Goal: Task Accomplishment & Management: Manage account settings

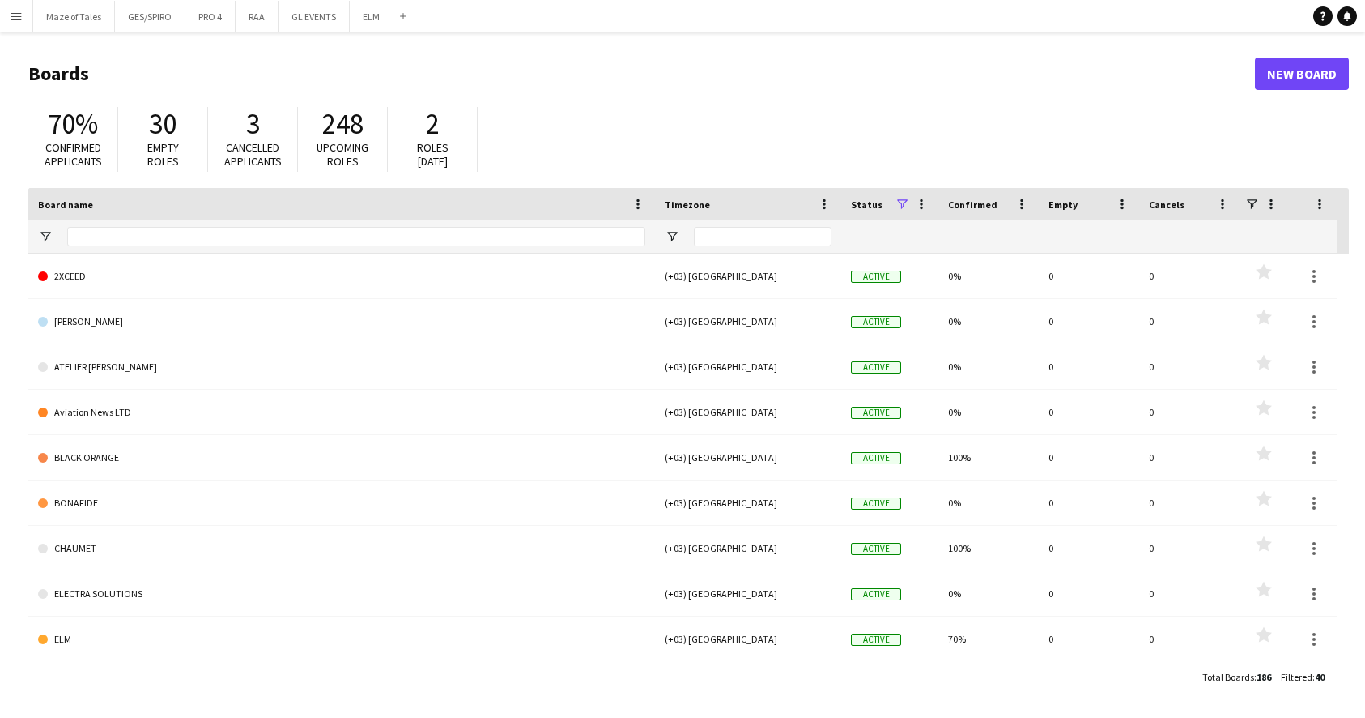
click at [27, 11] on button "Menu" at bounding box center [16, 16] width 32 height 32
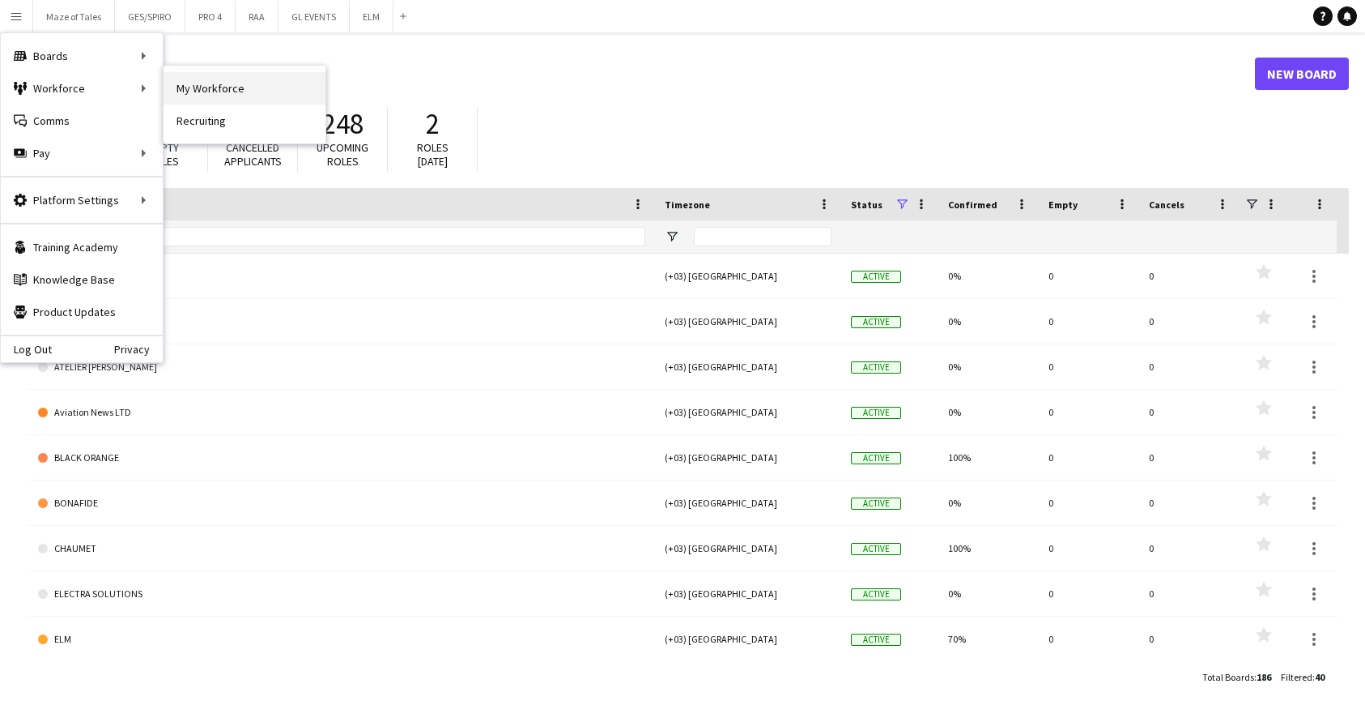
click at [177, 88] on link "My Workforce" at bounding box center [245, 88] width 162 height 32
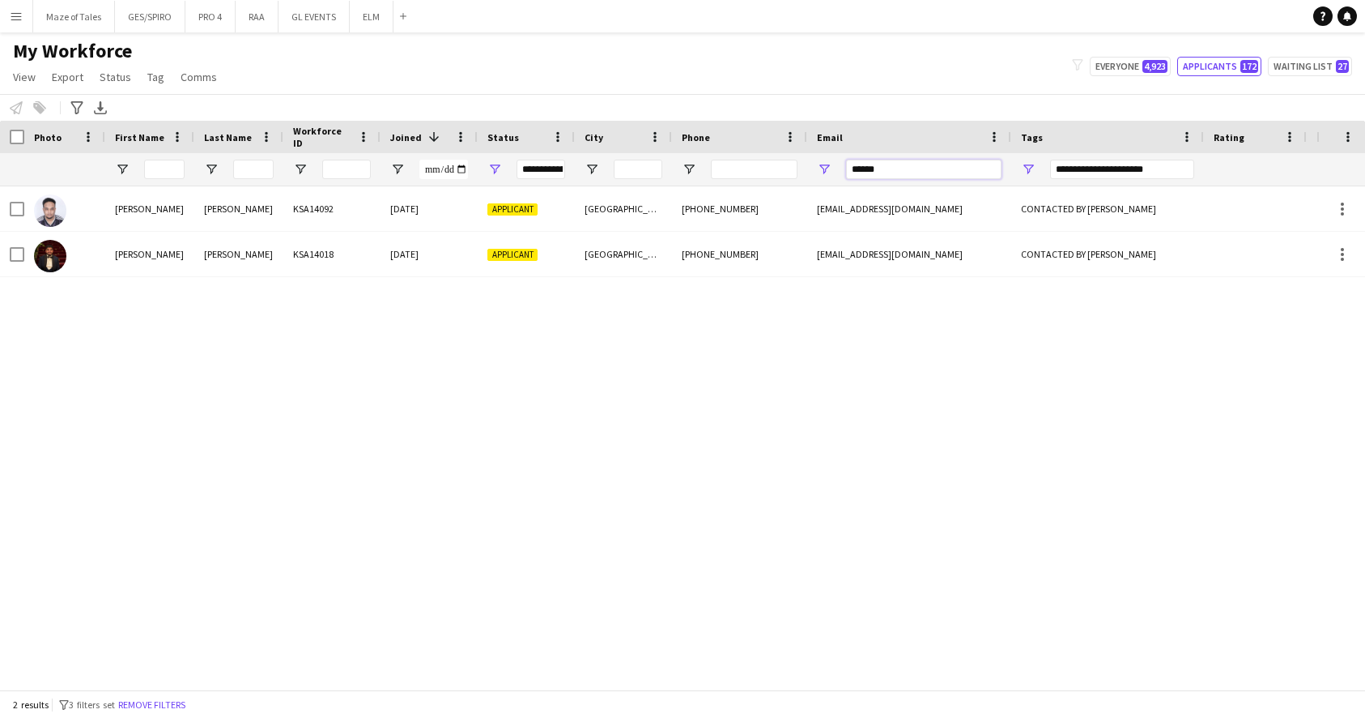
drag, startPoint x: 894, startPoint y: 167, endPoint x: 725, endPoint y: 155, distance: 169.7
type input "**********"
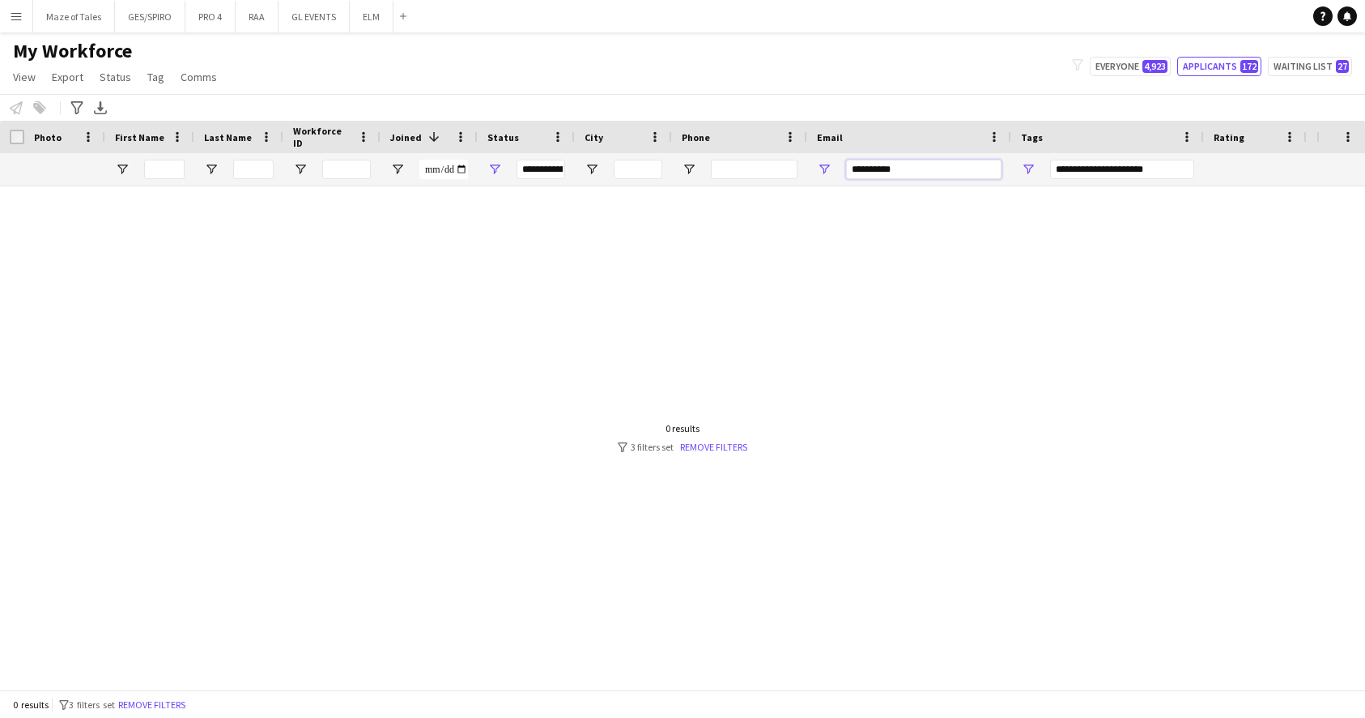
type input "***"
drag, startPoint x: 949, startPoint y: 171, endPoint x: 763, endPoint y: 166, distance: 186.3
click at [765, 167] on div "**********" at bounding box center [840, 169] width 1681 height 32
type input "****"
drag, startPoint x: 917, startPoint y: 178, endPoint x: 735, endPoint y: 159, distance: 183.3
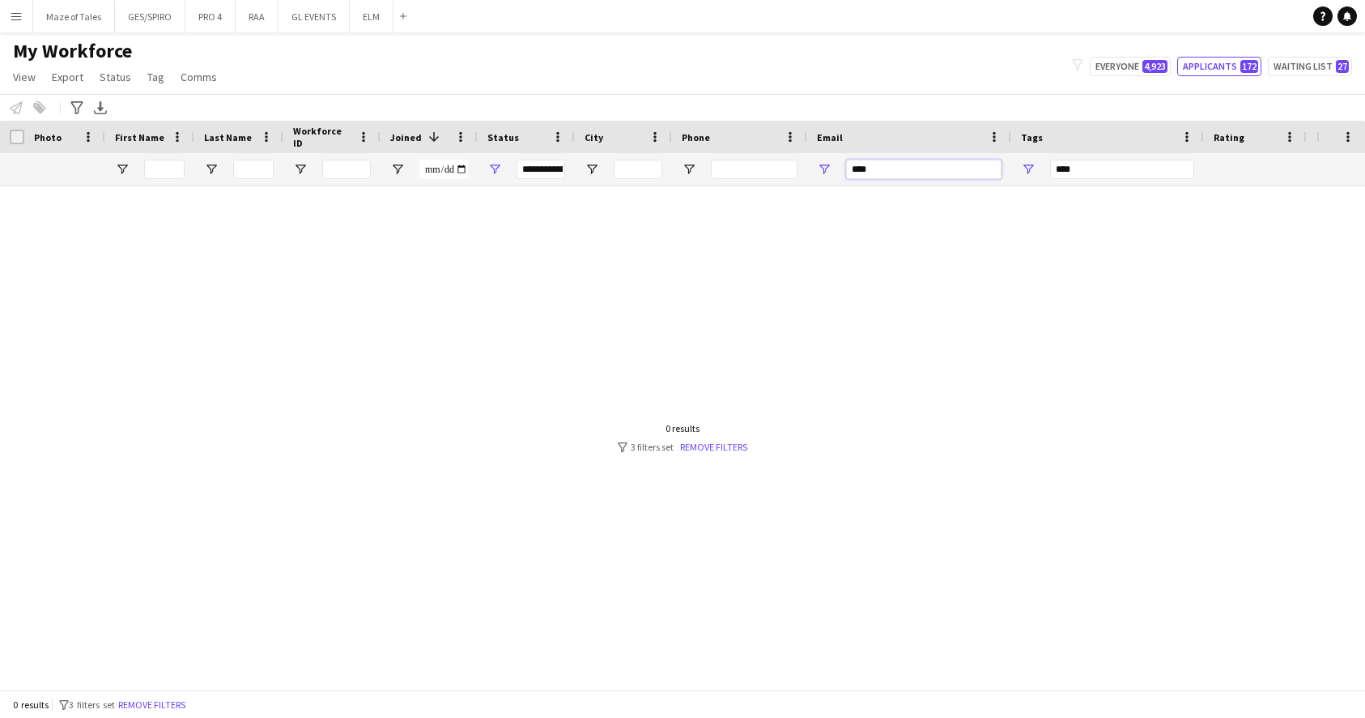
click at [735, 159] on div "**********" at bounding box center [840, 169] width 1681 height 32
type input "**********"
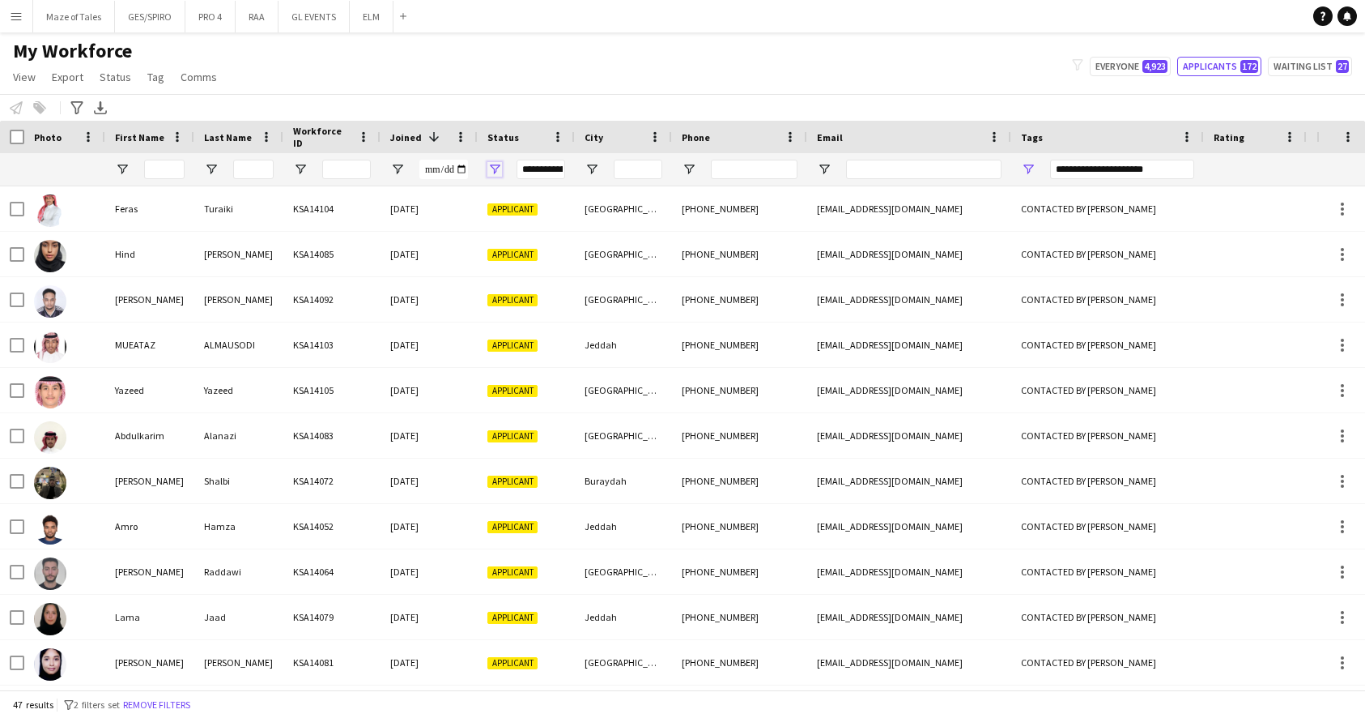
click at [493, 167] on span "Open Filter Menu" at bounding box center [495, 169] width 15 height 15
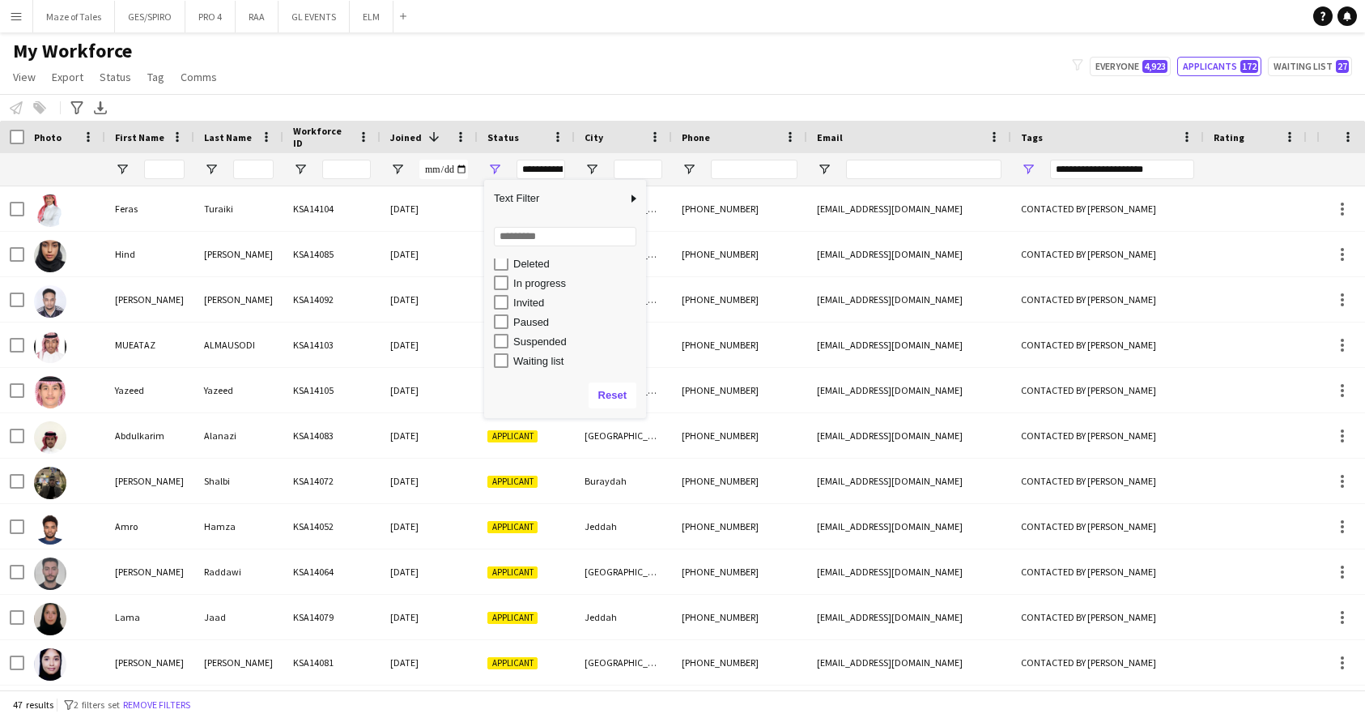
scroll to position [102, 0]
type input "**********"
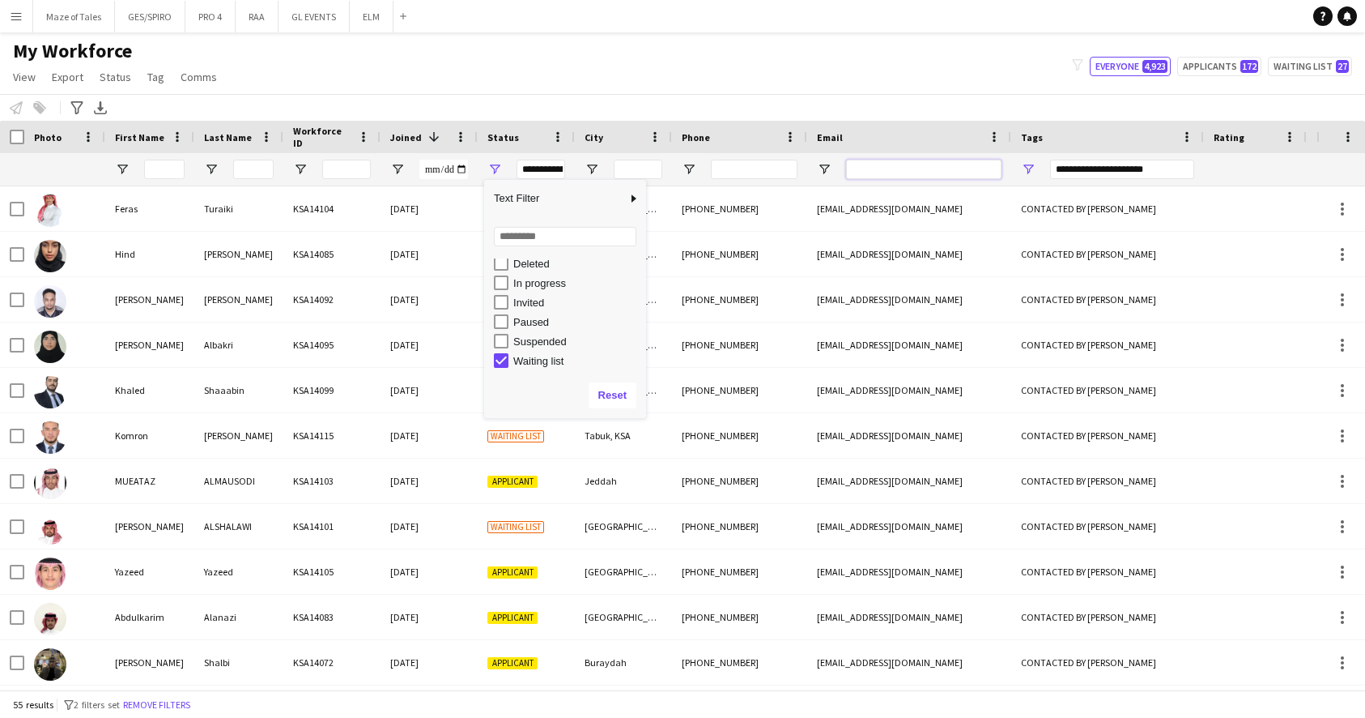
click at [881, 173] on input "Email Filter Input" at bounding box center [923, 169] width 155 height 19
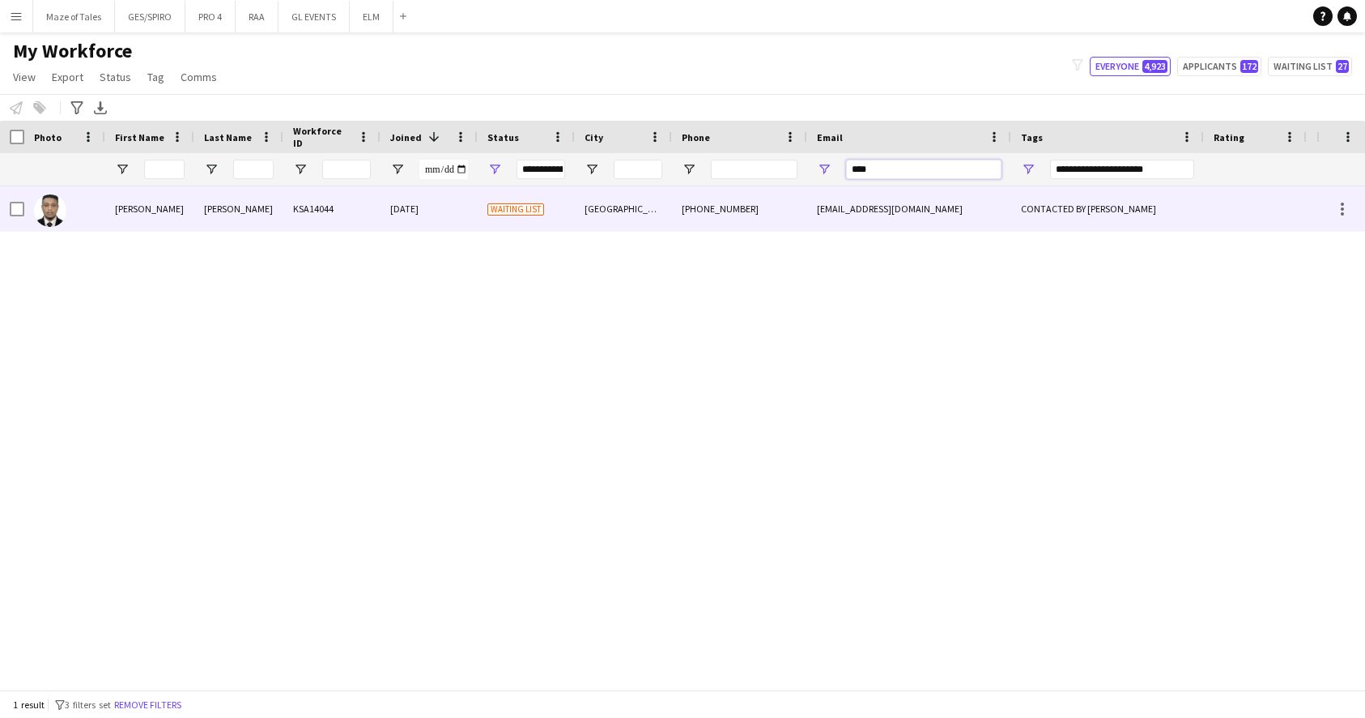
type input "****"
click at [719, 216] on div "[PHONE_NUMBER]" at bounding box center [739, 208] width 135 height 45
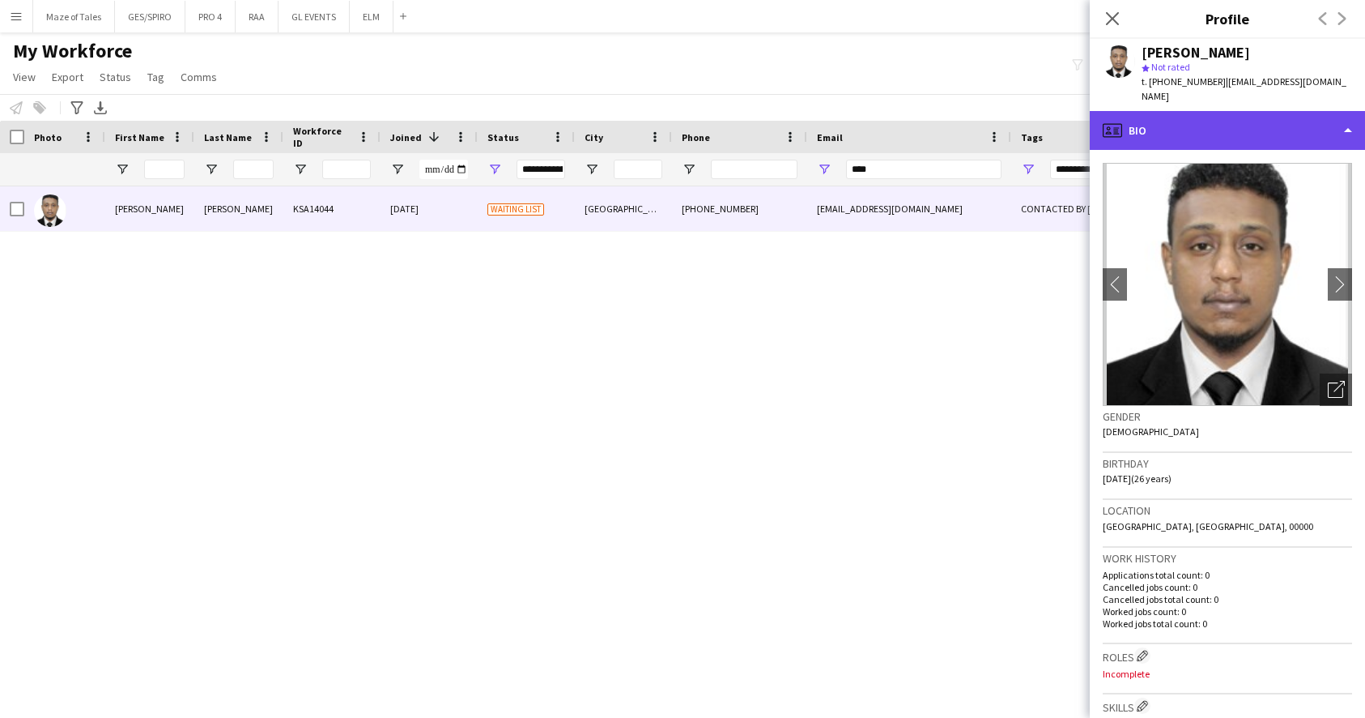
click at [1281, 111] on div "profile Bio" at bounding box center [1227, 130] width 275 height 39
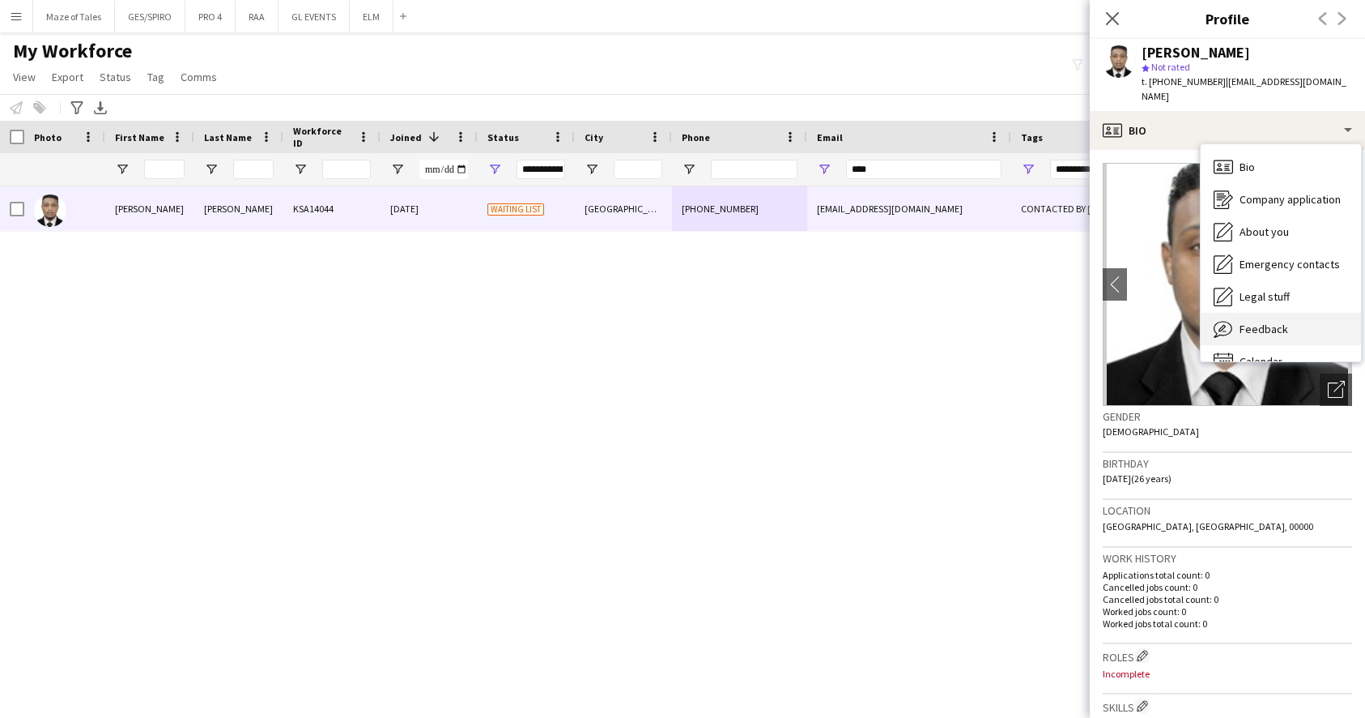
click at [1289, 315] on div "Feedback Feedback" at bounding box center [1281, 329] width 160 height 32
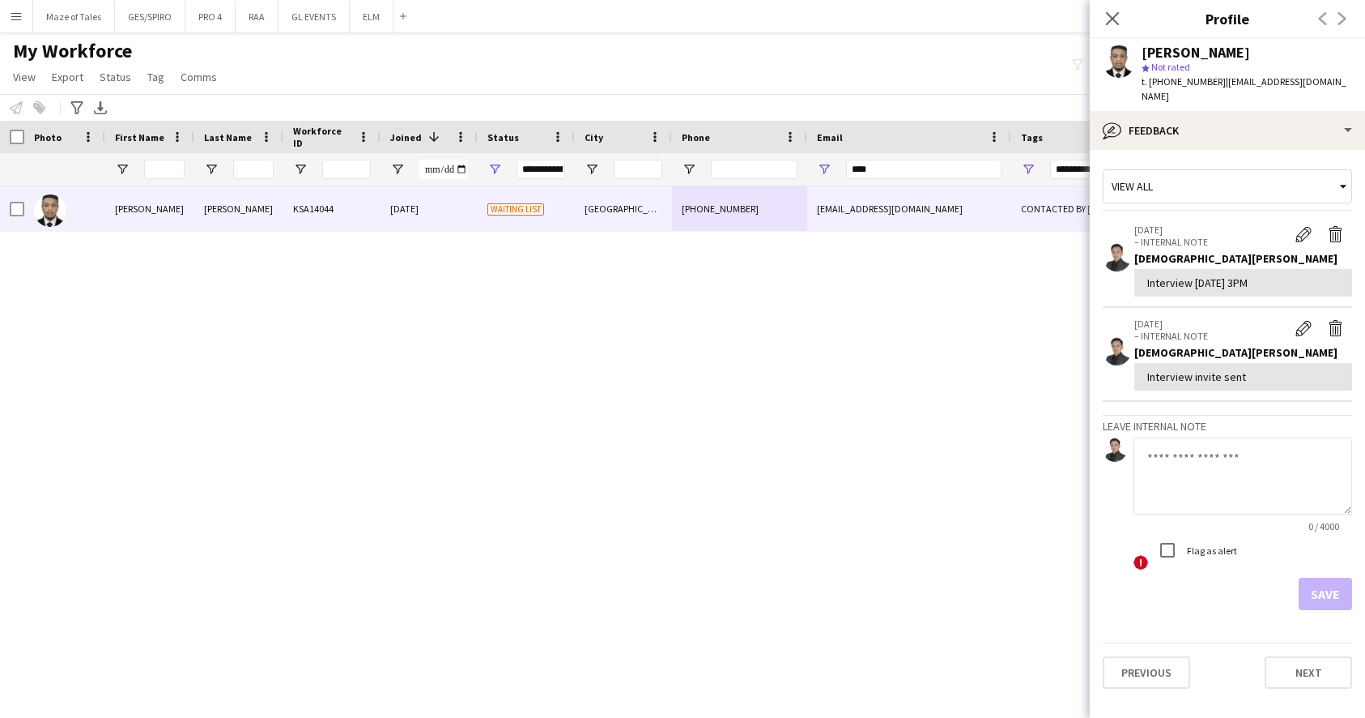
click at [1199, 454] on textarea at bounding box center [1243, 475] width 219 height 77
paste textarea "**********"
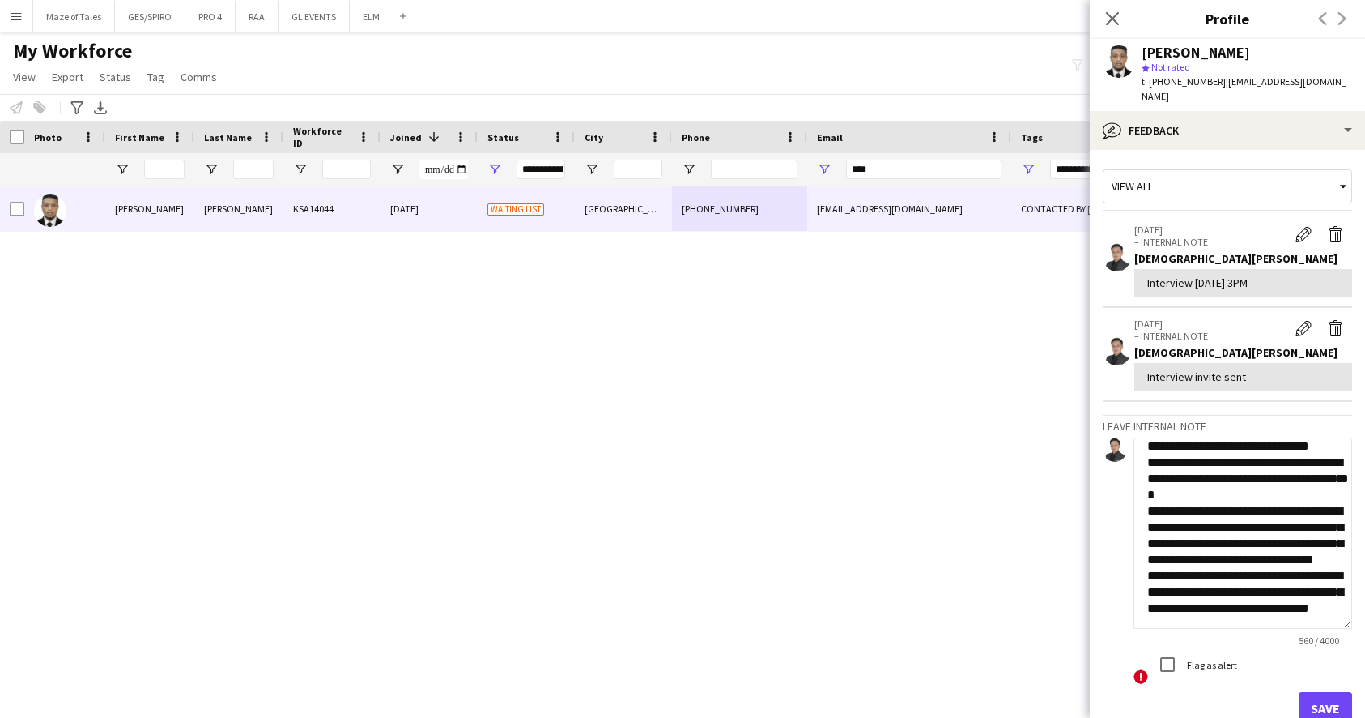
scroll to position [164, 0]
click at [1340, 617] on textarea "**********" at bounding box center [1243, 532] width 219 height 191
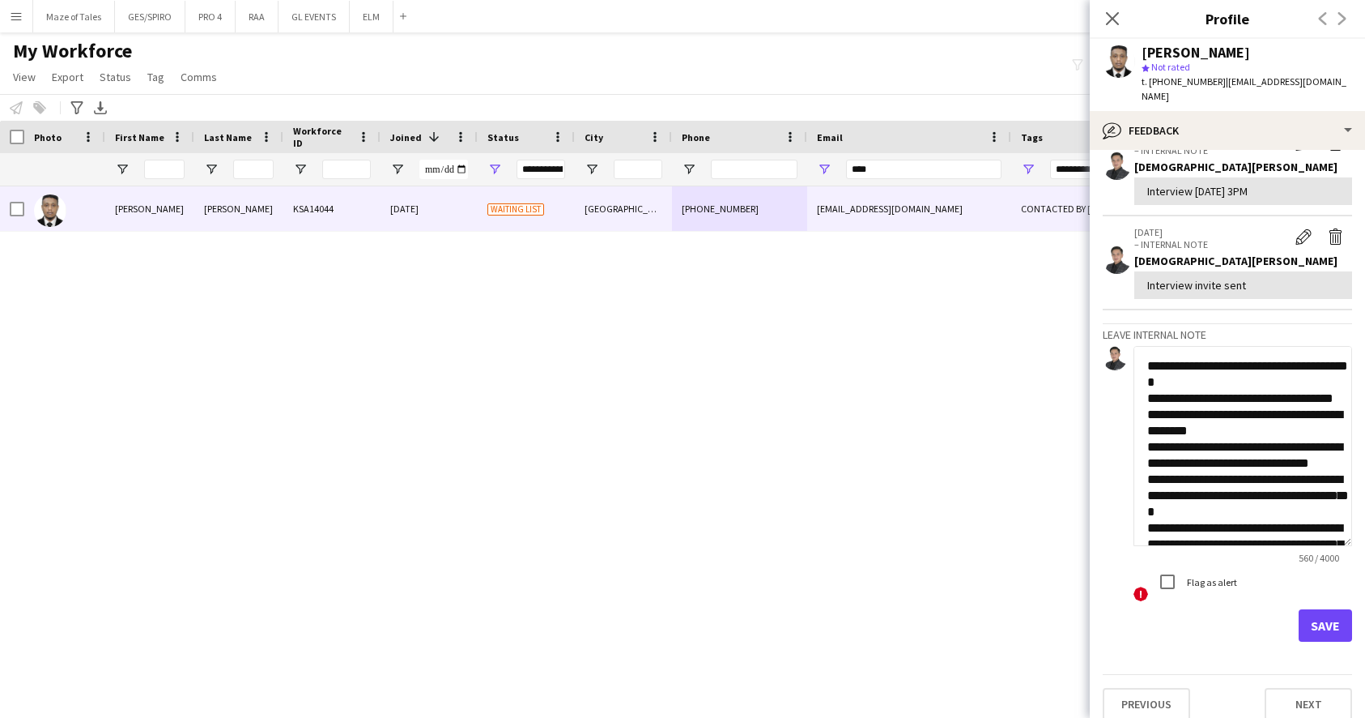
scroll to position [0, 0]
drag, startPoint x: 1152, startPoint y: 383, endPoint x: 1141, endPoint y: 365, distance: 20.7
click at [1141, 365] on textarea "**********" at bounding box center [1243, 446] width 219 height 200
click at [1147, 381] on textarea "**********" at bounding box center [1243, 446] width 219 height 200
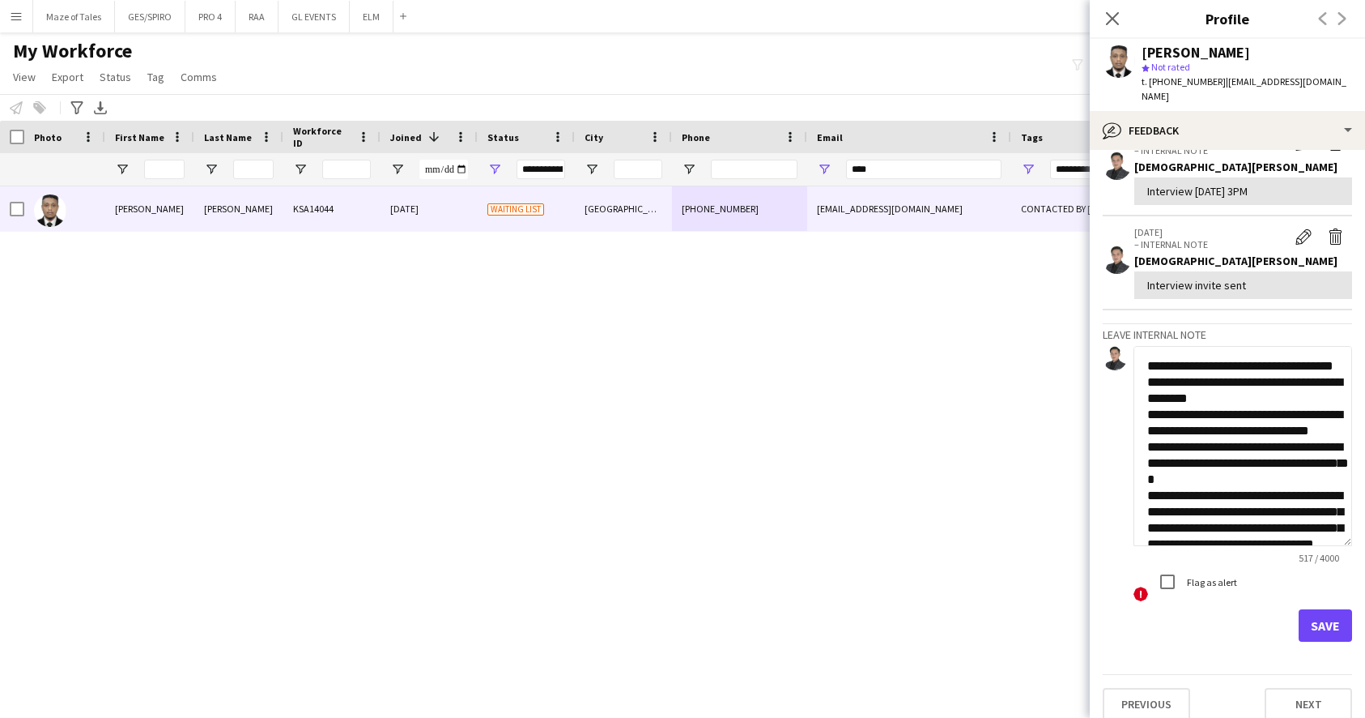
click at [1252, 369] on textarea "**********" at bounding box center [1243, 446] width 219 height 200
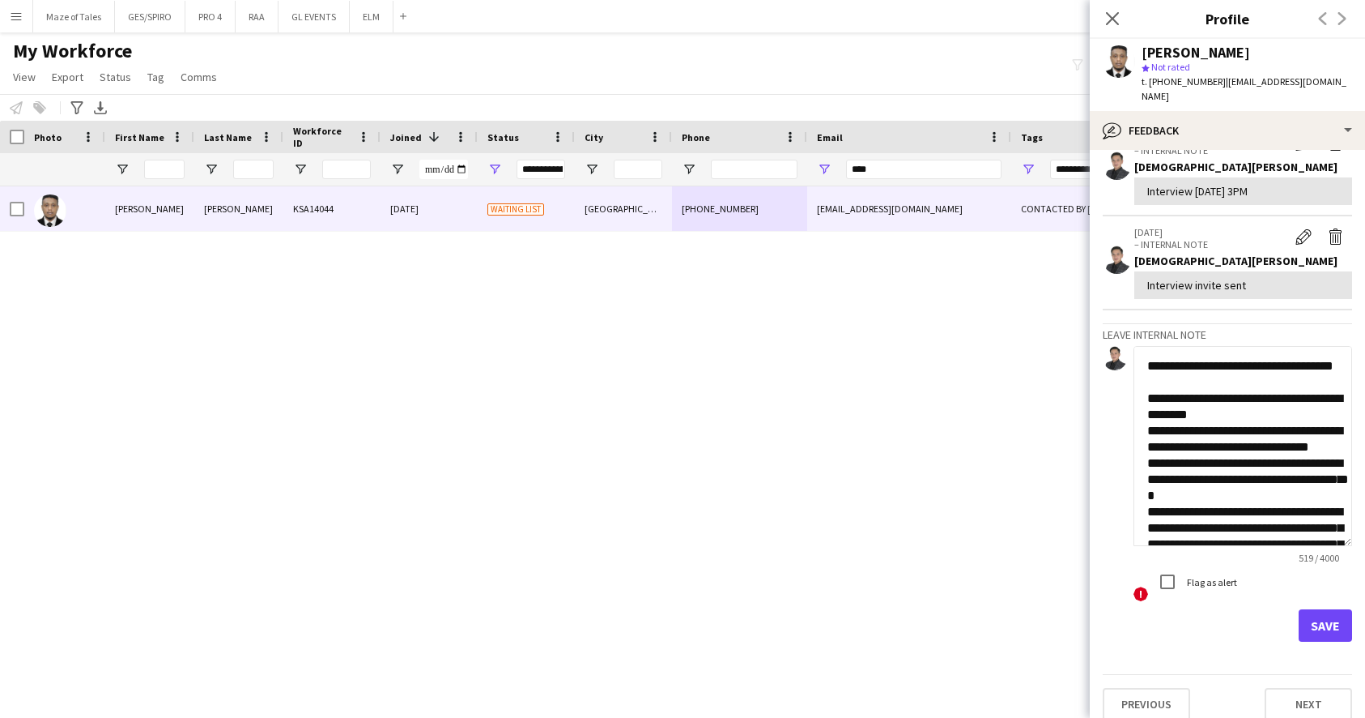
click at [1284, 418] on textarea "**********" at bounding box center [1243, 446] width 219 height 200
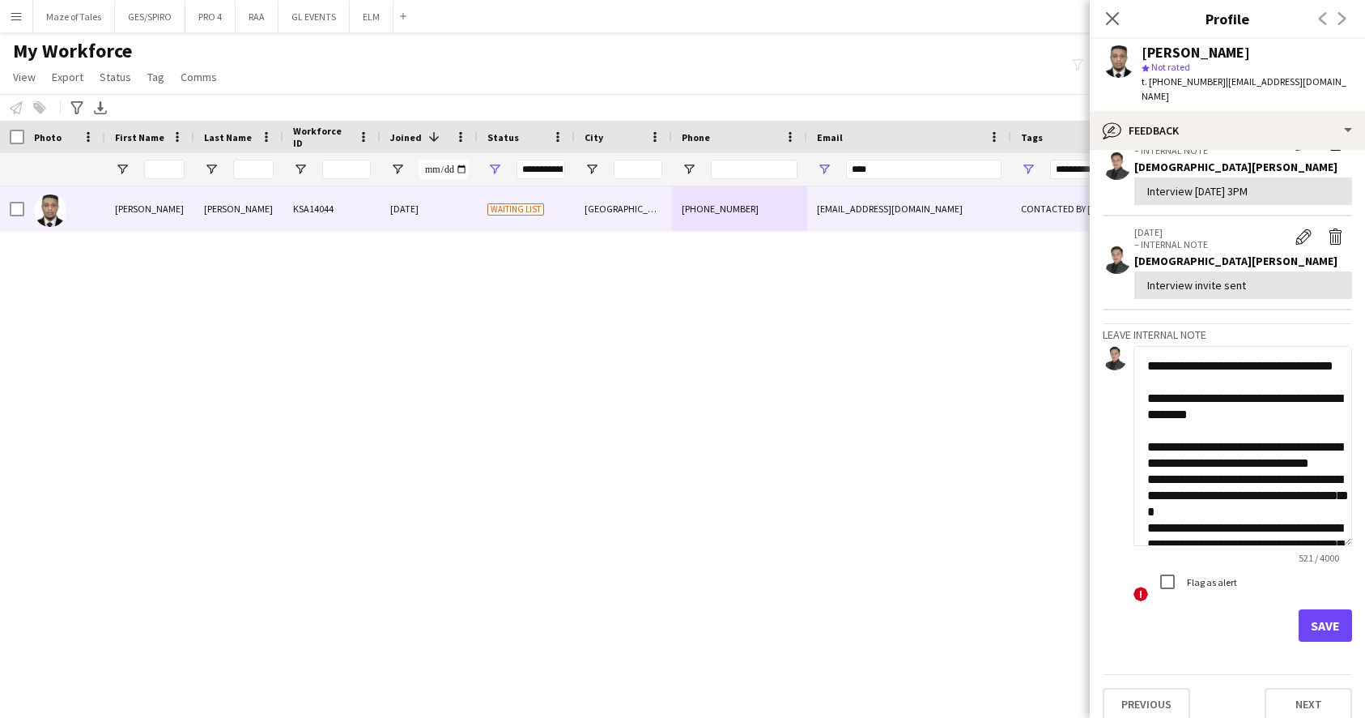
click at [1232, 483] on textarea "**********" at bounding box center [1243, 446] width 219 height 200
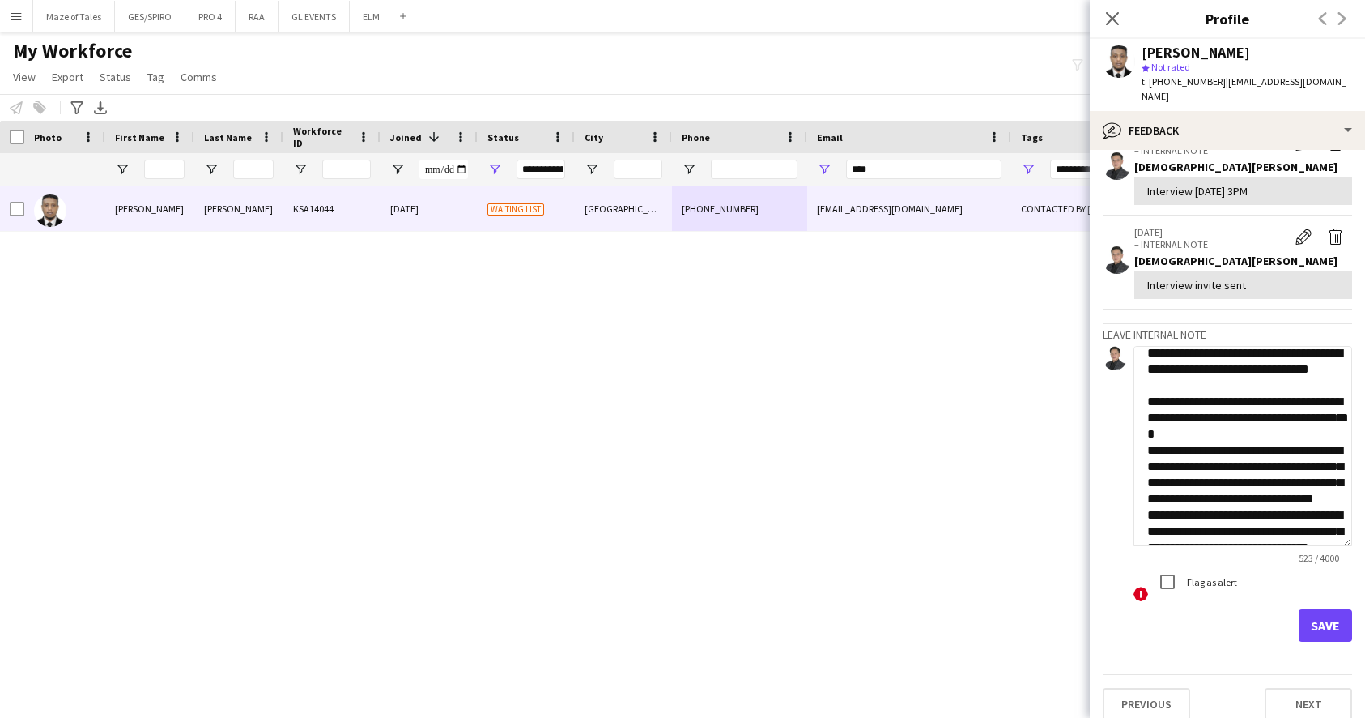
scroll to position [126, 0]
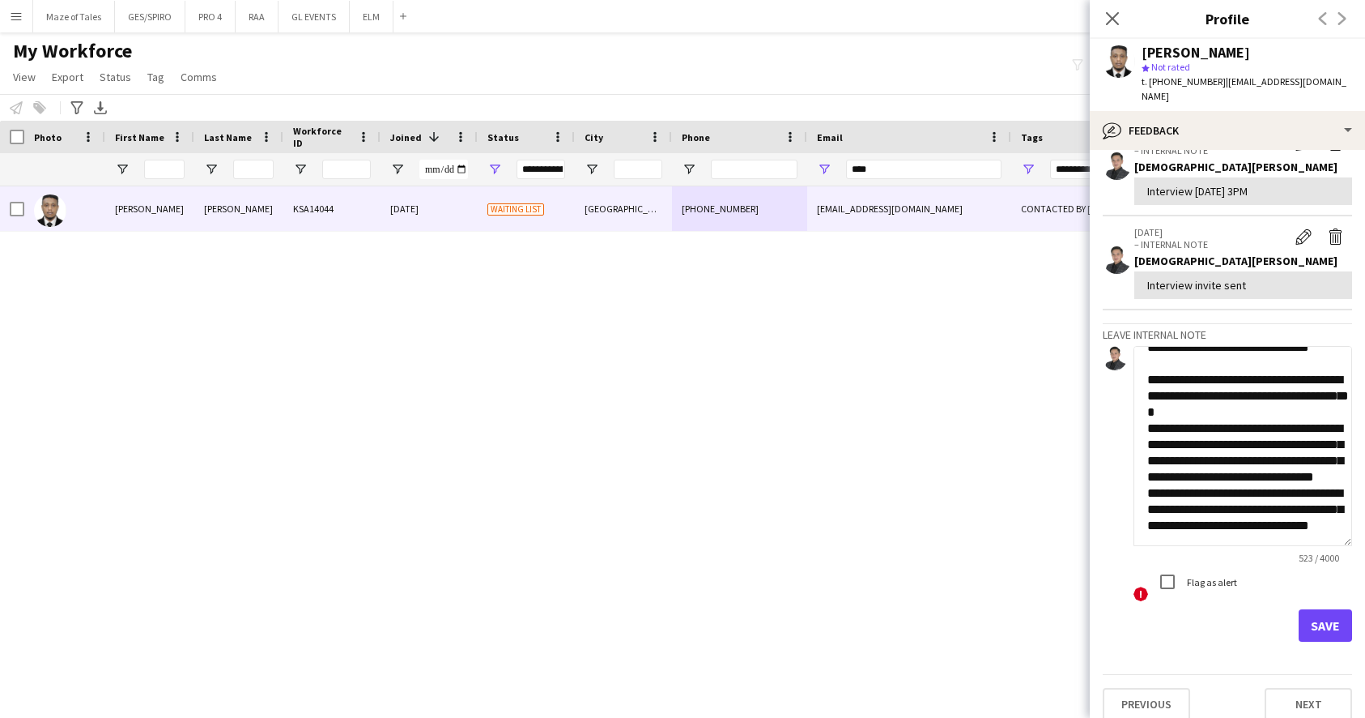
click at [1286, 415] on textarea "**********" at bounding box center [1243, 446] width 219 height 200
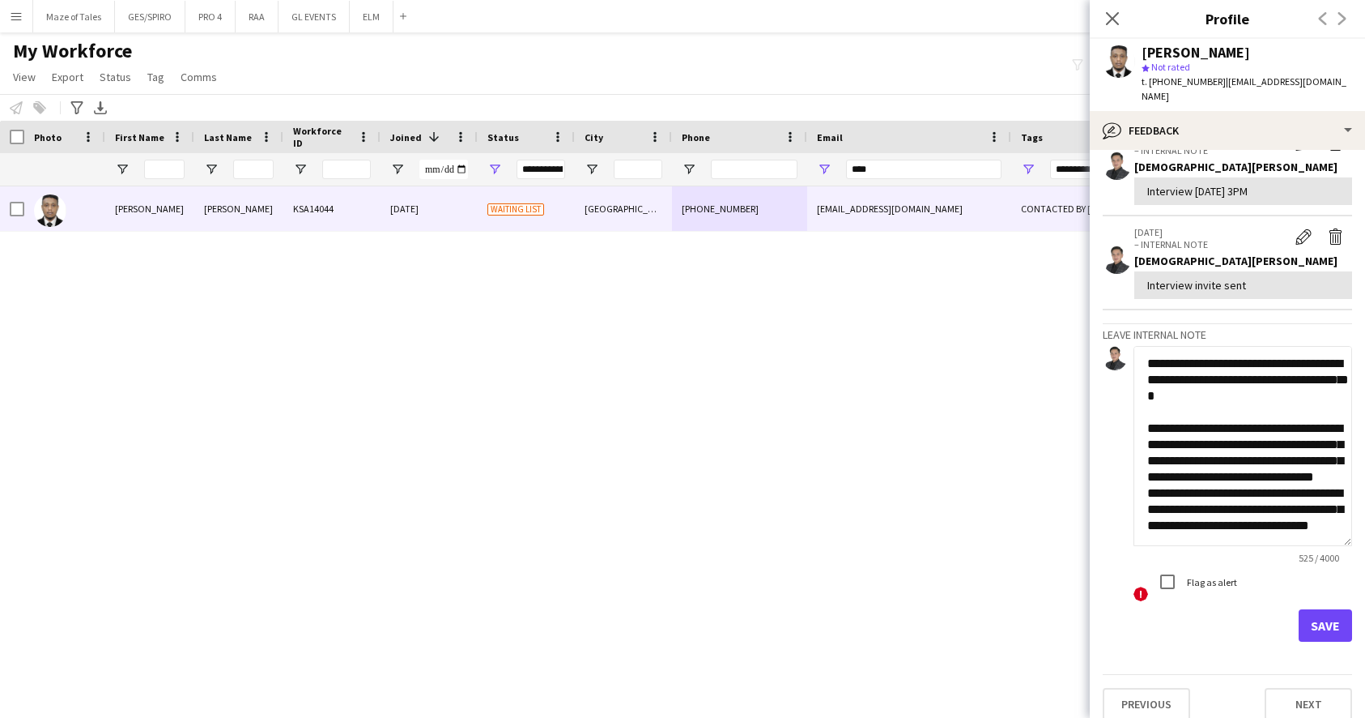
scroll to position [197, 0]
click at [1313, 449] on textarea "**********" at bounding box center [1243, 446] width 219 height 200
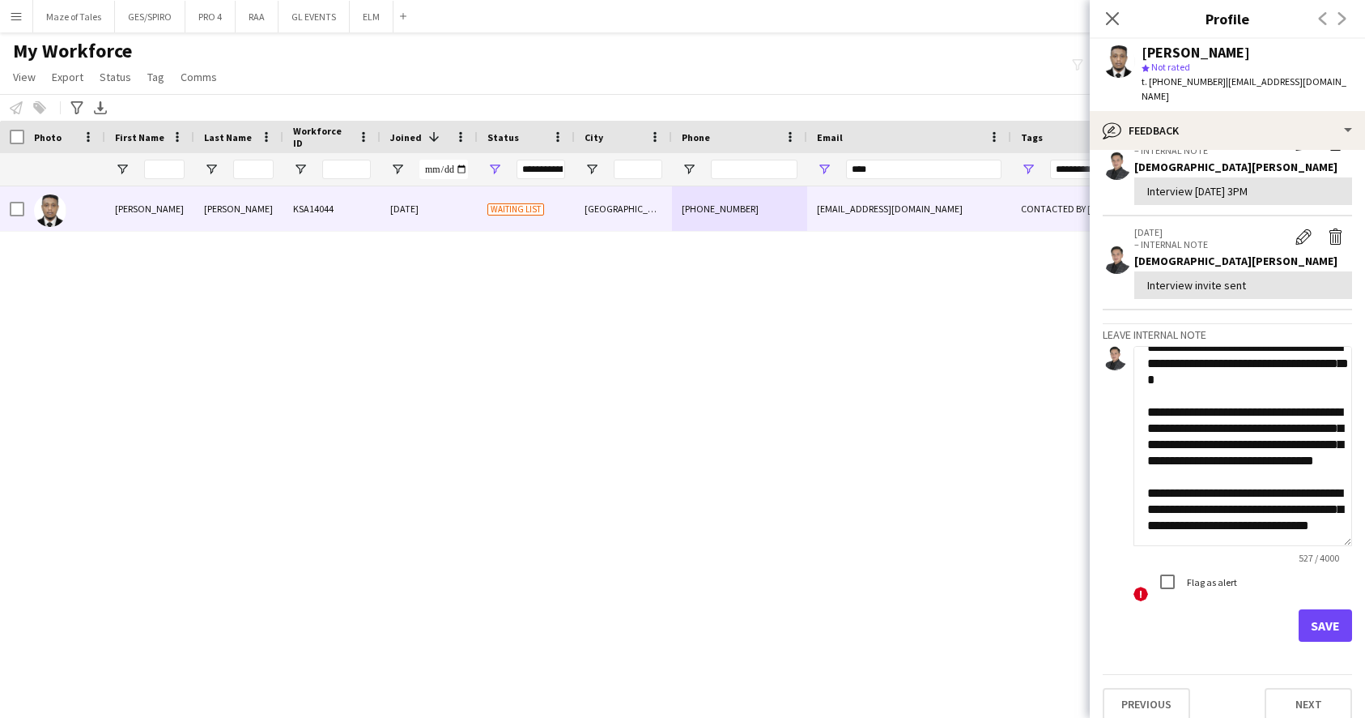
scroll to position [213, 0]
type textarea "**********"
click at [1332, 609] on button "Save" at bounding box center [1325, 625] width 53 height 32
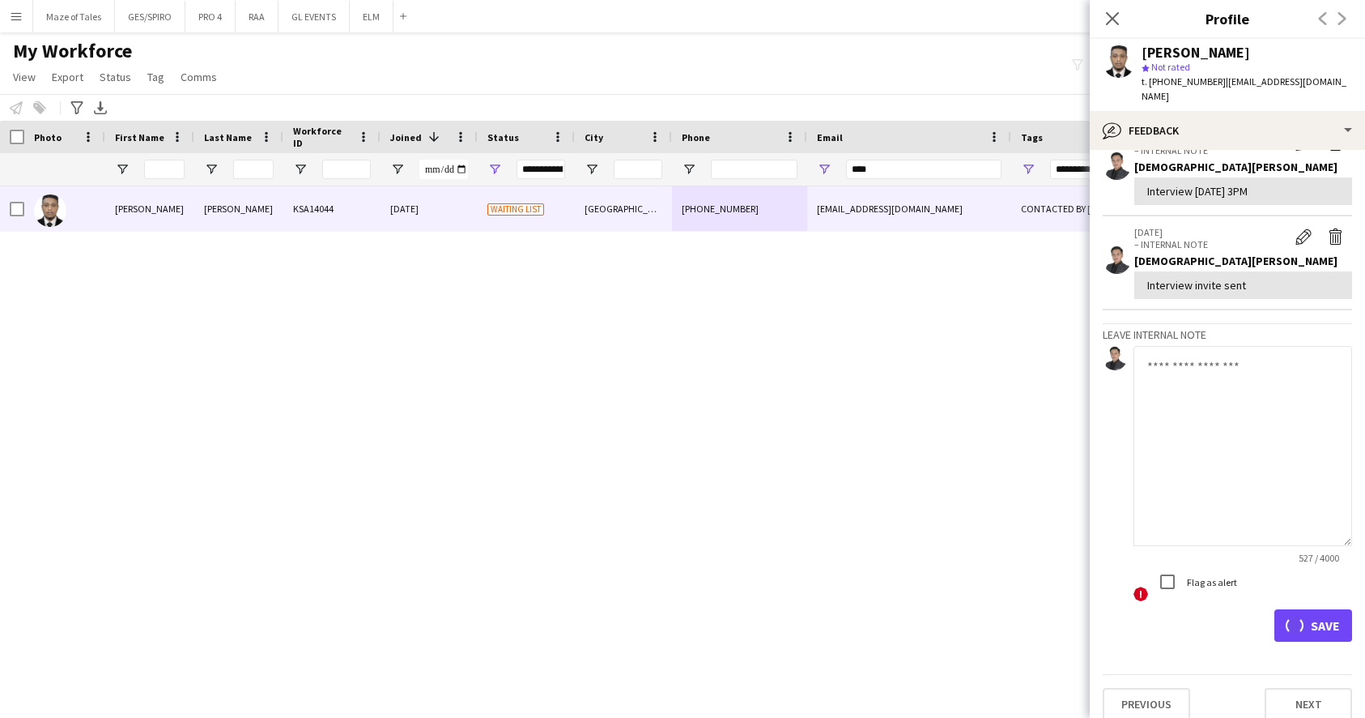
scroll to position [0, 0]
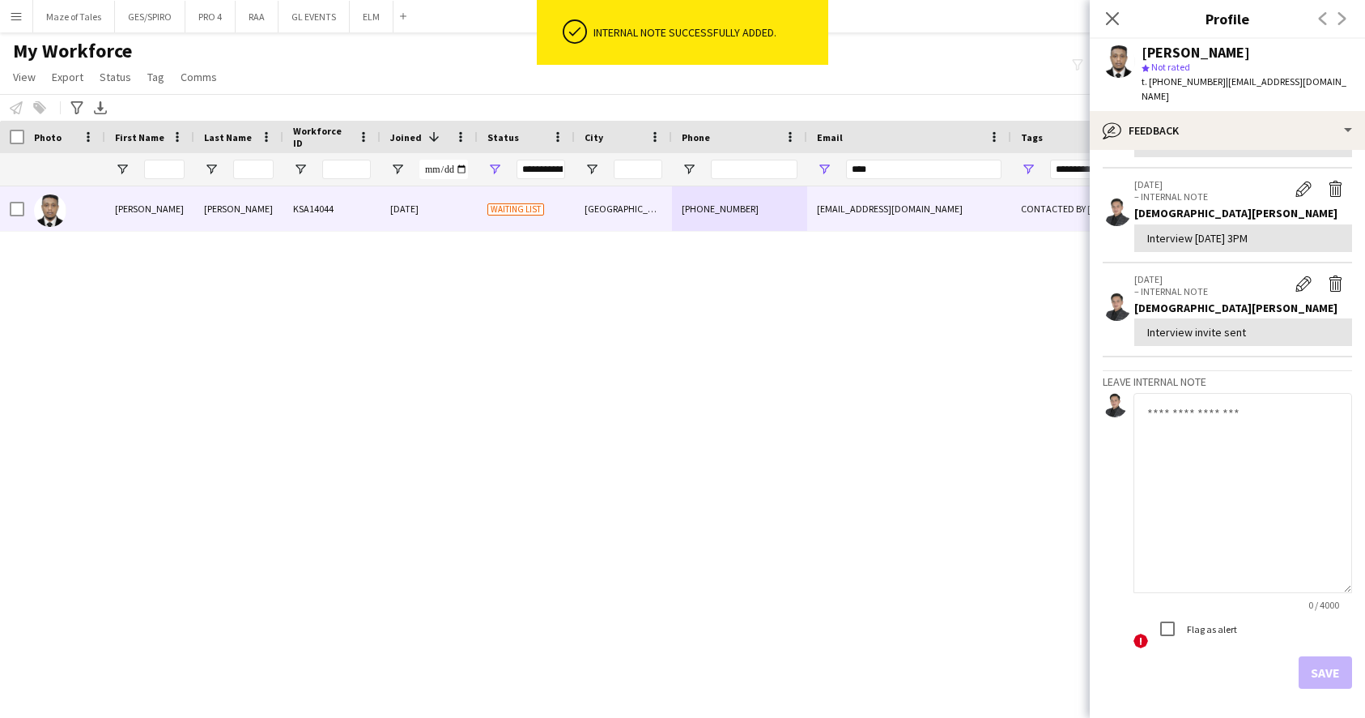
click at [1234, 458] on textarea at bounding box center [1243, 493] width 219 height 200
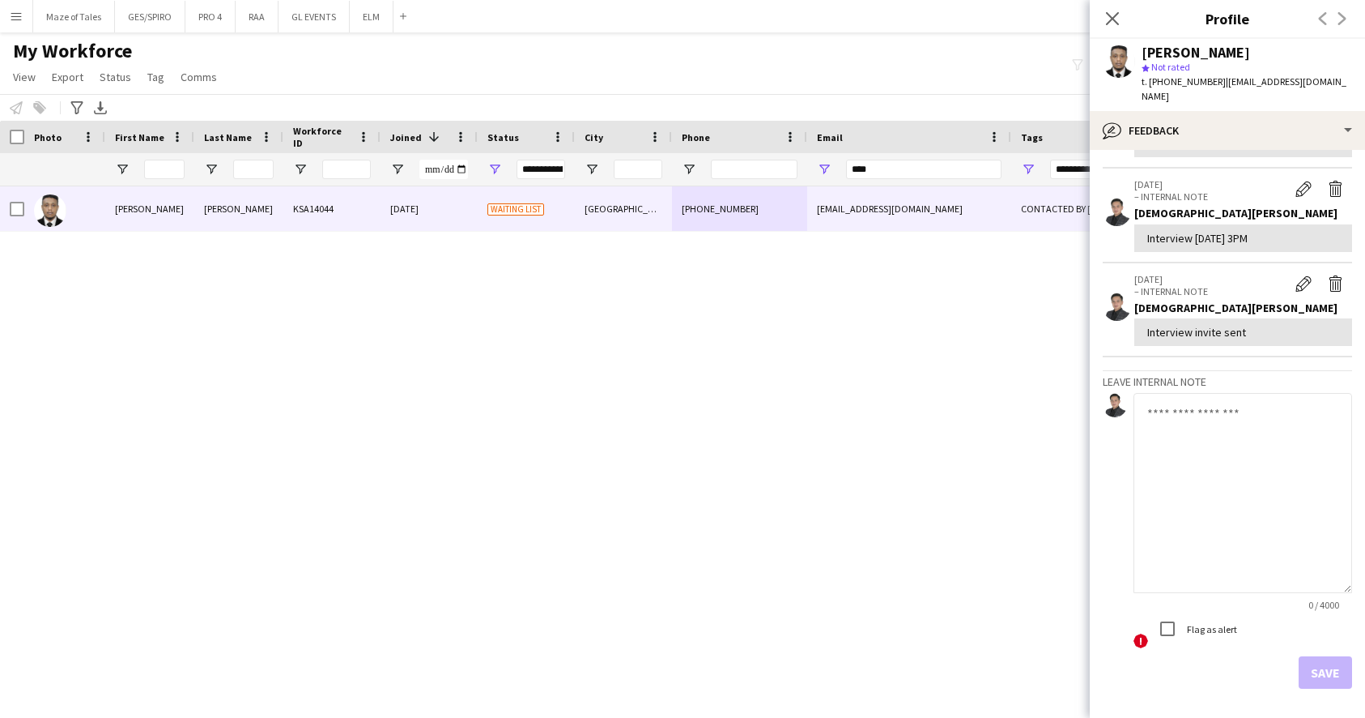
scroll to position [462, 0]
type textarea "**********"
click at [1330, 657] on button "Save" at bounding box center [1325, 673] width 53 height 32
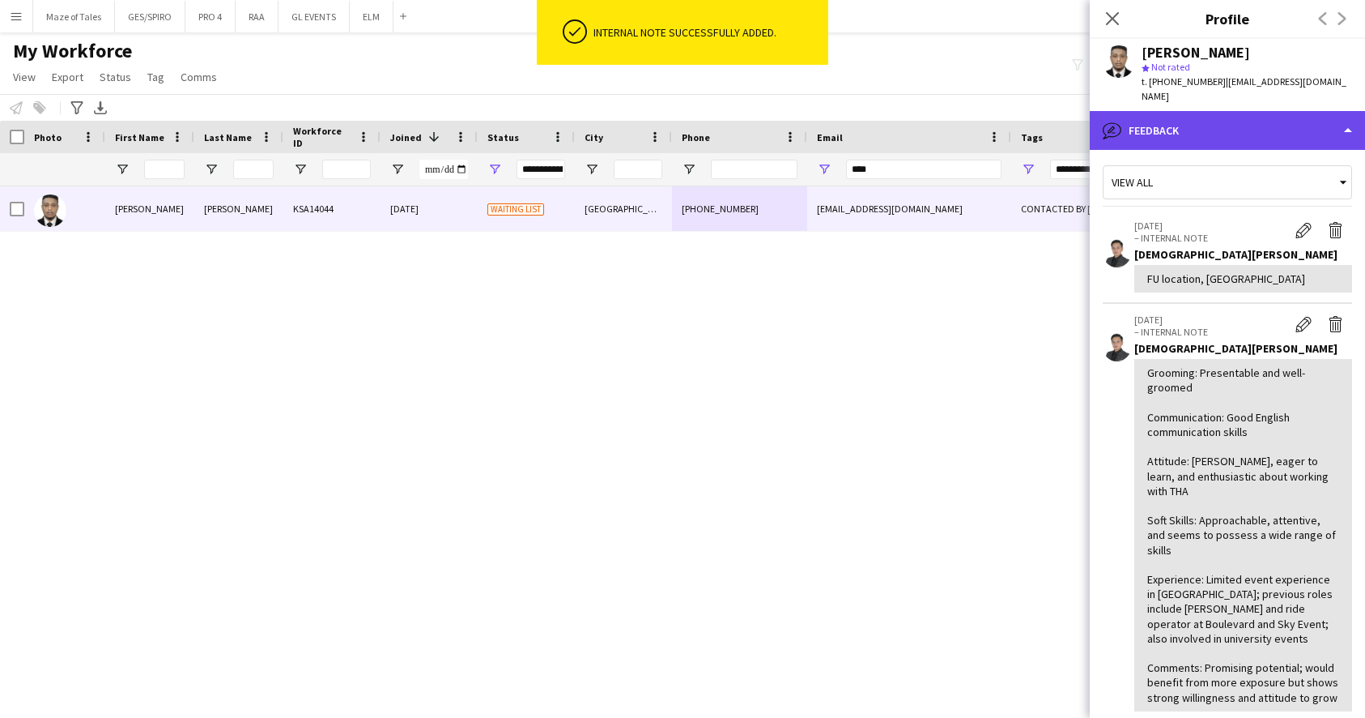
click at [1215, 116] on div "bubble-pencil Feedback" at bounding box center [1227, 130] width 275 height 39
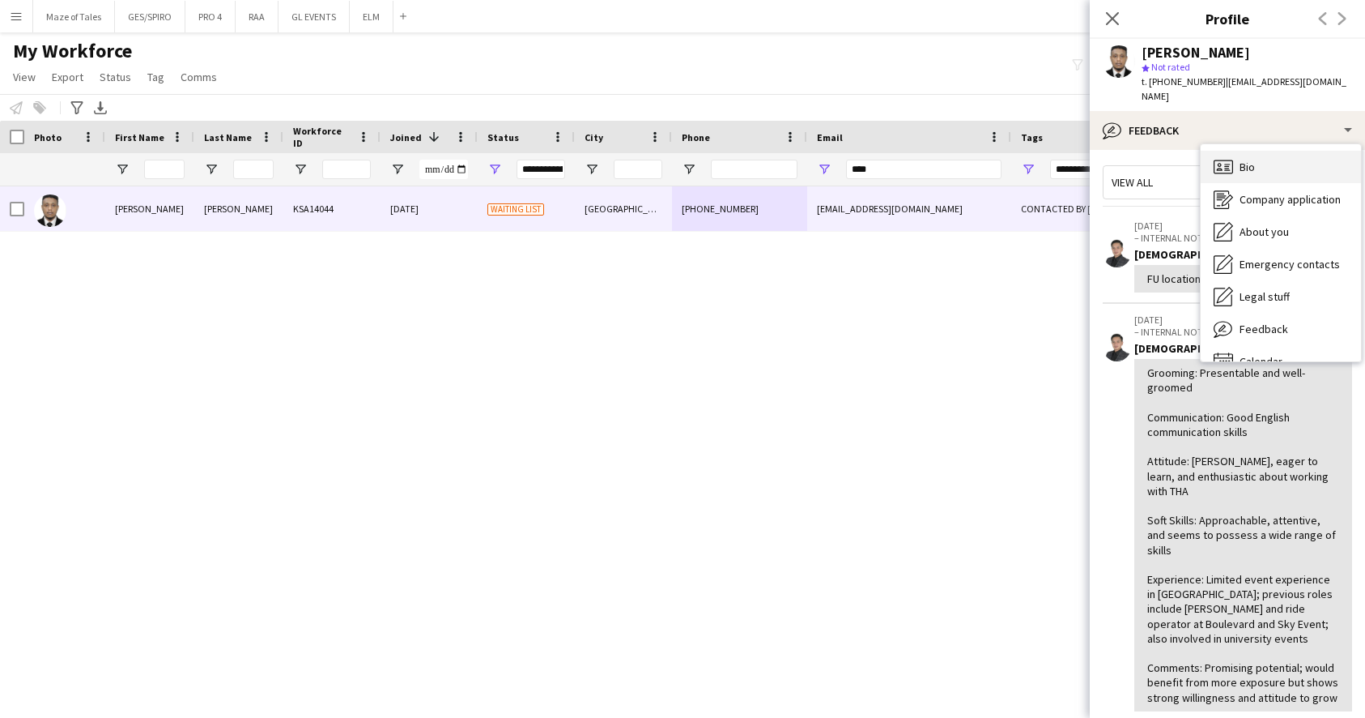
click at [1264, 151] on div "Bio Bio" at bounding box center [1281, 167] width 160 height 32
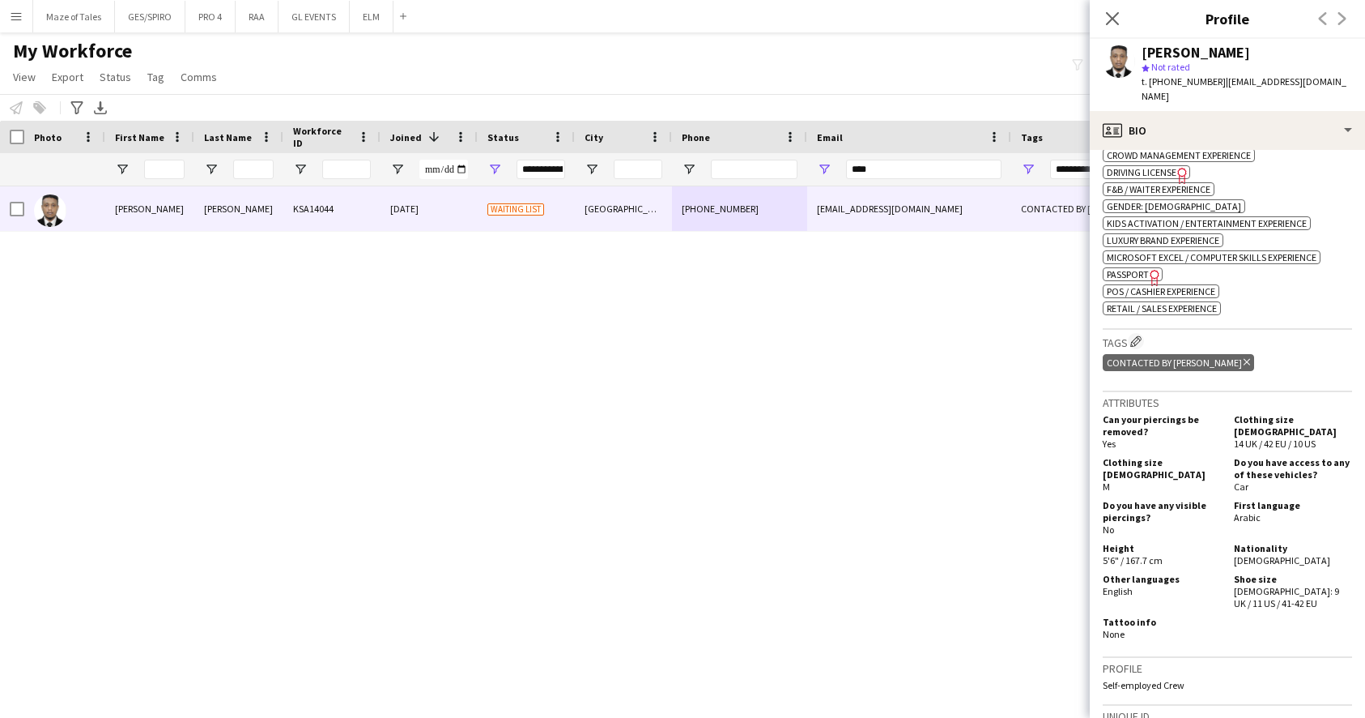
scroll to position [607, 0]
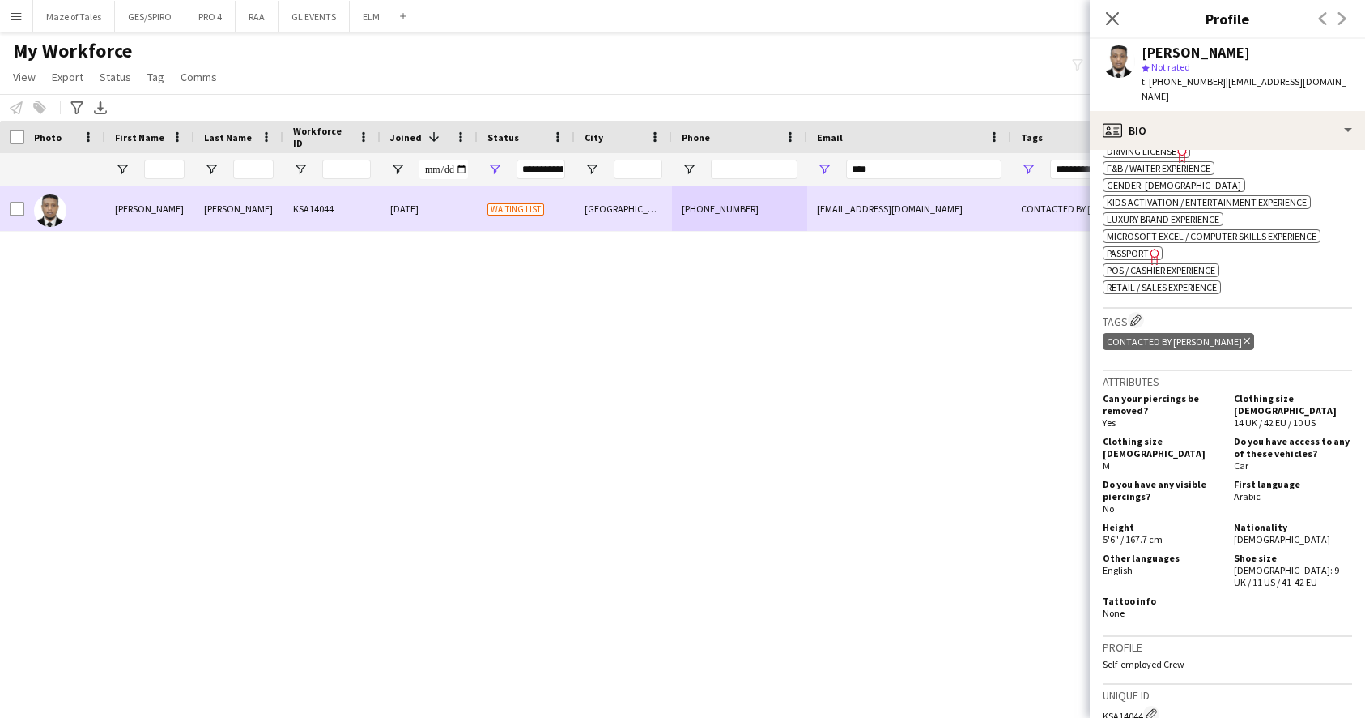
click at [24, 207] on div at bounding box center [64, 208] width 81 height 45
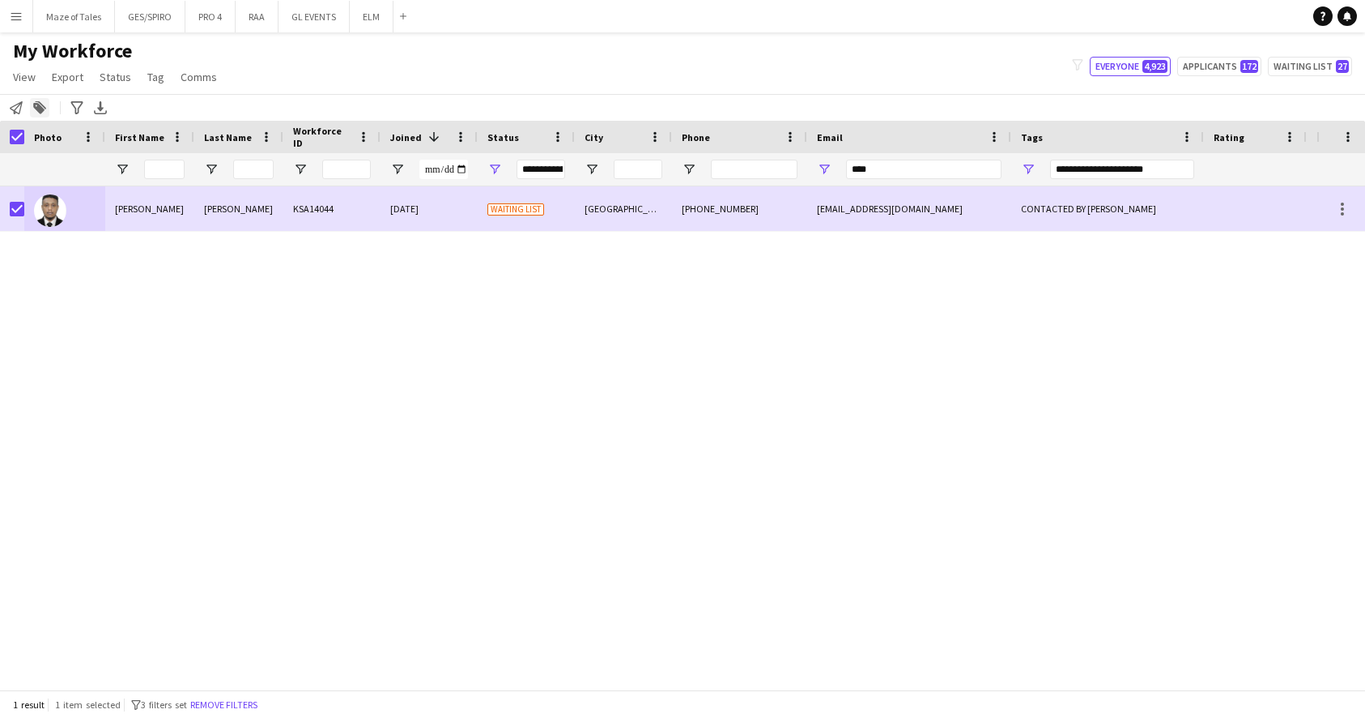
click at [37, 101] on icon at bounding box center [40, 105] width 11 height 8
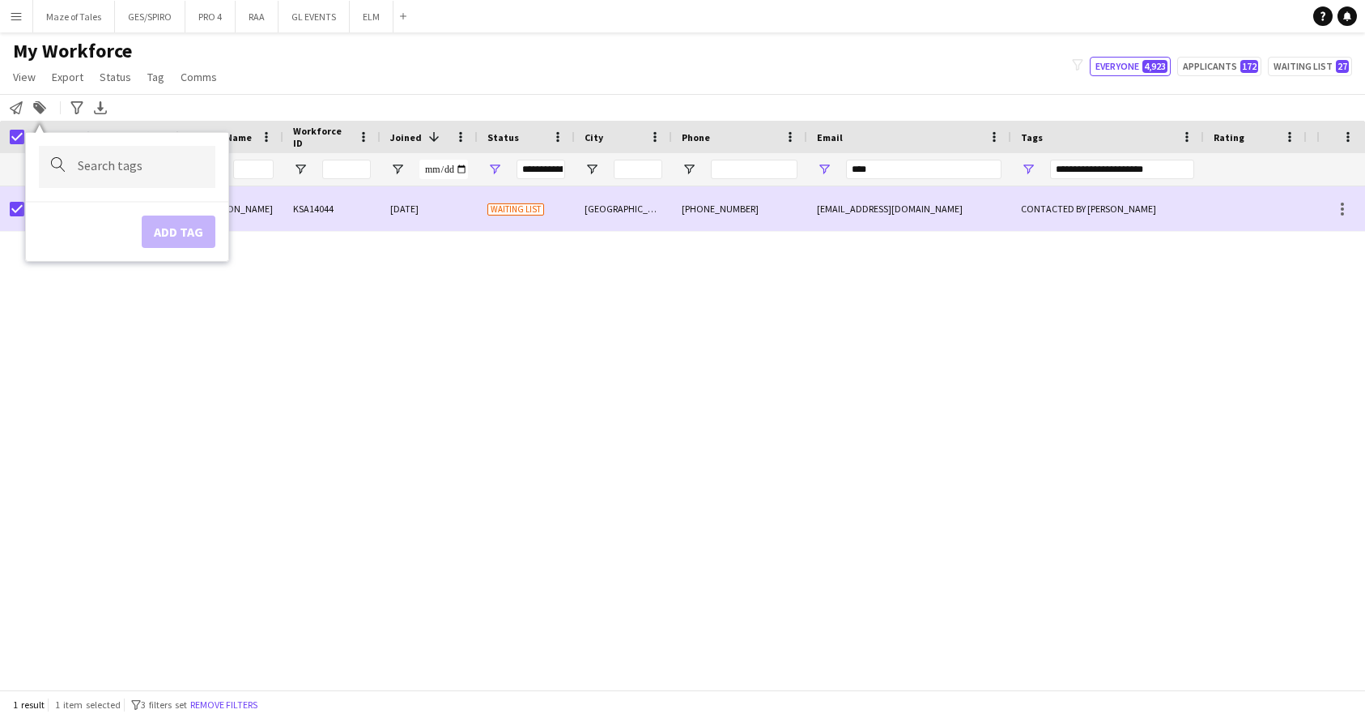
click at [162, 155] on div at bounding box center [127, 166] width 177 height 41
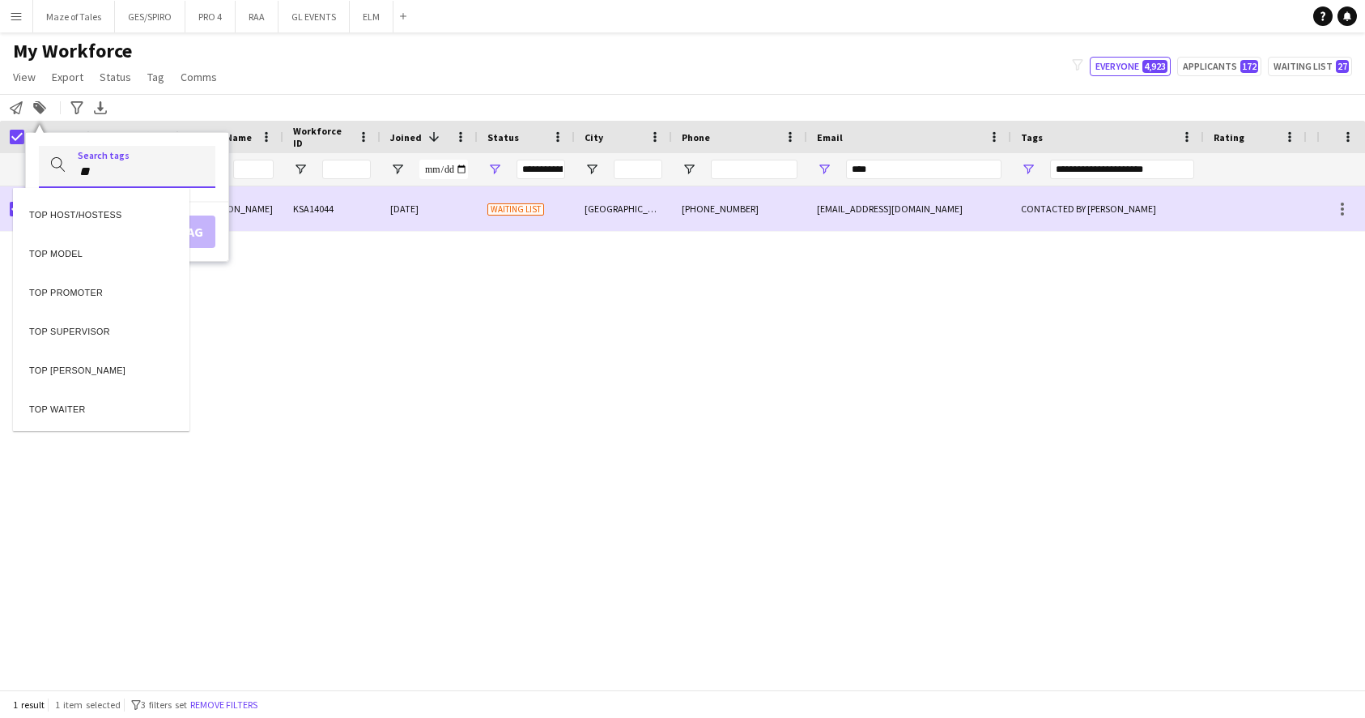
type input "*"
type input "*******"
click at [89, 219] on div "ENGLISH ++" at bounding box center [101, 212] width 177 height 39
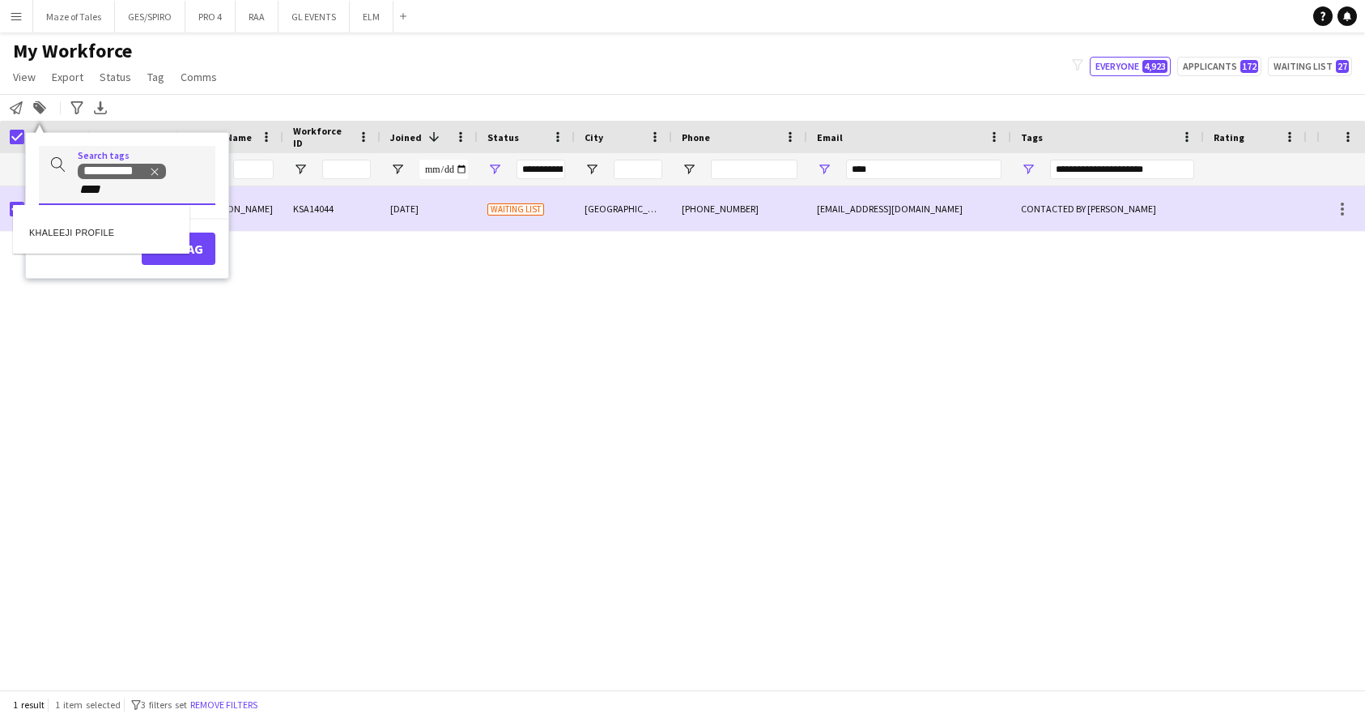
type input "****"
click at [102, 235] on div "KHALEEJI PROFILE" at bounding box center [101, 229] width 177 height 39
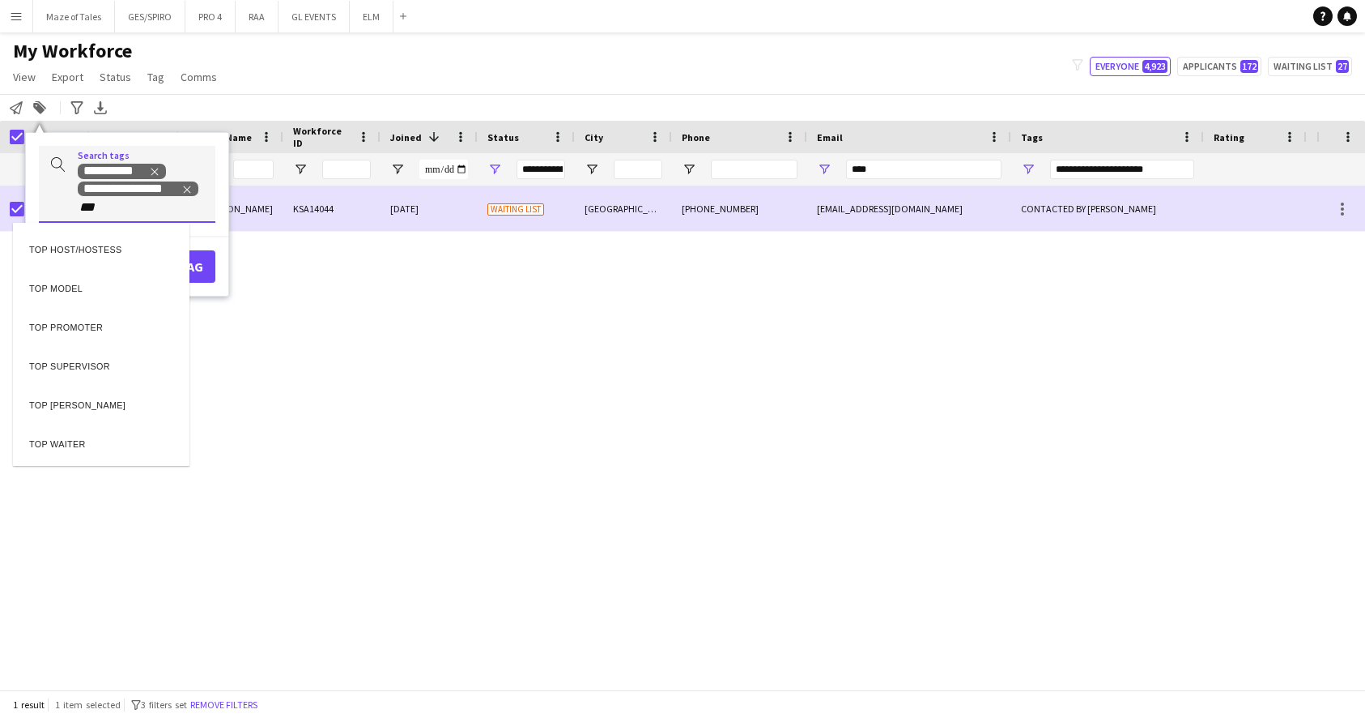
type input "***"
click at [114, 254] on div "TOP HOST/HOSTESS" at bounding box center [101, 247] width 177 height 39
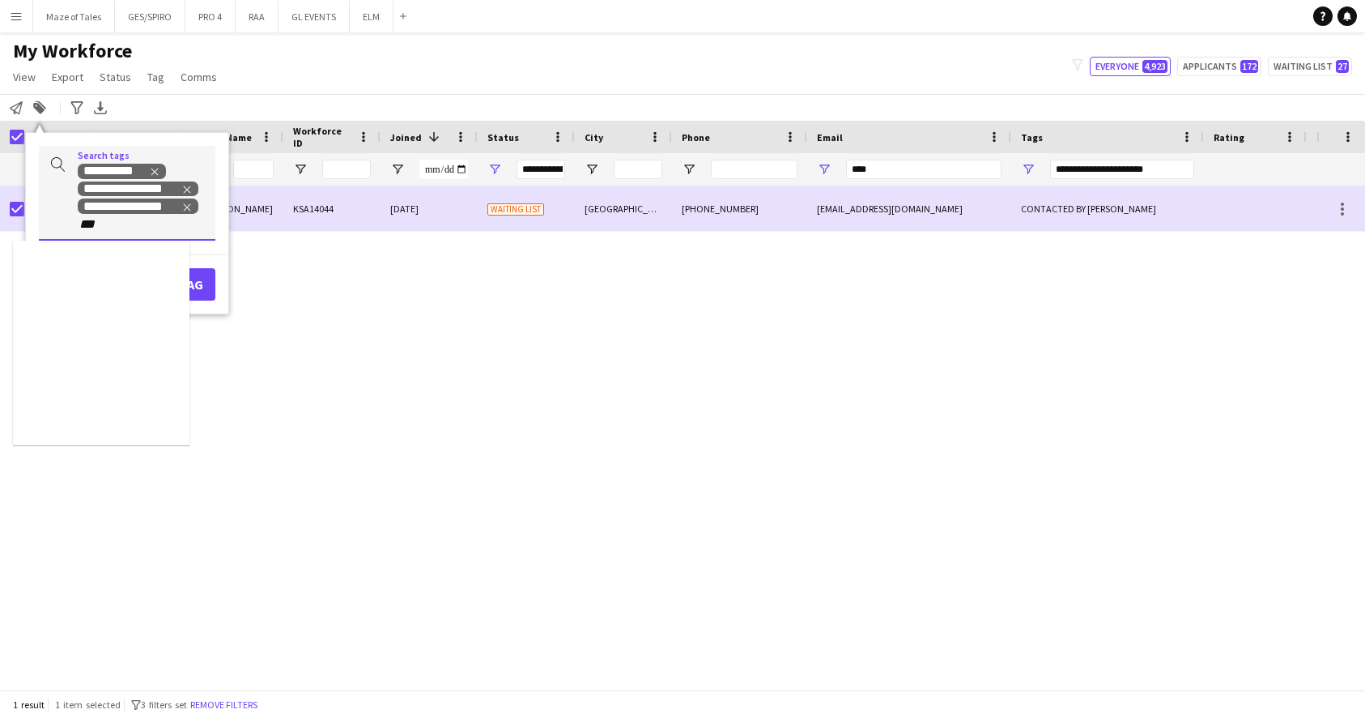
type input "***"
click at [100, 317] on div "TOP PROMOTER" at bounding box center [101, 303] width 177 height 39
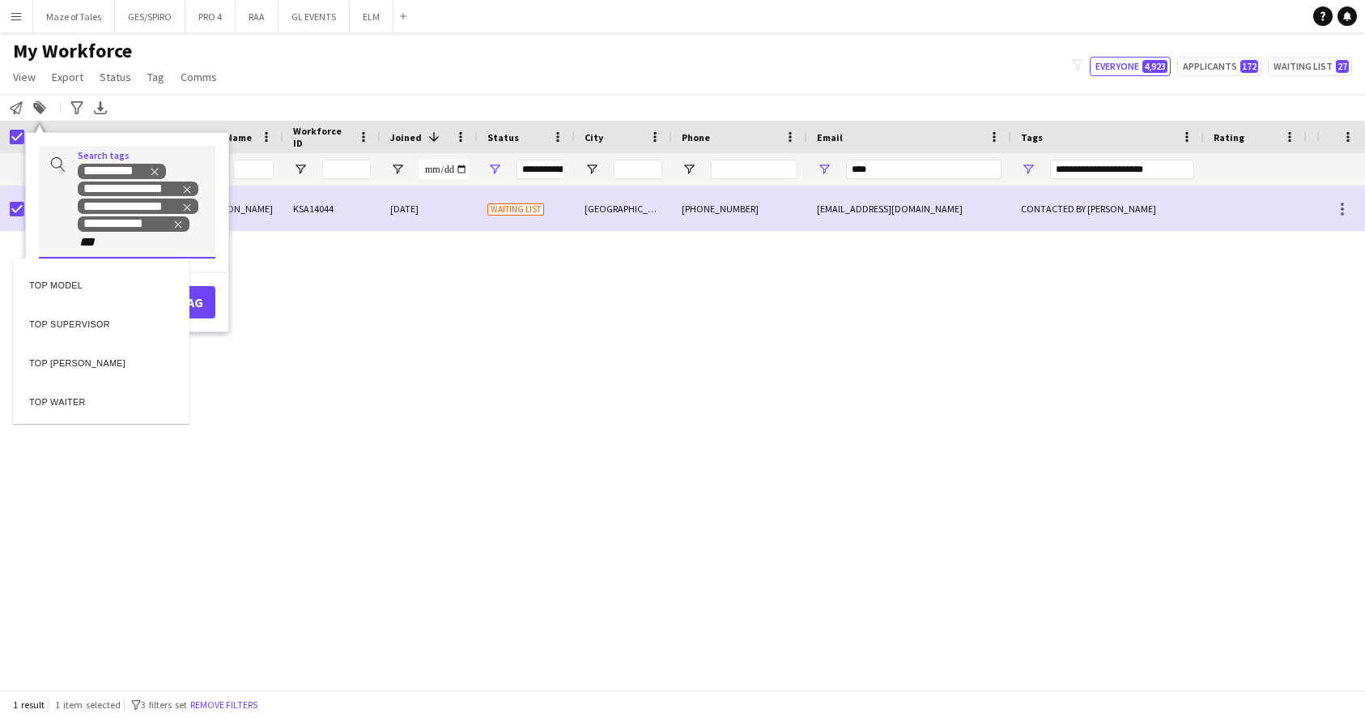
type input "***"
click at [95, 373] on div "TOP [PERSON_NAME]" at bounding box center [101, 360] width 177 height 39
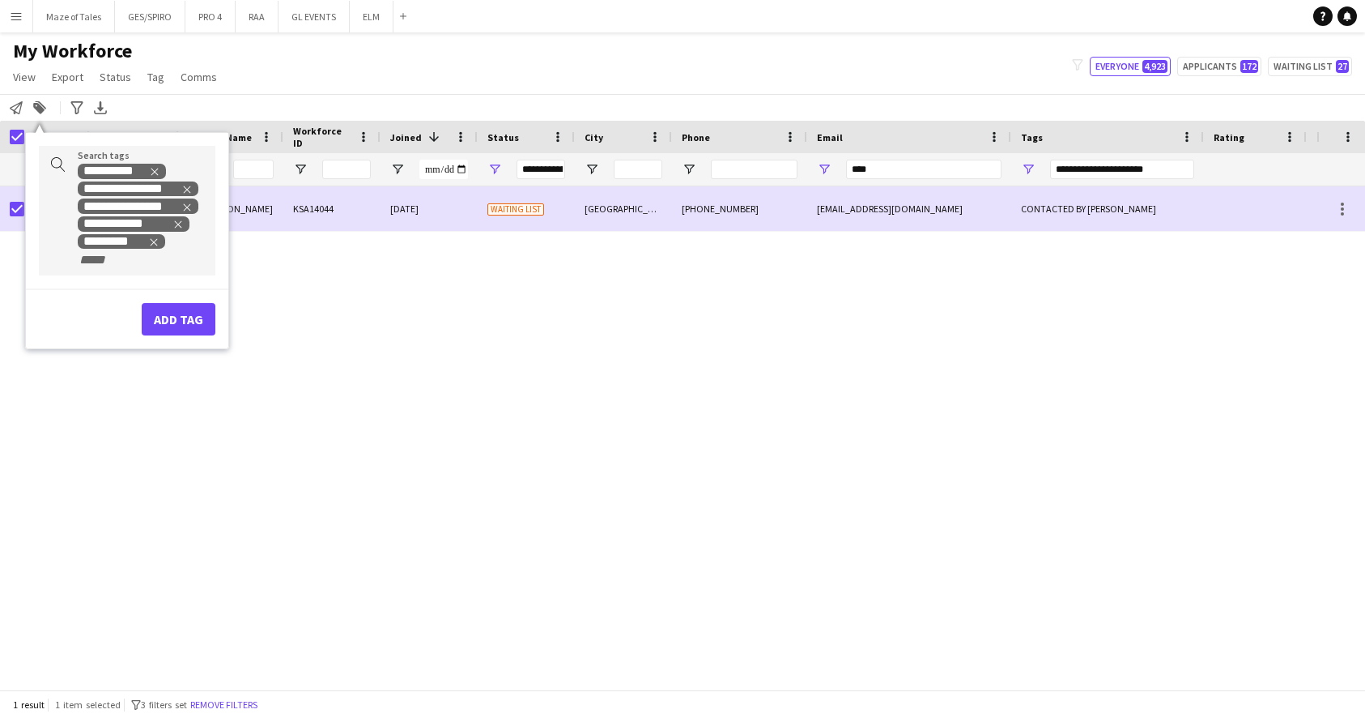
click at [147, 329] on button "Add tag" at bounding box center [179, 319] width 74 height 32
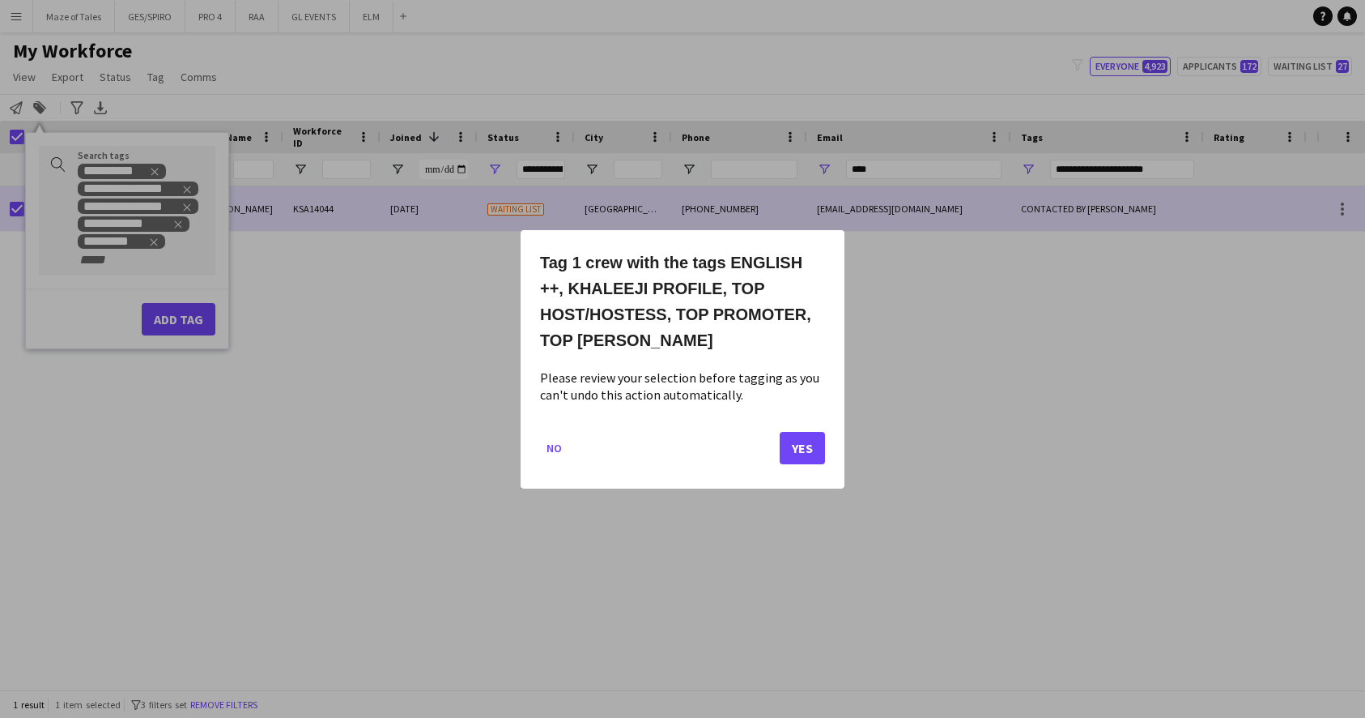
click at [795, 441] on button "Yes" at bounding box center [802, 447] width 45 height 32
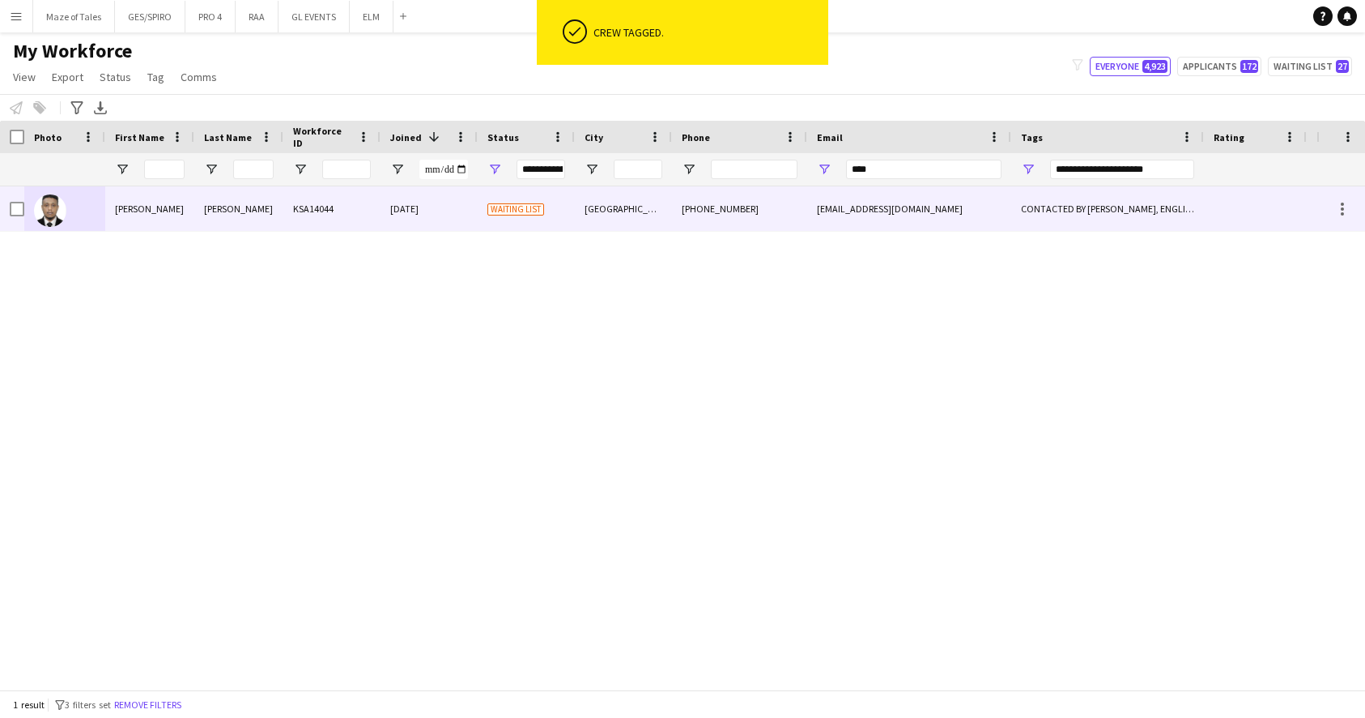
click at [590, 217] on div "[GEOGRAPHIC_DATA]" at bounding box center [623, 208] width 97 height 45
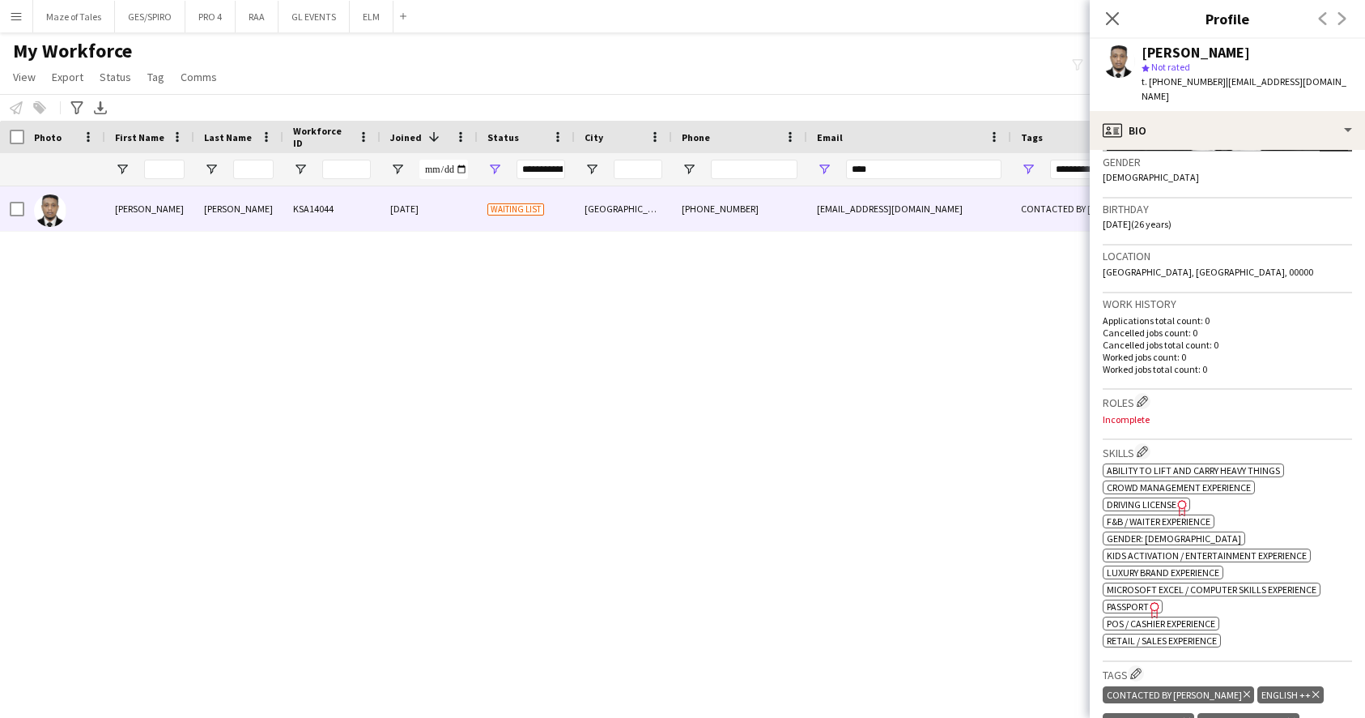
scroll to position [279, 0]
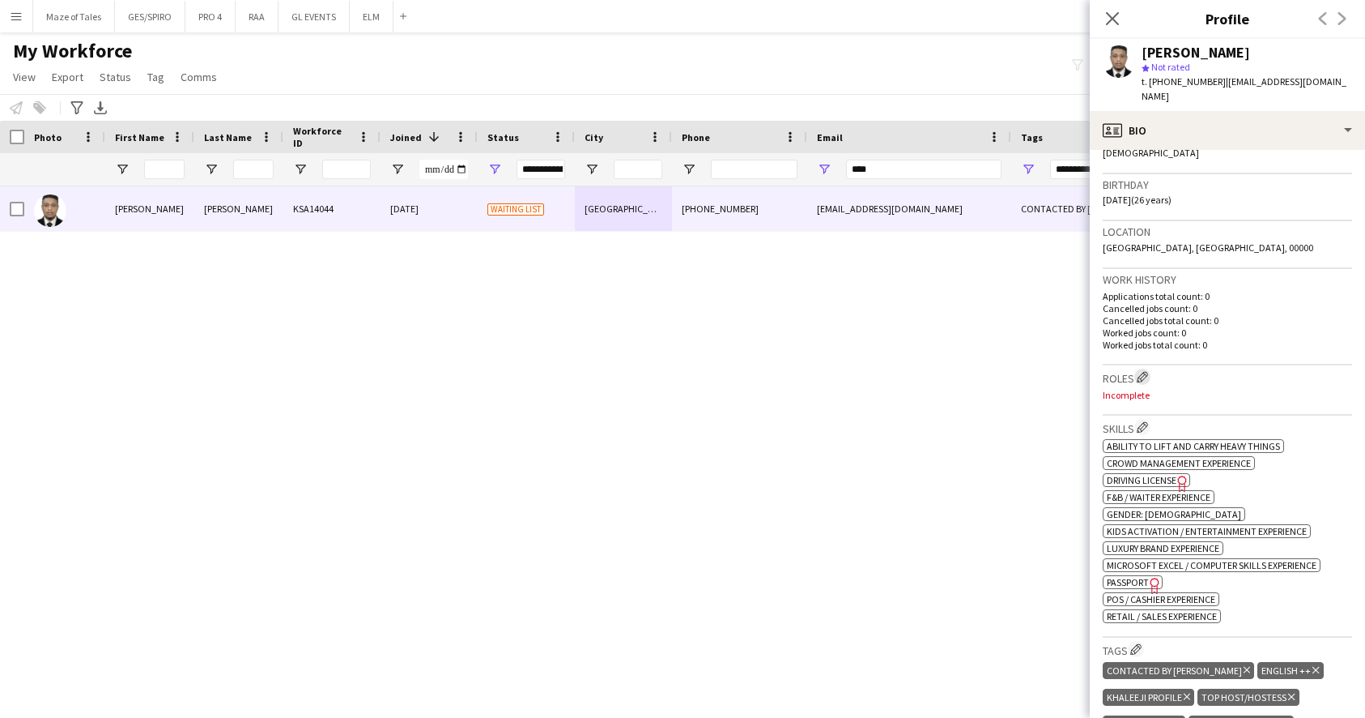
click at [1144, 371] on app-icon "Edit crew company roles" at bounding box center [1142, 376] width 11 height 11
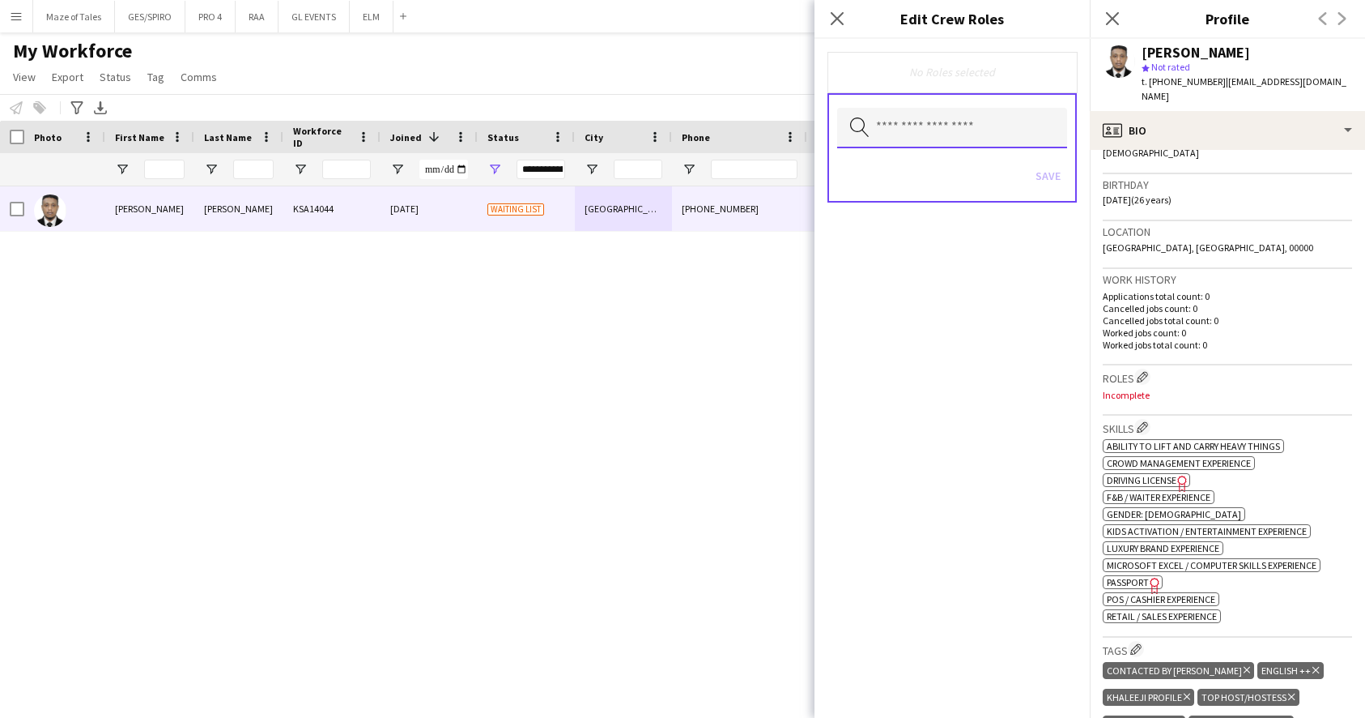
click at [993, 138] on input "text" at bounding box center [952, 128] width 230 height 40
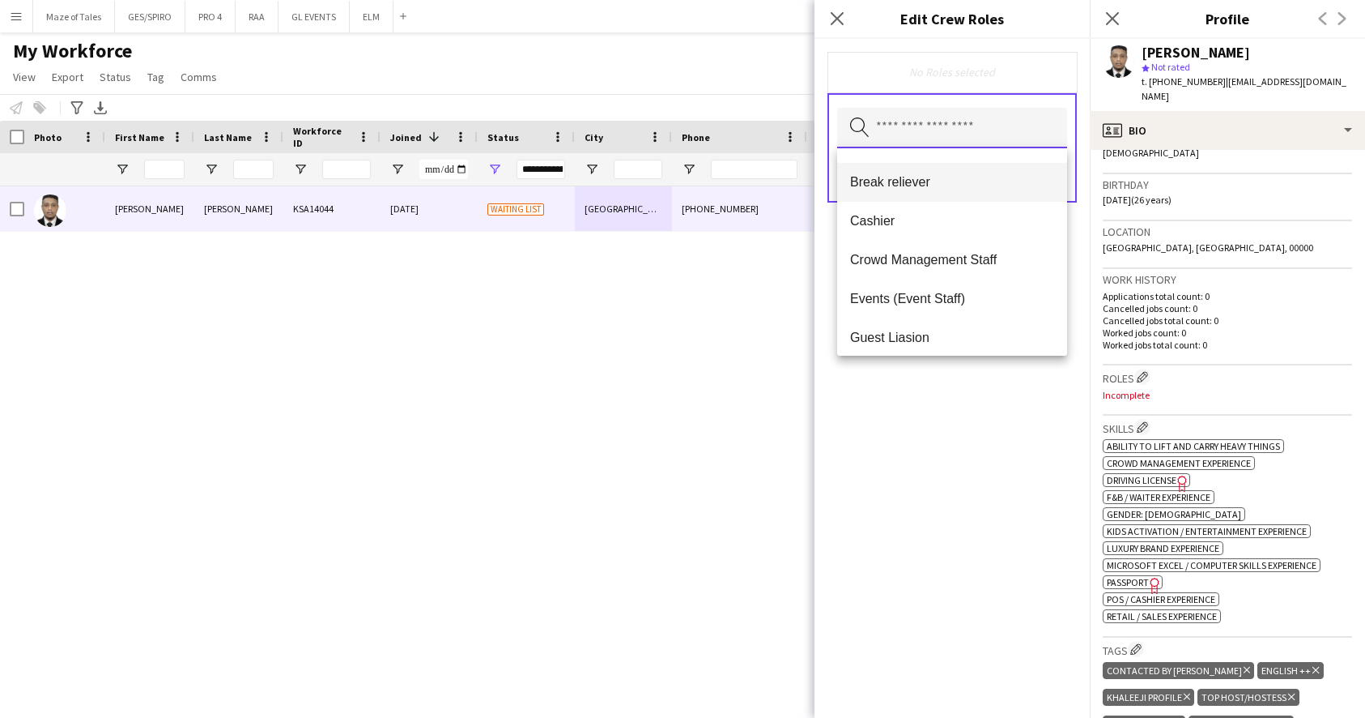
scroll to position [151, 0]
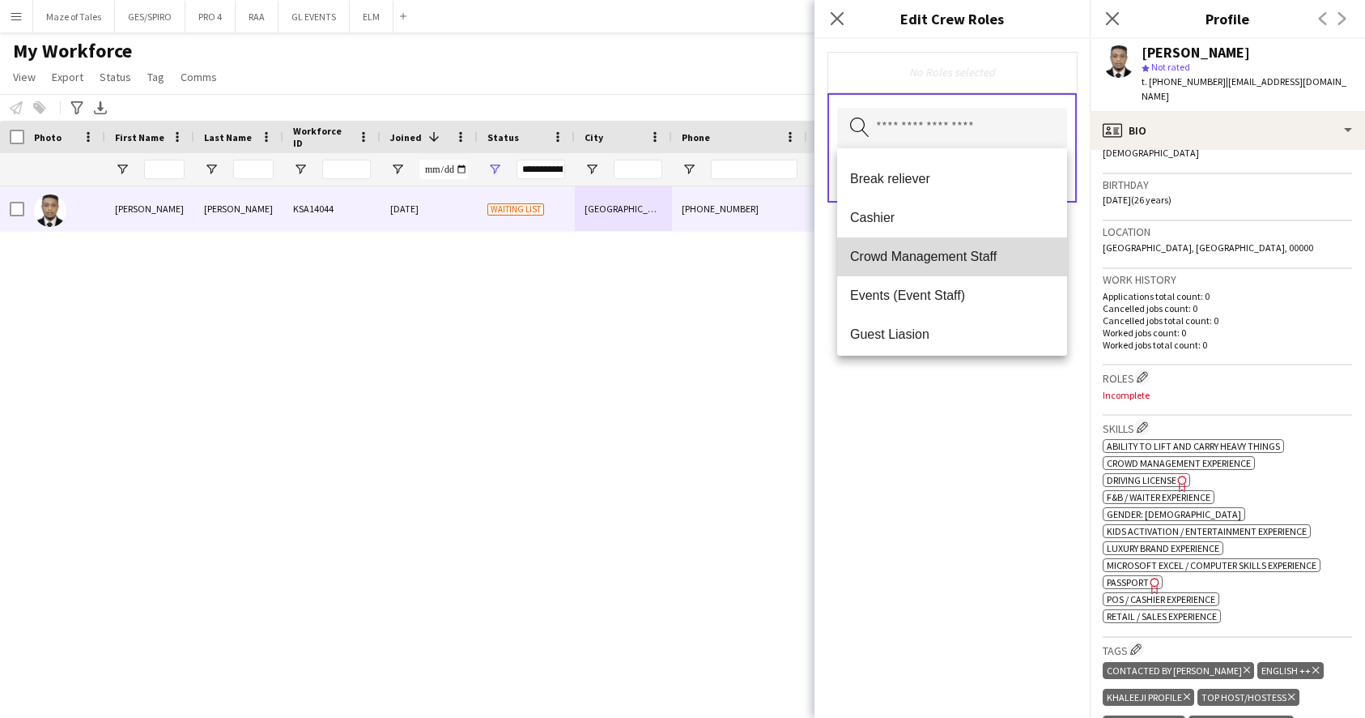
click at [939, 258] on span "Crowd Management Staff" at bounding box center [952, 256] width 204 height 15
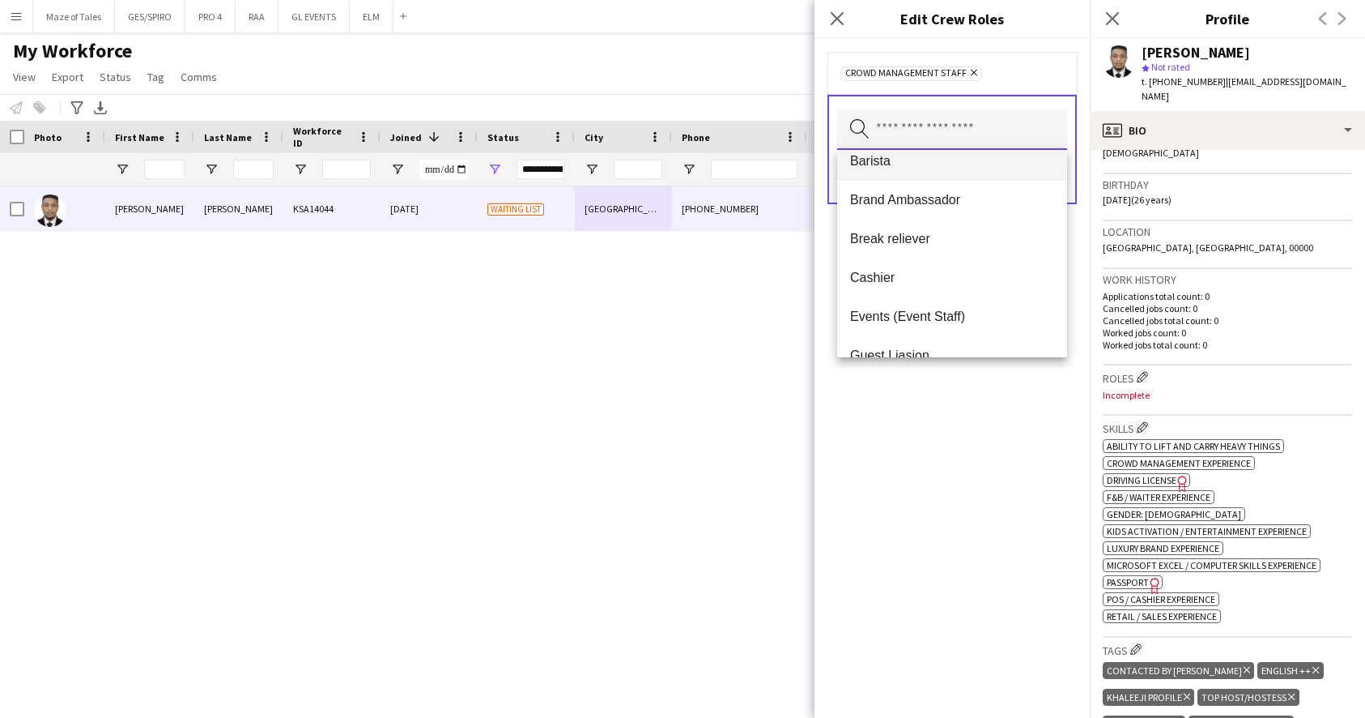
scroll to position [114, 0]
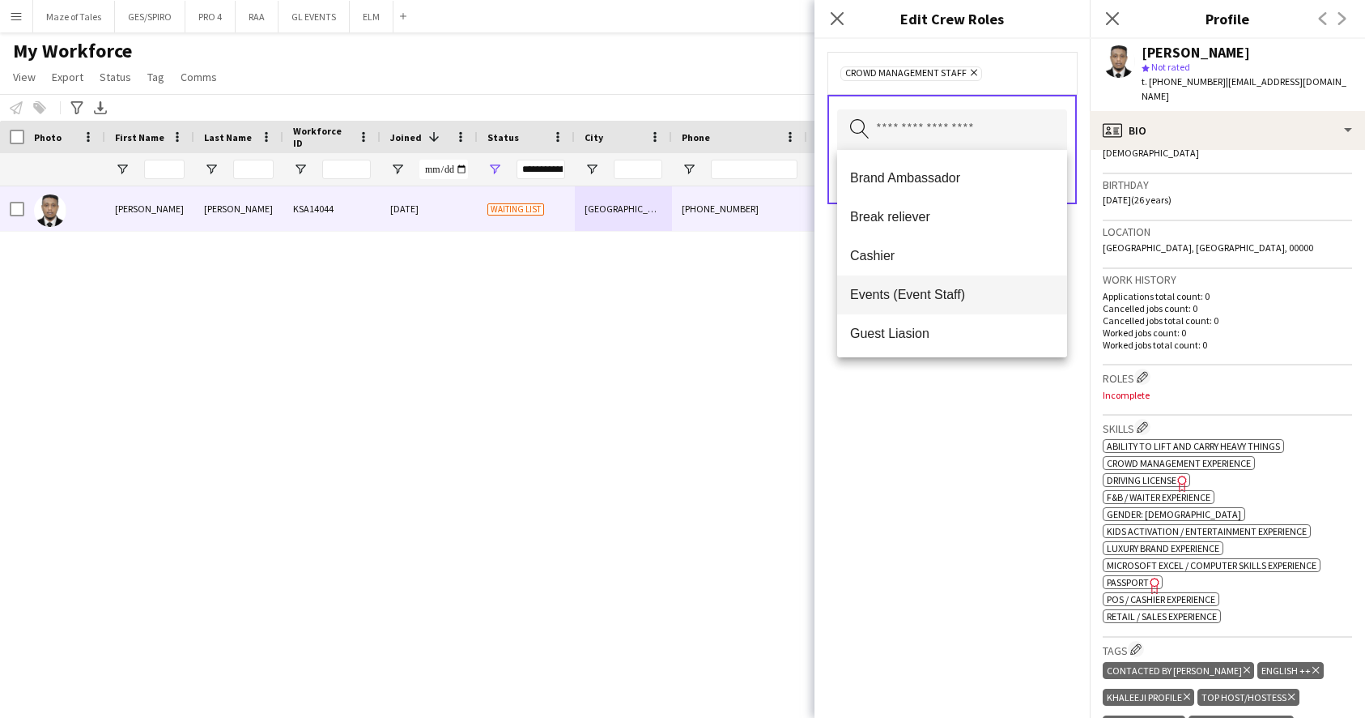
click at [935, 300] on span "Events (Event Staff)" at bounding box center [952, 294] width 204 height 15
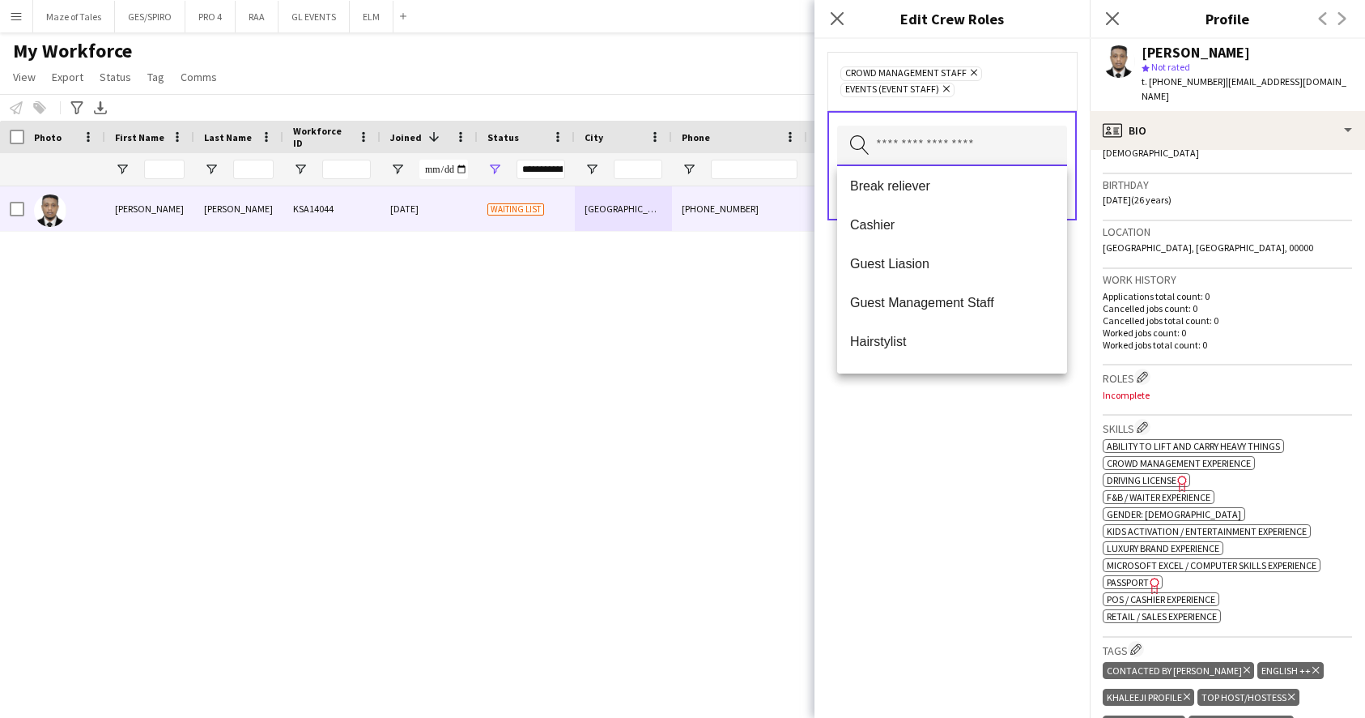
scroll to position [160, 0]
click at [941, 295] on mat-option "Guest Management Staff" at bounding box center [952, 303] width 230 height 39
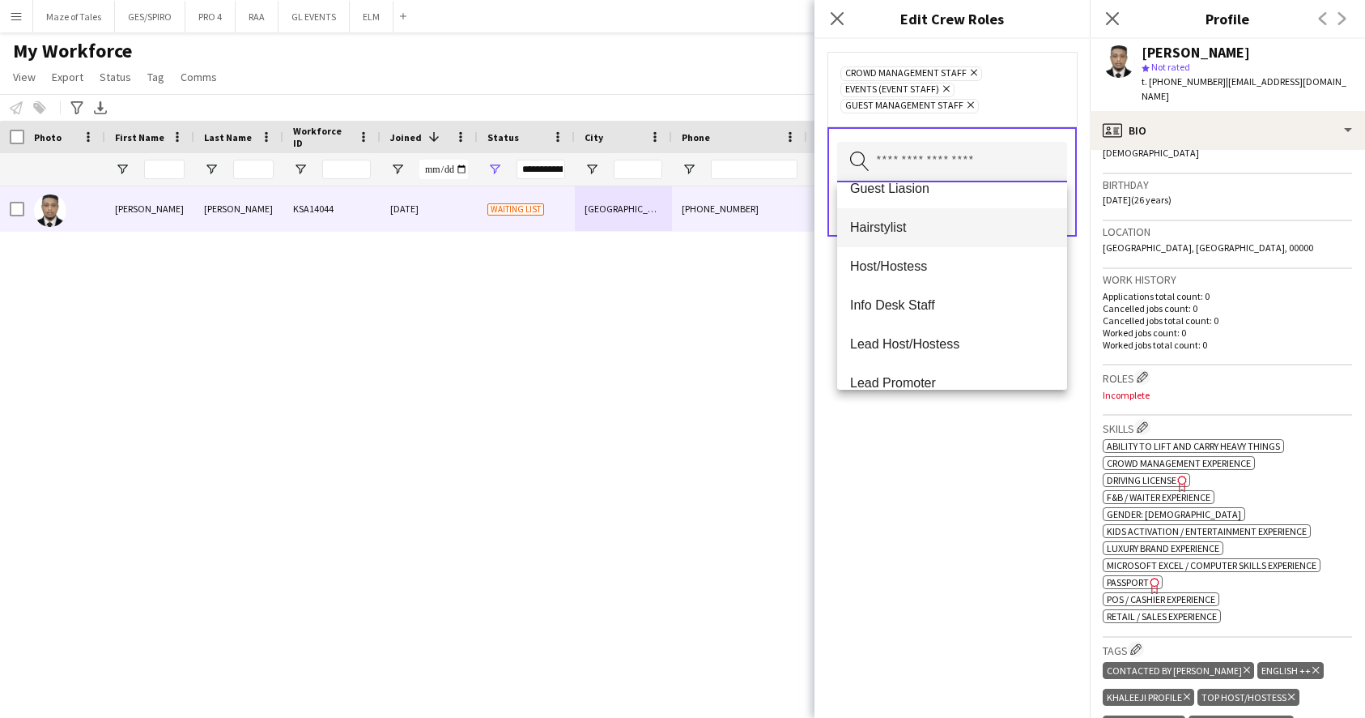
scroll to position [255, 0]
click at [940, 262] on span "Host/Hostess" at bounding box center [952, 263] width 204 height 15
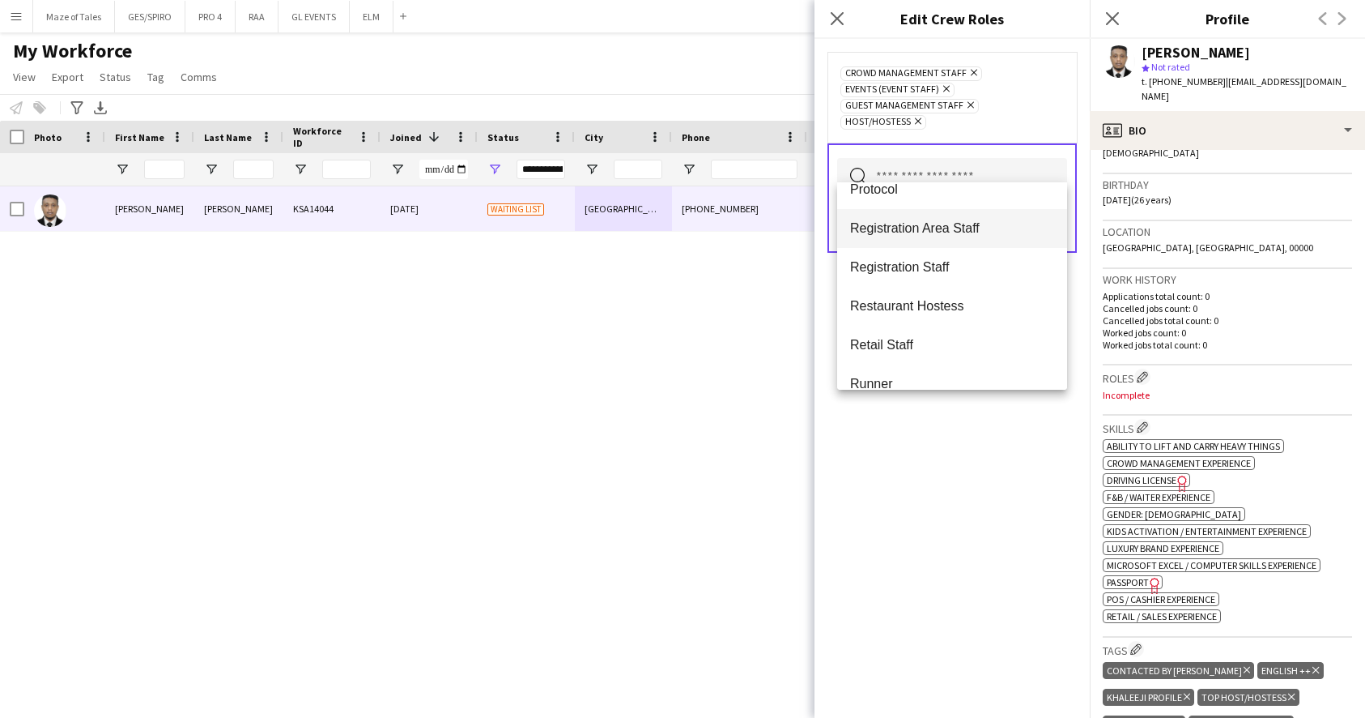
scroll to position [702, 0]
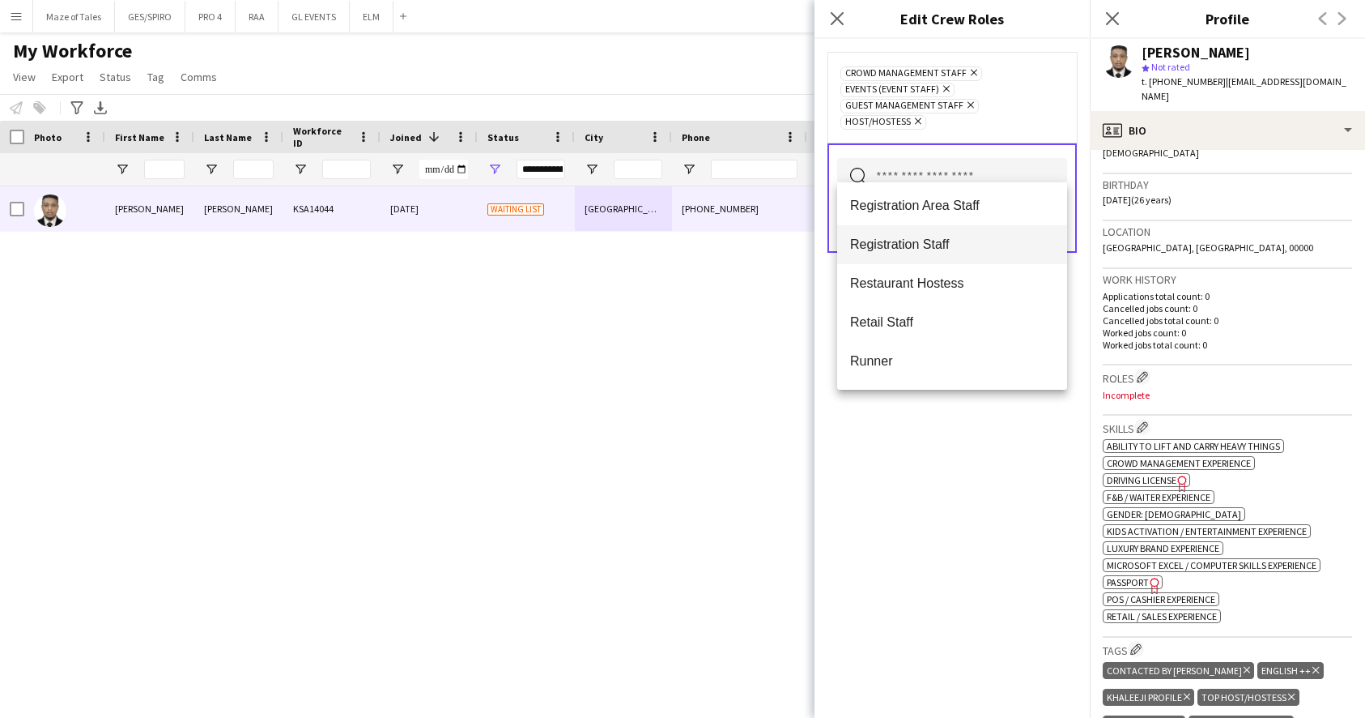
click at [956, 242] on span "Registration Staff" at bounding box center [952, 243] width 204 height 15
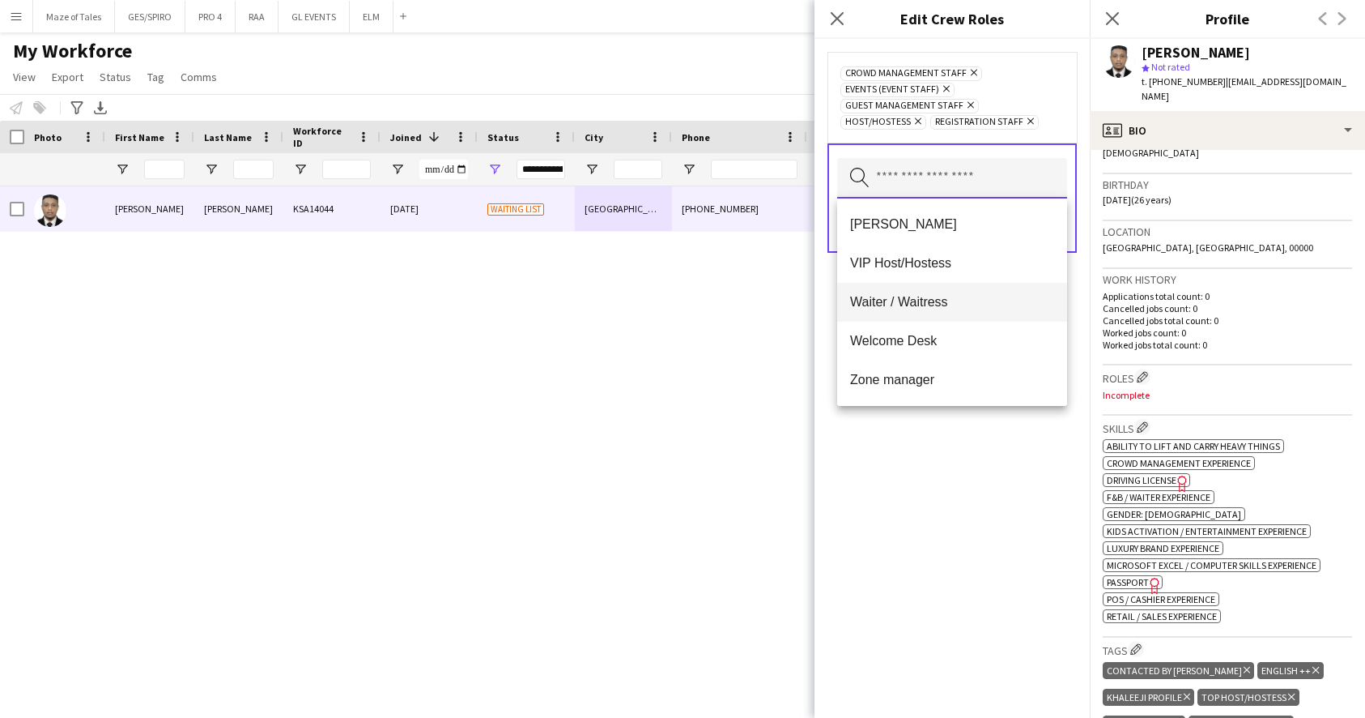
scroll to position [1205, 0]
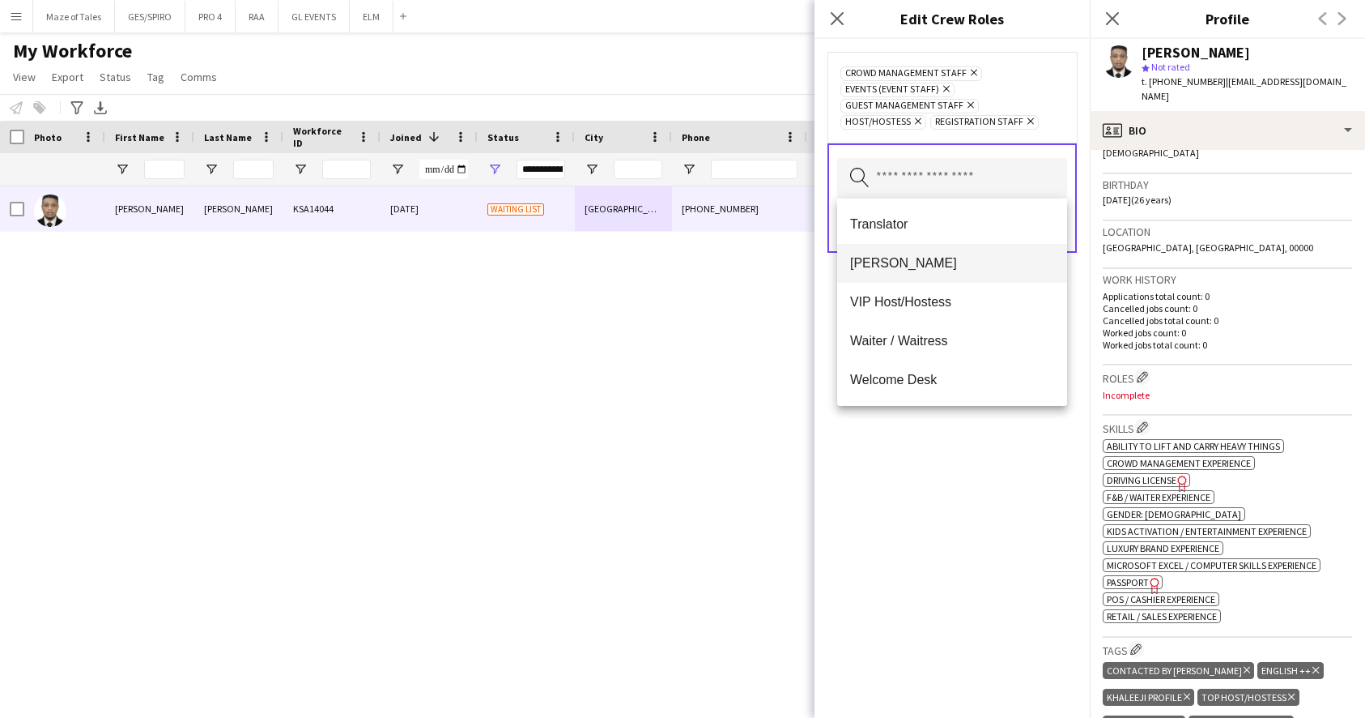
click at [938, 271] on span "[PERSON_NAME]" at bounding box center [952, 262] width 204 height 15
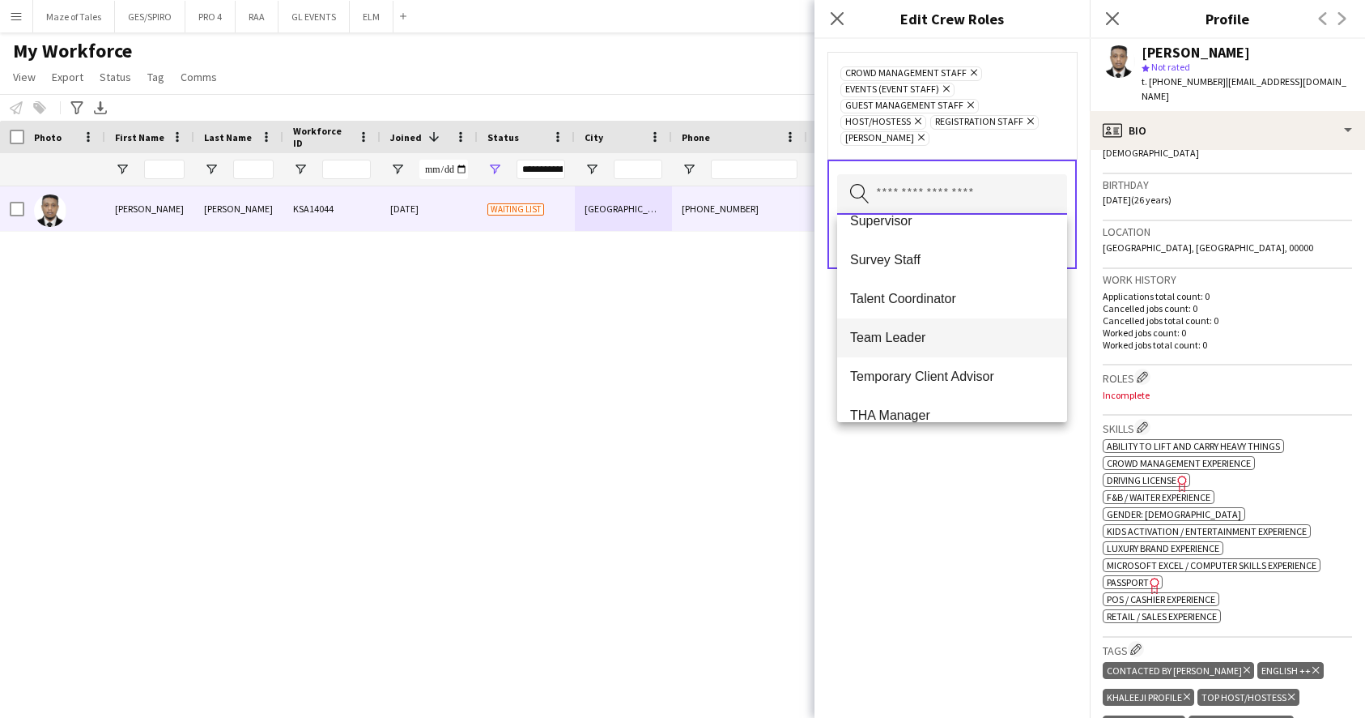
scroll to position [952, 0]
click at [961, 278] on mat-option "Survey Staff" at bounding box center [952, 260] width 230 height 39
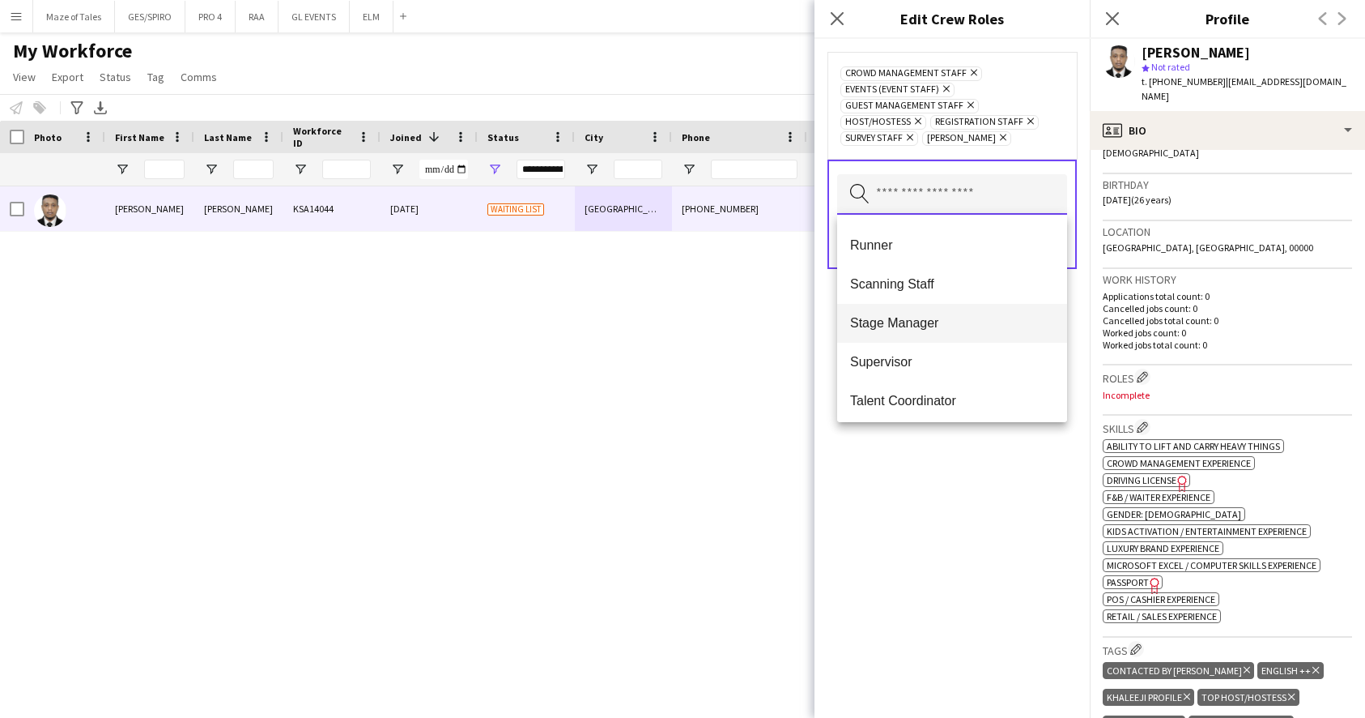
scroll to position [786, 0]
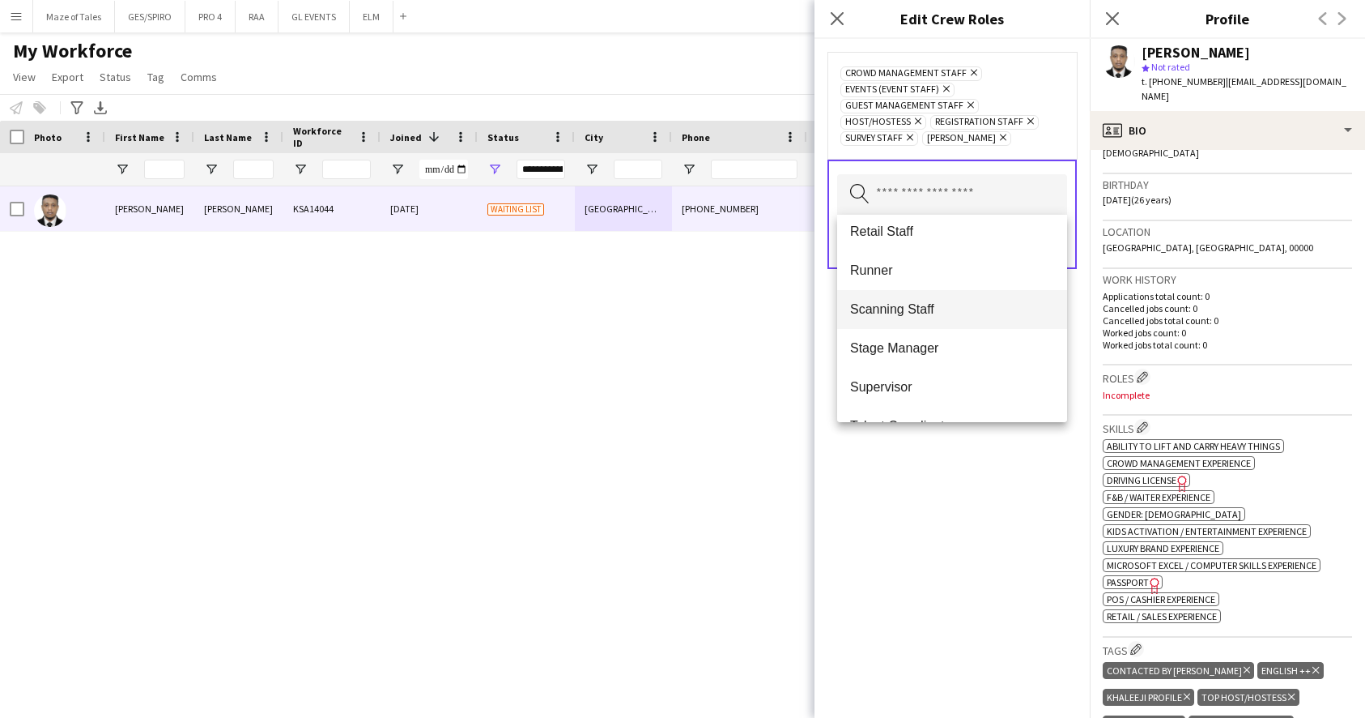
click at [944, 317] on span "Scanning Staff" at bounding box center [952, 308] width 204 height 15
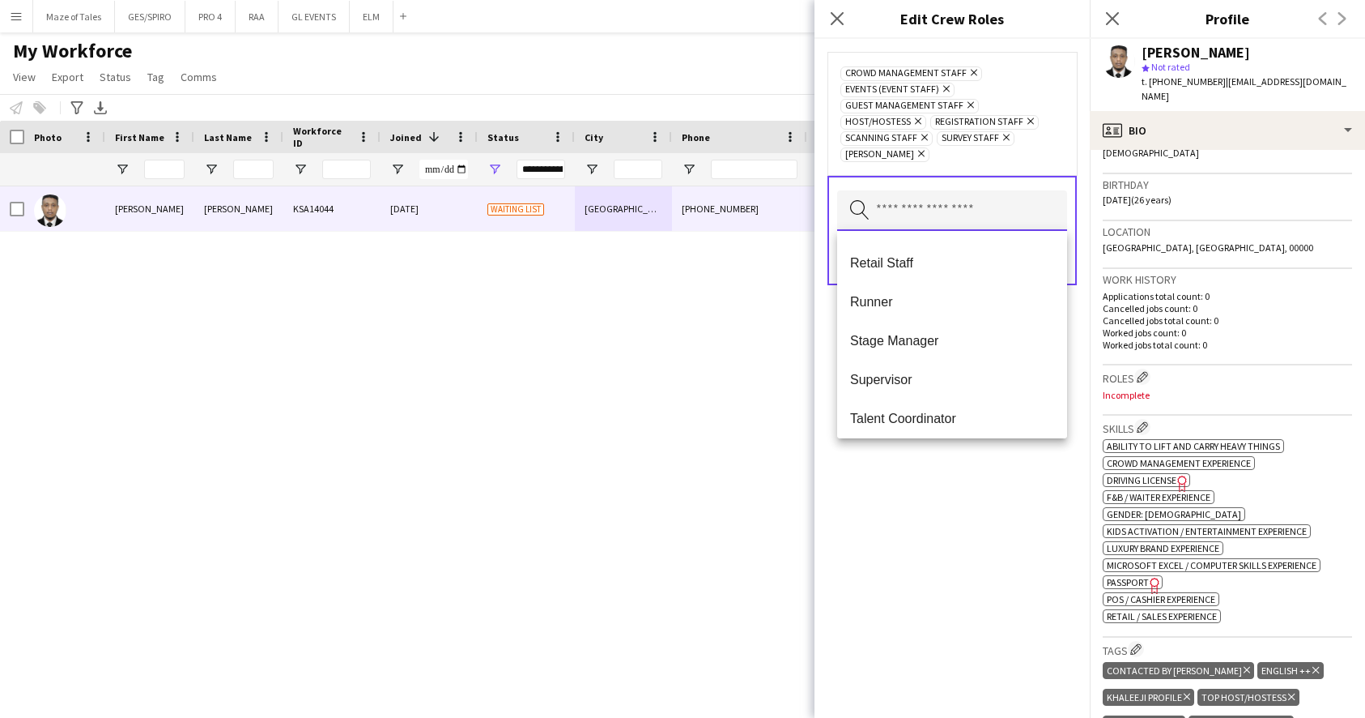
scroll to position [764, 0]
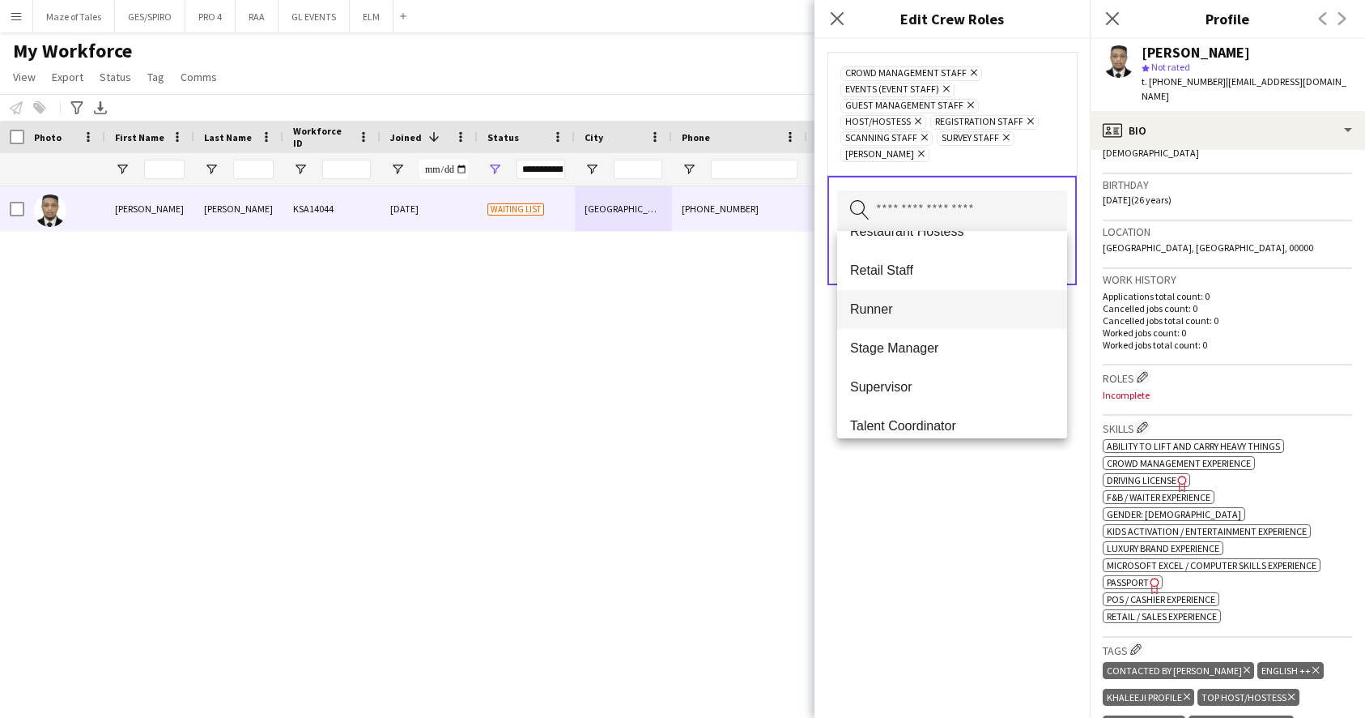
click at [927, 320] on mat-option "Runner" at bounding box center [952, 309] width 230 height 39
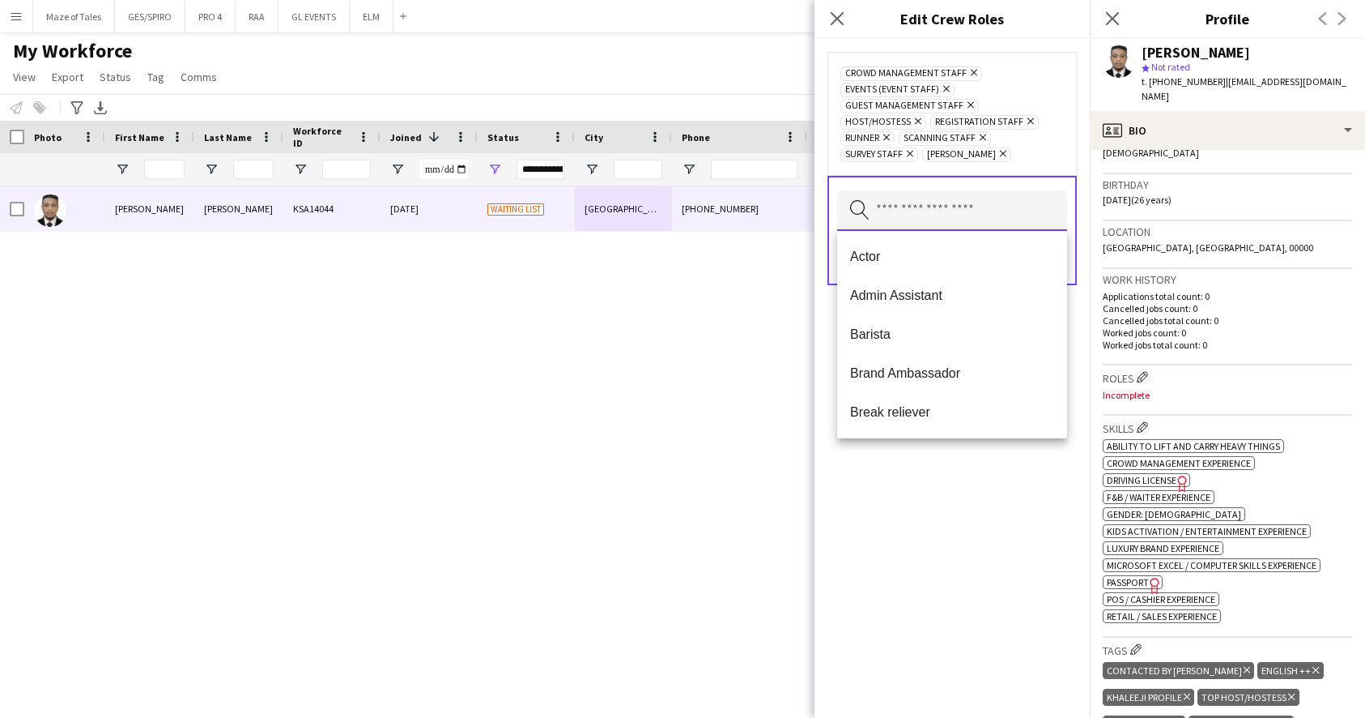
scroll to position [0, 0]
click at [913, 556] on div "Crowd Management Staff Remove Events (Event Staff) Remove Guest Management Staf…" at bounding box center [952, 378] width 275 height 679
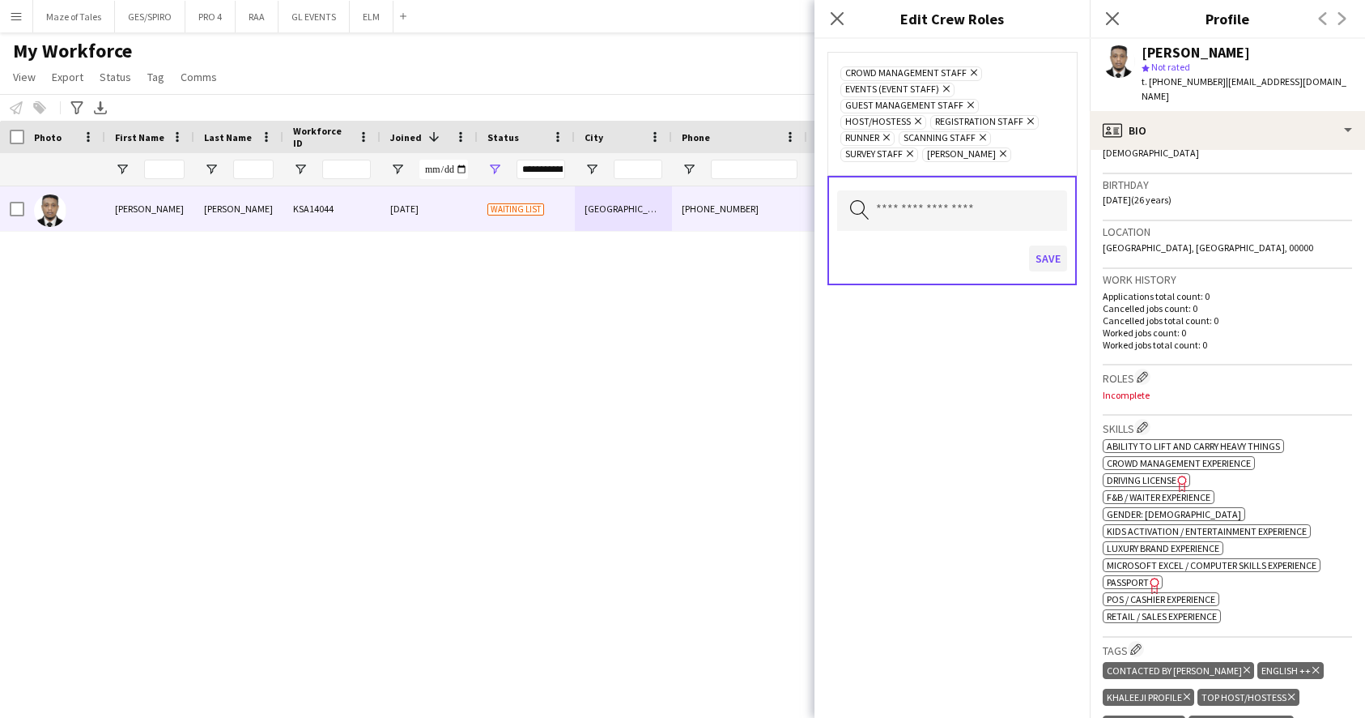
click at [1050, 259] on button "Save" at bounding box center [1048, 258] width 38 height 26
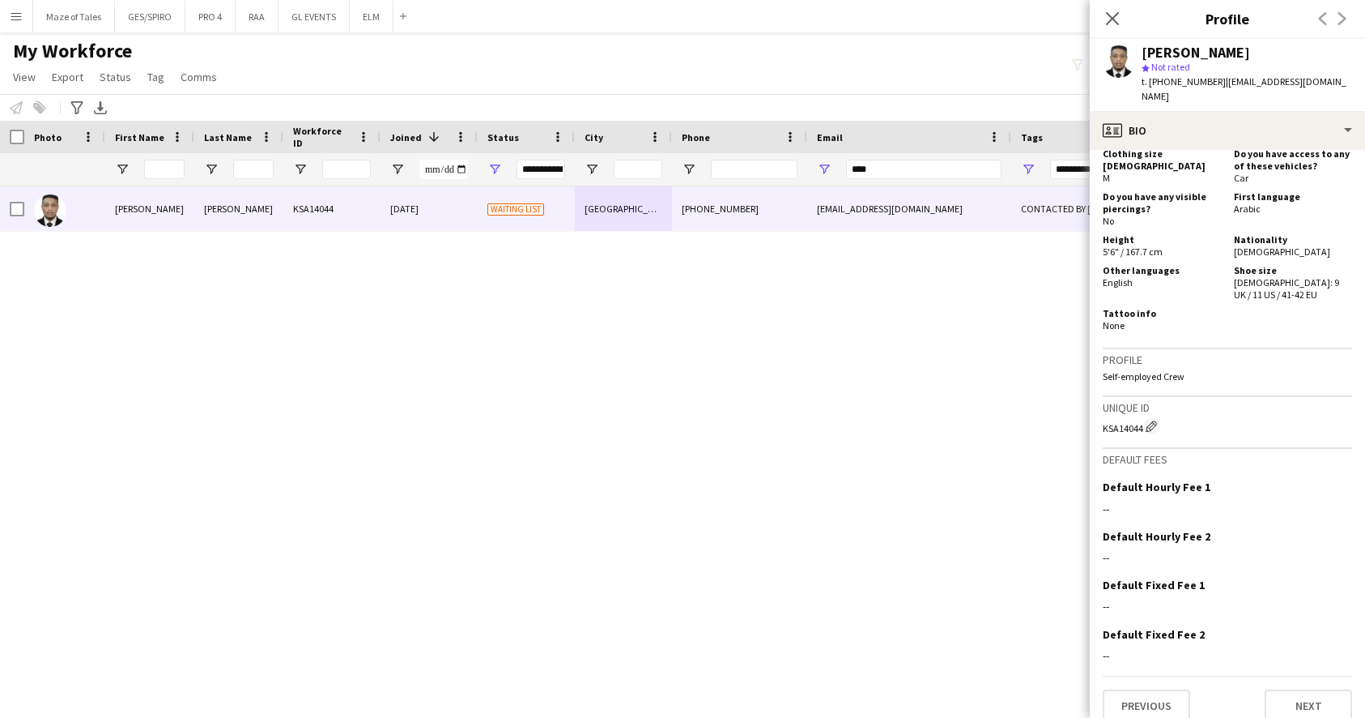
scroll to position [971, 0]
drag, startPoint x: 888, startPoint y: 173, endPoint x: 733, endPoint y: 155, distance: 156.6
click at [738, 157] on div "**********" at bounding box center [840, 169] width 1681 height 32
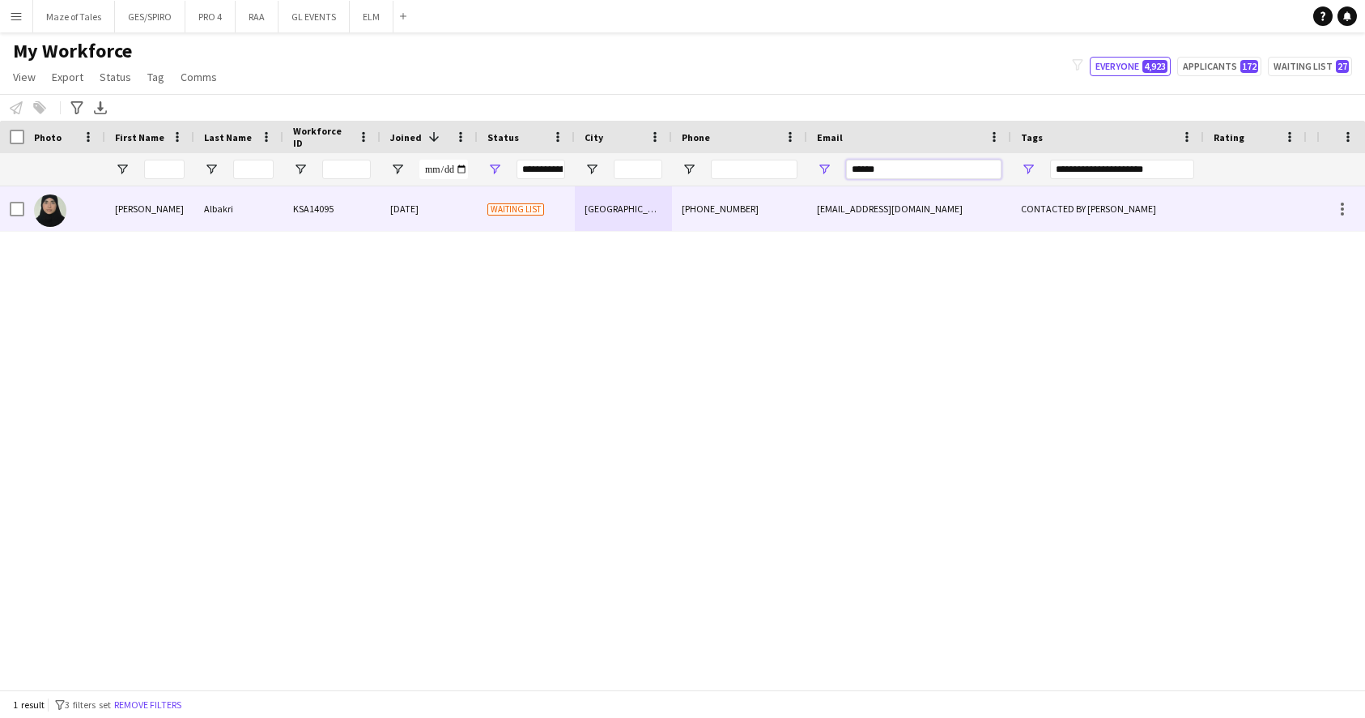
type input "******"
click at [750, 202] on div "[PHONE_NUMBER]" at bounding box center [739, 208] width 135 height 45
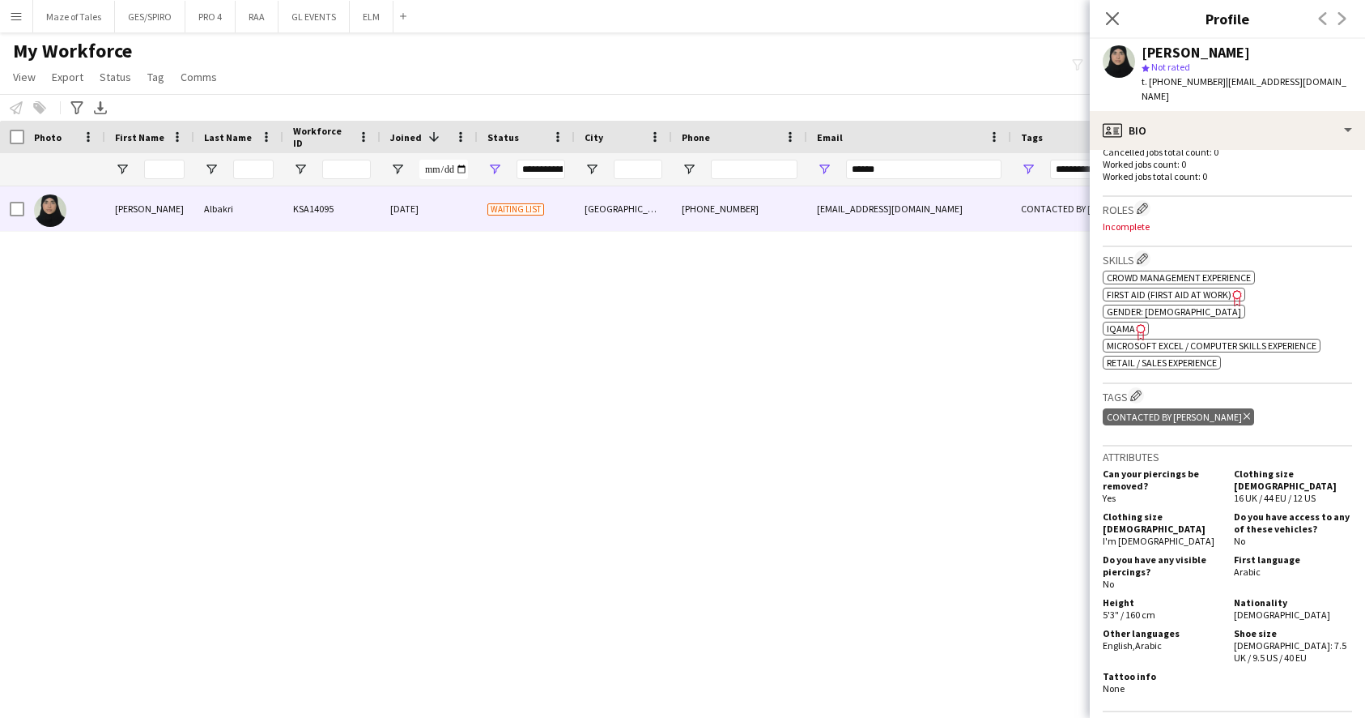
scroll to position [450, 0]
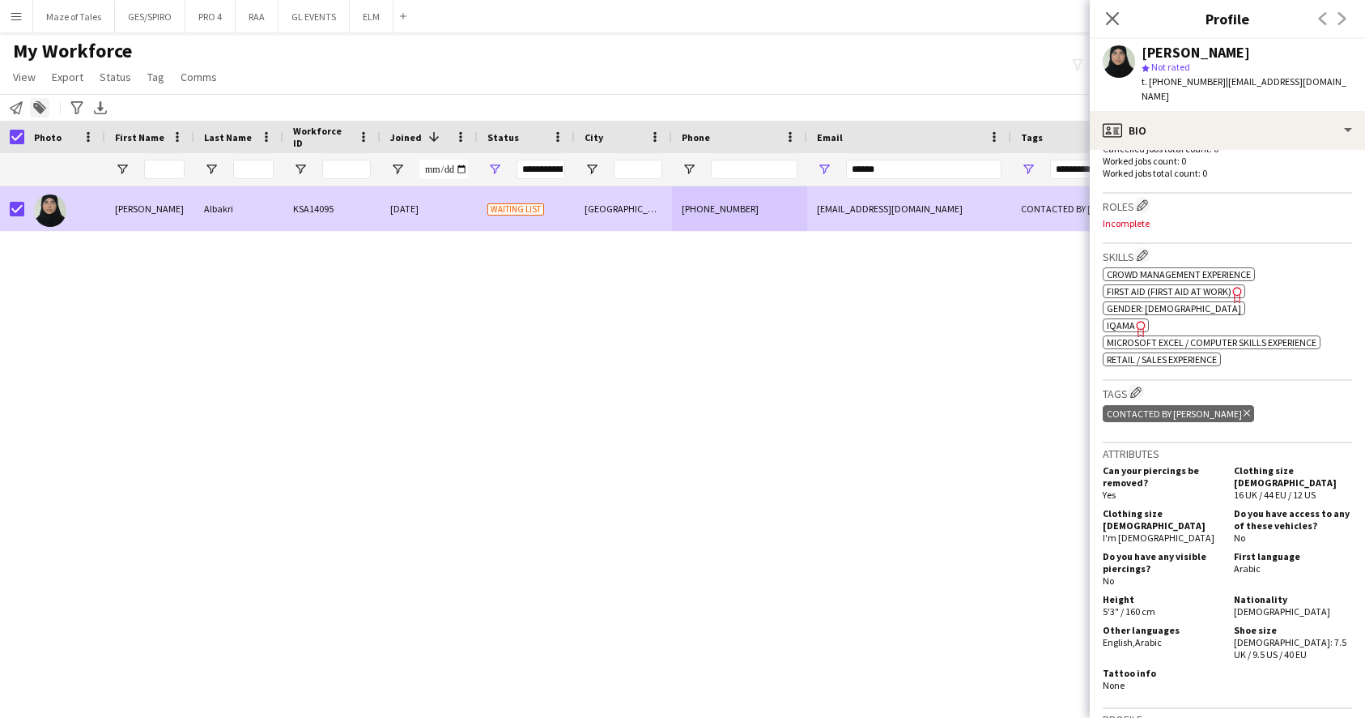
click at [36, 107] on icon at bounding box center [38, 108] width 11 height 11
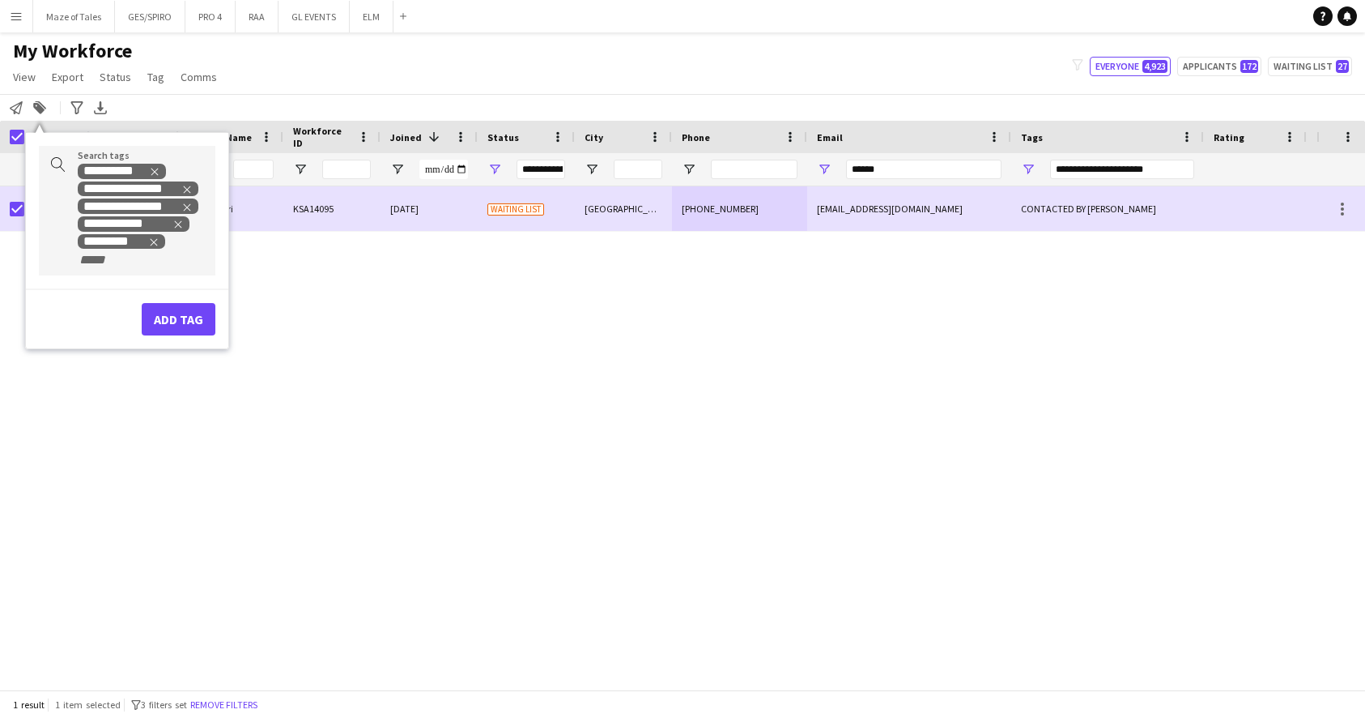
click at [172, 313] on button "Add tag" at bounding box center [179, 319] width 74 height 32
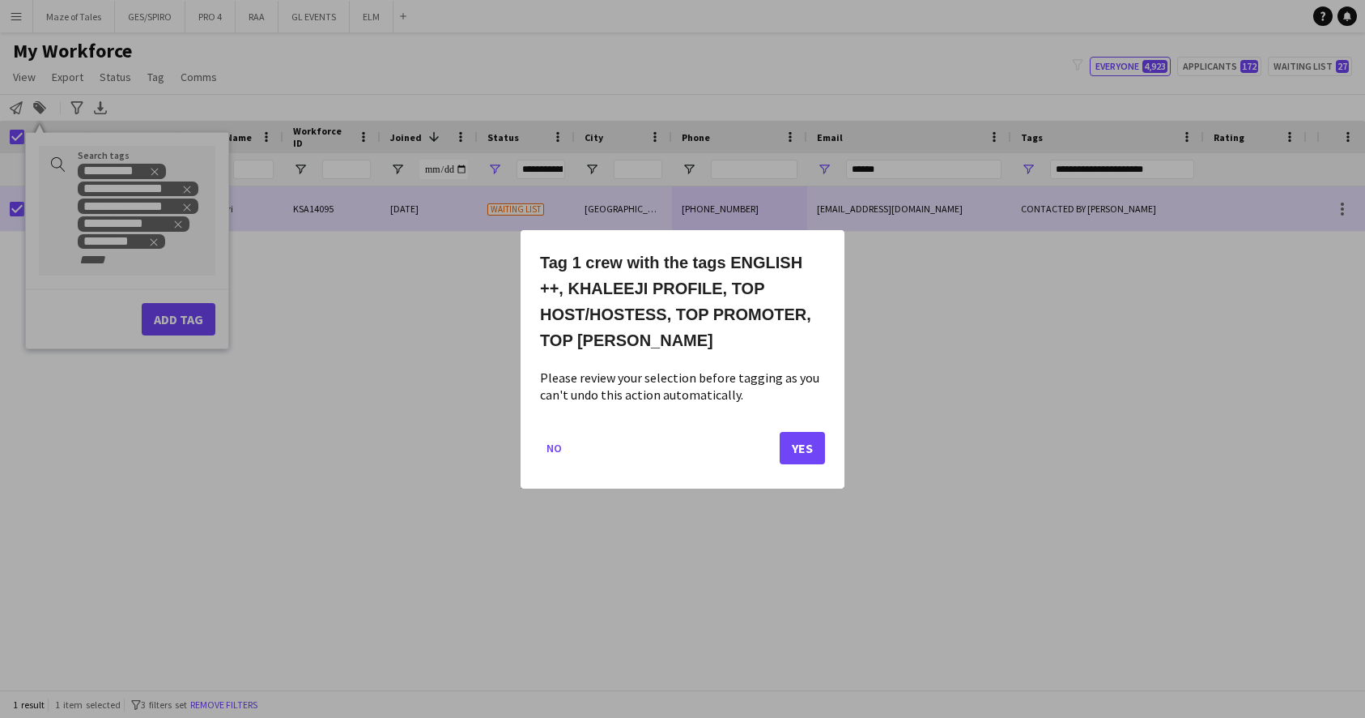
click at [805, 444] on button "Yes" at bounding box center [802, 447] width 45 height 32
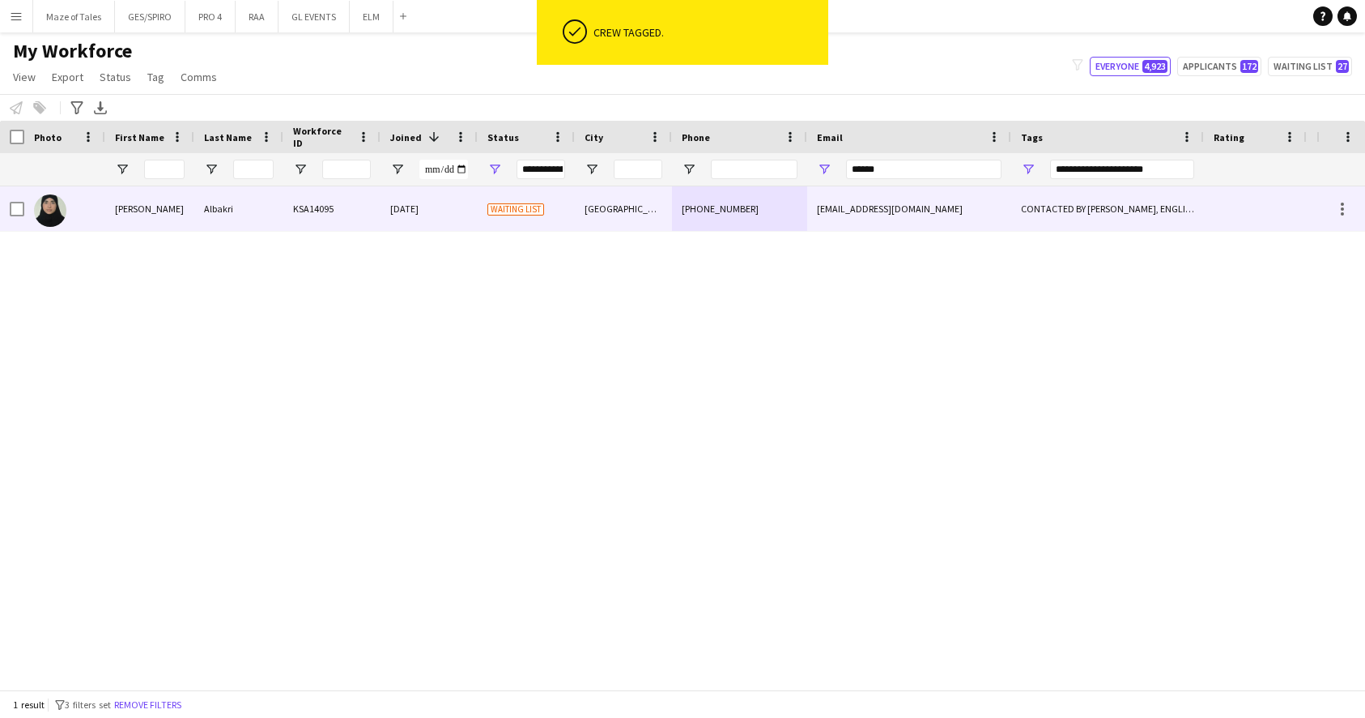
click at [518, 217] on div "Waiting list" at bounding box center [526, 208] width 97 height 45
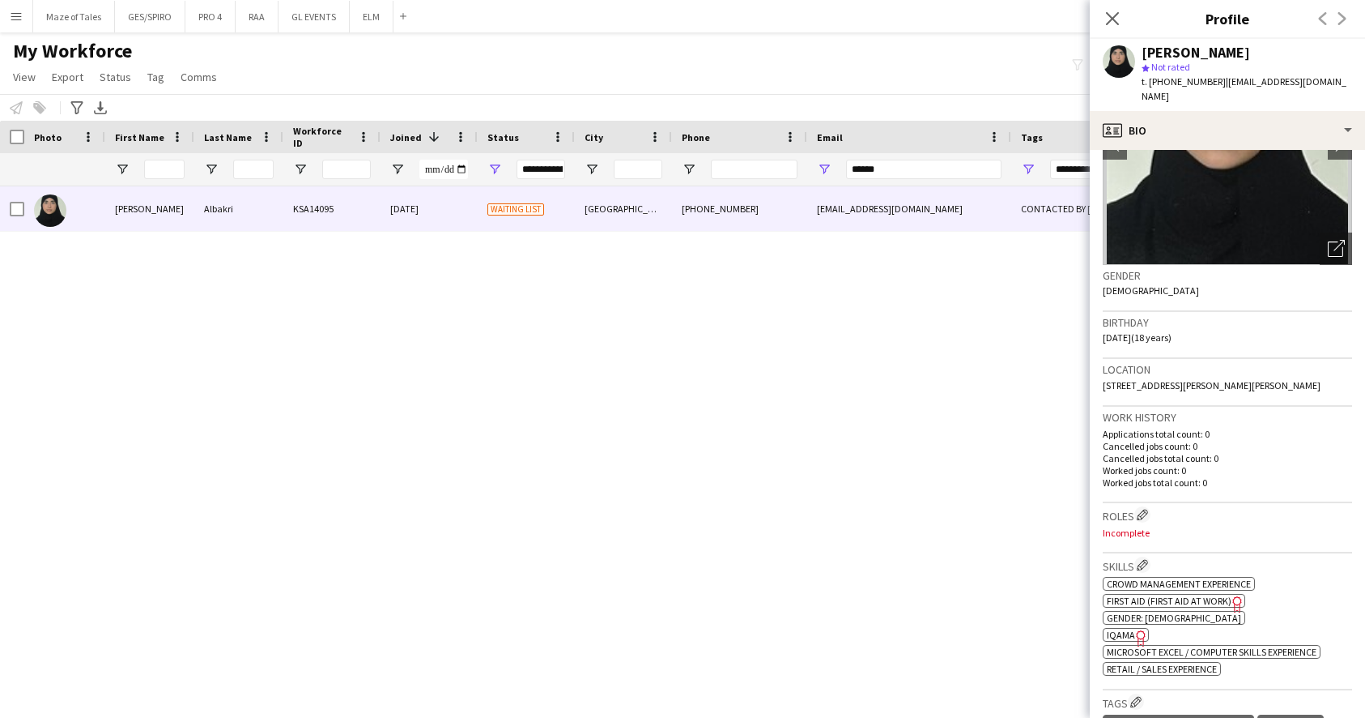
scroll to position [166, 0]
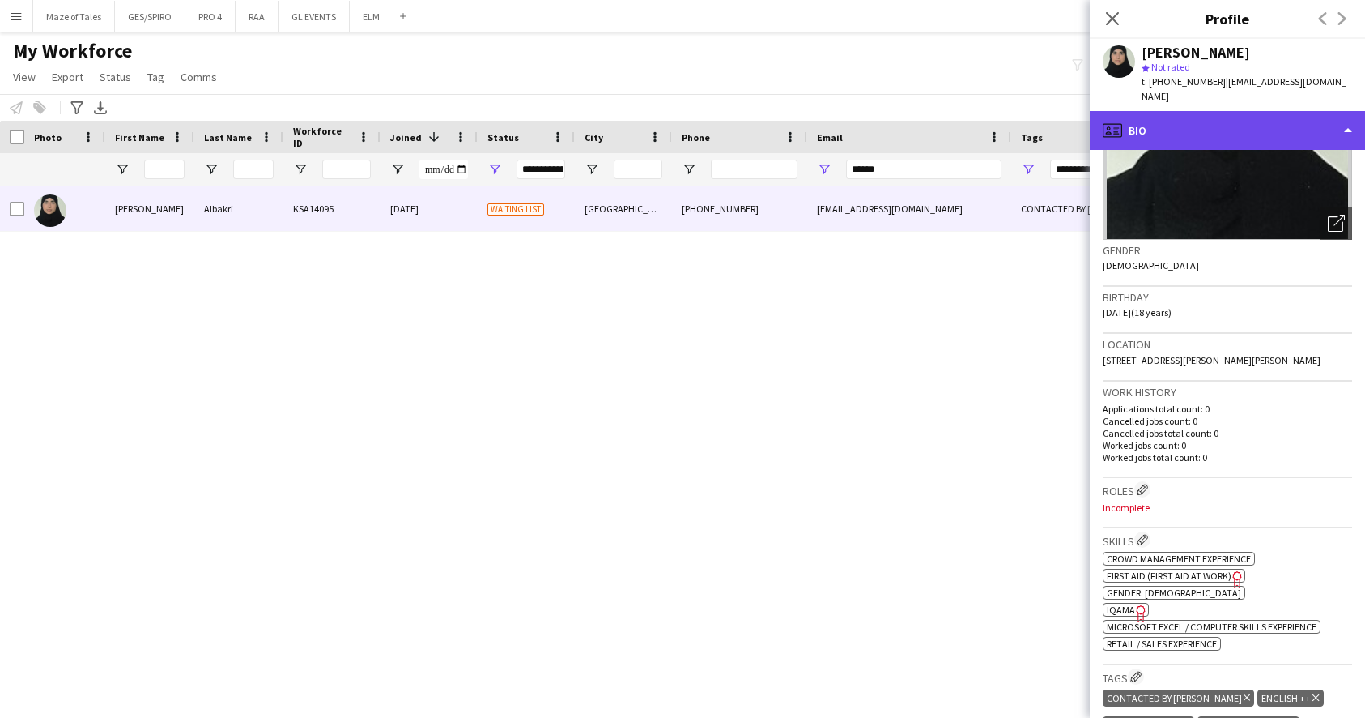
click at [1242, 120] on div "profile Bio" at bounding box center [1227, 130] width 275 height 39
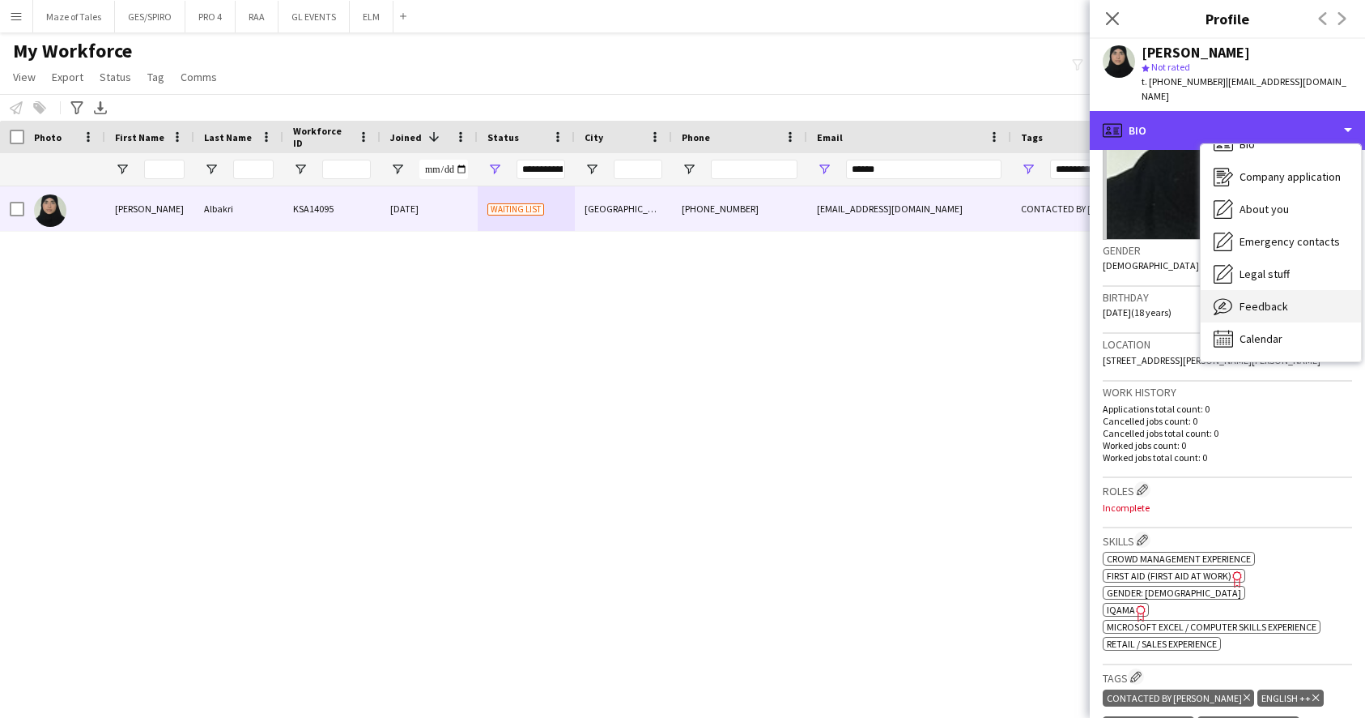
scroll to position [23, 0]
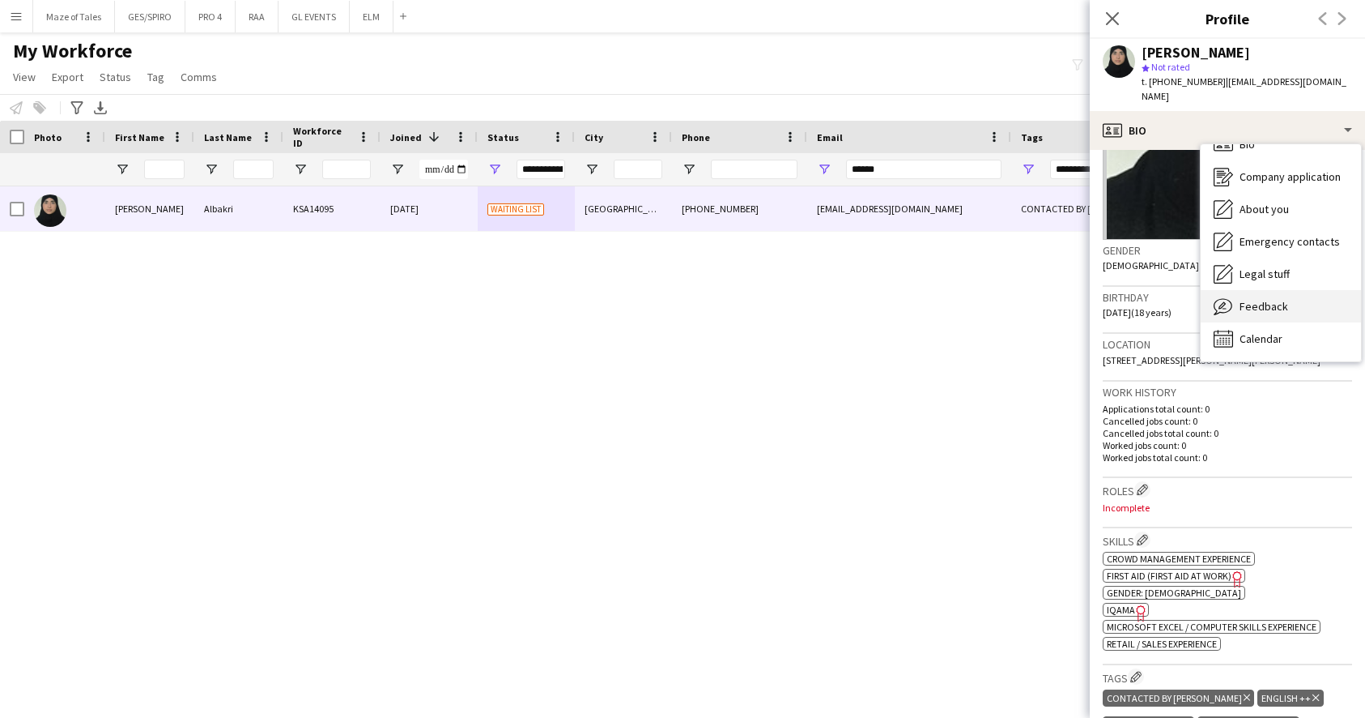
click at [1264, 299] on span "Feedback" at bounding box center [1264, 306] width 49 height 15
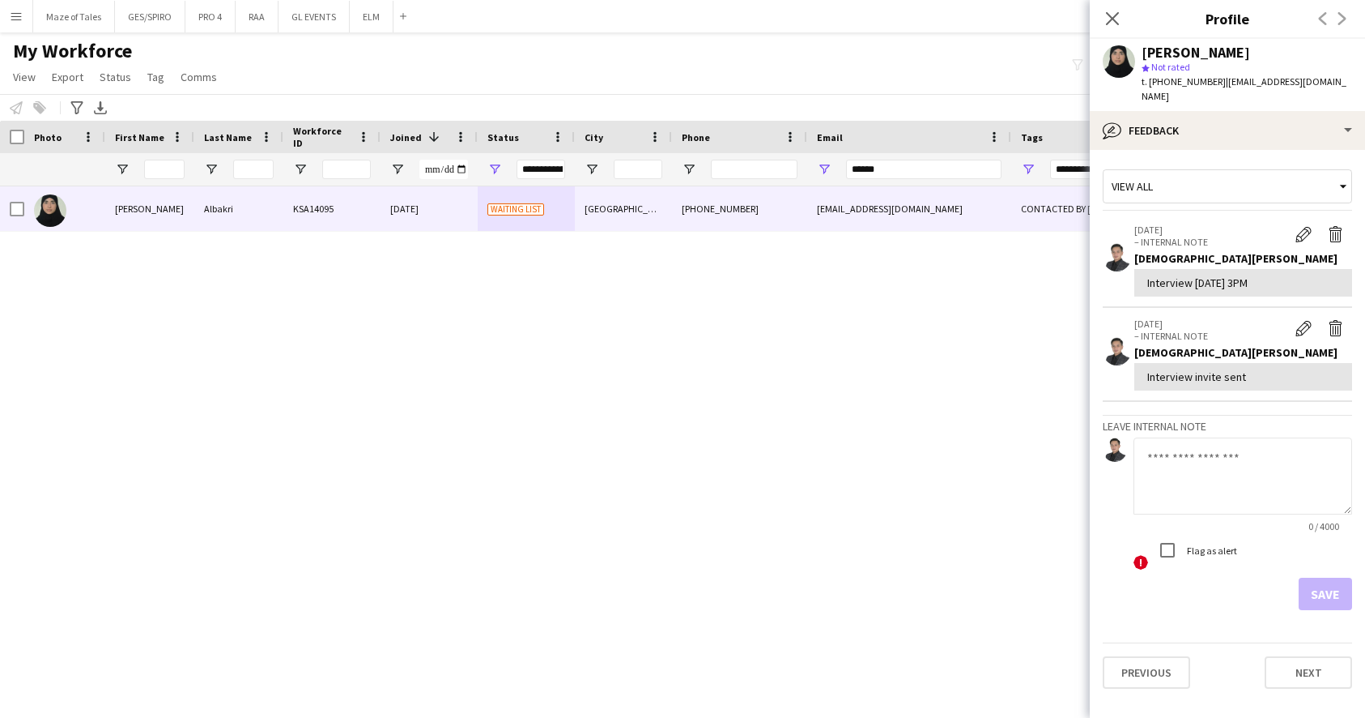
click at [1220, 455] on textarea at bounding box center [1243, 475] width 219 height 77
paste textarea "**********"
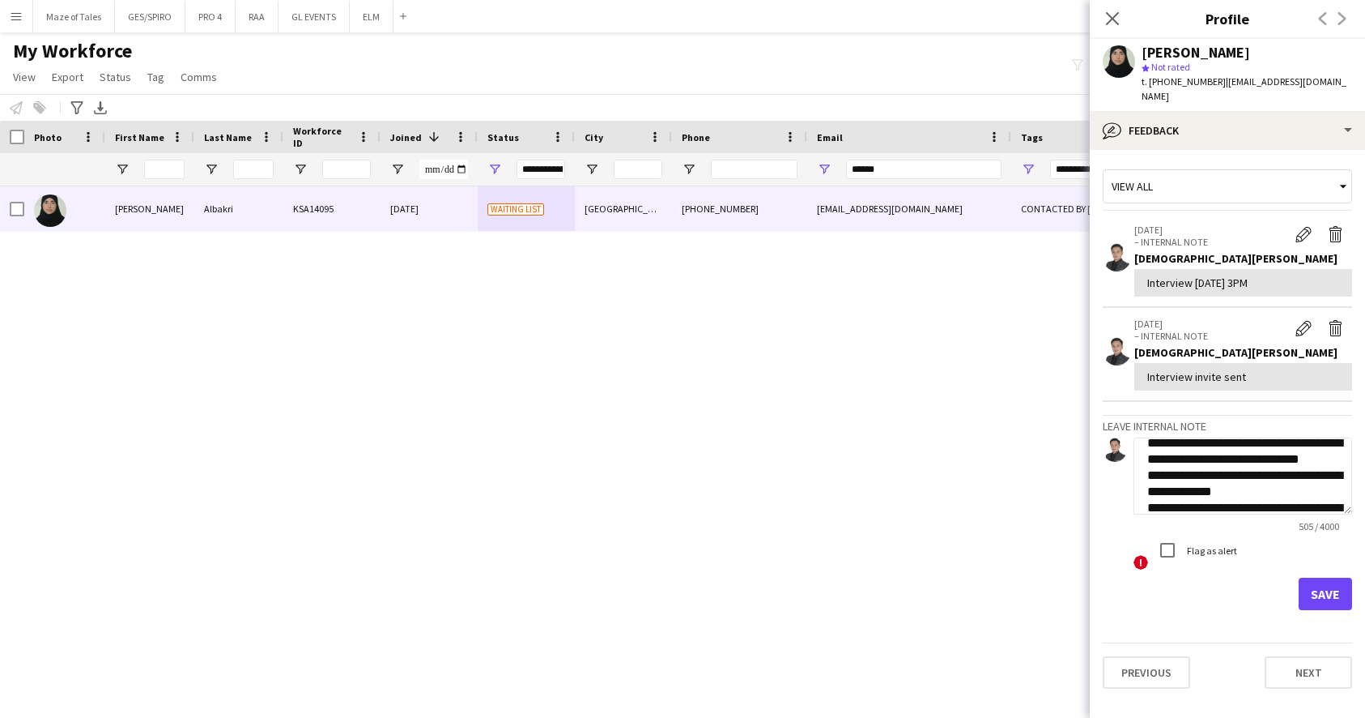
scroll to position [23, 0]
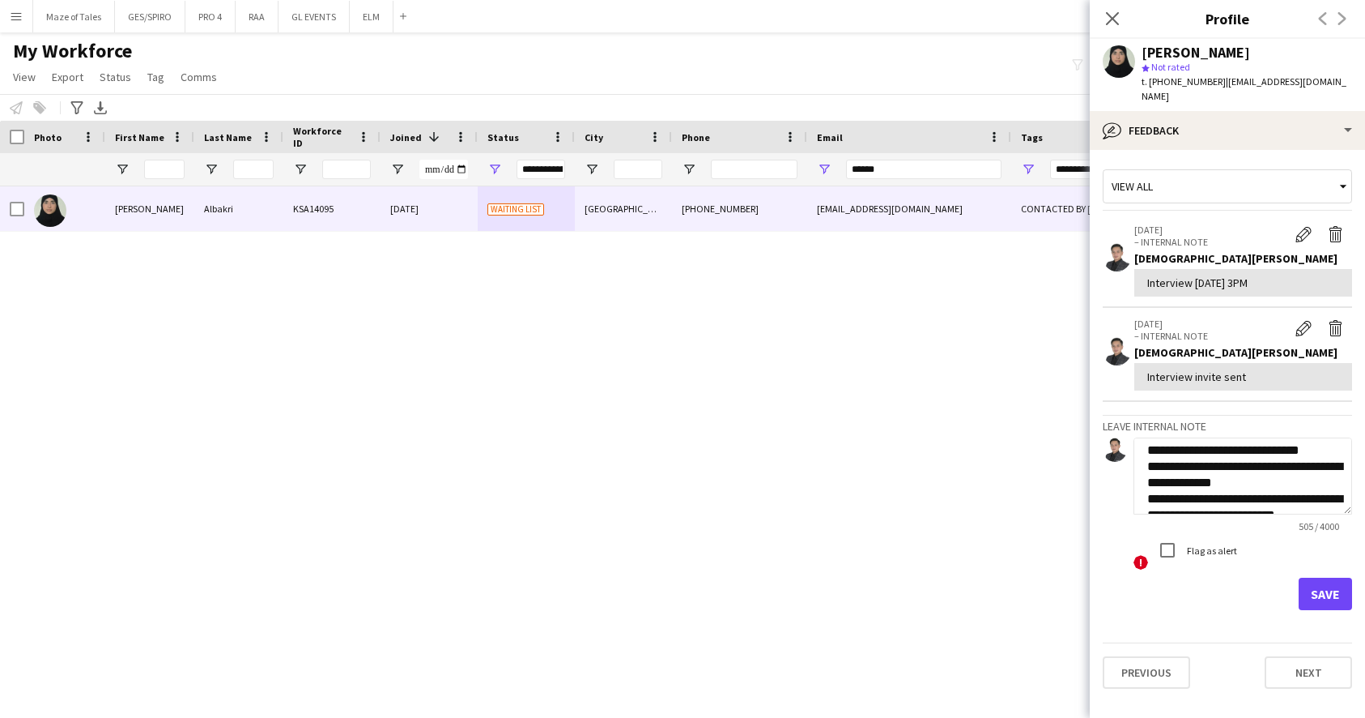
click at [1285, 454] on textarea "**********" at bounding box center [1243, 475] width 219 height 77
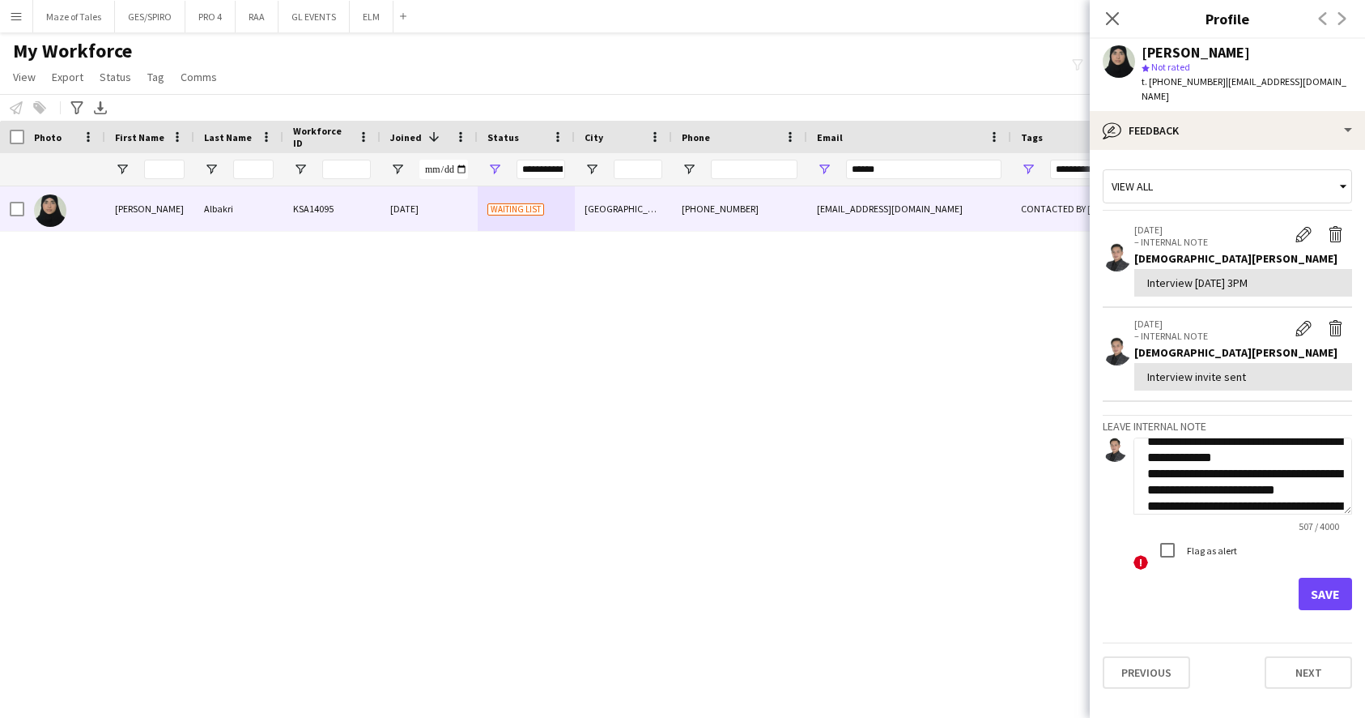
scroll to position [92, 0]
click at [1280, 437] on textarea "**********" at bounding box center [1243, 475] width 219 height 77
click at [1245, 453] on textarea "**********" at bounding box center [1243, 475] width 219 height 77
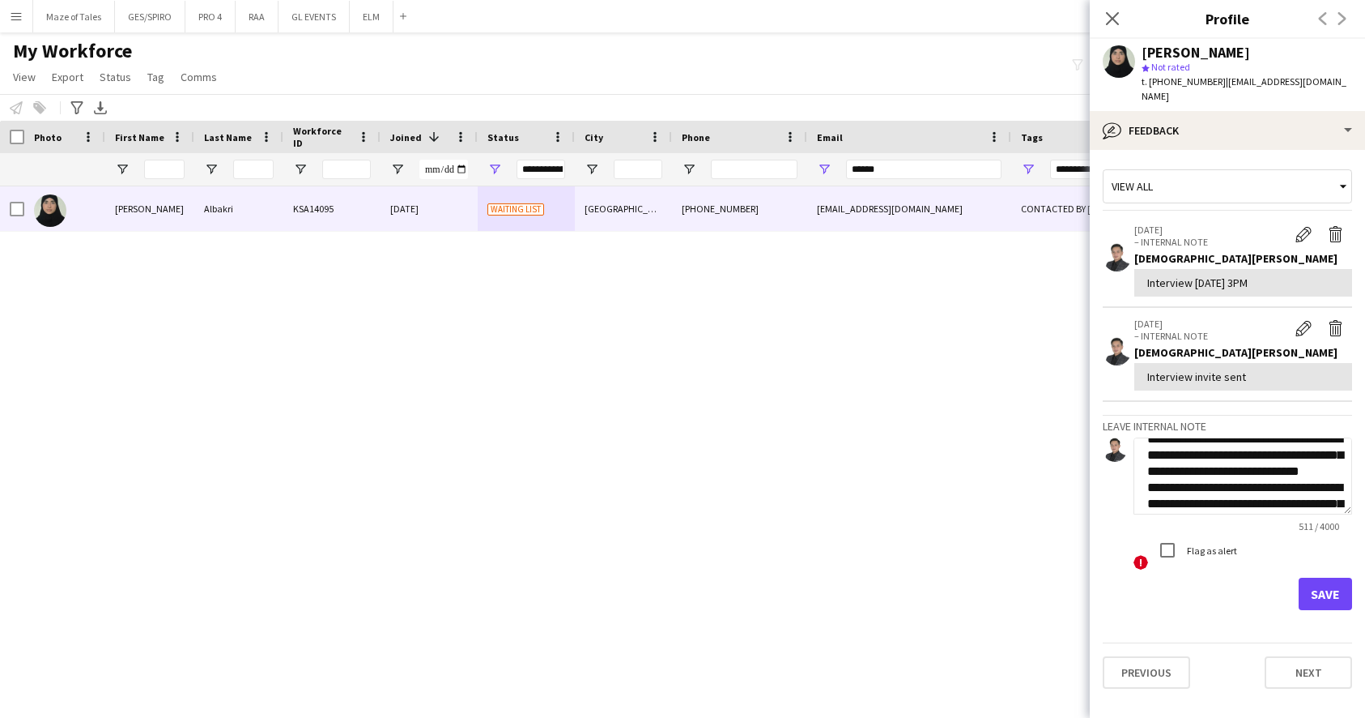
click at [1271, 447] on textarea "**********" at bounding box center [1243, 475] width 219 height 77
click at [1271, 476] on textarea "**********" at bounding box center [1243, 475] width 219 height 77
type textarea "**********"
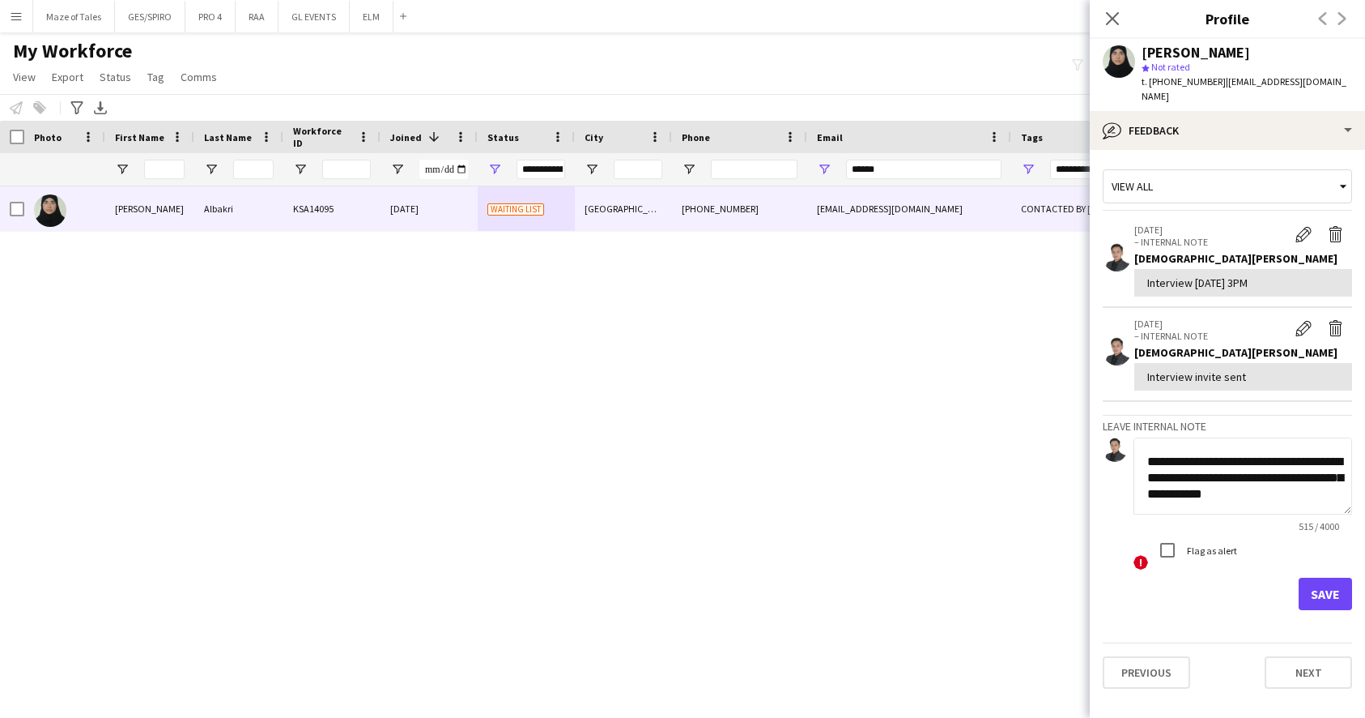
click at [1315, 577] on button "Save" at bounding box center [1325, 593] width 53 height 32
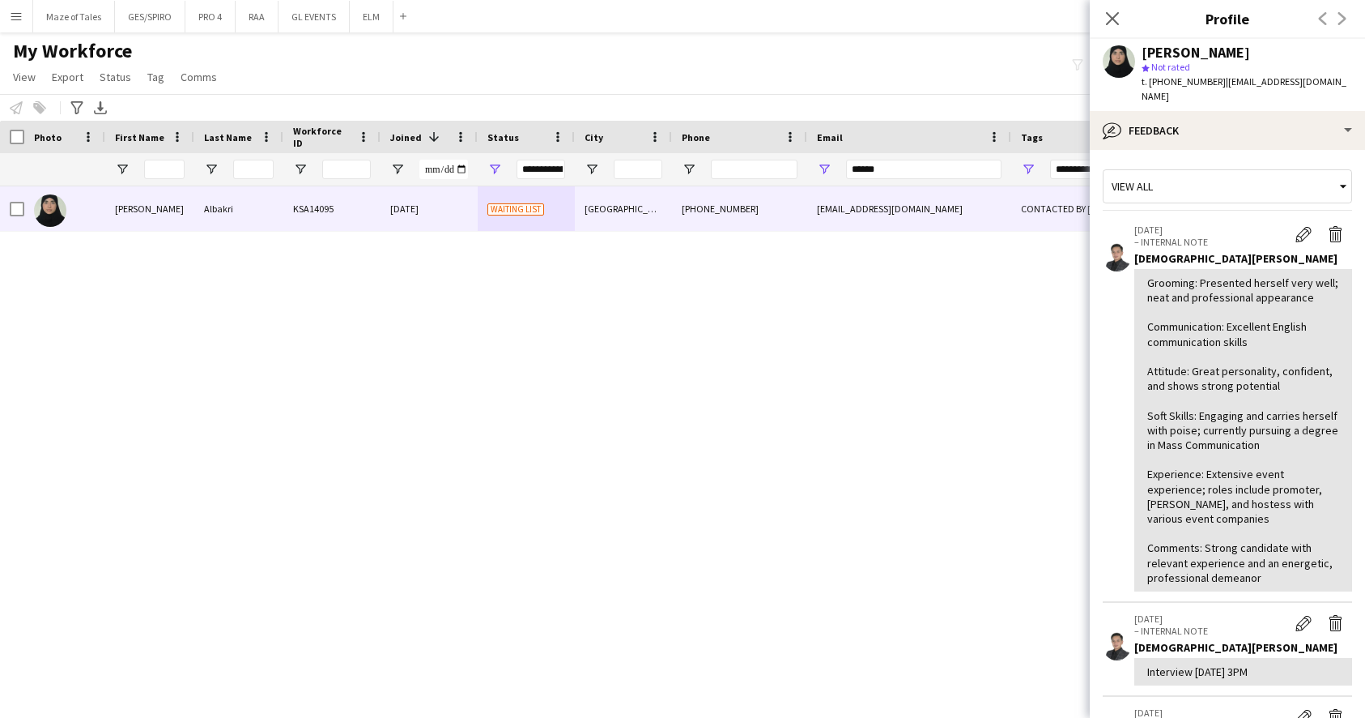
scroll to position [1, 0]
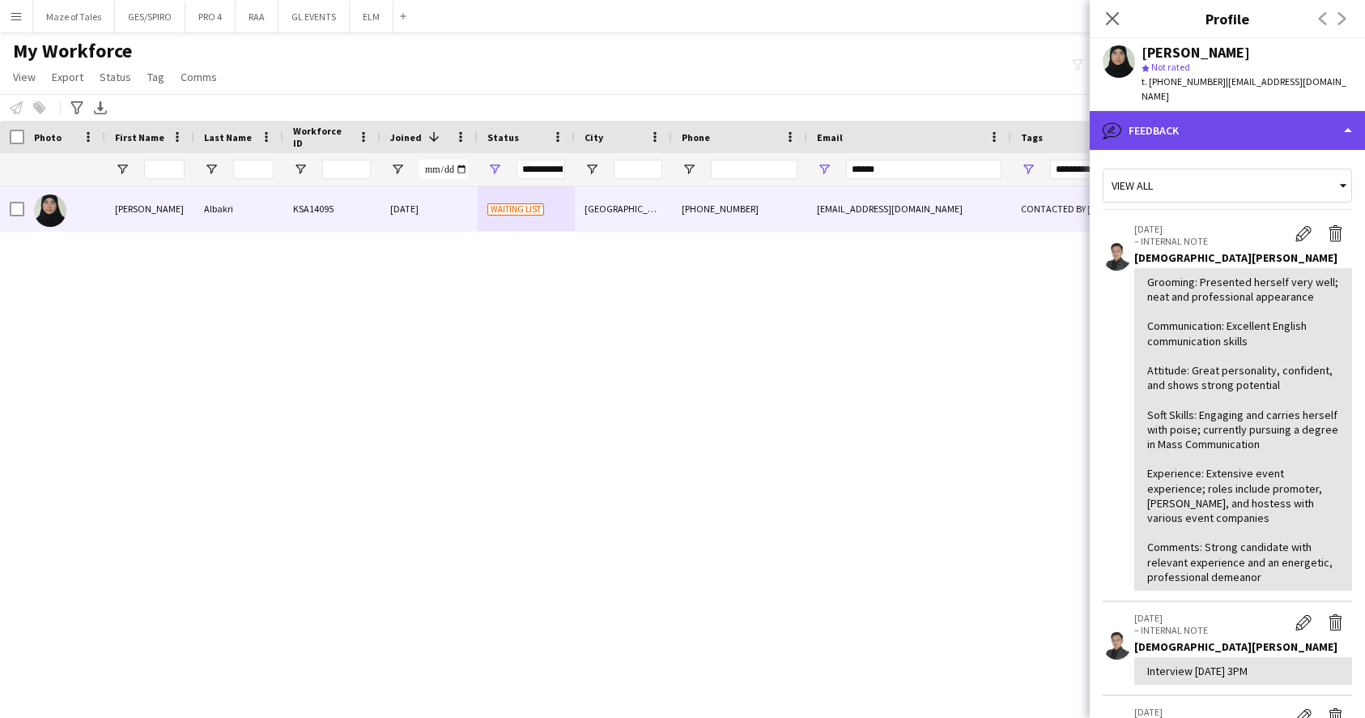
click at [1235, 111] on div "bubble-pencil Feedback" at bounding box center [1227, 130] width 275 height 39
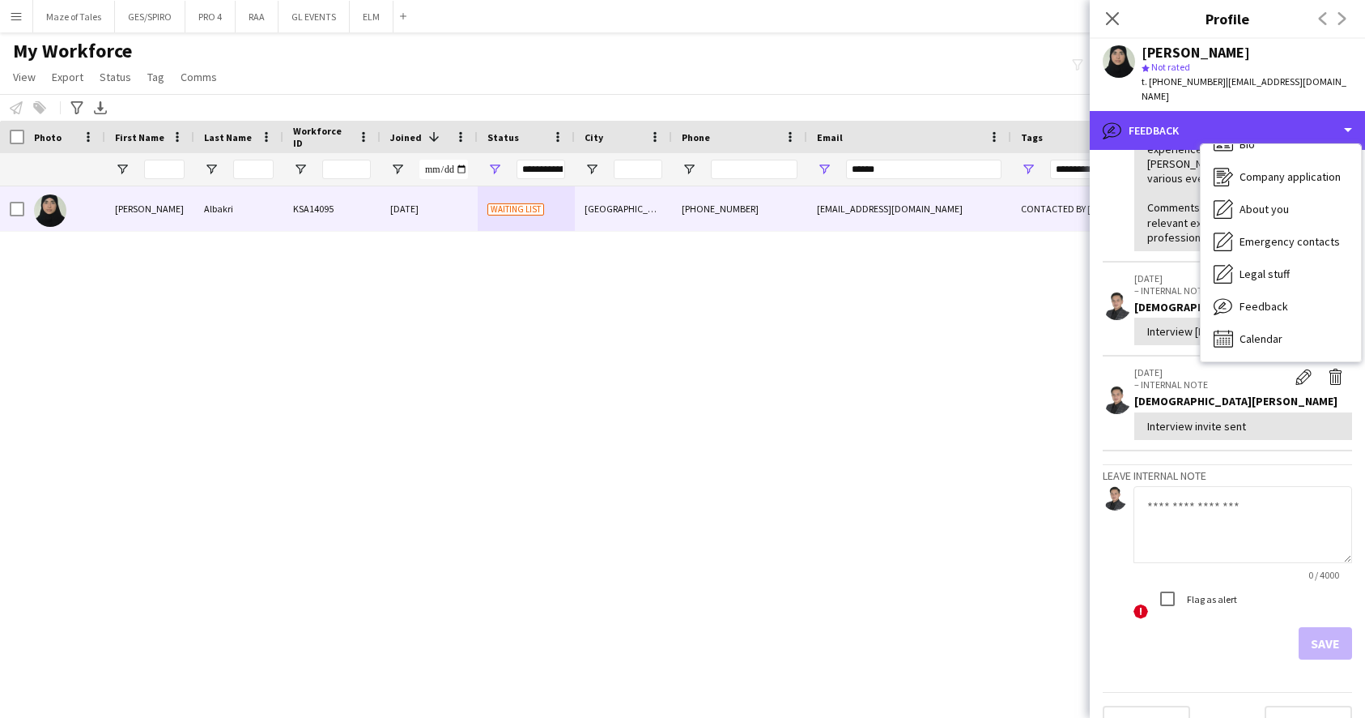
scroll to position [339, 0]
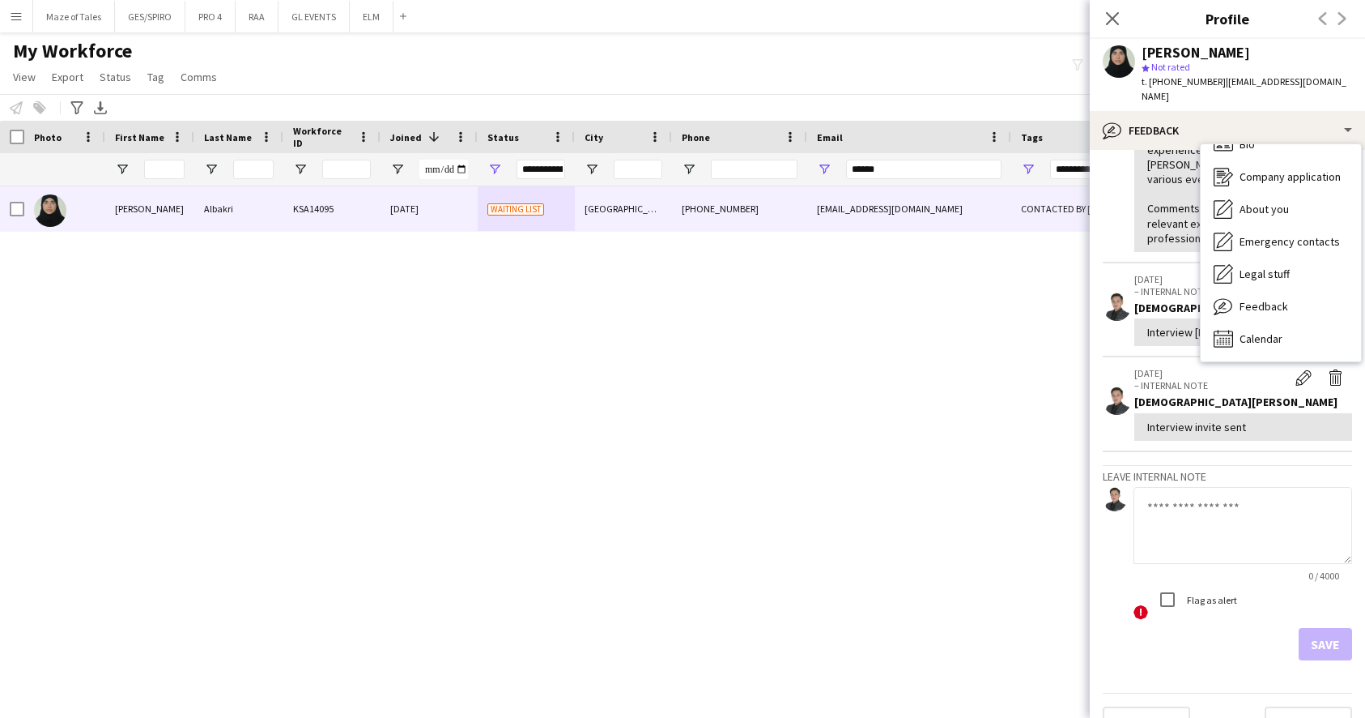
click at [1220, 511] on textarea at bounding box center [1243, 525] width 219 height 77
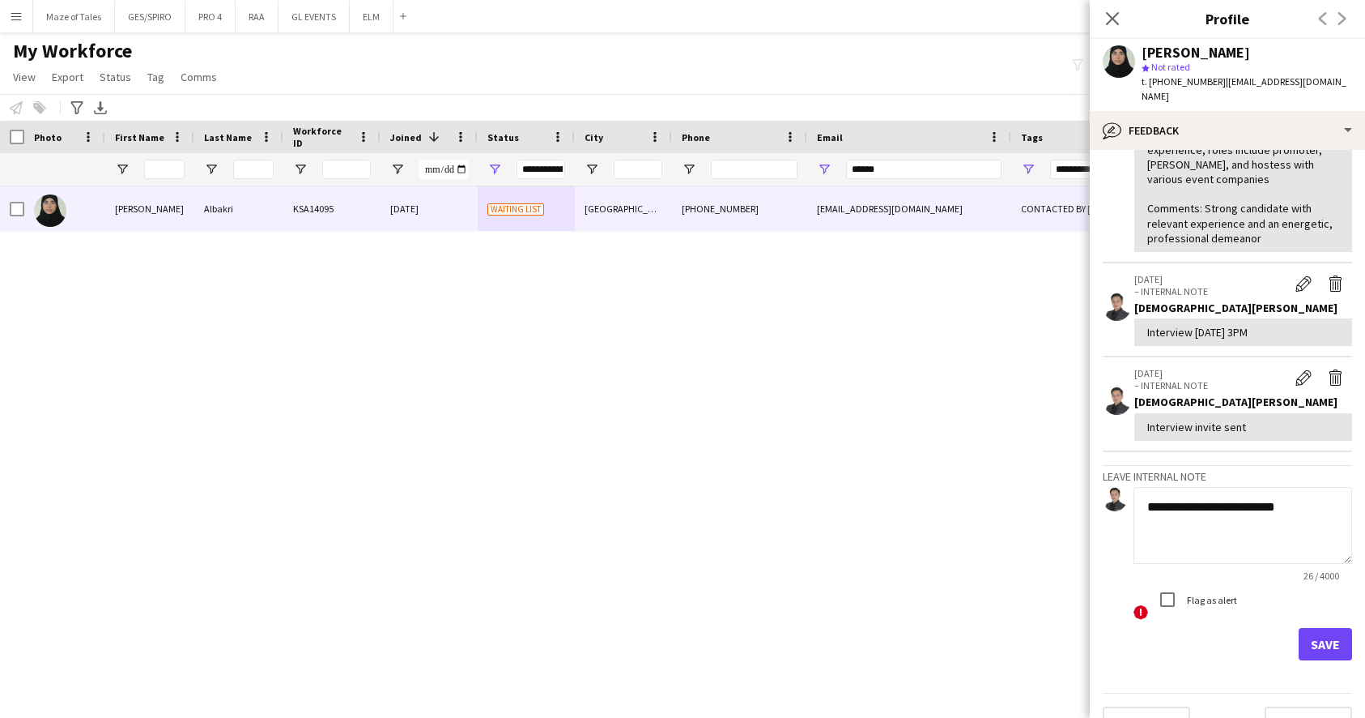
type textarea "**********"
click at [1338, 628] on button "Save" at bounding box center [1325, 644] width 53 height 32
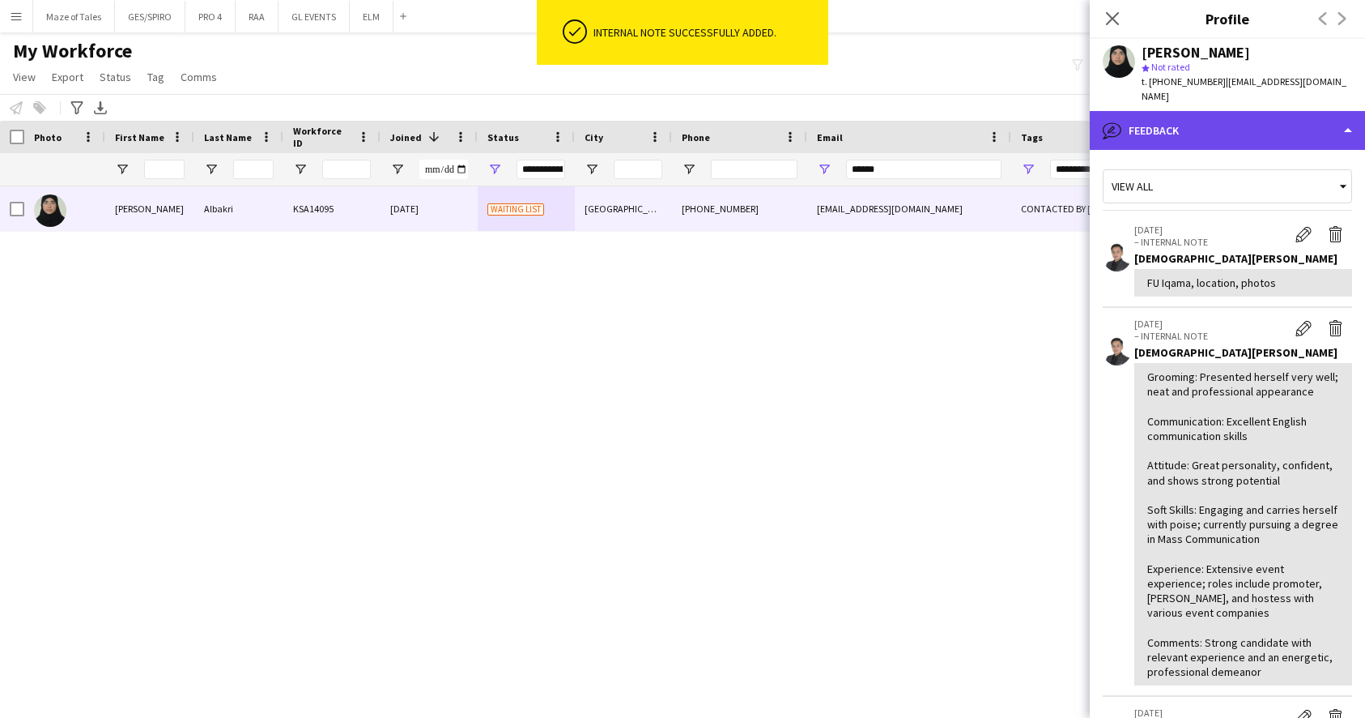
click at [1212, 112] on div "bubble-pencil Feedback" at bounding box center [1227, 130] width 275 height 39
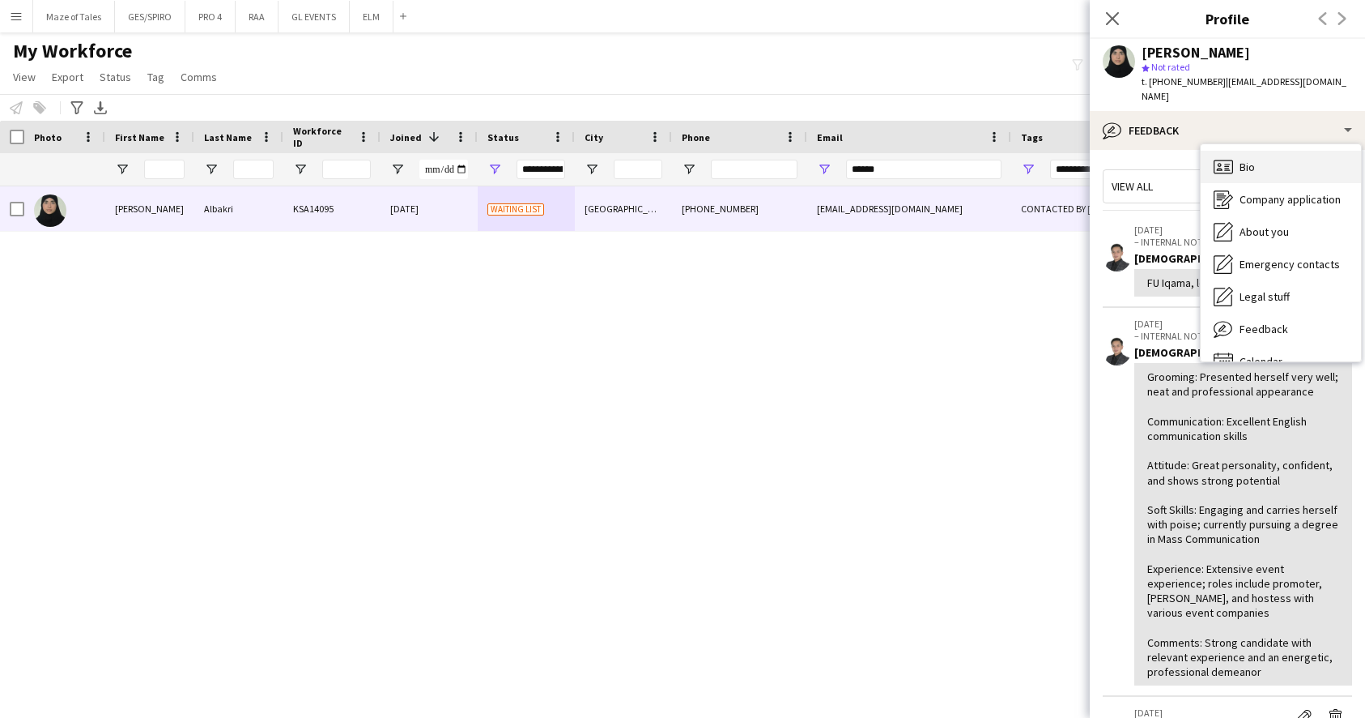
click at [1247, 160] on span "Bio" at bounding box center [1247, 167] width 15 height 15
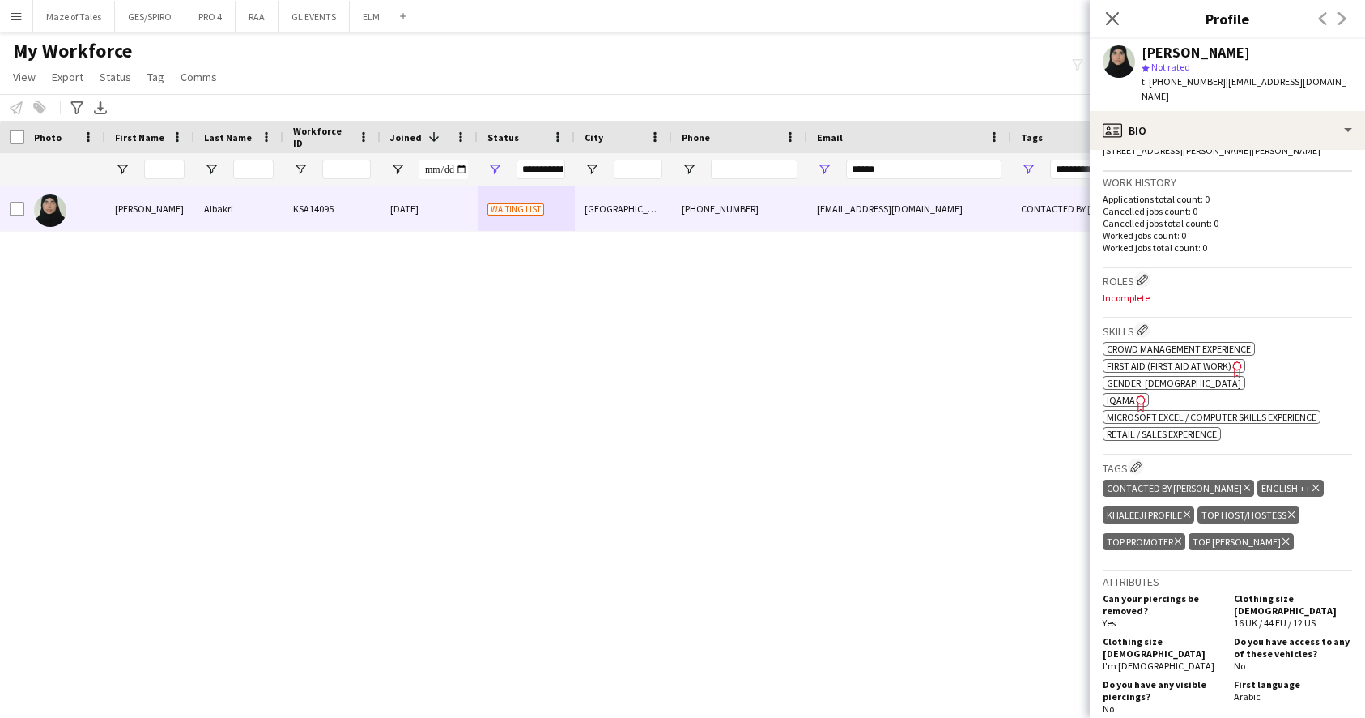
scroll to position [385, 0]
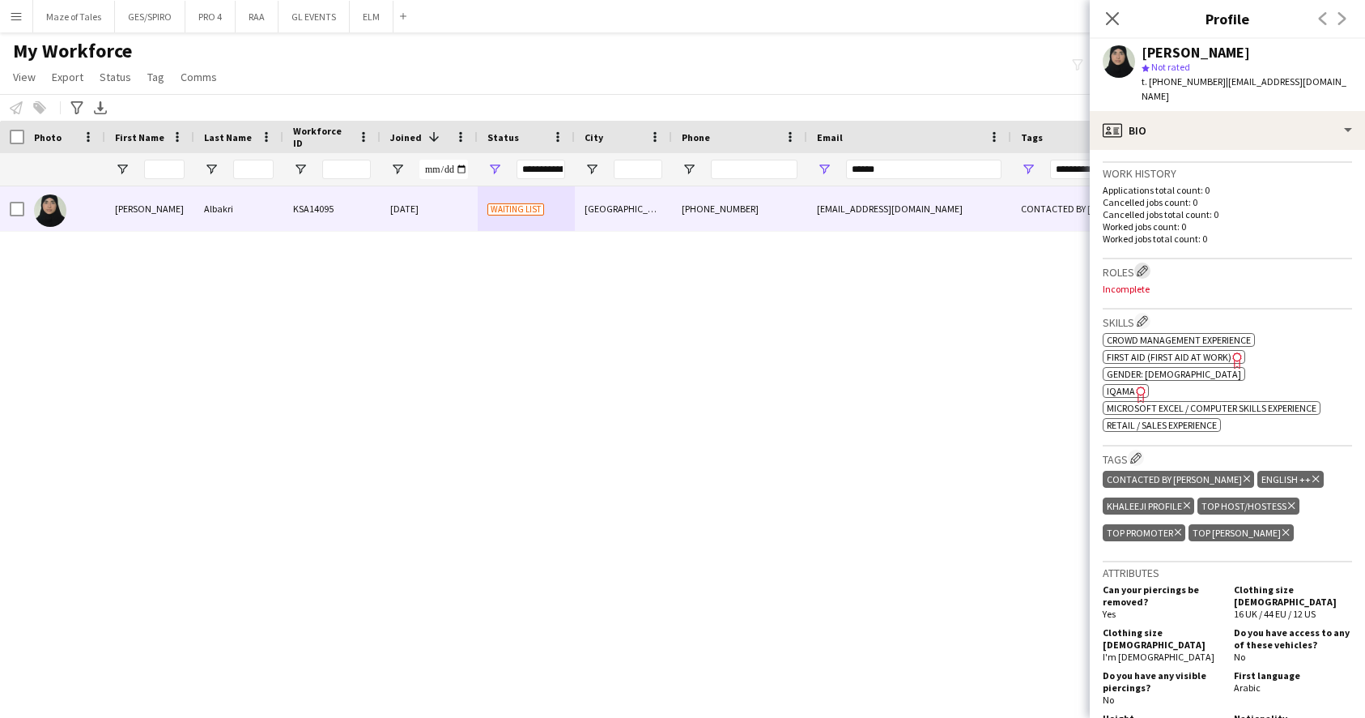
click at [1144, 265] on app-icon "Edit crew company roles" at bounding box center [1142, 270] width 11 height 11
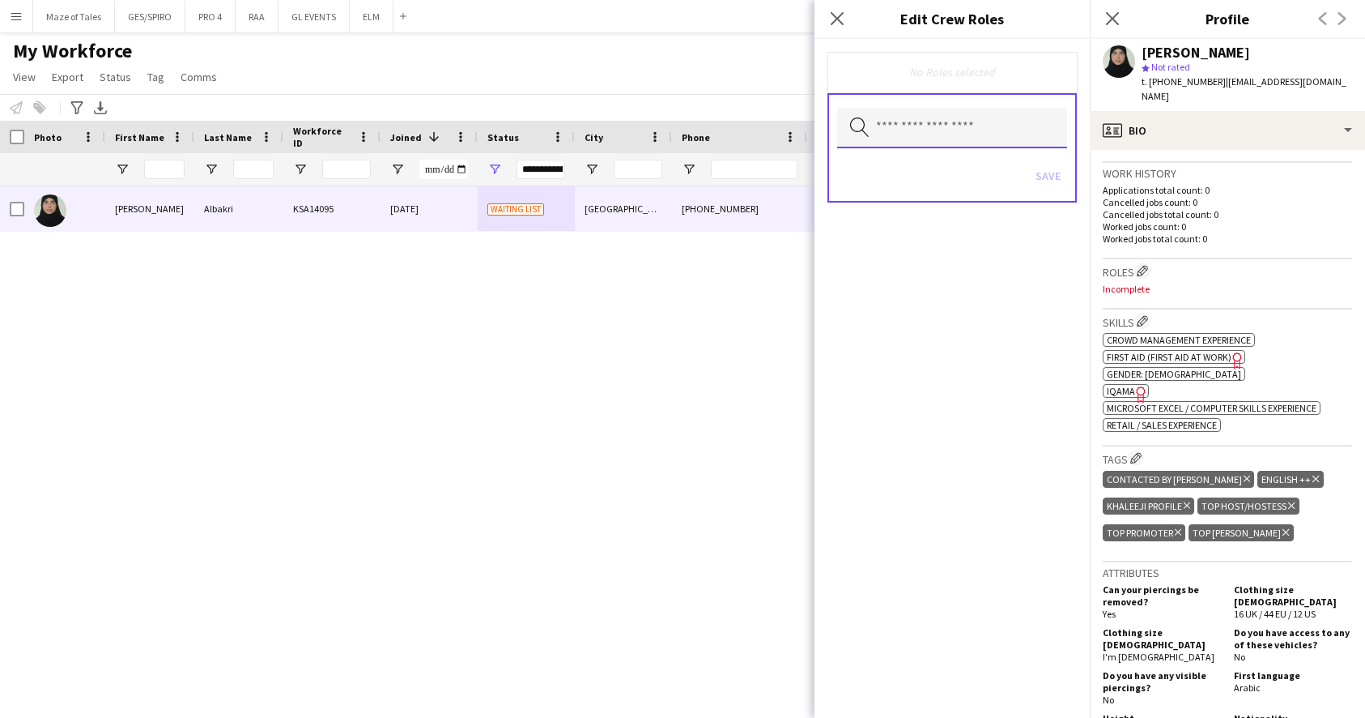
click at [994, 142] on input "text" at bounding box center [952, 128] width 230 height 40
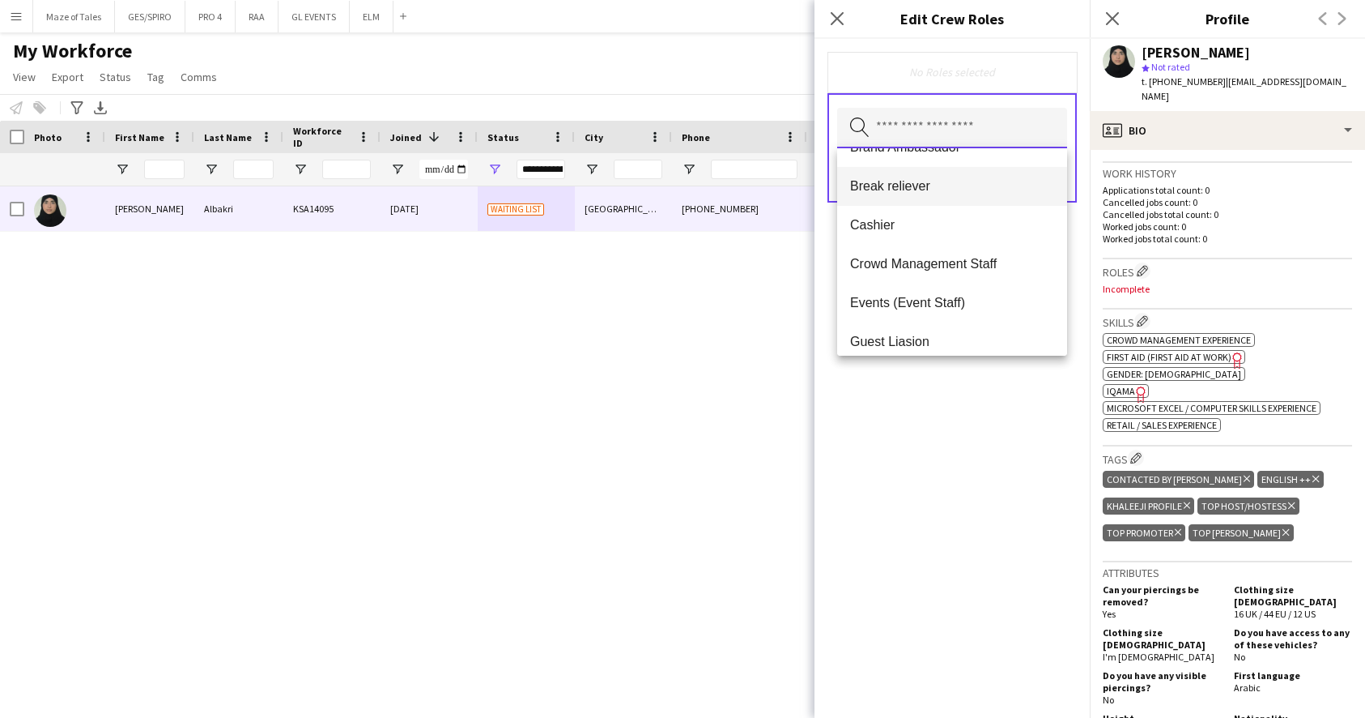
scroll to position [144, 0]
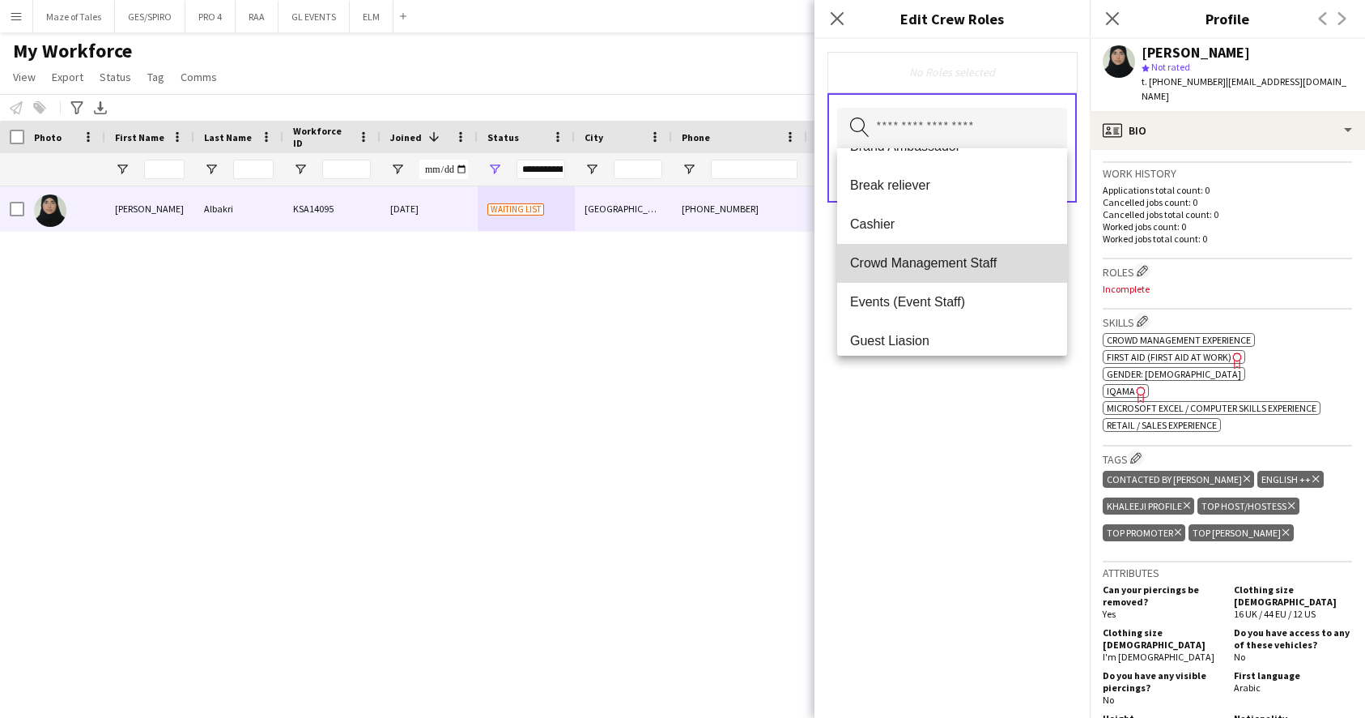
click at [948, 270] on span "Crowd Management Staff" at bounding box center [952, 262] width 204 height 15
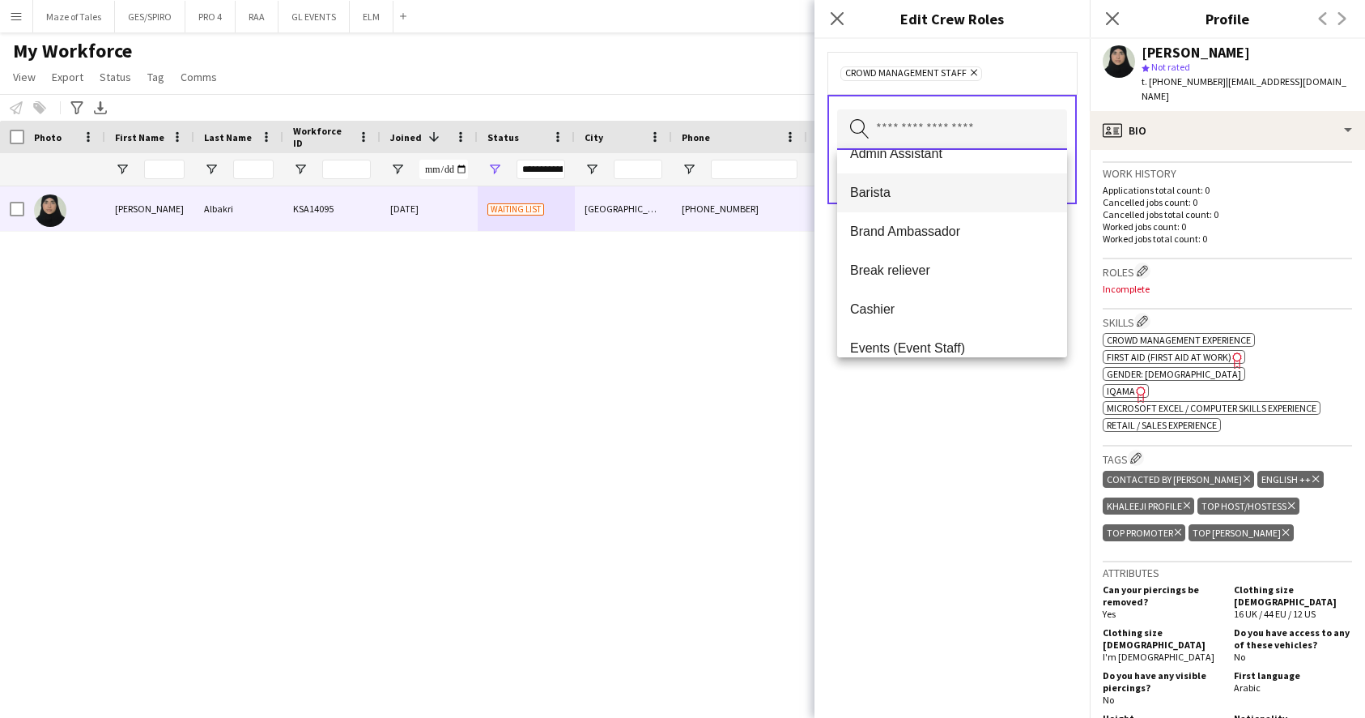
scroll to position [107, 0]
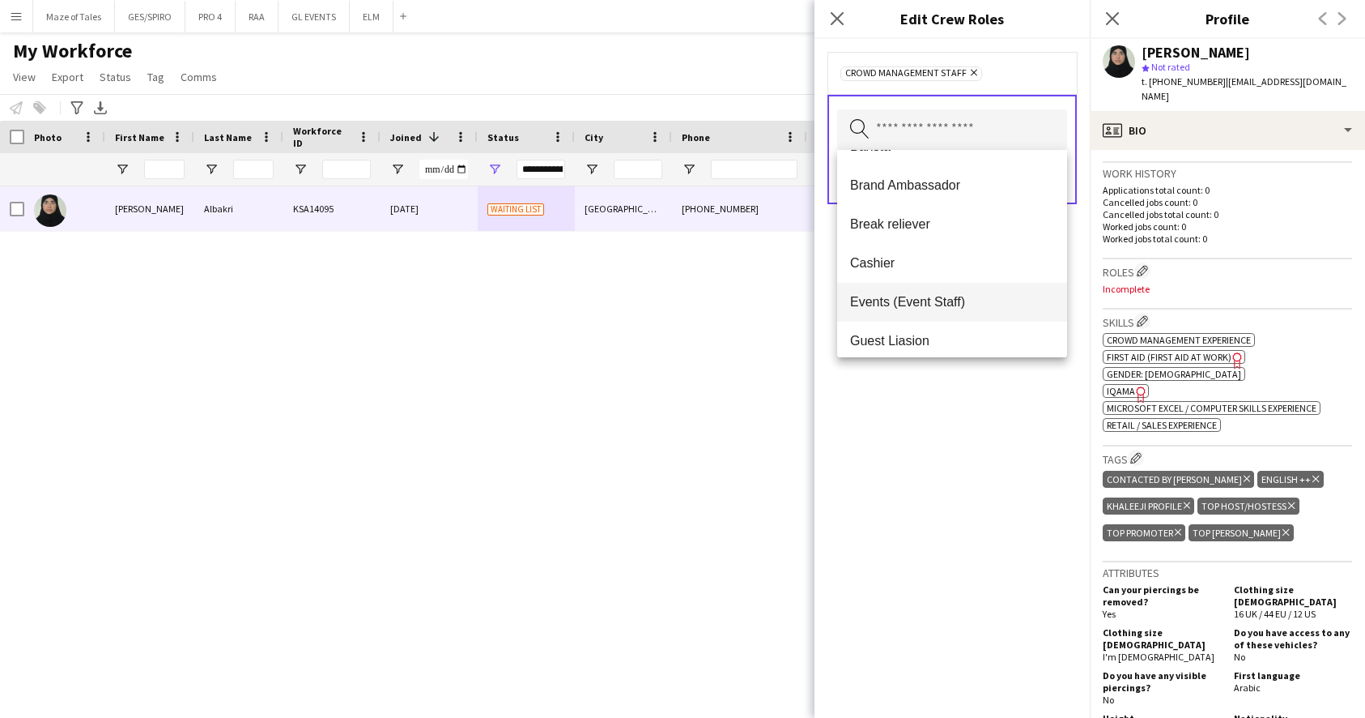
click at [943, 294] on span "Events (Event Staff)" at bounding box center [952, 301] width 204 height 15
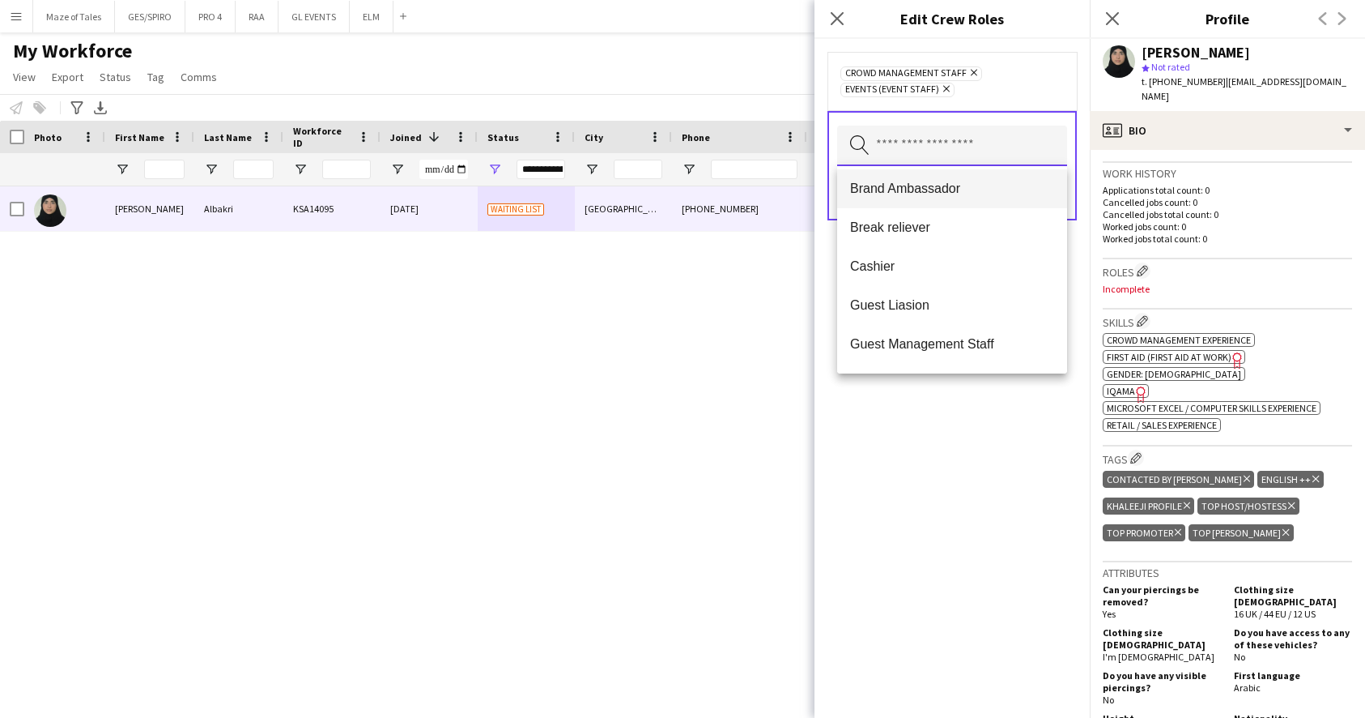
scroll to position [121, 0]
click at [951, 335] on span "Guest Management Staff" at bounding box center [952, 341] width 204 height 15
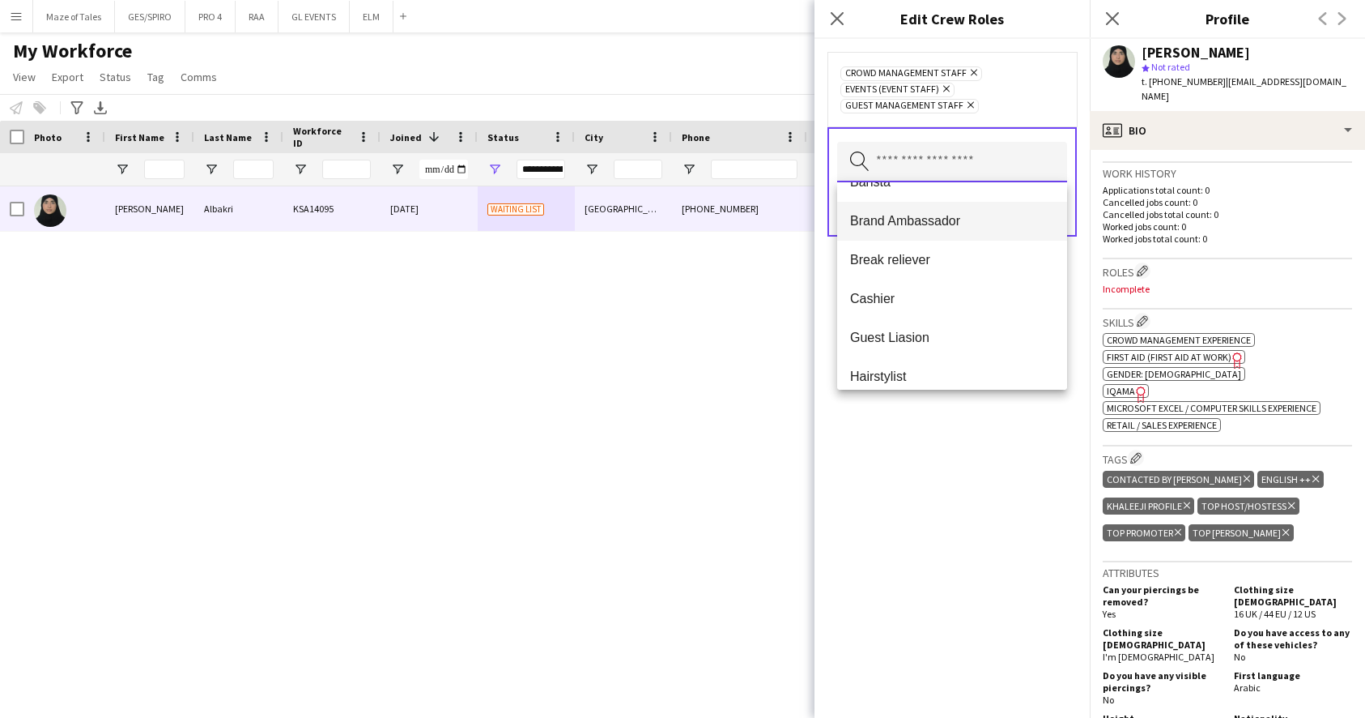
scroll to position [105, 0]
click at [949, 334] on span "Guest Liasion" at bounding box center [952, 335] width 204 height 15
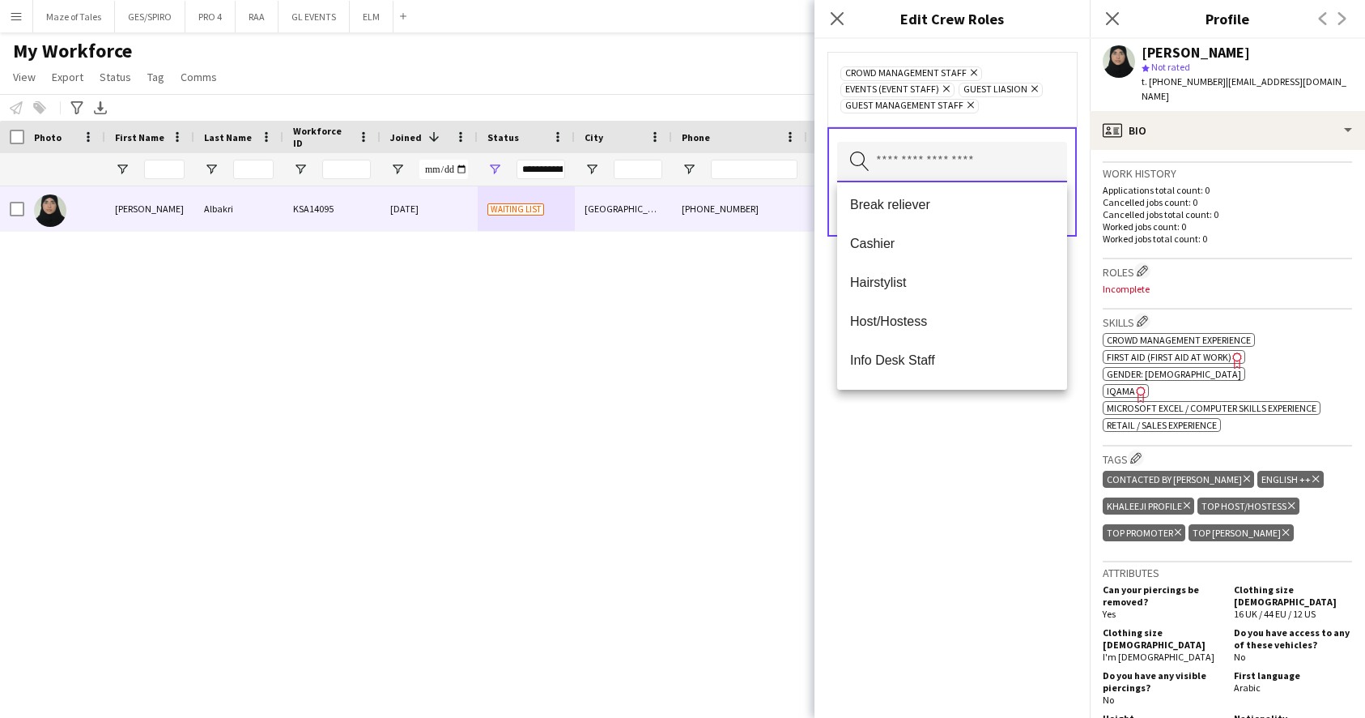
scroll to position [174, 0]
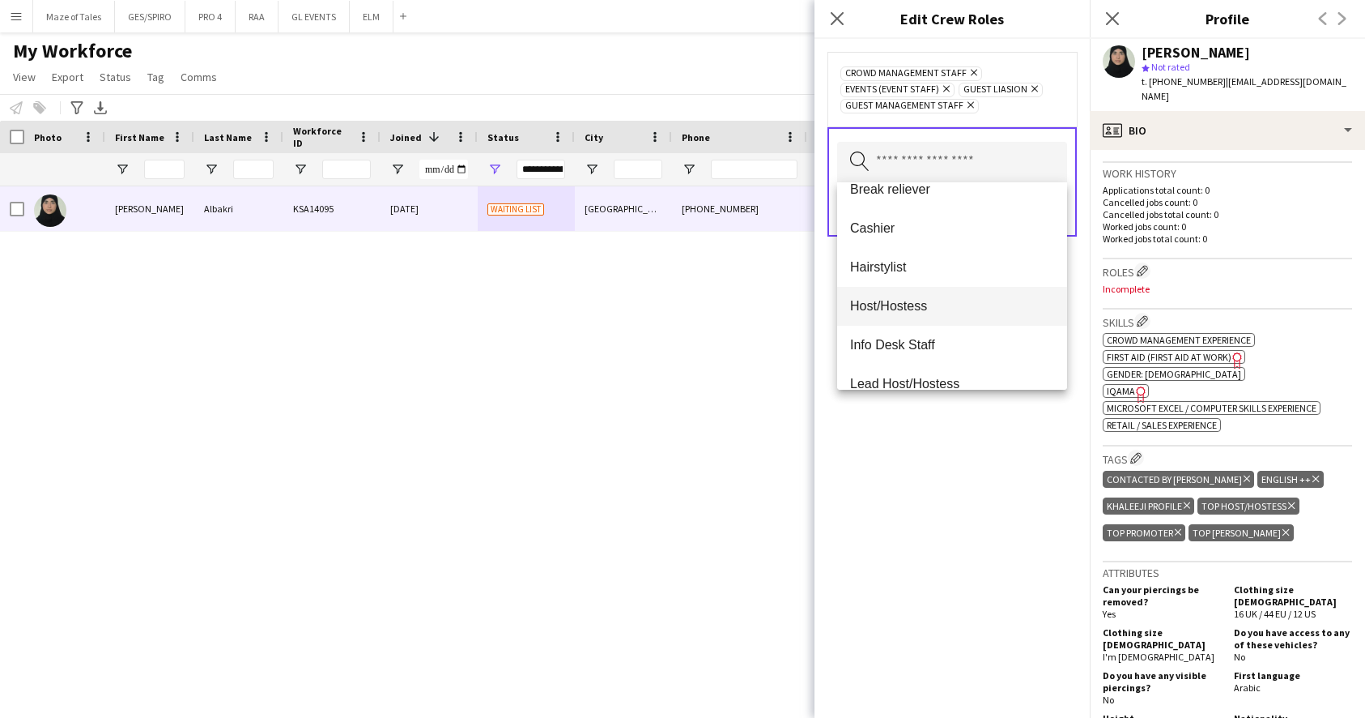
click at [943, 294] on mat-option "Host/Hostess" at bounding box center [952, 306] width 230 height 39
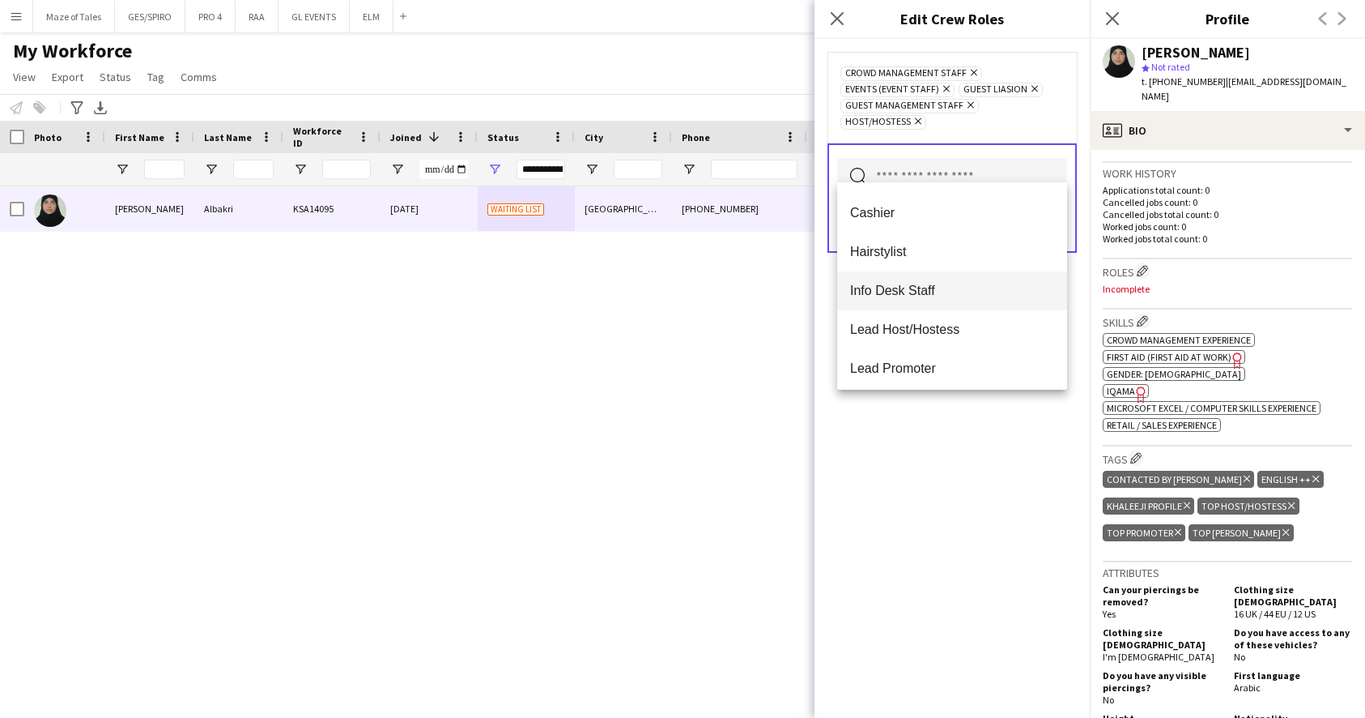
scroll to position [211, 0]
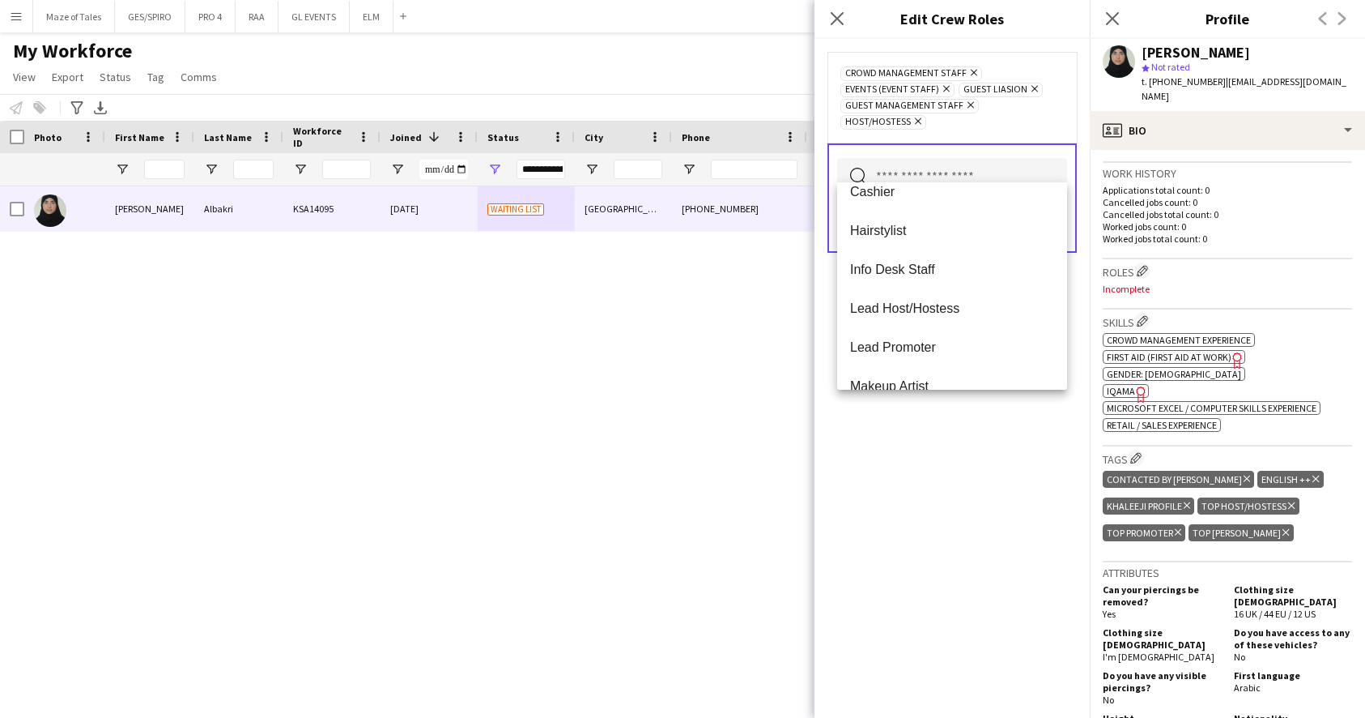
click at [1029, 91] on icon "Remove" at bounding box center [1033, 88] width 11 height 11
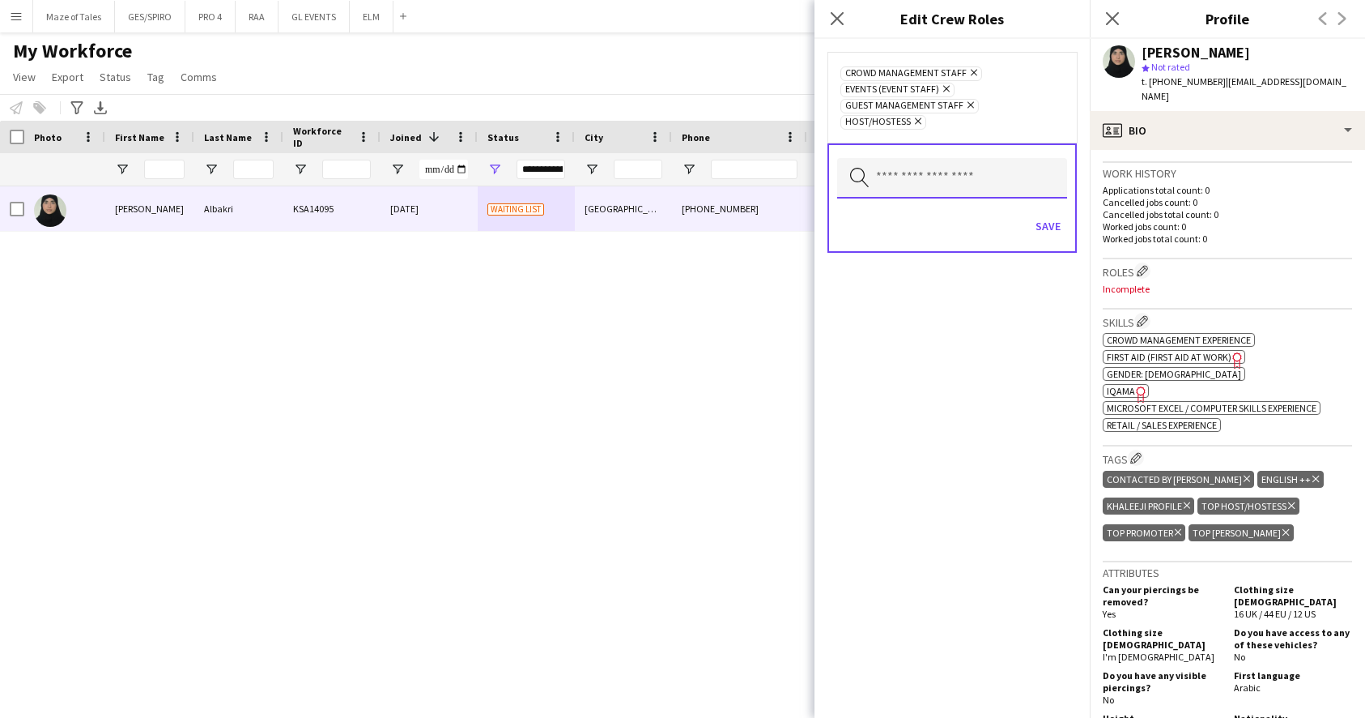
click at [986, 158] on input "text" at bounding box center [952, 178] width 230 height 40
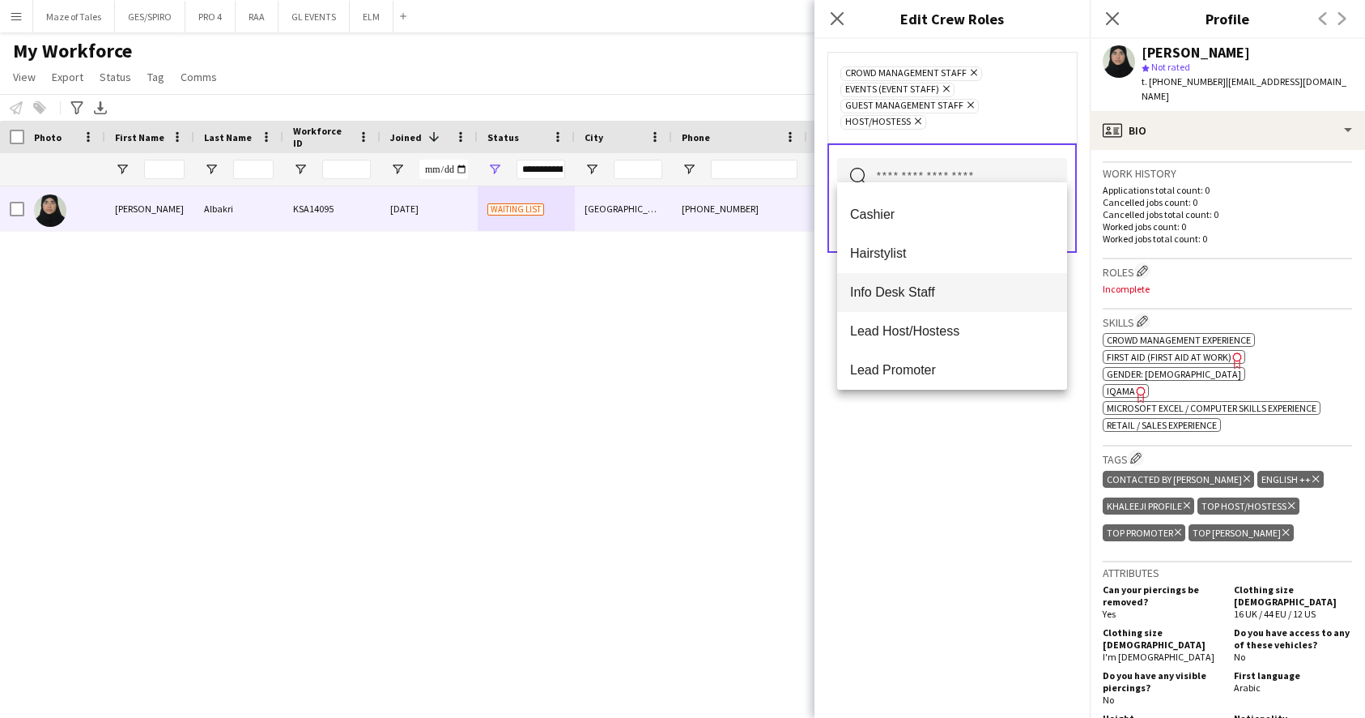
scroll to position [202, 0]
click at [960, 286] on span "Info Desk Staff" at bounding box center [952, 278] width 204 height 15
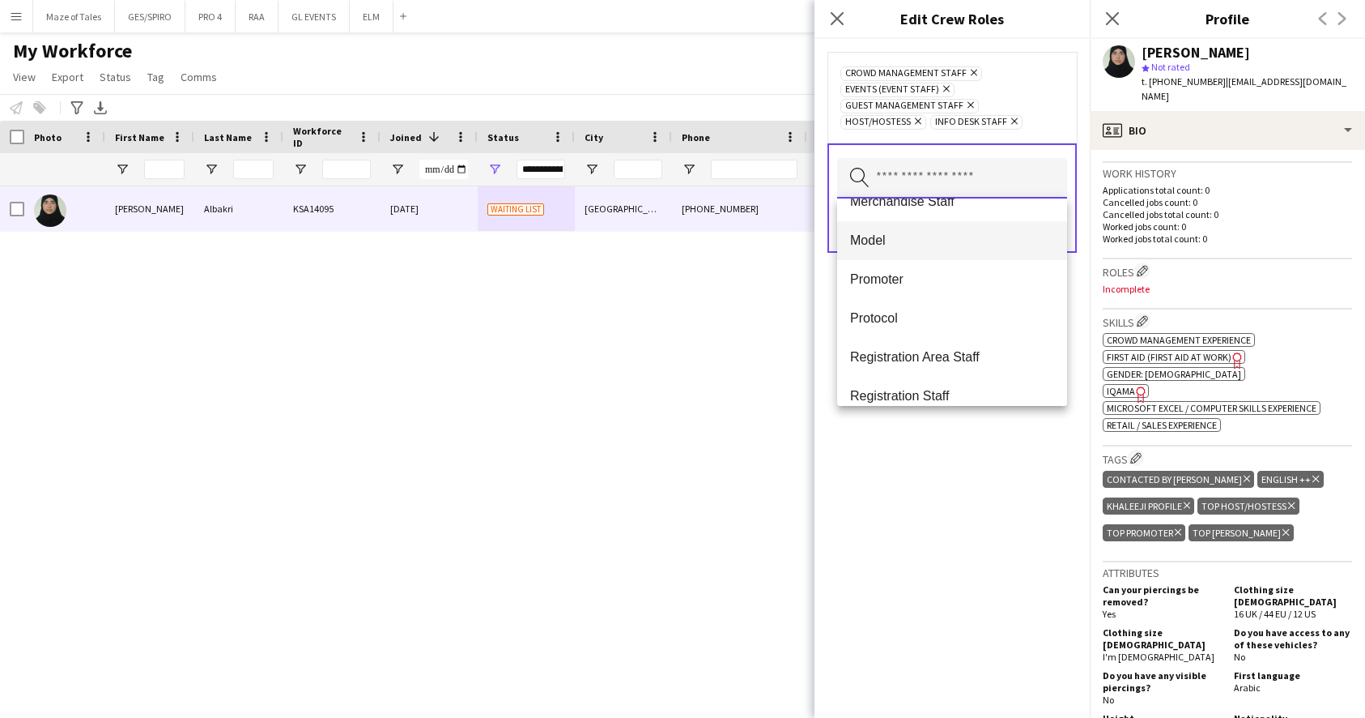
scroll to position [505, 0]
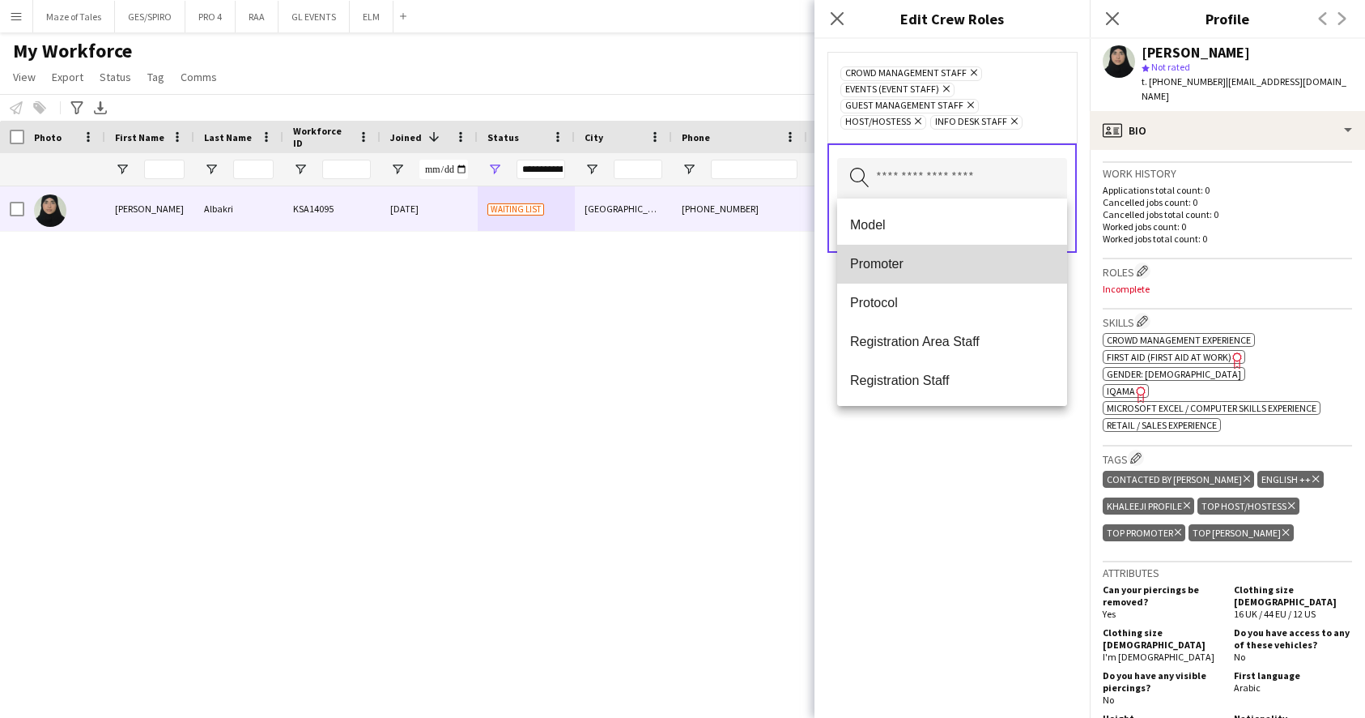
click at [927, 266] on span "Promoter" at bounding box center [952, 263] width 204 height 15
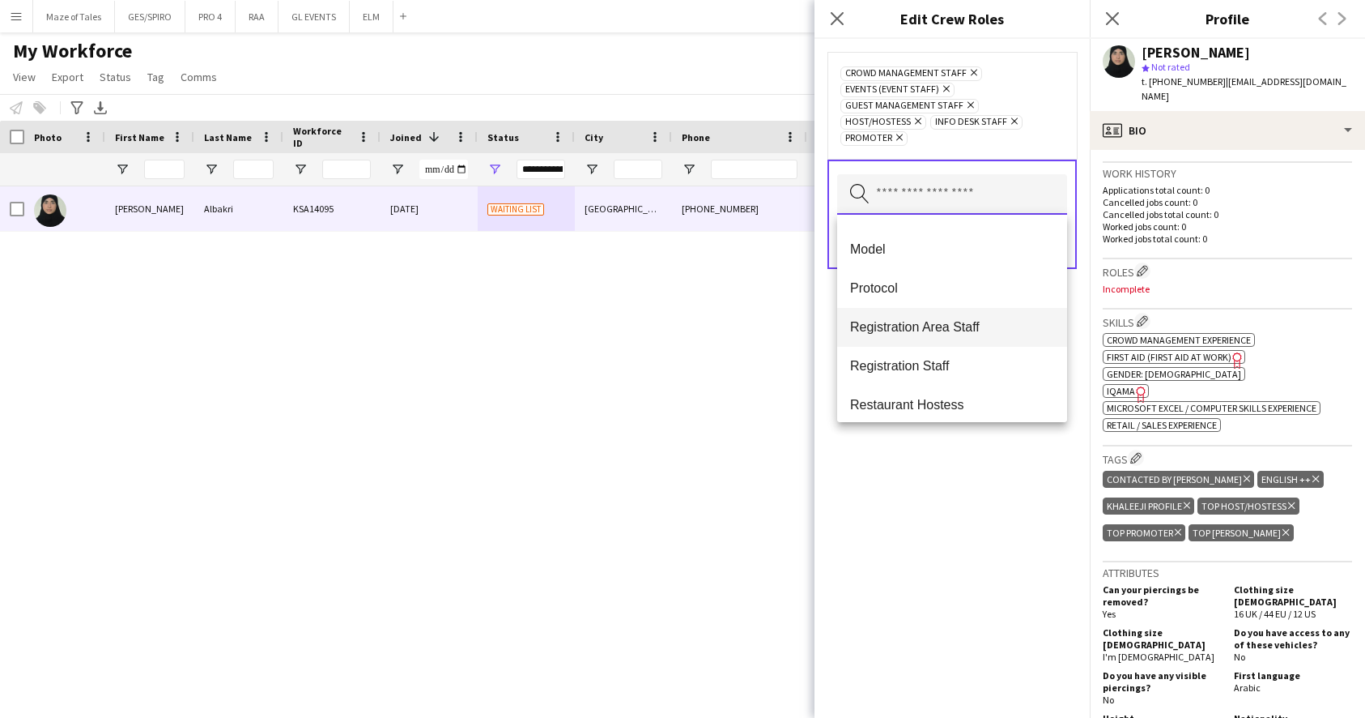
scroll to position [500, 0]
click at [933, 329] on span "Registration Area Staff" at bounding box center [952, 323] width 204 height 15
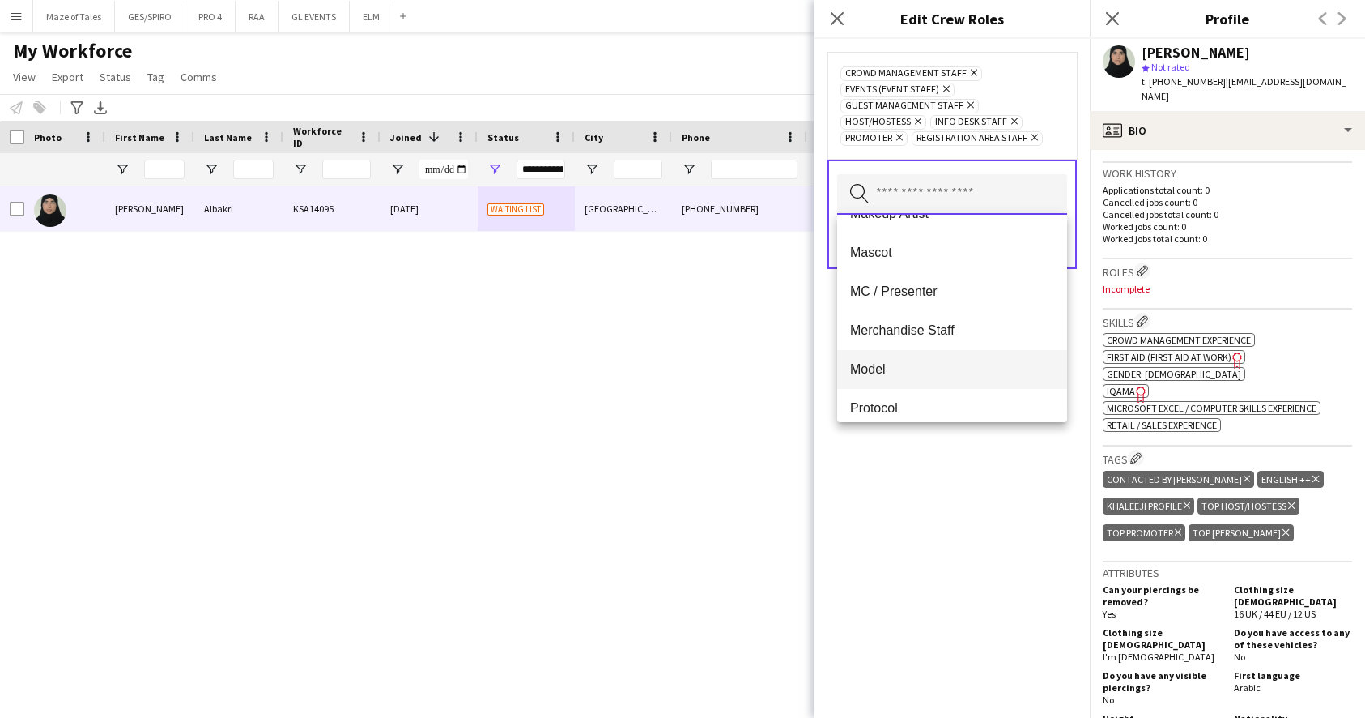
scroll to position [459, 0]
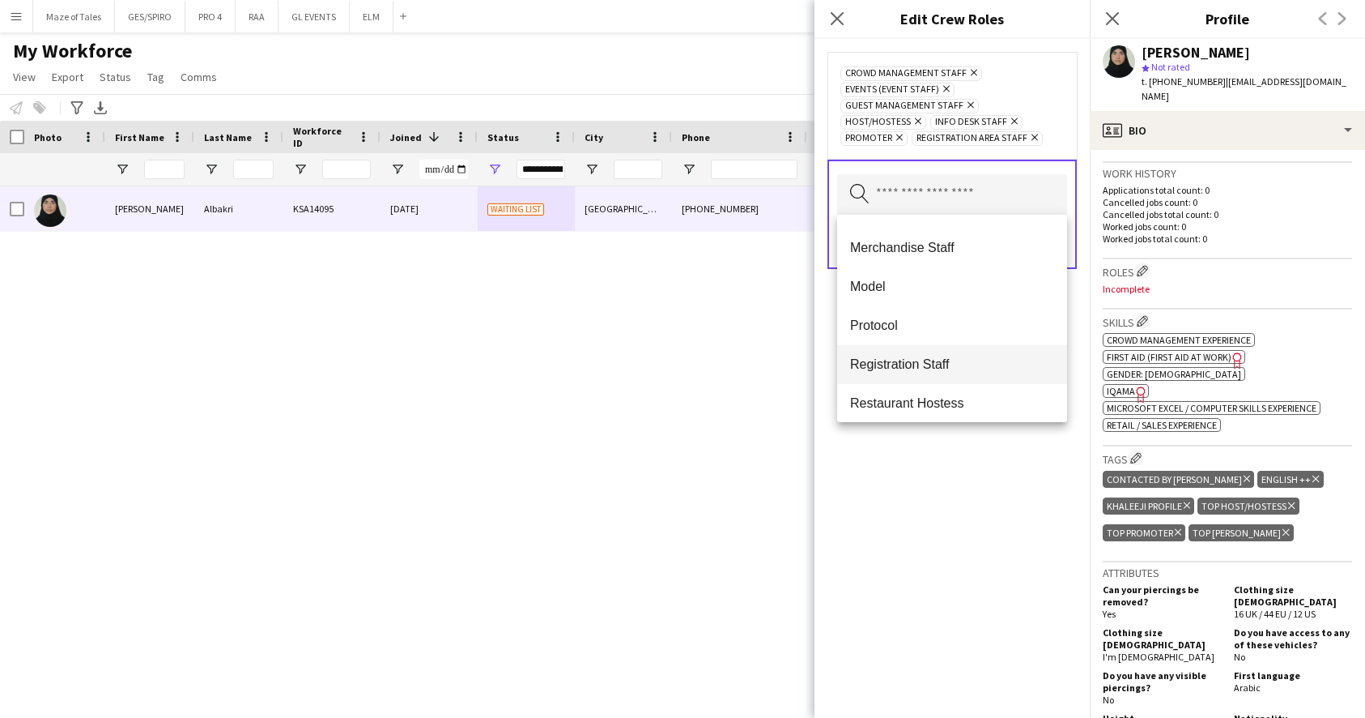
click at [911, 360] on span "Registration Staff" at bounding box center [952, 363] width 204 height 15
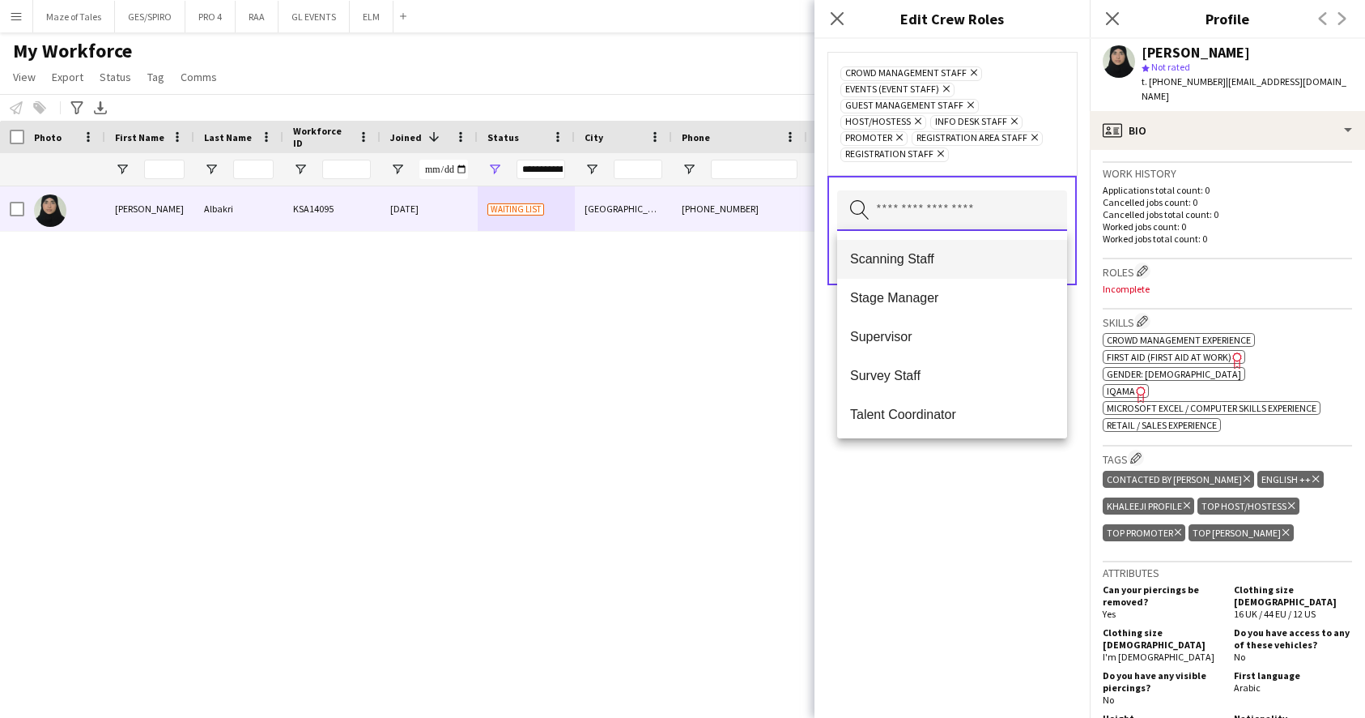
scroll to position [692, 0]
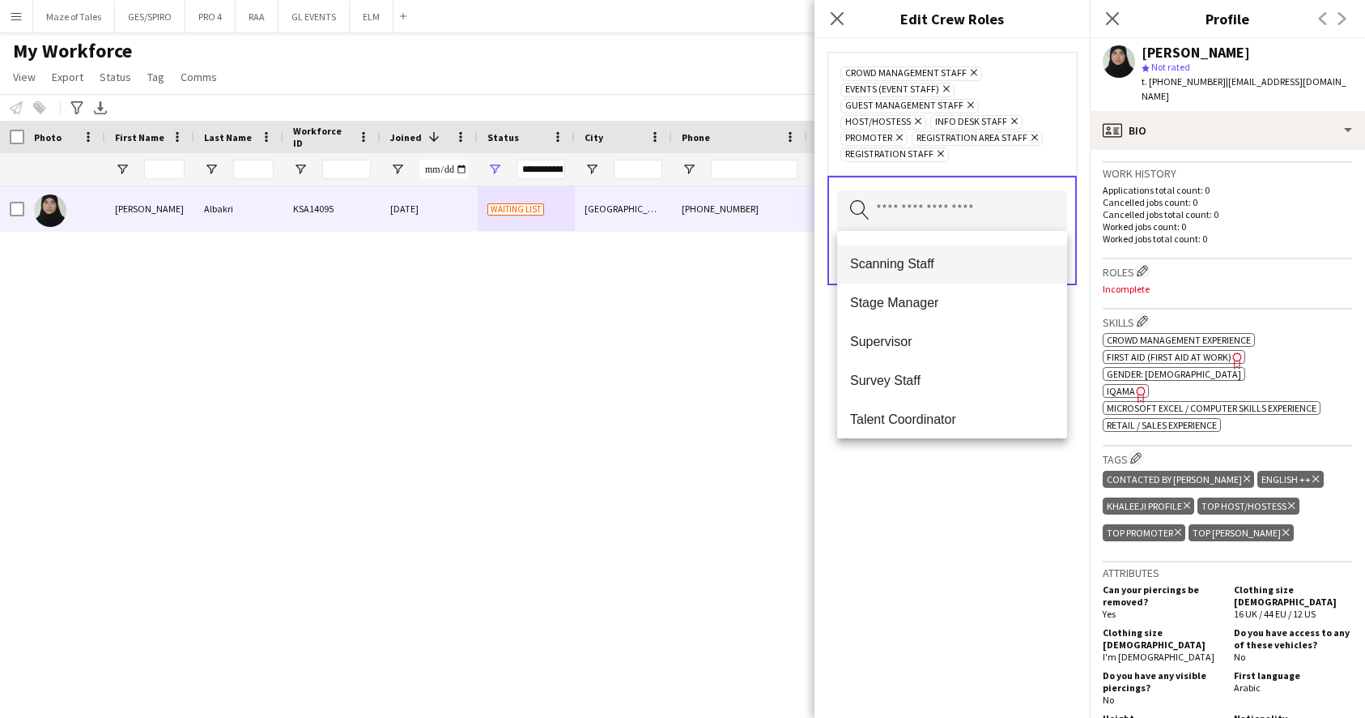
click at [904, 260] on span "Scanning Staff" at bounding box center [952, 263] width 204 height 15
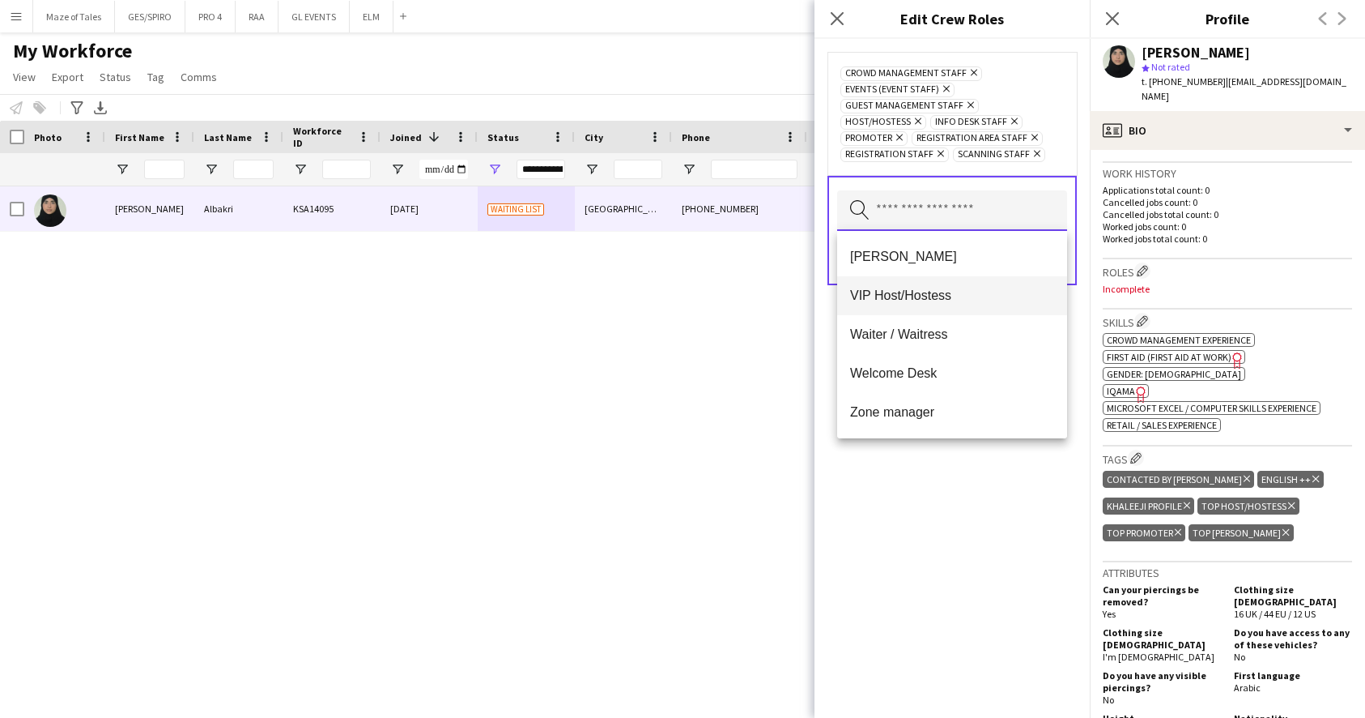
scroll to position [1050, 0]
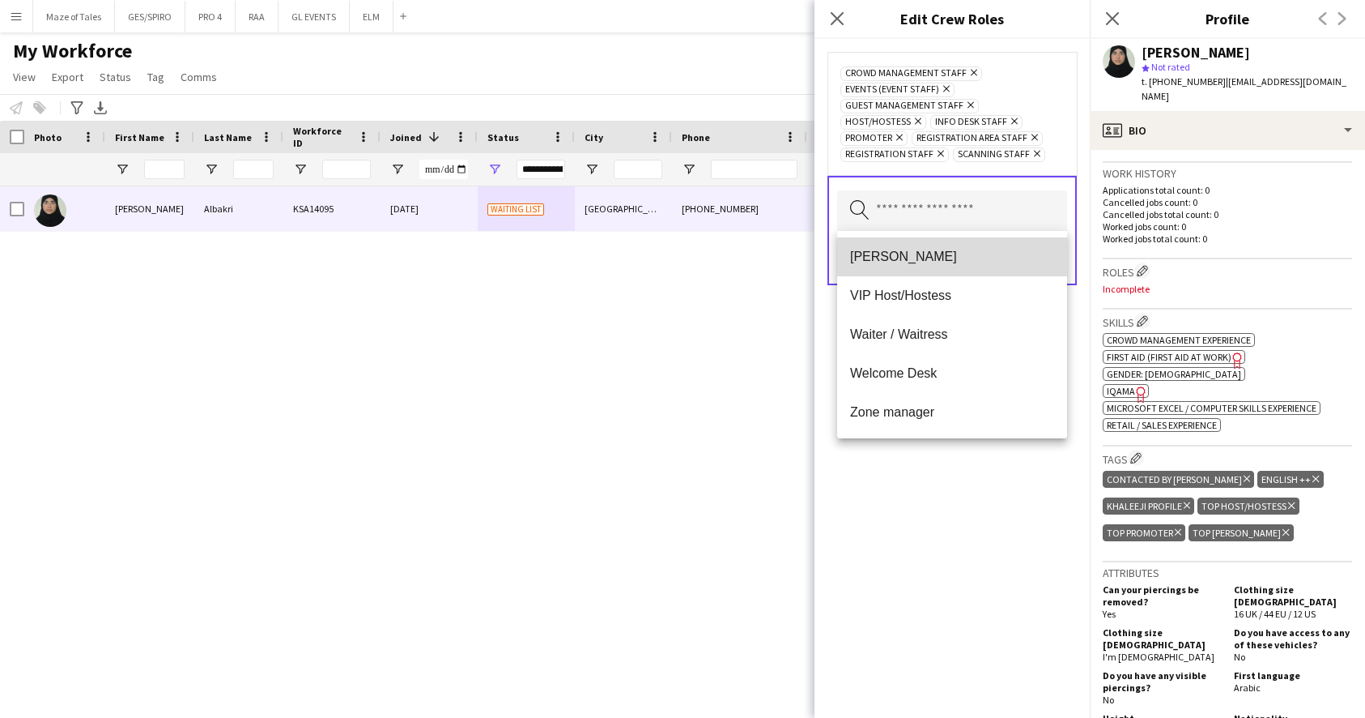
click at [916, 258] on span "[PERSON_NAME]" at bounding box center [952, 256] width 204 height 15
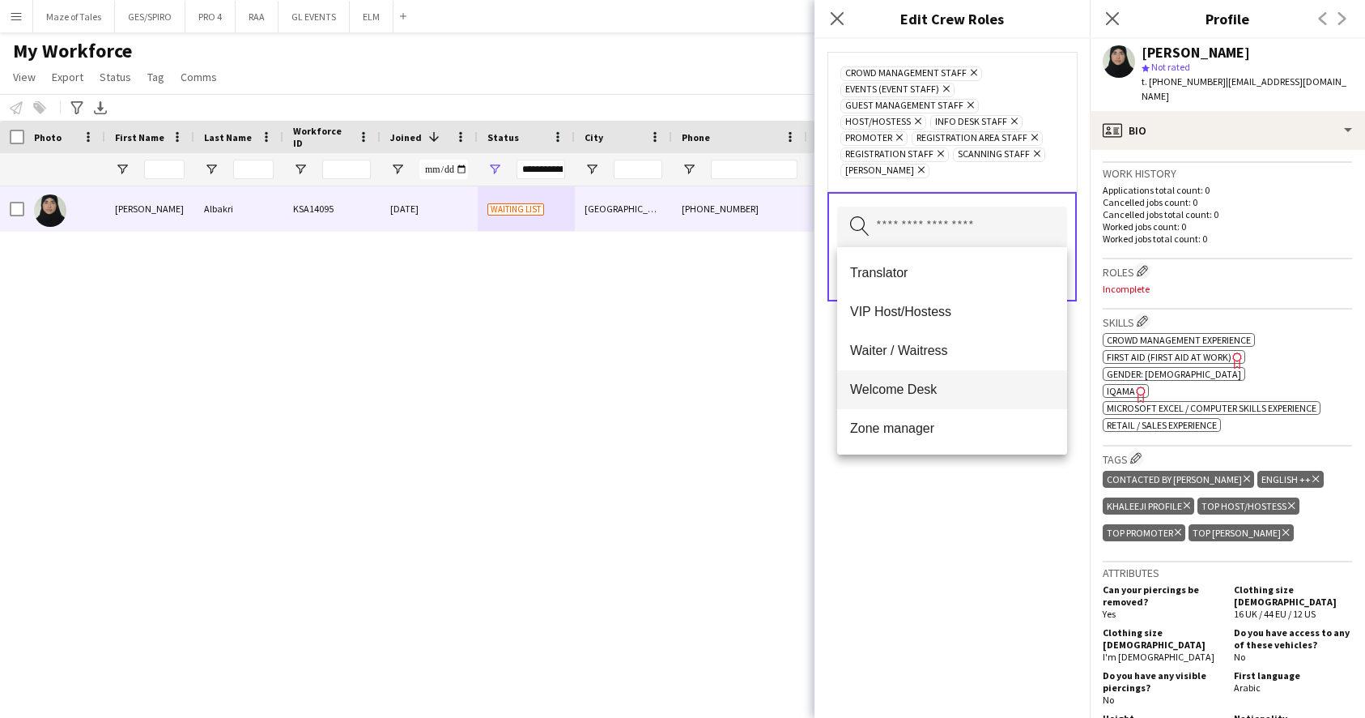
scroll to position [1011, 0]
click at [937, 390] on span "Welcome Desk" at bounding box center [952, 388] width 204 height 15
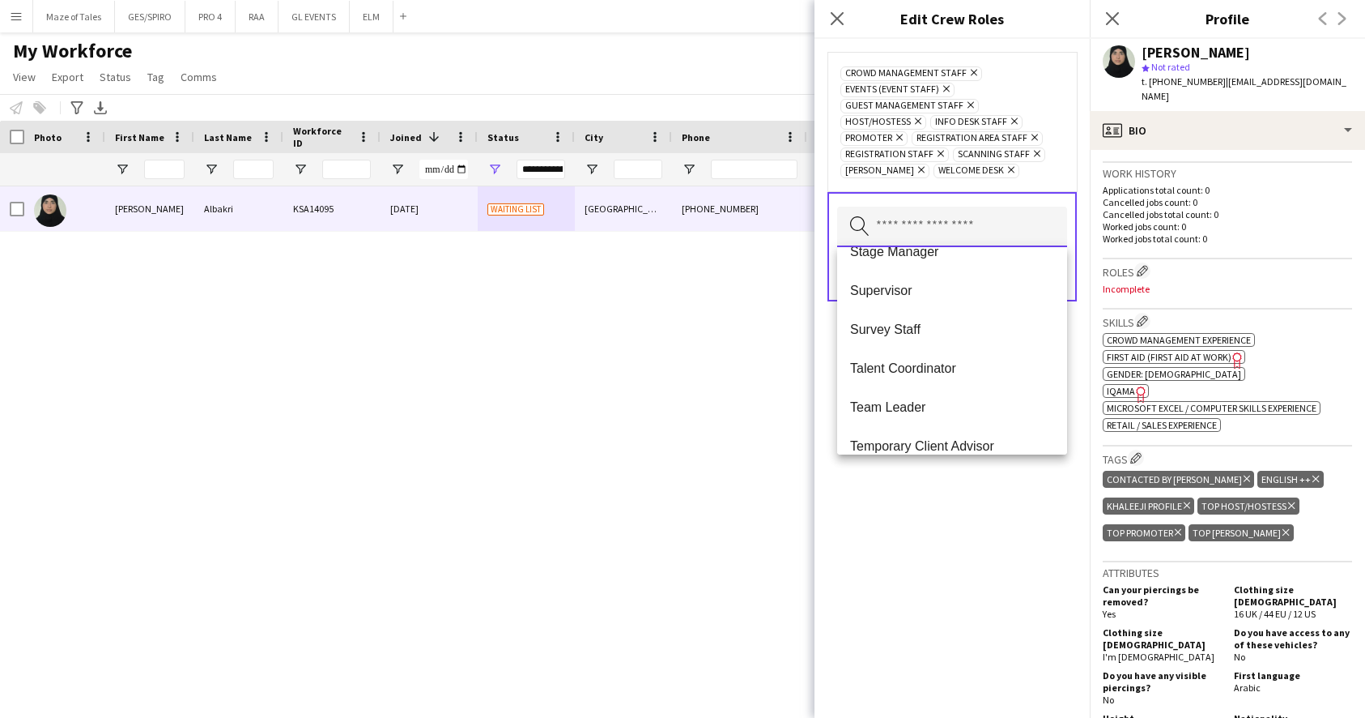
scroll to position [719, 0]
click at [935, 335] on span "Survey Staff" at bounding box center [952, 330] width 204 height 15
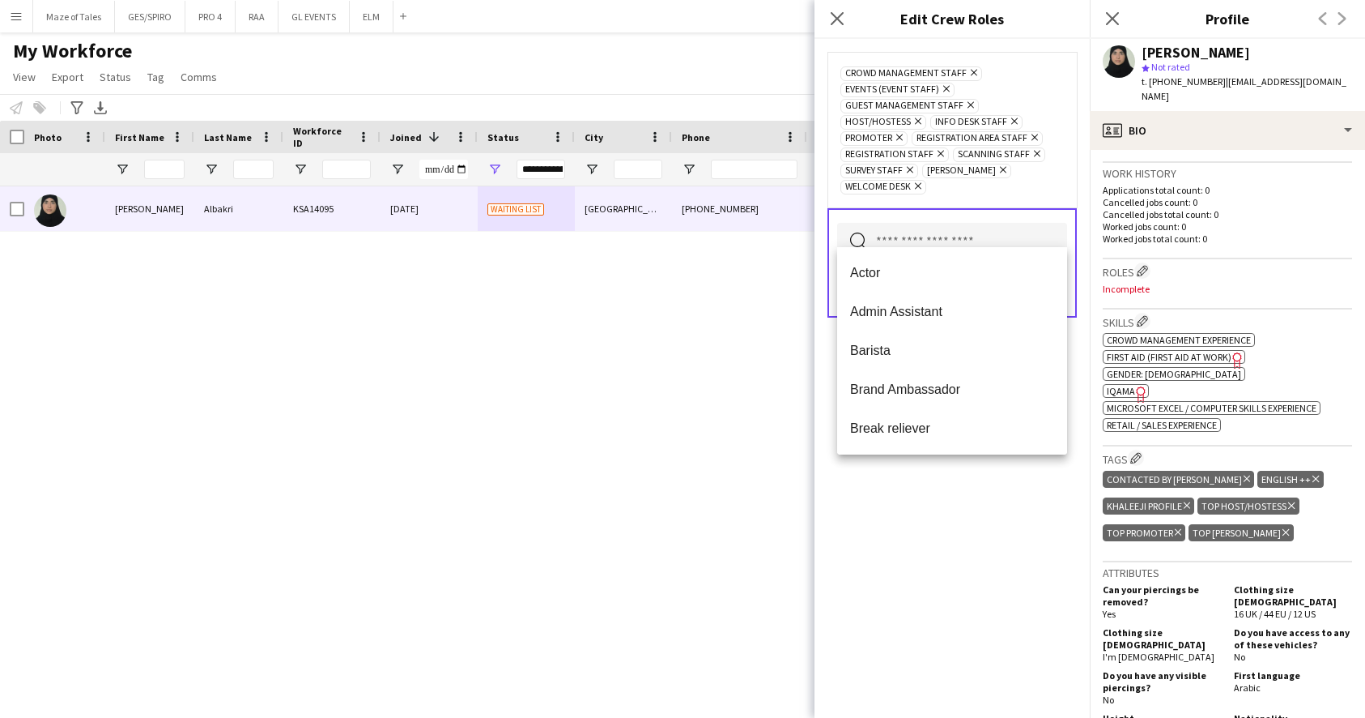
scroll to position [0, 0]
click at [948, 586] on div "Crowd Management Staff Remove Events (Event Staff) Remove Guest Management Staf…" at bounding box center [952, 378] width 275 height 679
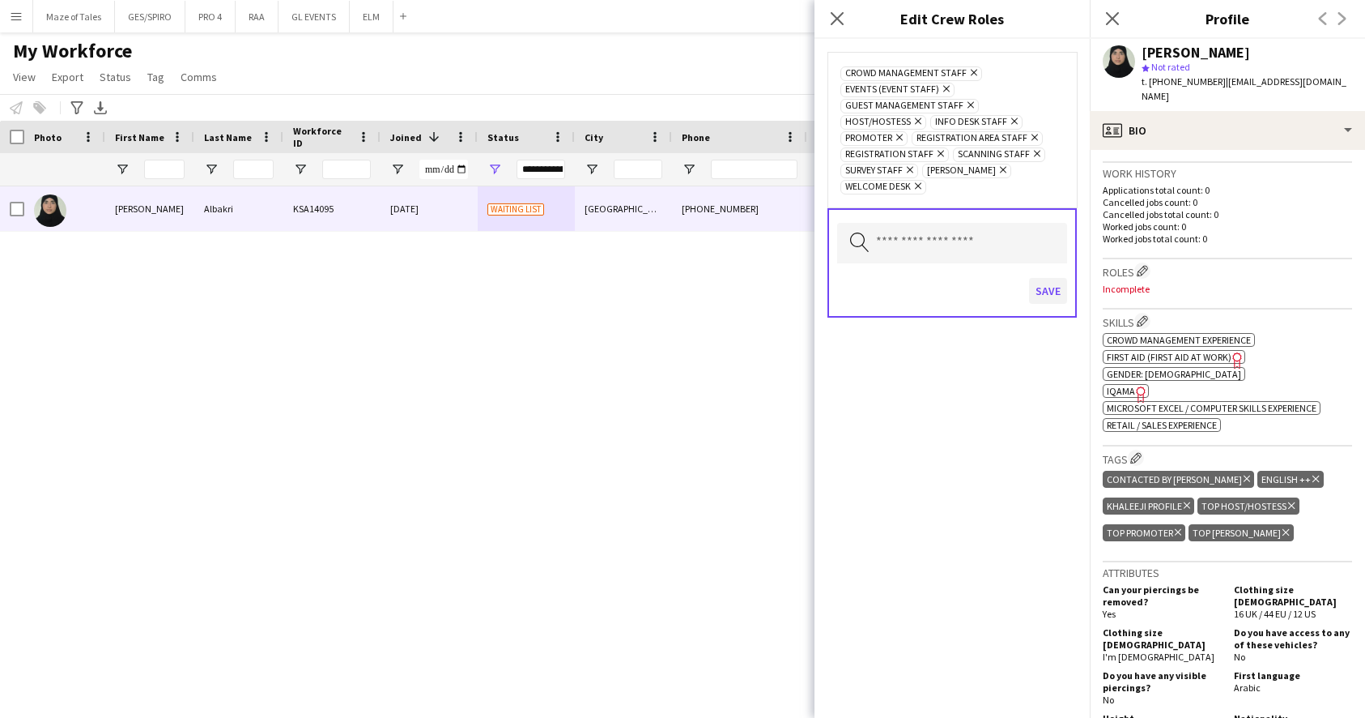
click at [1047, 279] on button "Save" at bounding box center [1048, 291] width 38 height 26
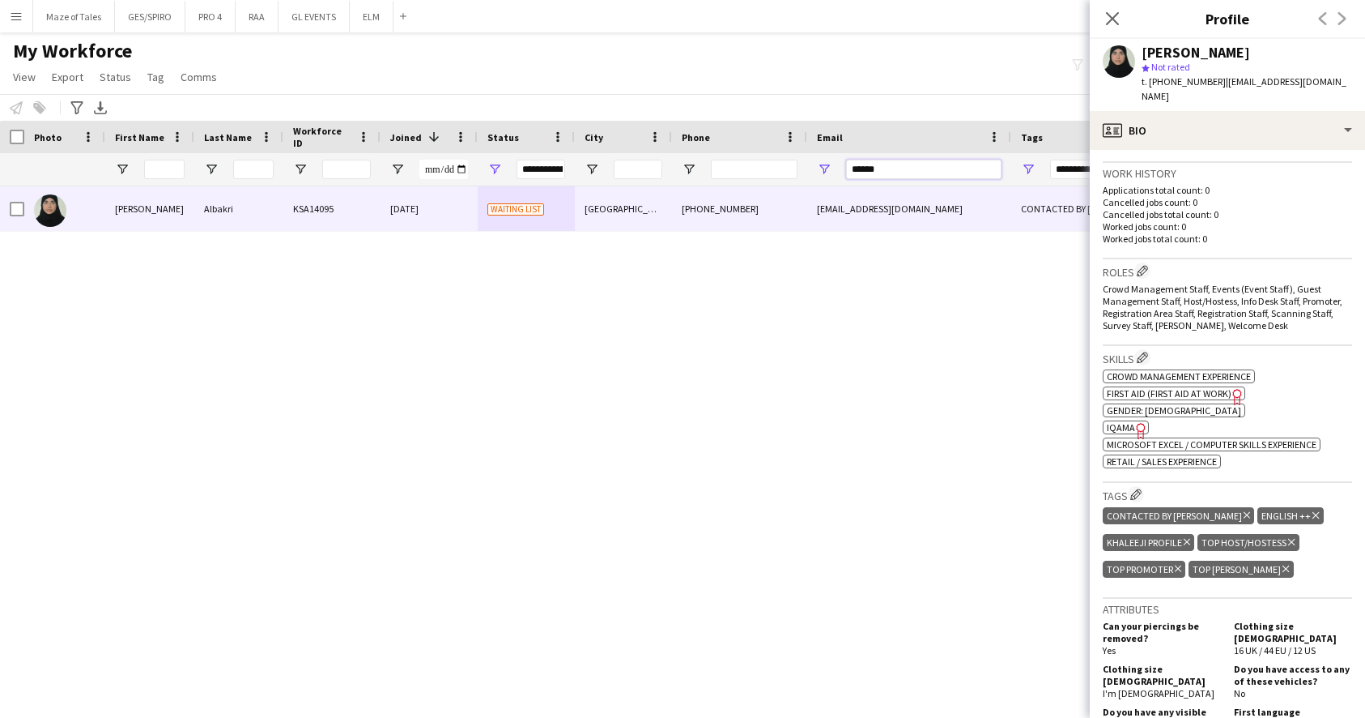
drag, startPoint x: 905, startPoint y: 168, endPoint x: 755, endPoint y: 152, distance: 151.5
click at [755, 152] on div "Workforce Details Photo First Name 1" at bounding box center [840, 154] width 1681 height 66
paste input "**********"
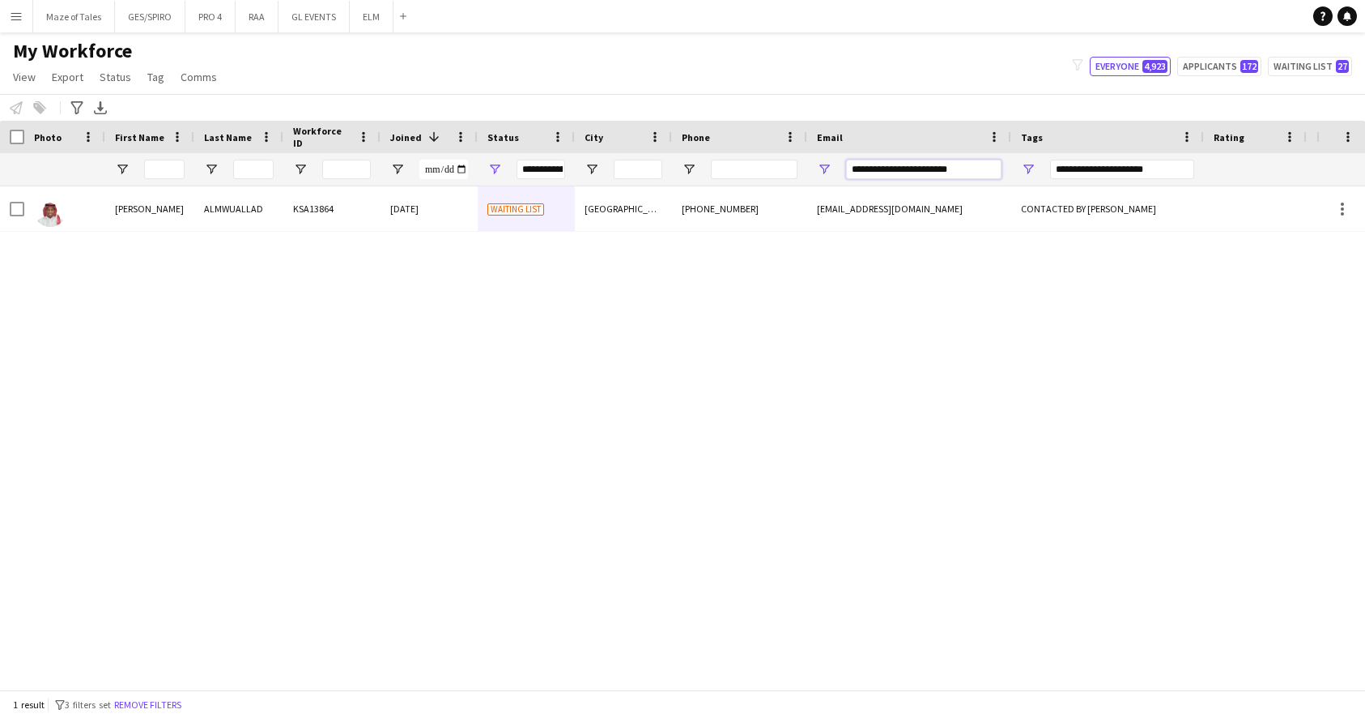
type input "**********"
click at [821, 236] on div "[PERSON_NAME] KSA13864 [DATE] Waiting list [GEOGRAPHIC_DATA] [PHONE_NUMBER] [EM…" at bounding box center [658, 437] width 1317 height 503
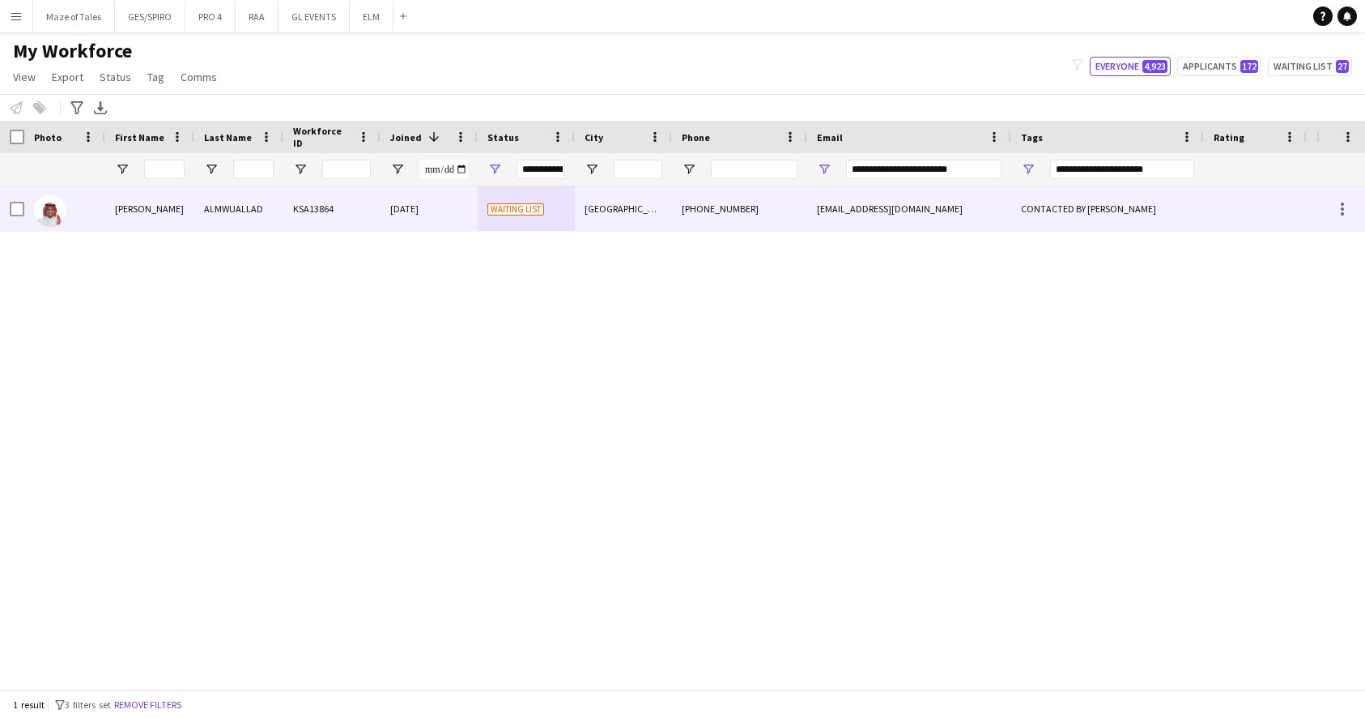
click at [807, 221] on div "[PHONE_NUMBER]" at bounding box center [739, 208] width 135 height 45
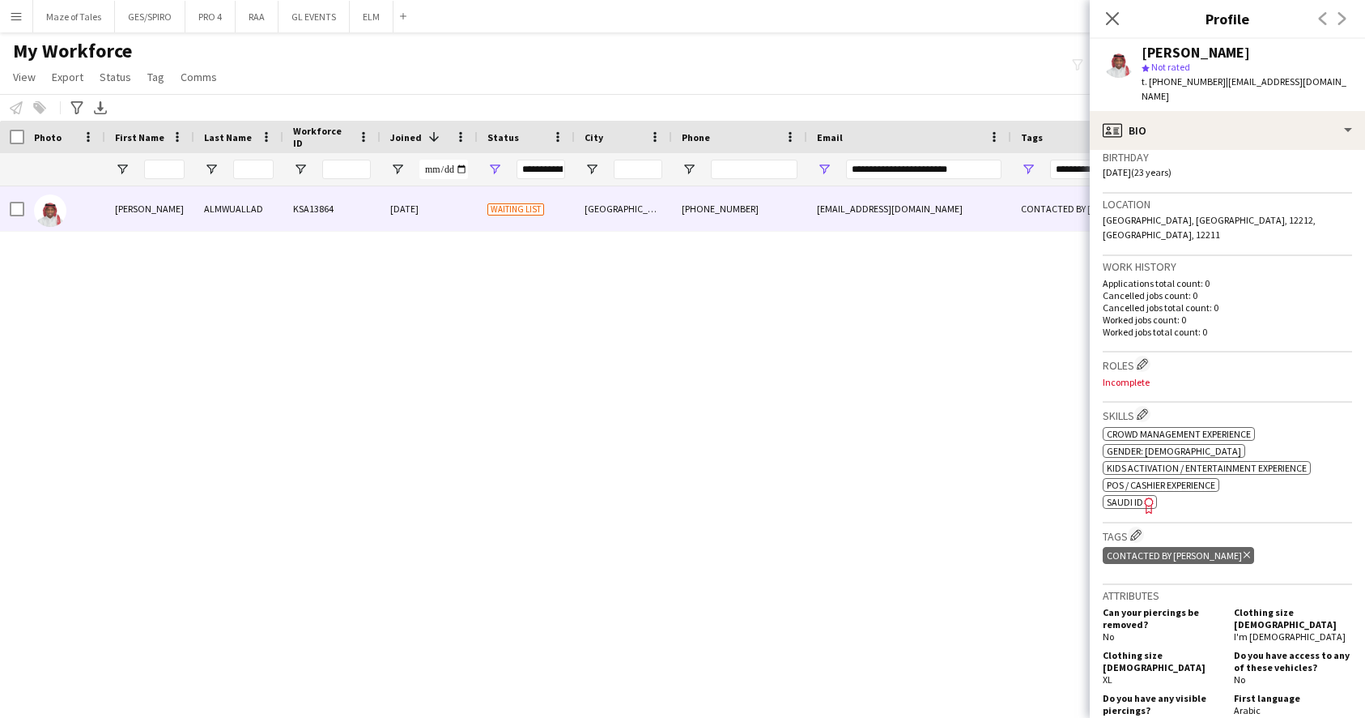
scroll to position [344, 0]
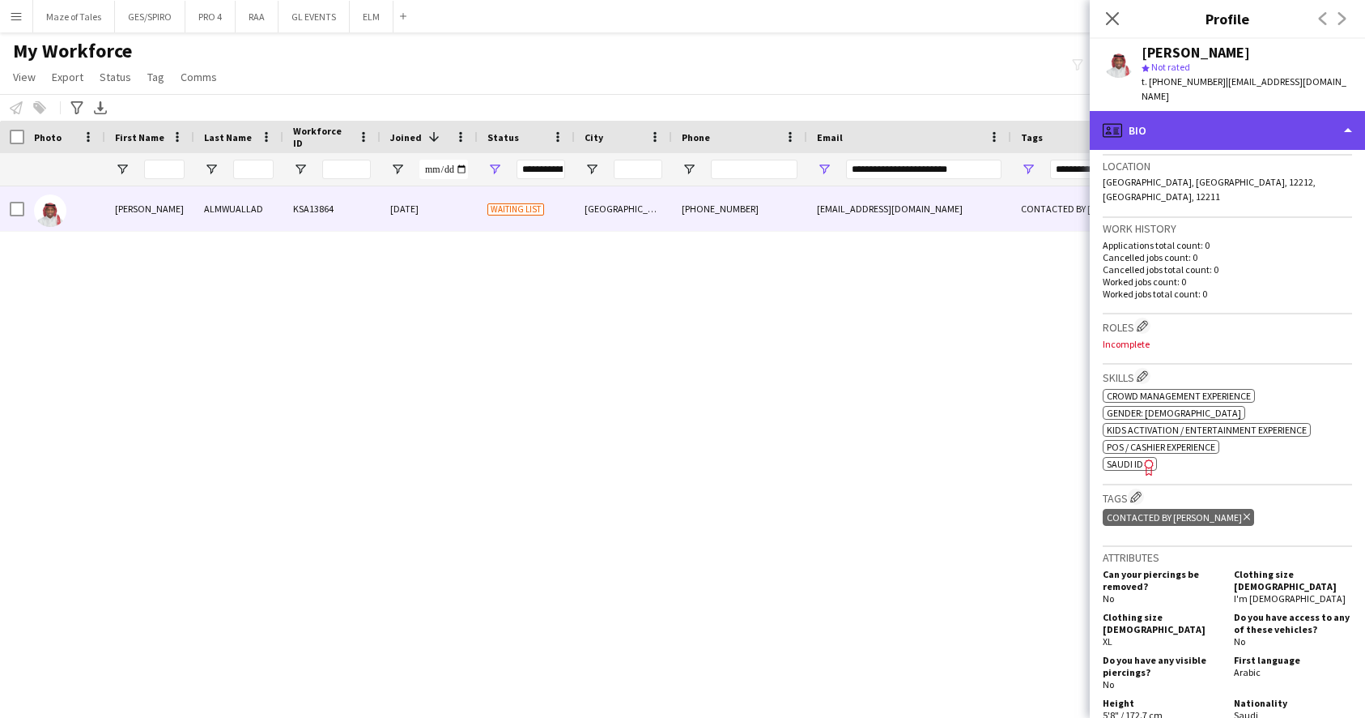
click at [1233, 114] on div "profile Bio" at bounding box center [1227, 130] width 275 height 39
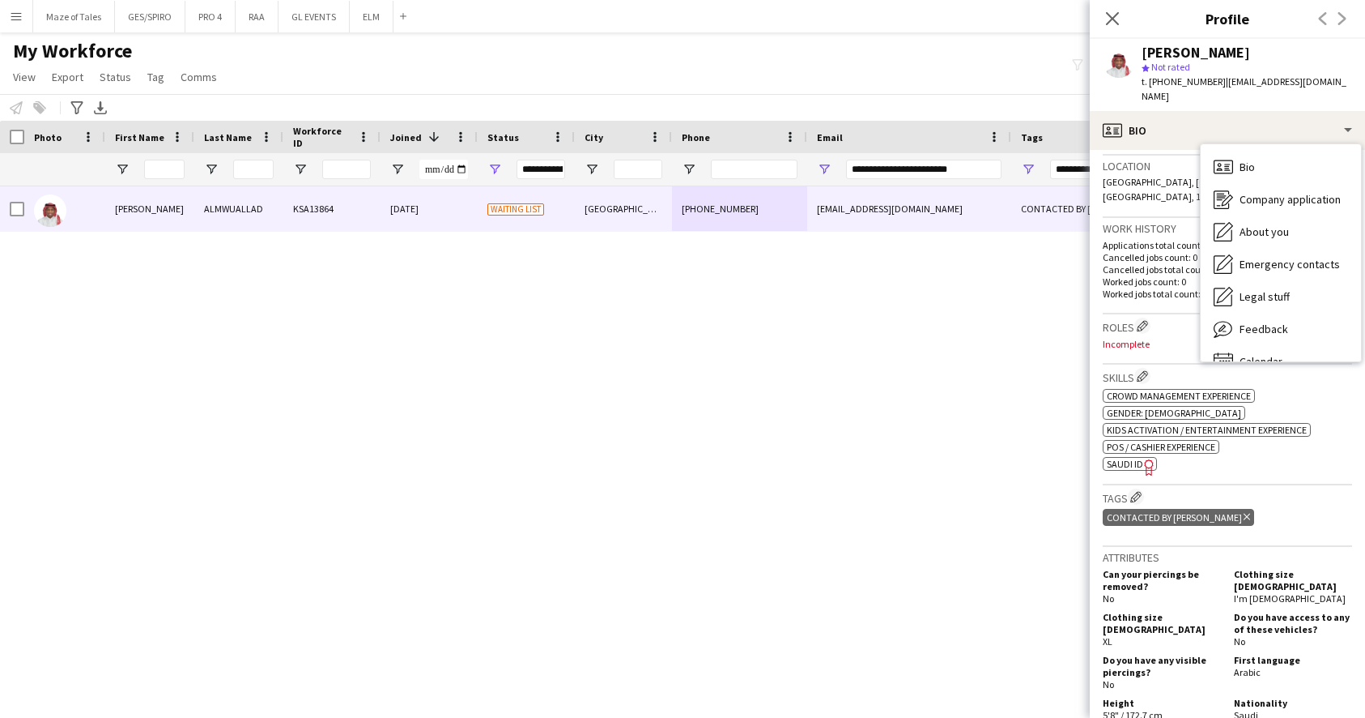
click at [644, 4] on app-navbar "Menu Boards Boards Boards All jobs Status Workforce Workforce My Workforce Recr…" at bounding box center [682, 16] width 1365 height 32
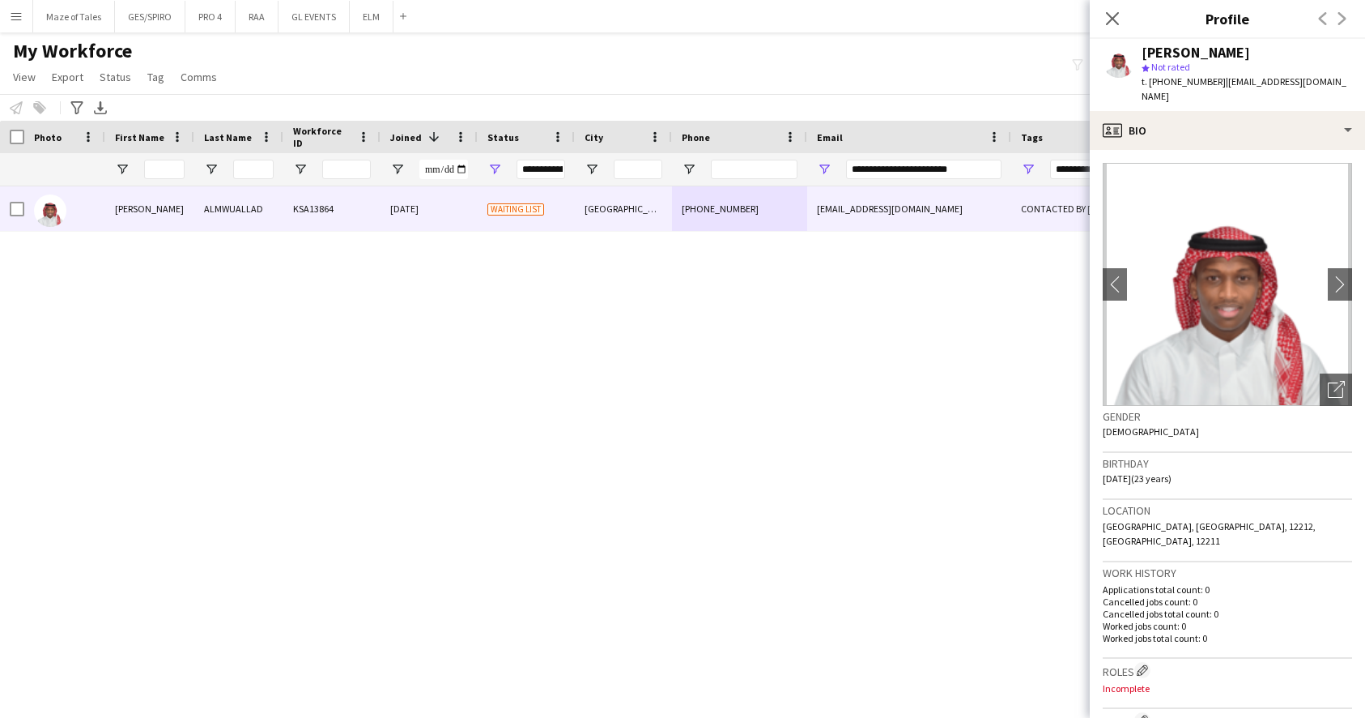
scroll to position [0, 0]
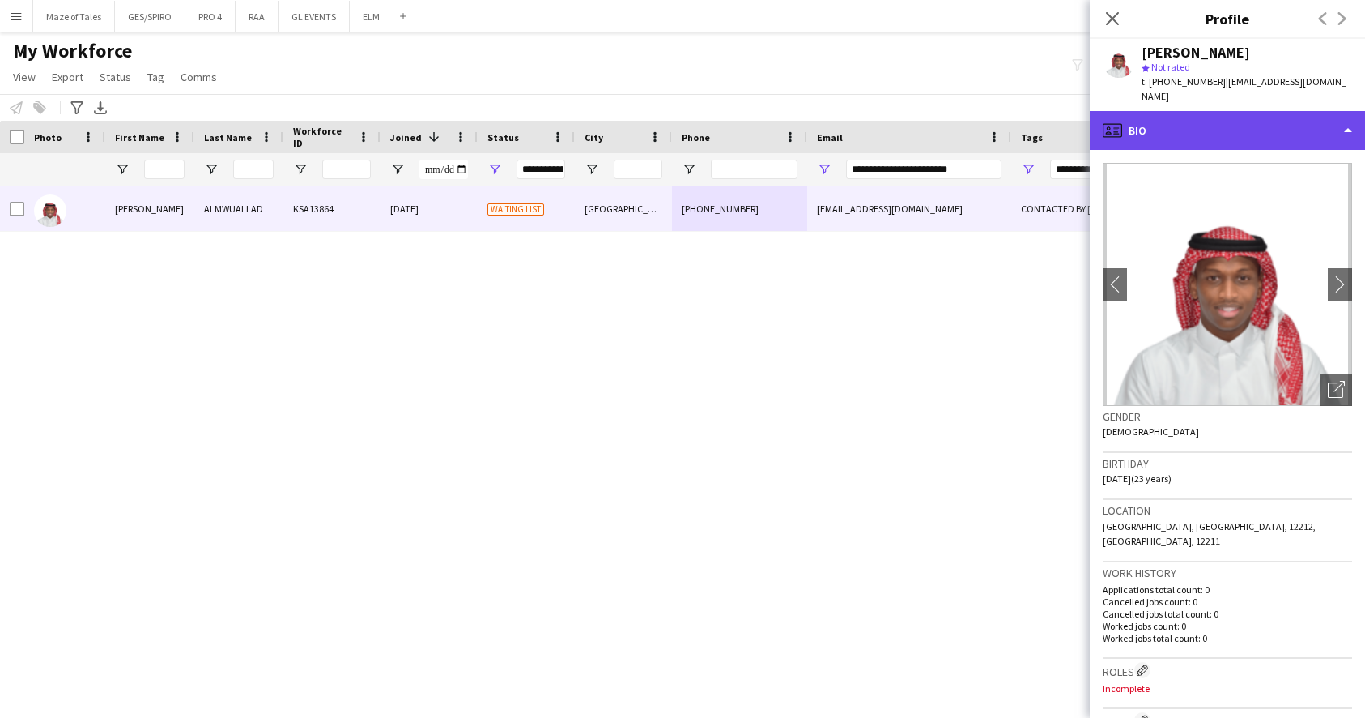
click at [1225, 111] on div "profile Bio" at bounding box center [1227, 130] width 275 height 39
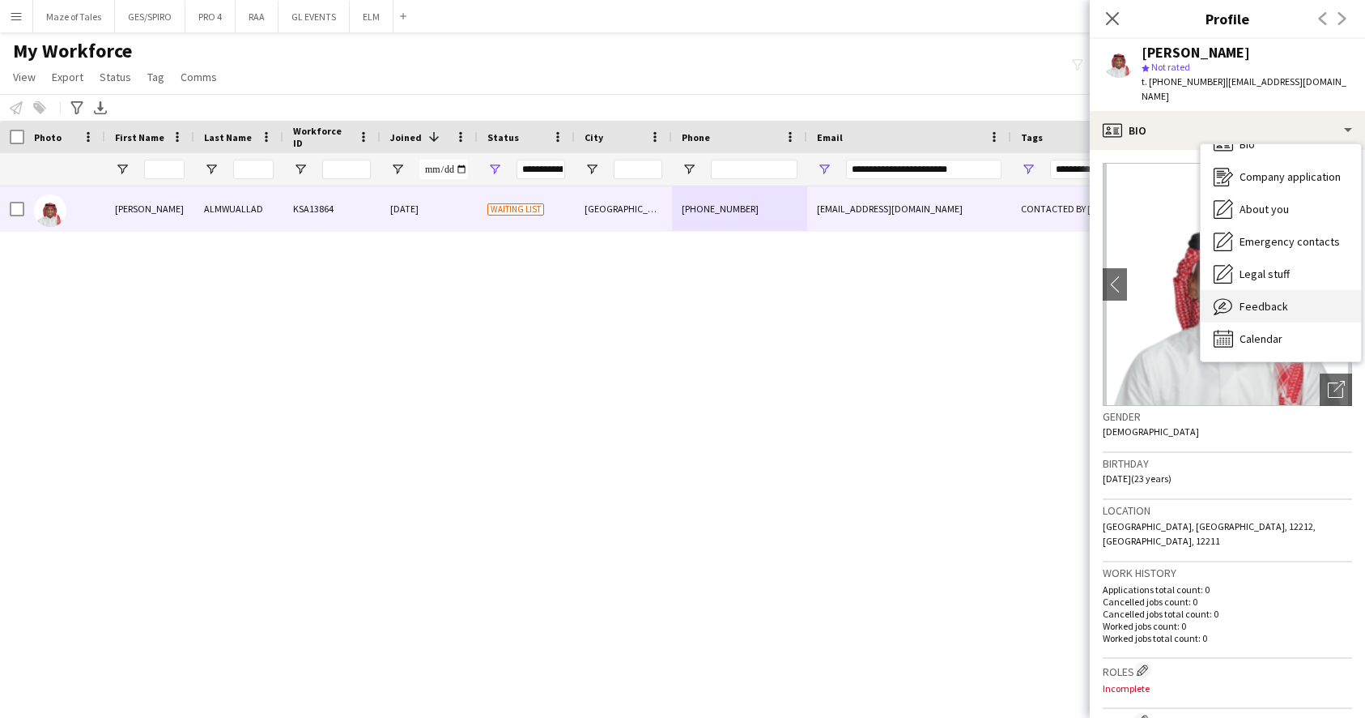
scroll to position [23, 0]
click at [1259, 299] on span "Feedback" at bounding box center [1264, 306] width 49 height 15
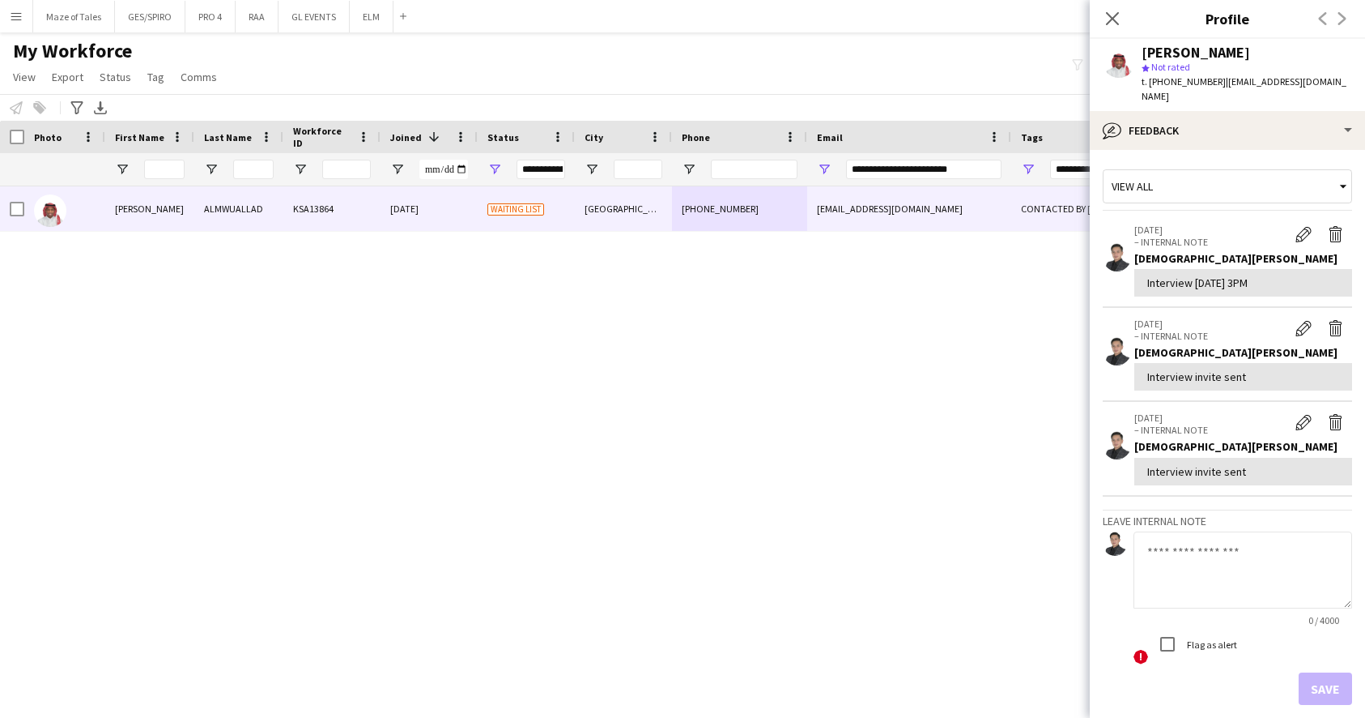
click at [1240, 555] on textarea at bounding box center [1243, 569] width 219 height 77
paste textarea "**********"
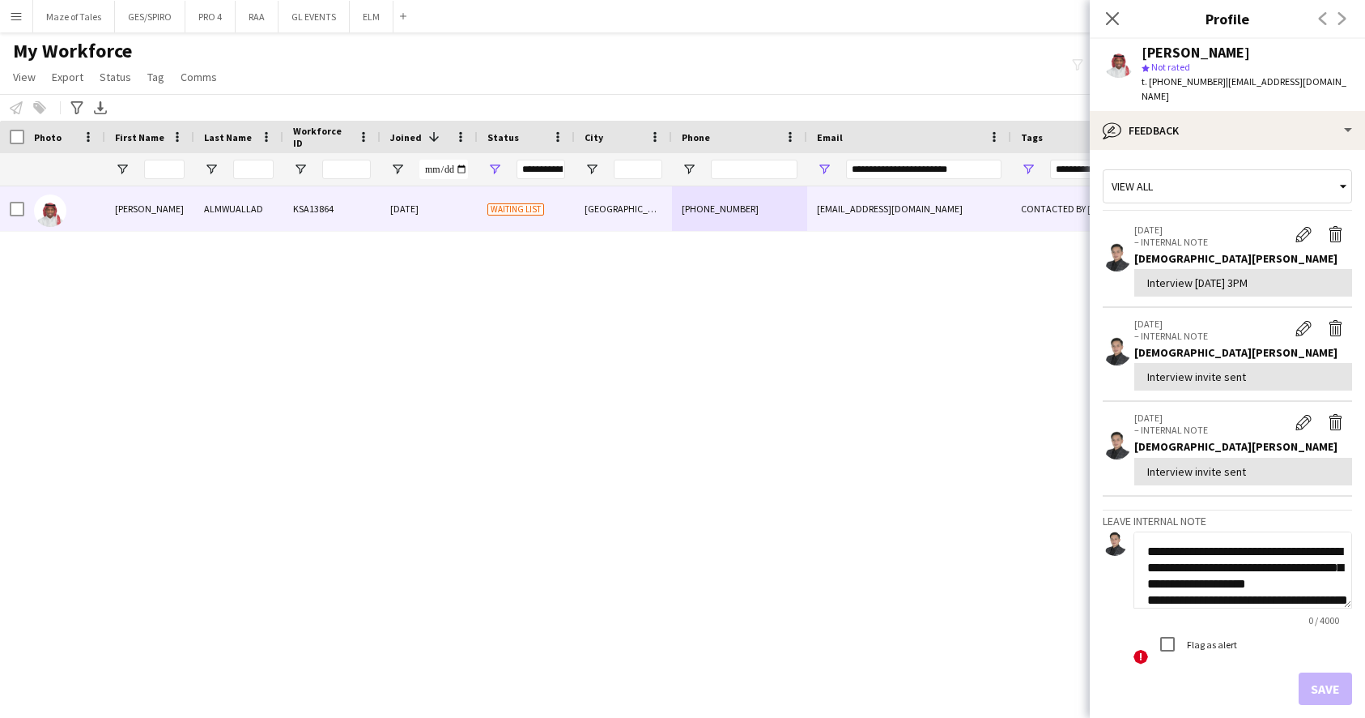
scroll to position [336, 0]
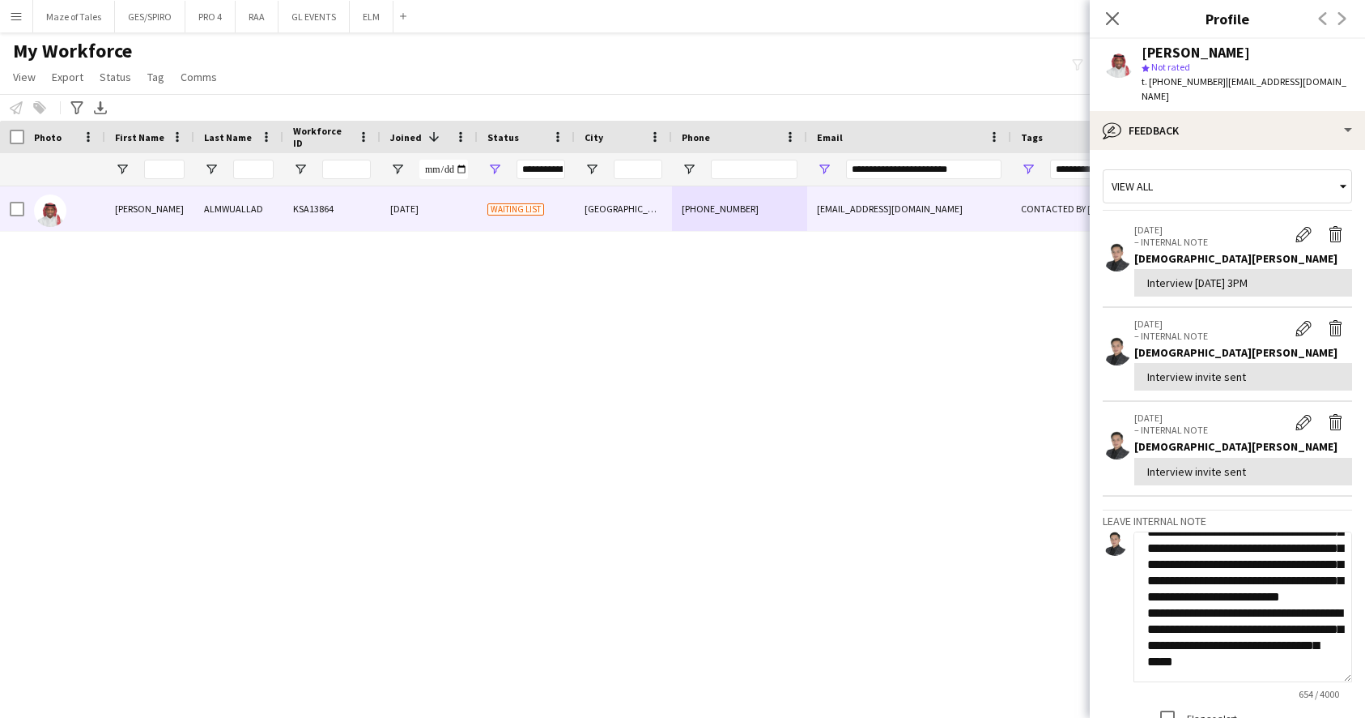
click at [1344, 680] on textarea "**********" at bounding box center [1243, 606] width 219 height 151
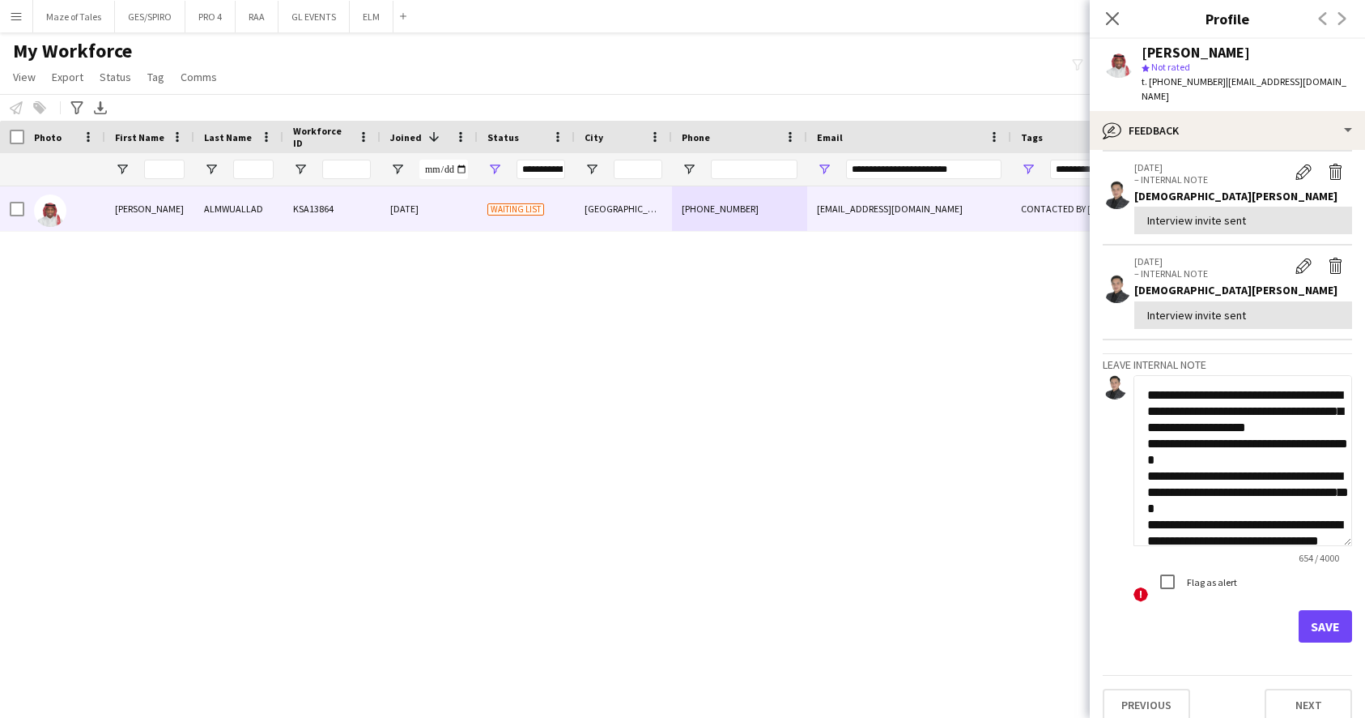
scroll to position [0, 0]
click at [1279, 431] on textarea "**********" at bounding box center [1243, 460] width 219 height 171
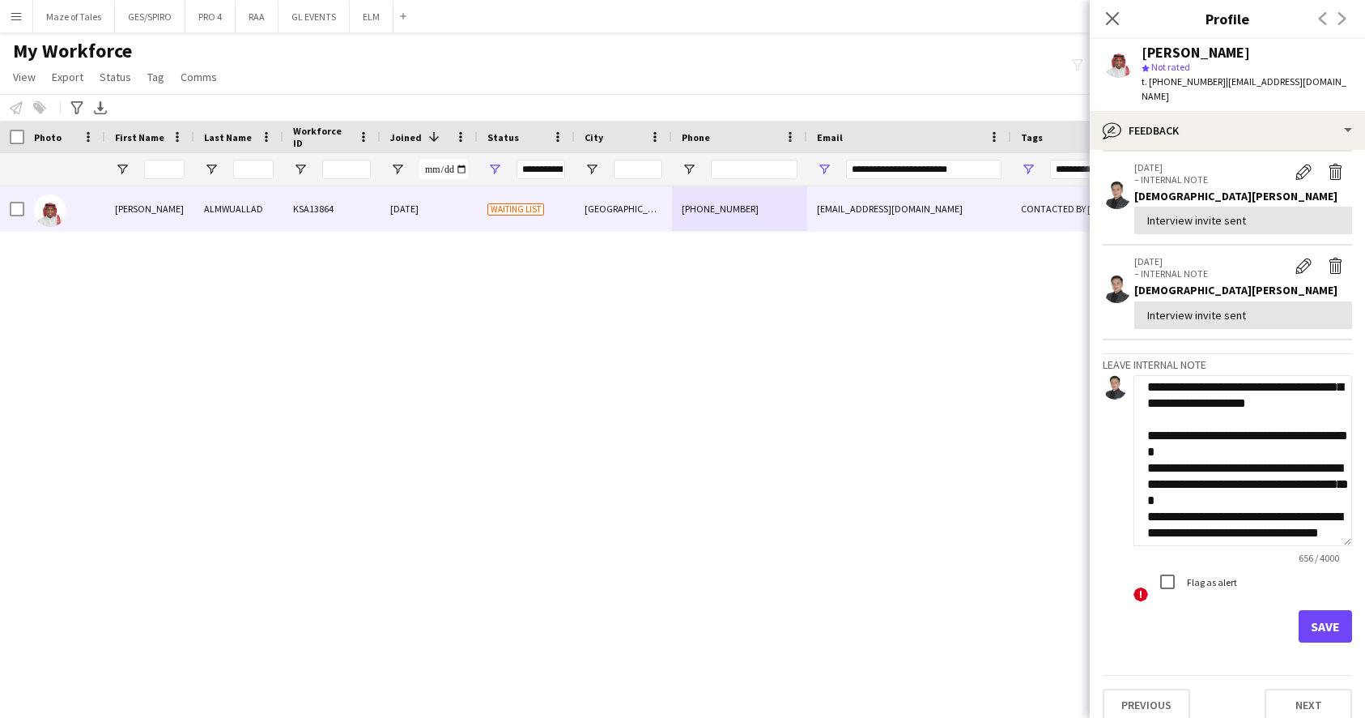
scroll to position [30, 0]
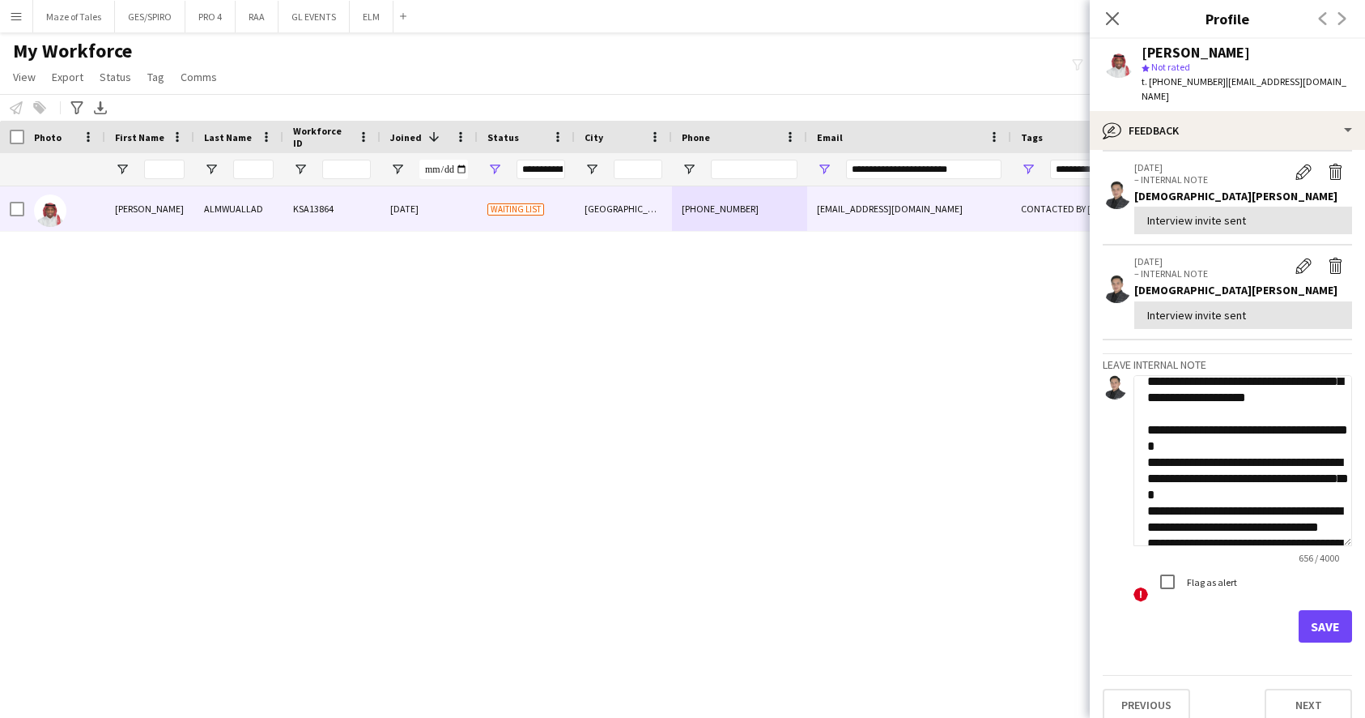
click at [1299, 439] on textarea "**********" at bounding box center [1243, 460] width 219 height 171
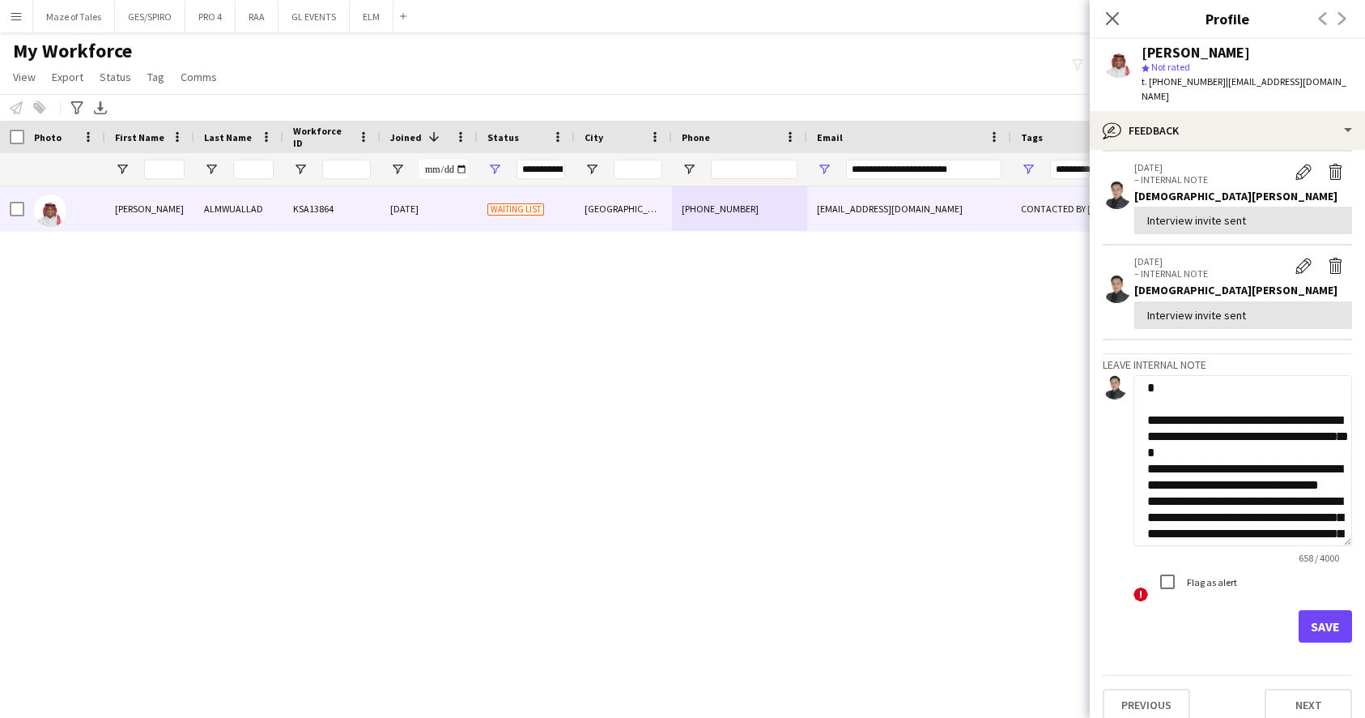
scroll to position [100, 0]
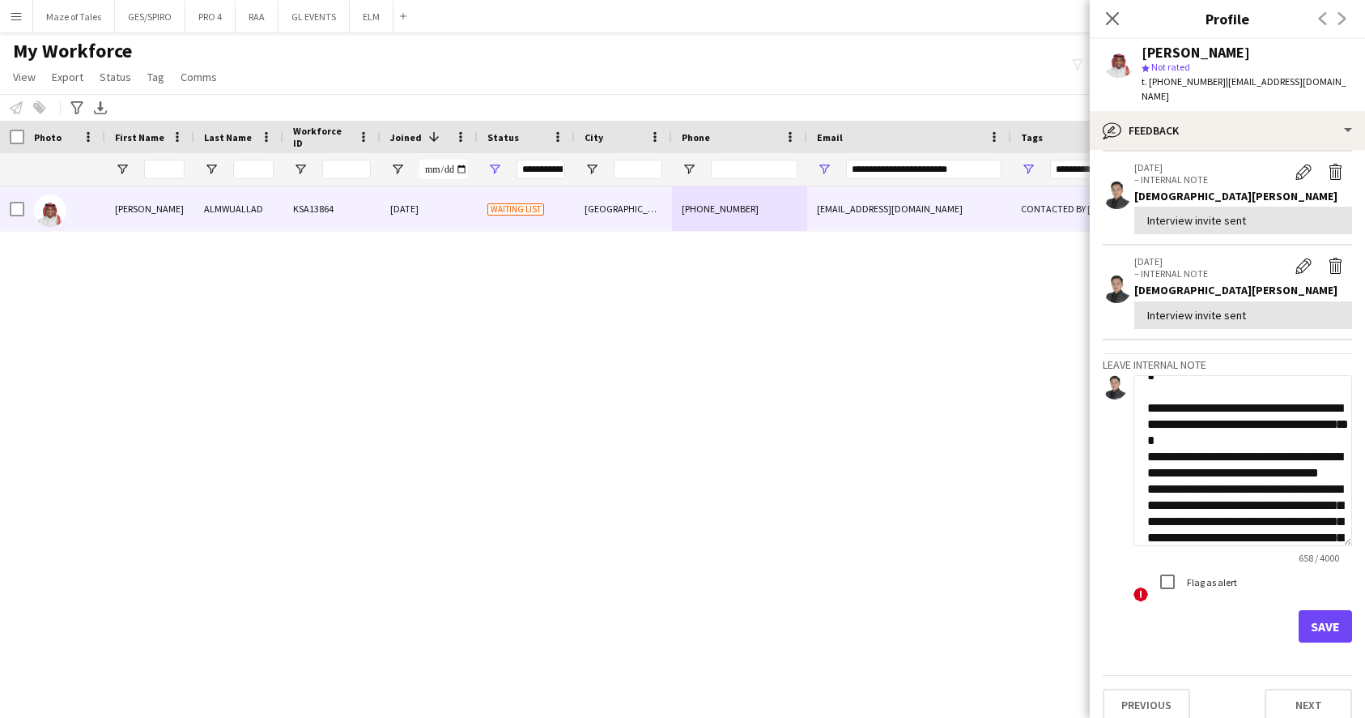
click at [1278, 445] on textarea "**********" at bounding box center [1243, 460] width 219 height 171
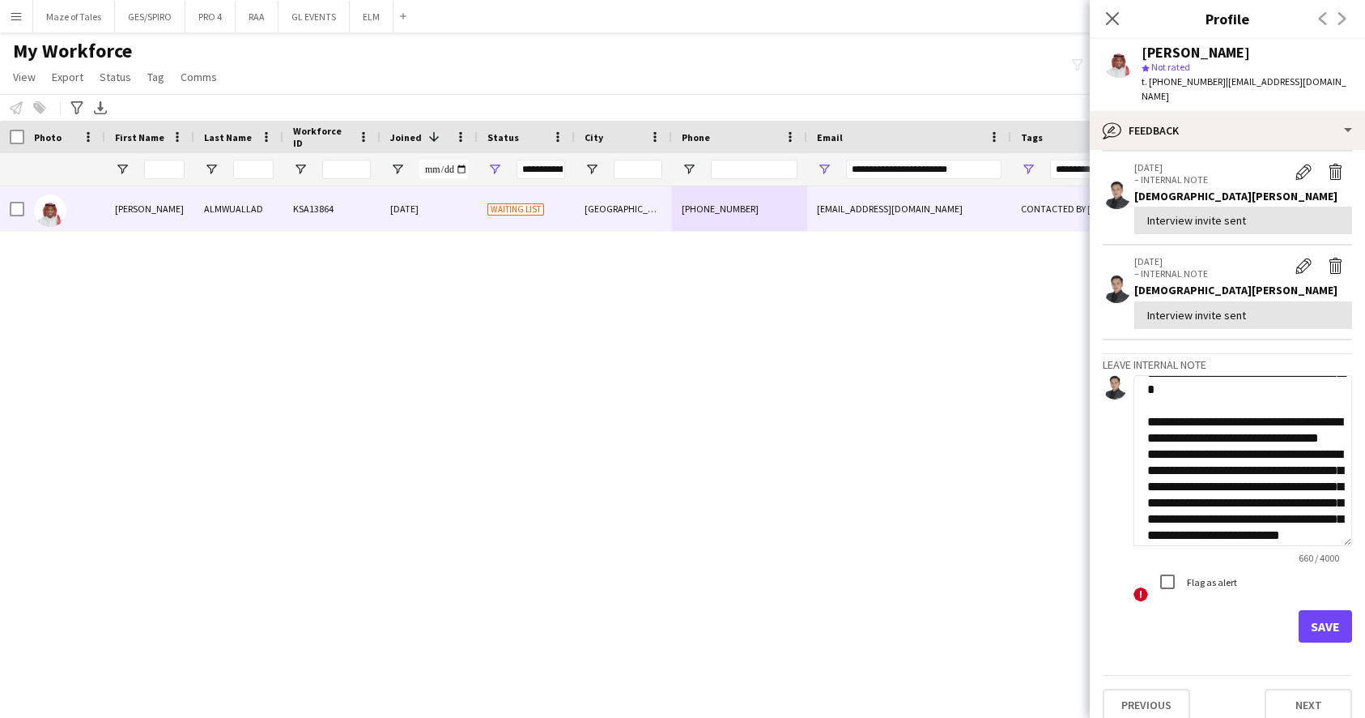
scroll to position [158, 0]
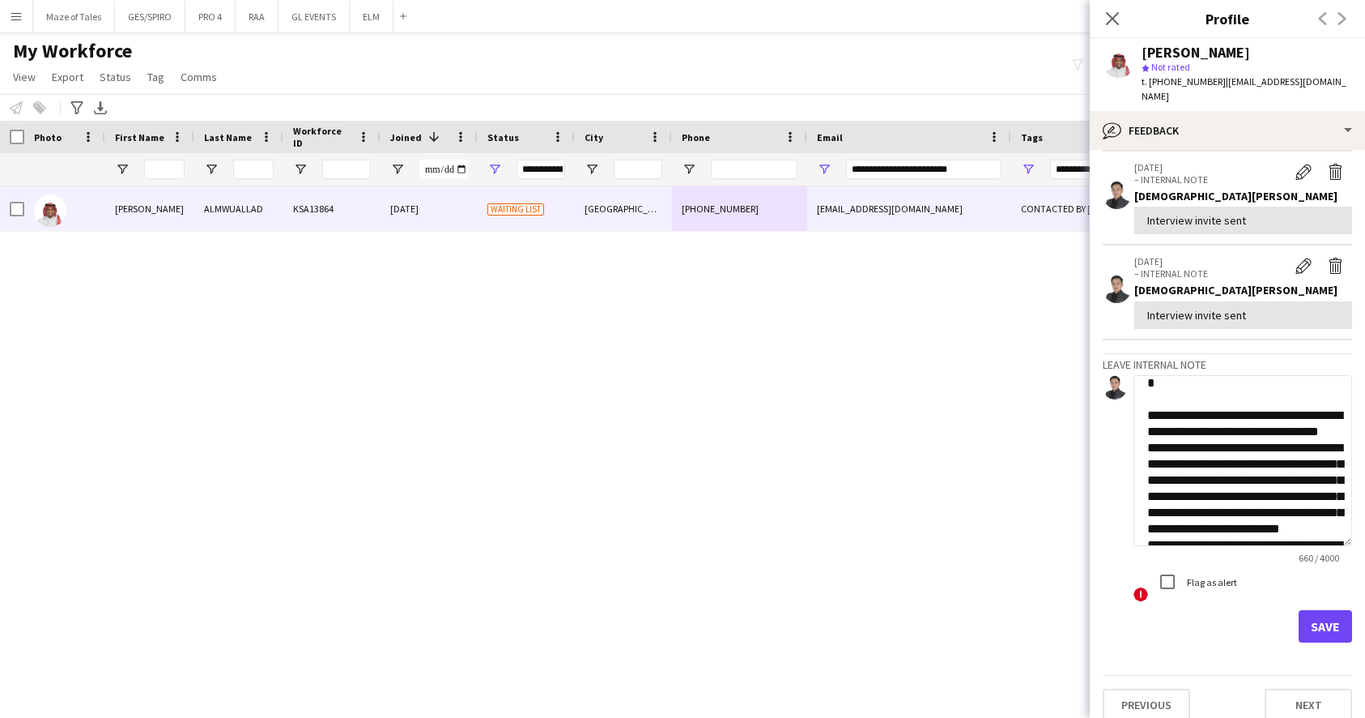
click at [1255, 442] on textarea "**********" at bounding box center [1243, 460] width 219 height 171
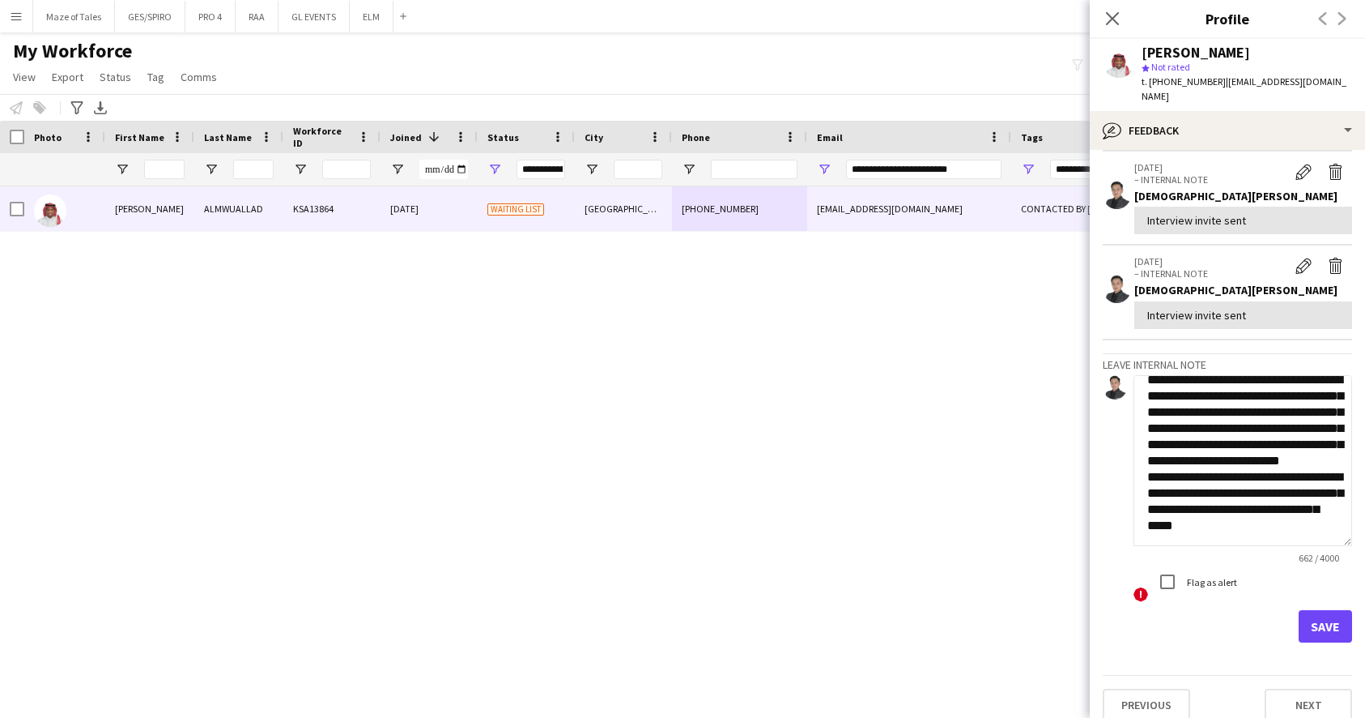
scroll to position [299, 0]
click at [1256, 452] on textarea "**********" at bounding box center [1243, 460] width 219 height 171
type textarea "**********"
click at [1326, 616] on button "Save" at bounding box center [1325, 626] width 53 height 32
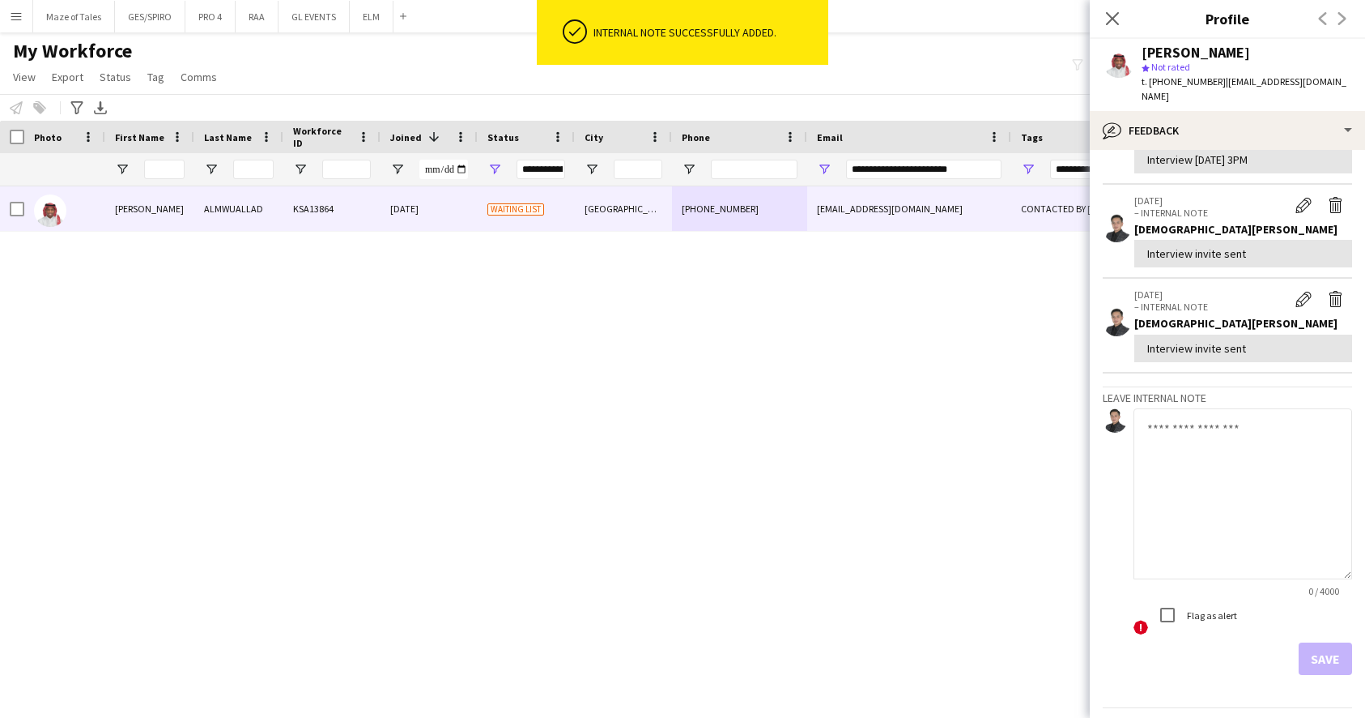
scroll to position [615, 0]
click at [1238, 409] on textarea at bounding box center [1243, 494] width 219 height 171
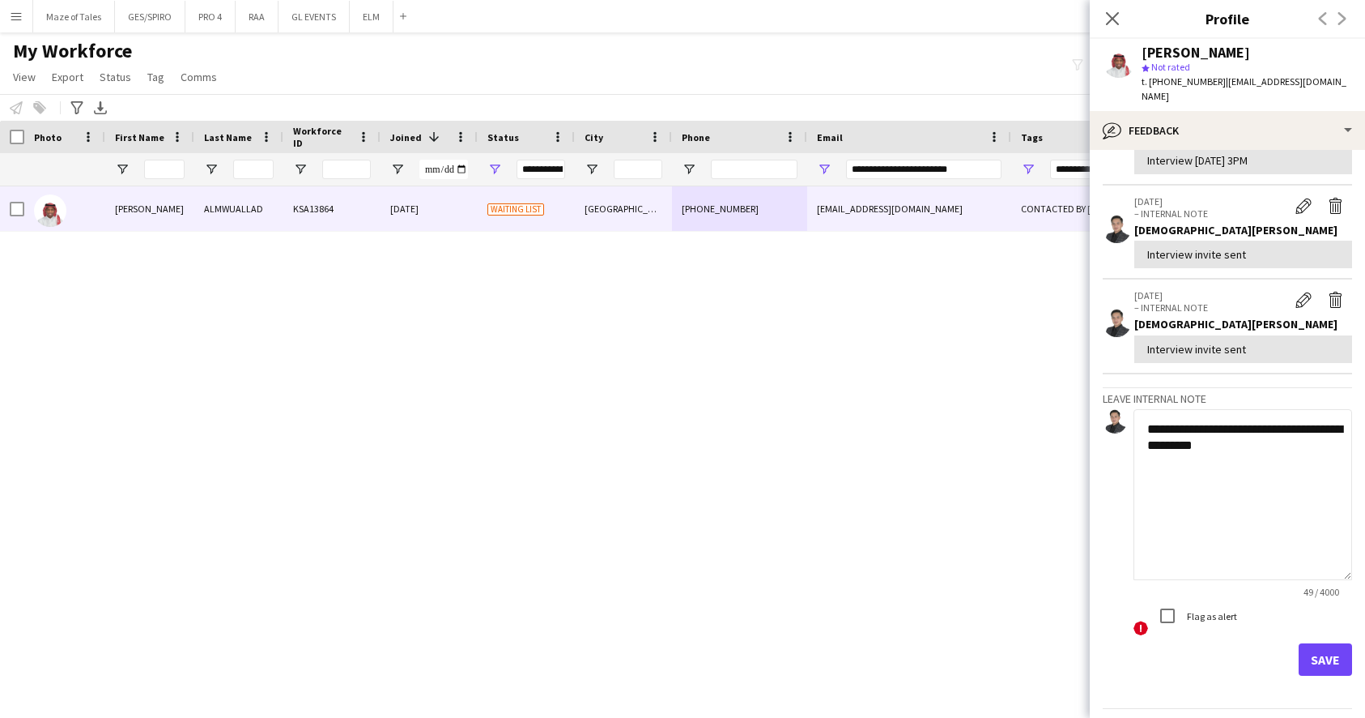
type textarea "**********"
click at [1327, 643] on button "Save" at bounding box center [1325, 659] width 53 height 32
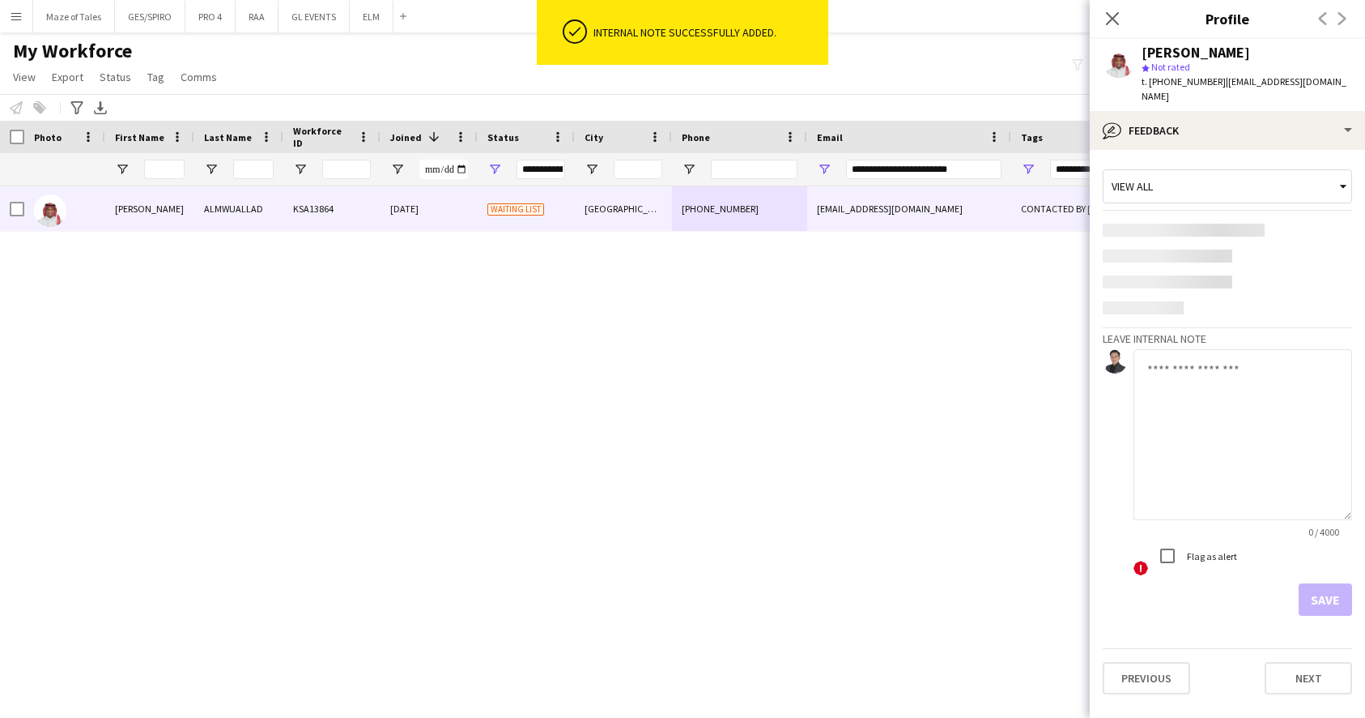
scroll to position [0, 0]
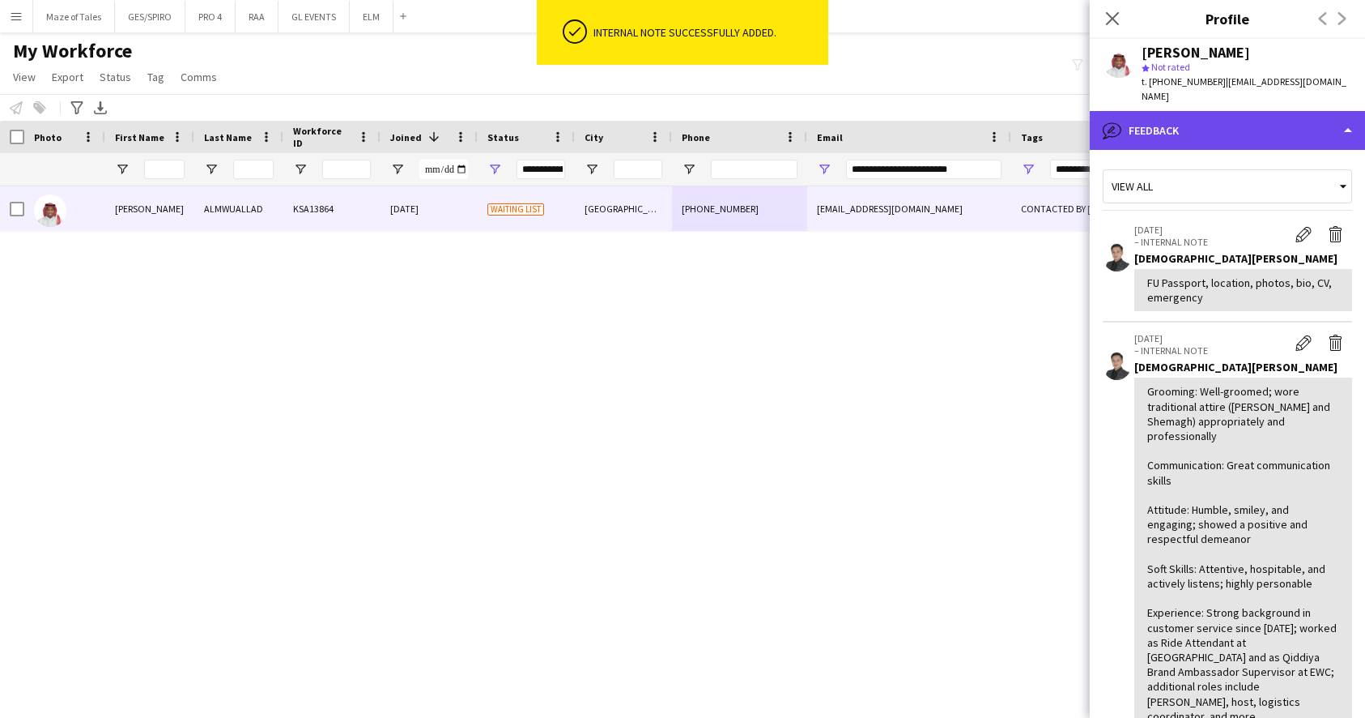
click at [1212, 111] on div "bubble-pencil Feedback" at bounding box center [1227, 130] width 275 height 39
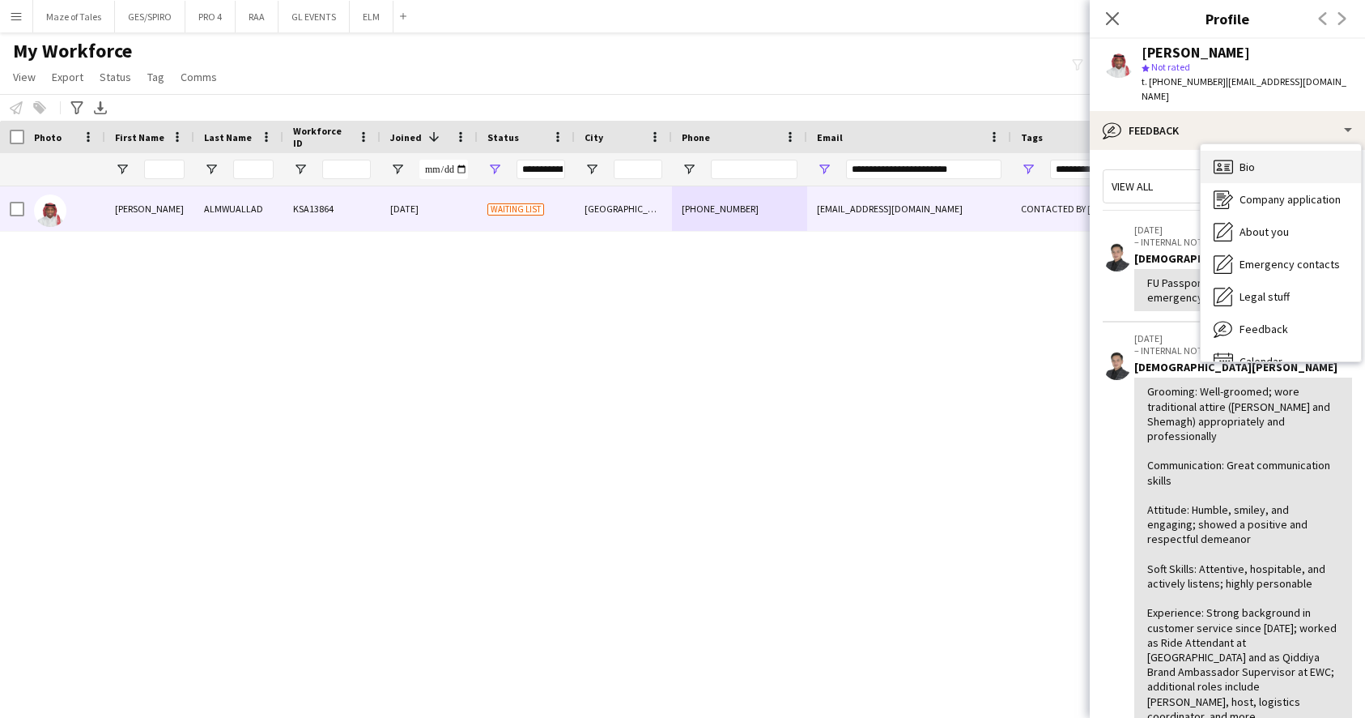
scroll to position [-1, 0]
click at [1264, 153] on div "Bio Bio" at bounding box center [1281, 167] width 160 height 32
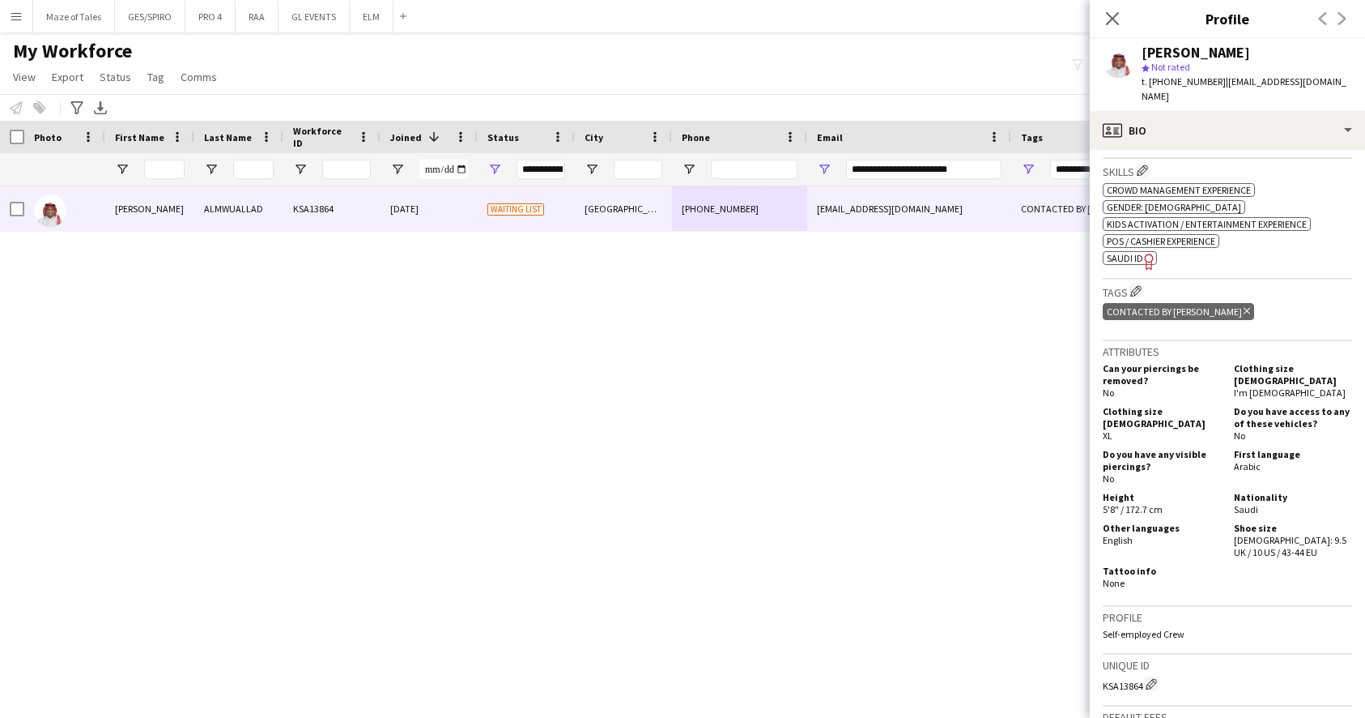
scroll to position [565, 0]
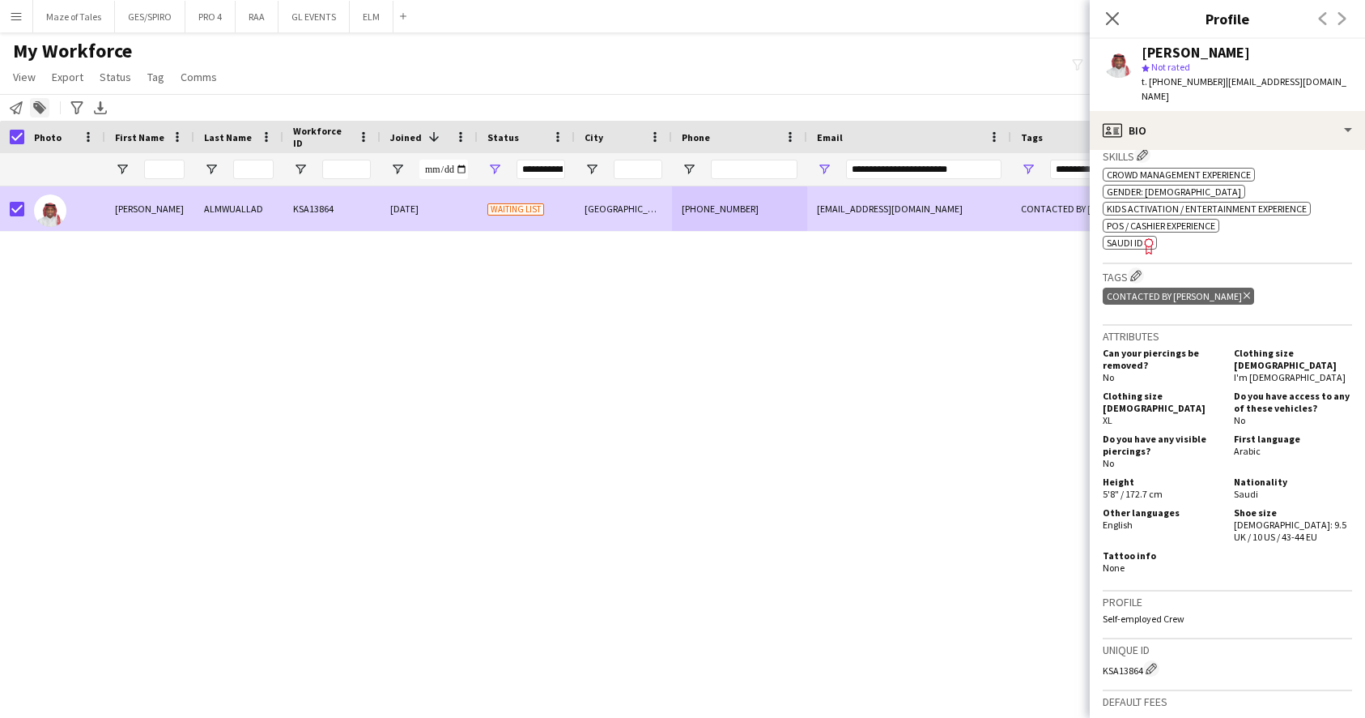
click at [40, 107] on icon at bounding box center [38, 108] width 11 height 11
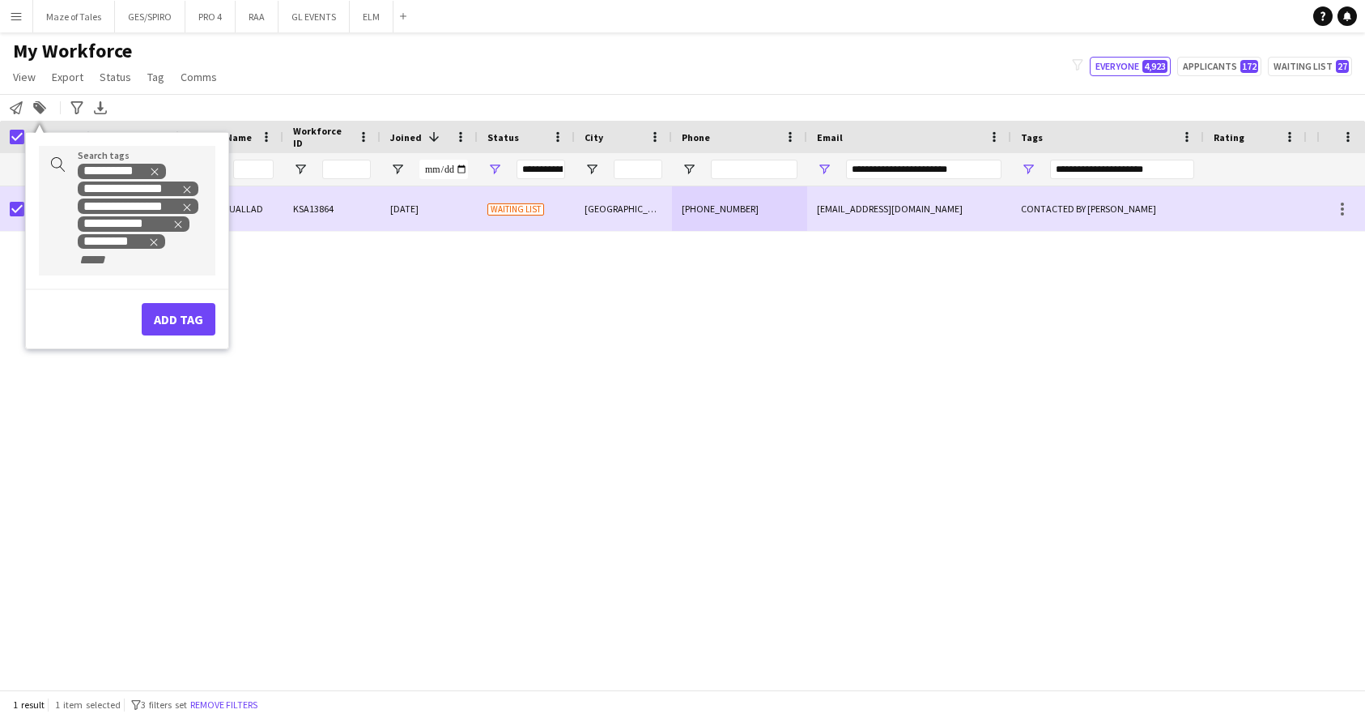
click at [158, 266] on div "**********" at bounding box center [140, 214] width 125 height 105
type input "*****"
click at [127, 300] on div "SAUDI NATIONAL" at bounding box center [101, 299] width 177 height 39
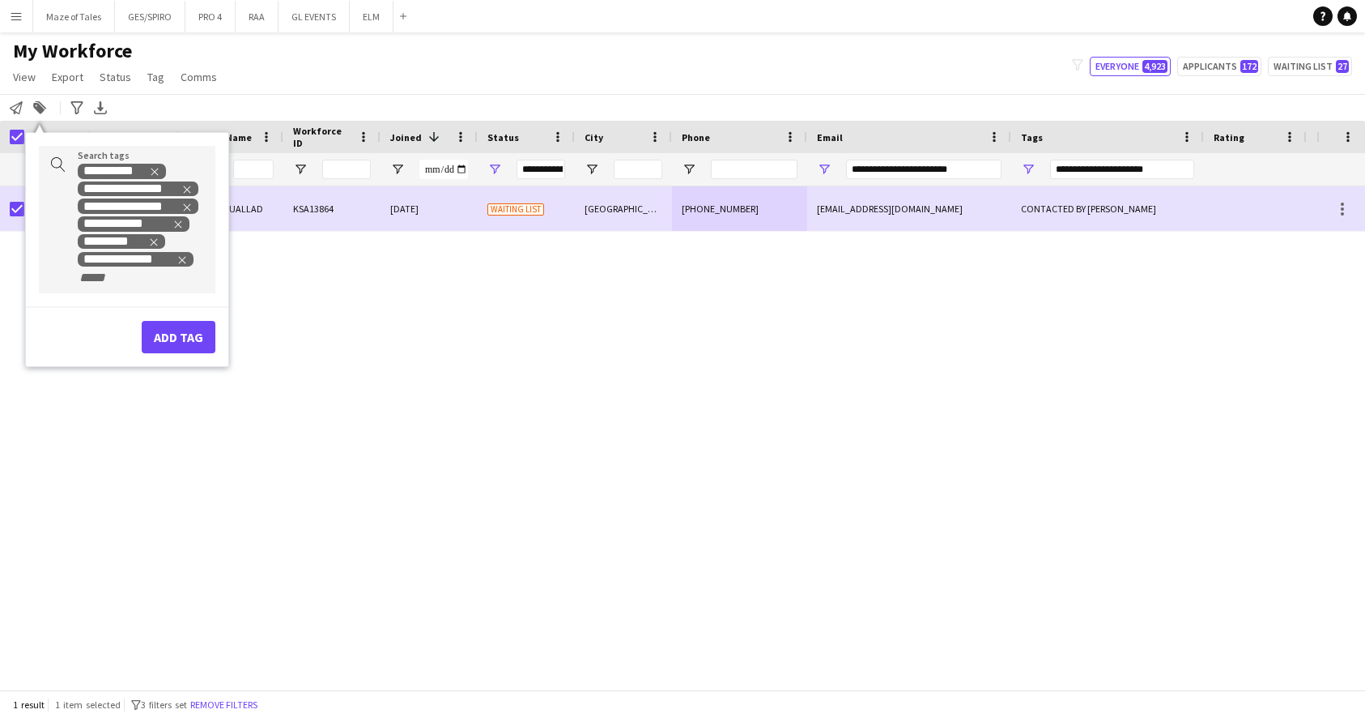
click at [180, 333] on button "Add tag" at bounding box center [179, 337] width 74 height 32
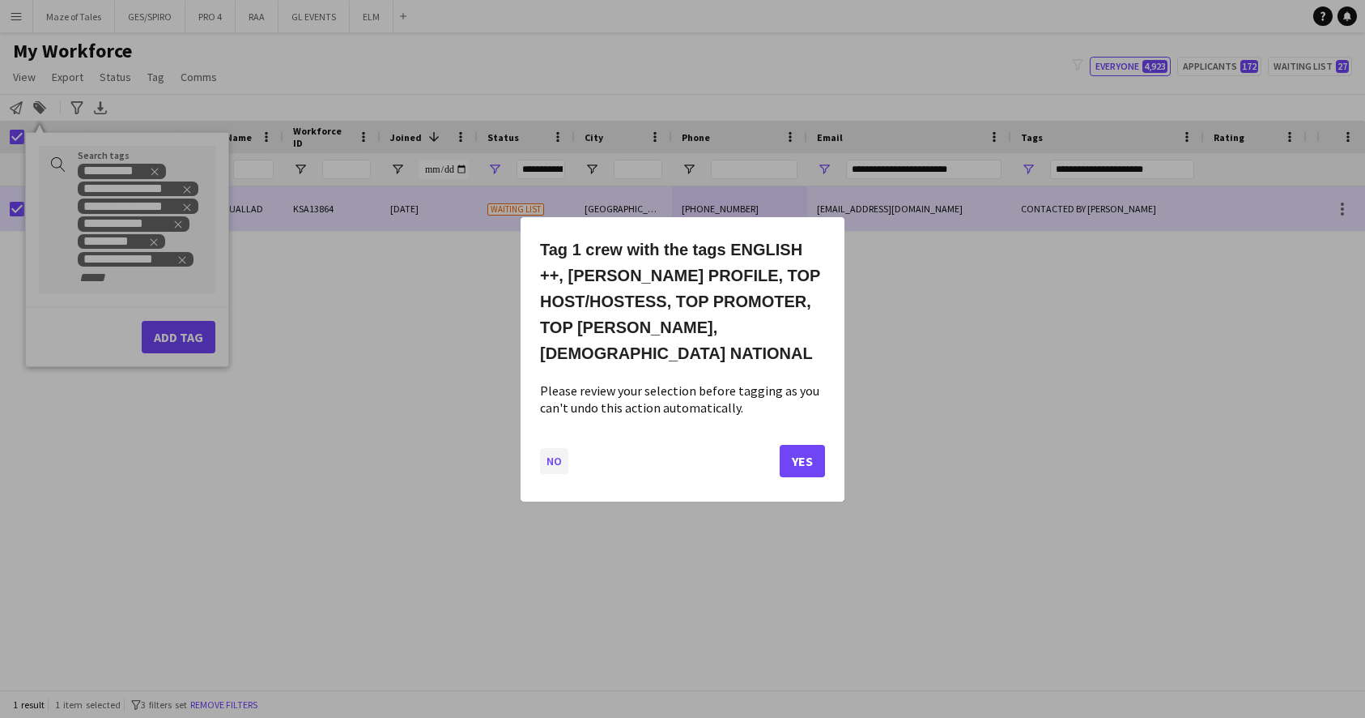
click at [556, 453] on button "No" at bounding box center [554, 460] width 28 height 26
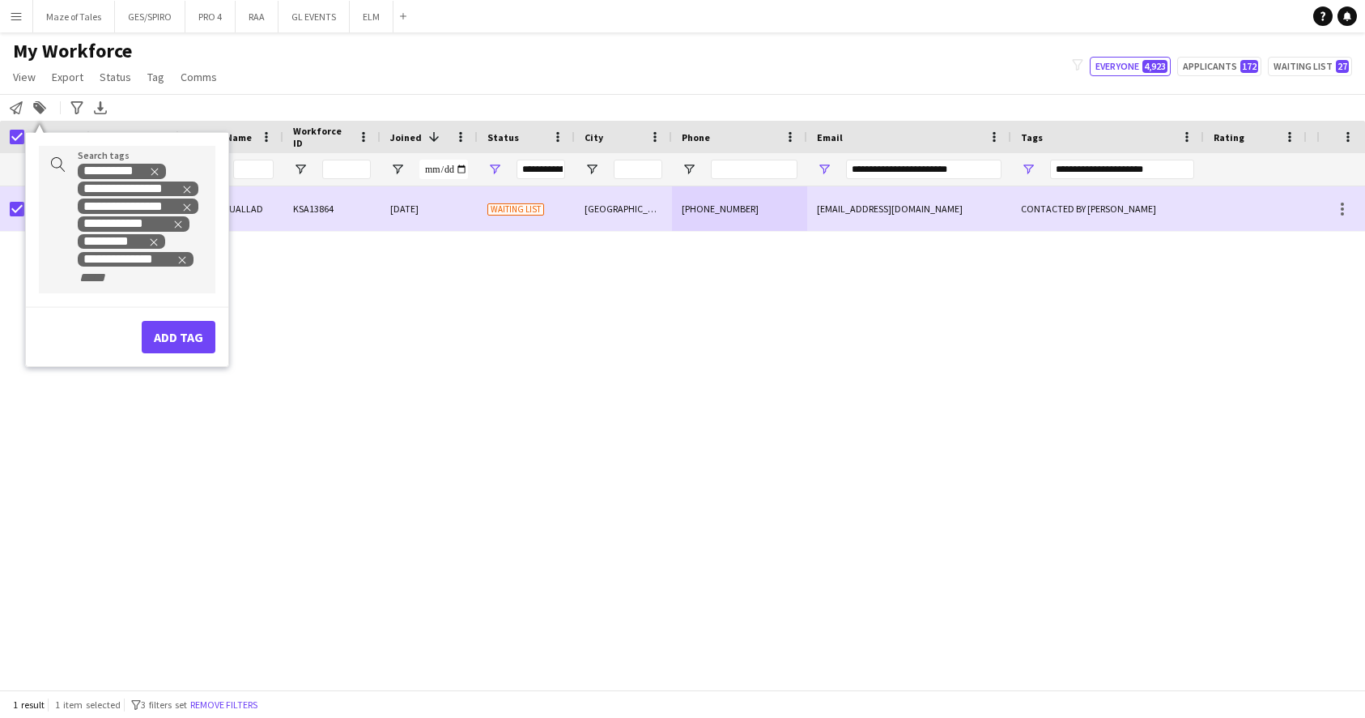
click at [170, 299] on div at bounding box center [101, 298] width 177 height 10
click at [169, 284] on div "**********" at bounding box center [140, 223] width 125 height 123
type input "*"
click at [194, 334] on button "Add tag" at bounding box center [179, 337] width 74 height 32
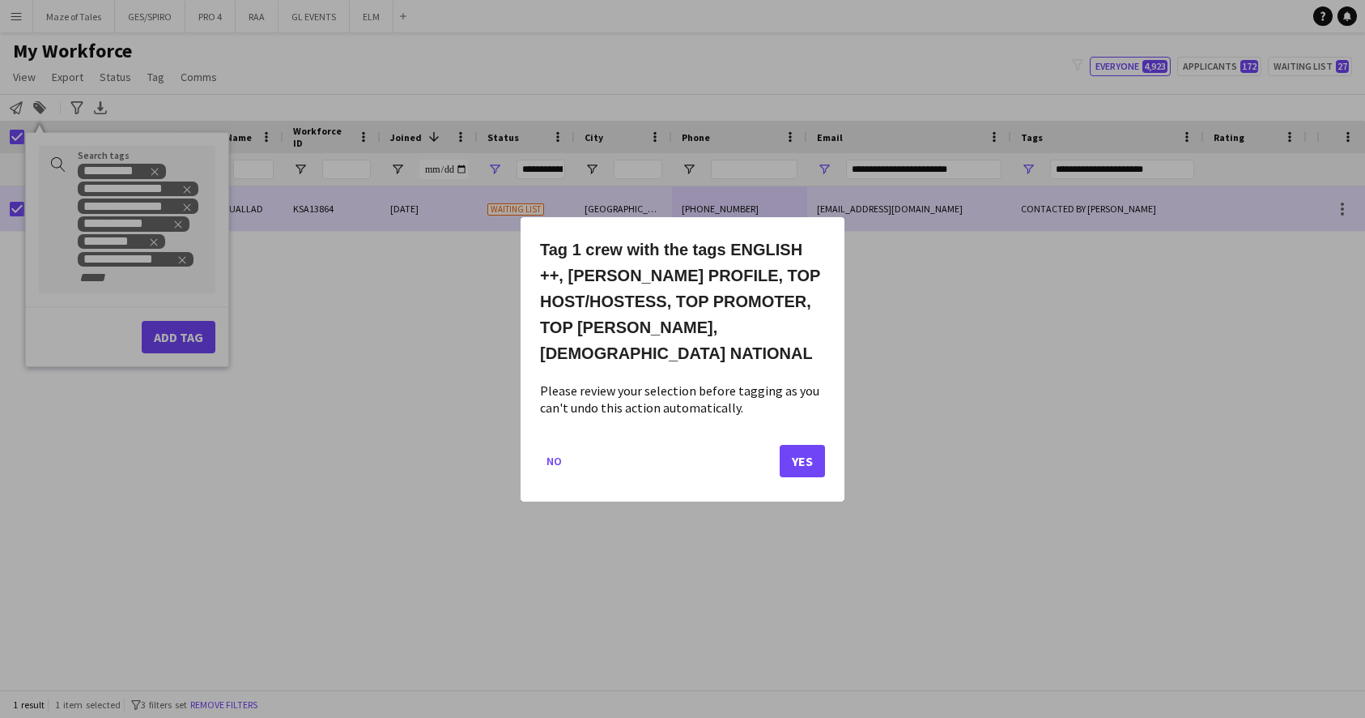
click at [799, 451] on button "Yes" at bounding box center [802, 460] width 45 height 32
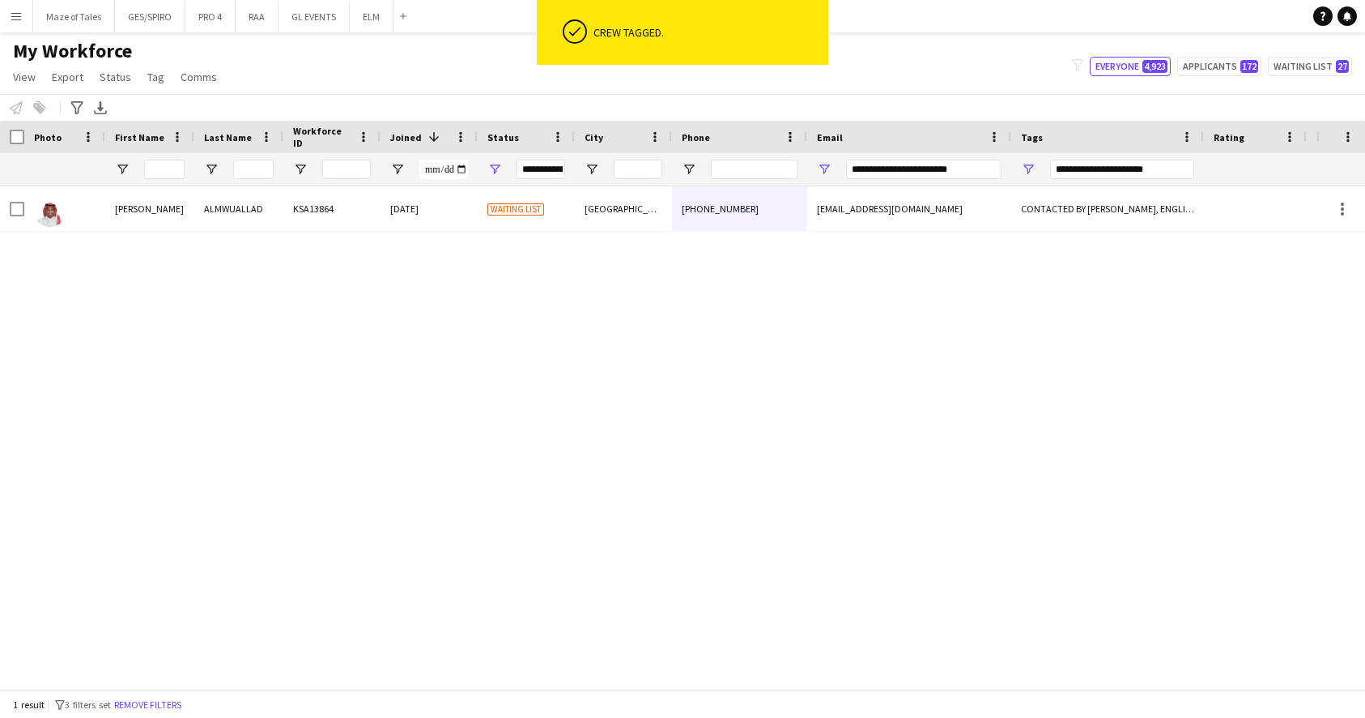
click at [656, 203] on div "[GEOGRAPHIC_DATA]" at bounding box center [623, 208] width 97 height 45
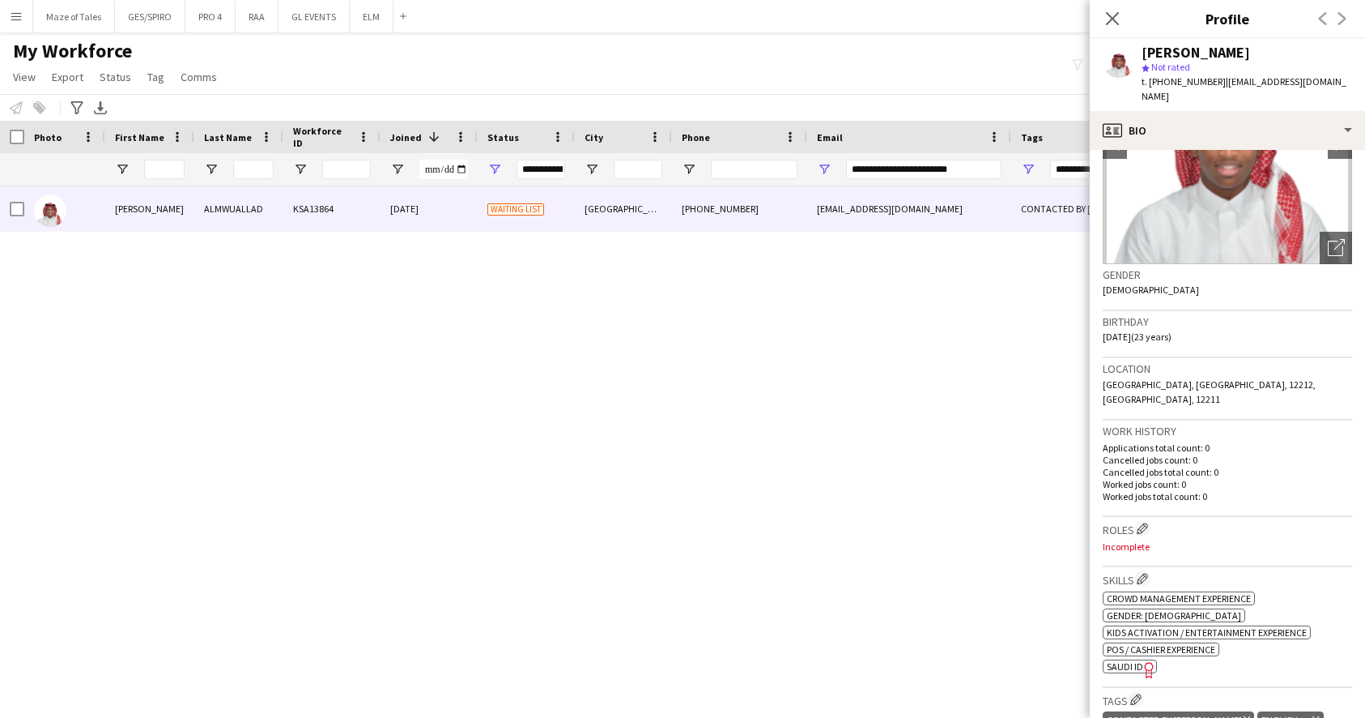
scroll to position [161, 0]
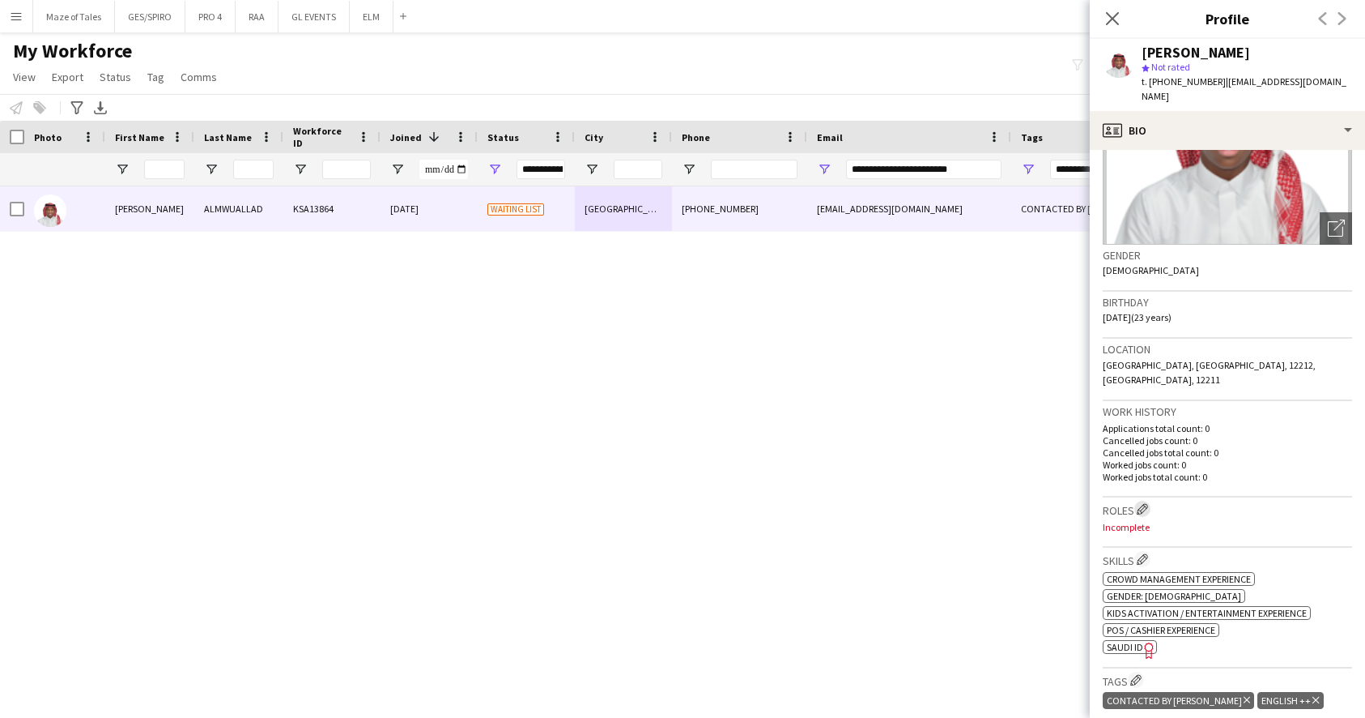
click at [1148, 503] on app-icon "Edit crew company roles" at bounding box center [1142, 508] width 11 height 11
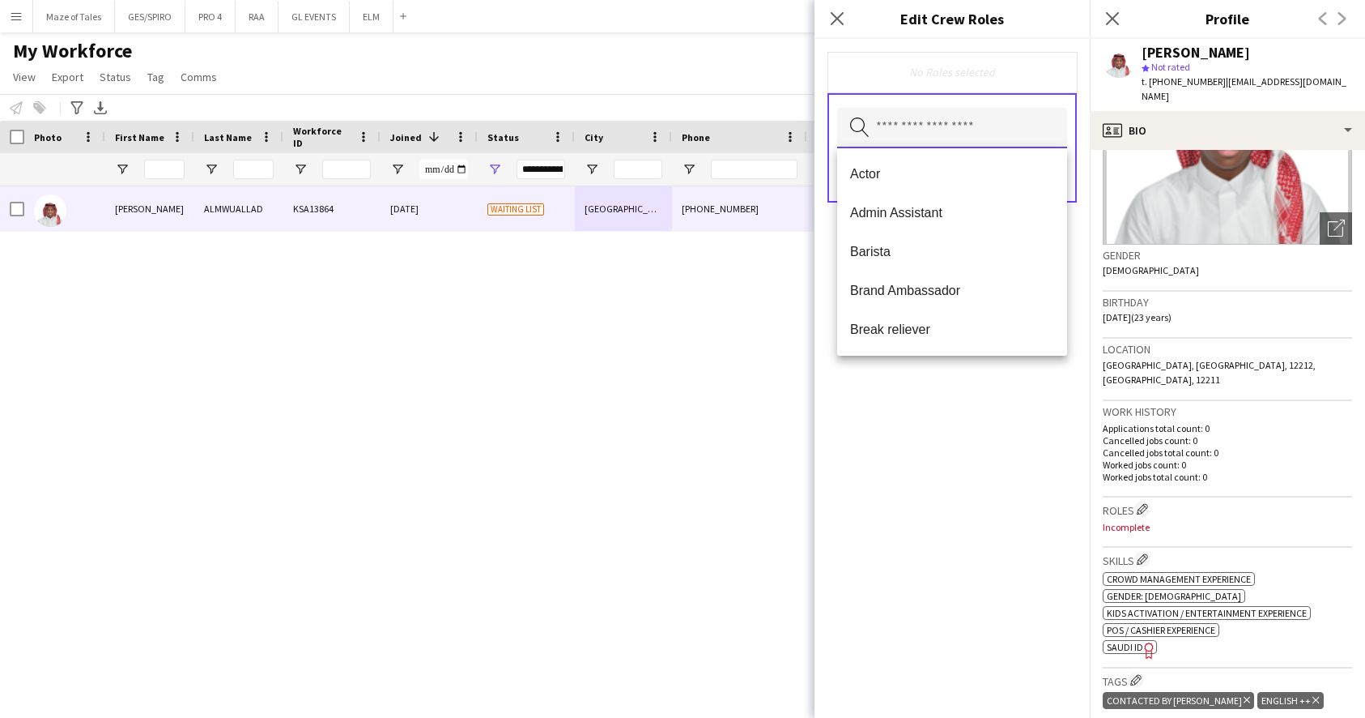
click at [946, 130] on input "text" at bounding box center [952, 128] width 230 height 40
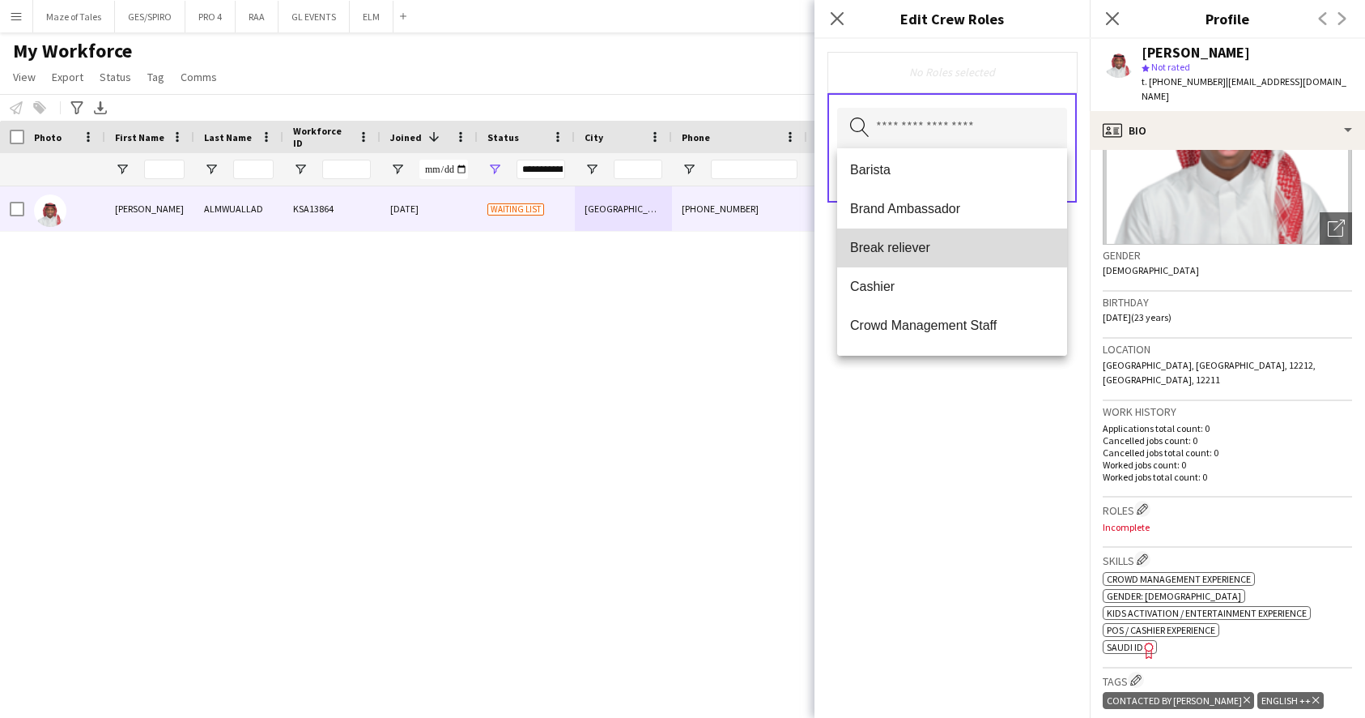
click at [941, 235] on mat-option "Break reliever" at bounding box center [952, 247] width 230 height 39
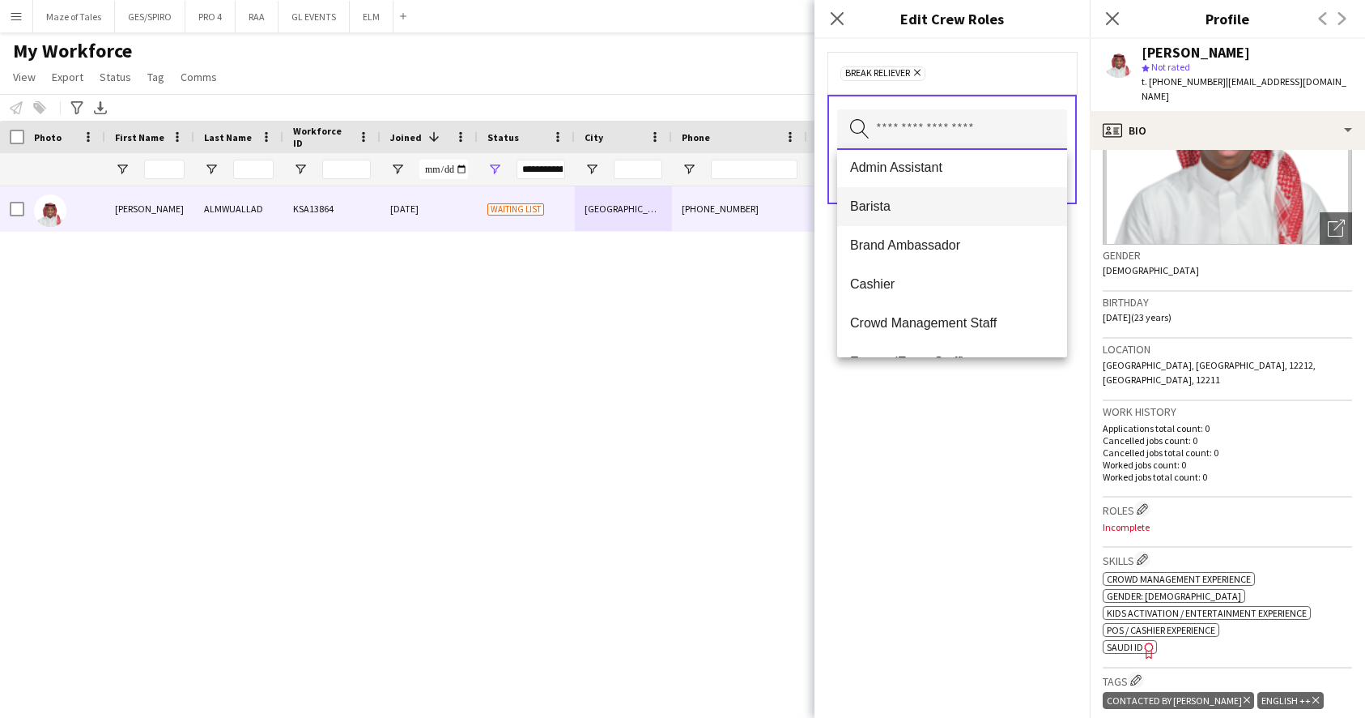
scroll to position [83, 0]
click at [944, 213] on span "Brand Ambassador" at bounding box center [952, 208] width 204 height 15
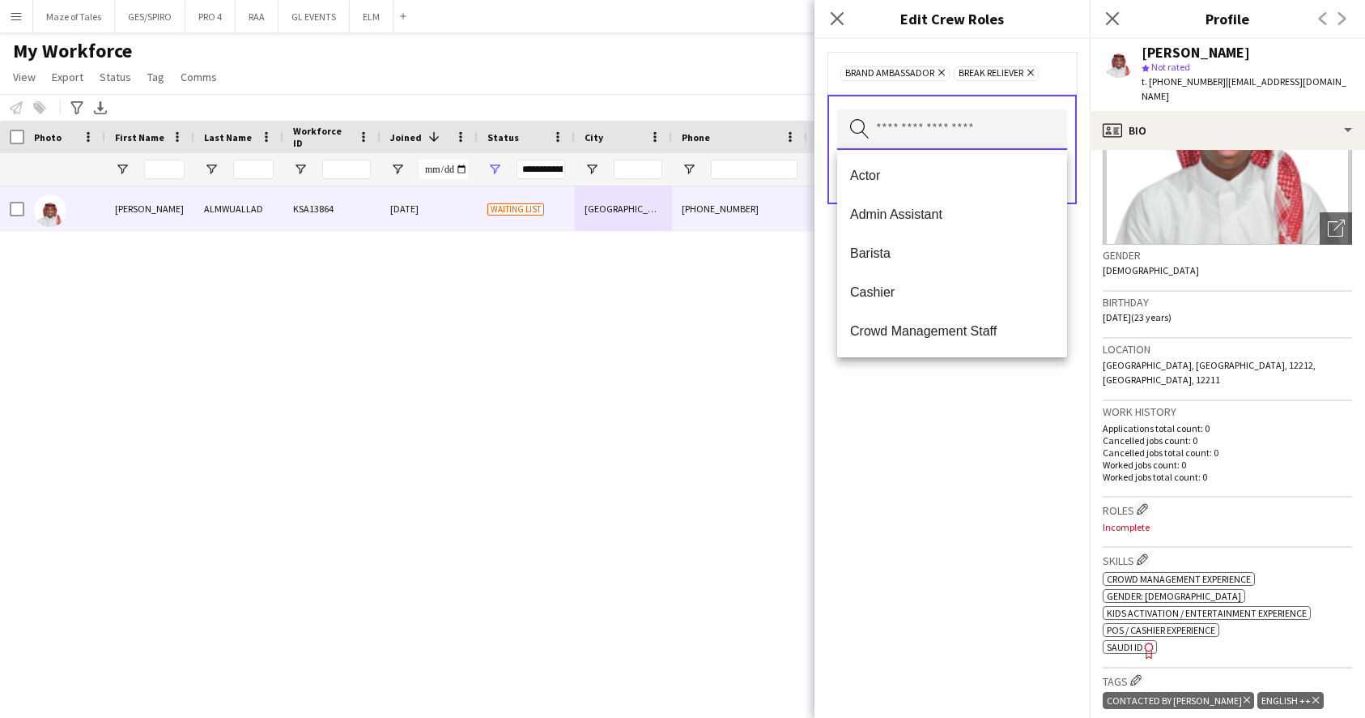
scroll to position [54, 0]
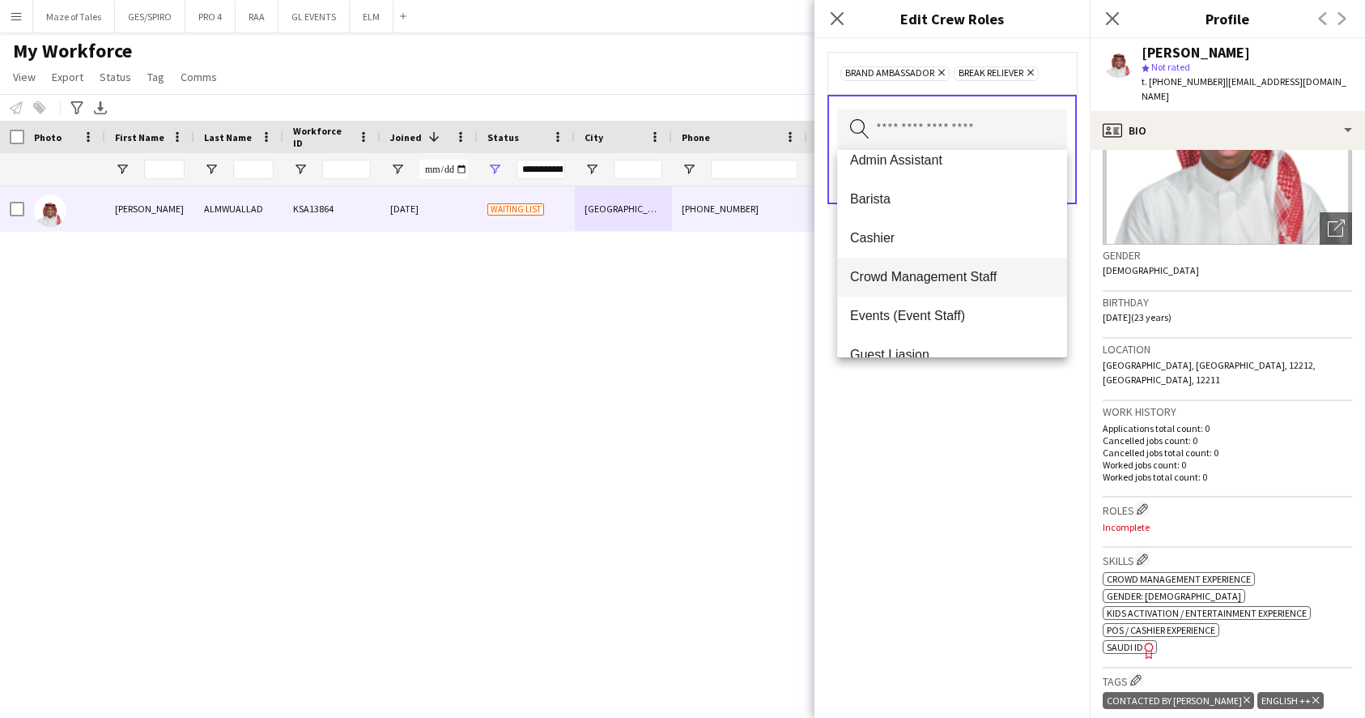
click at [948, 282] on span "Crowd Management Staff" at bounding box center [952, 276] width 204 height 15
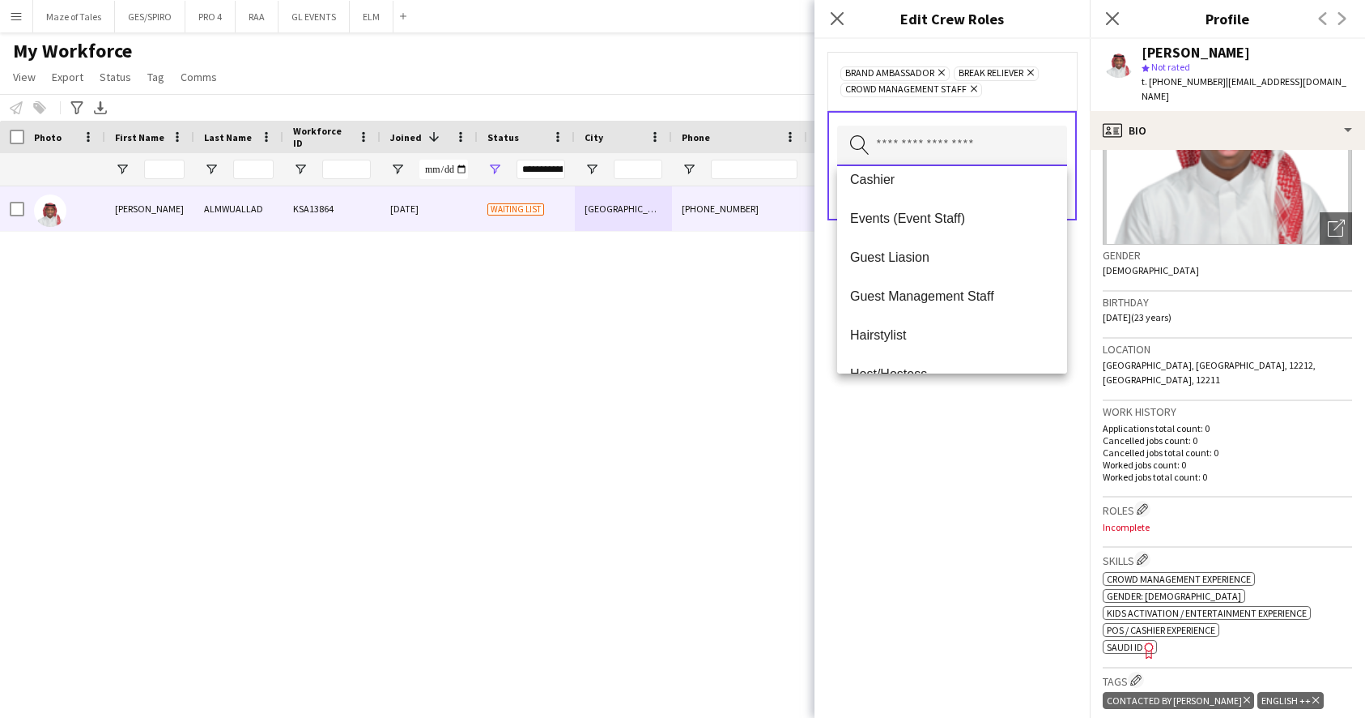
scroll to position [145, 0]
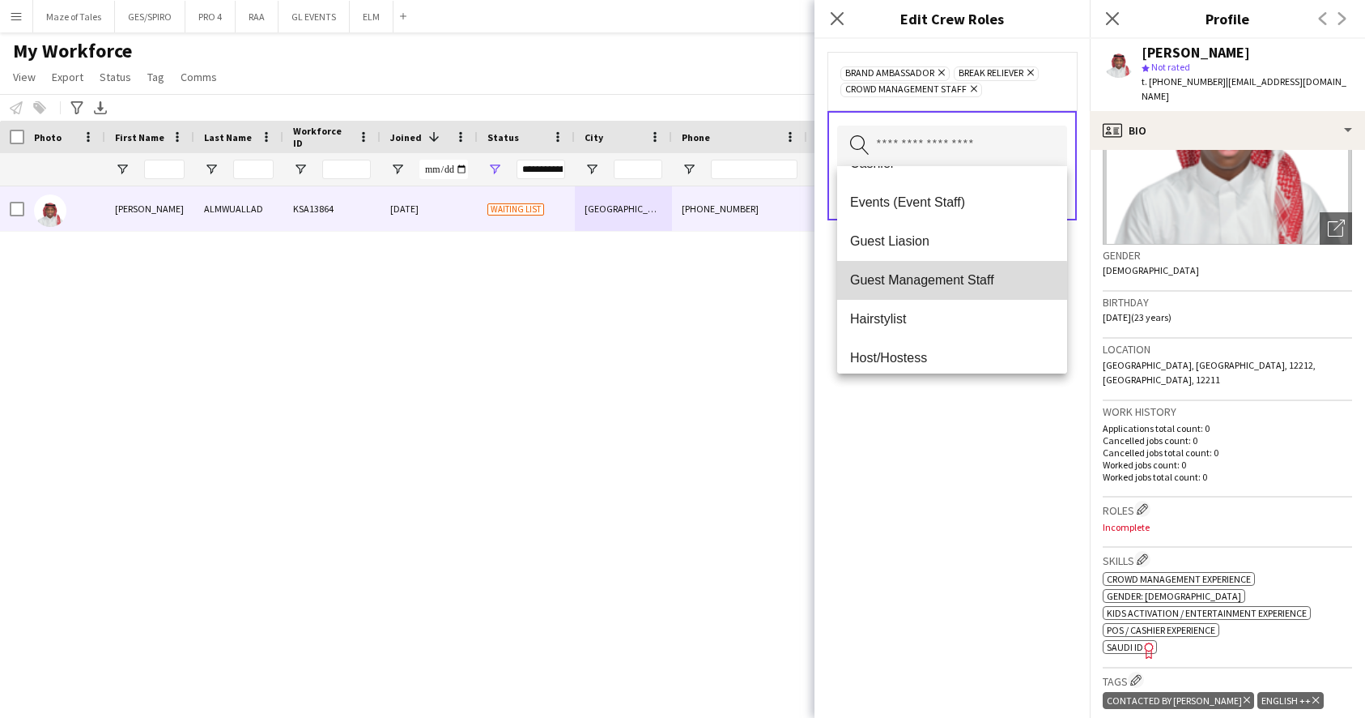
click at [948, 282] on span "Guest Management Staff" at bounding box center [952, 279] width 204 height 15
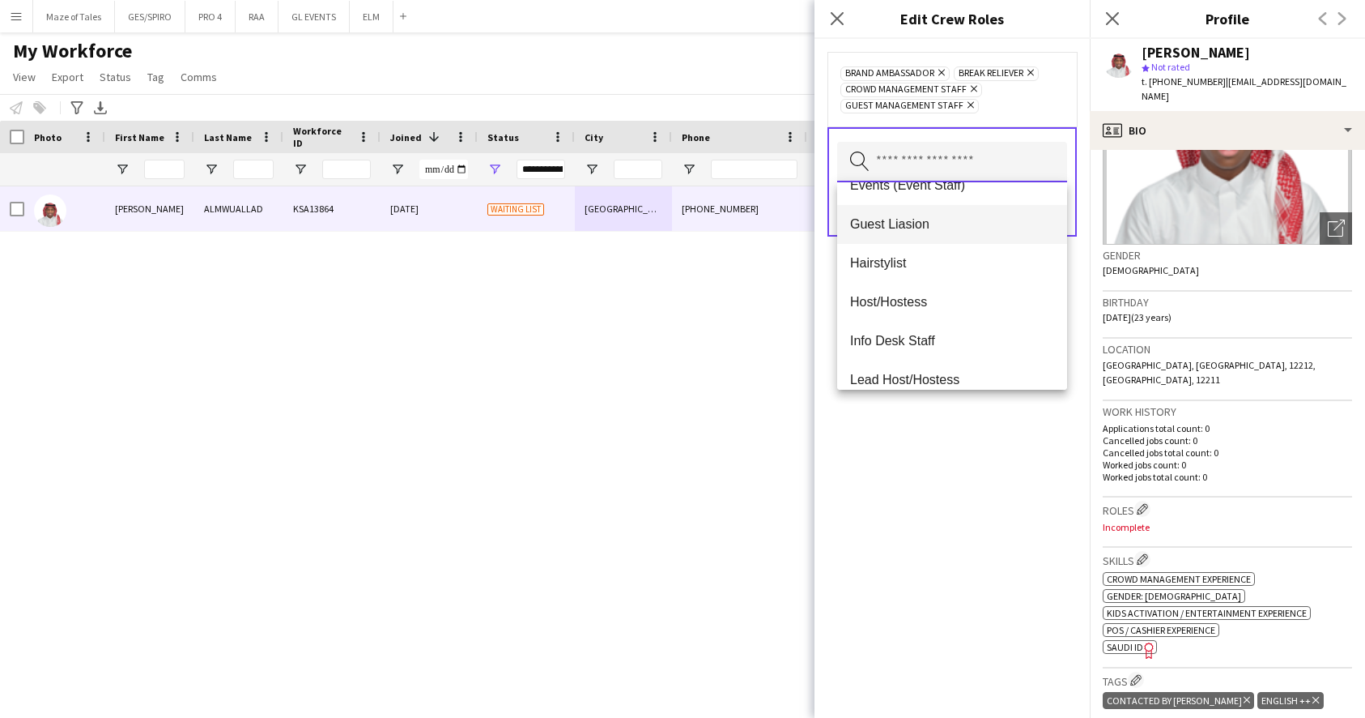
scroll to position [179, 0]
click at [929, 235] on mat-option "Guest Liasion" at bounding box center [952, 223] width 230 height 39
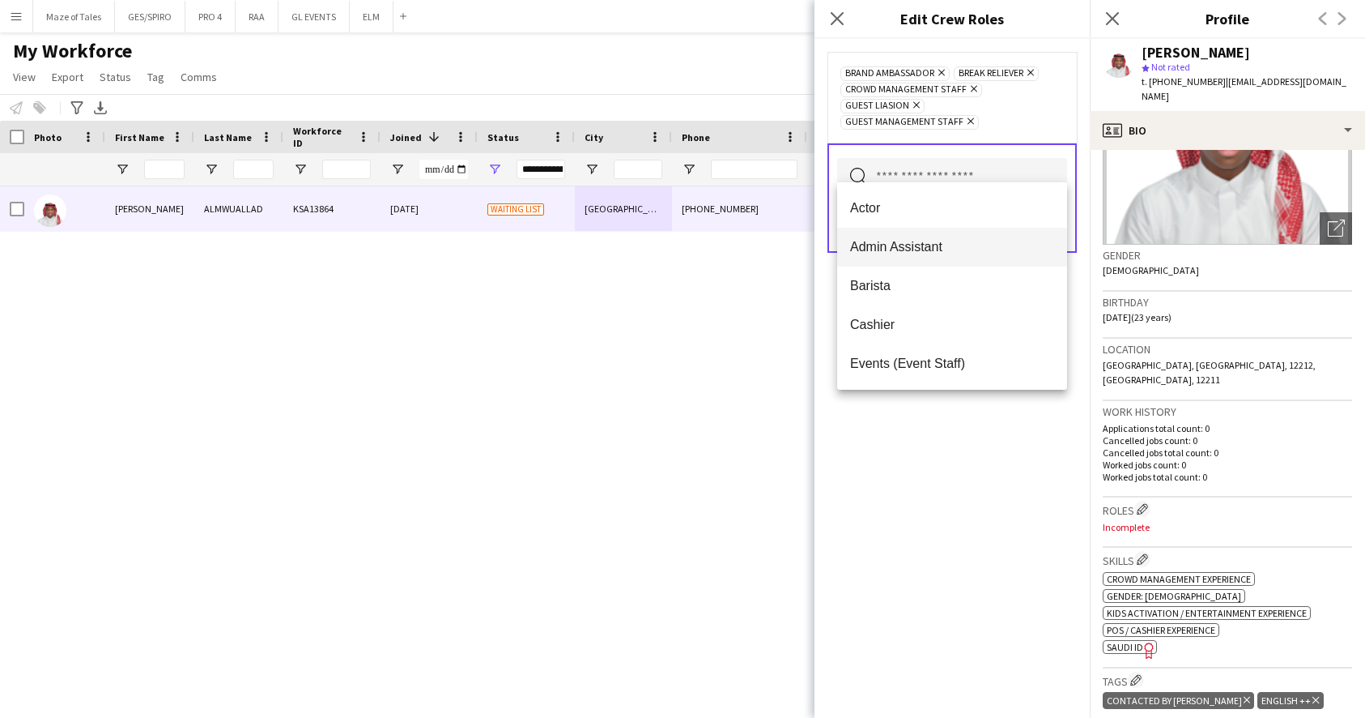
scroll to position [151, 0]
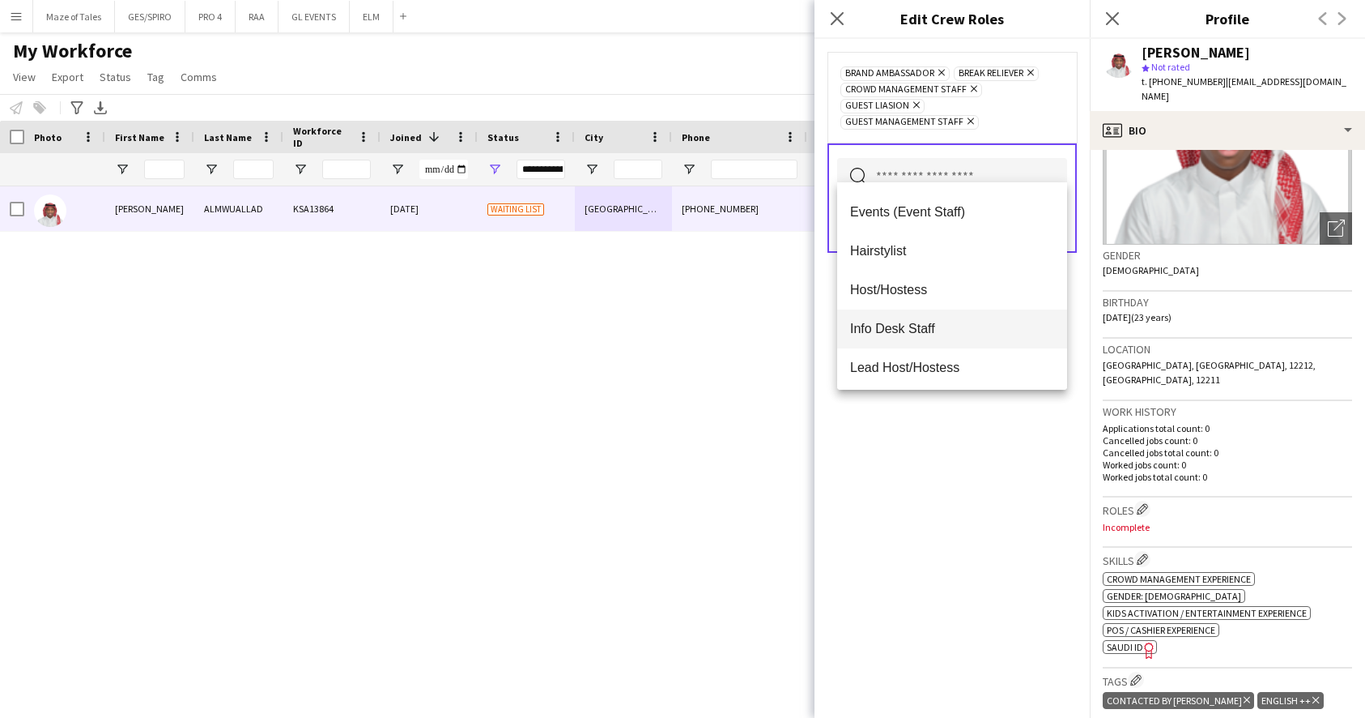
click at [935, 309] on mat-option "Info Desk Staff" at bounding box center [952, 328] width 230 height 39
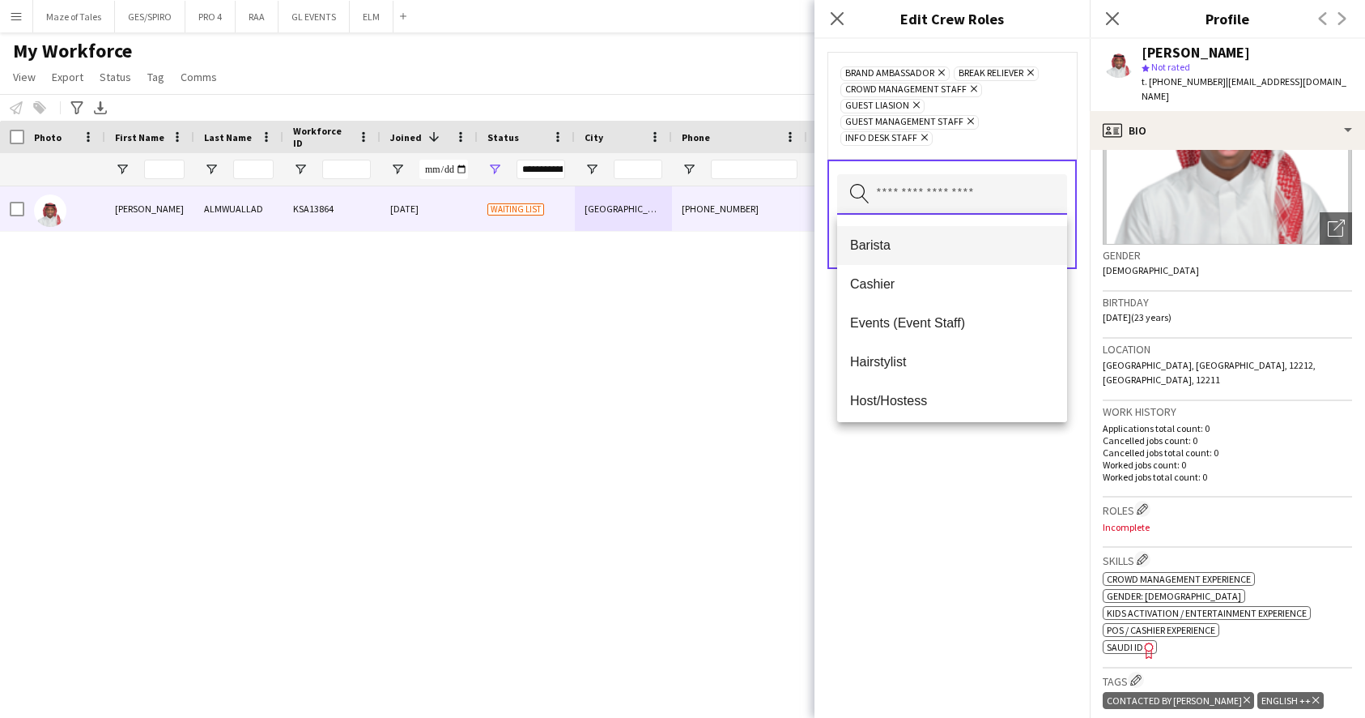
scroll to position [95, 0]
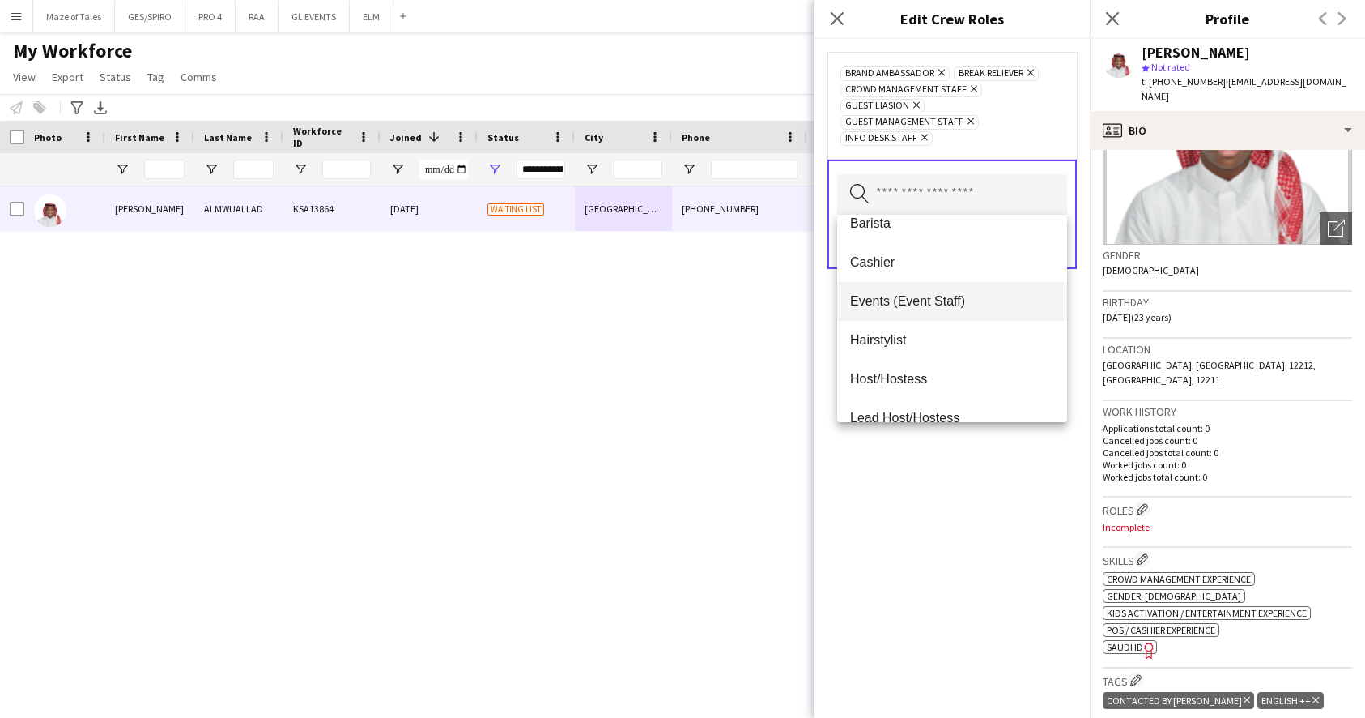
click at [927, 298] on span "Events (Event Staff)" at bounding box center [952, 300] width 204 height 15
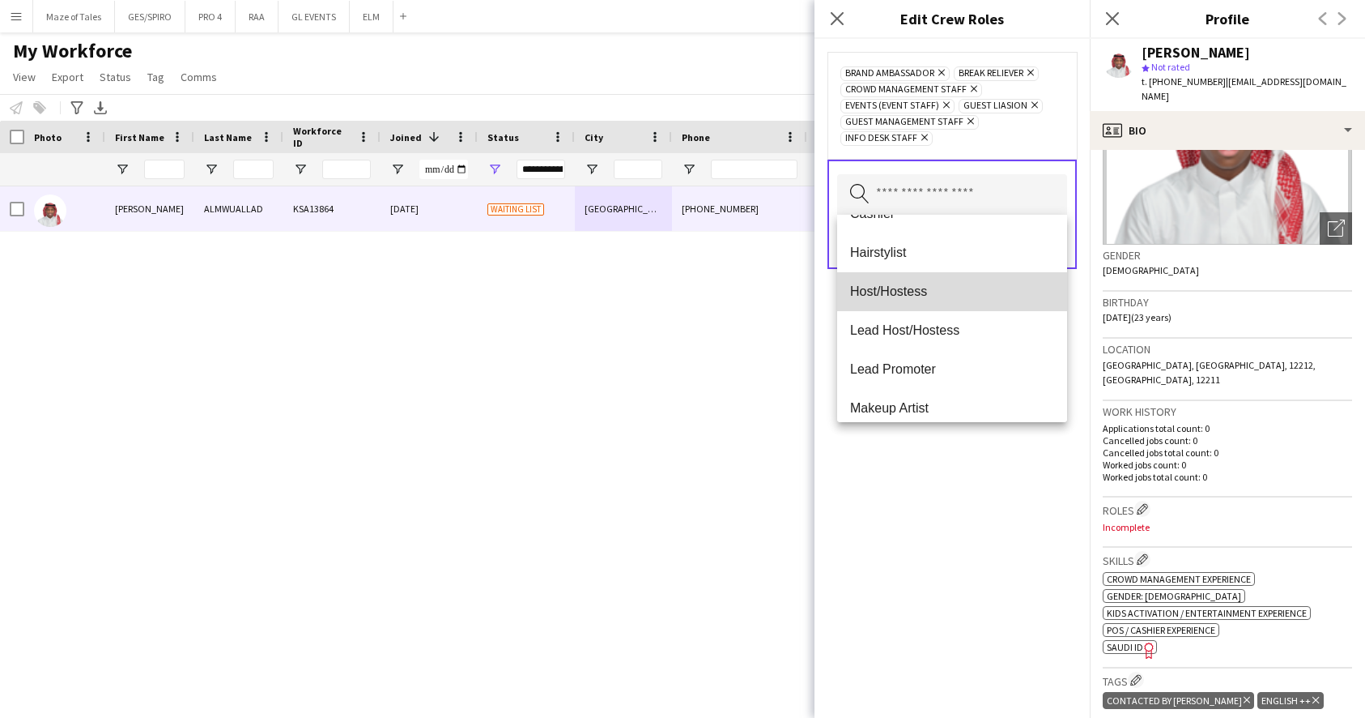
click at [926, 286] on span "Host/Hostess" at bounding box center [952, 290] width 204 height 15
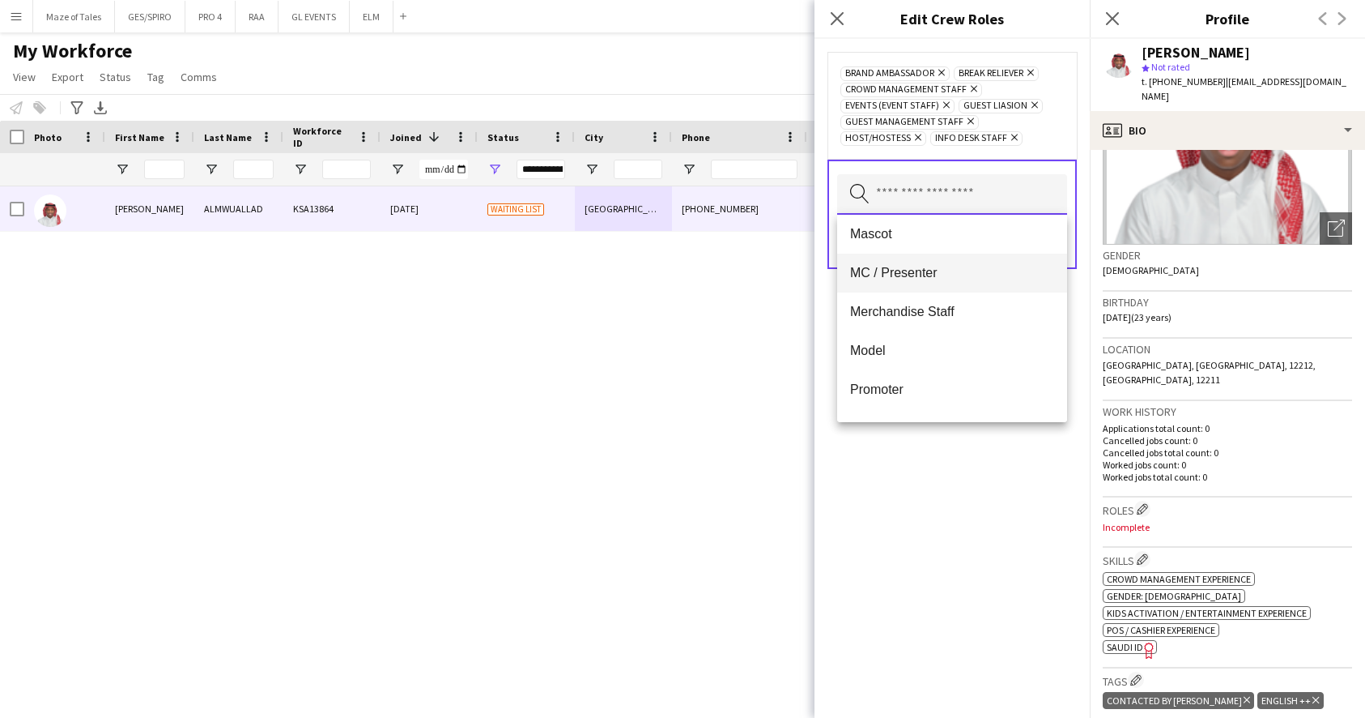
scroll to position [322, 0]
click at [952, 303] on span "Merchandise Staff" at bounding box center [952, 307] width 204 height 15
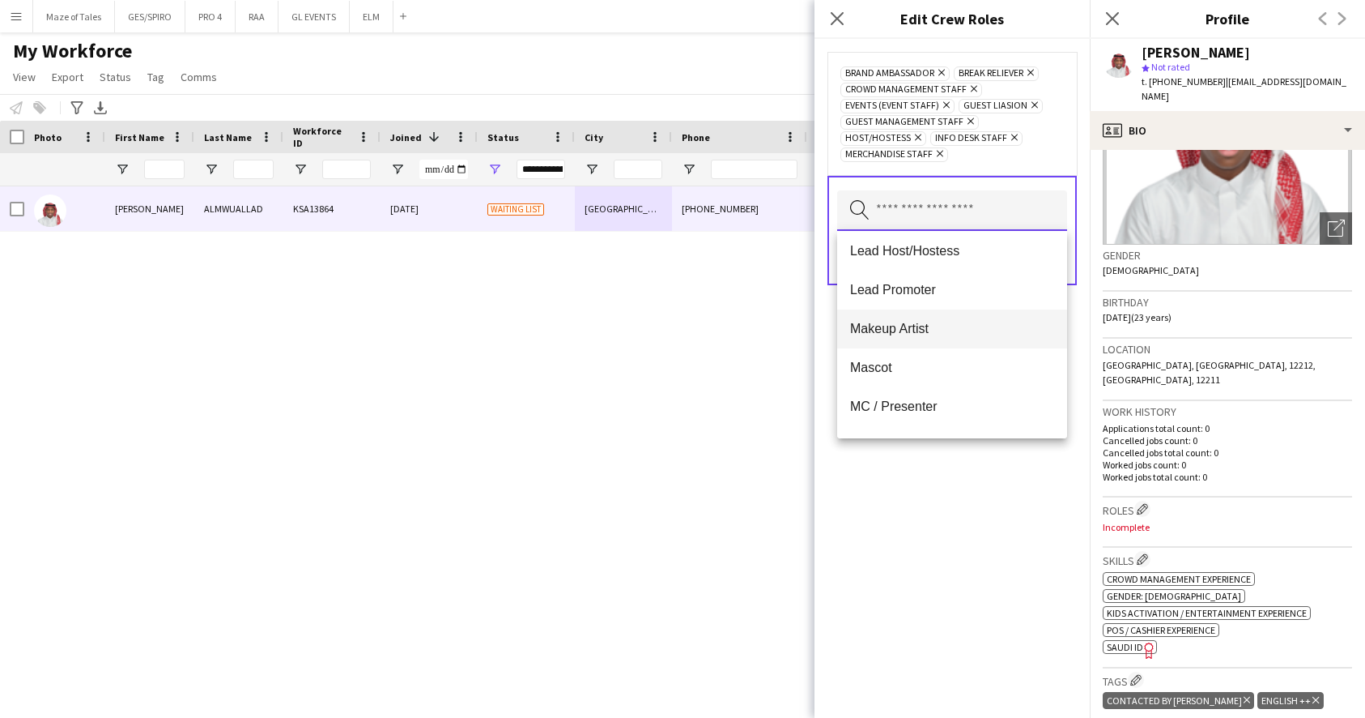
scroll to position [196, 0]
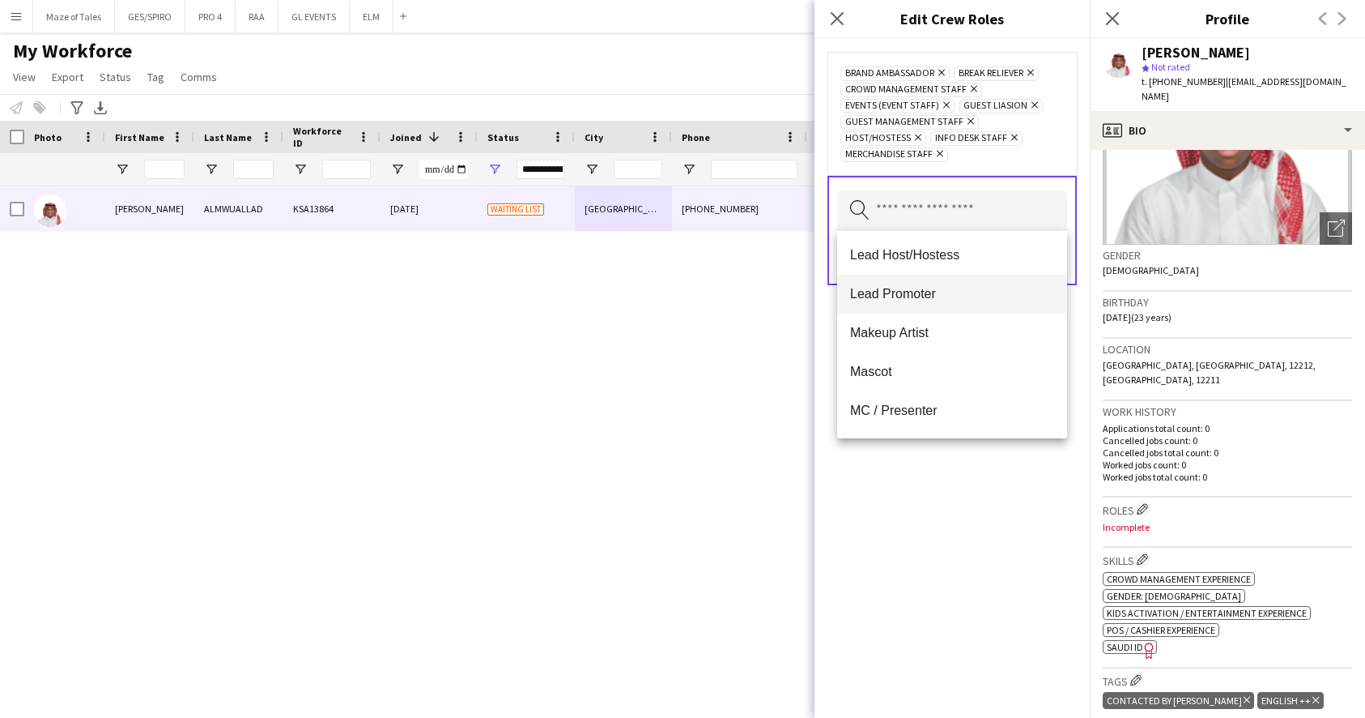
click at [917, 292] on span "Lead Promoter" at bounding box center [952, 293] width 204 height 15
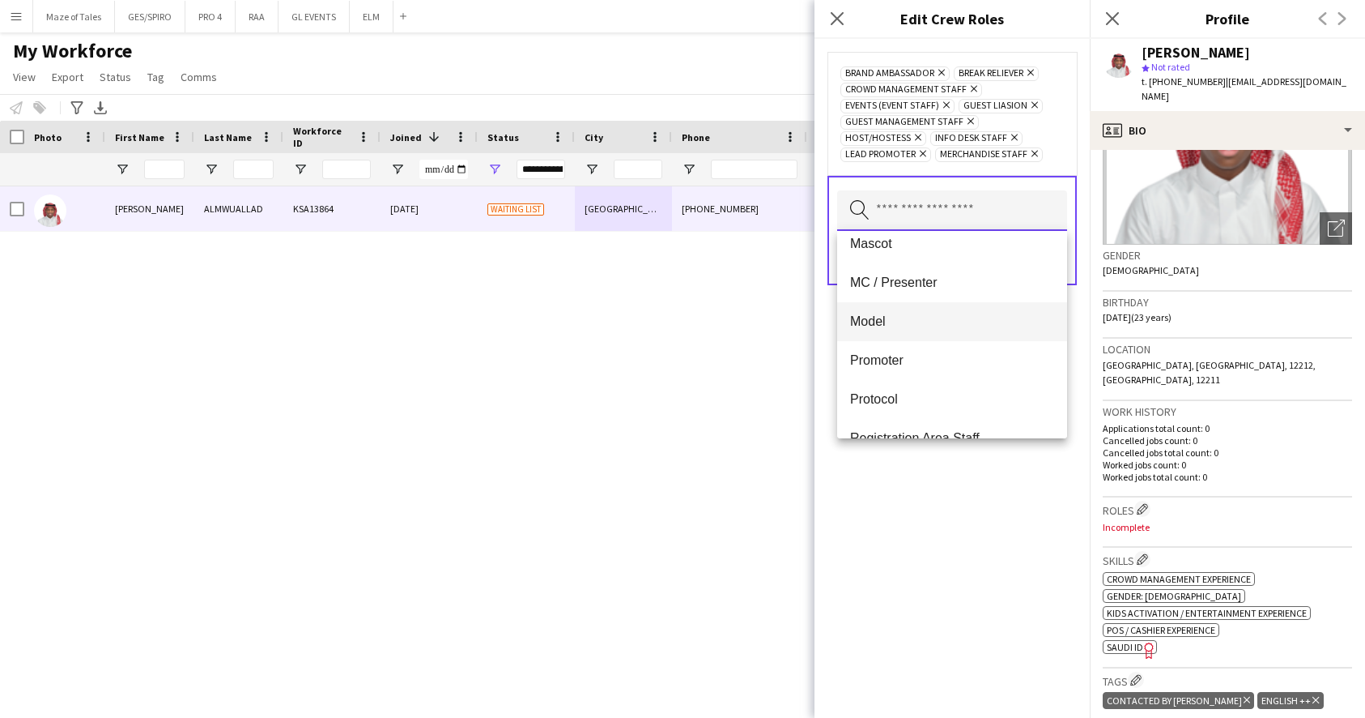
scroll to position [287, 0]
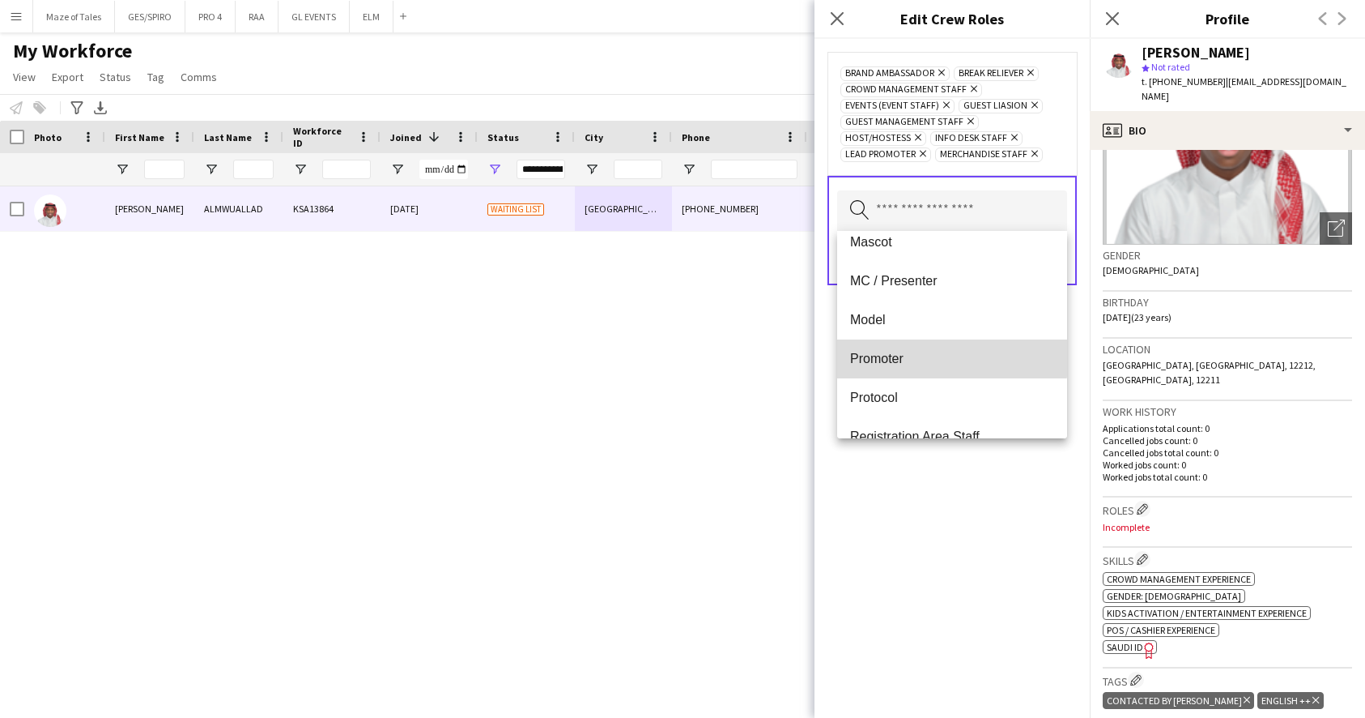
click at [916, 349] on mat-option "Promoter" at bounding box center [952, 358] width 230 height 39
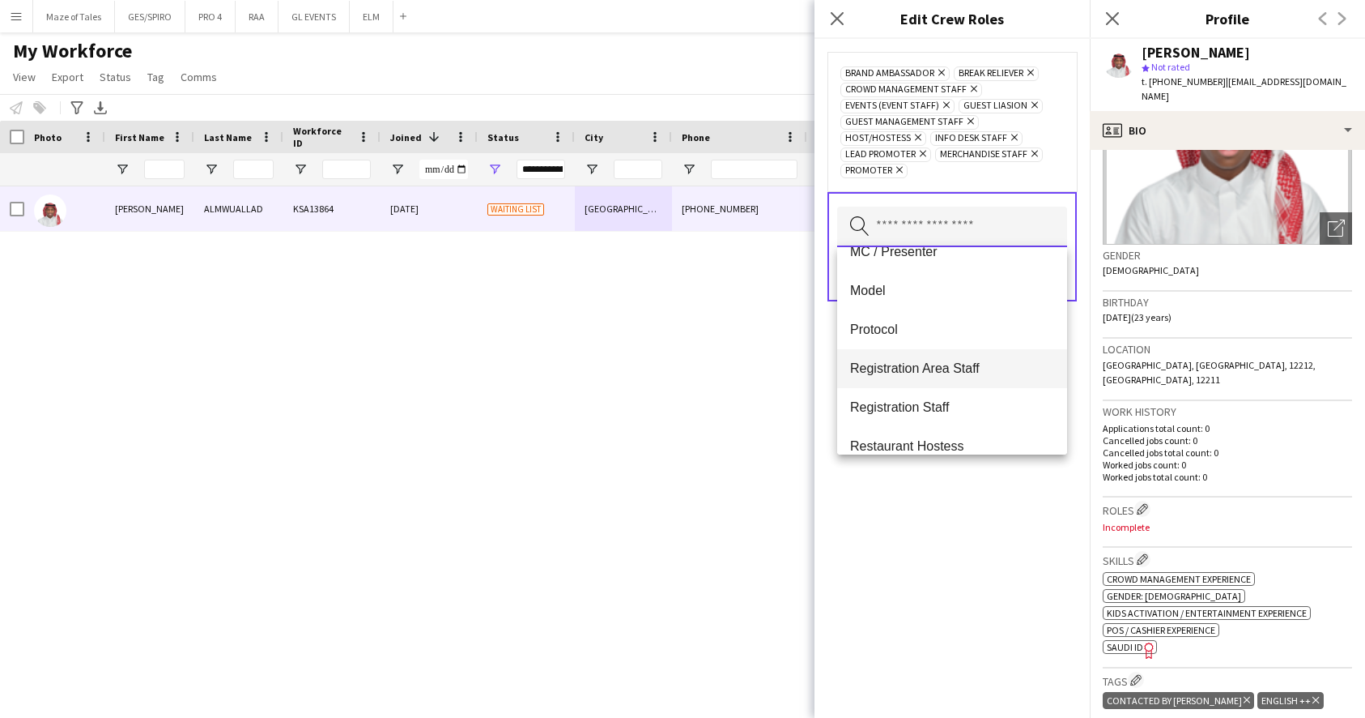
scroll to position [378, 0]
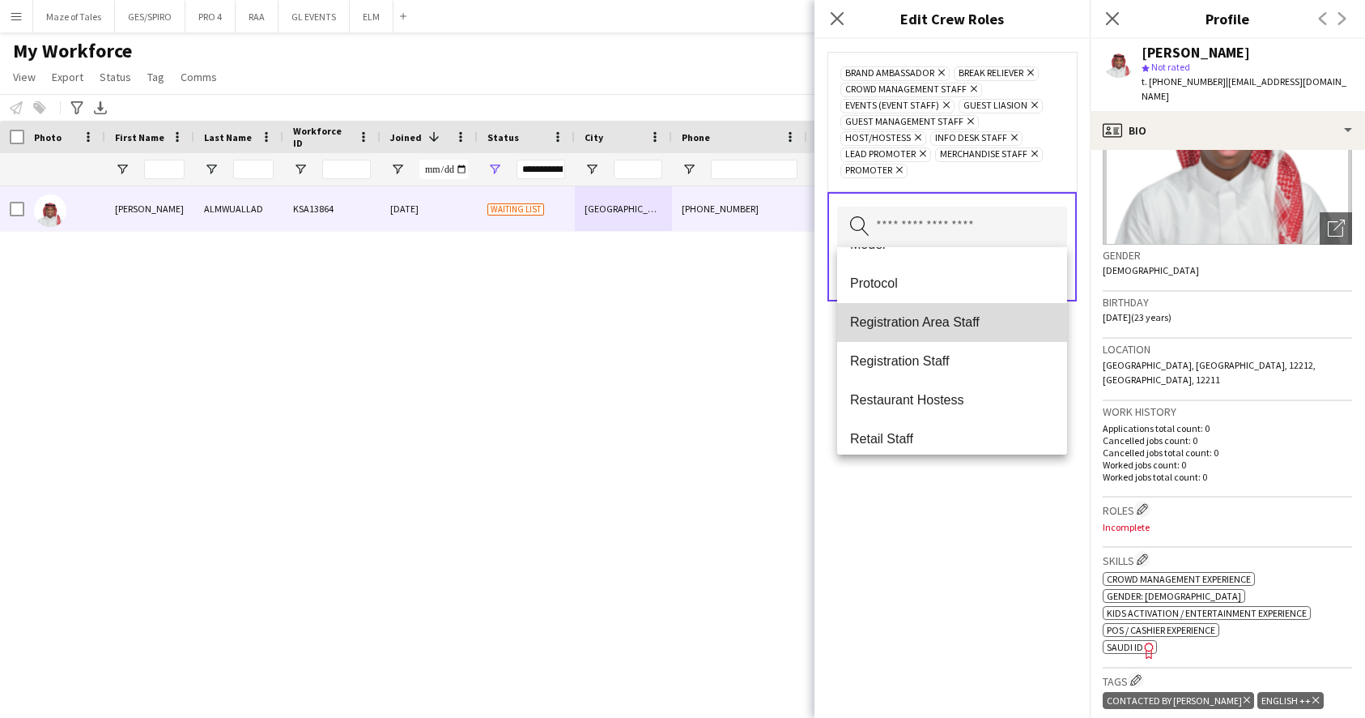
click at [945, 337] on mat-option "Registration Area Staff" at bounding box center [952, 322] width 230 height 39
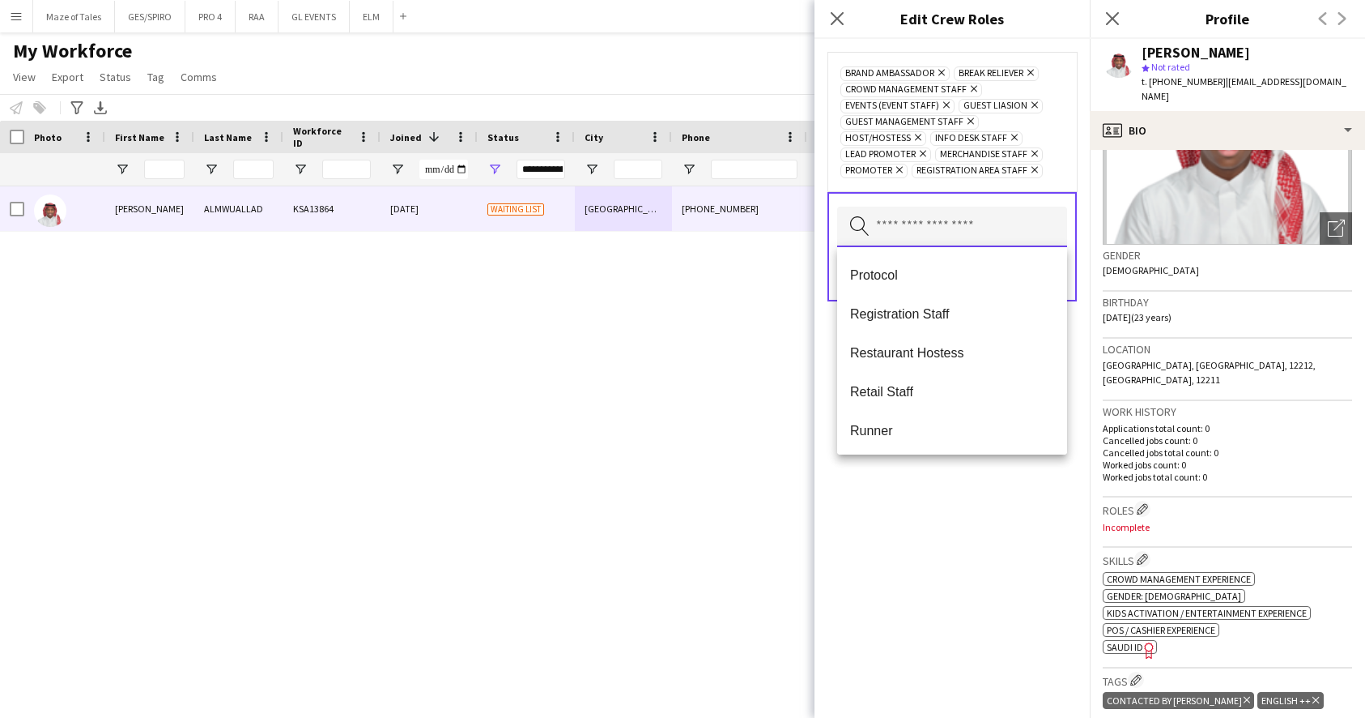
scroll to position [388, 0]
click at [940, 316] on span "Registration Staff" at bounding box center [952, 312] width 204 height 15
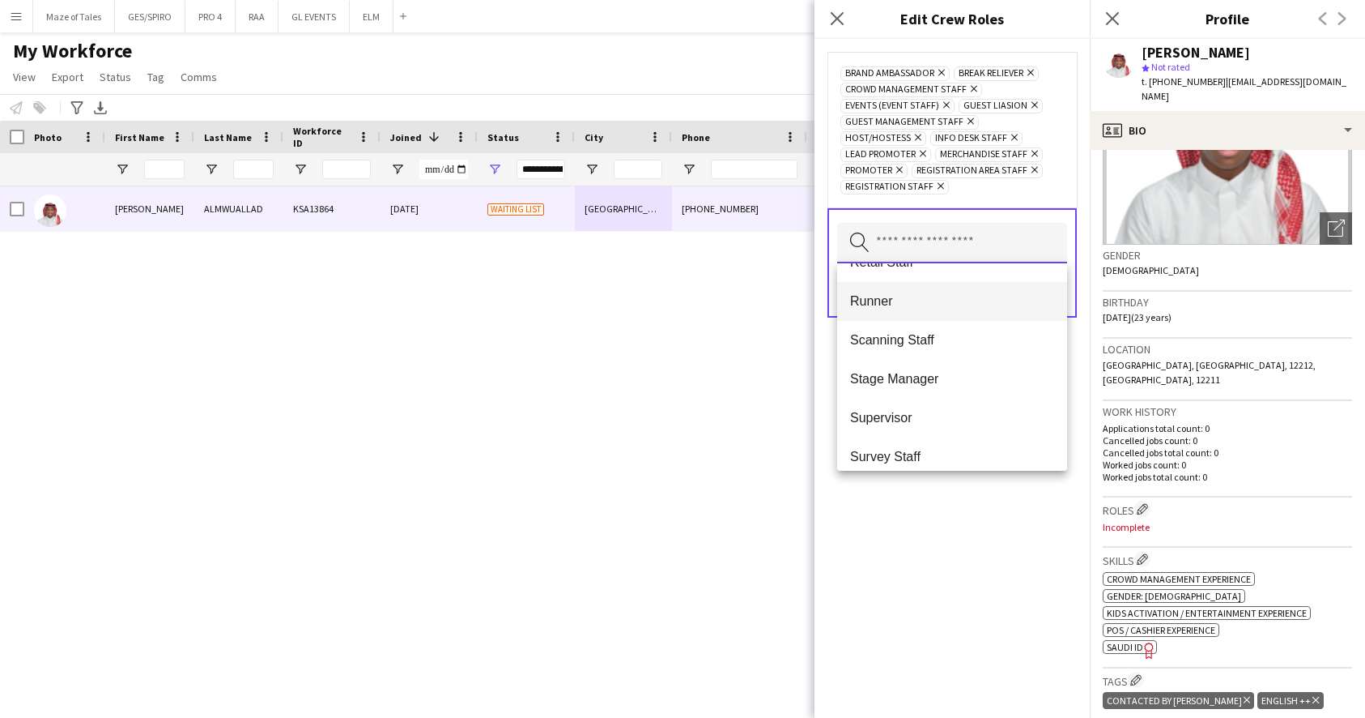
scroll to position [556, 0]
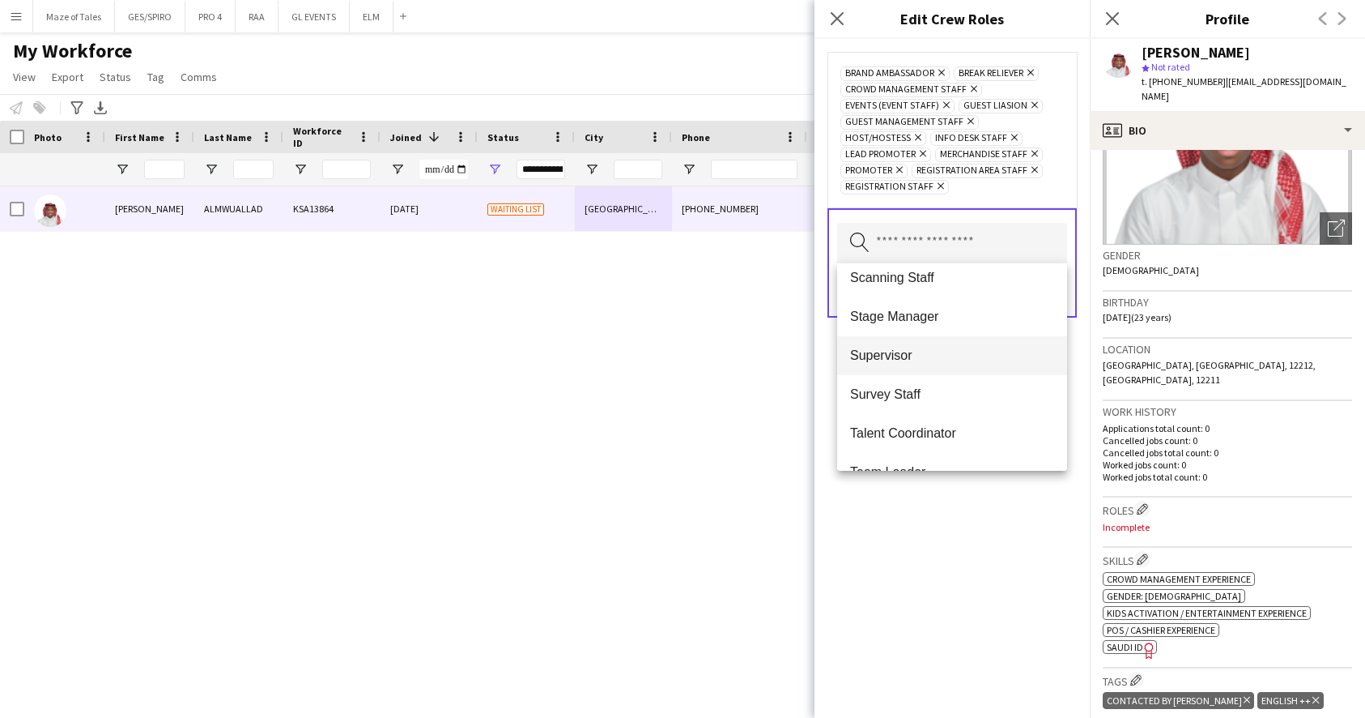
click at [921, 359] on span "Supervisor" at bounding box center [952, 354] width 204 height 15
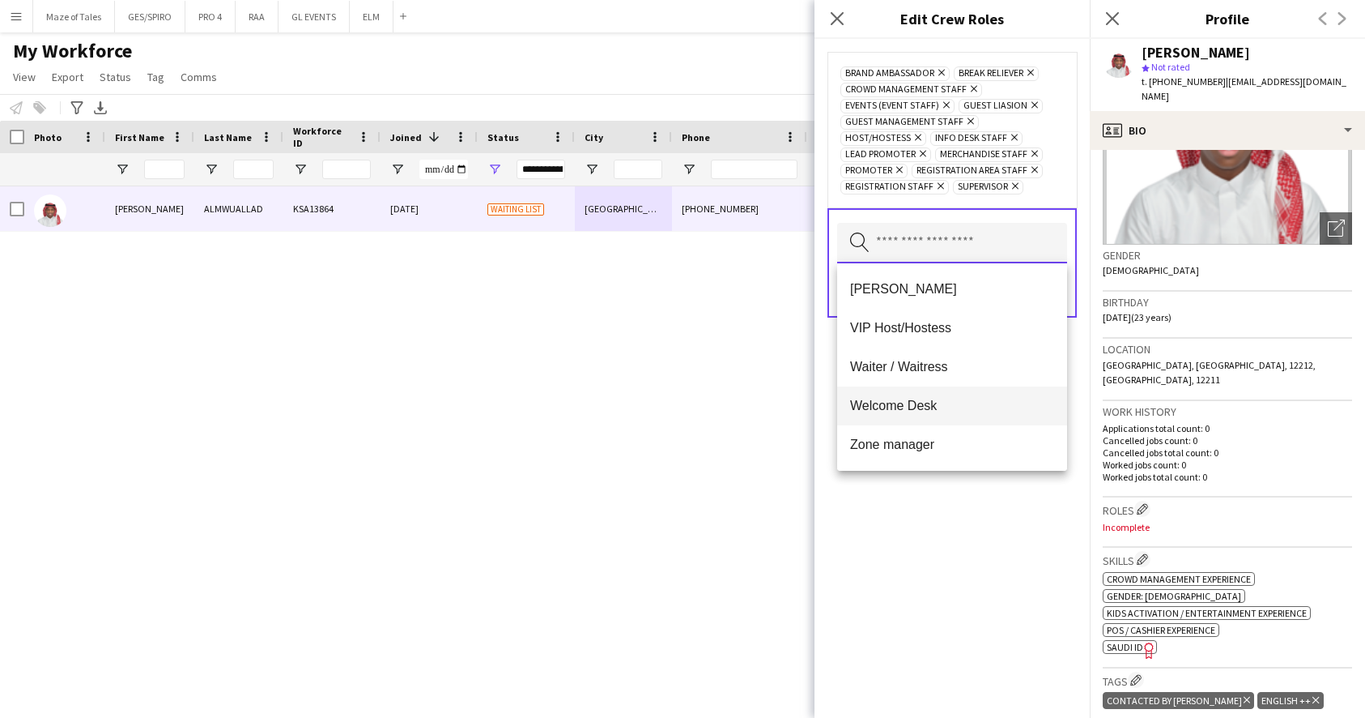
scroll to position [894, 0]
click at [923, 412] on span "Welcome Desk" at bounding box center [952, 405] width 204 height 15
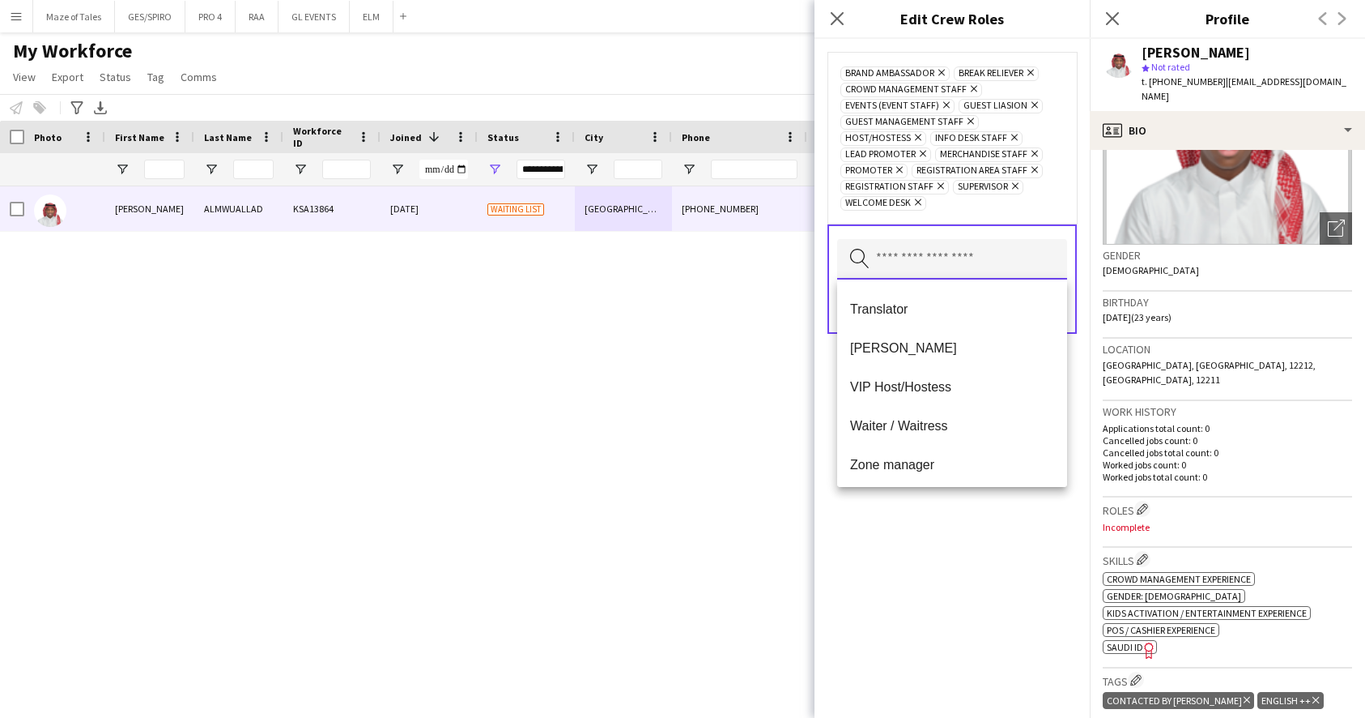
scroll to position [803, 0]
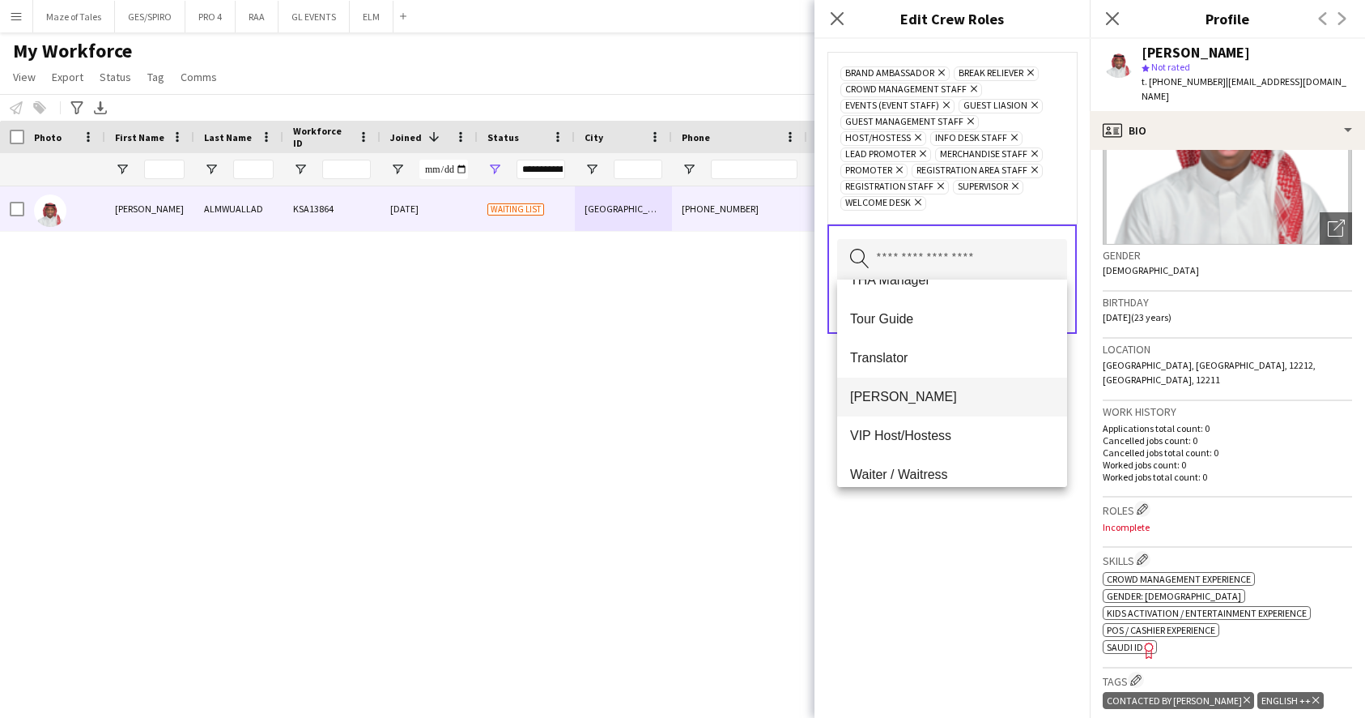
click at [919, 403] on span "[PERSON_NAME]" at bounding box center [952, 396] width 204 height 15
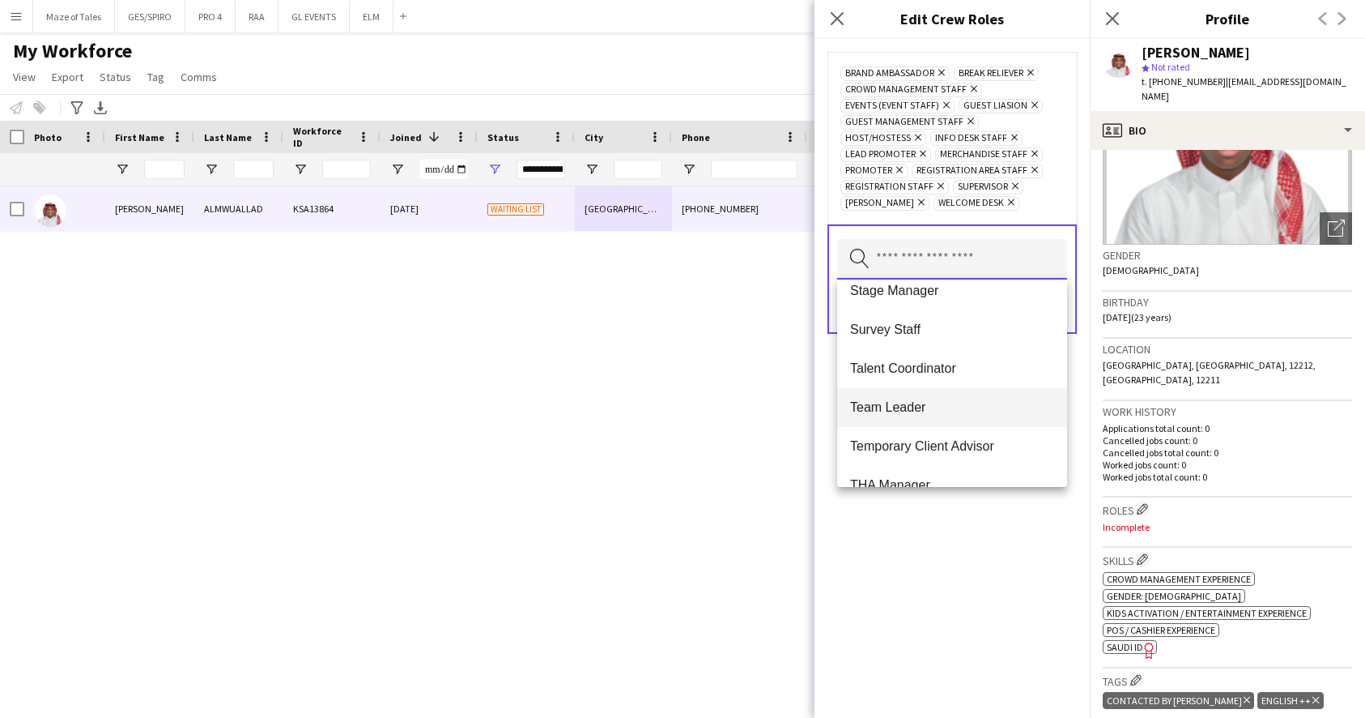
scroll to position [595, 0]
click at [919, 403] on span "Team Leader" at bounding box center [952, 409] width 204 height 15
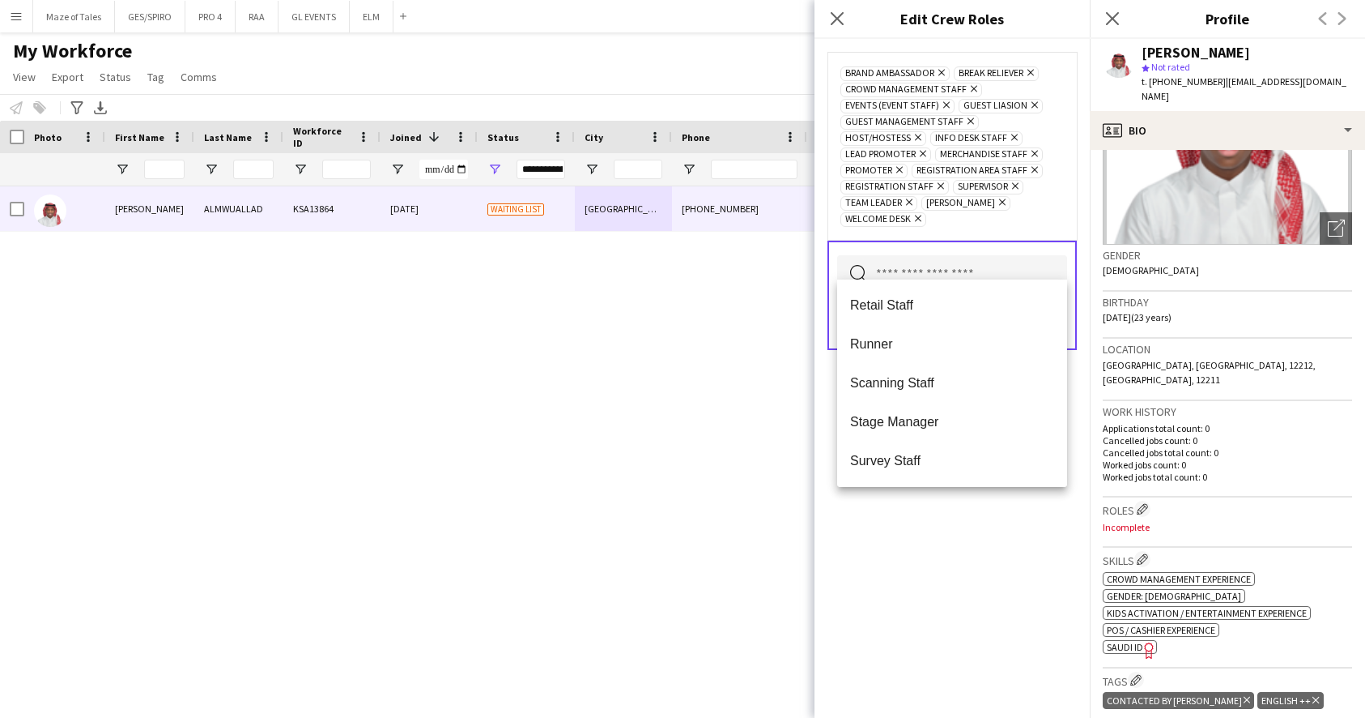
scroll to position [464, 0]
click at [930, 450] on mat-option "Survey Staff" at bounding box center [952, 463] width 230 height 39
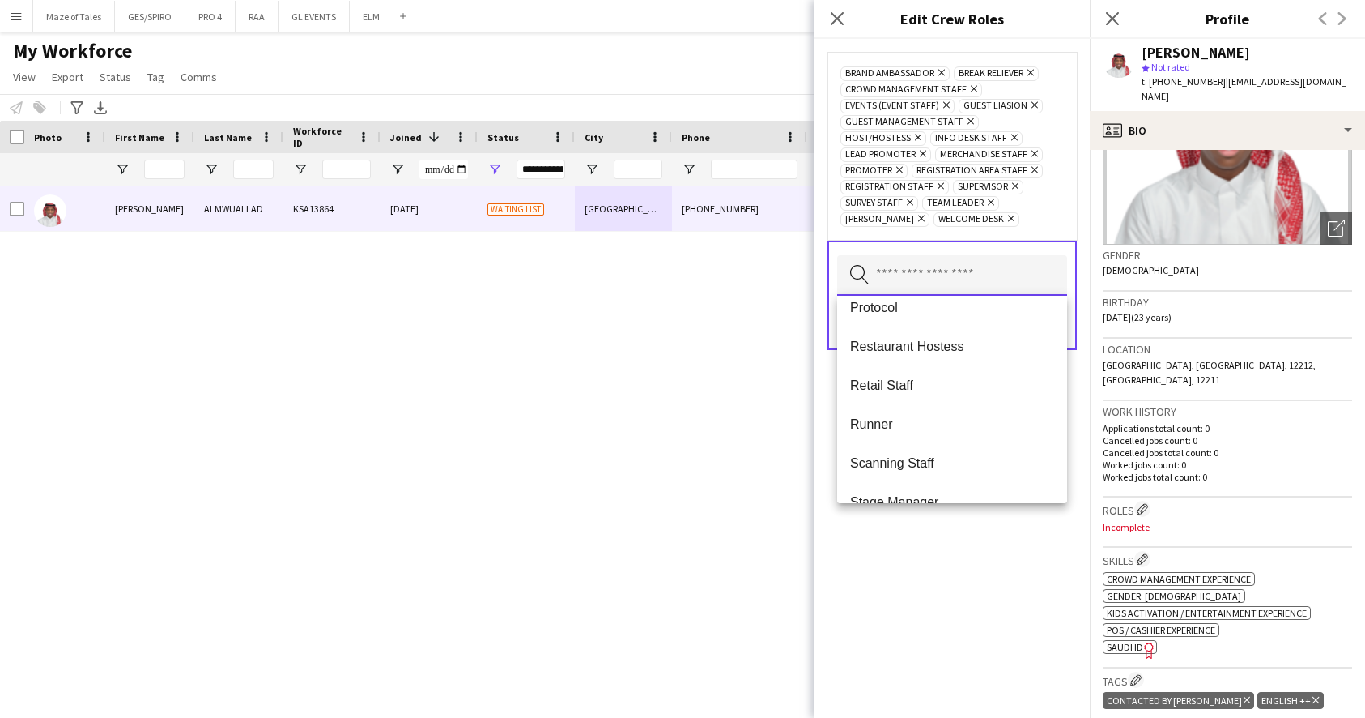
scroll to position [405, 0]
click at [922, 459] on span "Scanning Staff" at bounding box center [952, 460] width 204 height 15
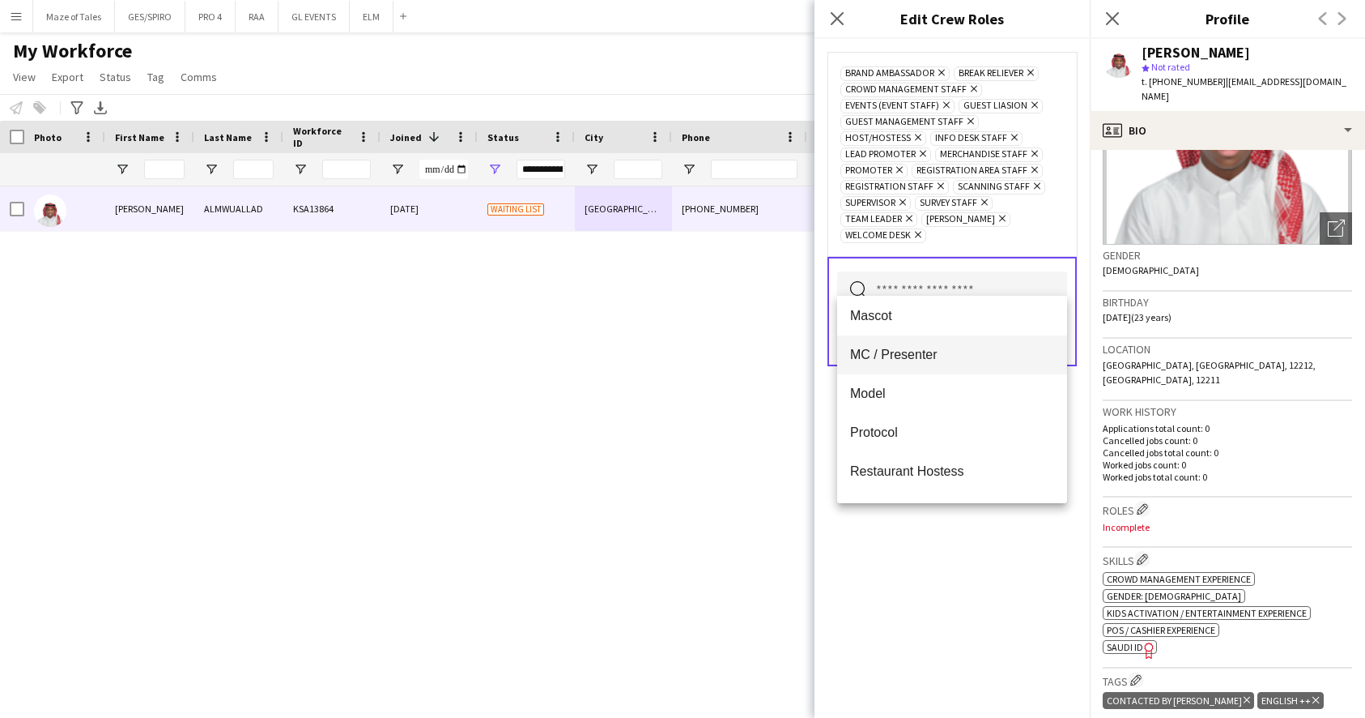
scroll to position [245, 0]
click at [973, 560] on div "Brand Ambassador Remove Break reliever Remove Crowd Management Staff Remove Eve…" at bounding box center [952, 378] width 275 height 679
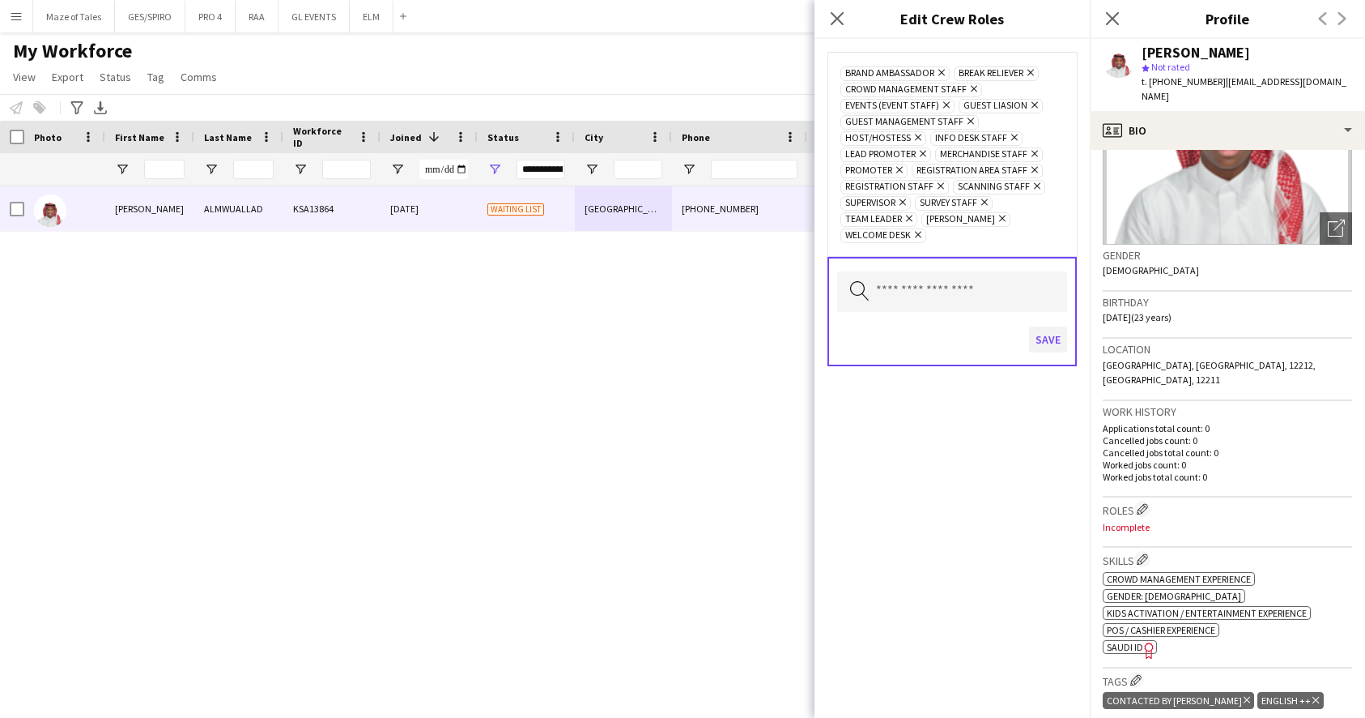
click at [1047, 326] on button "Save" at bounding box center [1048, 339] width 38 height 26
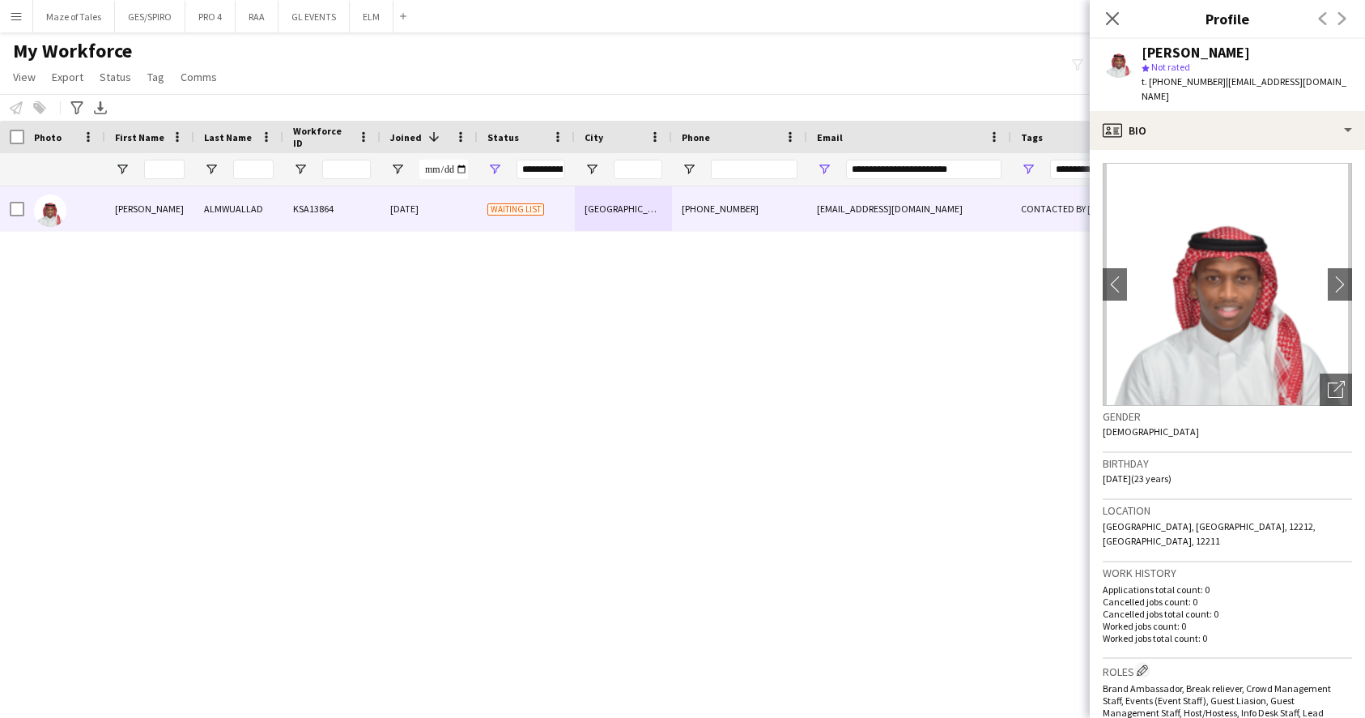
scroll to position [0, 0]
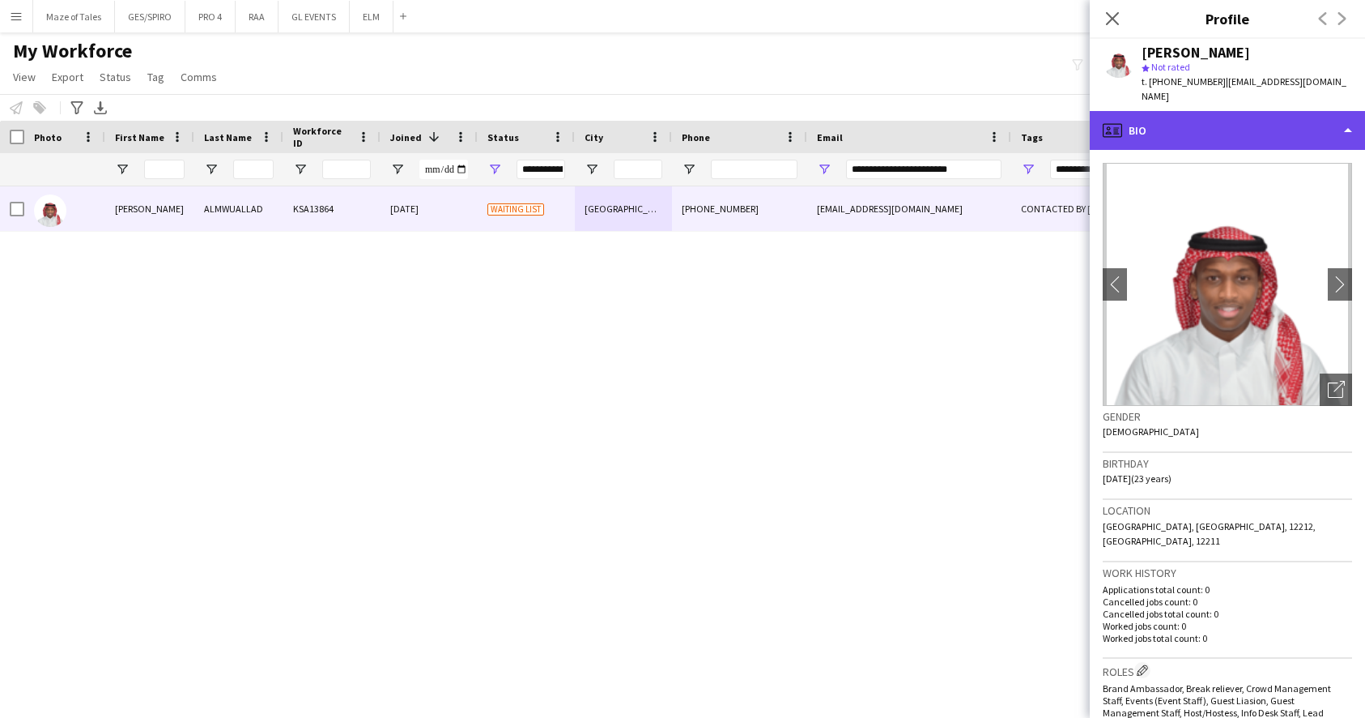
click at [1250, 121] on div "profile Bio" at bounding box center [1227, 130] width 275 height 39
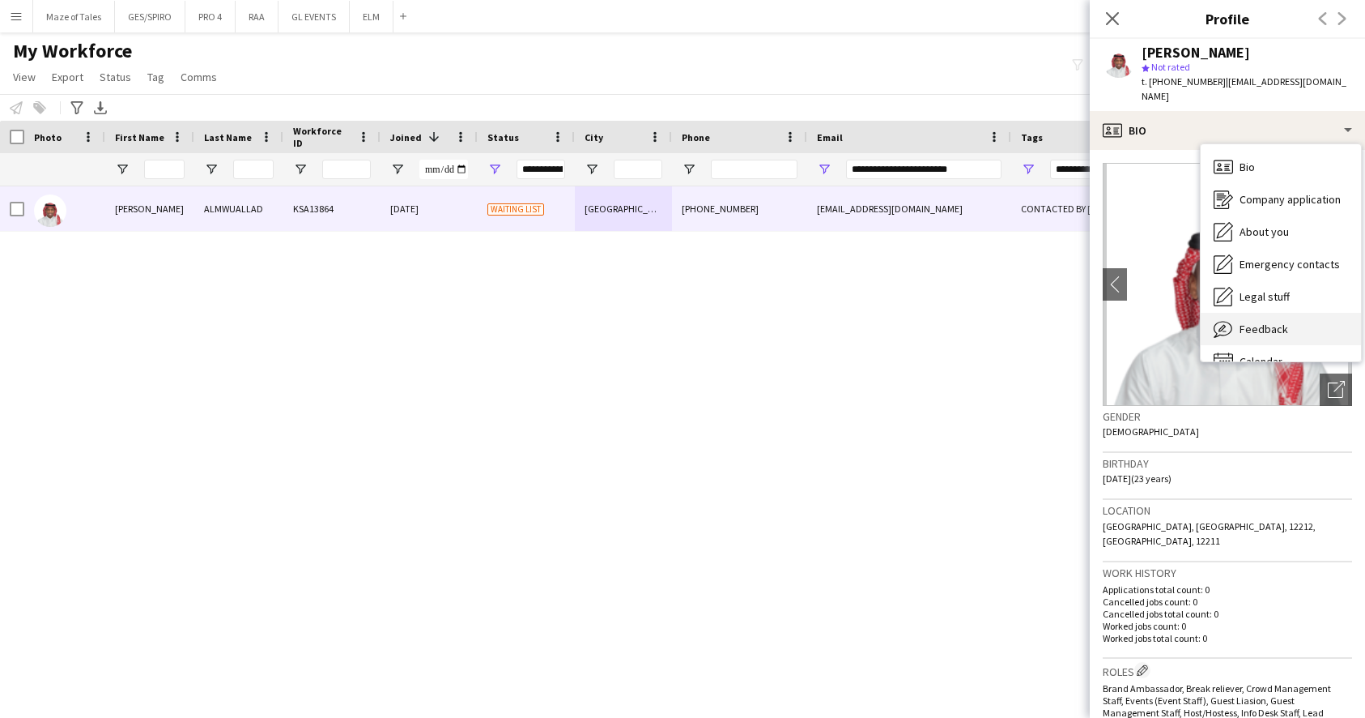
click at [1291, 314] on div "Feedback Feedback" at bounding box center [1281, 329] width 160 height 32
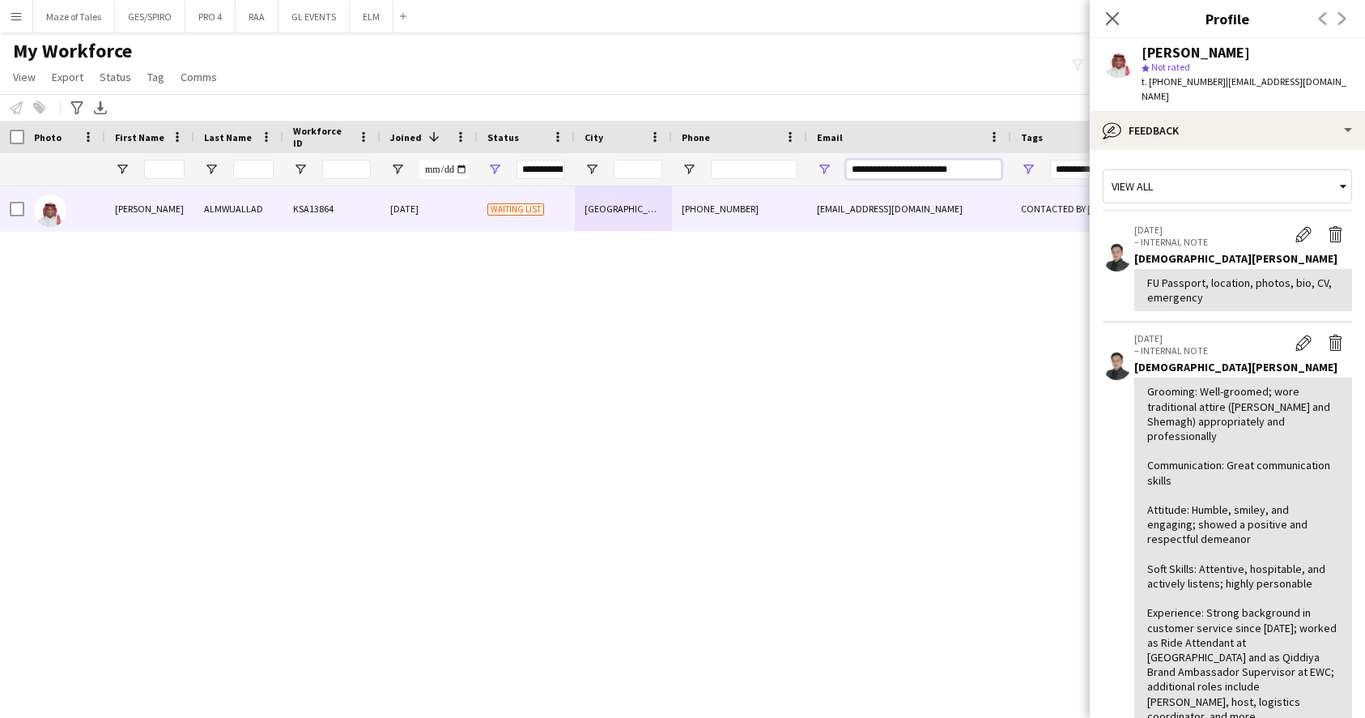
drag, startPoint x: 972, startPoint y: 168, endPoint x: 798, endPoint y: 158, distance: 174.4
click at [798, 158] on div "**********" at bounding box center [840, 169] width 1681 height 32
paste input "*"
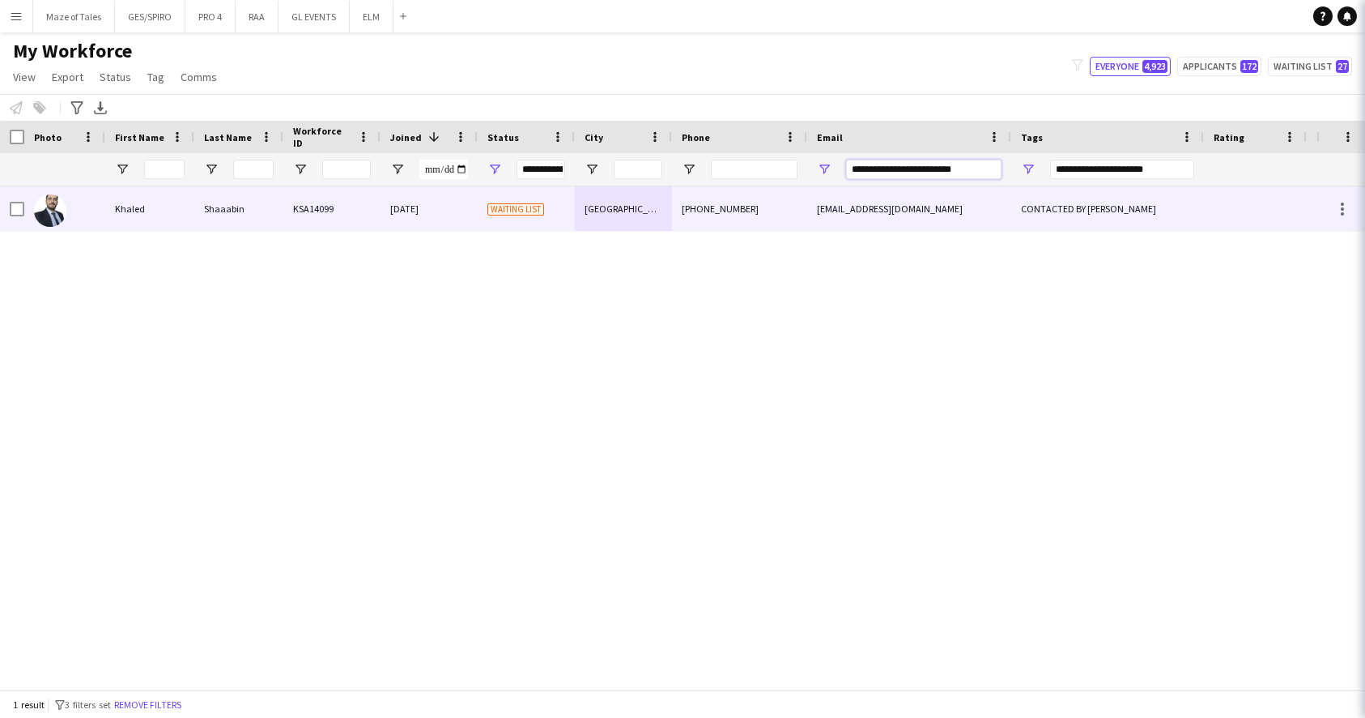
type input "**********"
click at [849, 216] on div "[EMAIL_ADDRESS][DOMAIN_NAME]" at bounding box center [909, 208] width 204 height 45
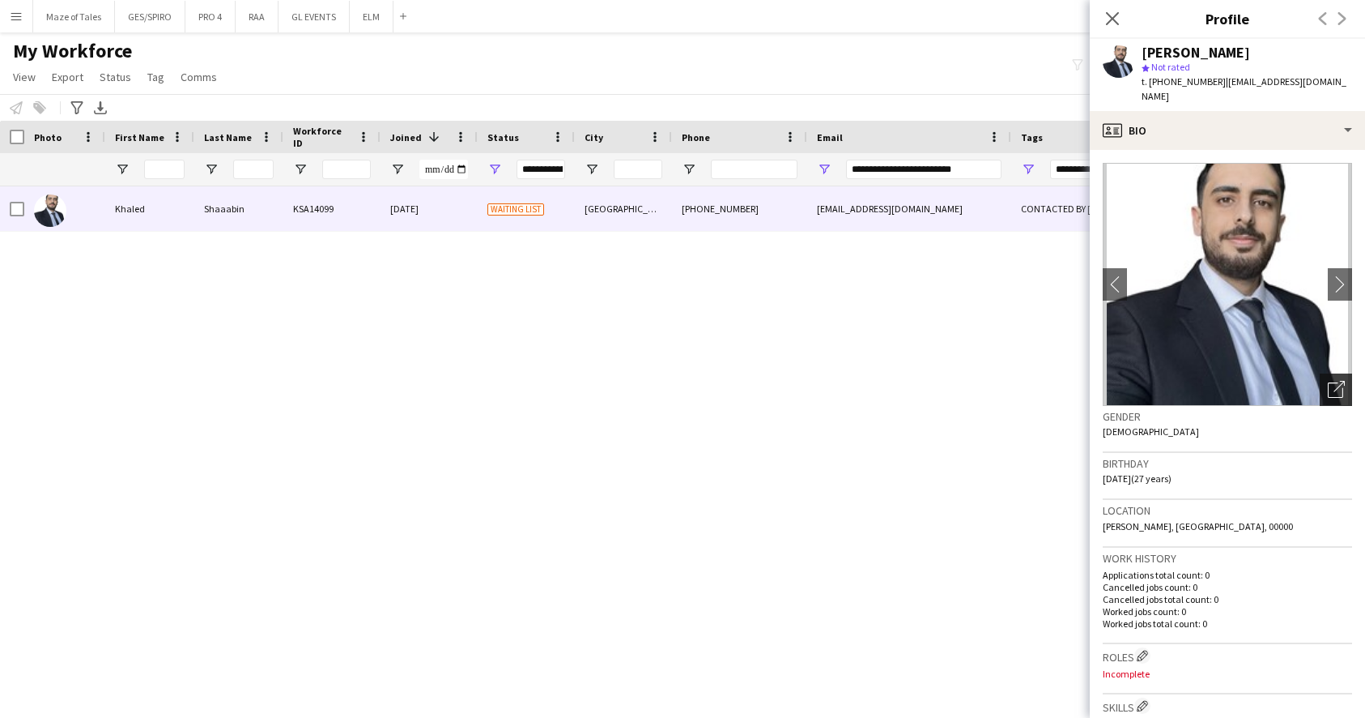
click at [1339, 381] on icon "Open photos pop-in" at bounding box center [1336, 389] width 17 height 17
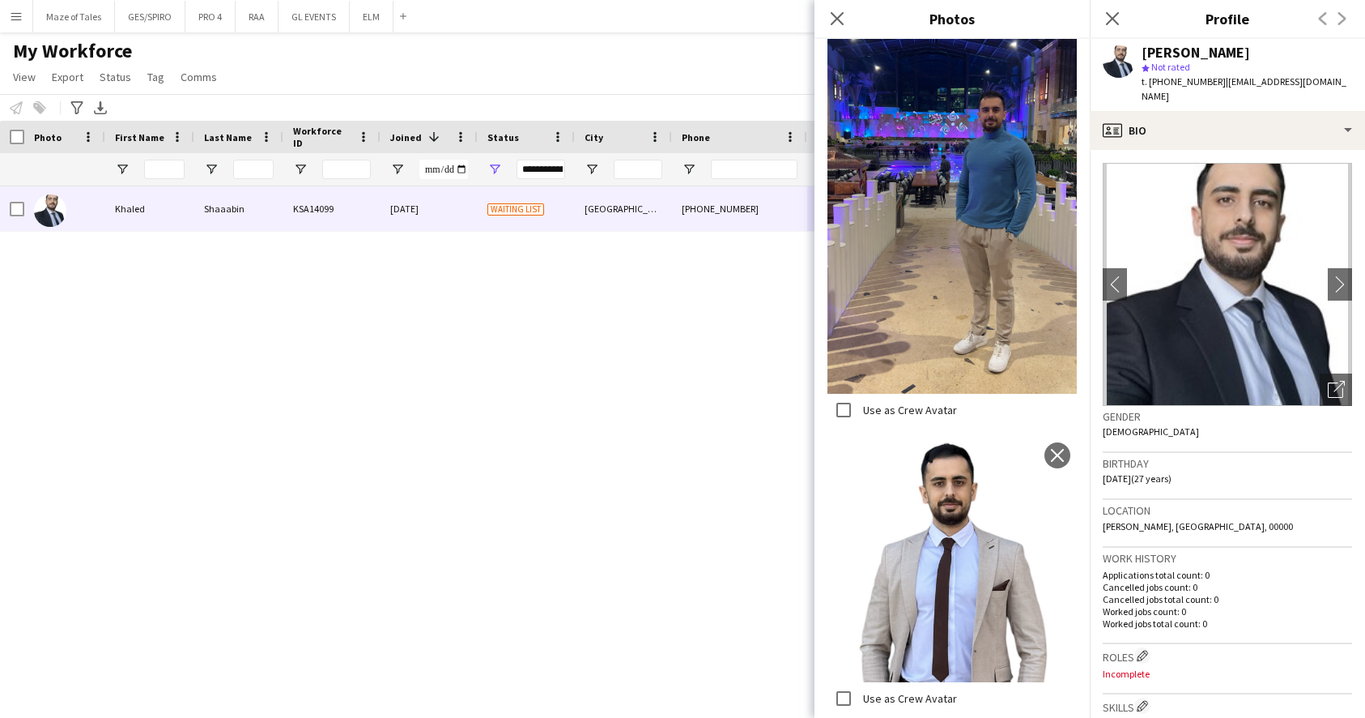
scroll to position [1676, 0]
click at [842, 19] on icon "Close pop-in" at bounding box center [836, 18] width 15 height 15
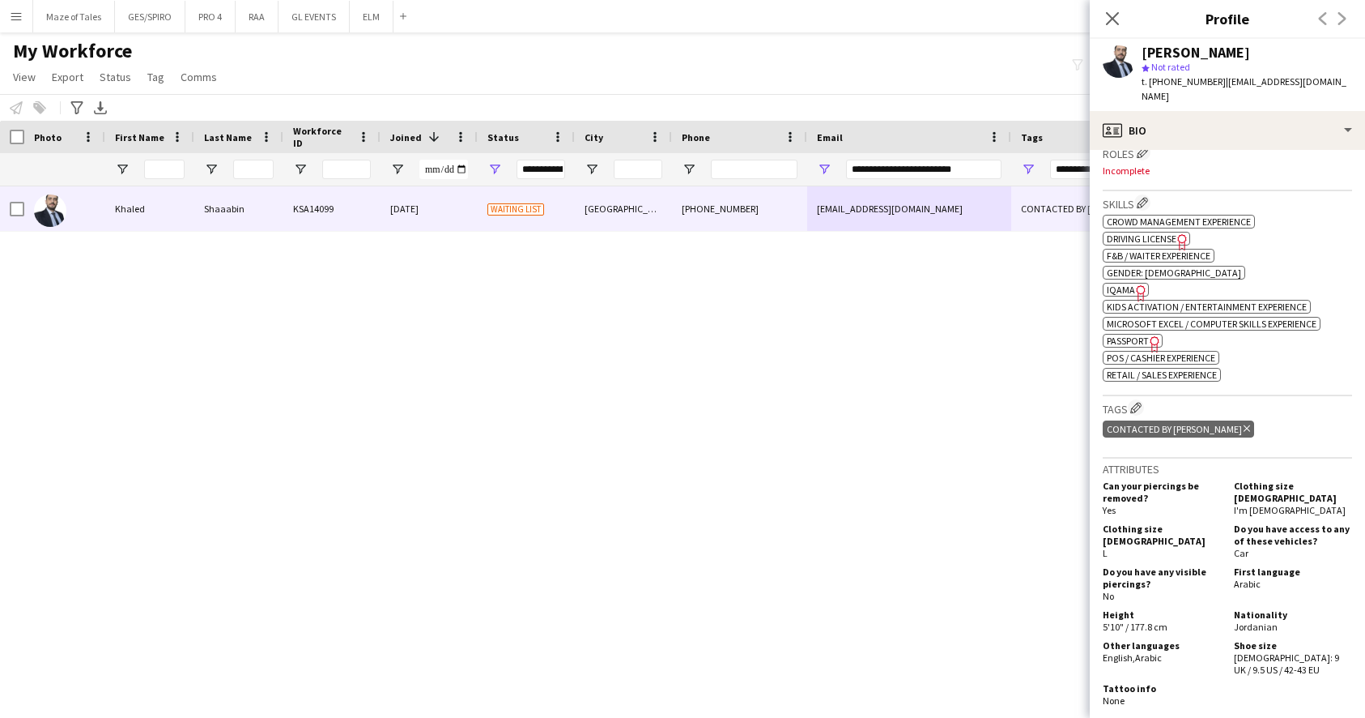
scroll to position [505, 0]
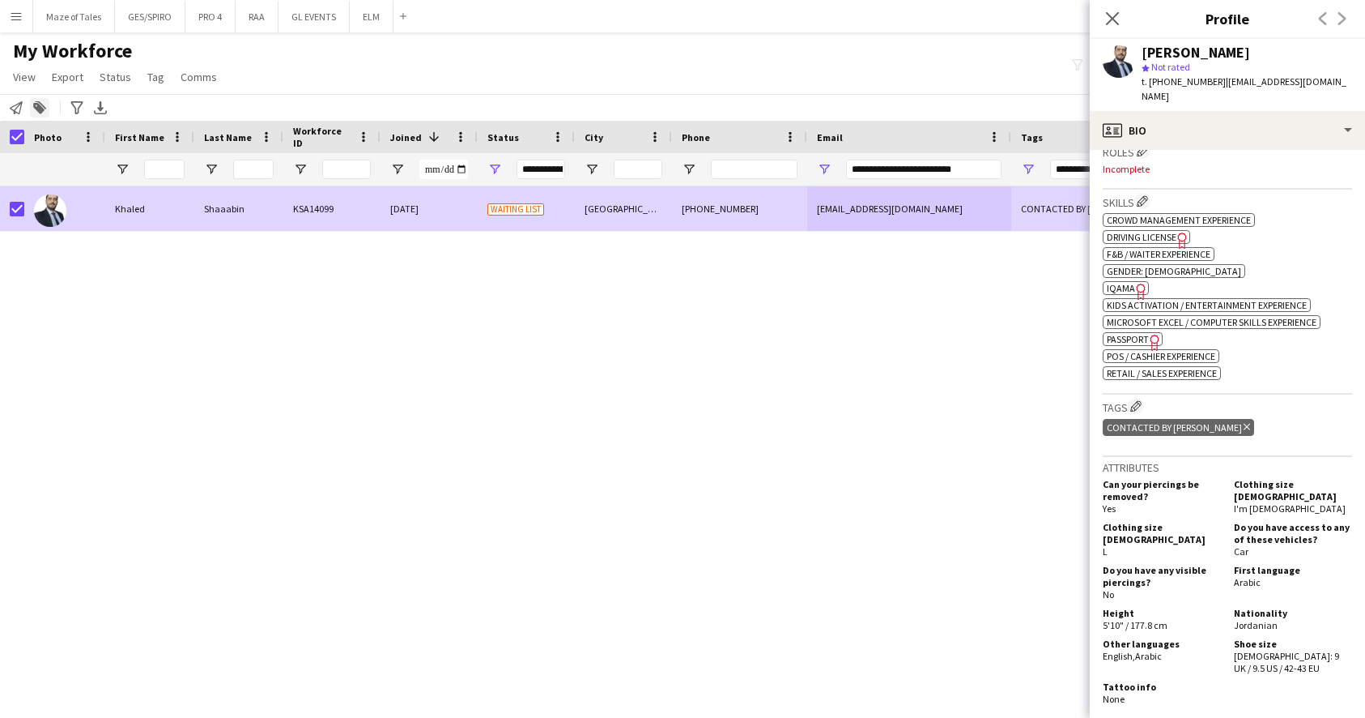
click at [45, 109] on div "Add to tag" at bounding box center [39, 107] width 19 height 19
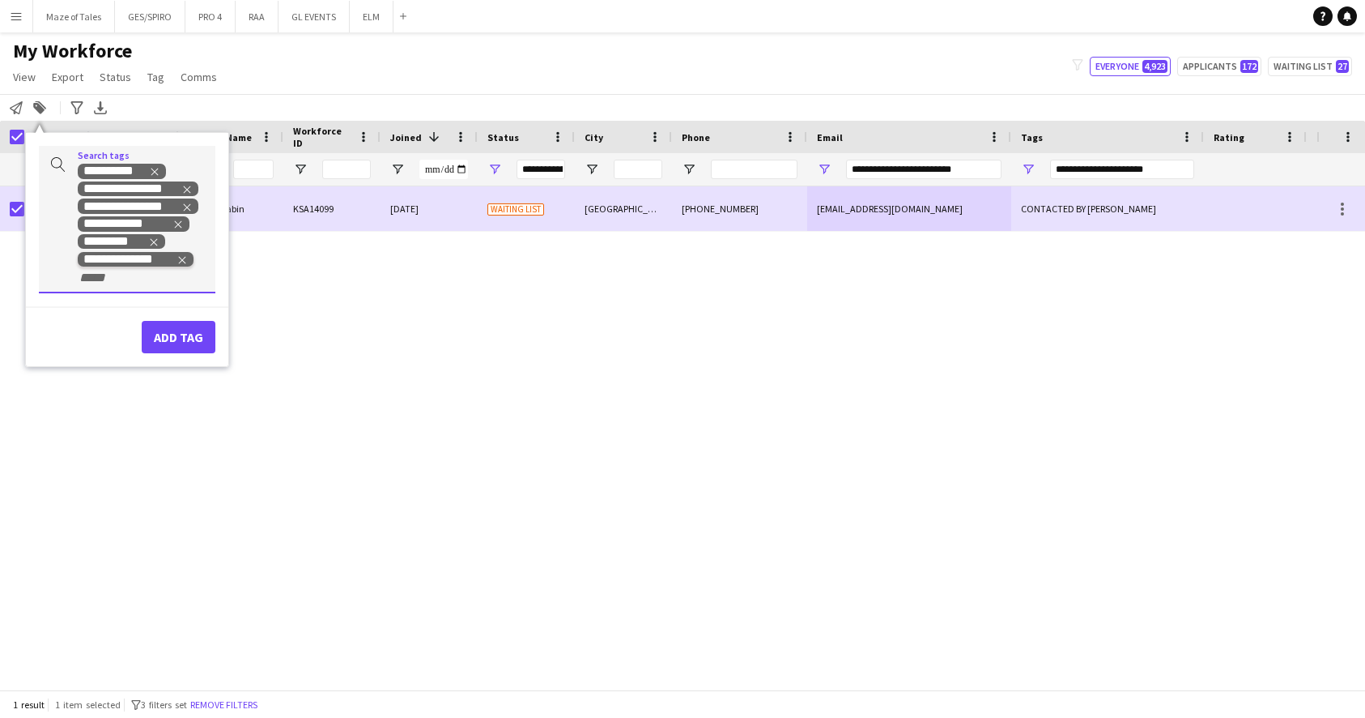
click at [180, 258] on icon "Remove tag" at bounding box center [182, 259] width 11 height 11
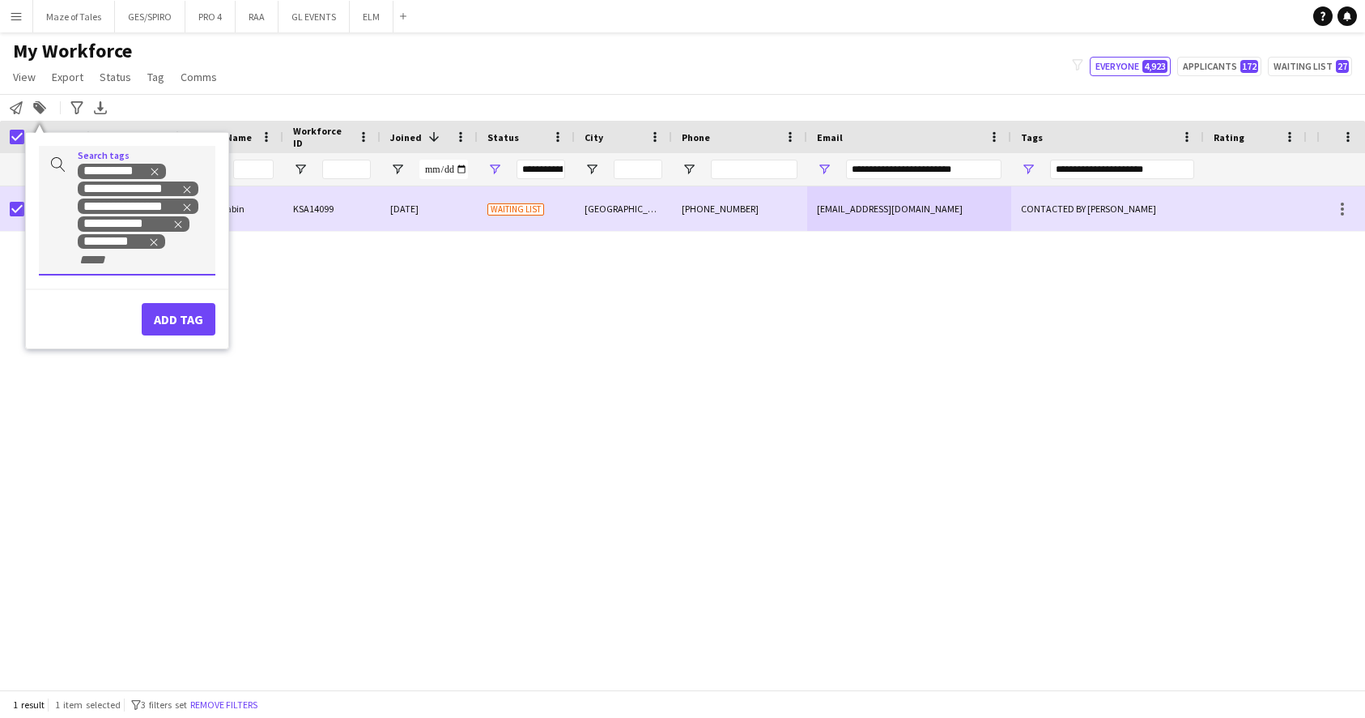
click at [180, 302] on div "Add tag" at bounding box center [127, 311] width 202 height 47
click at [195, 322] on button "Add tag" at bounding box center [179, 319] width 74 height 32
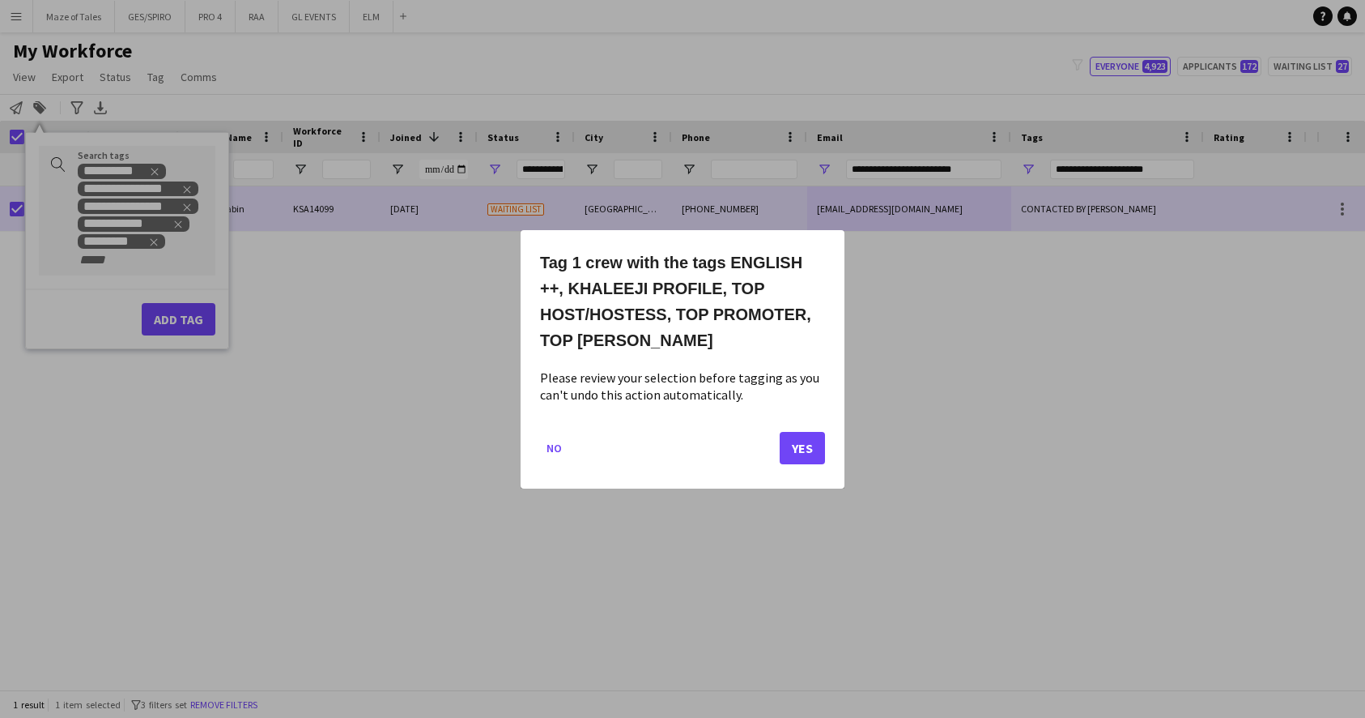
click at [806, 452] on button "Yes" at bounding box center [802, 447] width 45 height 32
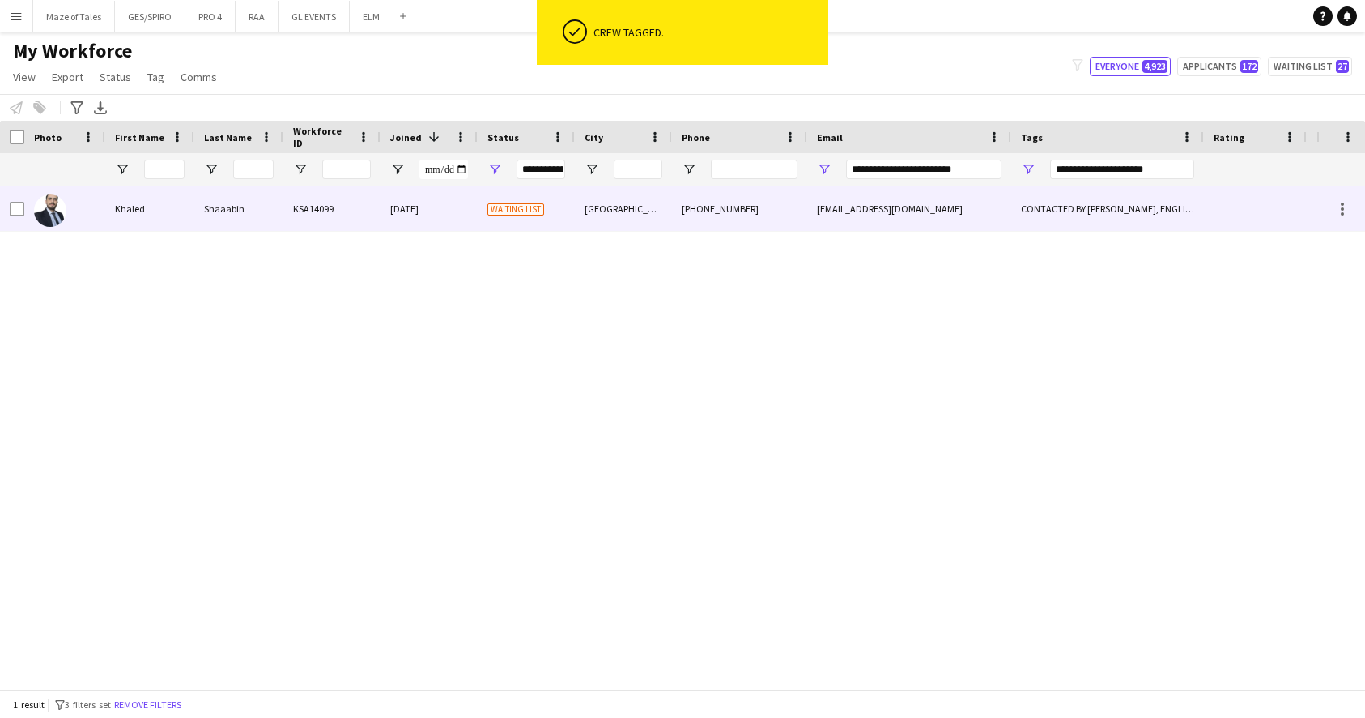
click at [688, 200] on div "[PHONE_NUMBER]" at bounding box center [739, 208] width 135 height 45
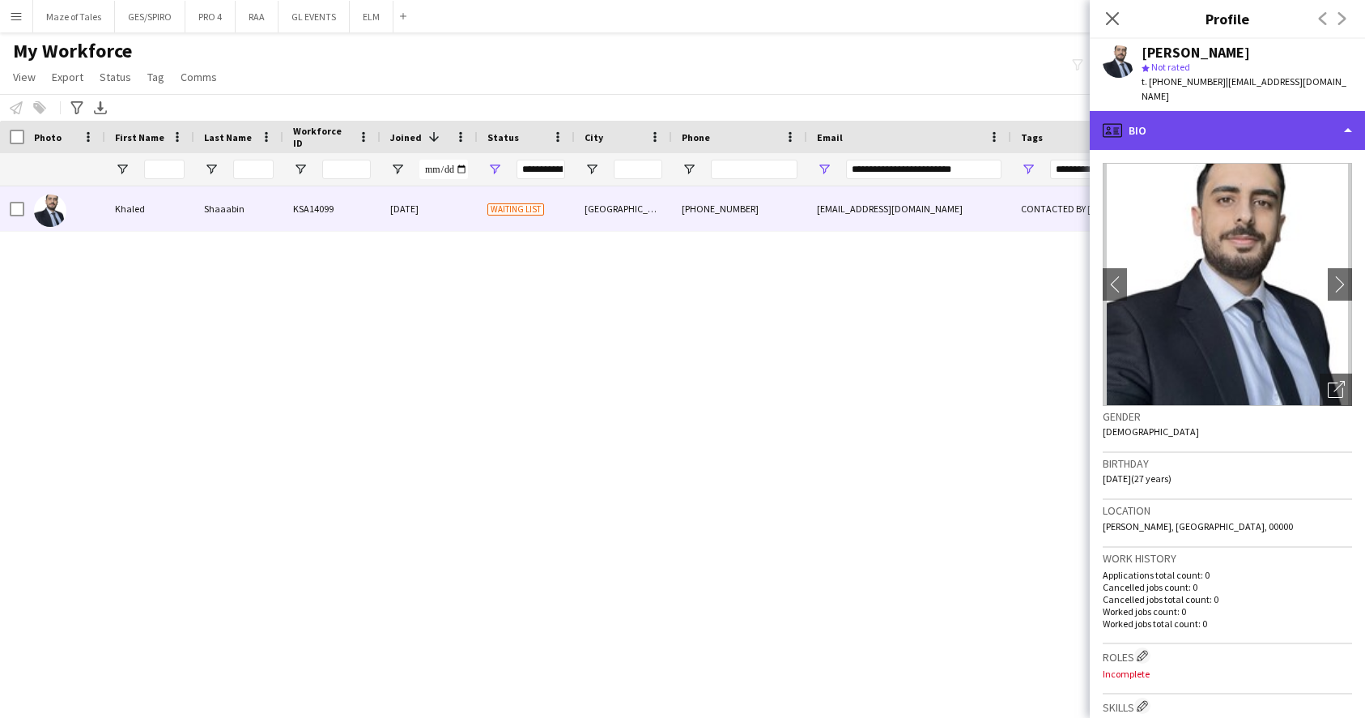
click at [1232, 116] on div "profile Bio" at bounding box center [1227, 130] width 275 height 39
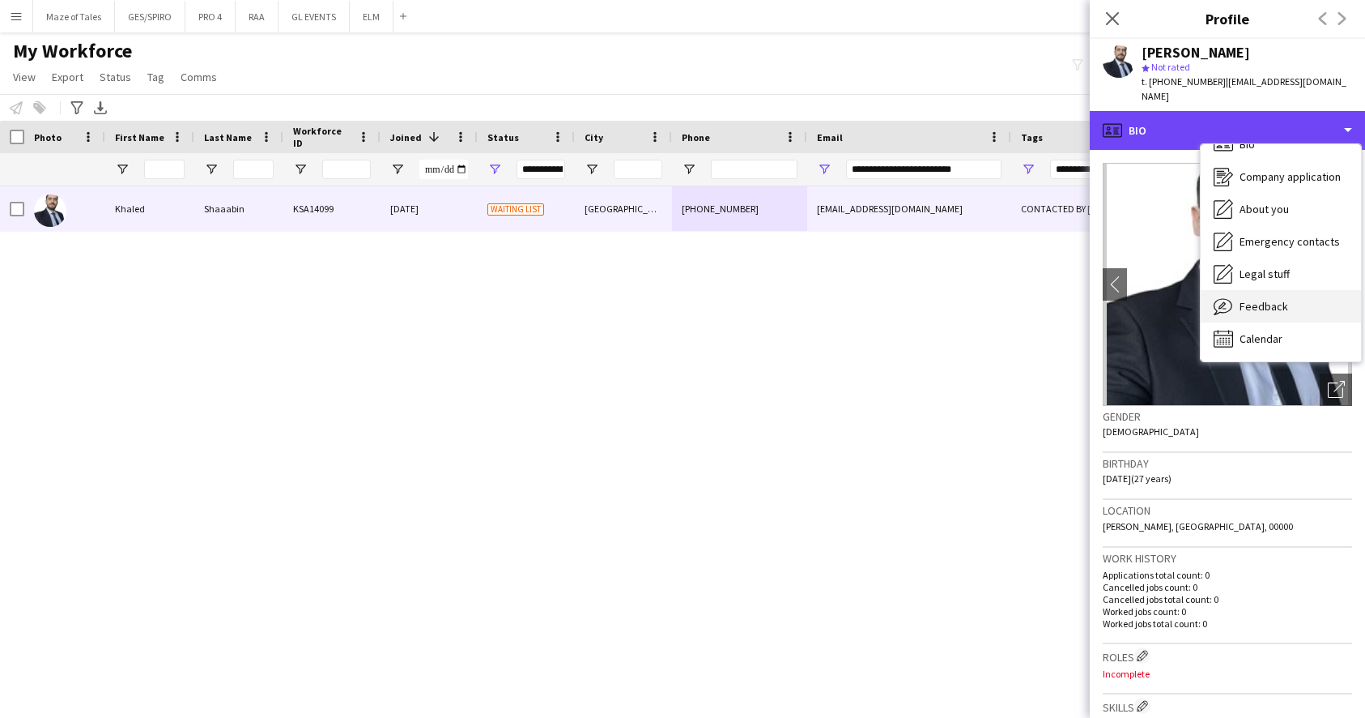
scroll to position [23, 0]
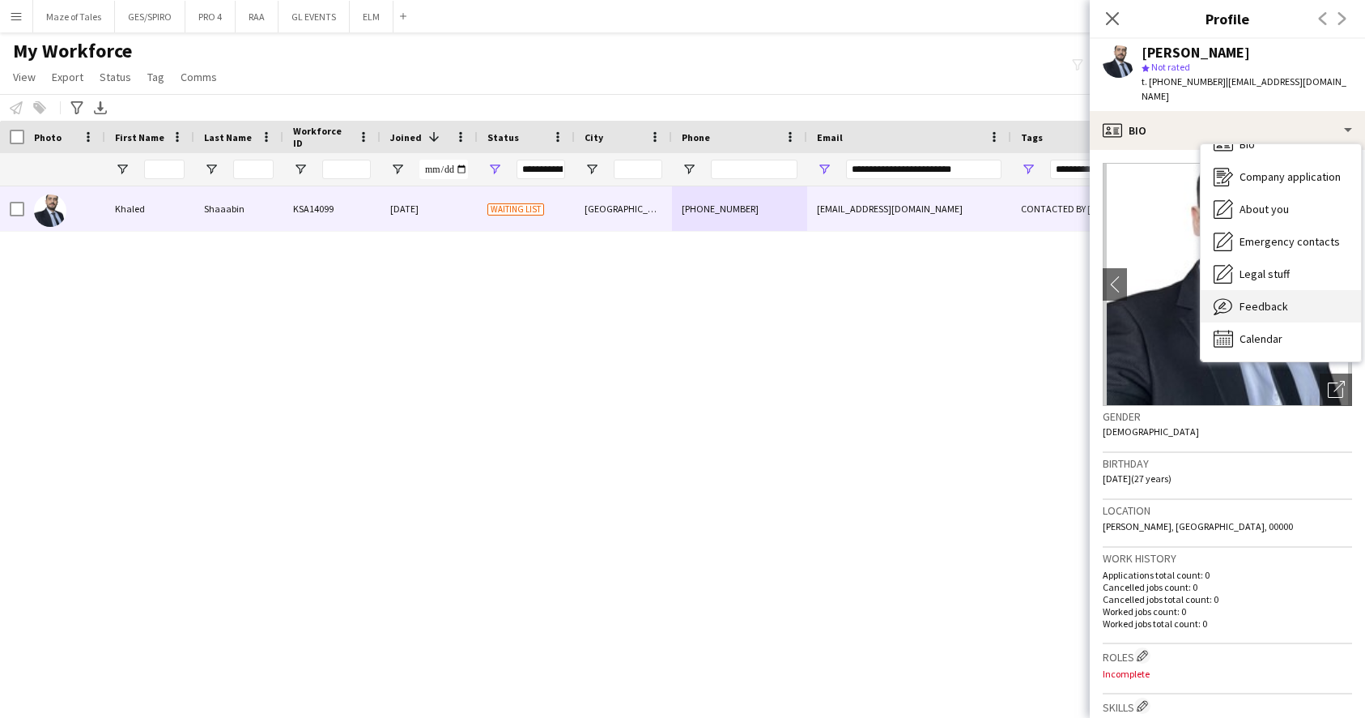
click at [1262, 303] on div "Feedback Feedback" at bounding box center [1281, 306] width 160 height 32
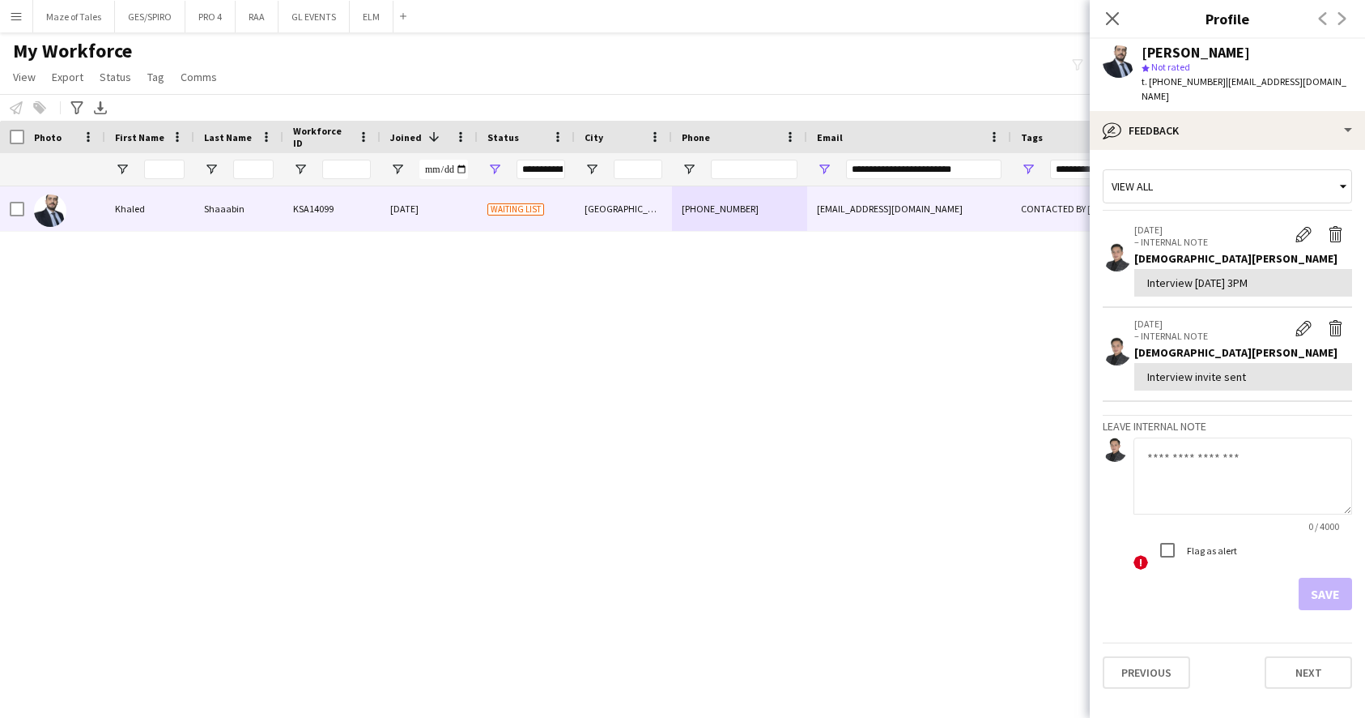
click at [1233, 473] on textarea at bounding box center [1243, 475] width 219 height 77
paste textarea "**********"
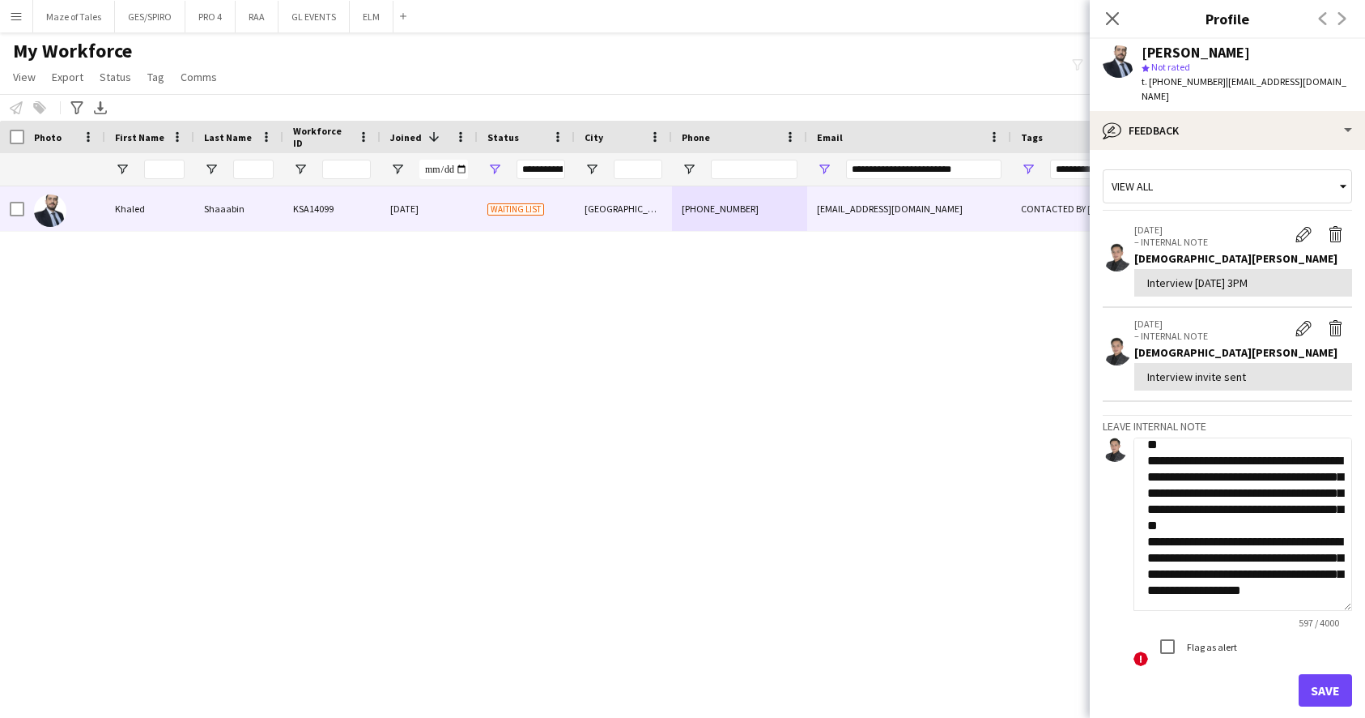
click at [1331, 611] on textarea "**********" at bounding box center [1243, 523] width 219 height 173
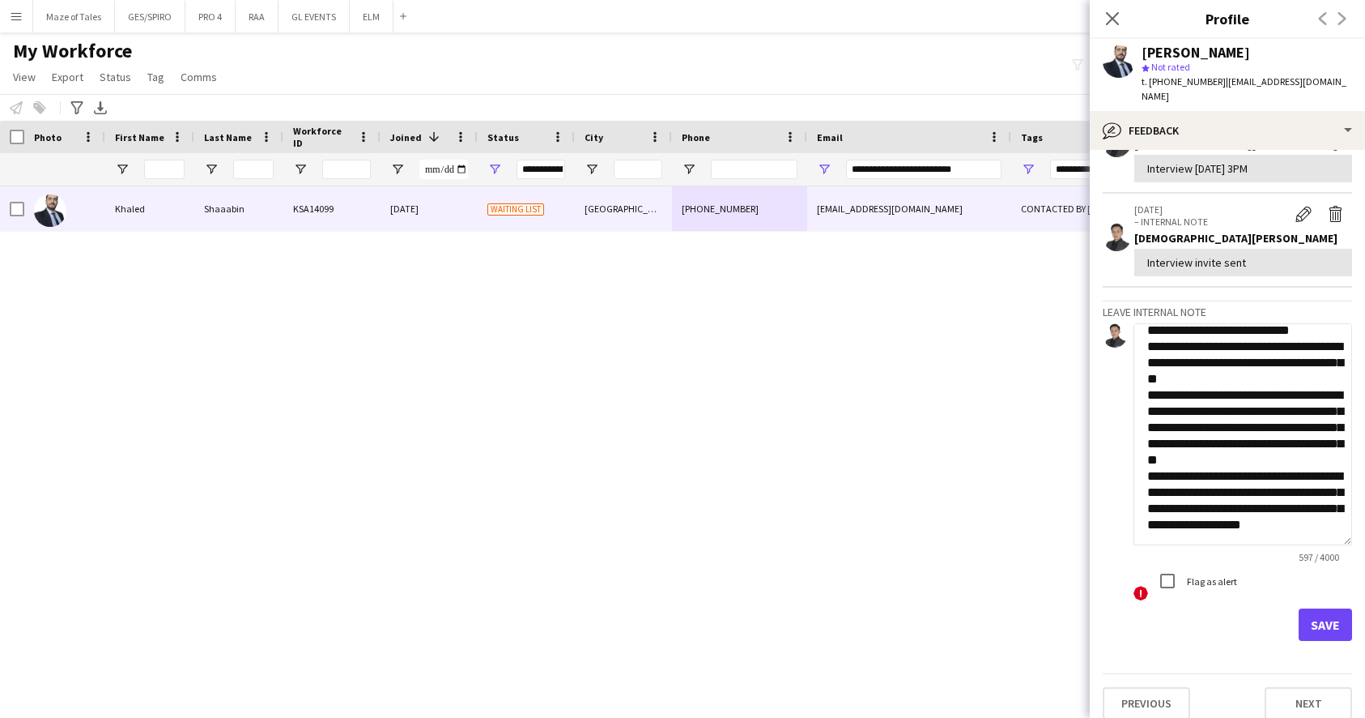
scroll to position [113, 0]
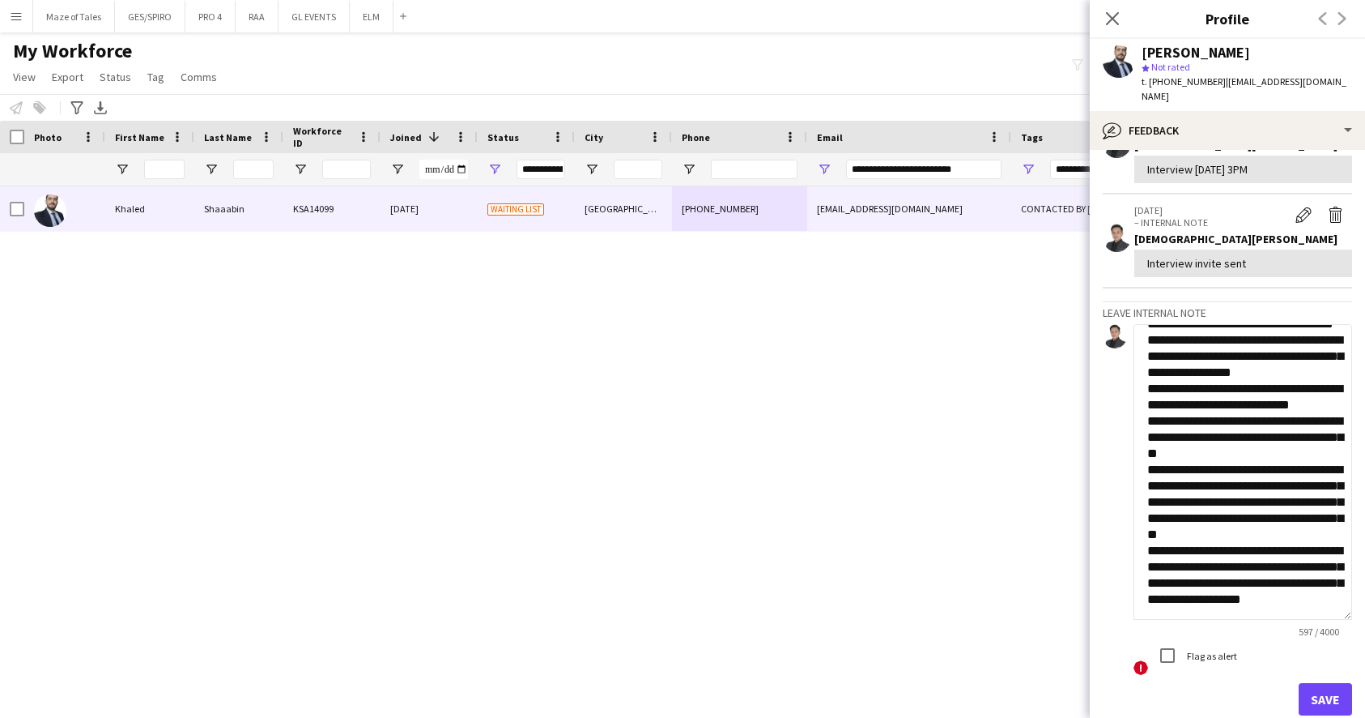
click at [1348, 615] on textarea "**********" at bounding box center [1243, 472] width 219 height 296
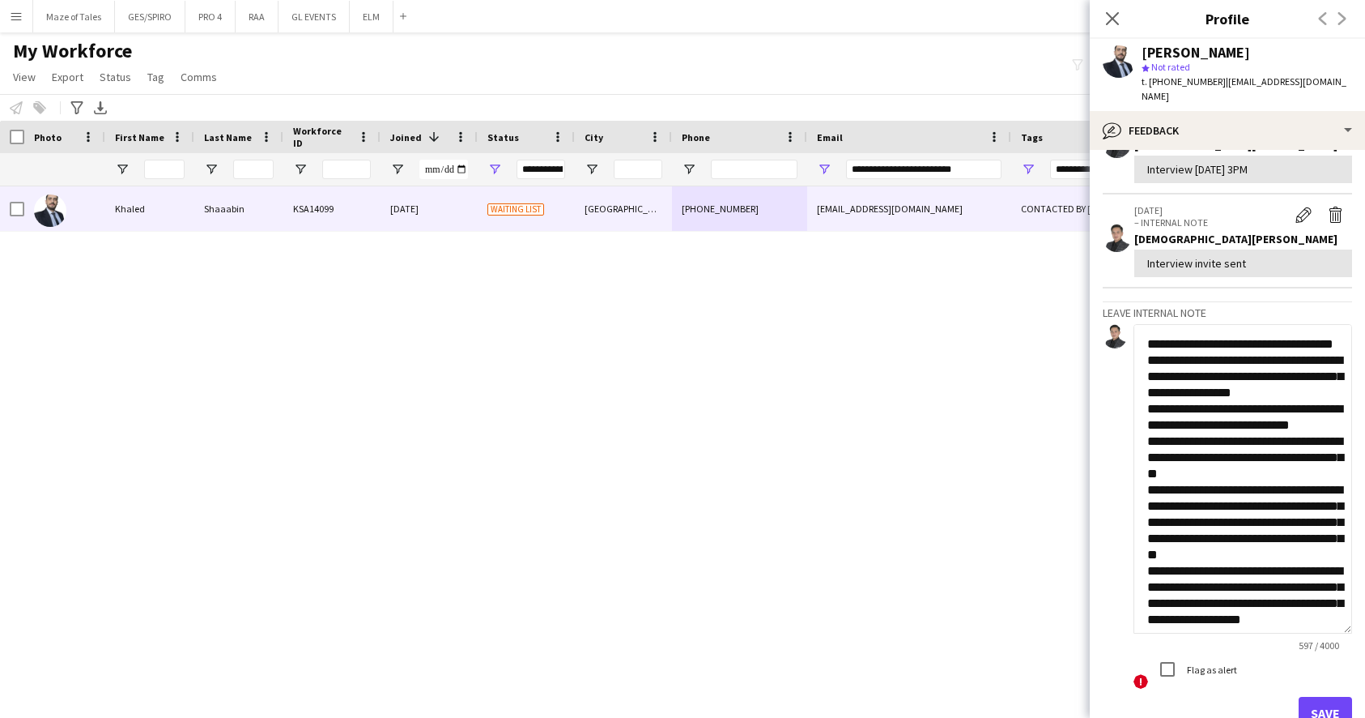
scroll to position [0, 0]
click at [1254, 333] on textarea "**********" at bounding box center [1243, 478] width 219 height 309
click at [1231, 357] on textarea "**********" at bounding box center [1243, 478] width 219 height 309
click at [1235, 382] on textarea "**********" at bounding box center [1243, 478] width 219 height 309
click at [1264, 394] on textarea "**********" at bounding box center [1243, 478] width 219 height 309
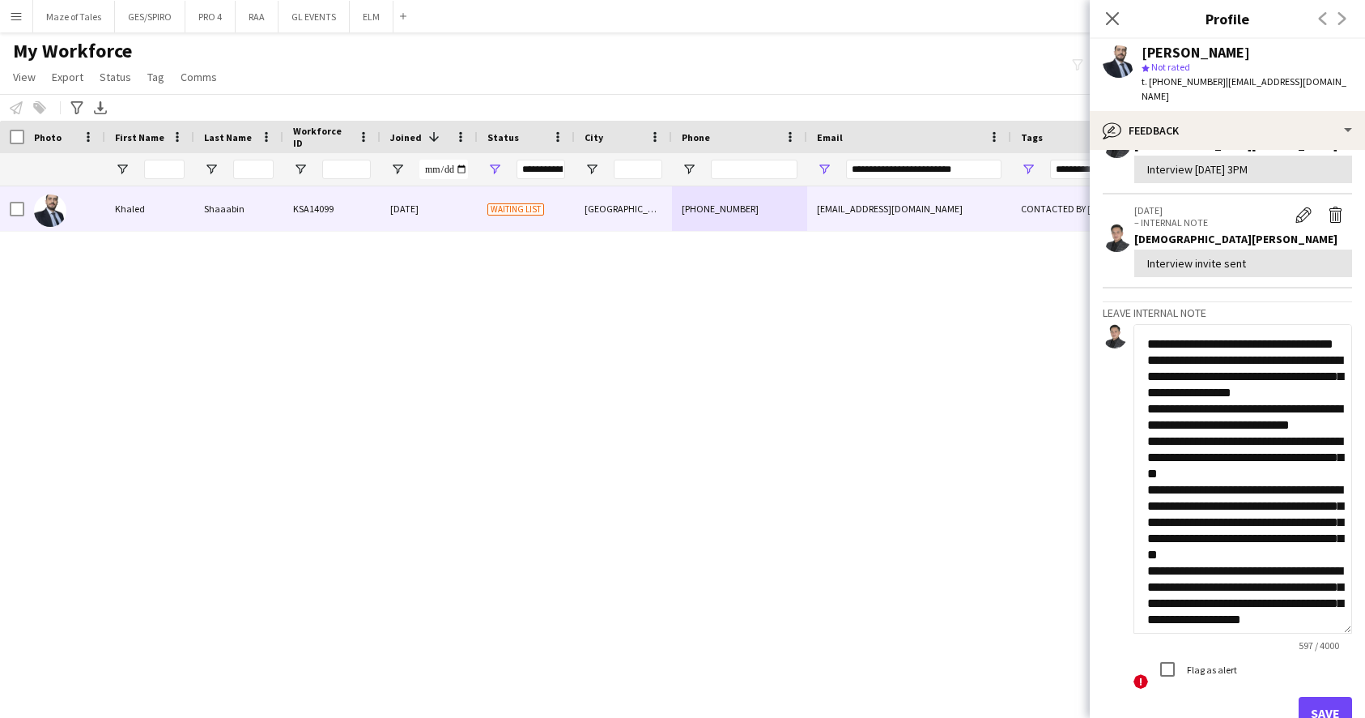
click at [1234, 409] on textarea "**********" at bounding box center [1243, 478] width 219 height 309
click at [1262, 349] on textarea "**********" at bounding box center [1243, 478] width 219 height 309
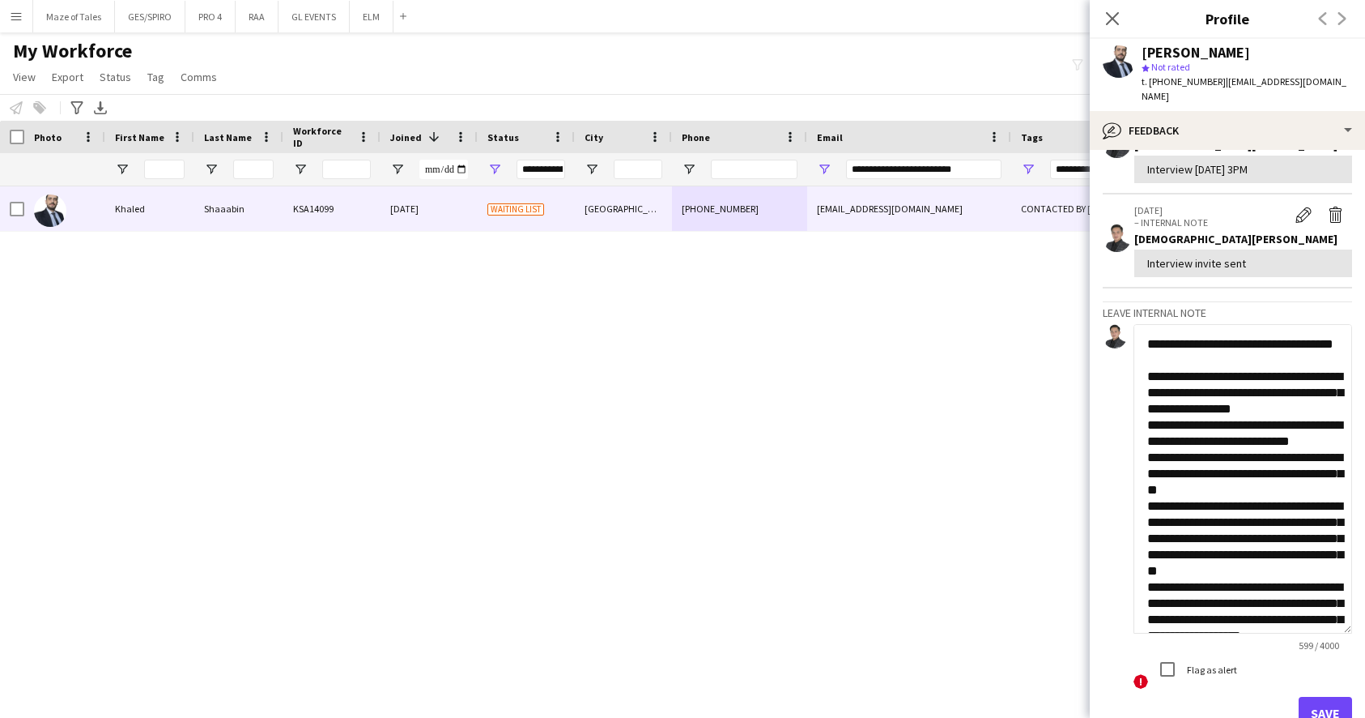
click at [1233, 425] on textarea "**********" at bounding box center [1243, 478] width 219 height 309
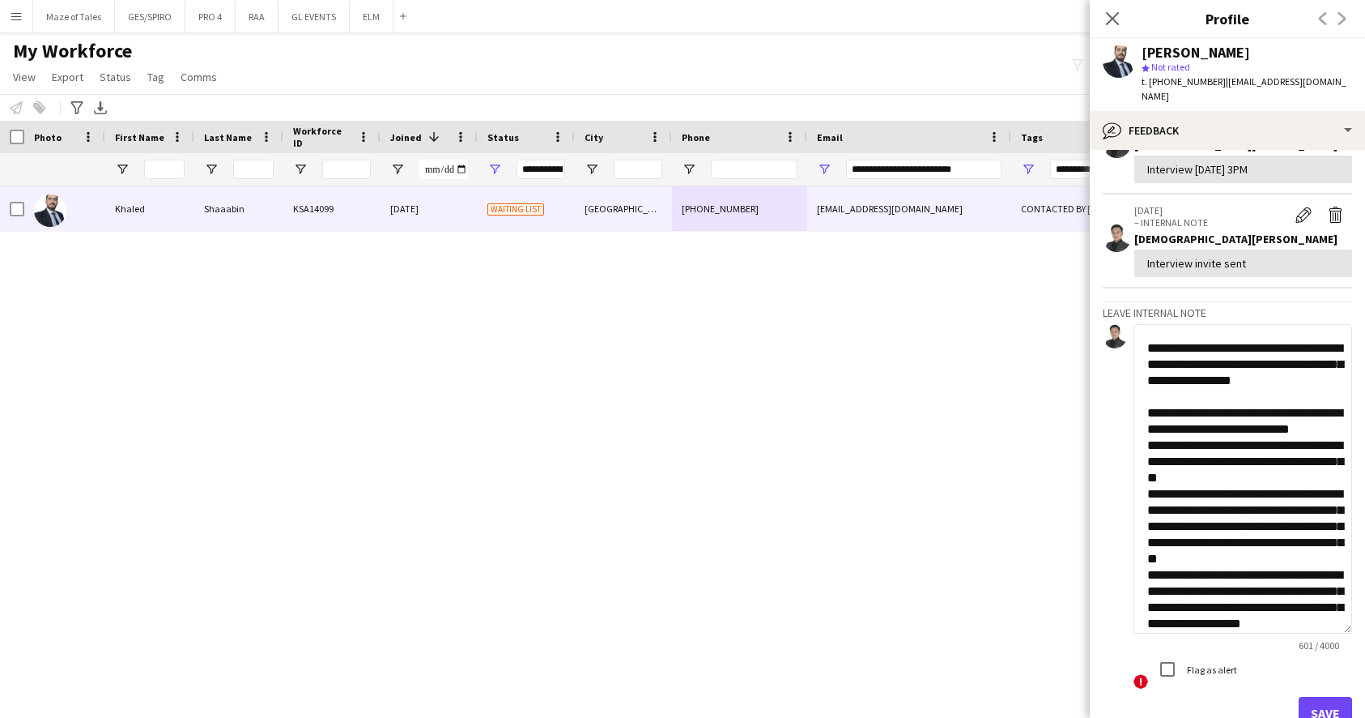
scroll to position [45, 0]
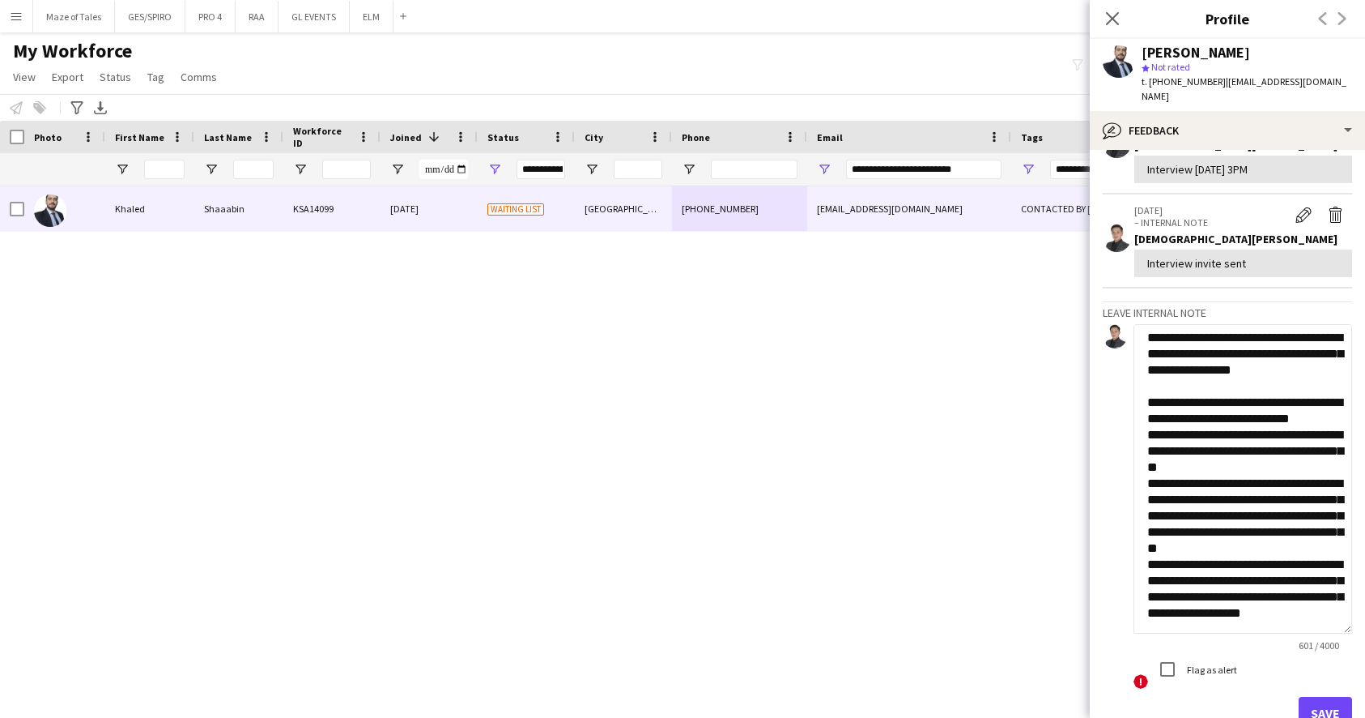
click at [1259, 441] on textarea "**********" at bounding box center [1243, 478] width 219 height 309
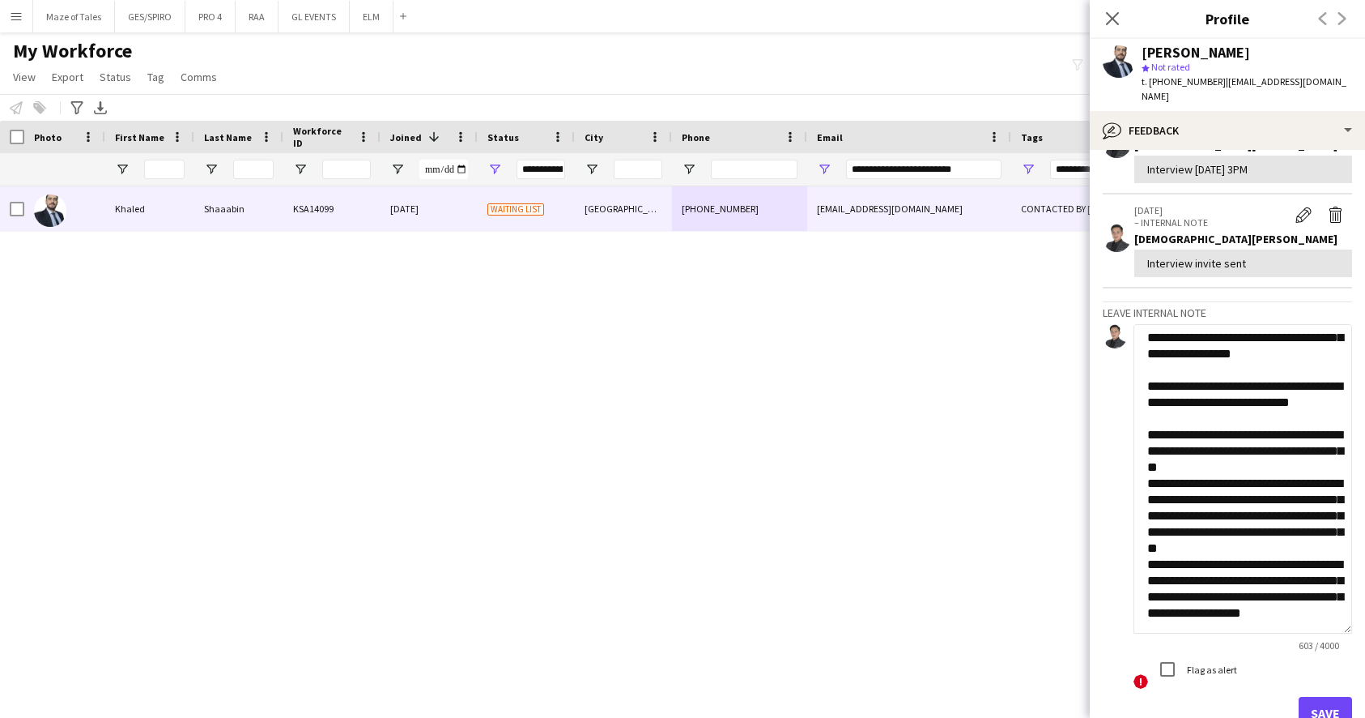
scroll to position [62, 0]
click at [1291, 491] on textarea "**********" at bounding box center [1243, 478] width 219 height 309
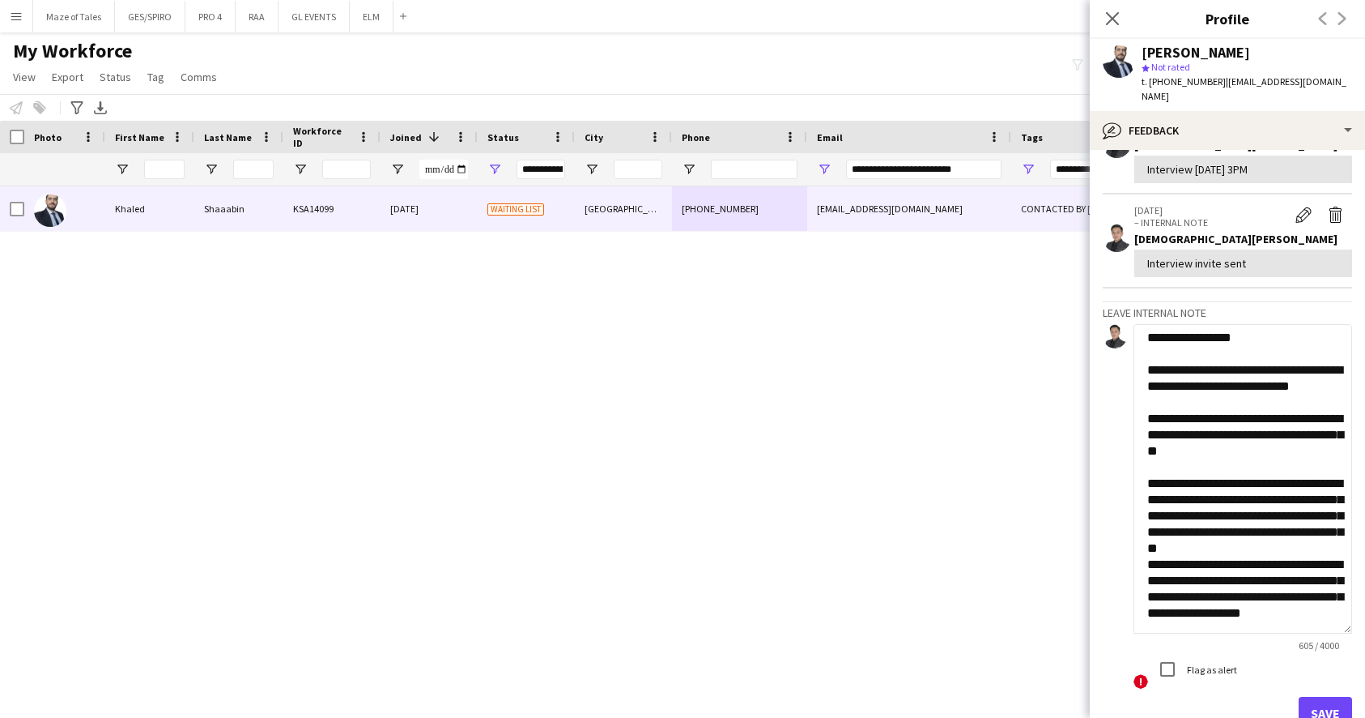
scroll to position [136, 0]
click at [1318, 521] on textarea "**********" at bounding box center [1243, 478] width 219 height 309
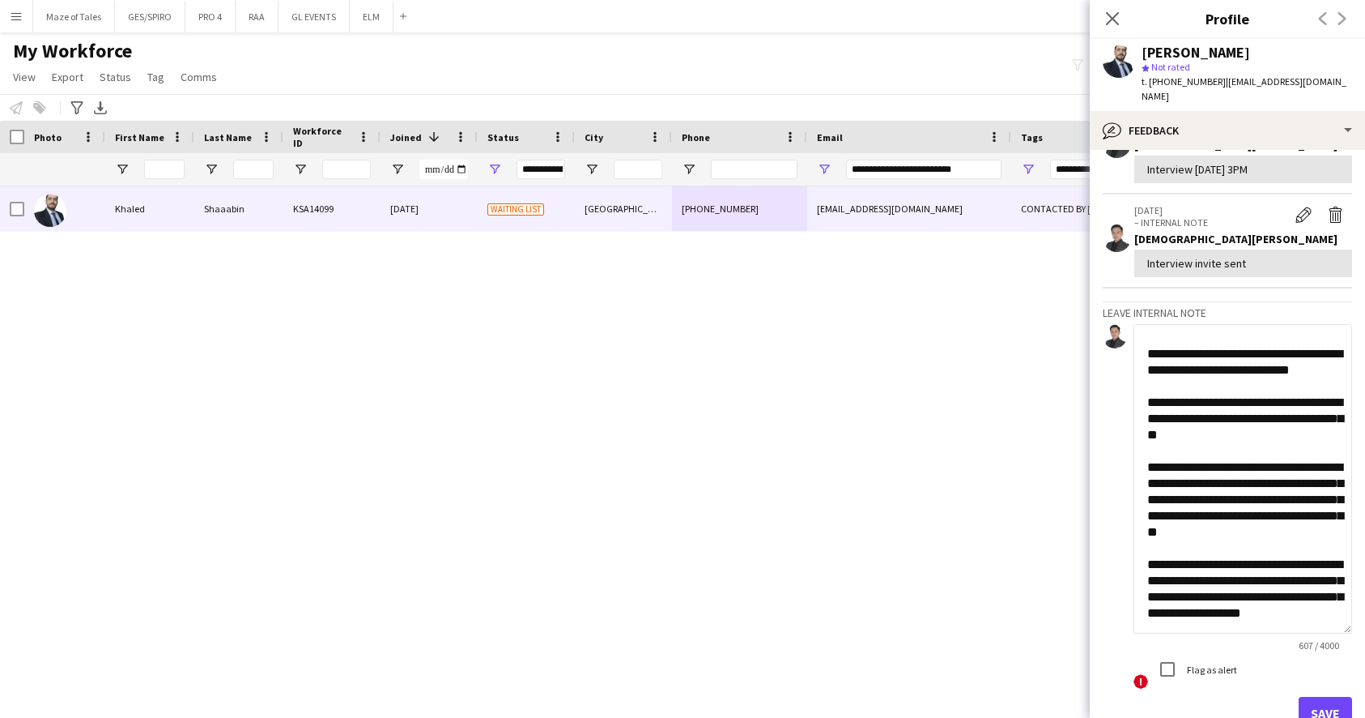
scroll to position [152, 0]
type textarea "**********"
click at [1335, 697] on button "Save" at bounding box center [1325, 713] width 53 height 32
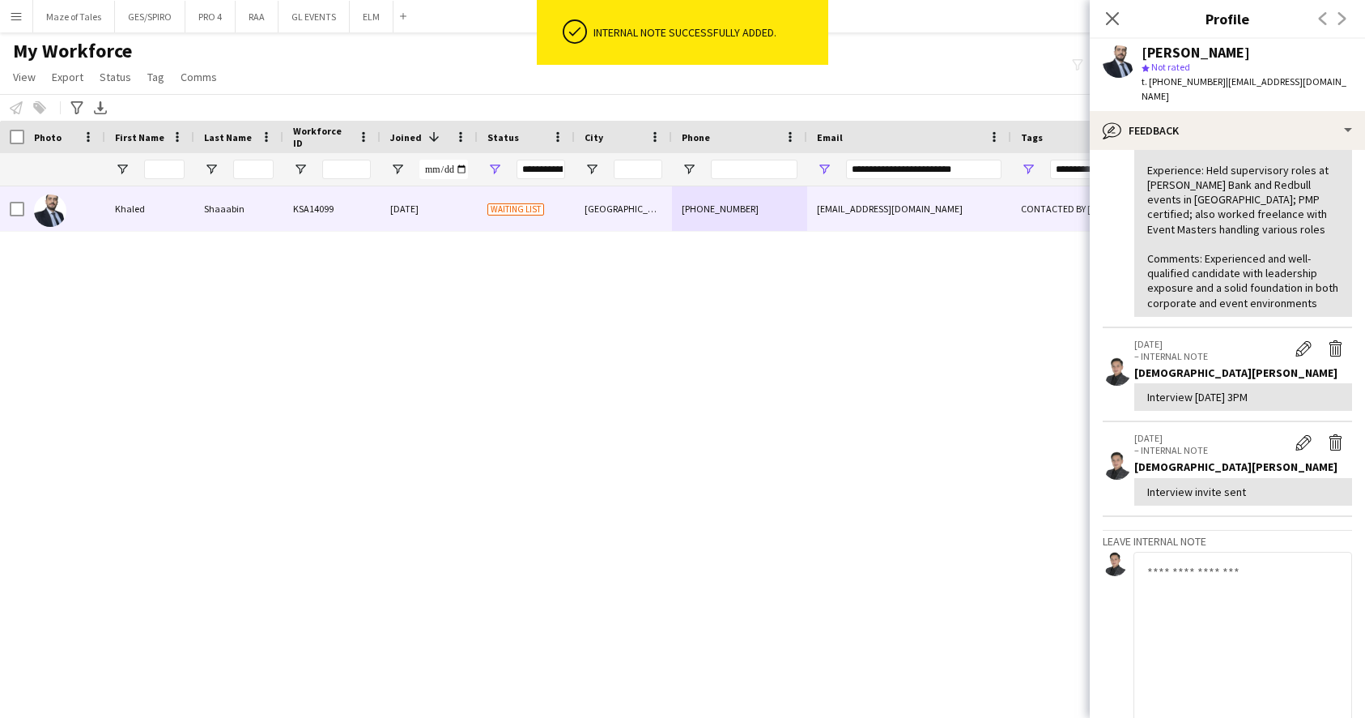
scroll to position [334, 0]
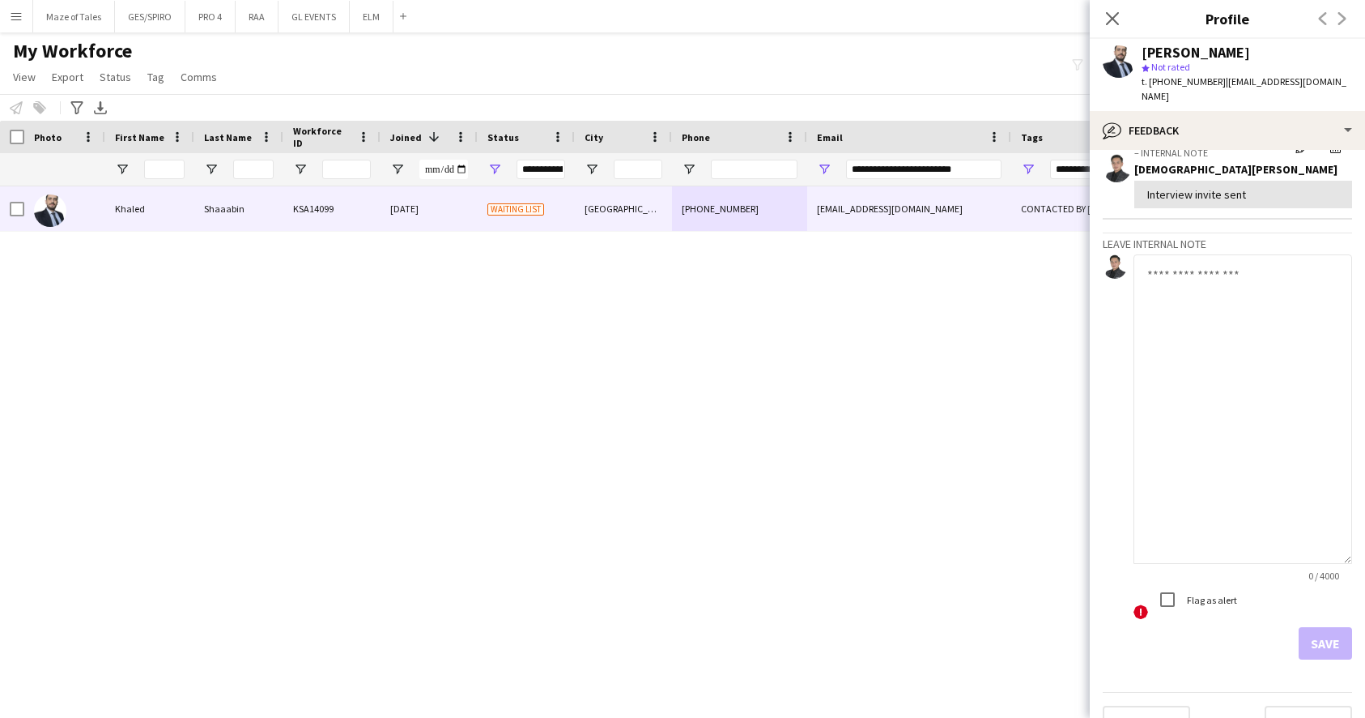
click at [1249, 395] on textarea at bounding box center [1243, 408] width 219 height 309
type textarea "**********"
click at [1331, 628] on button "Save" at bounding box center [1325, 644] width 53 height 32
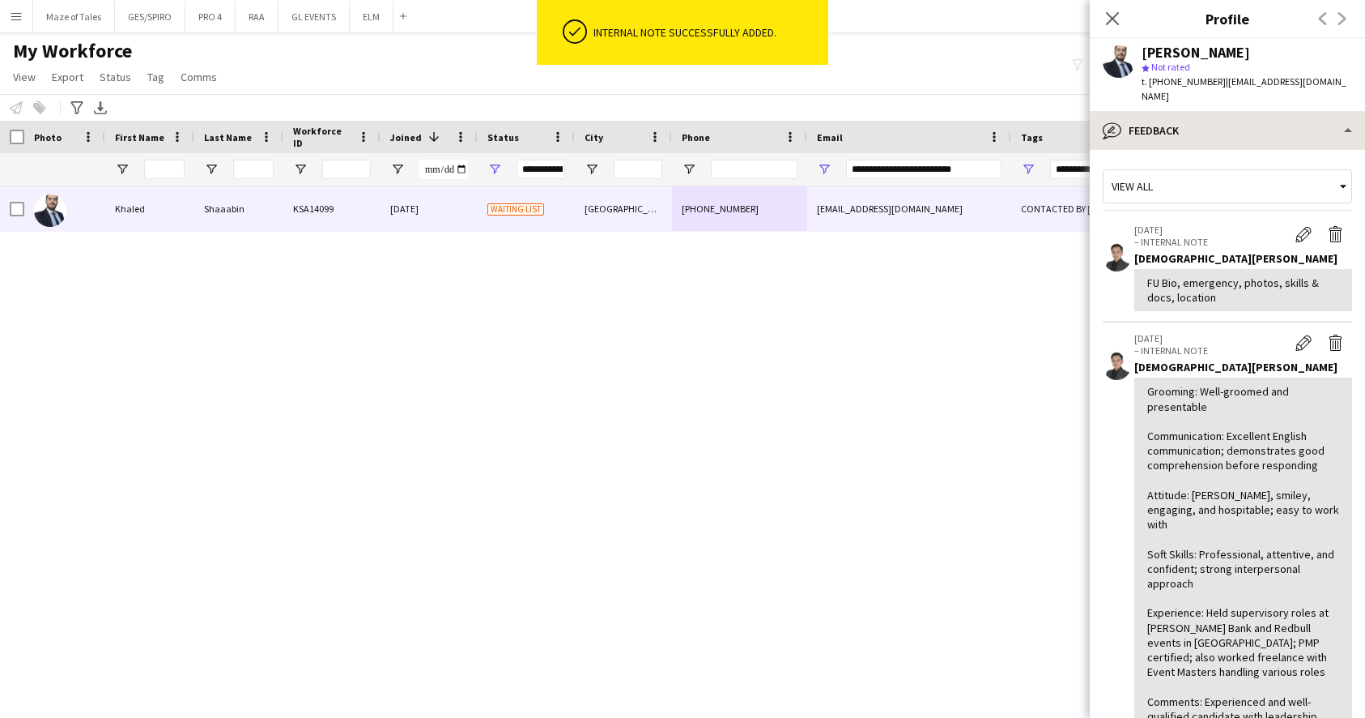
scroll to position [0, 0]
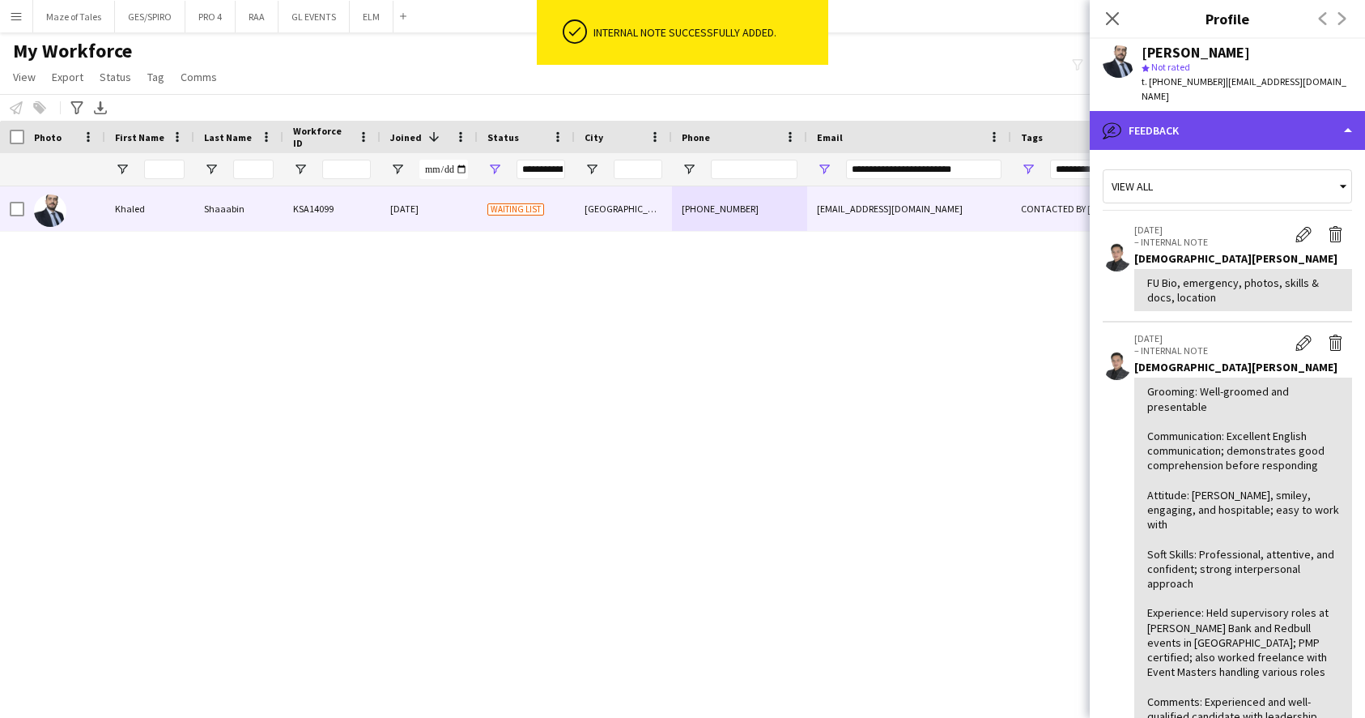
click at [1238, 117] on div "bubble-pencil Feedback" at bounding box center [1227, 130] width 275 height 39
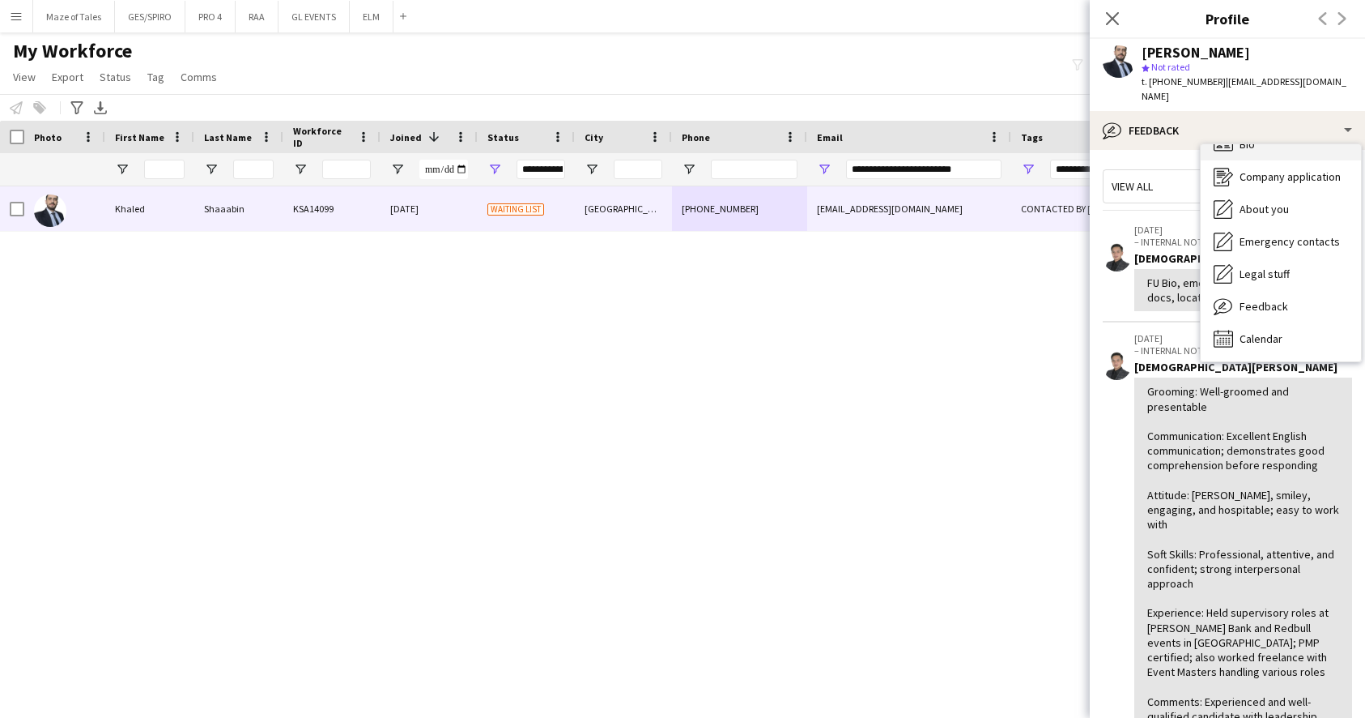
click at [1255, 137] on div "Bio Bio" at bounding box center [1281, 144] width 160 height 32
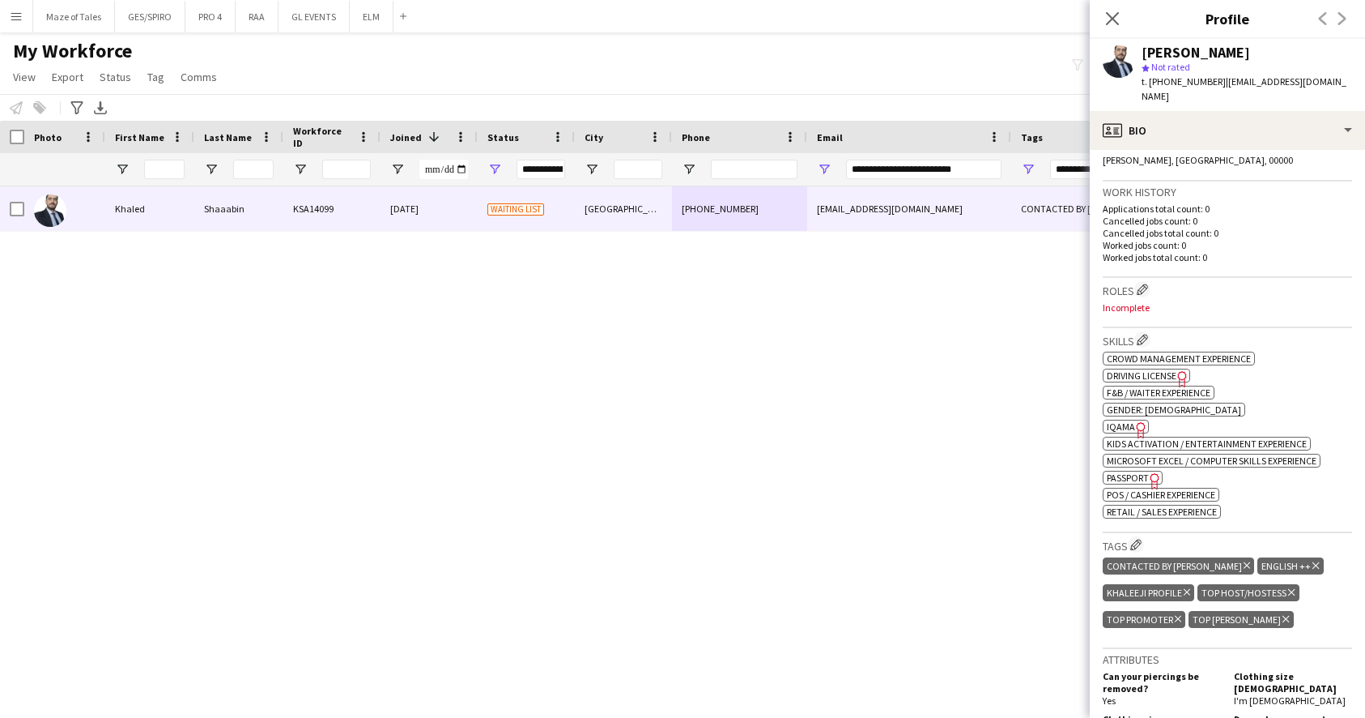
scroll to position [370, 0]
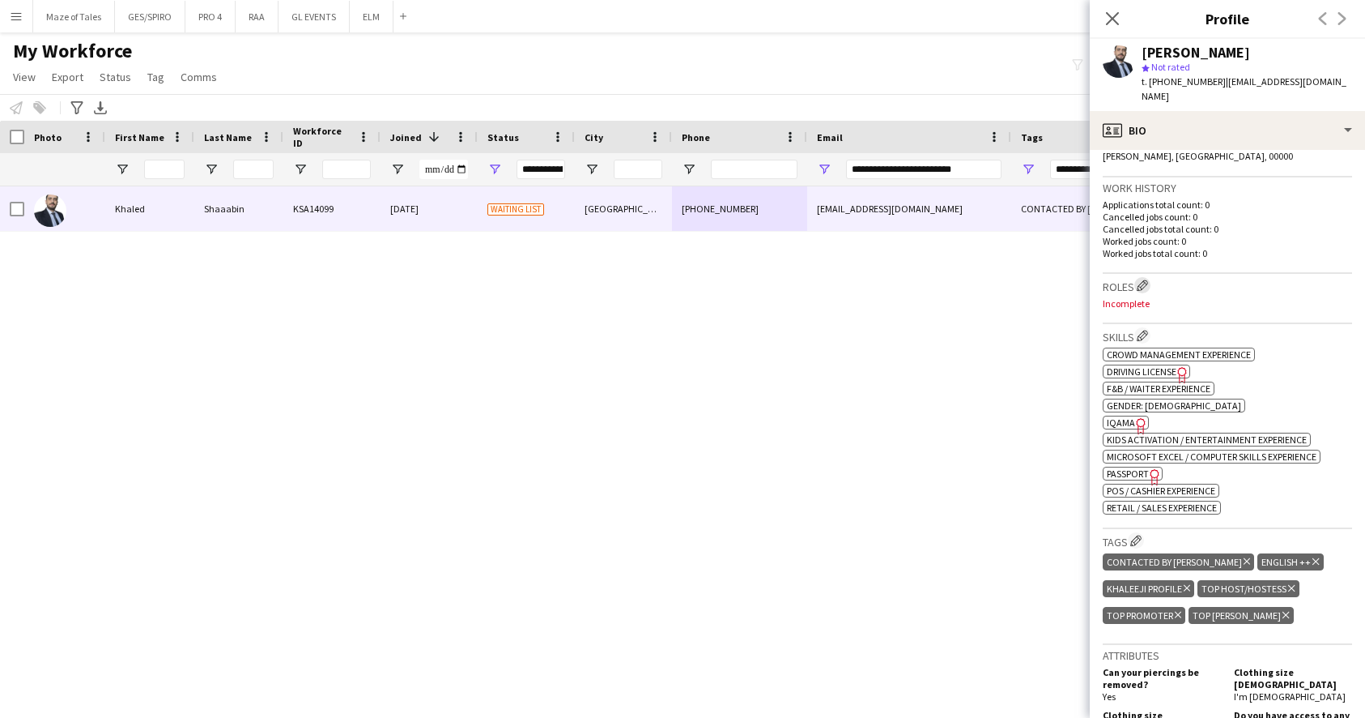
click at [1145, 279] on app-icon "Edit crew company roles" at bounding box center [1142, 284] width 11 height 11
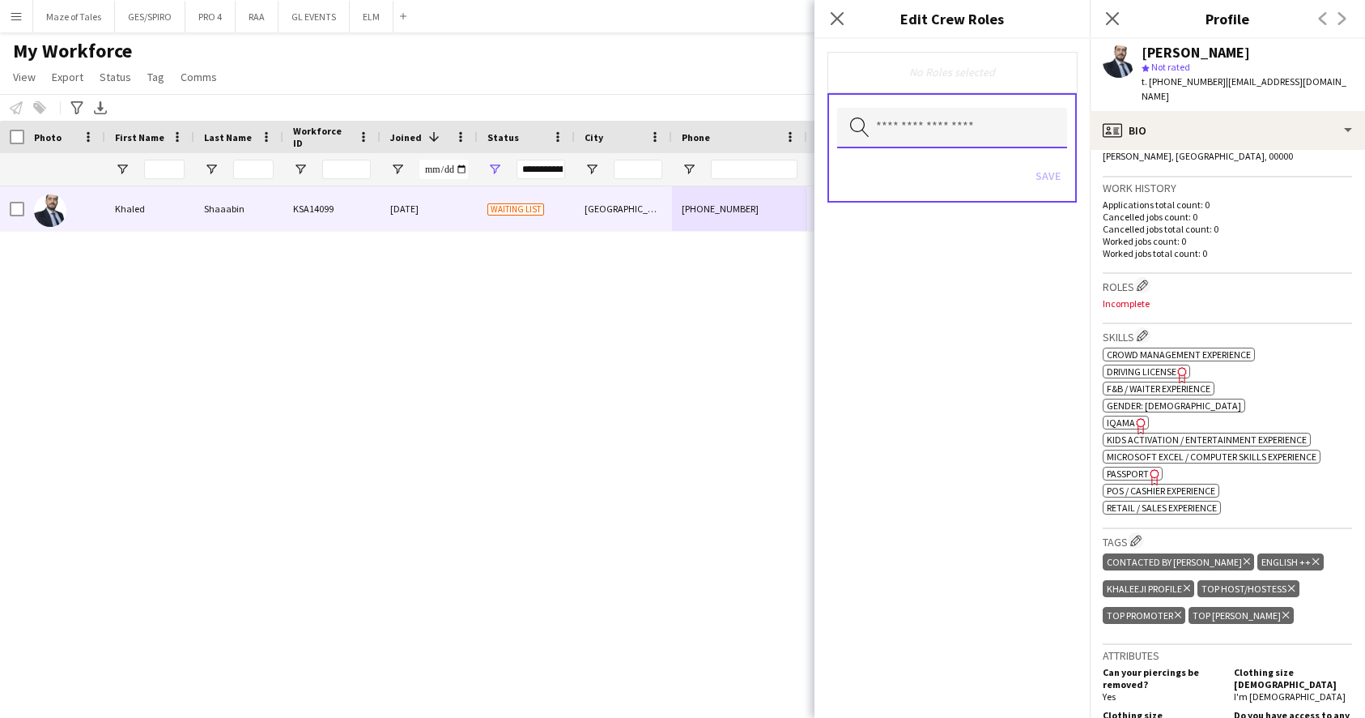
click at [952, 117] on input "text" at bounding box center [952, 128] width 230 height 40
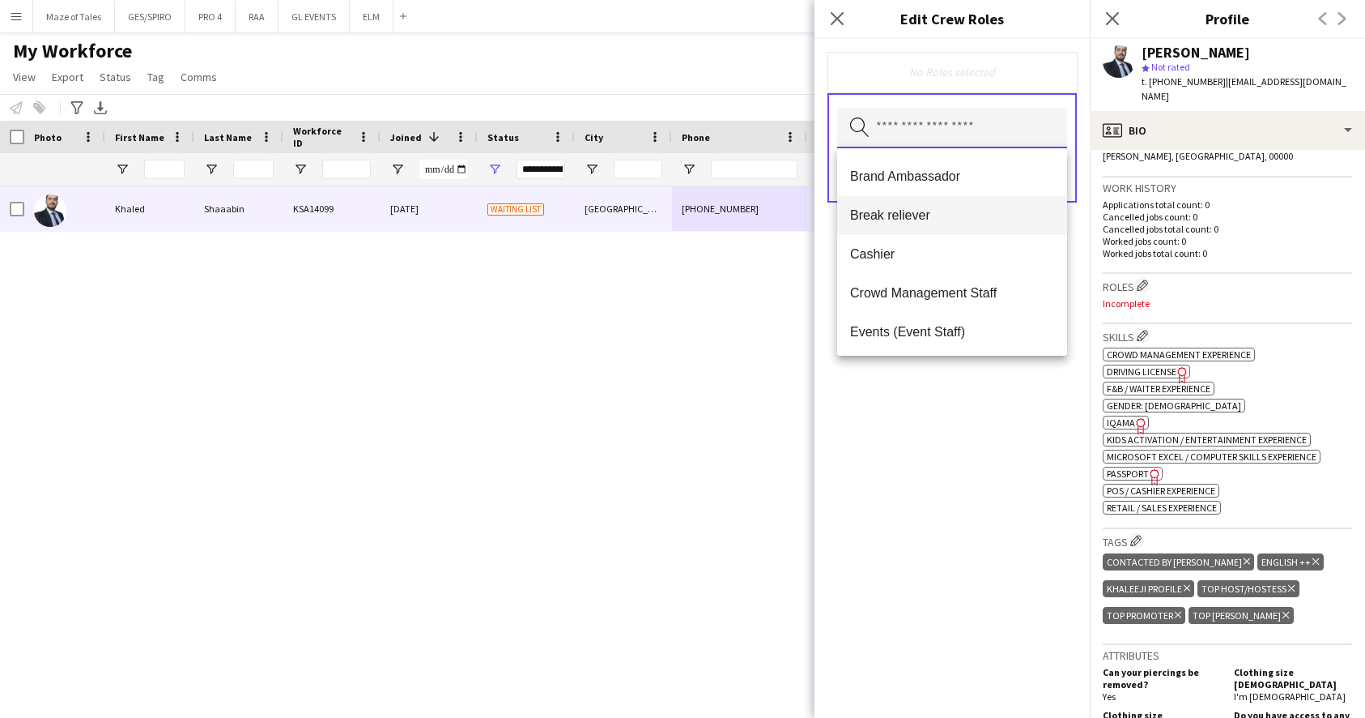
scroll to position [126, 0]
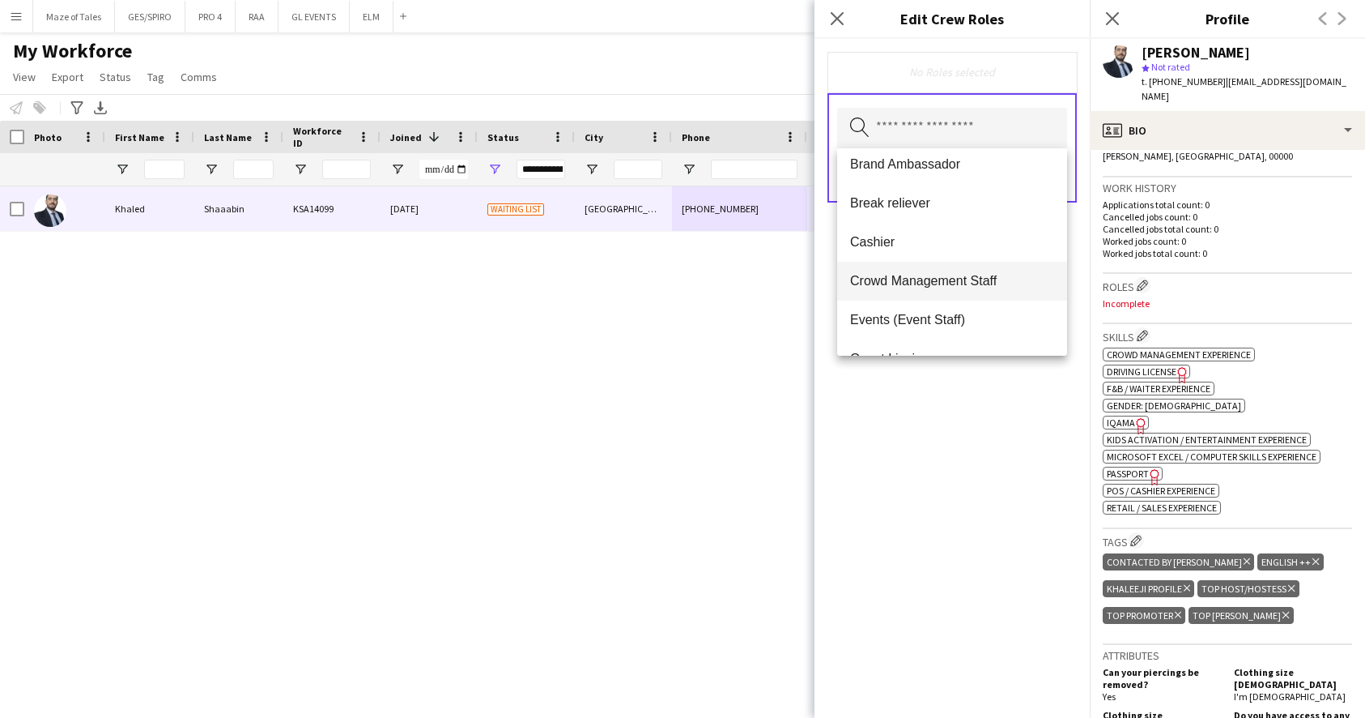
click at [928, 272] on mat-option "Crowd Management Staff" at bounding box center [952, 281] width 230 height 39
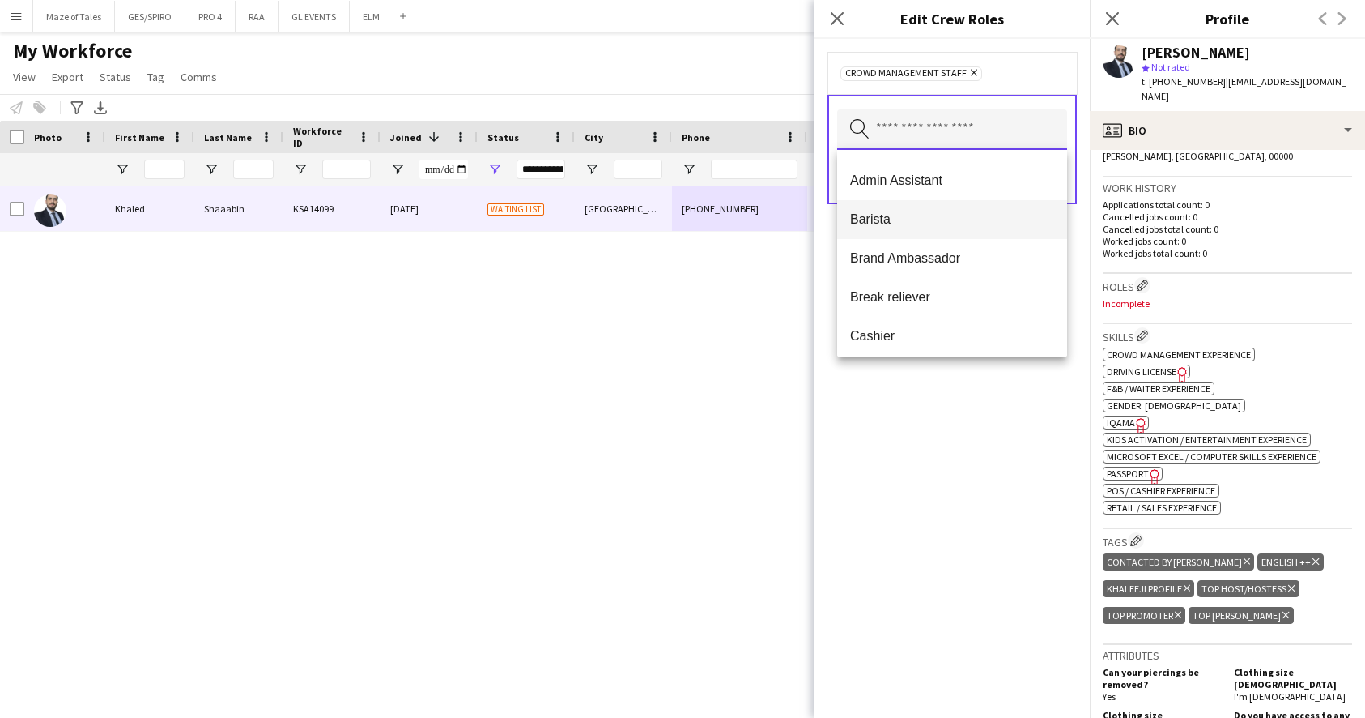
scroll to position [98, 0]
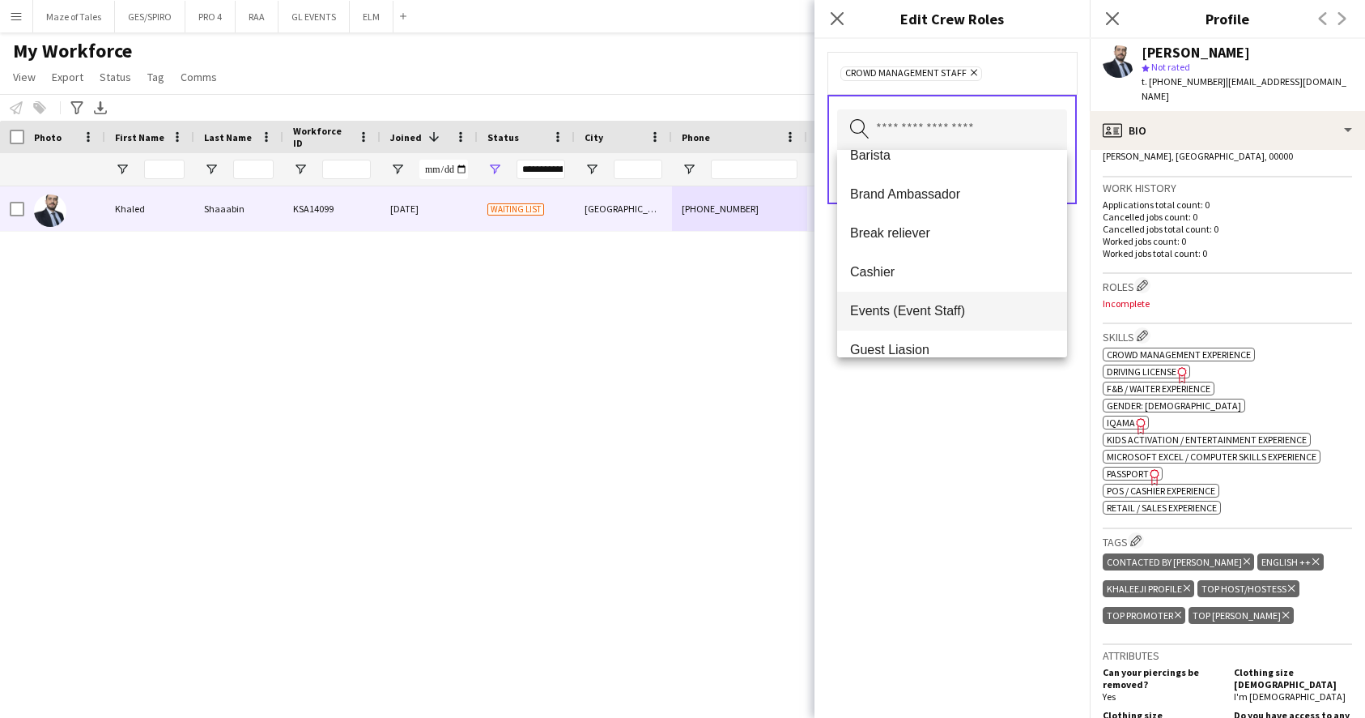
click at [927, 305] on span "Events (Event Staff)" at bounding box center [952, 310] width 204 height 15
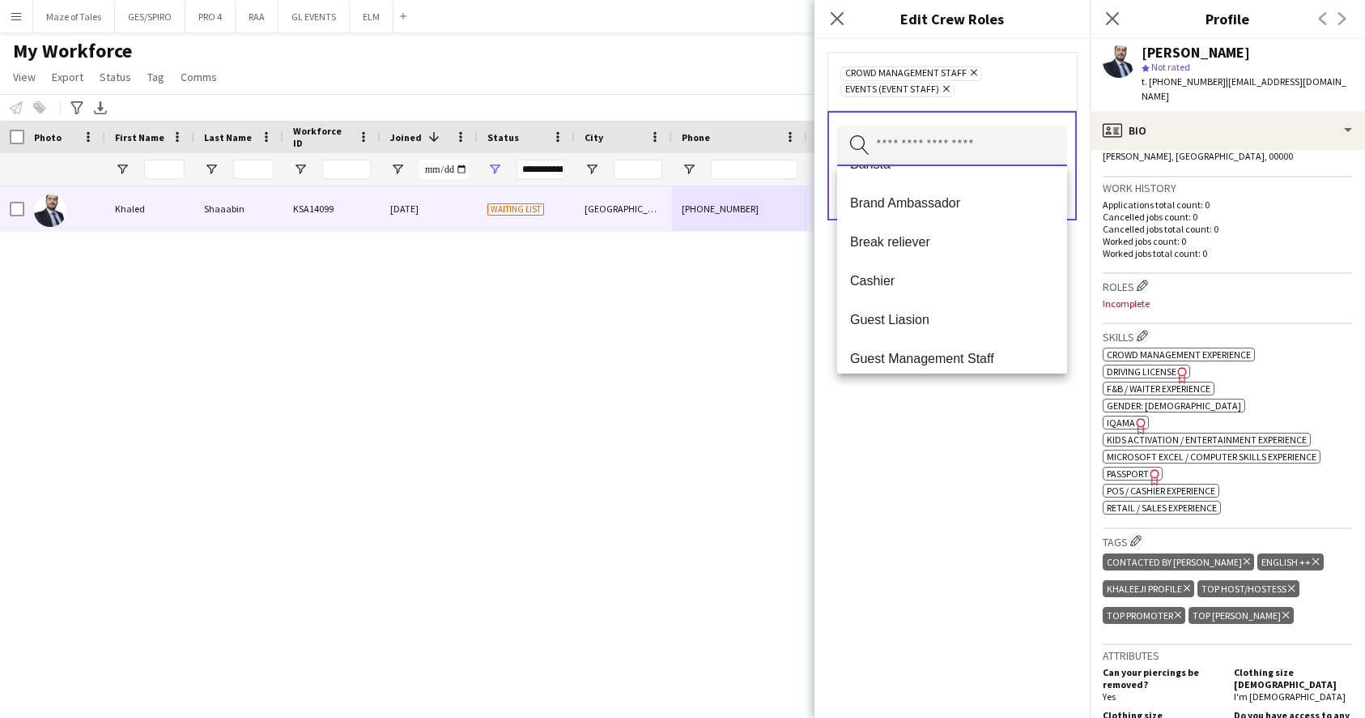
scroll to position [112, 0]
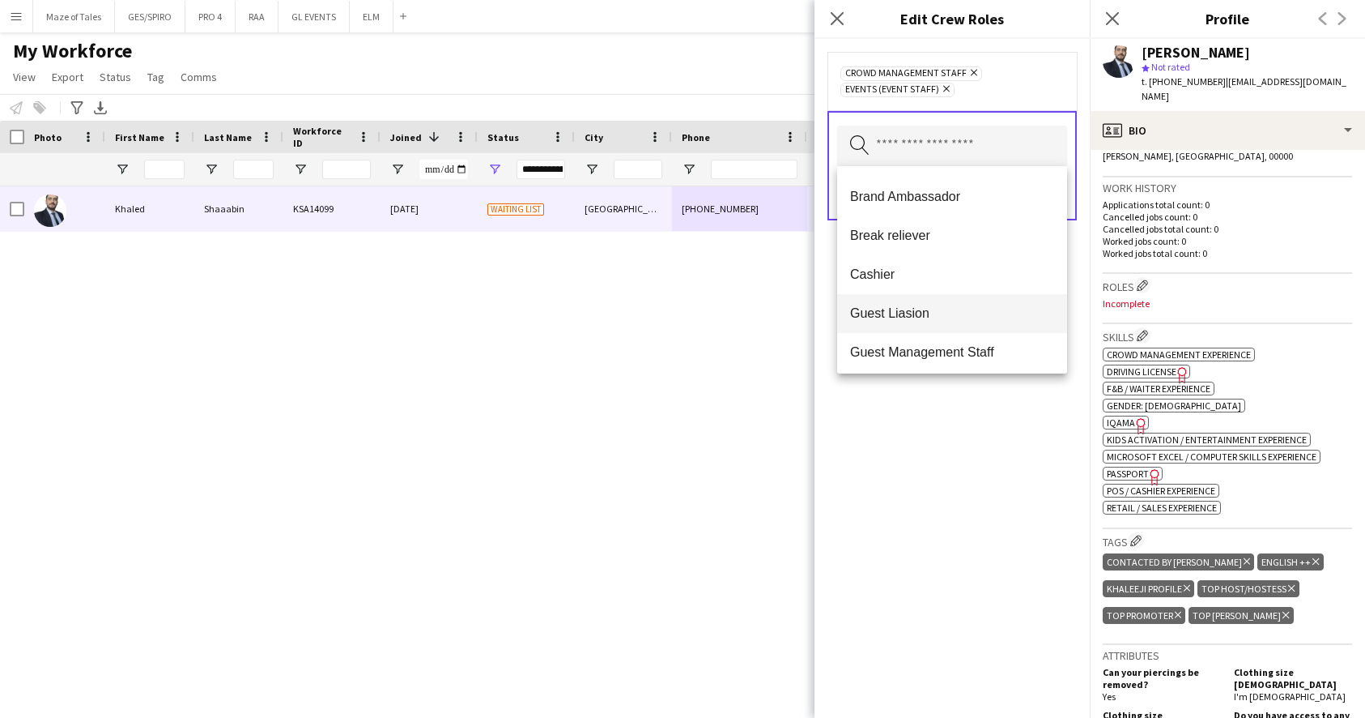
click at [927, 305] on mat-option "Guest Liasion" at bounding box center [952, 313] width 230 height 39
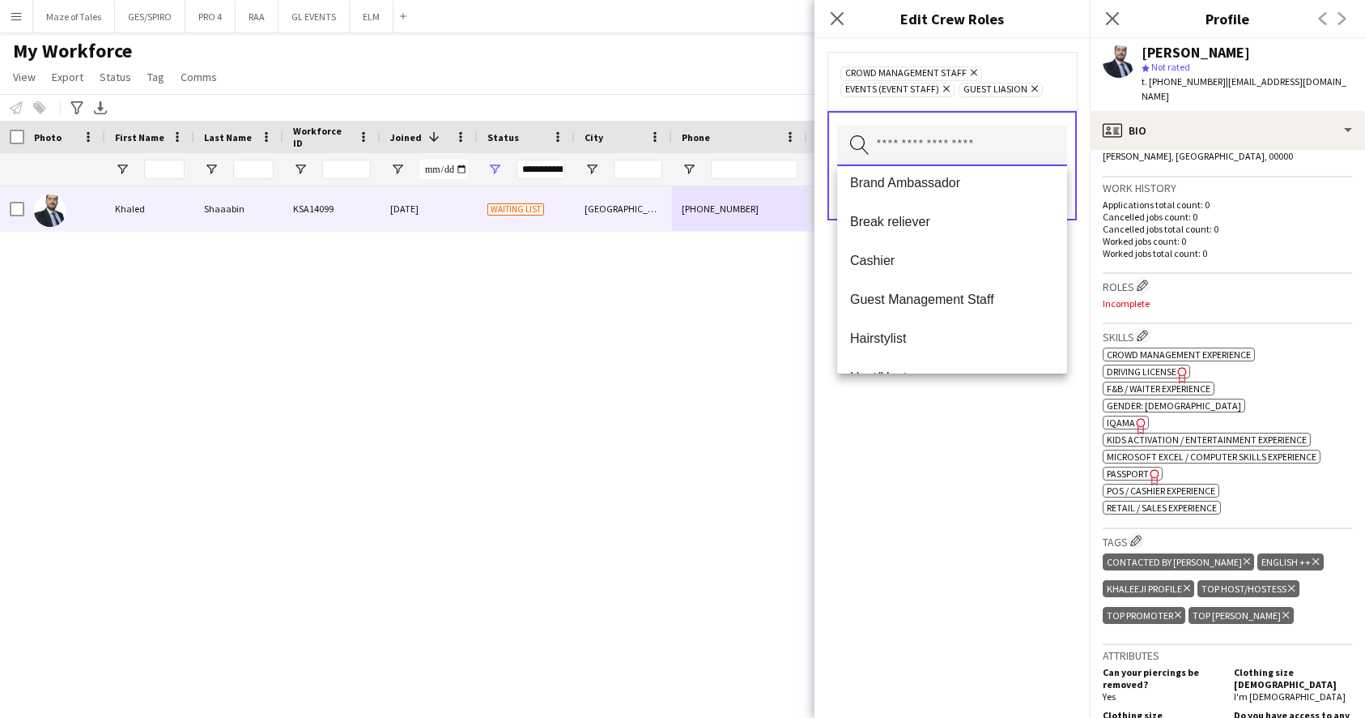
scroll to position [132, 0]
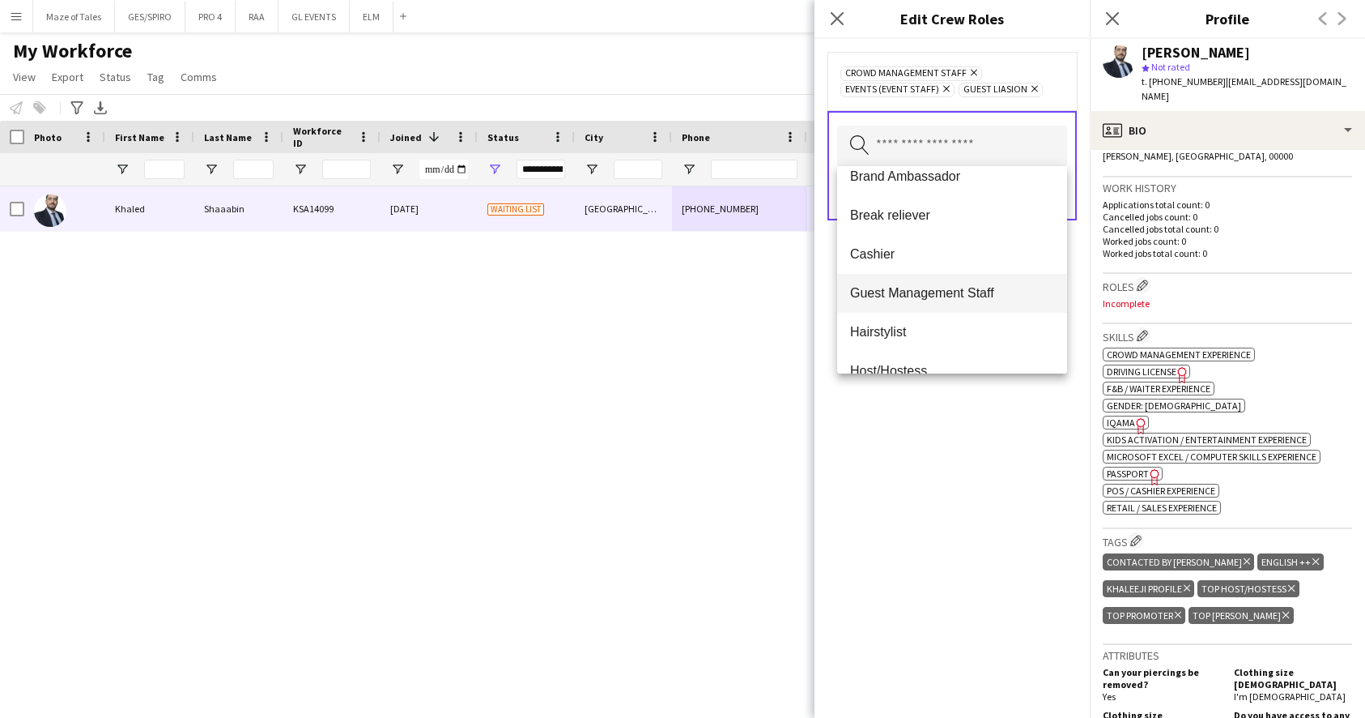
click at [927, 305] on mat-option "Guest Management Staff" at bounding box center [952, 293] width 230 height 39
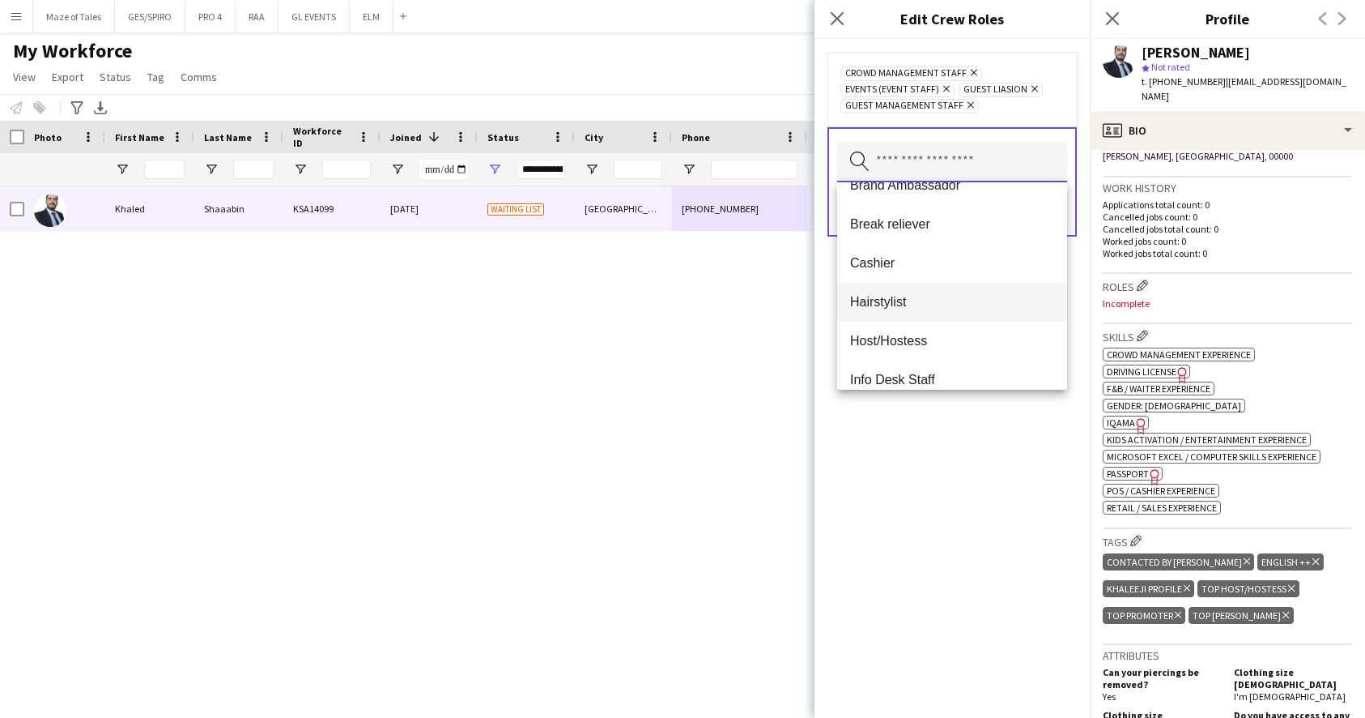
scroll to position [118, 0]
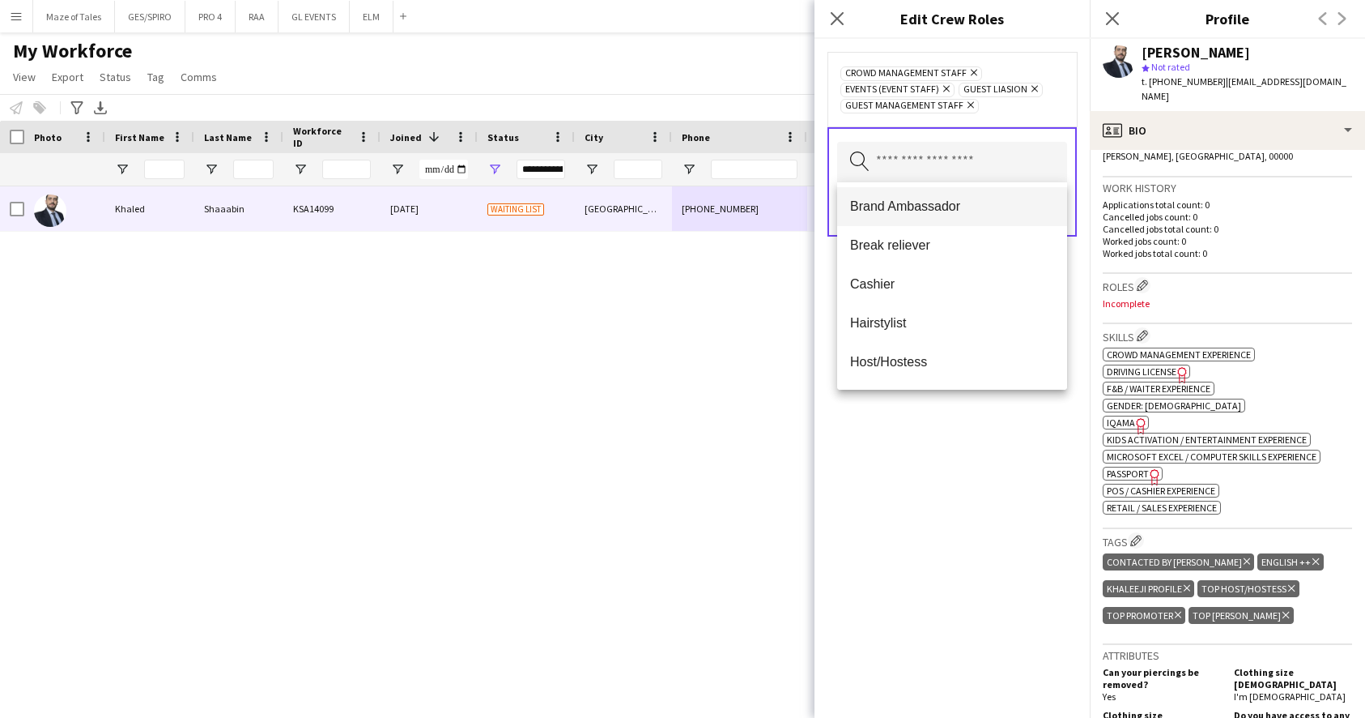
click at [961, 196] on mat-option "Brand Ambassador" at bounding box center [952, 206] width 230 height 39
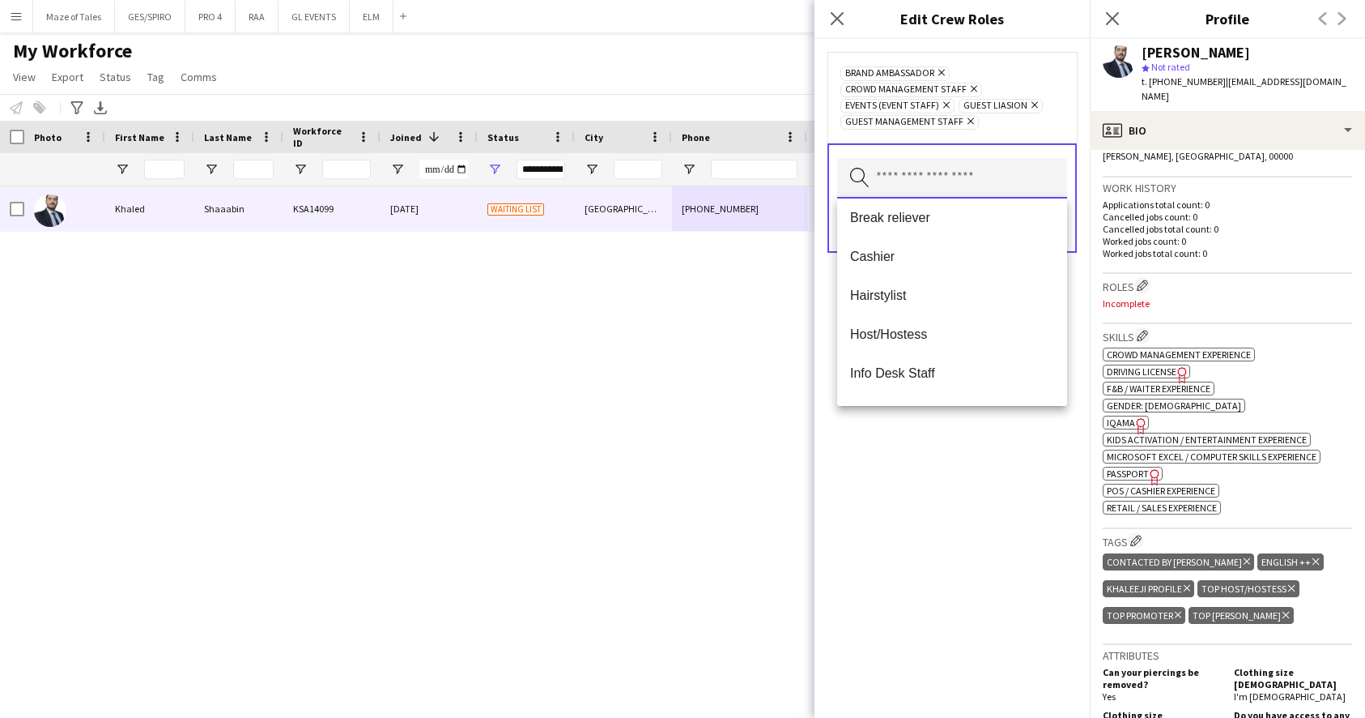
scroll to position [134, 0]
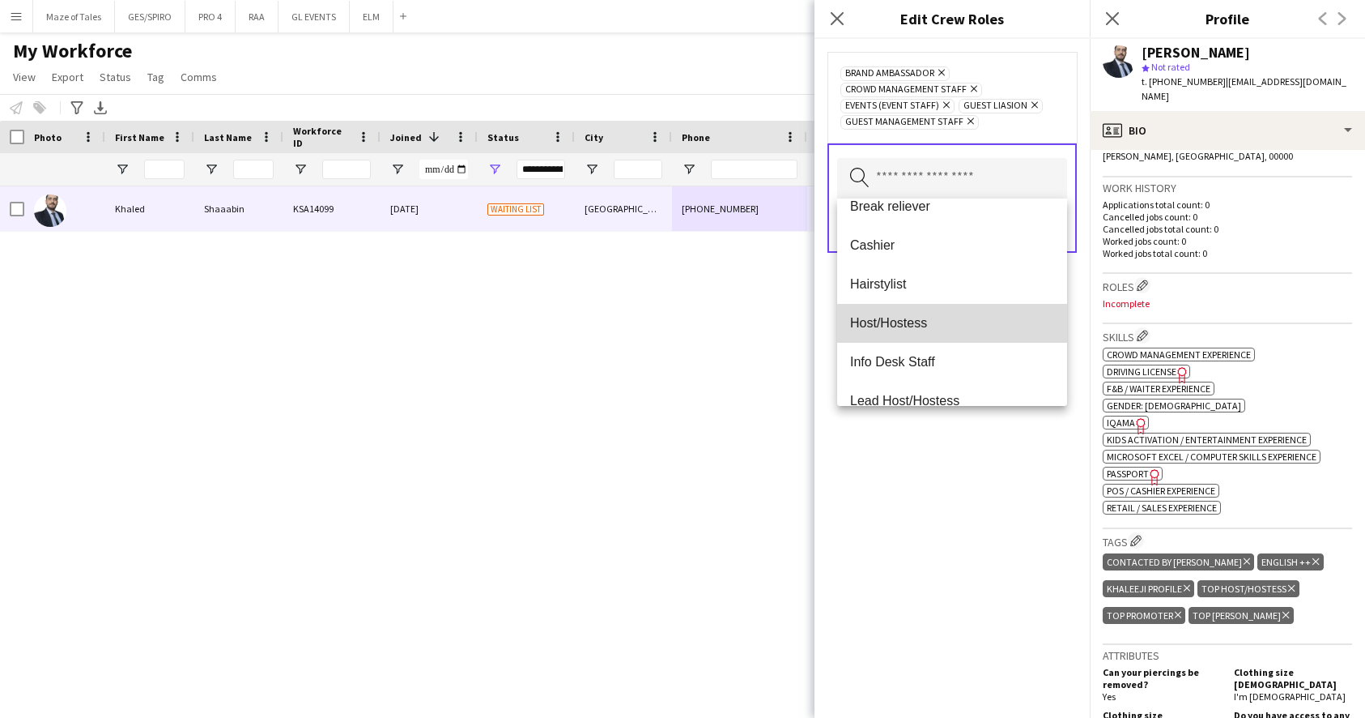
click at [968, 326] on span "Host/Hostess" at bounding box center [952, 322] width 204 height 15
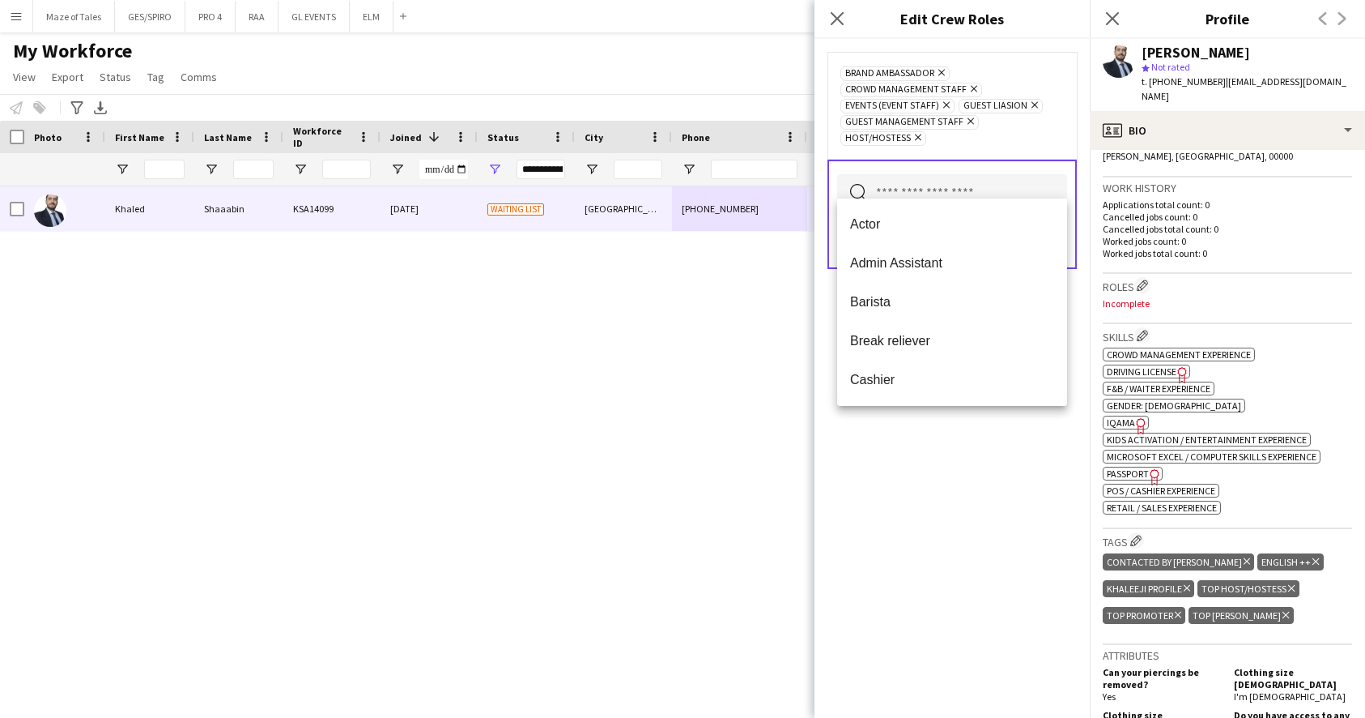
scroll to position [123, 0]
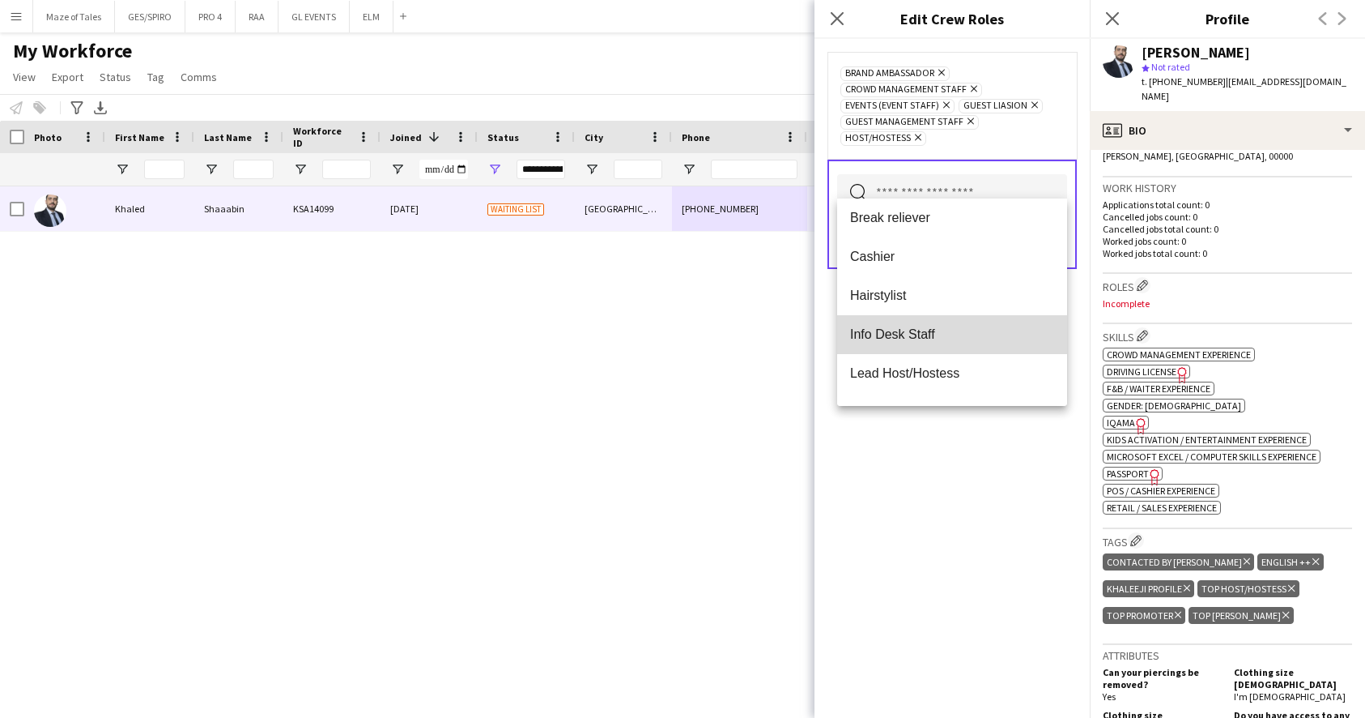
click at [968, 326] on mat-option "Info Desk Staff" at bounding box center [952, 334] width 230 height 39
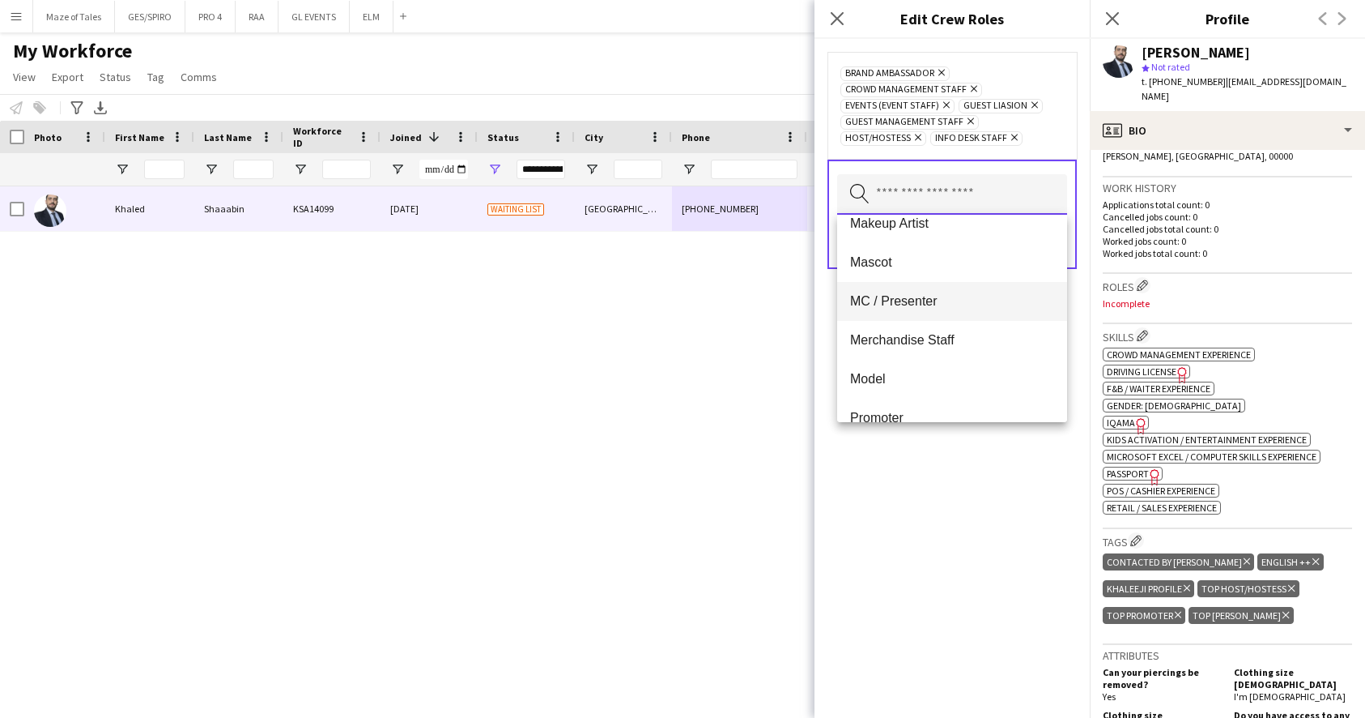
scroll to position [334, 0]
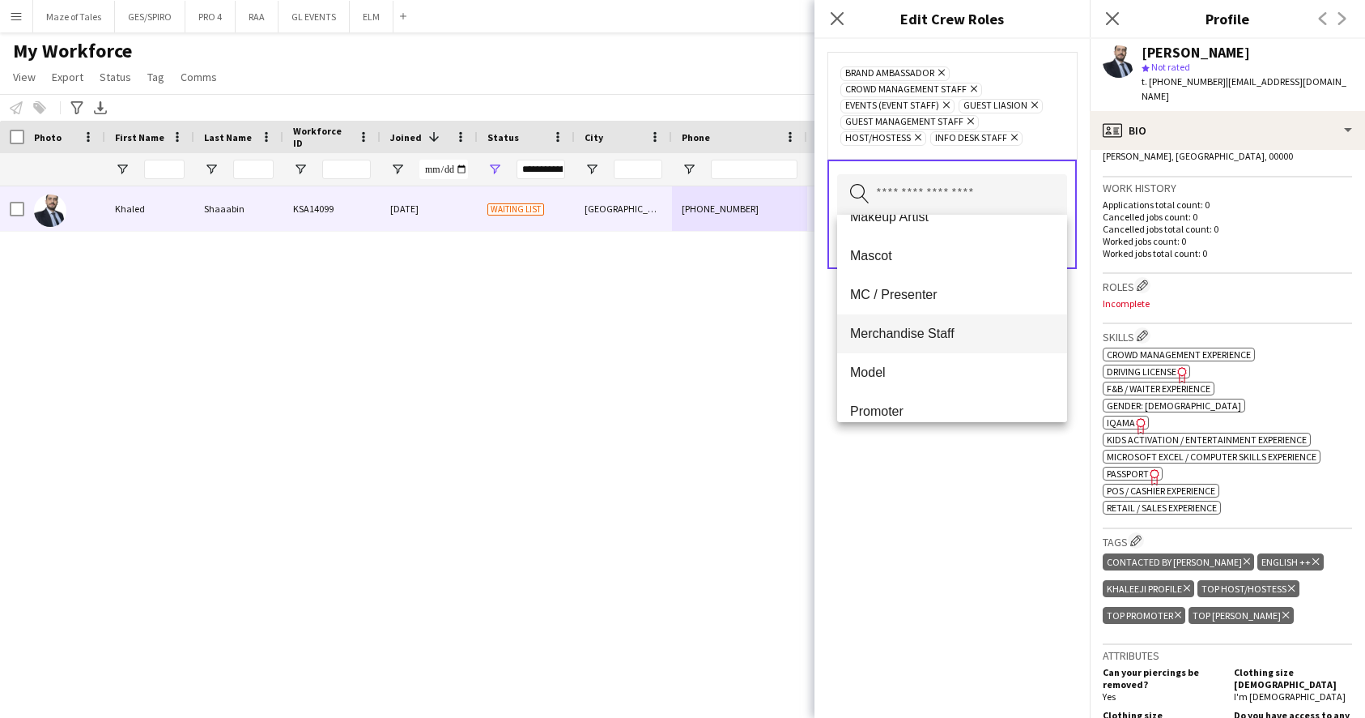
click at [919, 337] on span "Merchandise Staff" at bounding box center [952, 333] width 204 height 15
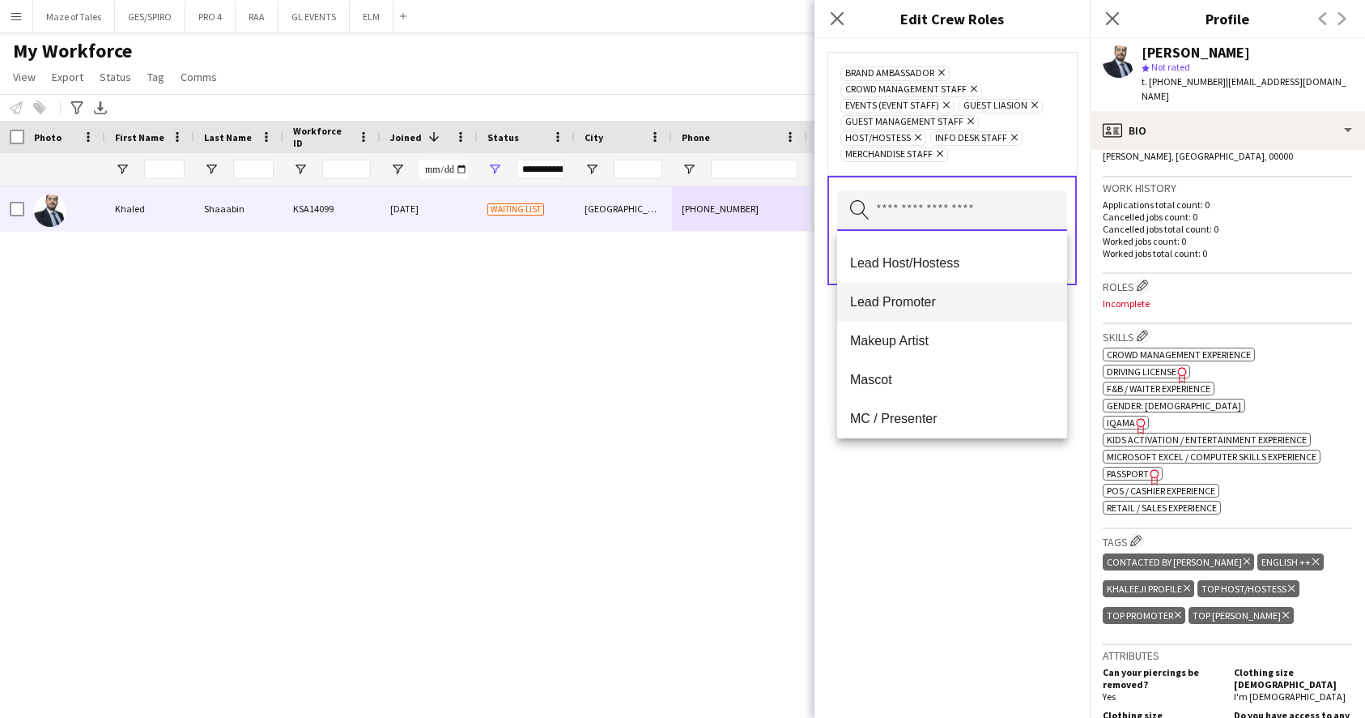
scroll to position [228, 0]
click at [950, 263] on span "Lead Host/Hostess" at bounding box center [952, 260] width 204 height 15
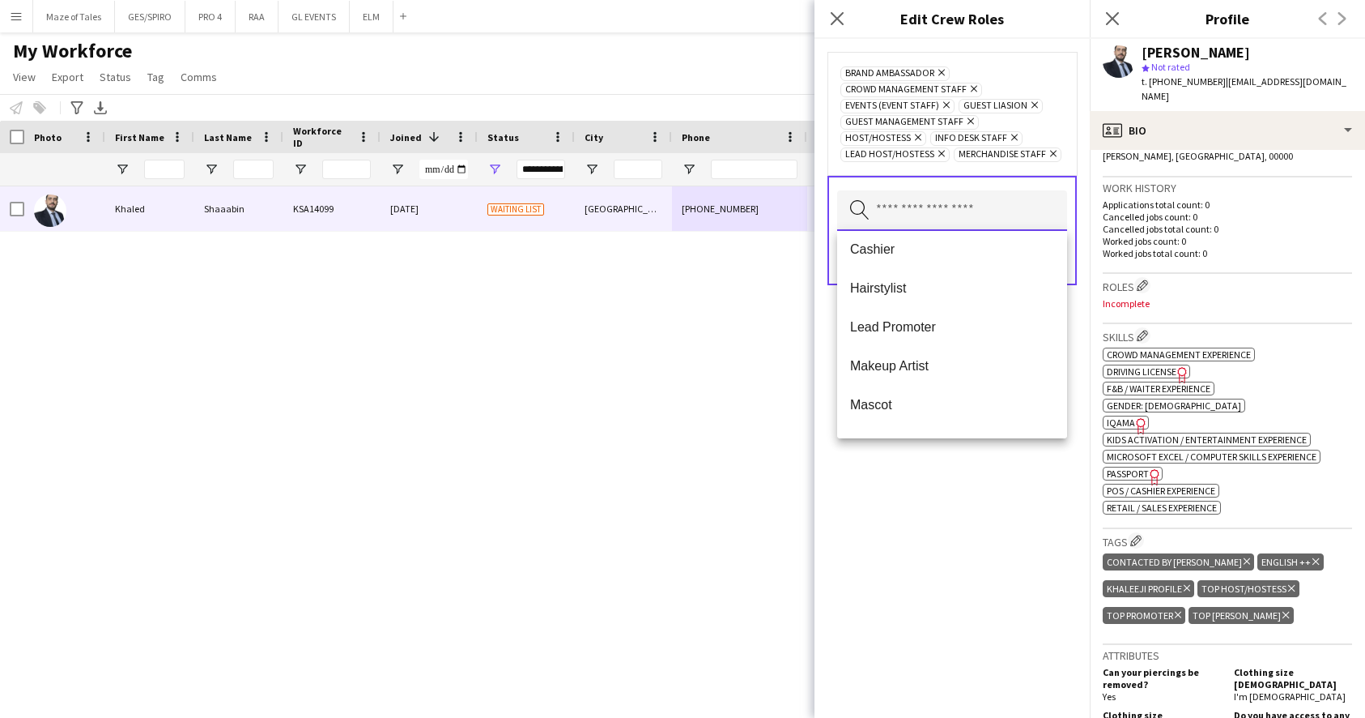
scroll to position [166, 0]
click at [933, 329] on span "Lead Promoter" at bounding box center [952, 323] width 204 height 15
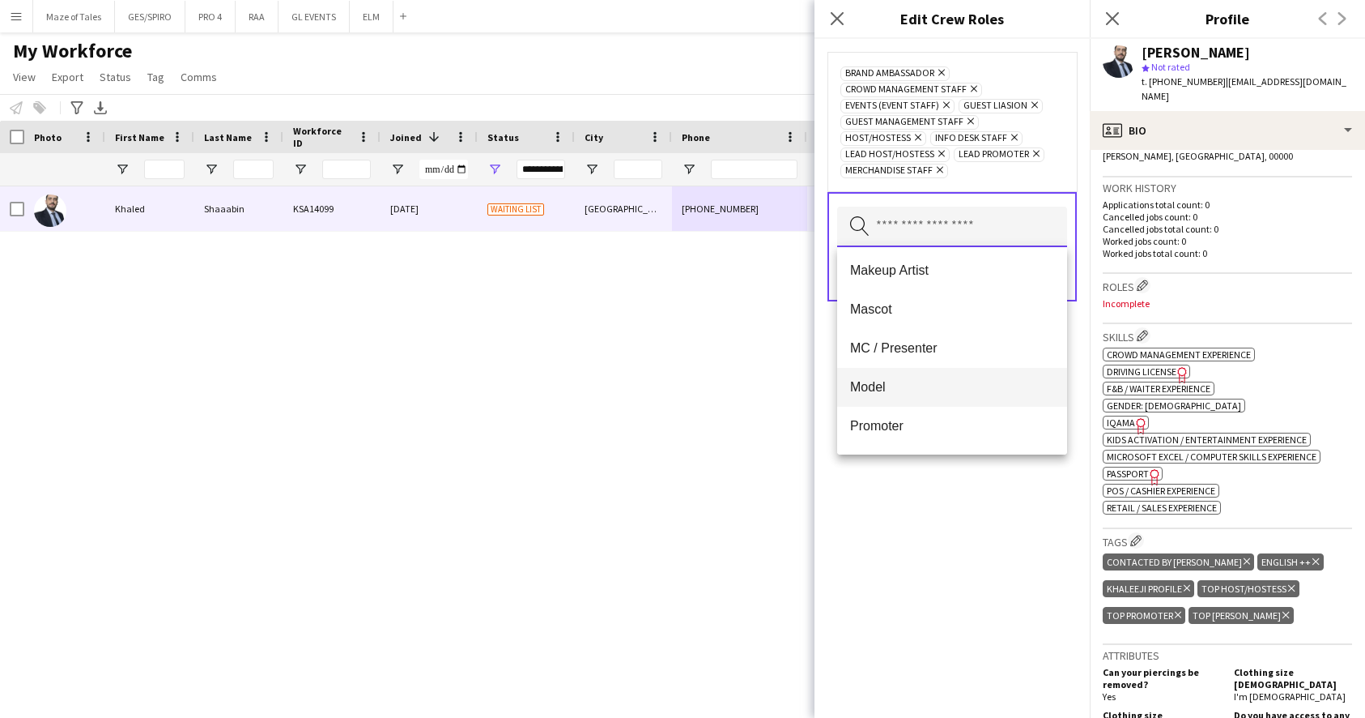
scroll to position [238, 0]
click at [915, 423] on span "Promoter" at bounding box center [952, 422] width 204 height 15
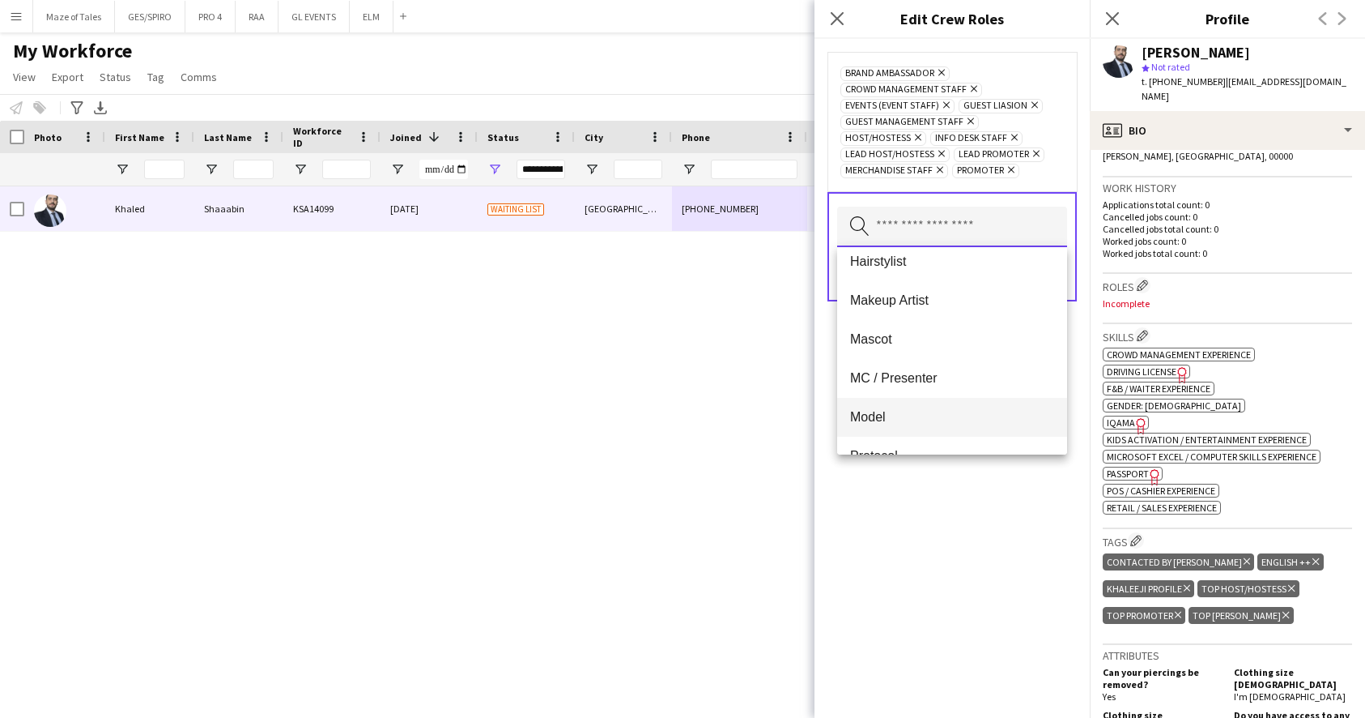
scroll to position [269, 0]
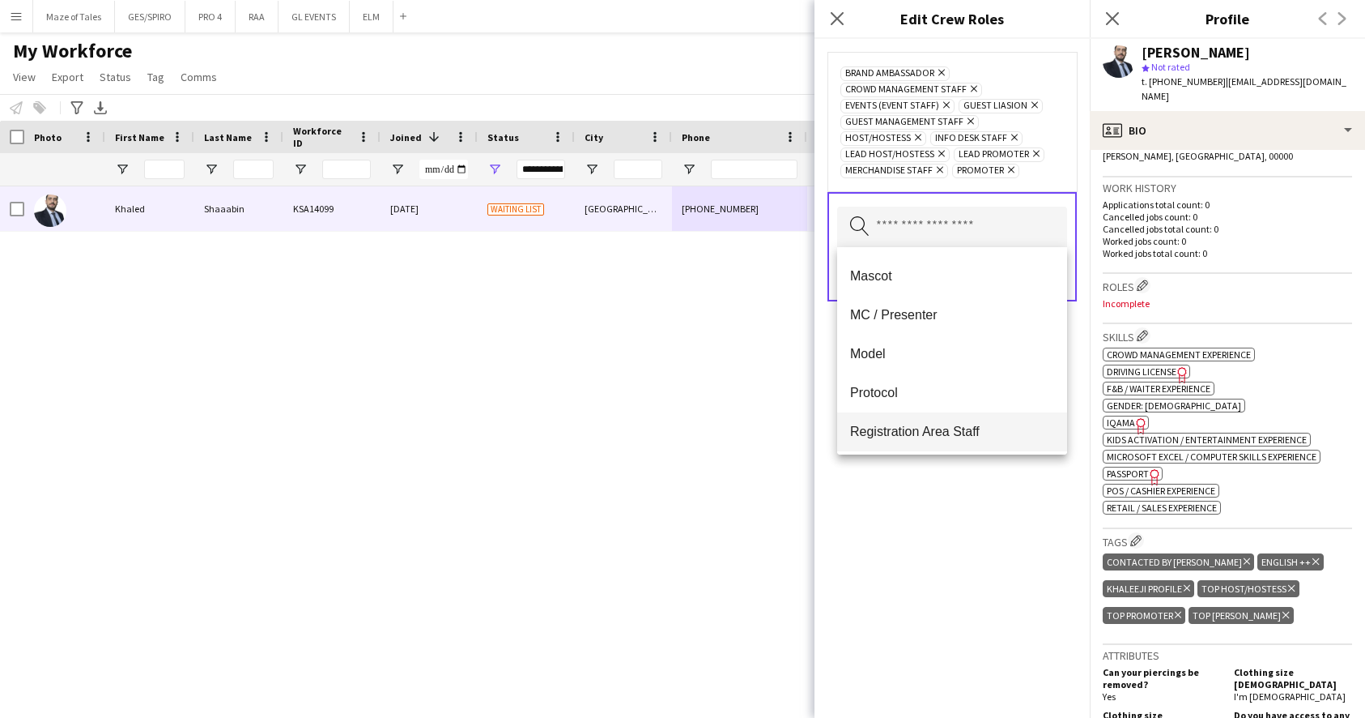
click at [917, 443] on mat-option "Registration Area Staff" at bounding box center [952, 431] width 230 height 39
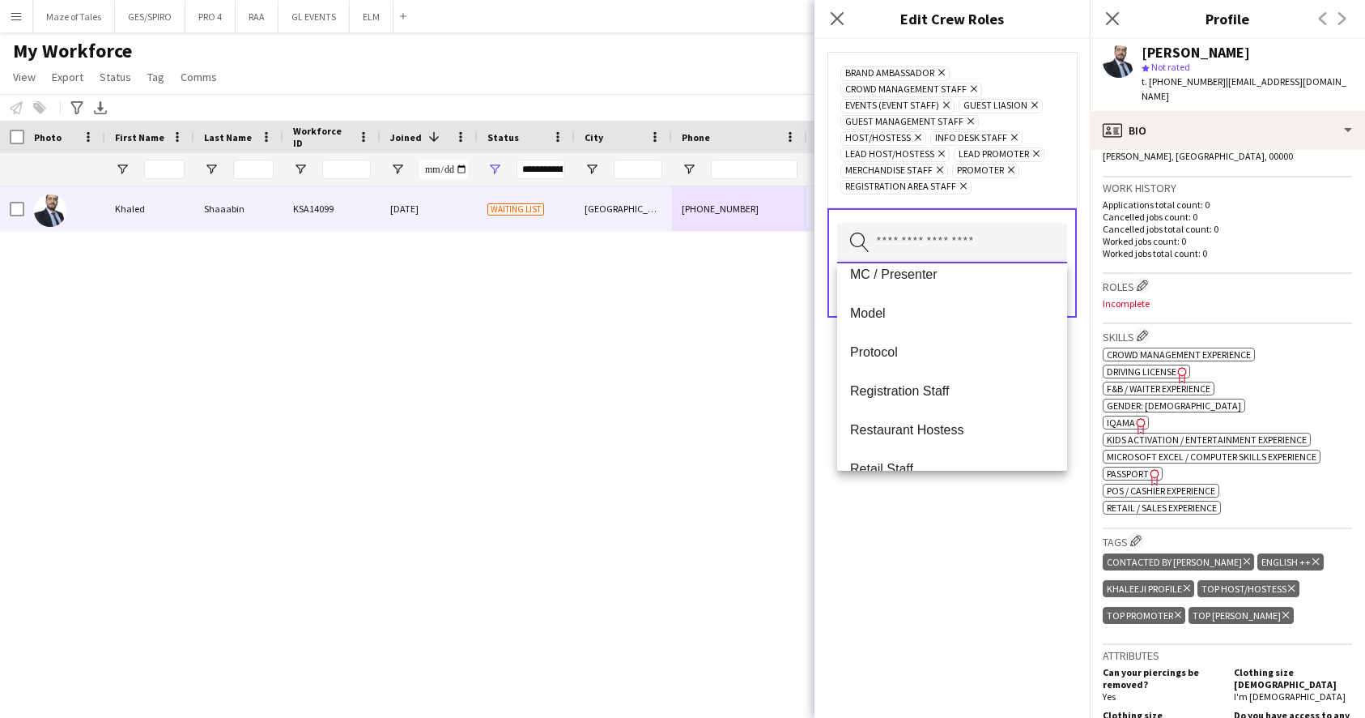
scroll to position [338, 0]
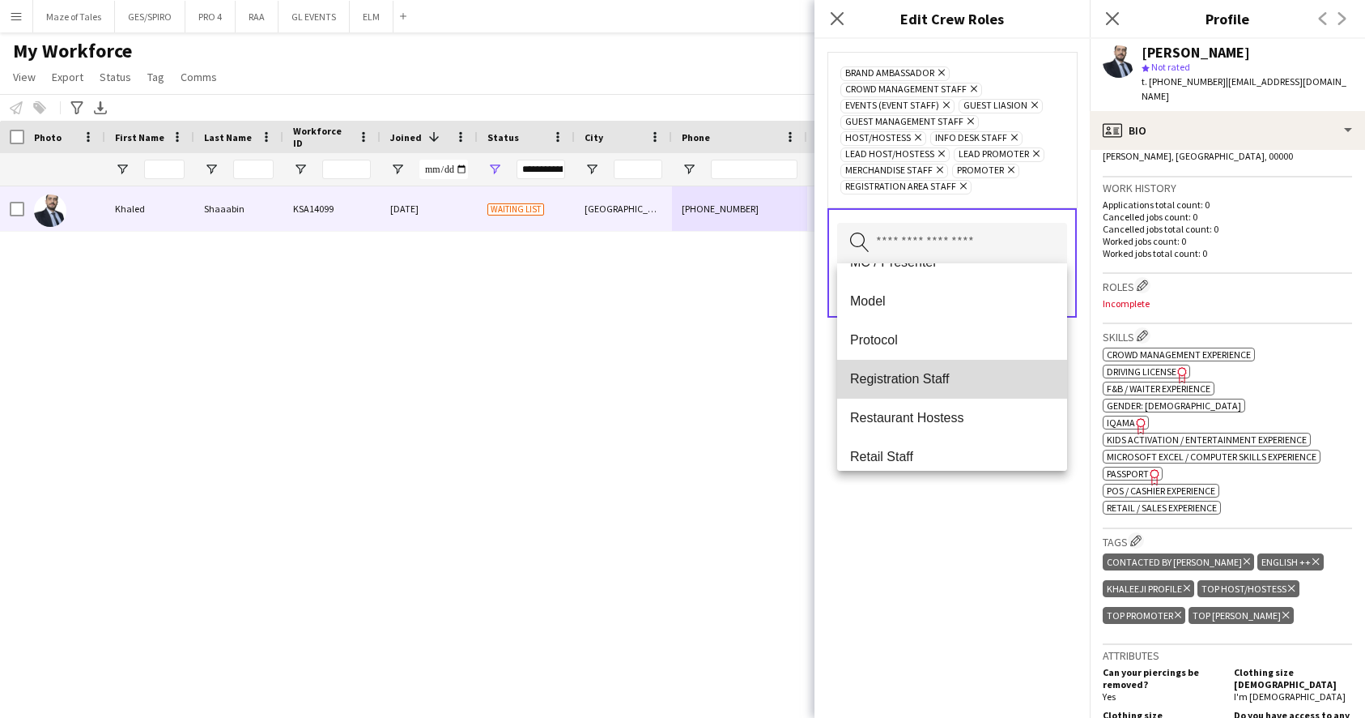
click at [915, 377] on span "Registration Staff" at bounding box center [952, 378] width 204 height 15
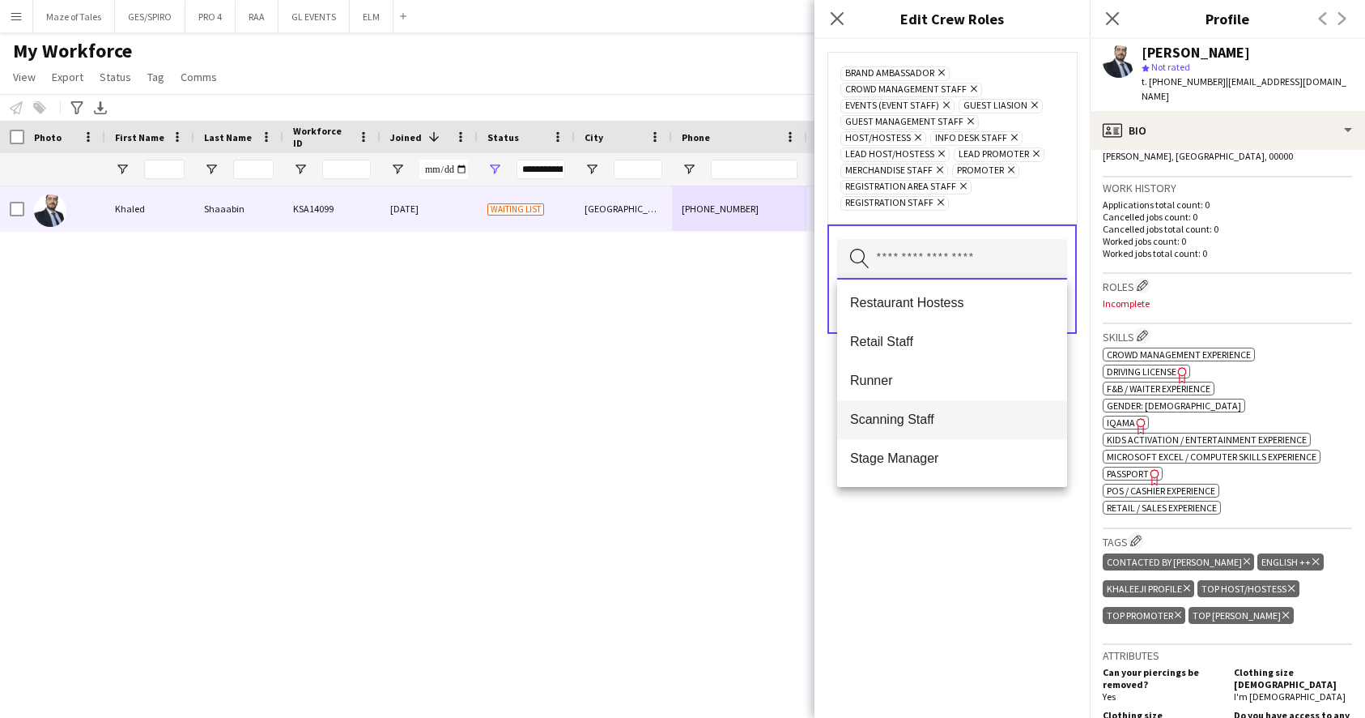
scroll to position [476, 0]
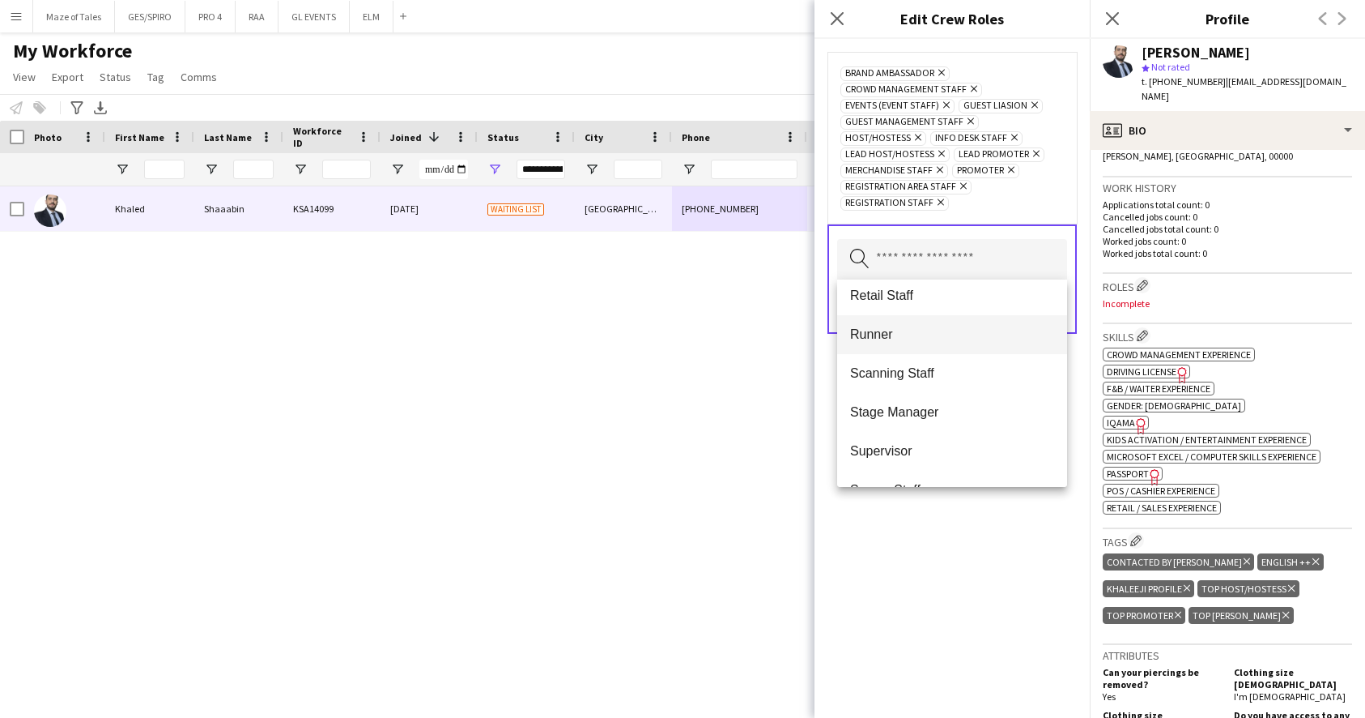
click at [930, 352] on mat-option "Runner" at bounding box center [952, 334] width 230 height 39
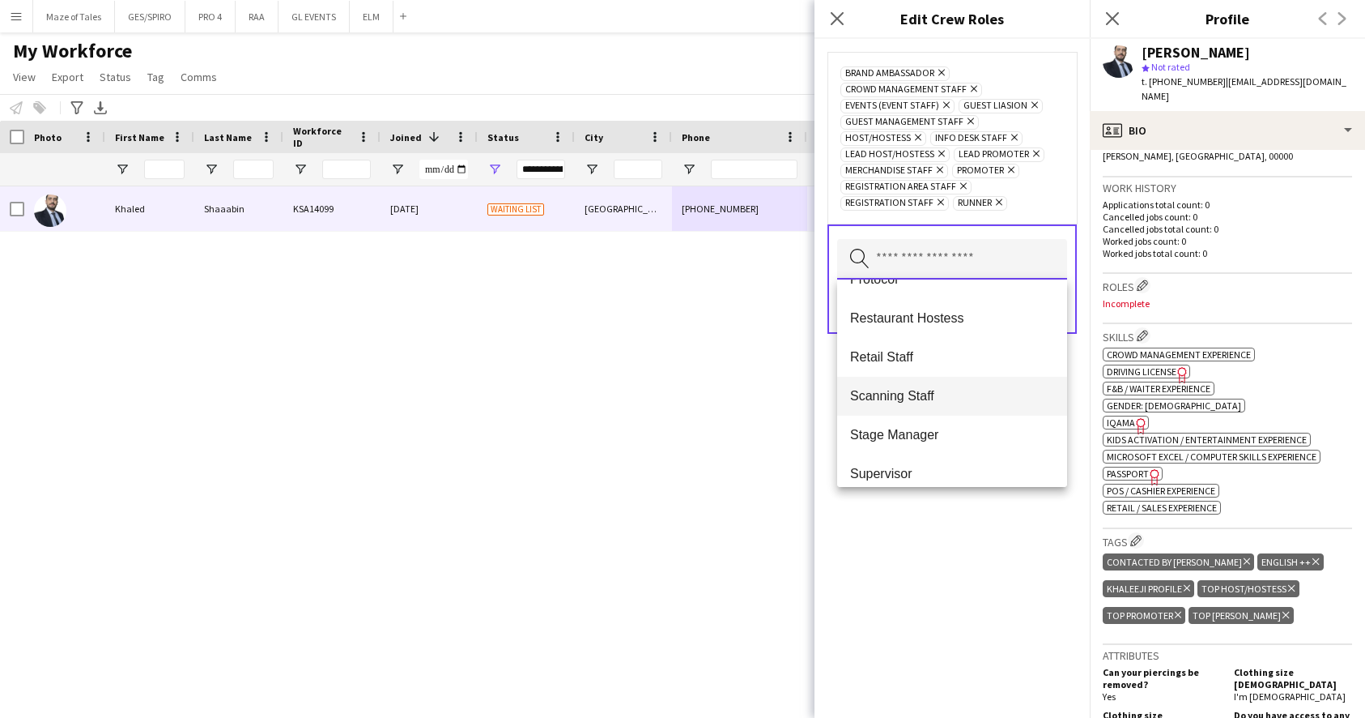
scroll to position [415, 0]
click at [949, 407] on mat-option "Scanning Staff" at bounding box center [952, 395] width 230 height 39
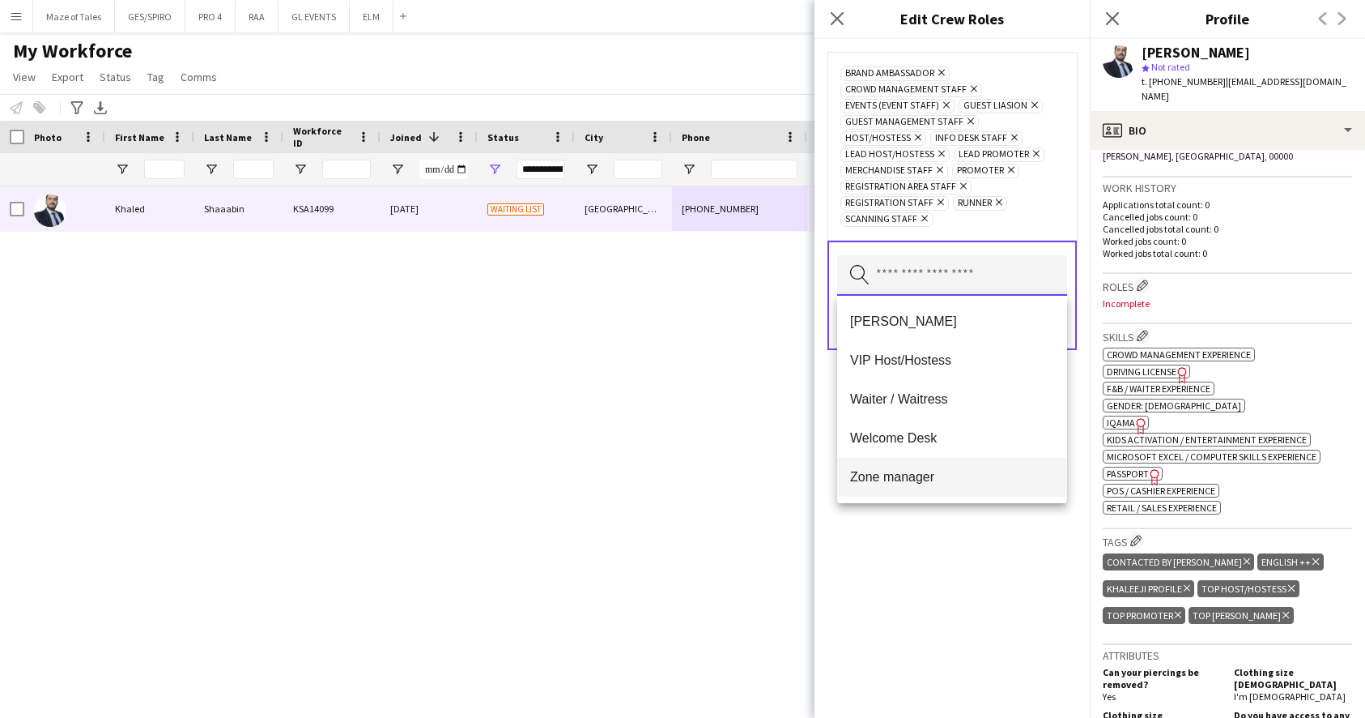
scroll to position [855, 0]
click at [948, 435] on span "Welcome Desk" at bounding box center [952, 437] width 204 height 15
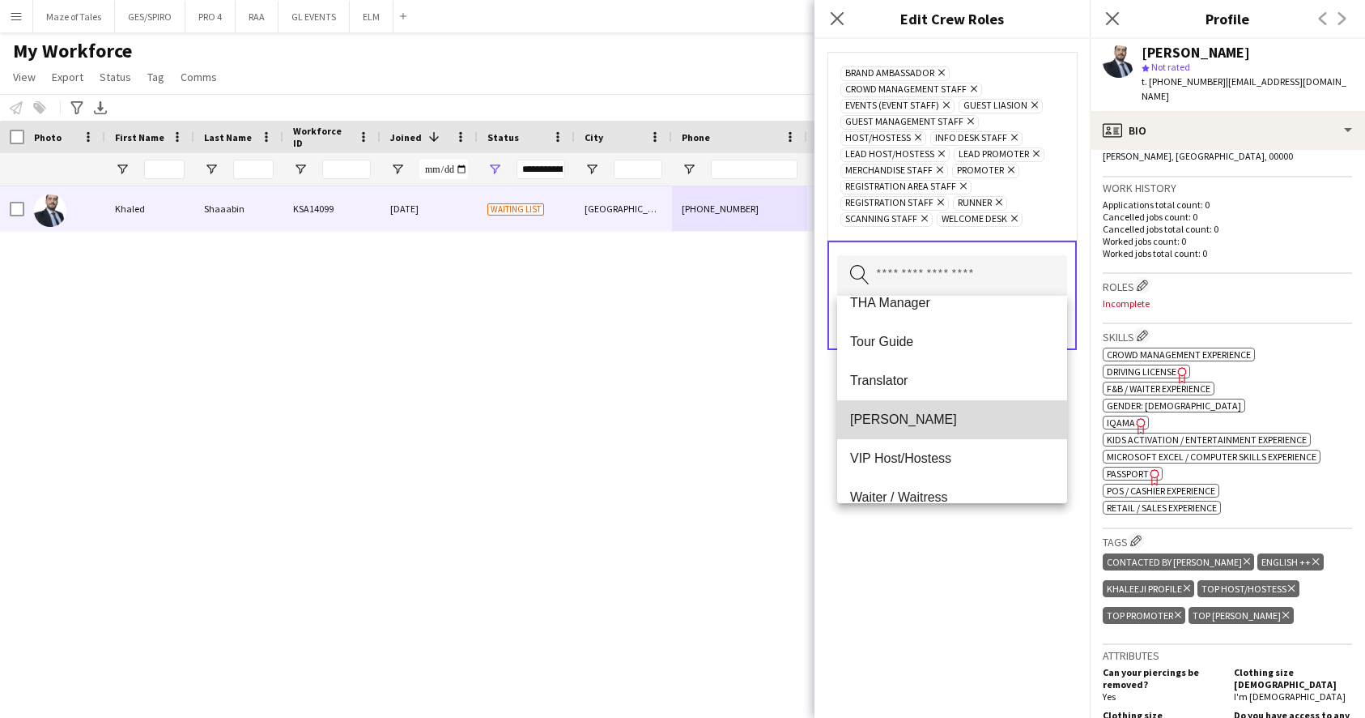
click at [944, 427] on span "[PERSON_NAME]" at bounding box center [952, 418] width 204 height 15
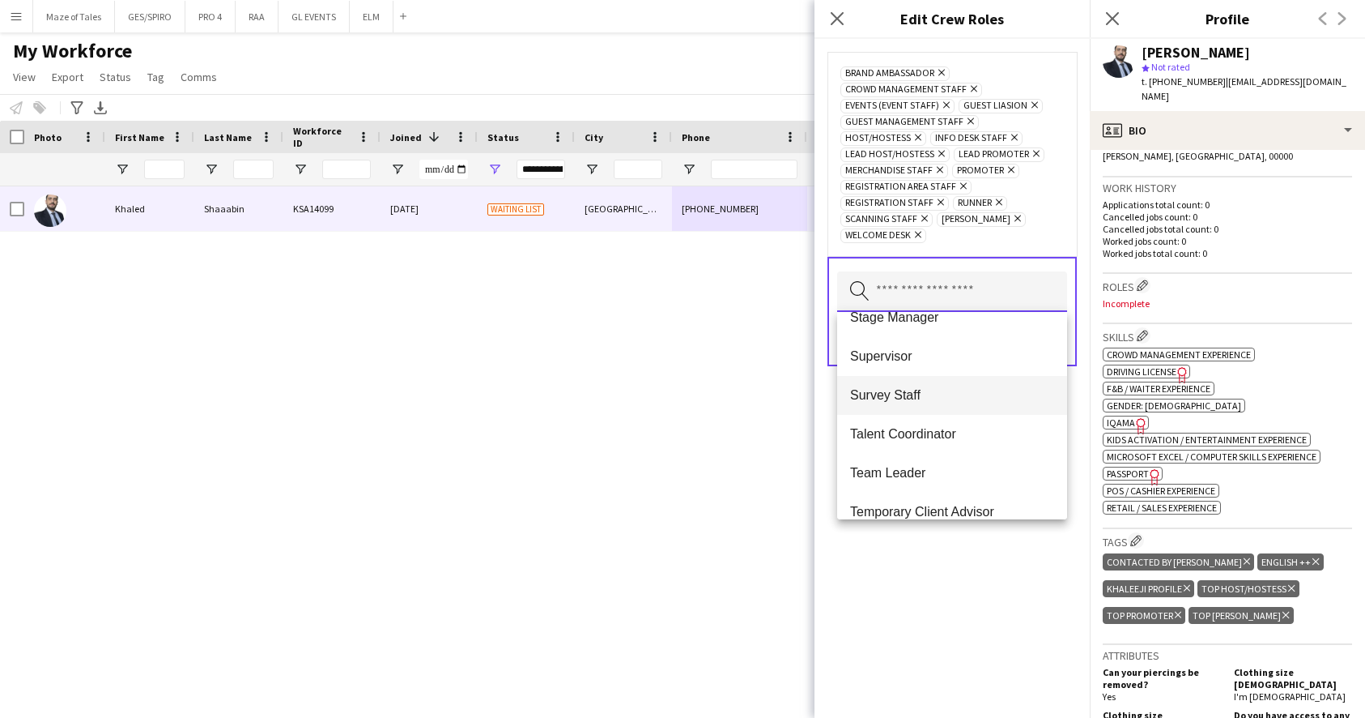
scroll to position [524, 0]
click at [931, 392] on span "Survey Staff" at bounding box center [952, 396] width 204 height 15
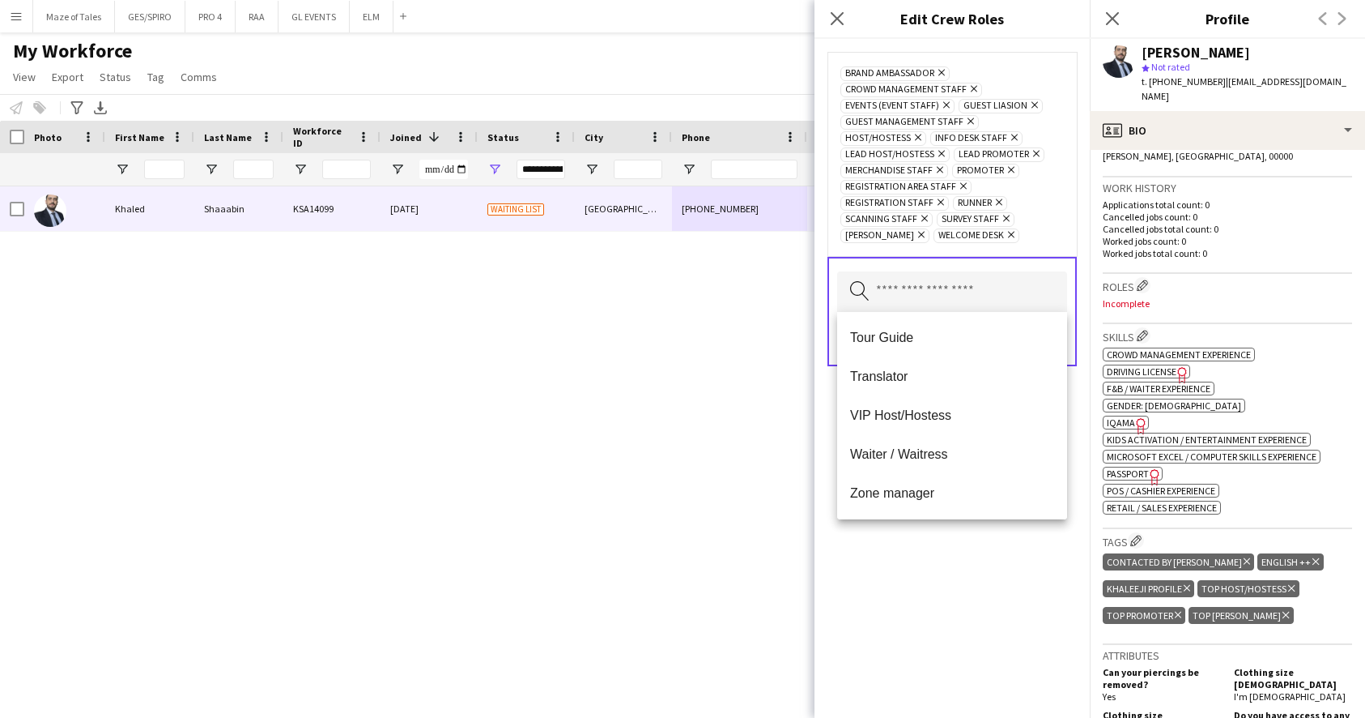
scroll to position [740, 0]
click at [929, 551] on div "Brand Ambassador Remove Crowd Management Staff Remove Events (Event Staff) Remo…" at bounding box center [952, 378] width 275 height 679
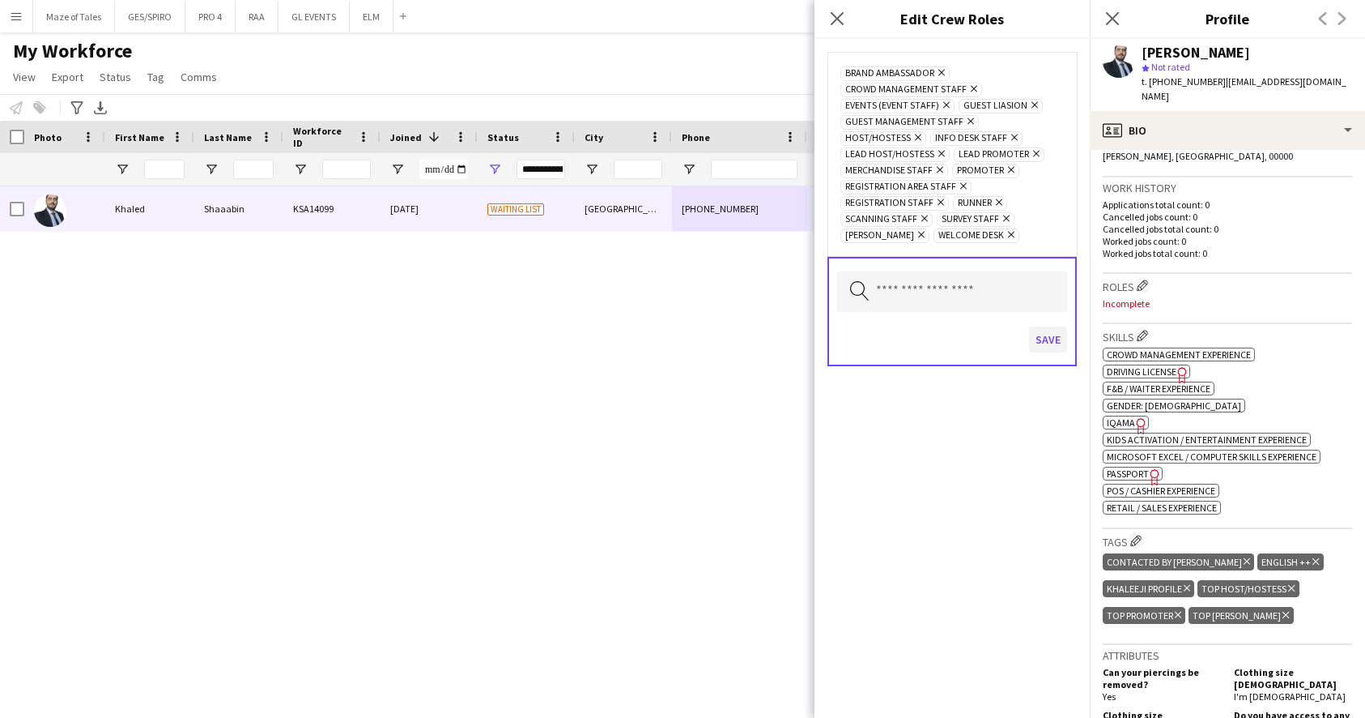
click at [1047, 339] on button "Save" at bounding box center [1048, 339] width 38 height 26
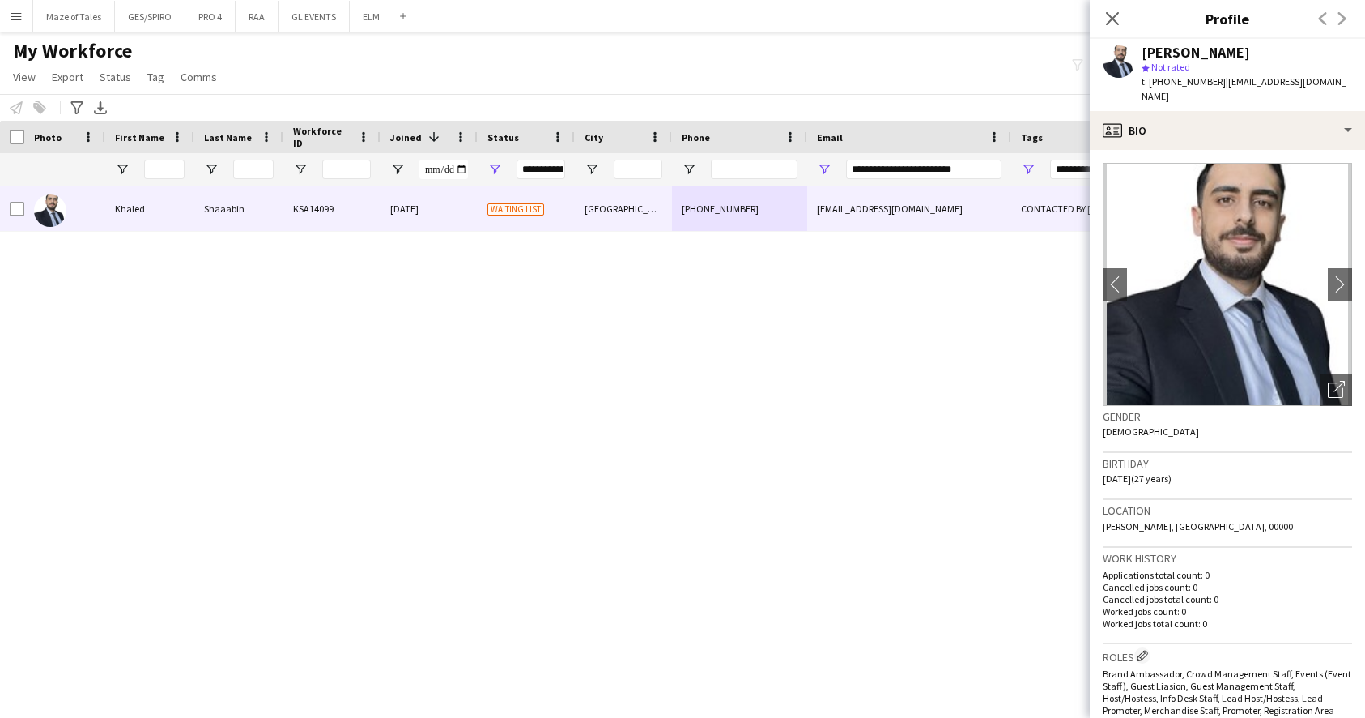
scroll to position [0, 0]
click at [1107, 26] on icon "Close pop-in" at bounding box center [1112, 18] width 15 height 15
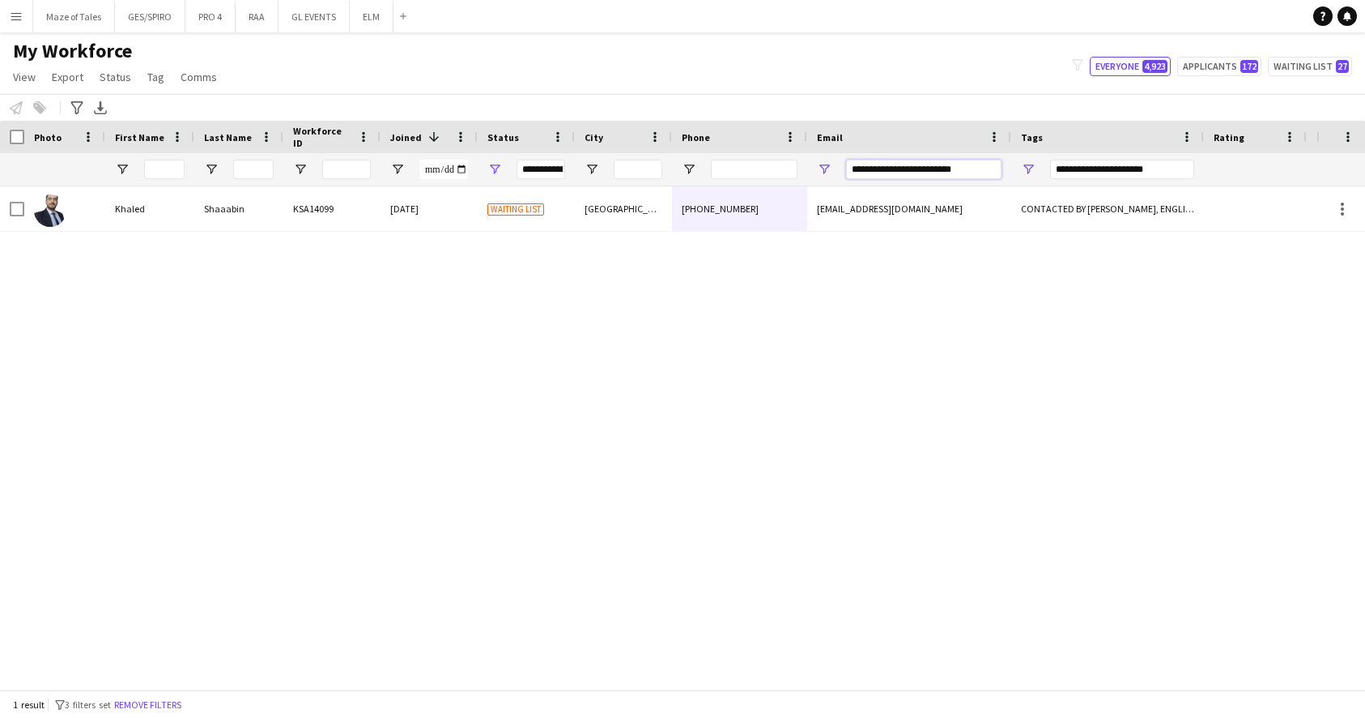
drag, startPoint x: 972, startPoint y: 175, endPoint x: 741, endPoint y: 151, distance: 232.1
click at [748, 151] on div "Workforce Details Photo First Name 1" at bounding box center [840, 154] width 1681 height 66
paste input "Email Filter Input"
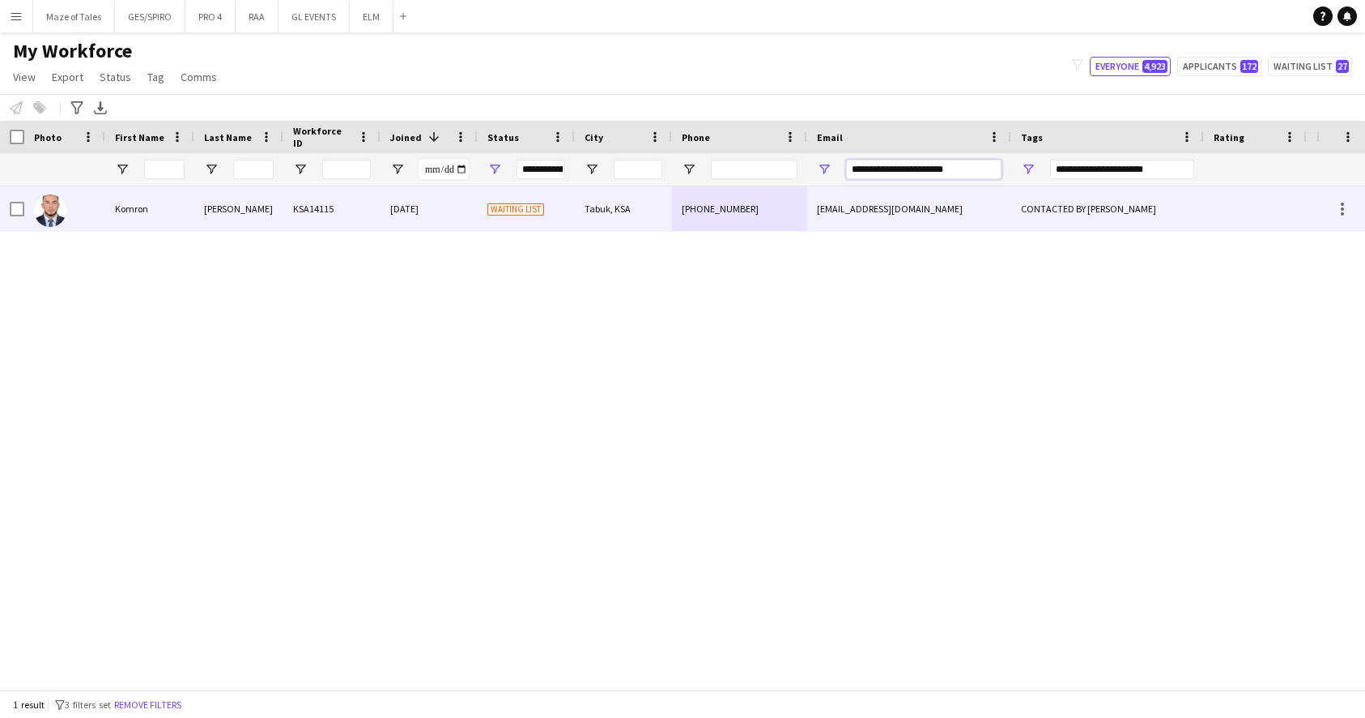
type input "**********"
click at [905, 203] on div "[EMAIL_ADDRESS][DOMAIN_NAME]" at bounding box center [909, 208] width 204 height 45
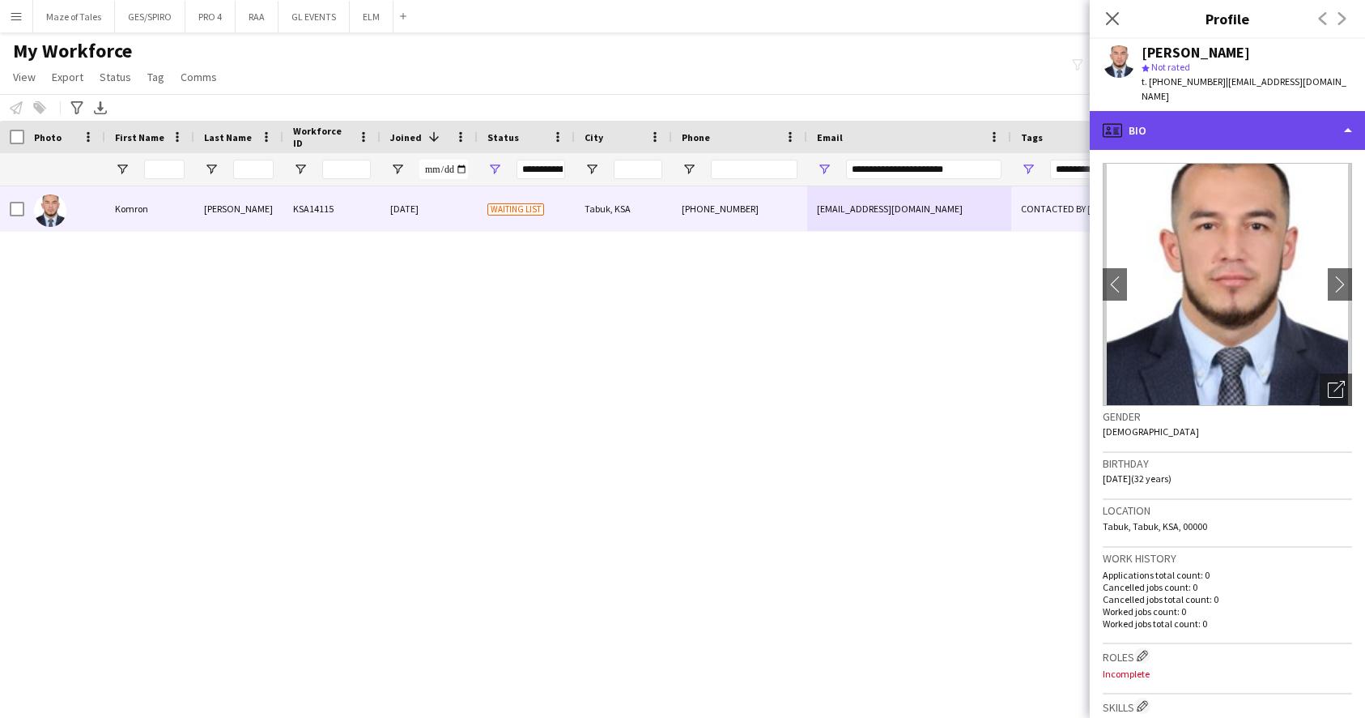
click at [1255, 111] on div "profile Bio" at bounding box center [1227, 130] width 275 height 39
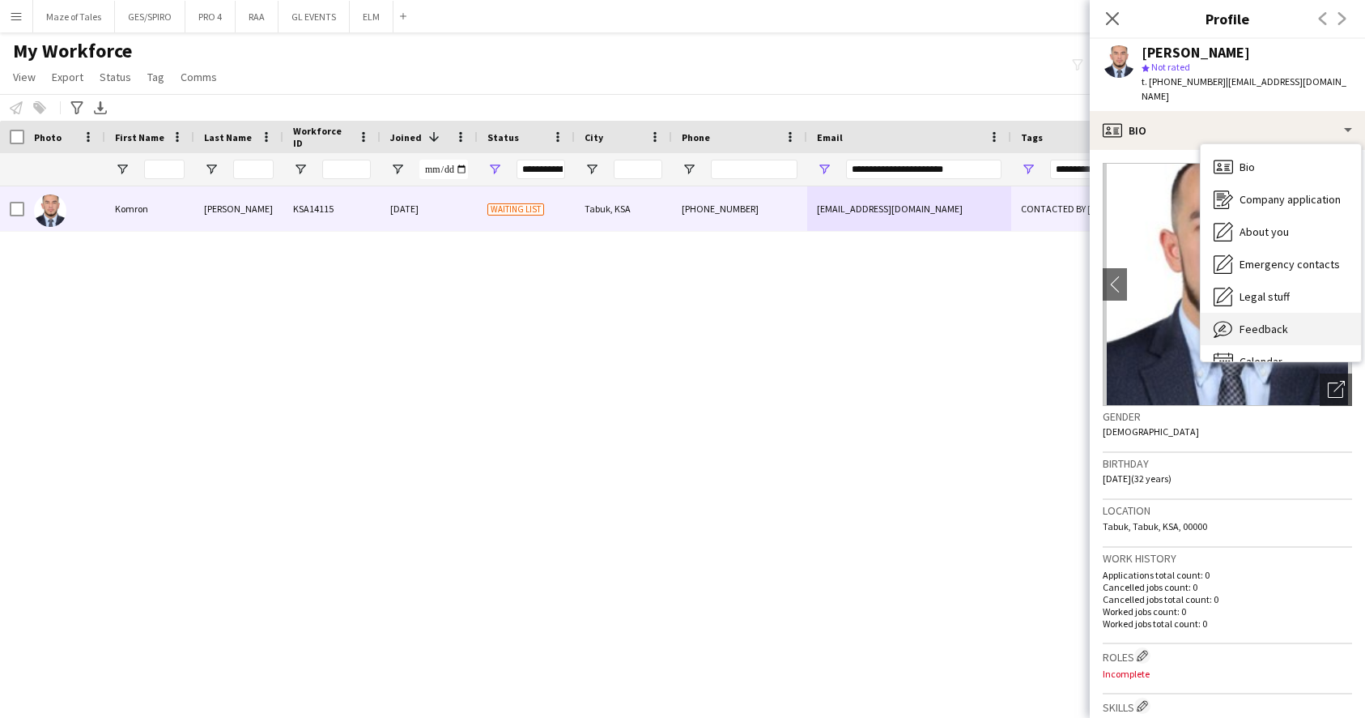
click at [1279, 313] on div "Feedback Feedback" at bounding box center [1281, 329] width 160 height 32
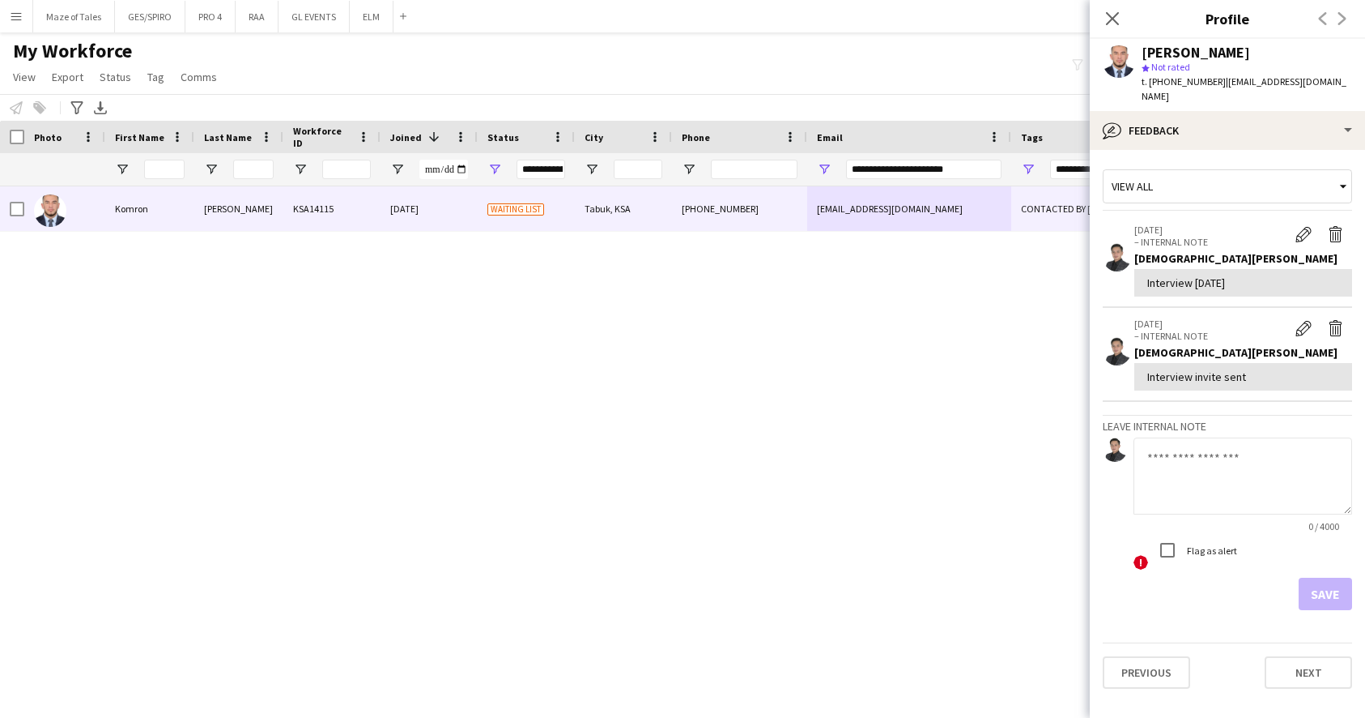
click at [1230, 448] on textarea at bounding box center [1243, 475] width 219 height 77
paste textarea "**********"
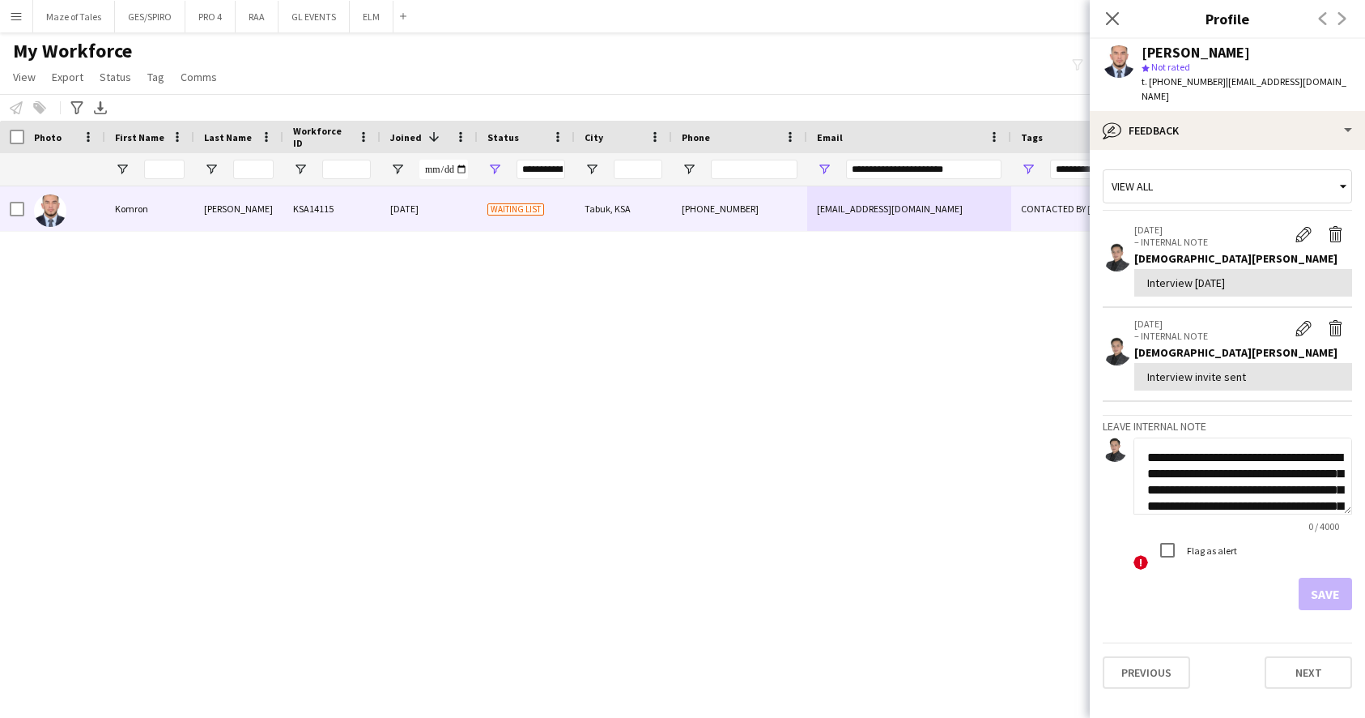
scroll to position [126, 0]
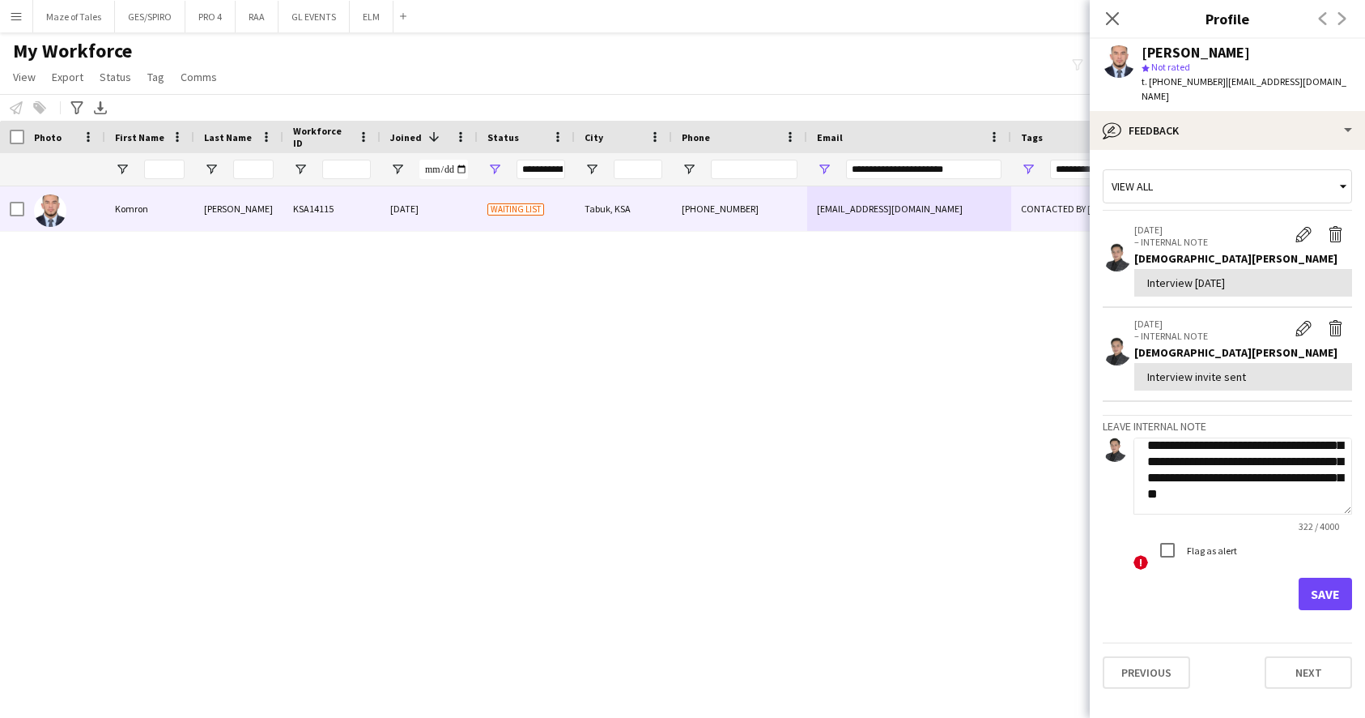
type textarea "**********"
click at [1315, 577] on button "Save" at bounding box center [1325, 593] width 53 height 32
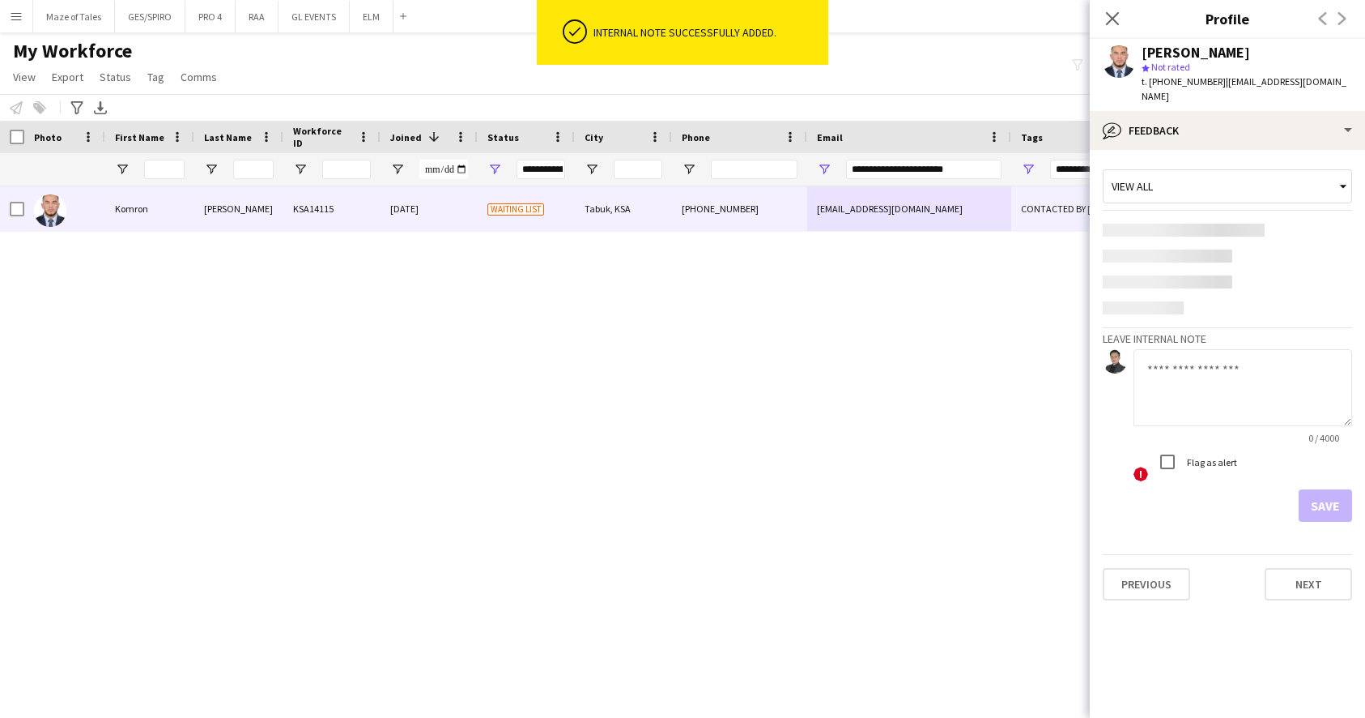
scroll to position [0, 0]
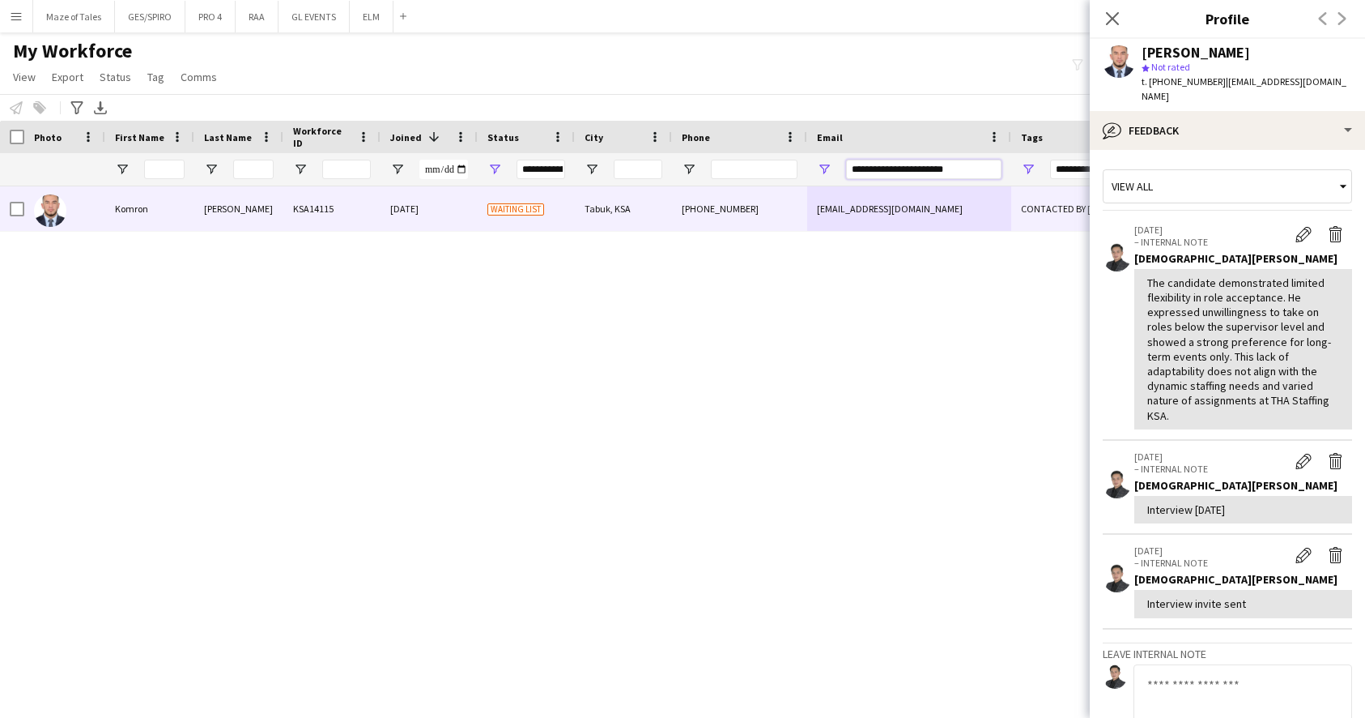
click at [939, 168] on input "**********" at bounding box center [923, 169] width 155 height 19
paste input "***"
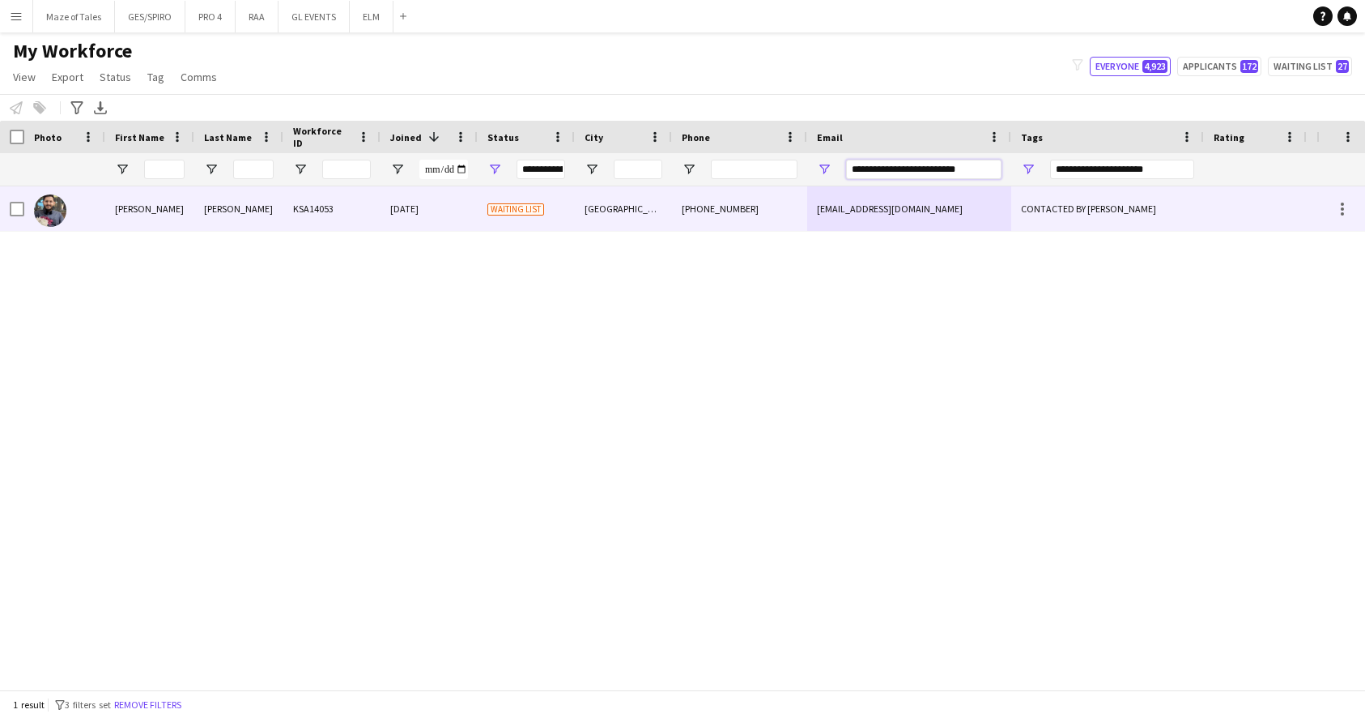
type input "**********"
click at [1020, 216] on div "CONTACTED BY [PERSON_NAME]" at bounding box center [1108, 208] width 193 height 45
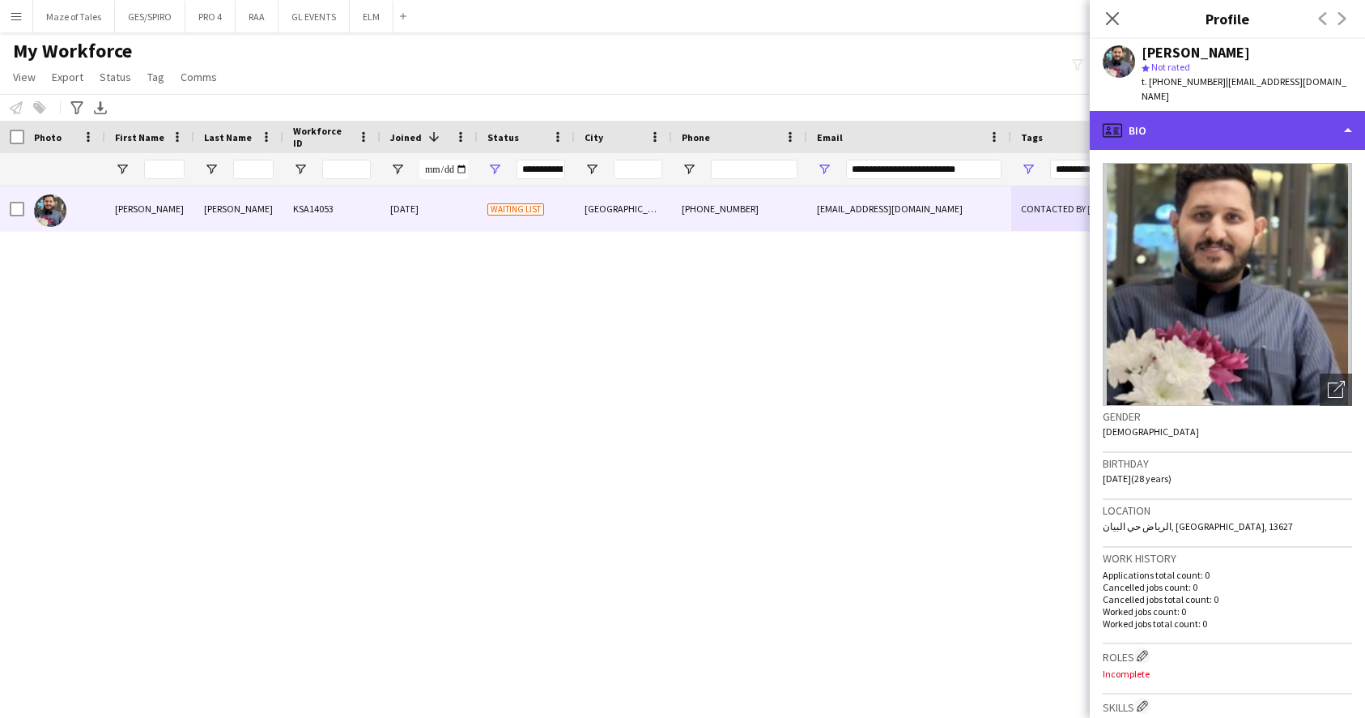
click at [1284, 126] on div "profile Bio" at bounding box center [1227, 130] width 275 height 39
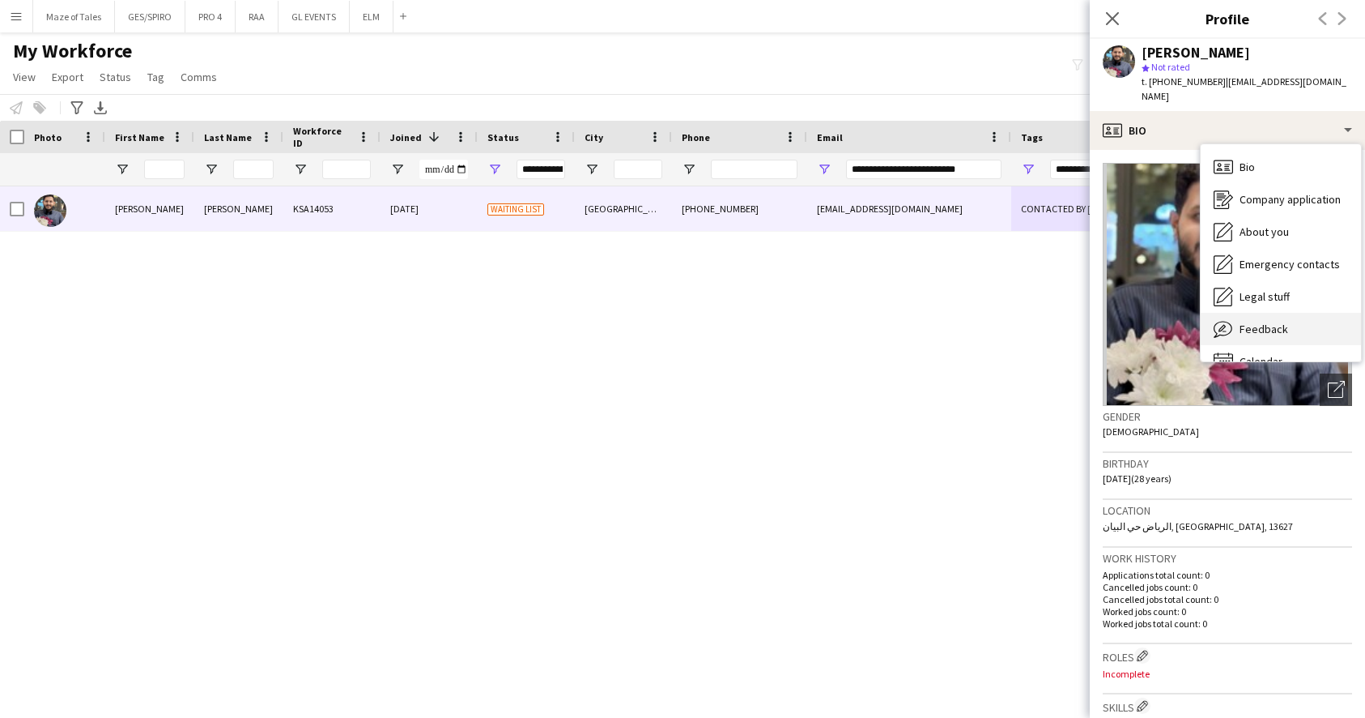
click at [1292, 314] on div "Feedback Feedback" at bounding box center [1281, 329] width 160 height 32
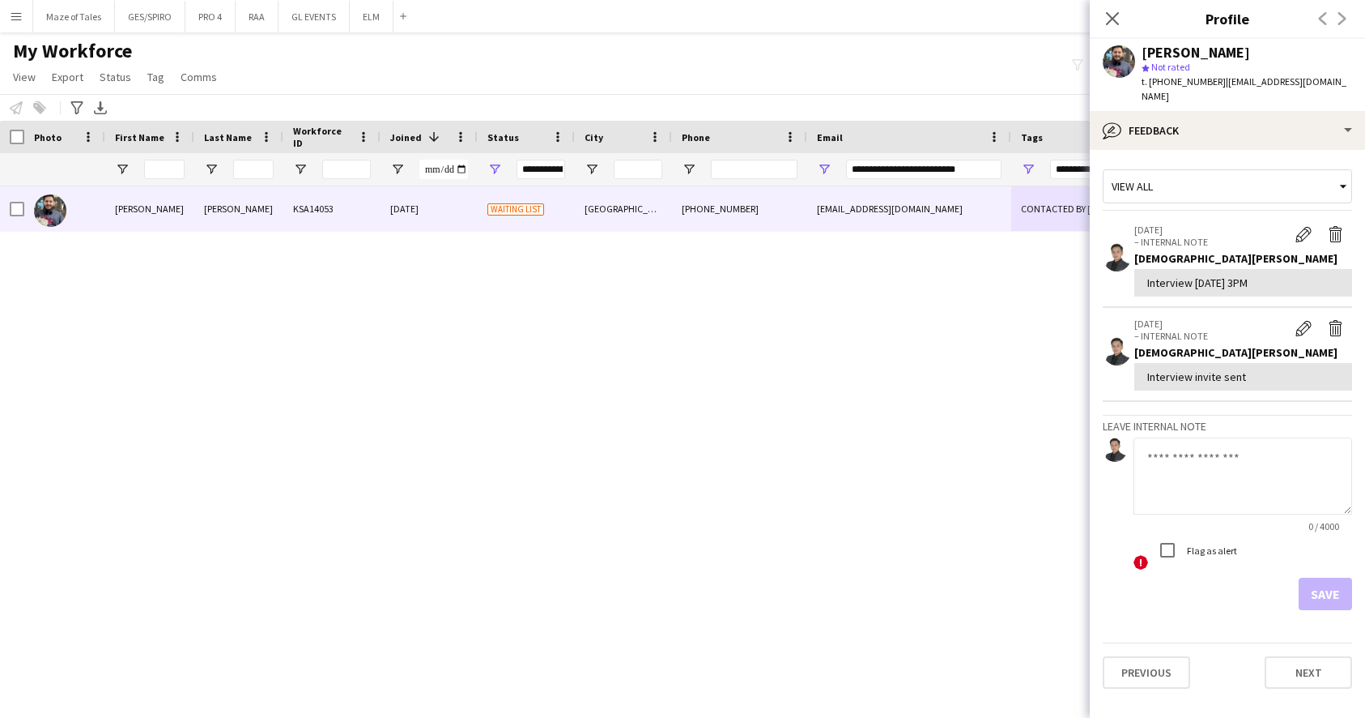
click at [1232, 457] on textarea at bounding box center [1243, 475] width 219 height 77
type textarea "**********"
click at [1318, 577] on button "Save" at bounding box center [1325, 593] width 53 height 32
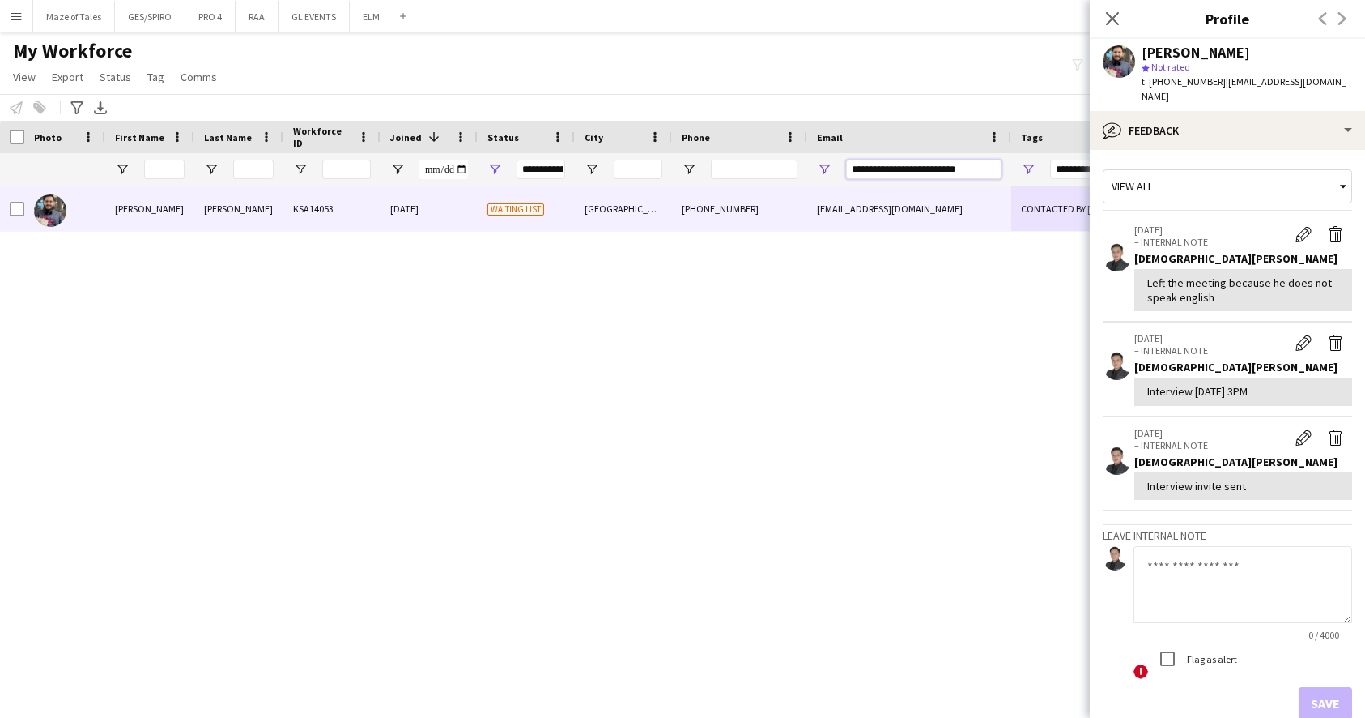
drag, startPoint x: 990, startPoint y: 168, endPoint x: 669, endPoint y: 147, distance: 322.2
click at [669, 147] on div "Workforce Details Photo First Name 1" at bounding box center [840, 154] width 1681 height 66
paste input "**********"
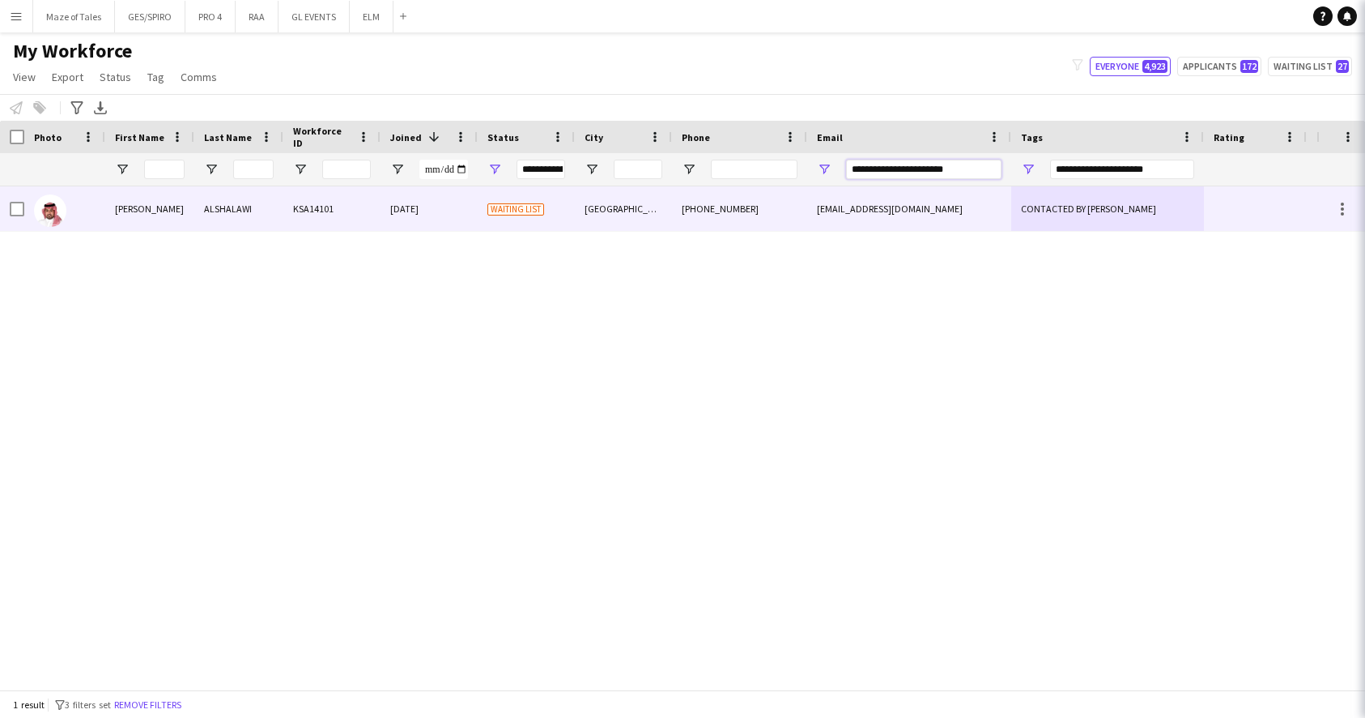
type input "**********"
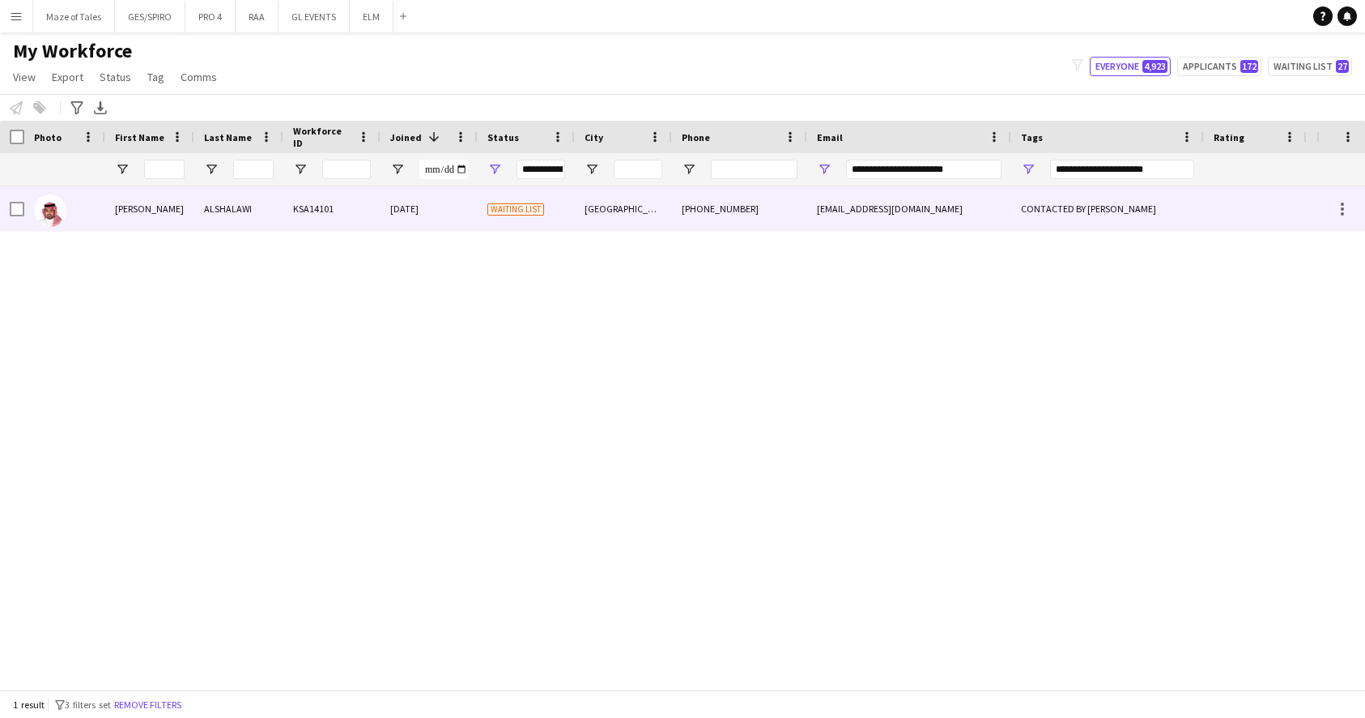
click at [663, 200] on div "[GEOGRAPHIC_DATA]" at bounding box center [623, 208] width 97 height 45
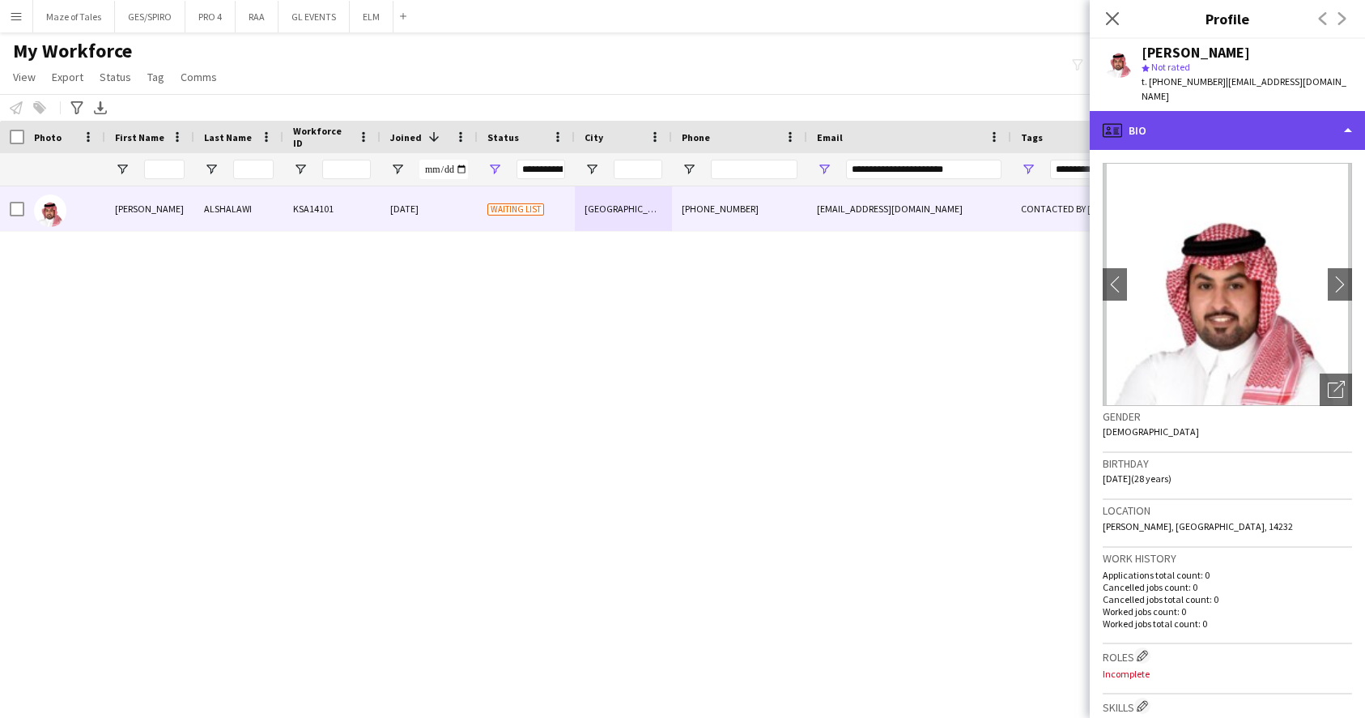
click at [1240, 111] on div "profile Bio" at bounding box center [1227, 130] width 275 height 39
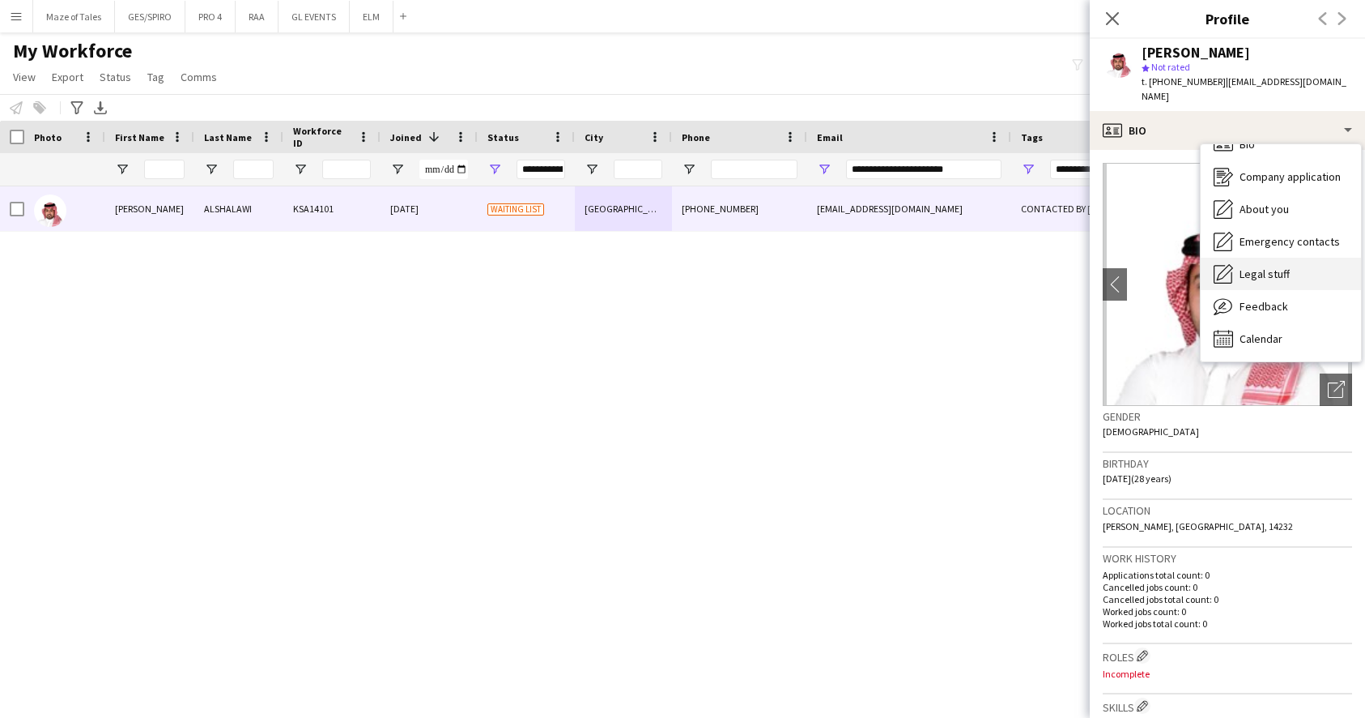
scroll to position [23, 0]
click at [1262, 290] on div "Feedback Feedback" at bounding box center [1281, 306] width 160 height 32
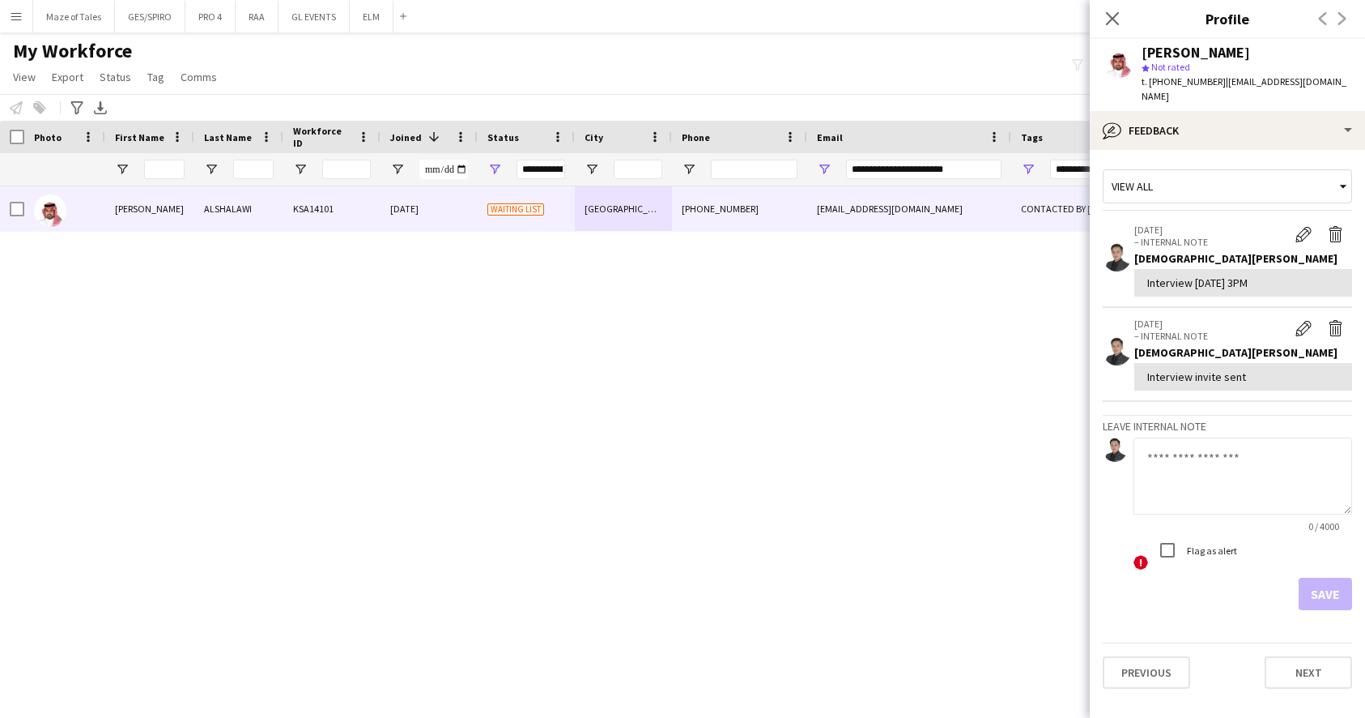
click at [1241, 470] on textarea at bounding box center [1243, 475] width 219 height 77
type textarea "*******"
click at [1327, 577] on button "Save" at bounding box center [1325, 593] width 53 height 32
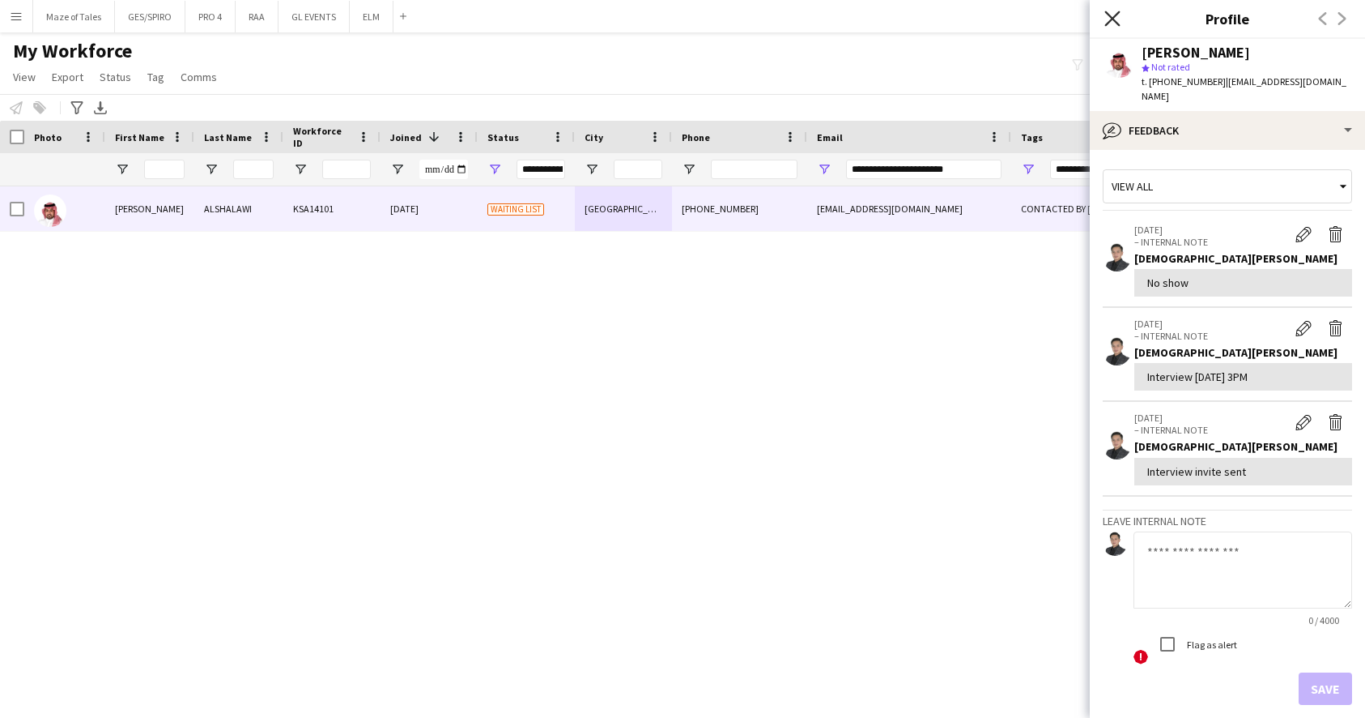
click at [1109, 14] on icon at bounding box center [1112, 18] width 15 height 15
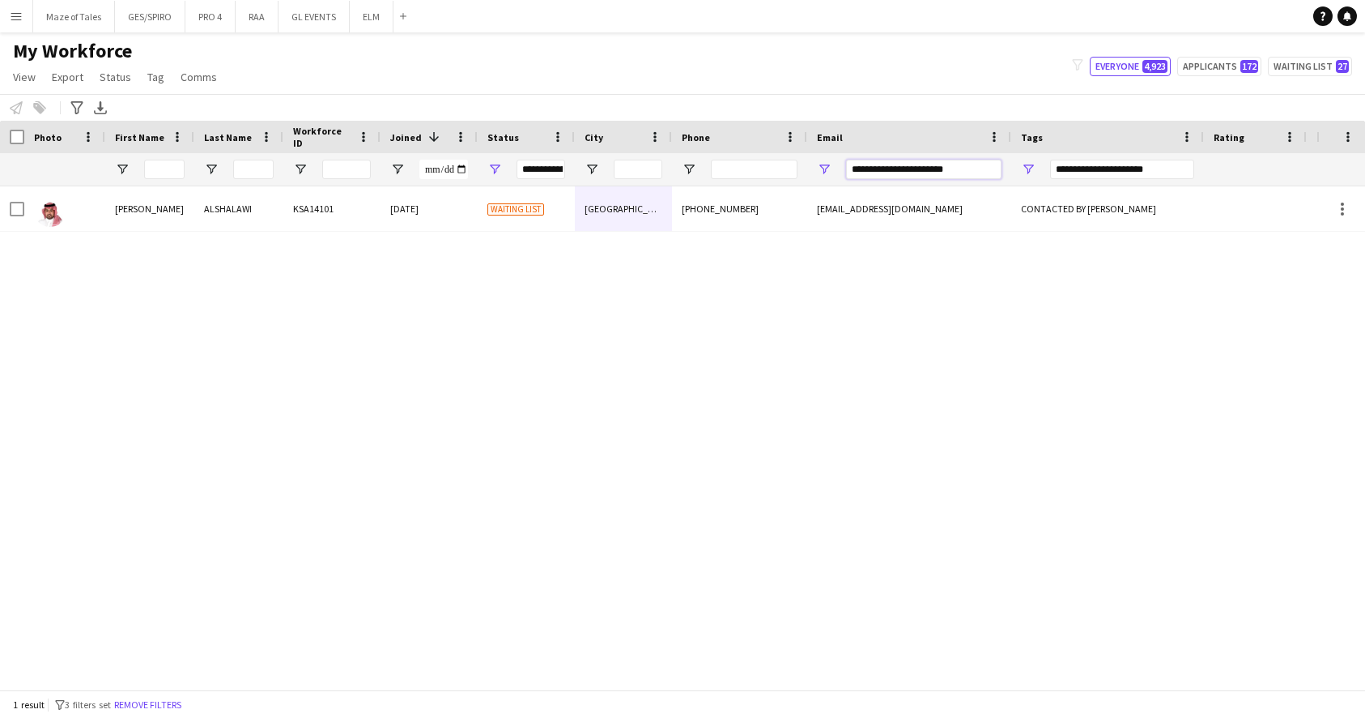
drag, startPoint x: 990, startPoint y: 169, endPoint x: 747, endPoint y: 168, distance: 243.0
click at [747, 168] on div "**********" at bounding box center [840, 169] width 1681 height 32
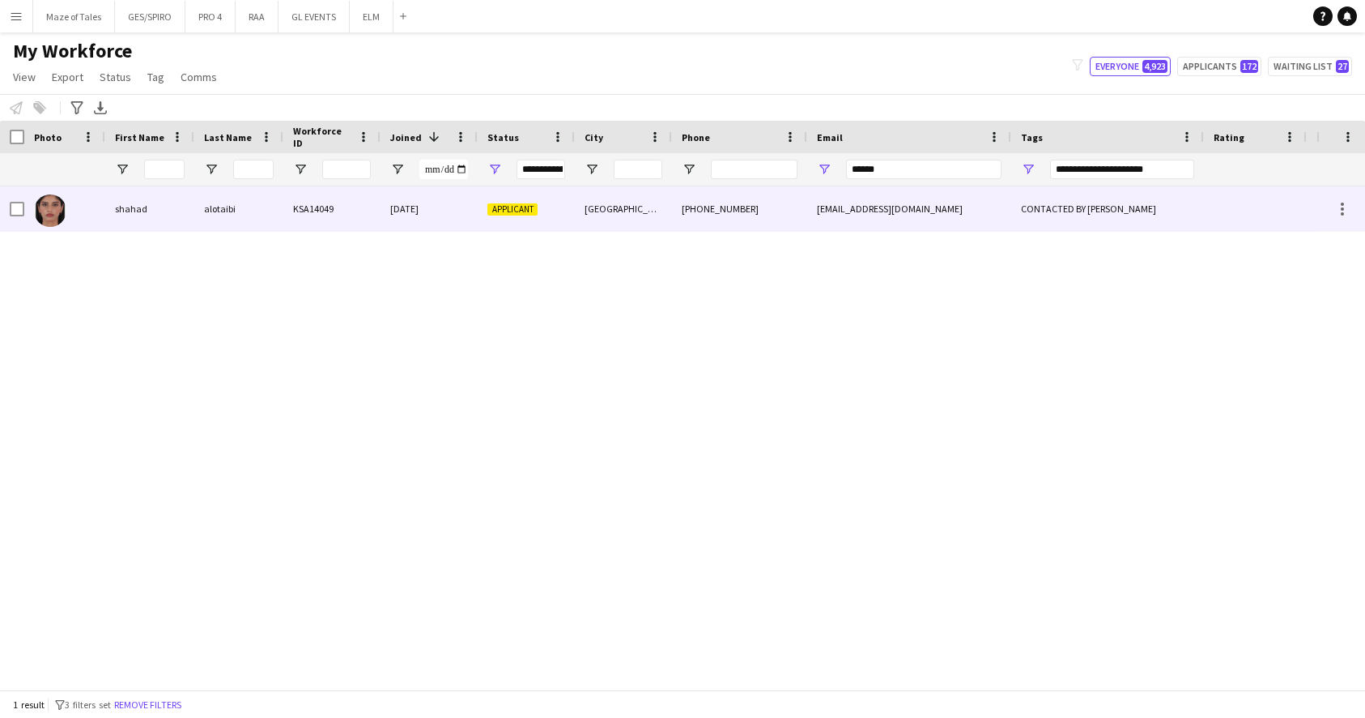
click at [741, 231] on div "[PERSON_NAME] KSA14049 [DATE] Applicant [GEOGRAPHIC_DATA] [PHONE_NUMBER] [EMAIL…" at bounding box center [840, 208] width 1681 height 45
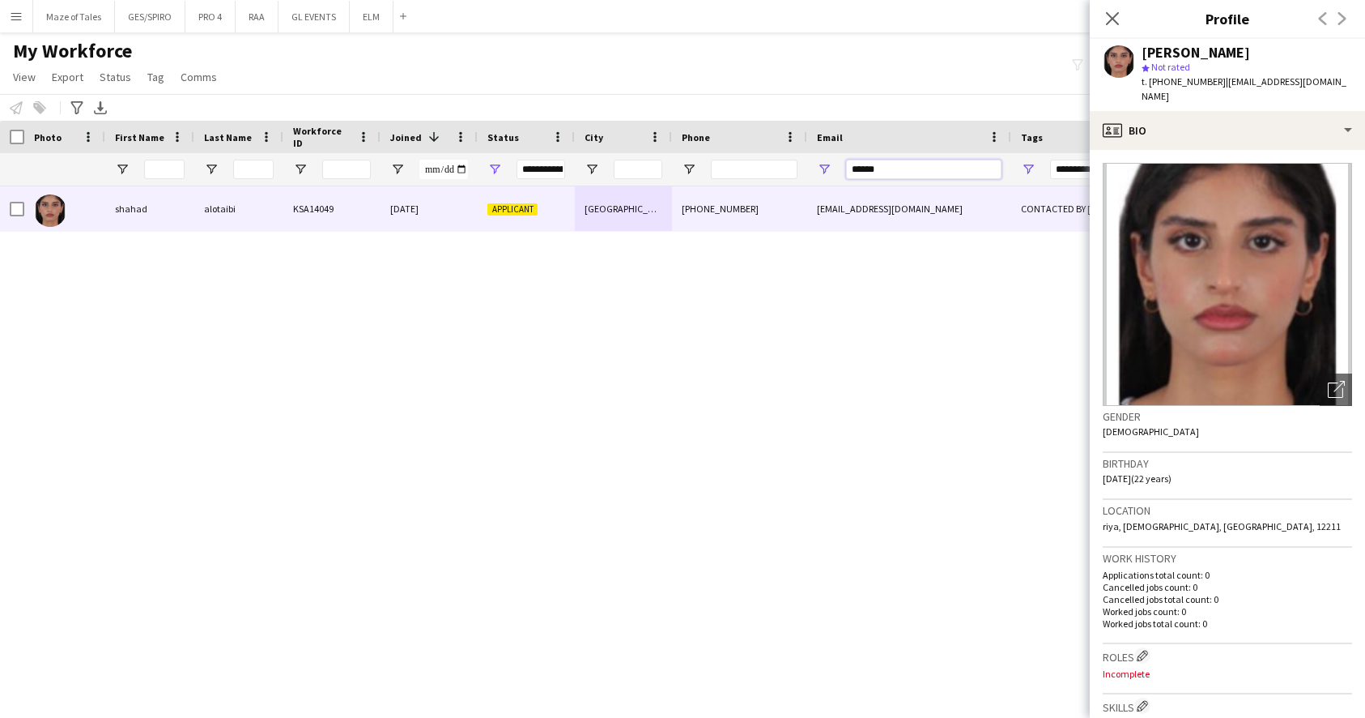
drag, startPoint x: 906, startPoint y: 167, endPoint x: 708, endPoint y: 160, distance: 198.6
click at [708, 160] on div "**********" at bounding box center [840, 169] width 1681 height 32
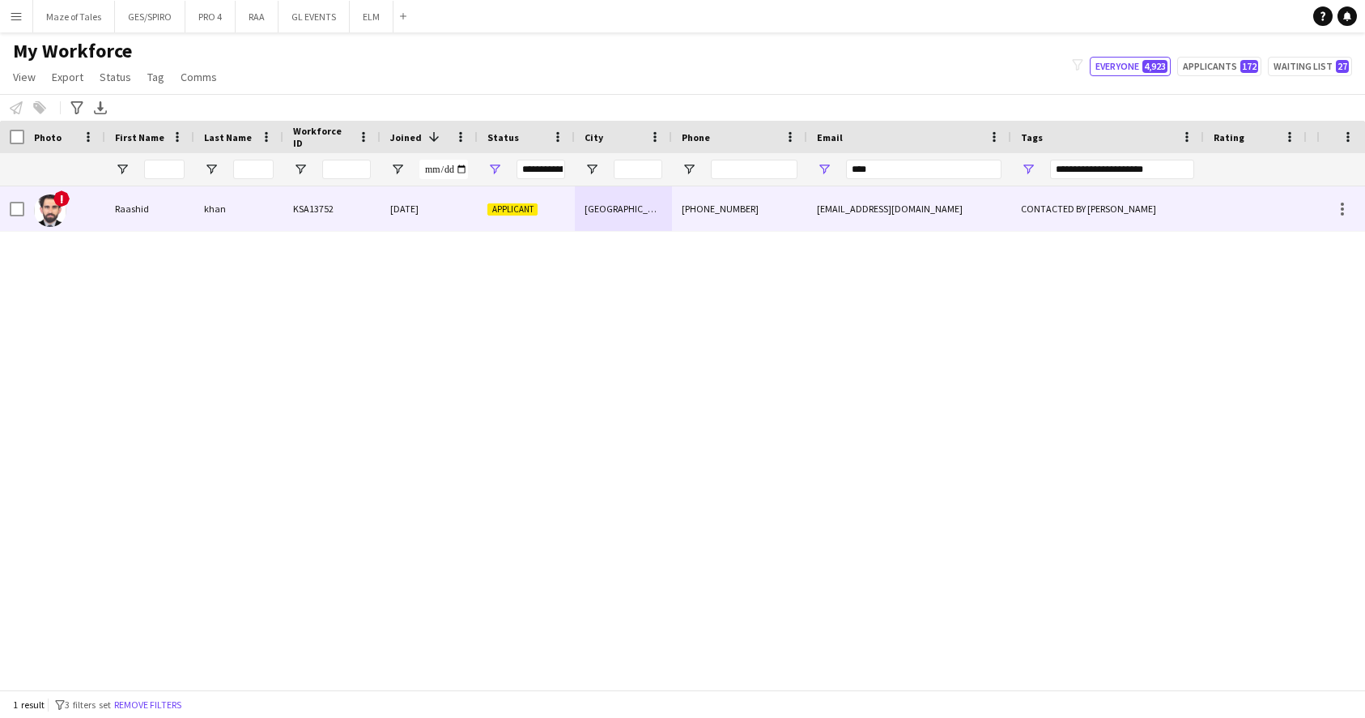
click at [671, 210] on div "[GEOGRAPHIC_DATA]" at bounding box center [623, 208] width 97 height 45
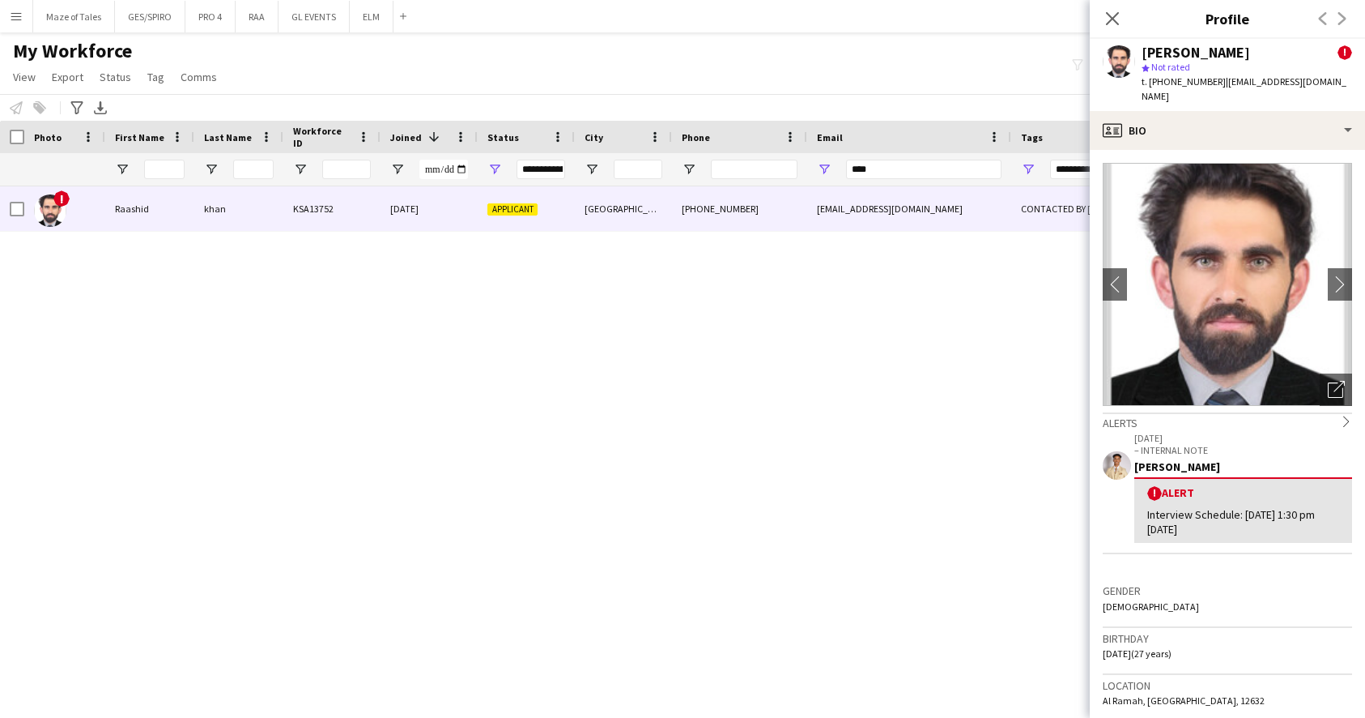
scroll to position [0, 0]
click at [1342, 381] on icon "Open photos pop-in" at bounding box center [1336, 389] width 17 height 17
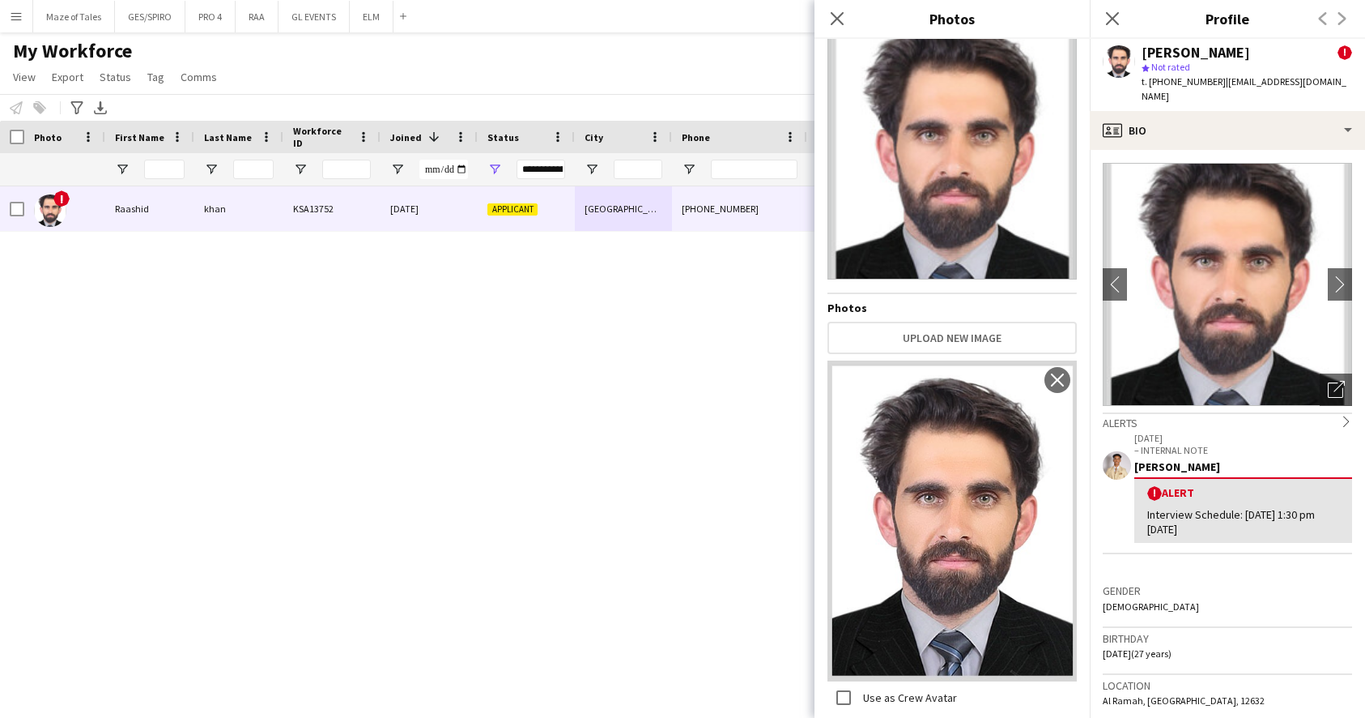
scroll to position [29, 0]
click at [833, 16] on icon "Close pop-in" at bounding box center [836, 18] width 15 height 15
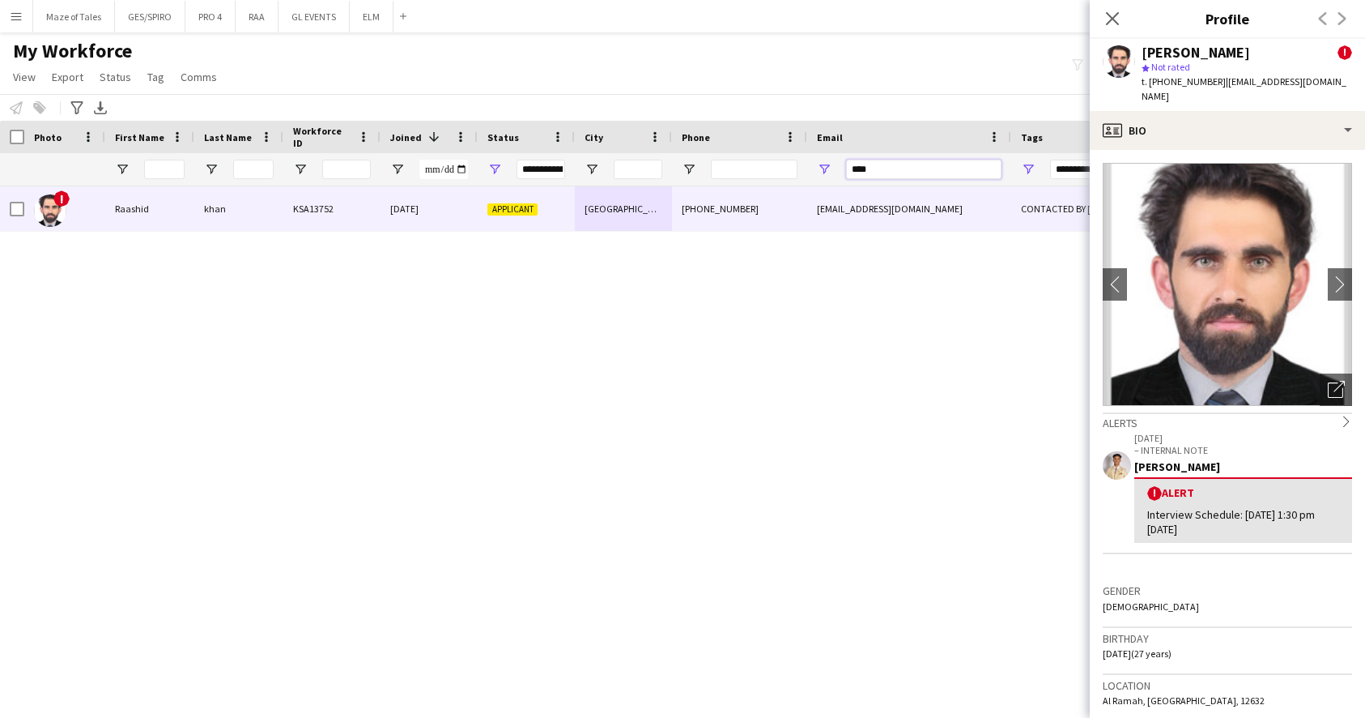
drag, startPoint x: 910, startPoint y: 165, endPoint x: 667, endPoint y: 156, distance: 243.1
click at [667, 156] on div "**********" at bounding box center [840, 169] width 1681 height 32
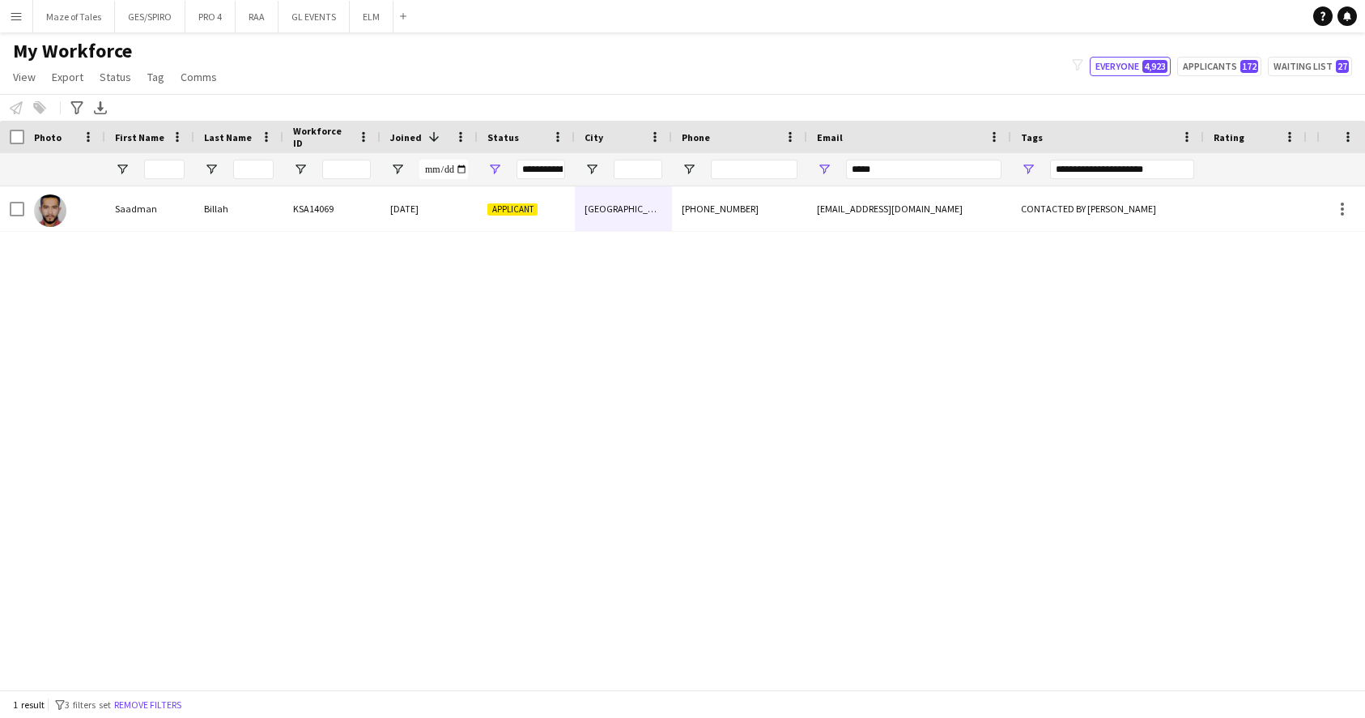
click at [698, 228] on div "[PHONE_NUMBER]" at bounding box center [739, 208] width 135 height 45
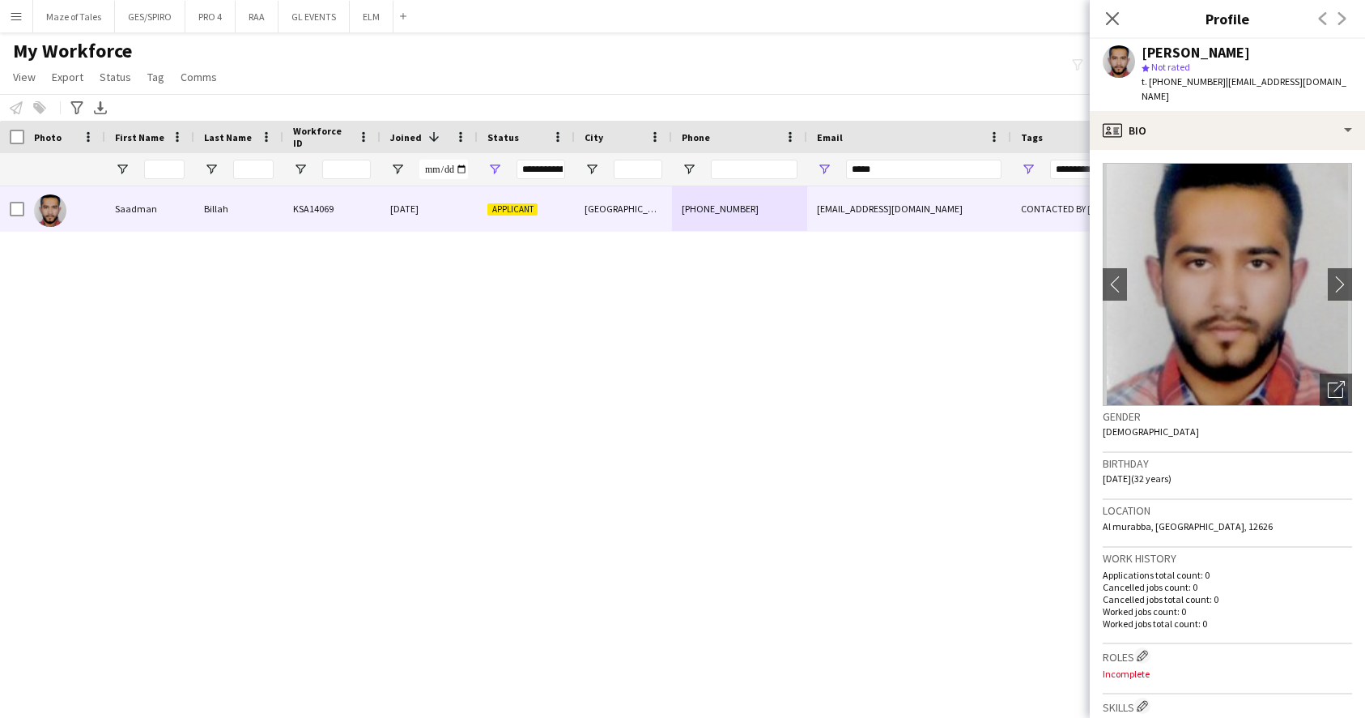
drag, startPoint x: 1220, startPoint y: 83, endPoint x: 1330, endPoint y: 83, distance: 110.1
click at [1330, 83] on app-profile-header "[PERSON_NAME] star Not rated t. [PHONE_NUMBER] | [EMAIL_ADDRESS][DOMAIN_NAME]" at bounding box center [1227, 75] width 275 height 72
copy span "[EMAIL_ADDRESS][DOMAIN_NAME]"
drag, startPoint x: 898, startPoint y: 175, endPoint x: 711, endPoint y: 142, distance: 190.0
click at [711, 142] on div "Workforce Details Photo First Name 1" at bounding box center [840, 154] width 1681 height 66
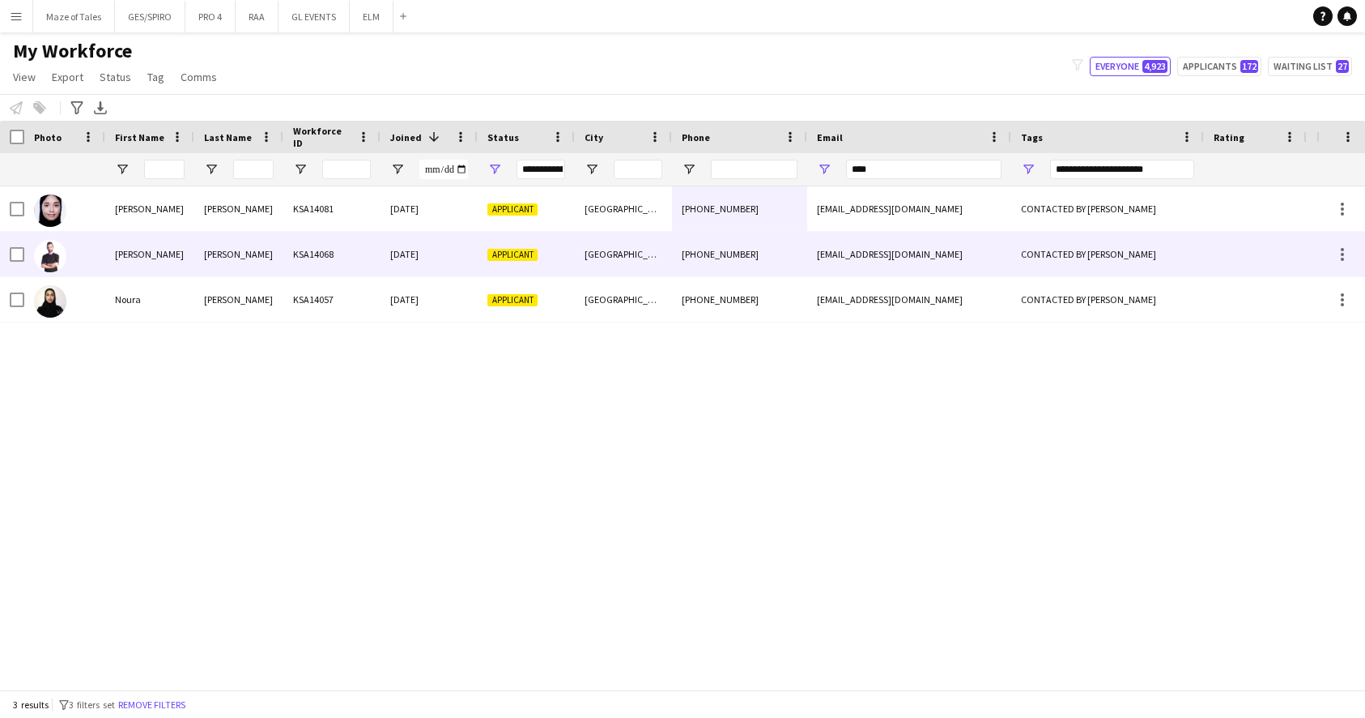
click at [590, 252] on div "[GEOGRAPHIC_DATA]" at bounding box center [623, 254] width 97 height 45
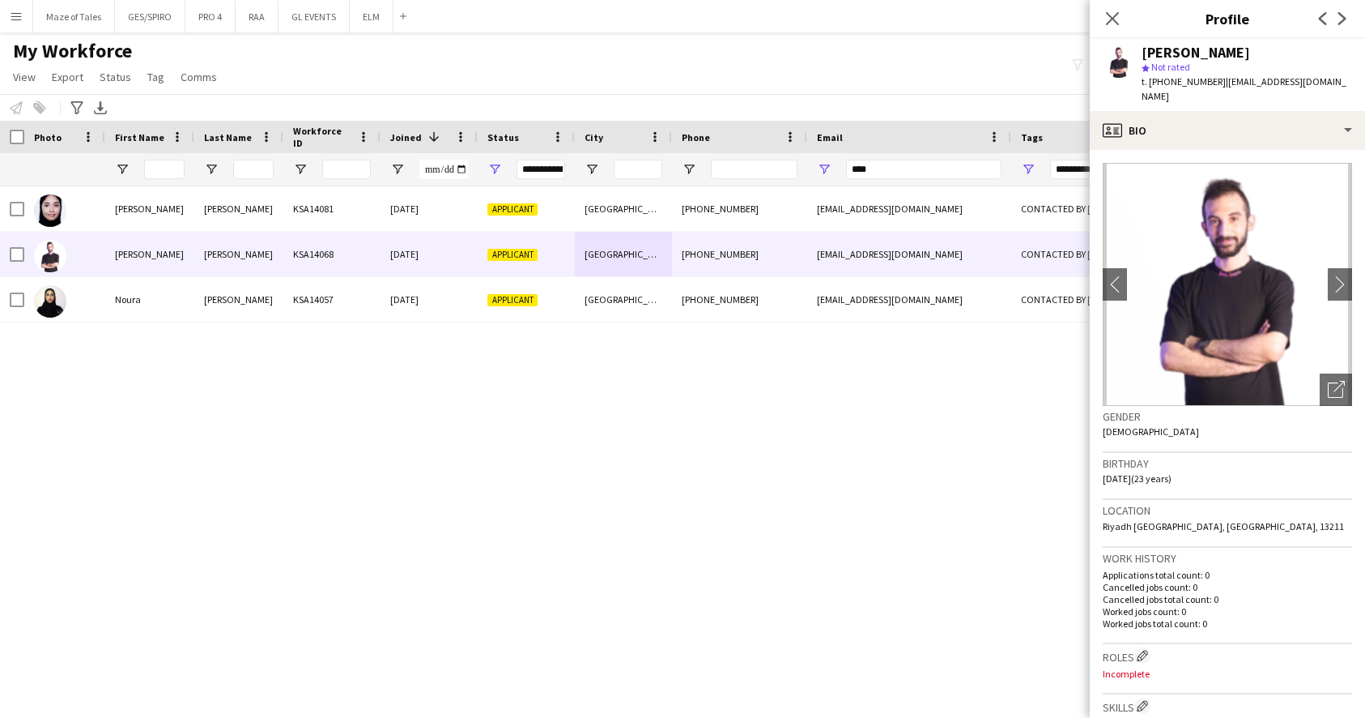
drag, startPoint x: 1220, startPoint y: 83, endPoint x: 1344, endPoint y: 87, distance: 123.1
click at [1344, 87] on div "[PERSON_NAME] Not rated t. [PHONE_NUMBER] | [EMAIL_ADDRESS][DOMAIN_NAME]" at bounding box center [1227, 75] width 275 height 72
copy span "[EMAIL_ADDRESS][DOMAIN_NAME]"
drag, startPoint x: 1146, startPoint y: 49, endPoint x: 1313, endPoint y: 49, distance: 166.8
click at [1313, 49] on div "[PERSON_NAME]" at bounding box center [1247, 52] width 211 height 15
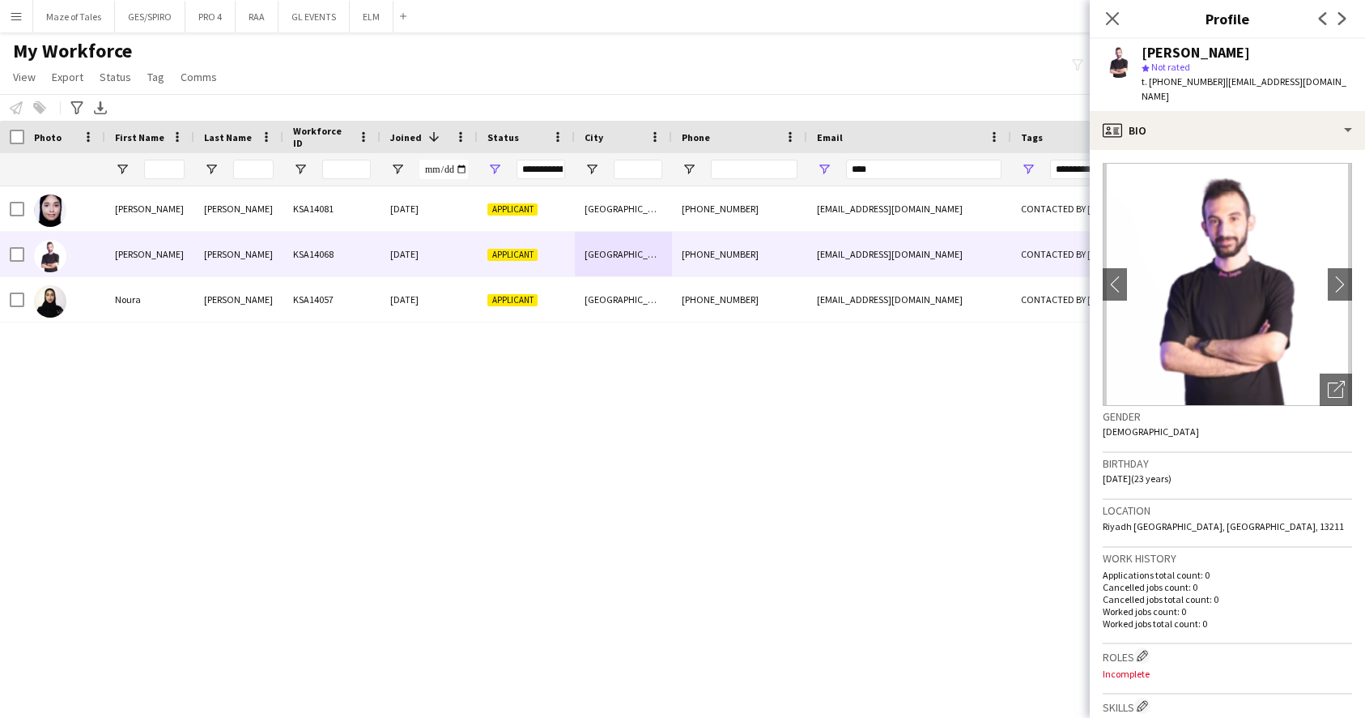
copy div "[PERSON_NAME]"
drag, startPoint x: 912, startPoint y: 168, endPoint x: 681, endPoint y: 163, distance: 230.9
click at [686, 163] on div "**********" at bounding box center [840, 169] width 1681 height 32
paste input "**********"
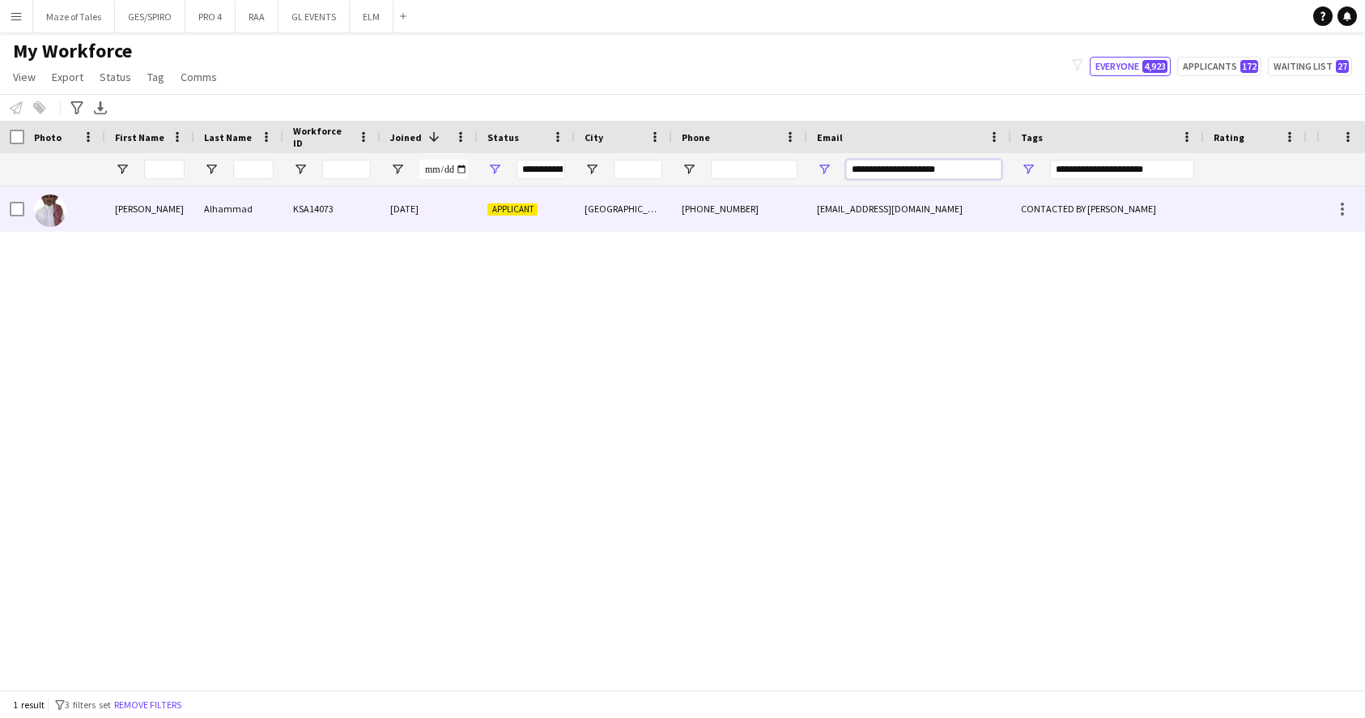
type input "**********"
click at [597, 216] on div "[GEOGRAPHIC_DATA]" at bounding box center [623, 208] width 97 height 45
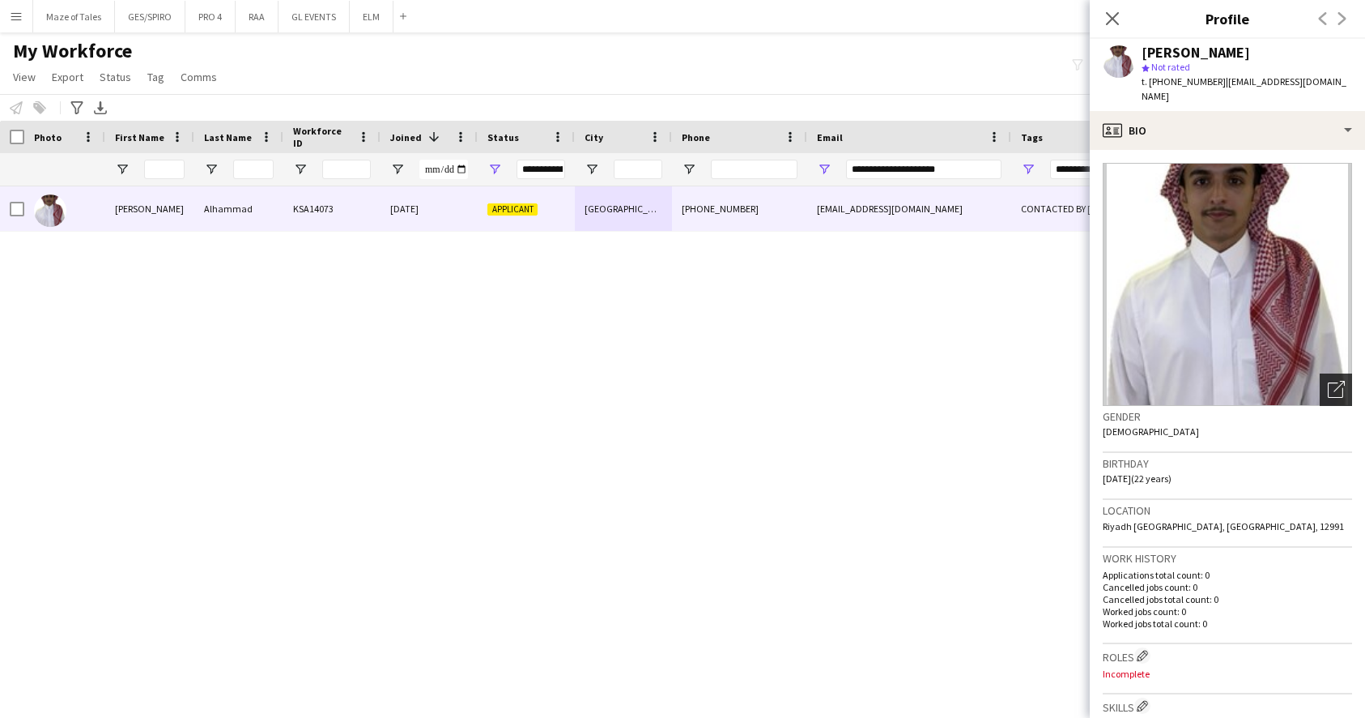
click at [1338, 381] on icon "Open photos pop-in" at bounding box center [1336, 389] width 17 height 17
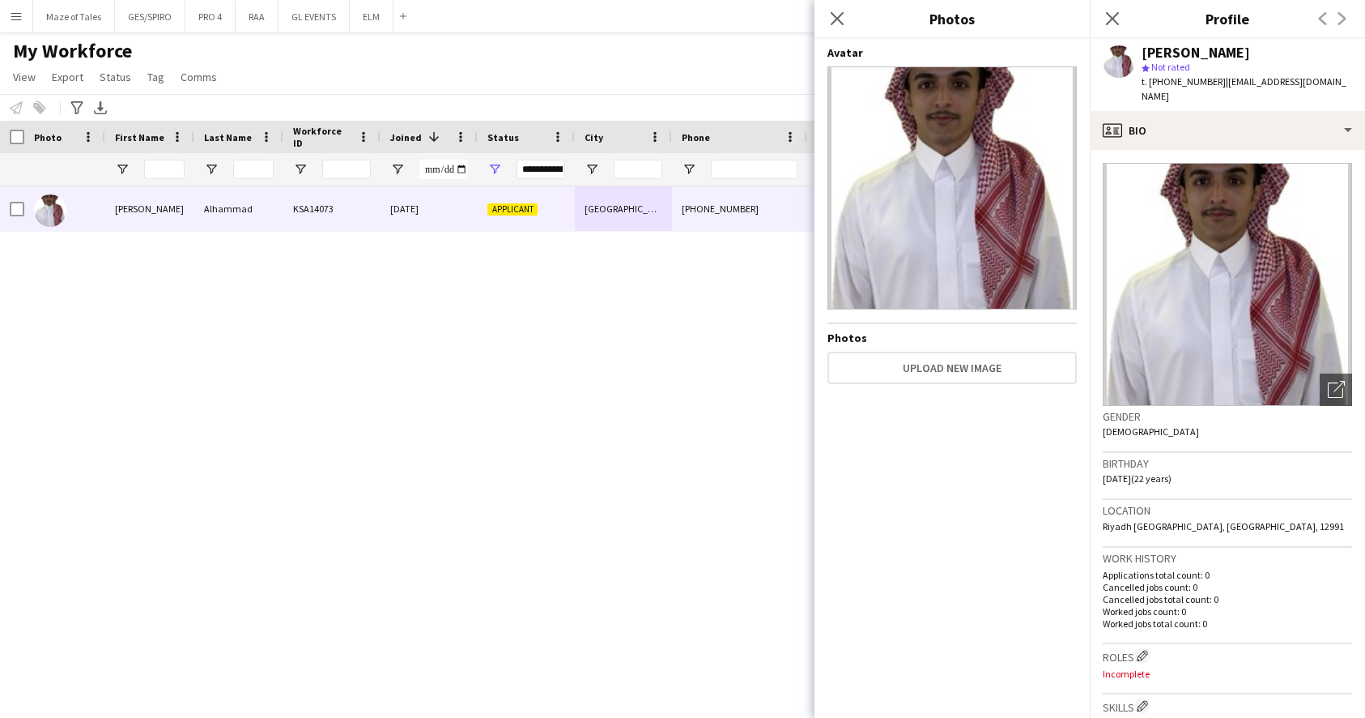
scroll to position [0, 0]
click at [839, 24] on icon "Close pop-in" at bounding box center [836, 18] width 15 height 15
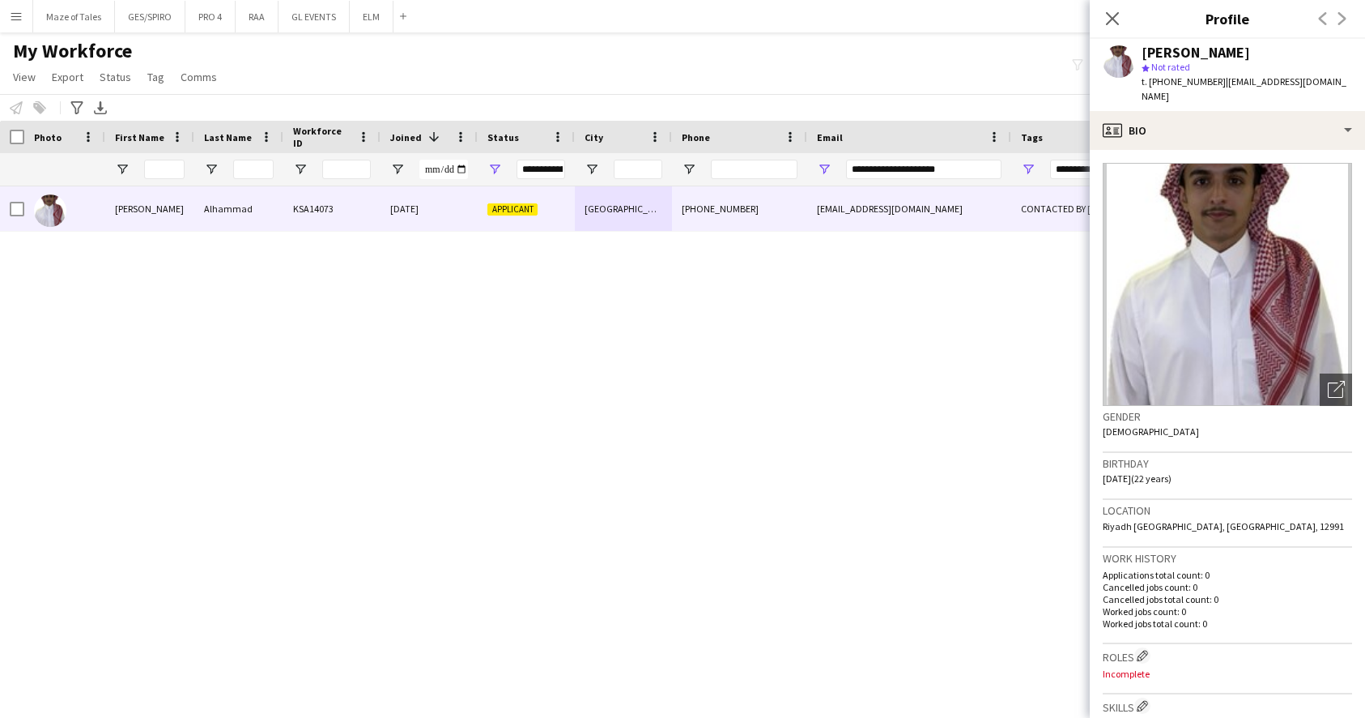
click at [448, 75] on div "My Workforce View Views Default view Basic Export View Full Name TAGS Test New …" at bounding box center [682, 66] width 1365 height 55
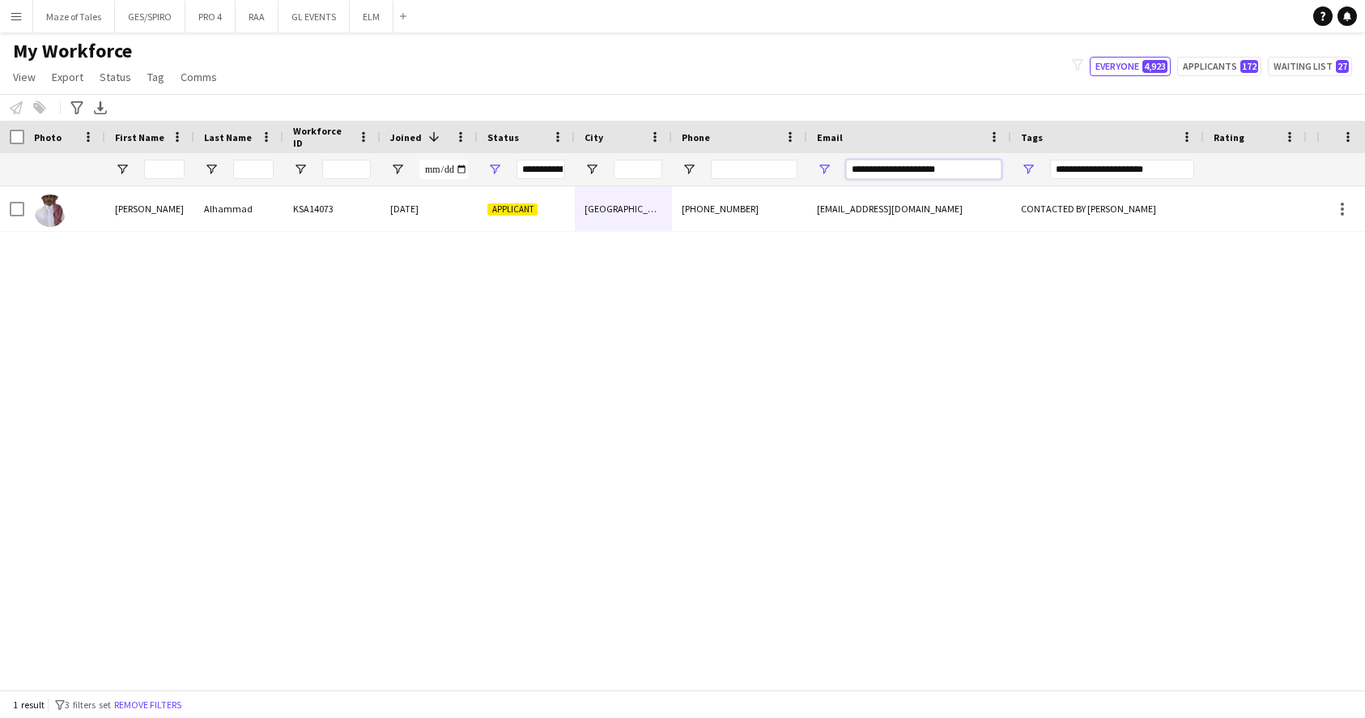
drag, startPoint x: 991, startPoint y: 160, endPoint x: 801, endPoint y: 164, distance: 190.4
click at [801, 164] on div "**********" at bounding box center [840, 169] width 1681 height 32
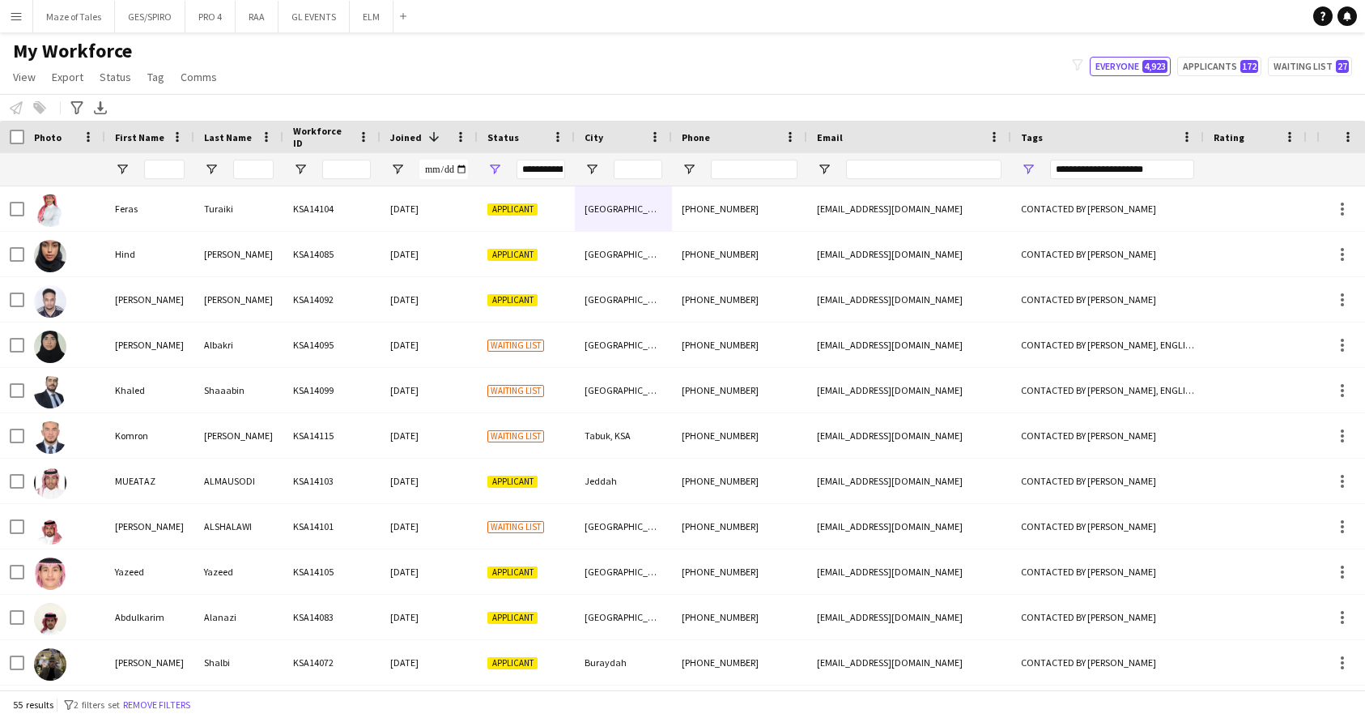
click at [164, 180] on div at bounding box center [164, 169] width 40 height 32
click at [164, 173] on input "First Name Filter Input" at bounding box center [164, 169] width 40 height 19
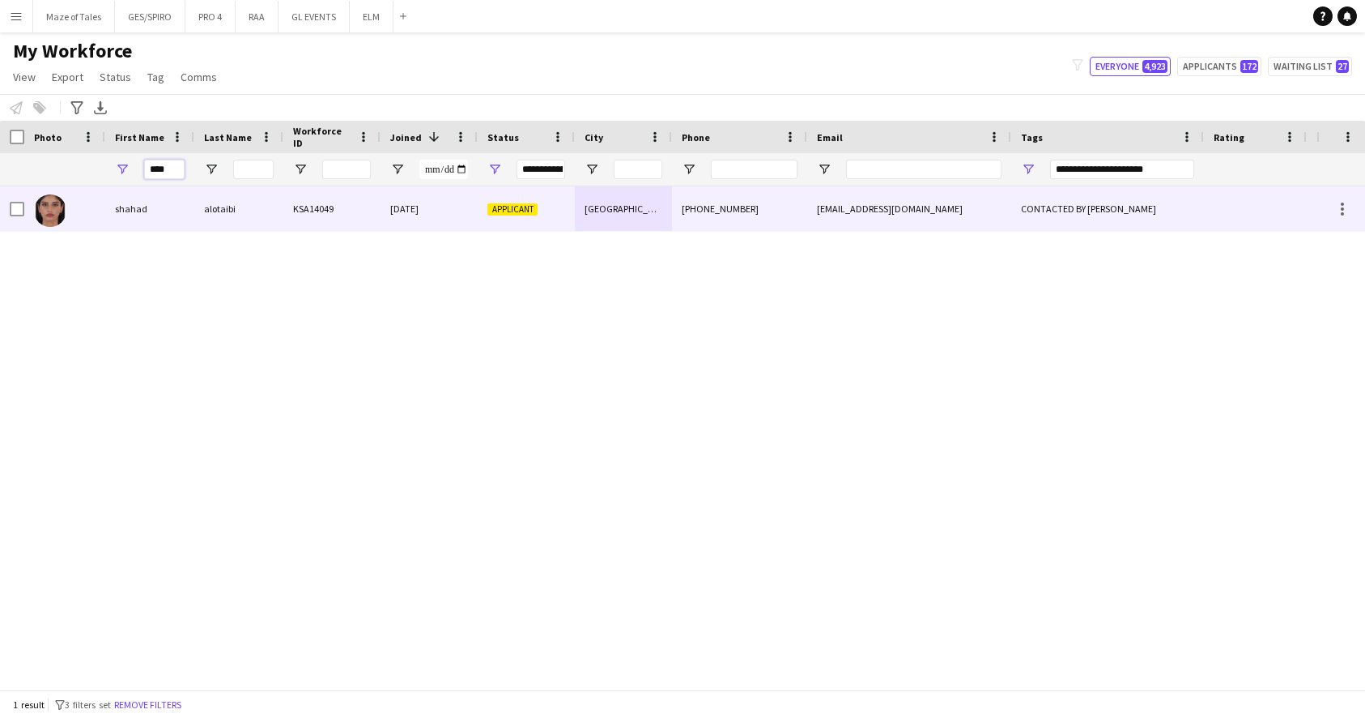
type input "****"
click at [171, 224] on div "shahad" at bounding box center [149, 208] width 89 height 45
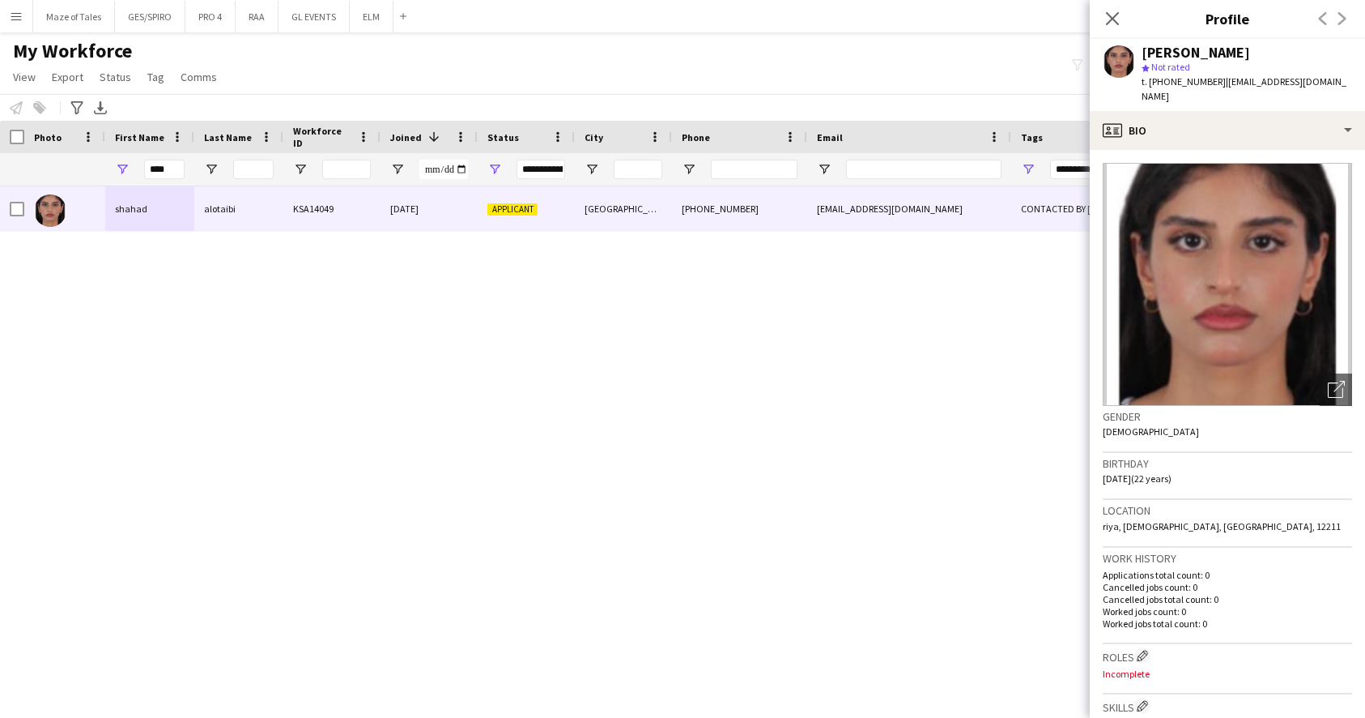
drag, startPoint x: 1221, startPoint y: 79, endPoint x: 1336, endPoint y: 87, distance: 114.5
click at [1336, 87] on div "[PERSON_NAME] star Not rated t. [PHONE_NUMBER] | [EMAIL_ADDRESS][DOMAIN_NAME]" at bounding box center [1227, 75] width 275 height 72
copy span "[EMAIL_ADDRESS][DOMAIN_NAME]"
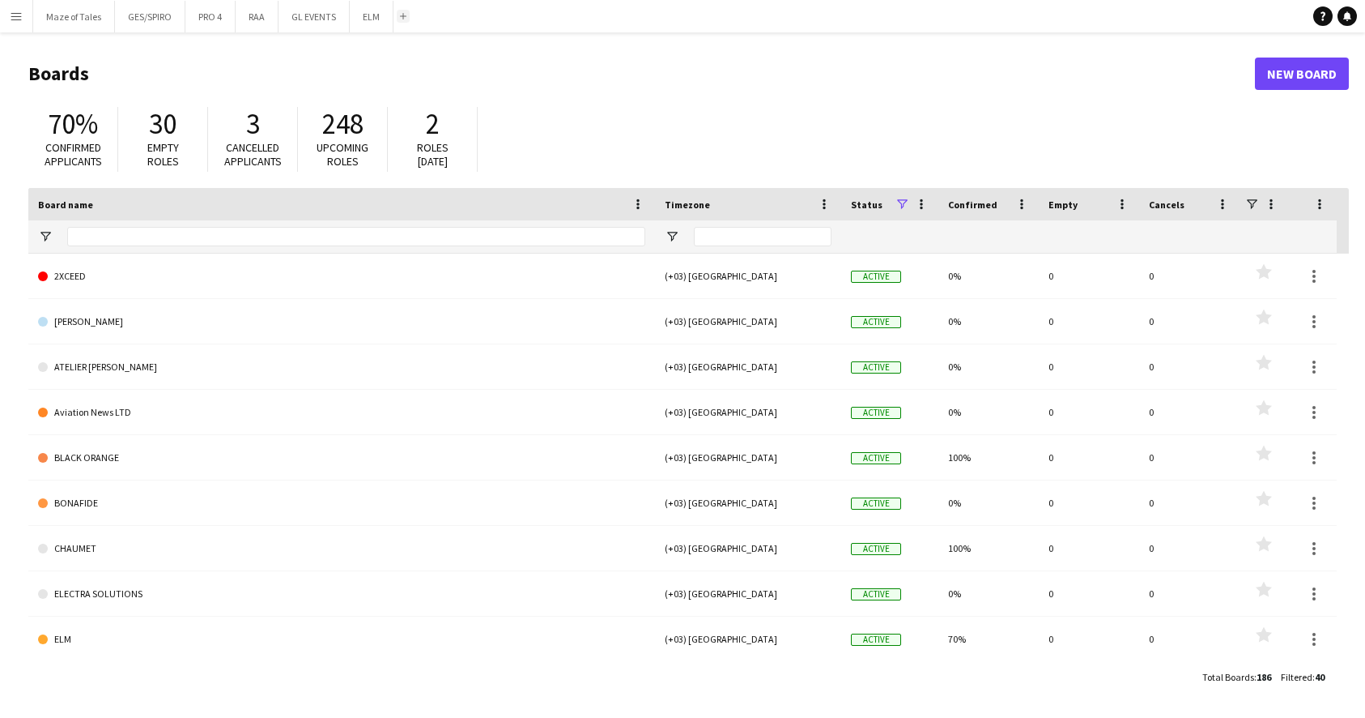
click at [409, 15] on button "Add" at bounding box center [403, 16] width 13 height 13
click at [401, 15] on app-icon "Add" at bounding box center [403, 16] width 6 height 6
click at [358, 229] on input "Board name Filter Input" at bounding box center [356, 236] width 578 height 19
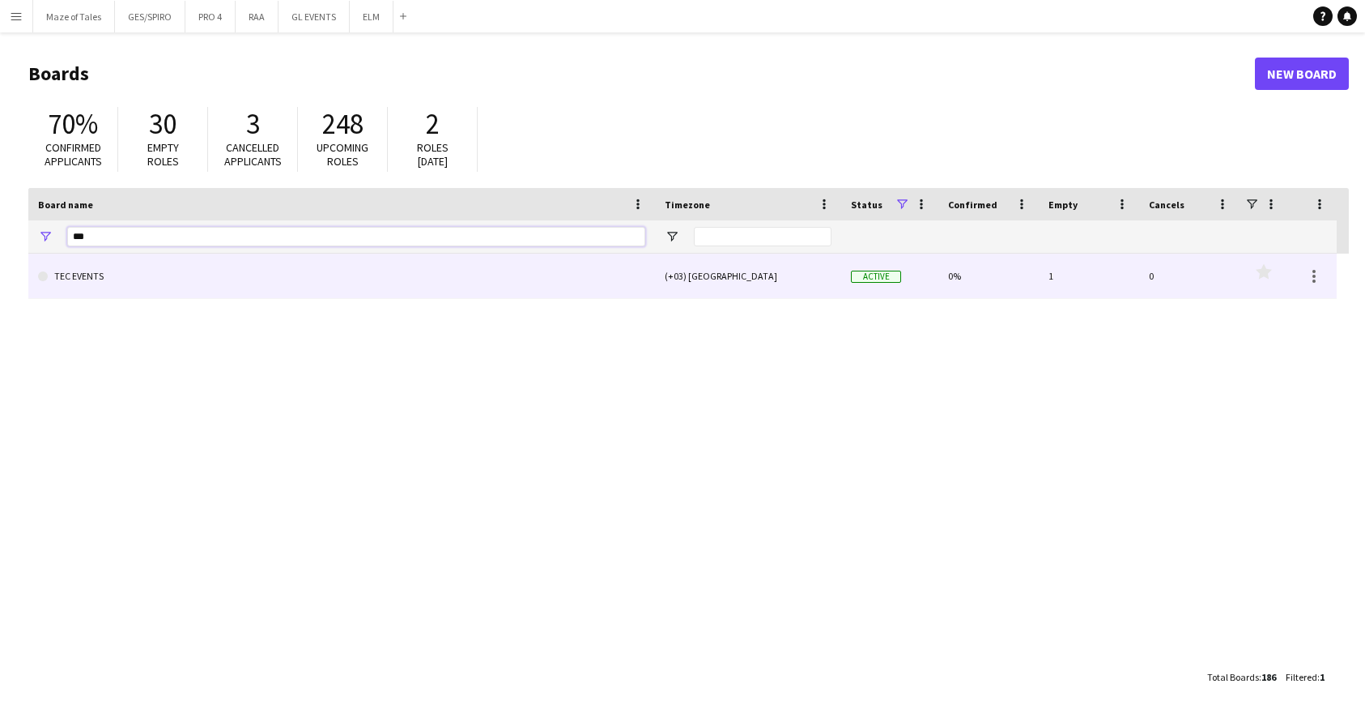
type input "***"
click at [279, 287] on link "TEC EVENTS" at bounding box center [341, 275] width 607 height 45
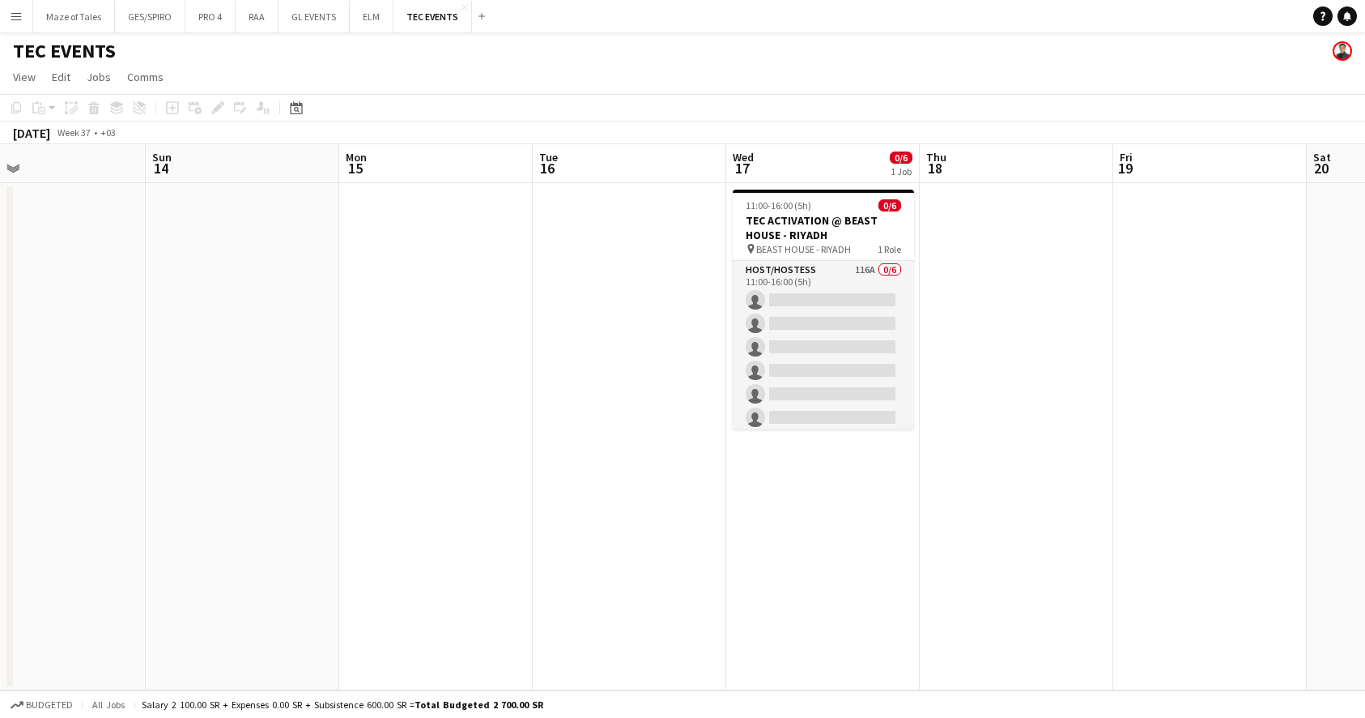
scroll to position [0, 670]
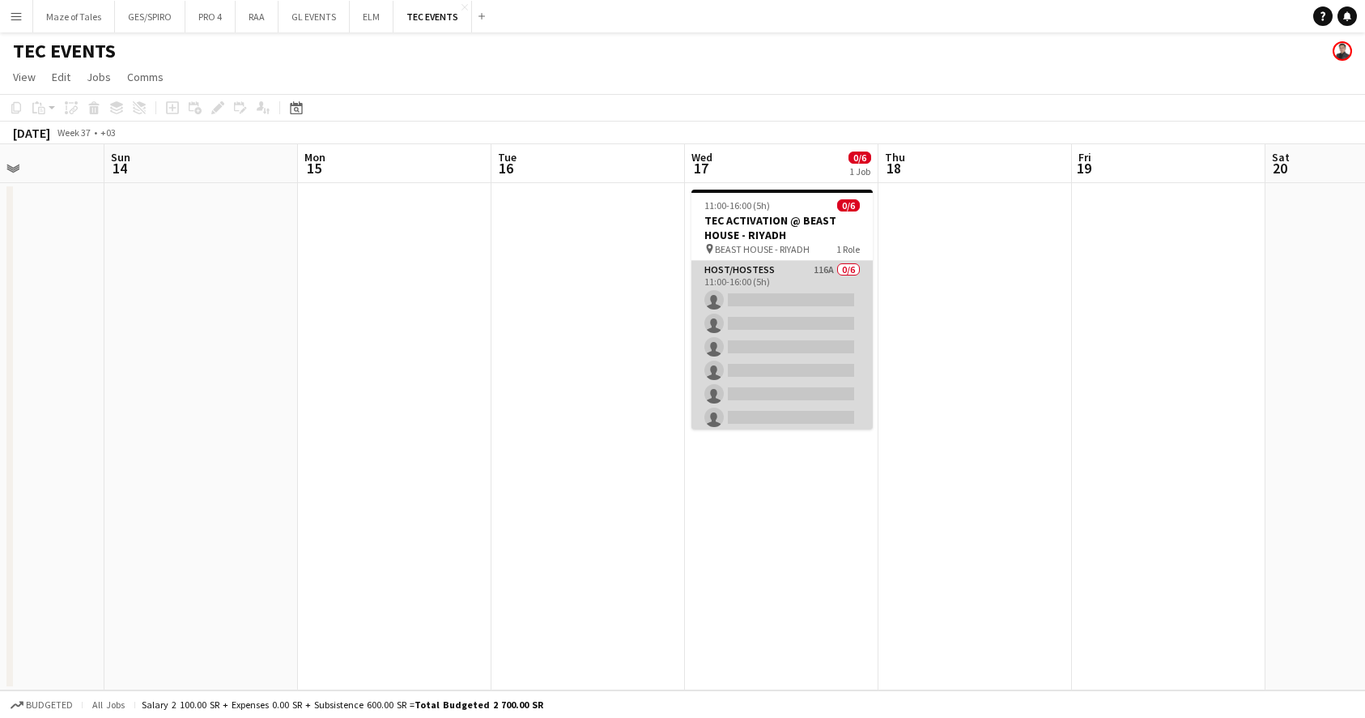
click at [815, 374] on app-card-role "Host/Hostess 116A 0/6 11:00-16:00 (5h) single-neutral-actions single-neutral-ac…" at bounding box center [782, 347] width 181 height 173
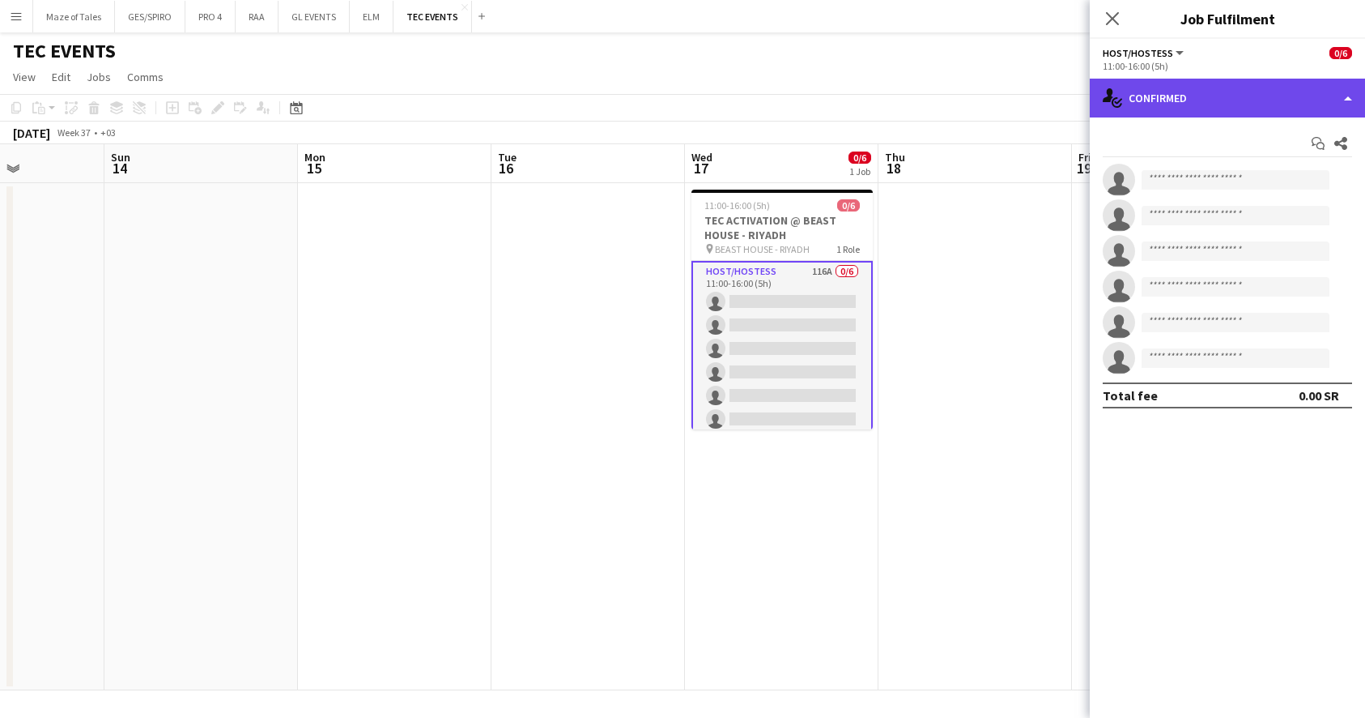
click at [1230, 93] on div "single-neutral-actions-check-2 Confirmed" at bounding box center [1227, 98] width 275 height 39
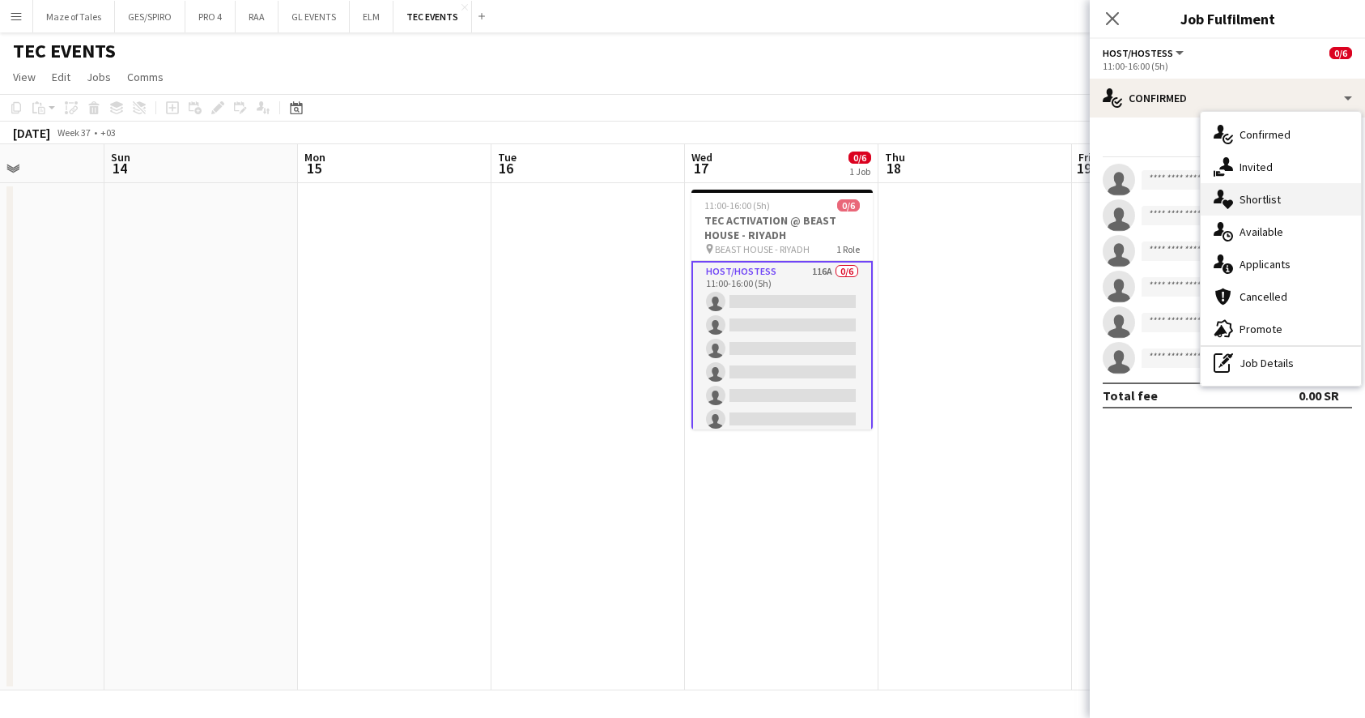
click at [1280, 207] on div "single-neutral-actions-heart Shortlist" at bounding box center [1281, 199] width 160 height 32
